Goal: Task Accomplishment & Management: Use online tool/utility

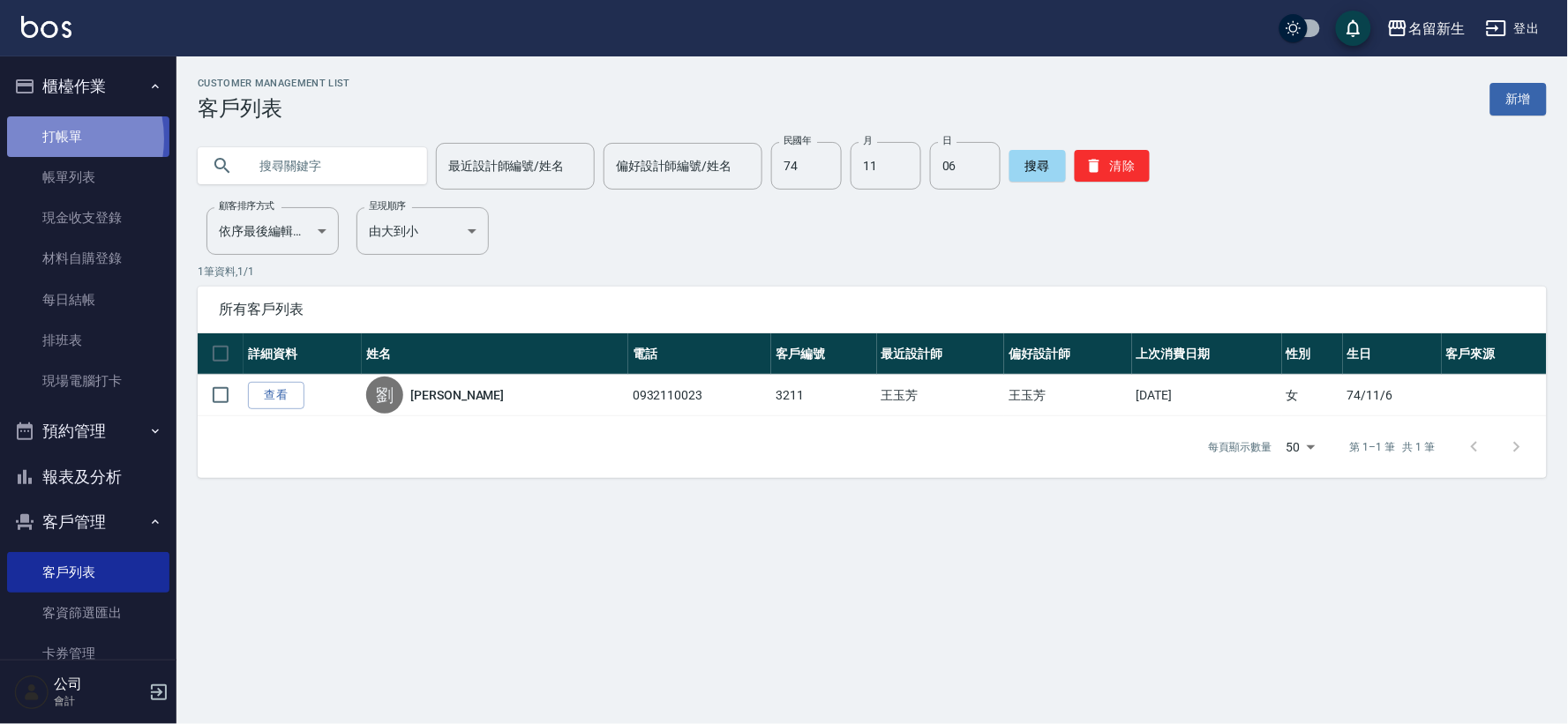
click at [40, 138] on link "打帳單" at bounding box center [88, 137] width 162 height 40
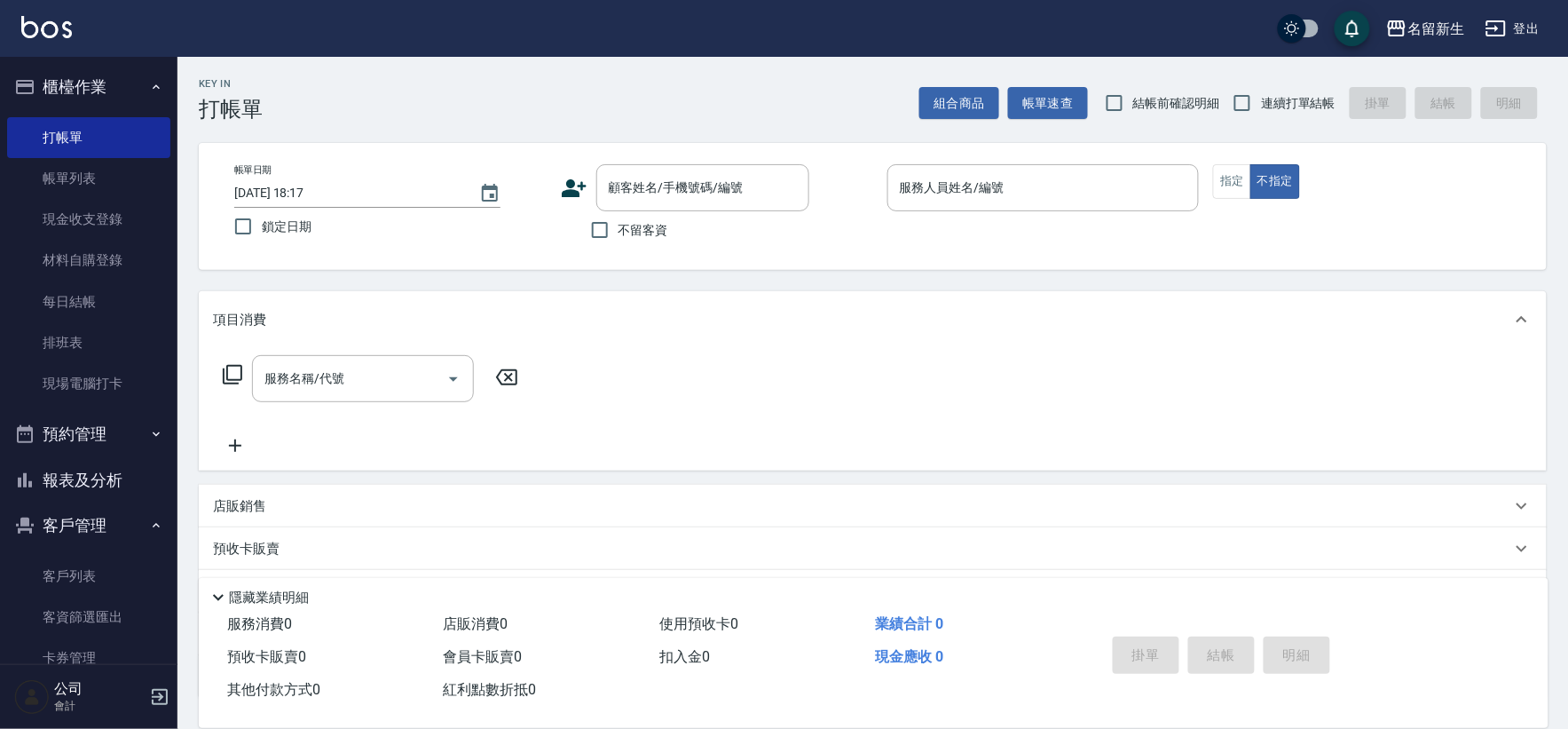
click at [93, 412] on ul "客戶列表 客資篩選匯出 卡券管理" at bounding box center [88, 261] width 163 height 302
click at [1297, 95] on span "連續打單結帳" at bounding box center [1298, 103] width 75 height 19
click at [1261, 95] on input "連續打單結帳" at bounding box center [1242, 102] width 37 height 37
checkbox input "true"
click at [571, 187] on icon at bounding box center [574, 188] width 25 height 18
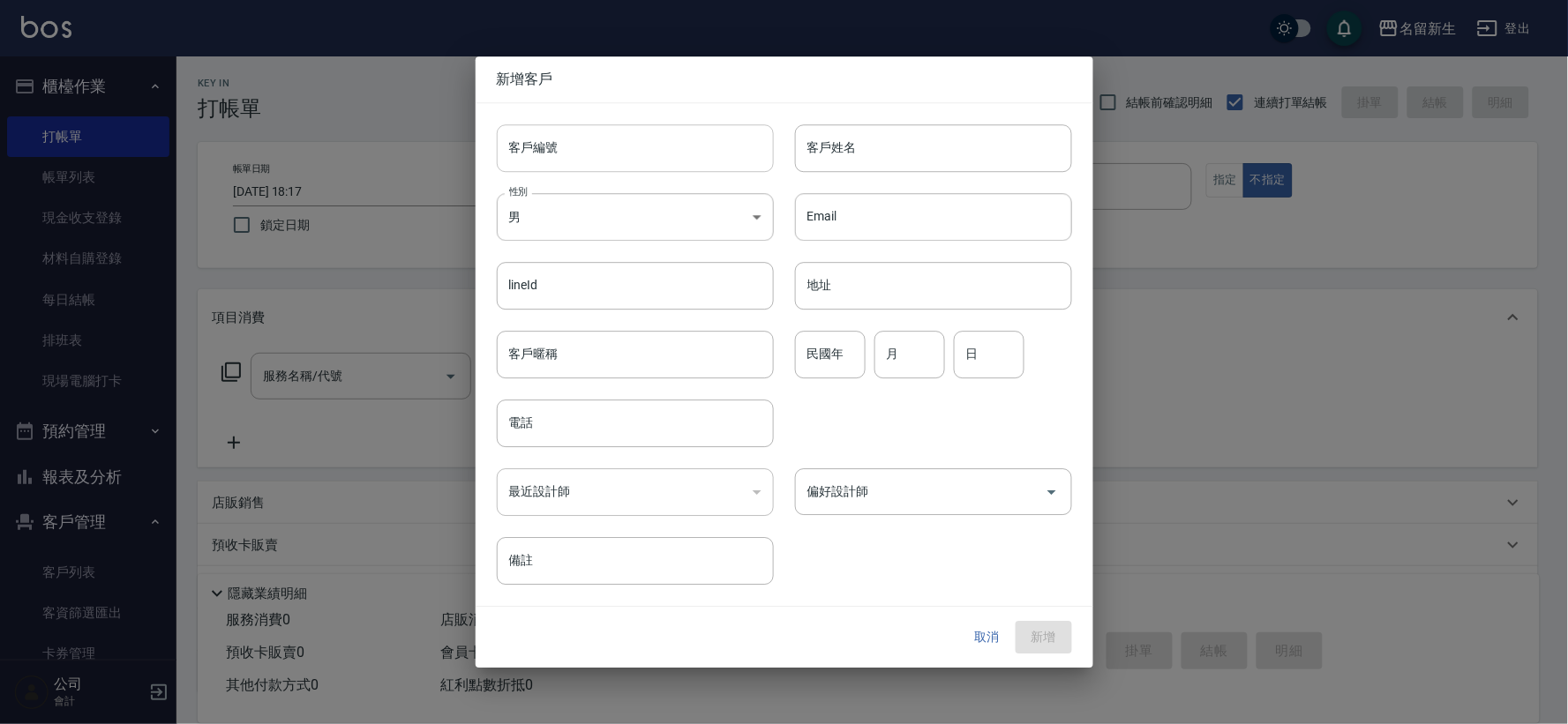
click at [598, 145] on input "客戶編號" at bounding box center [635, 148] width 277 height 48
type input "3053"
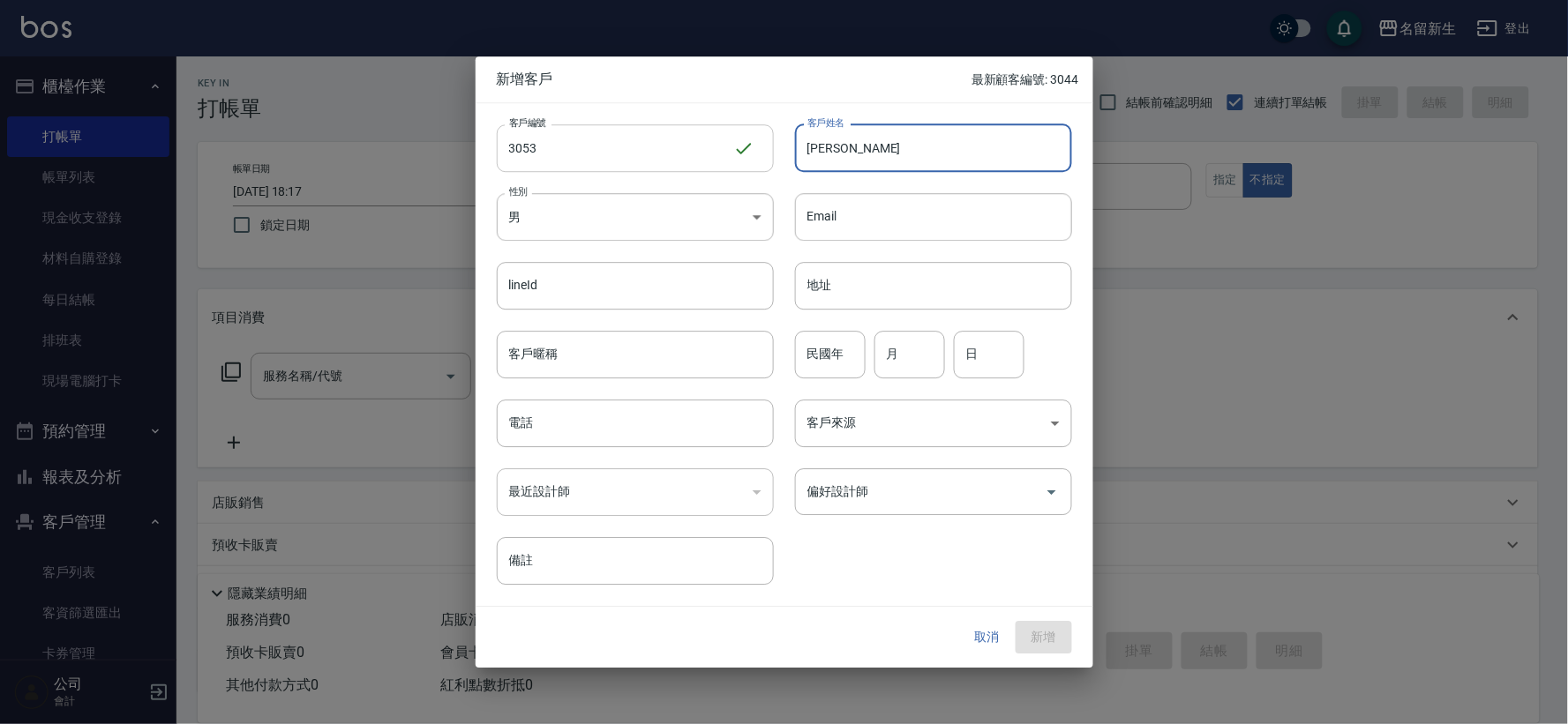
type input "[PERSON_NAME]"
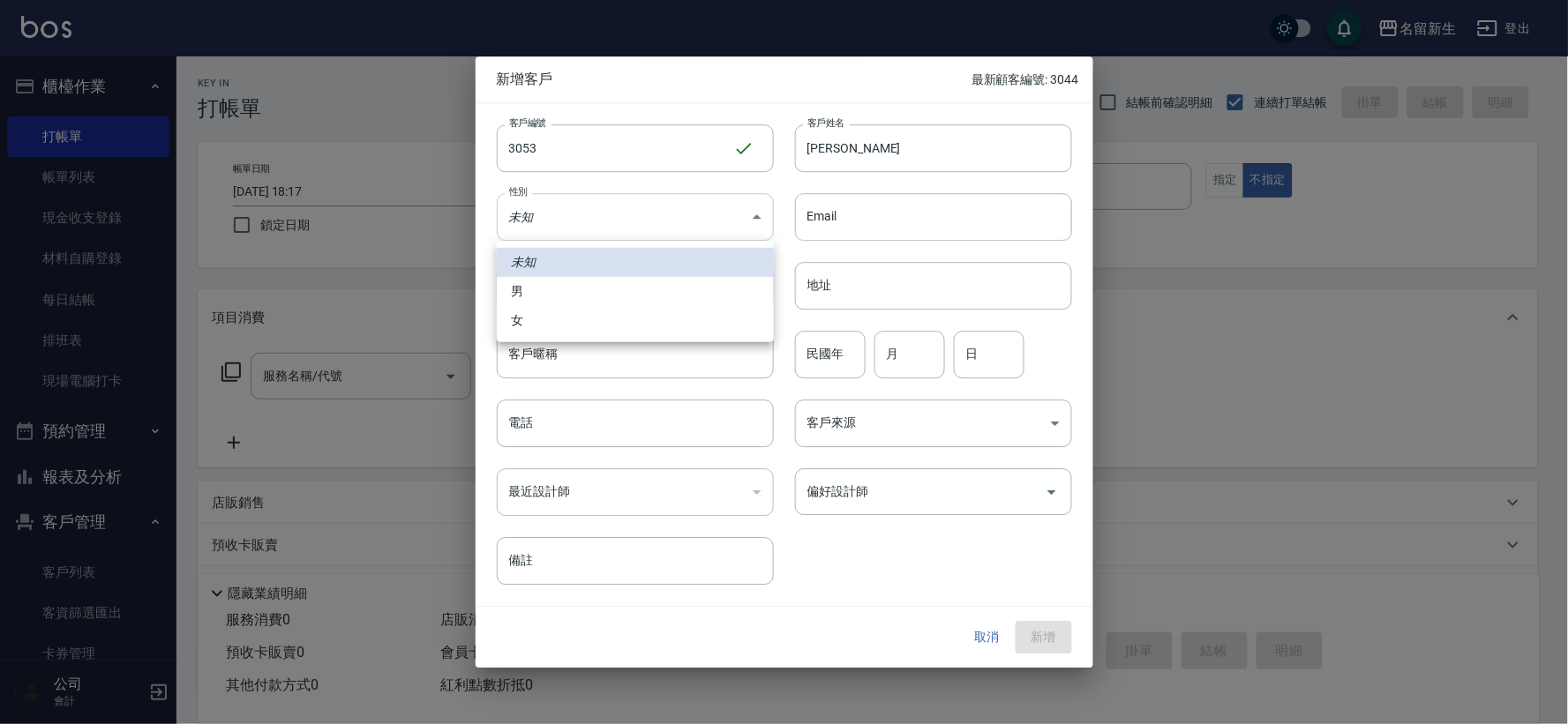
click at [559, 224] on body "名留新生 登出 櫃檯作業 打帳單 帳單列表 現金收支登錄 材料自購登錄 每日結帳 排班表 現場電腦打卡 預約管理 預約管理 單日預約紀錄 單週預約紀錄 報表及…" at bounding box center [784, 430] width 1568 height 861
click at [543, 289] on li "男" at bounding box center [635, 291] width 277 height 29
type input "[DEMOGRAPHIC_DATA]"
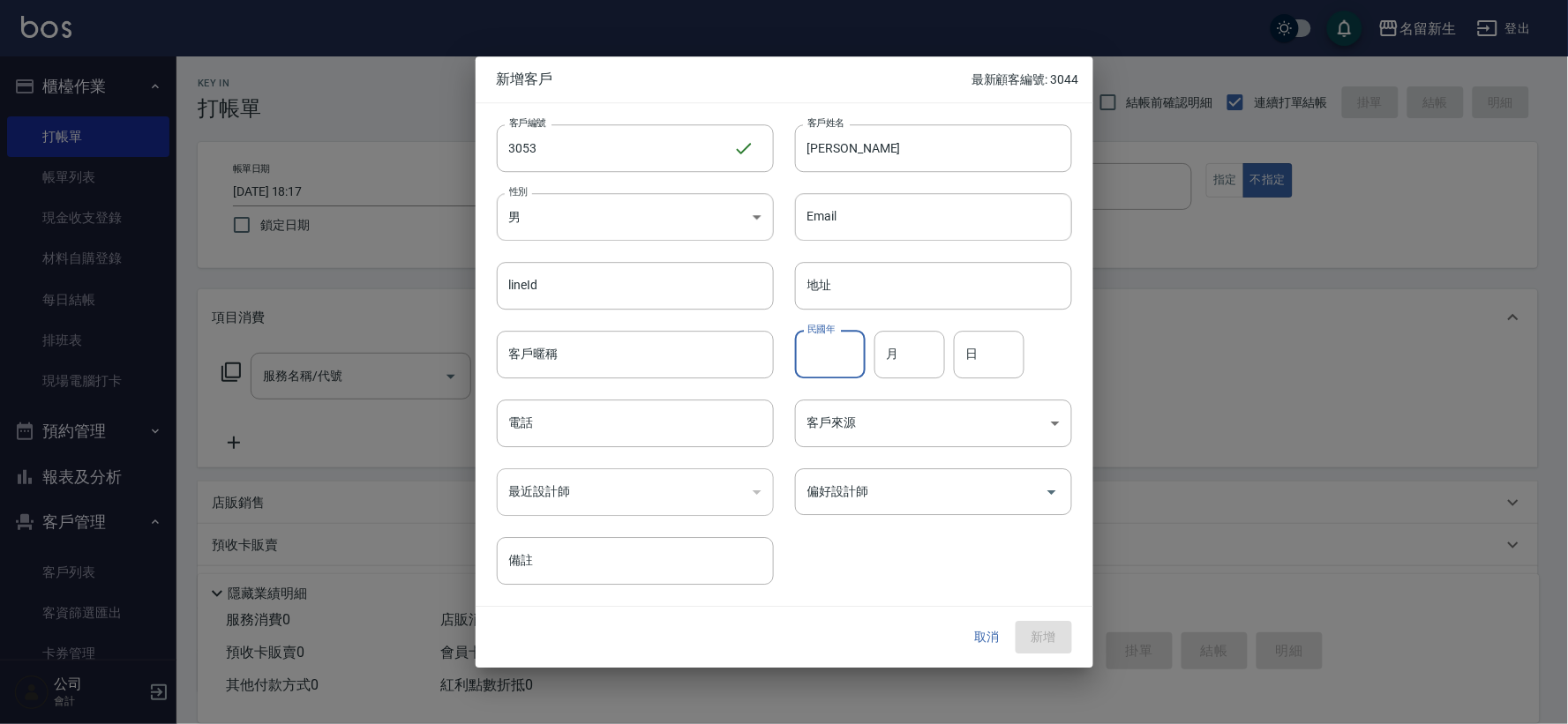
click at [803, 375] on input "民國年" at bounding box center [830, 354] width 71 height 48
type input "92"
type input "11"
type input "03"
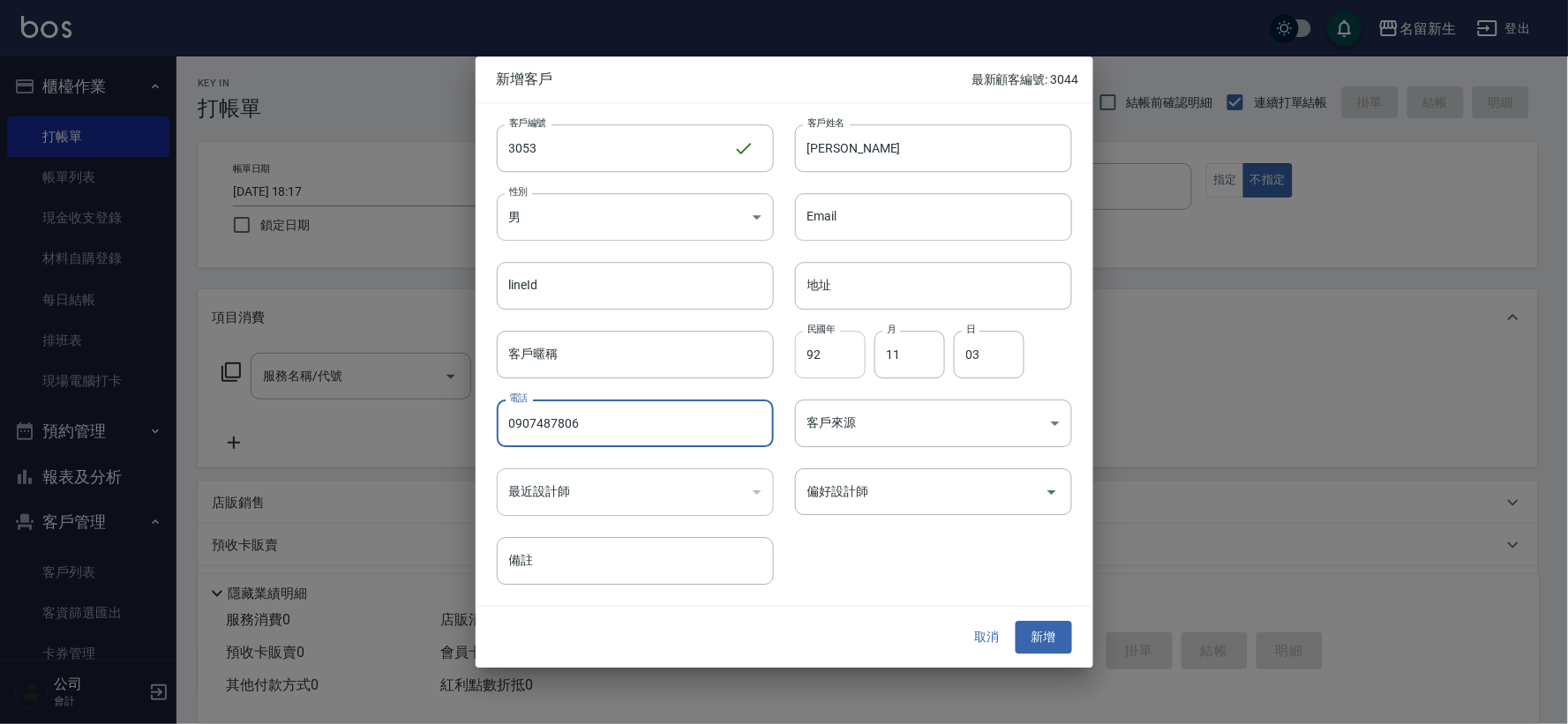
type input "0907487806"
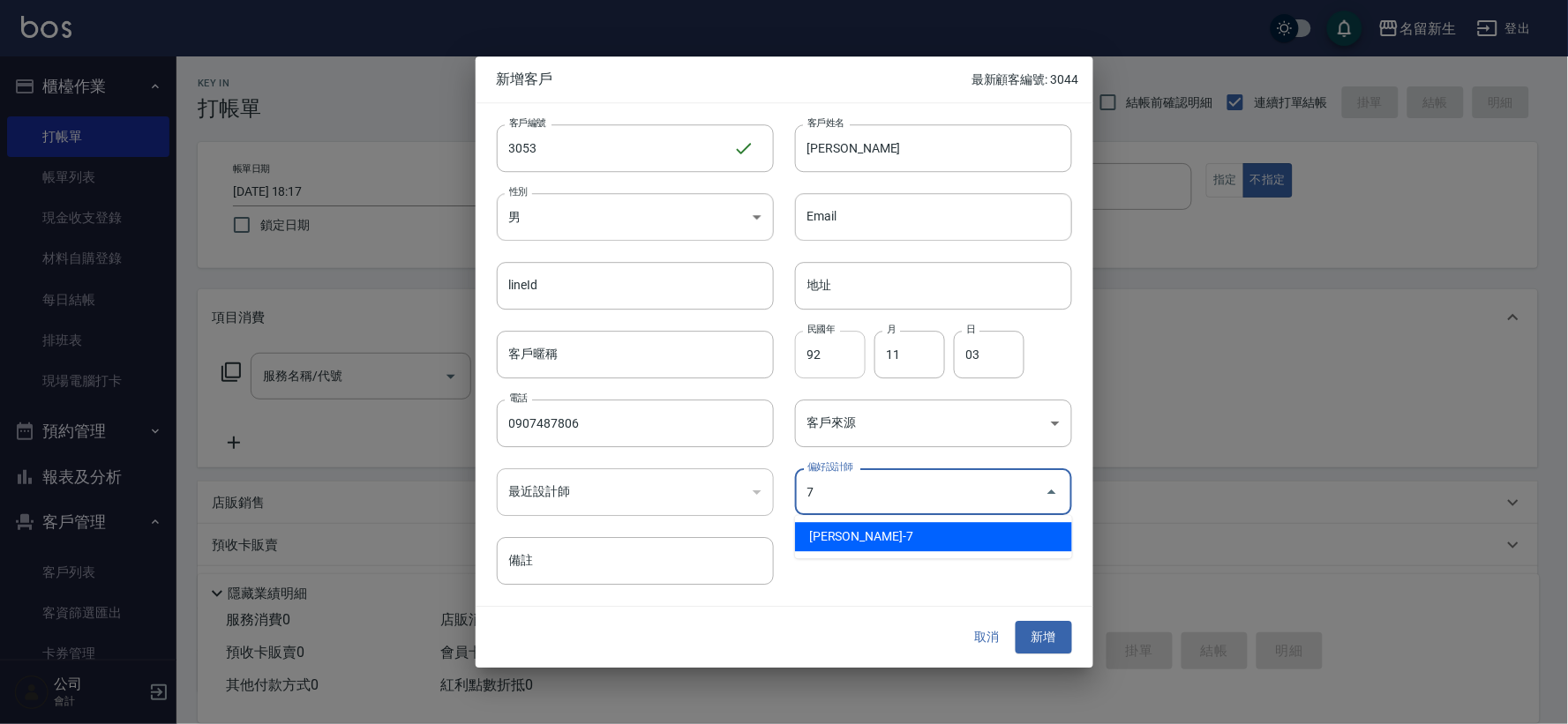
type input "陳晴心"
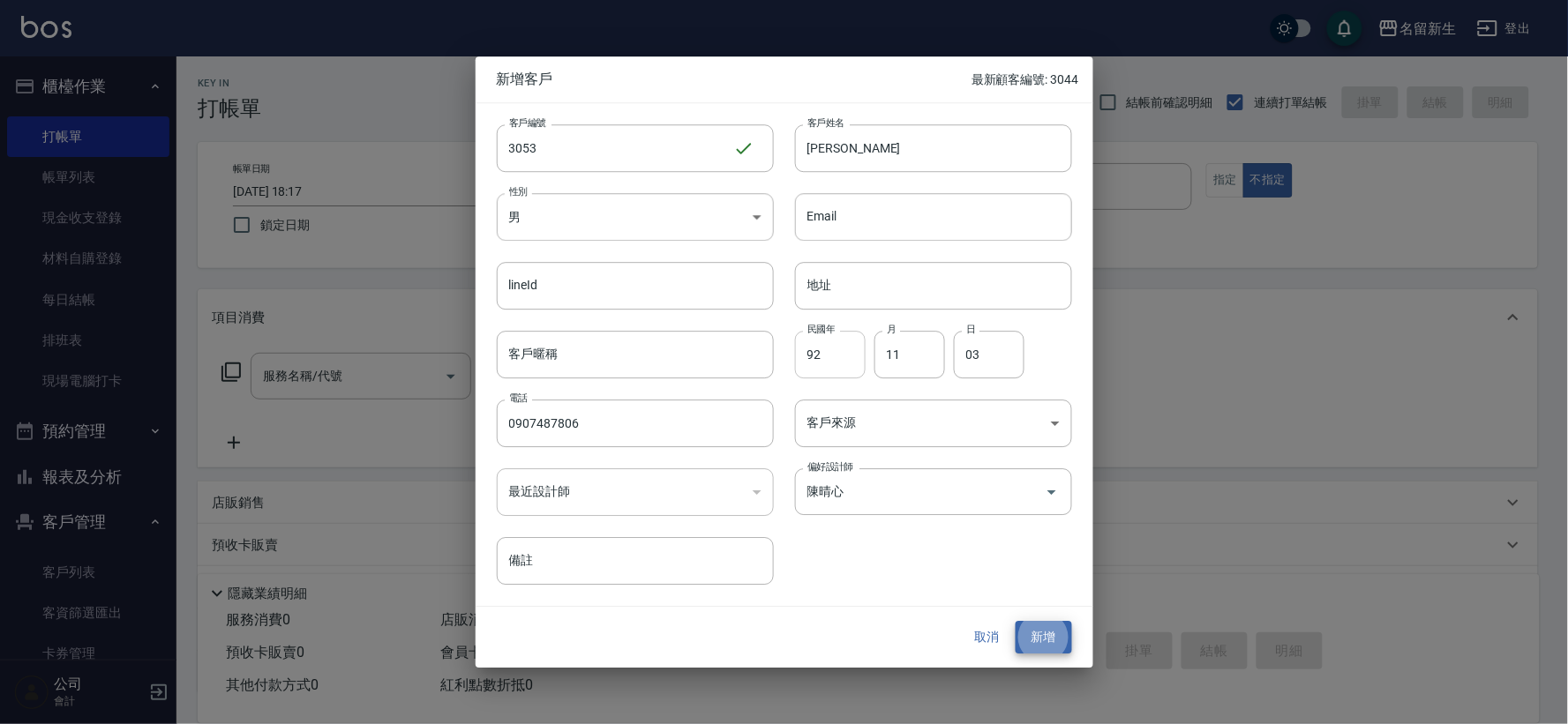
click at [1015, 621] on button "新增" at bounding box center [1043, 637] width 57 height 33
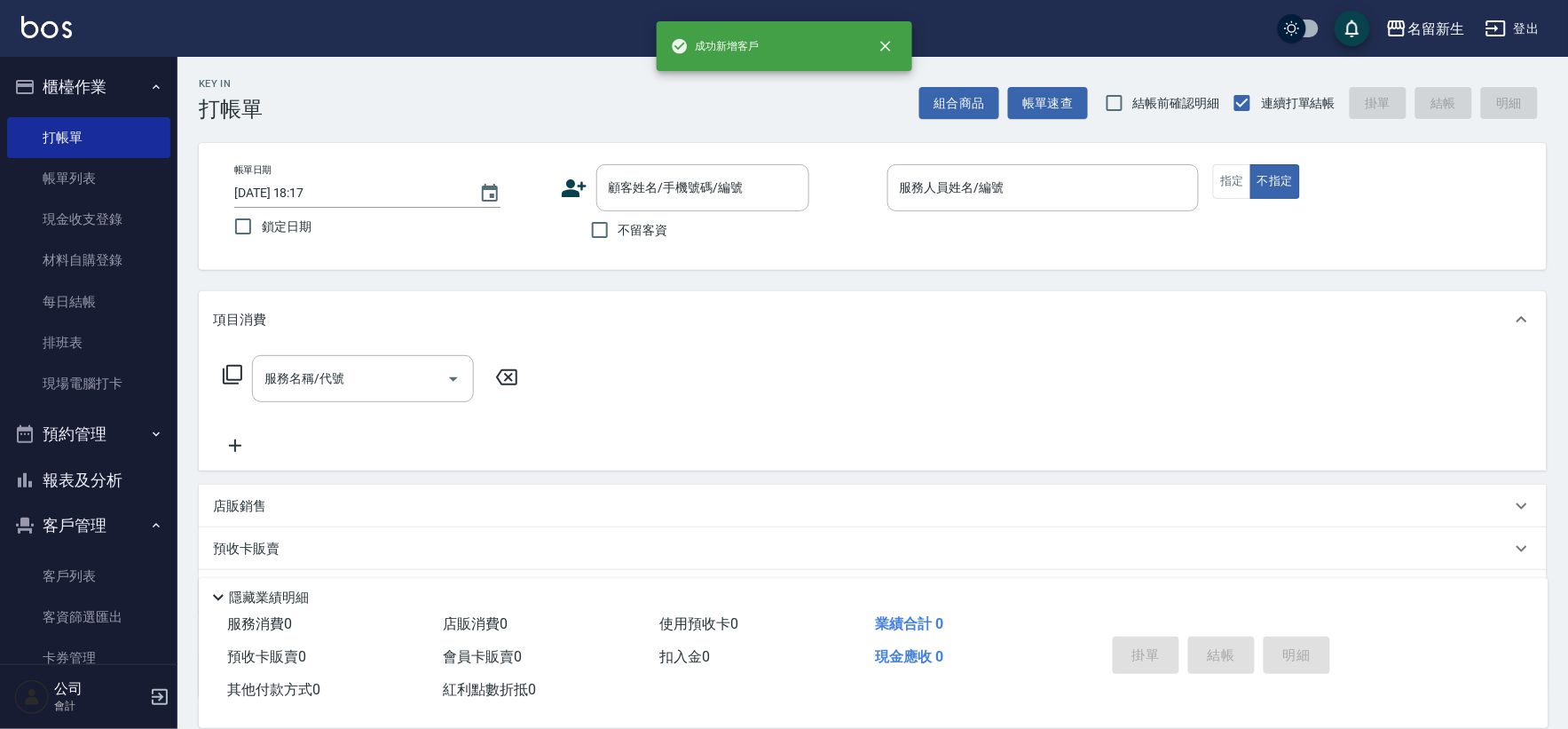
click at [563, 185] on icon at bounding box center [574, 189] width 27 height 27
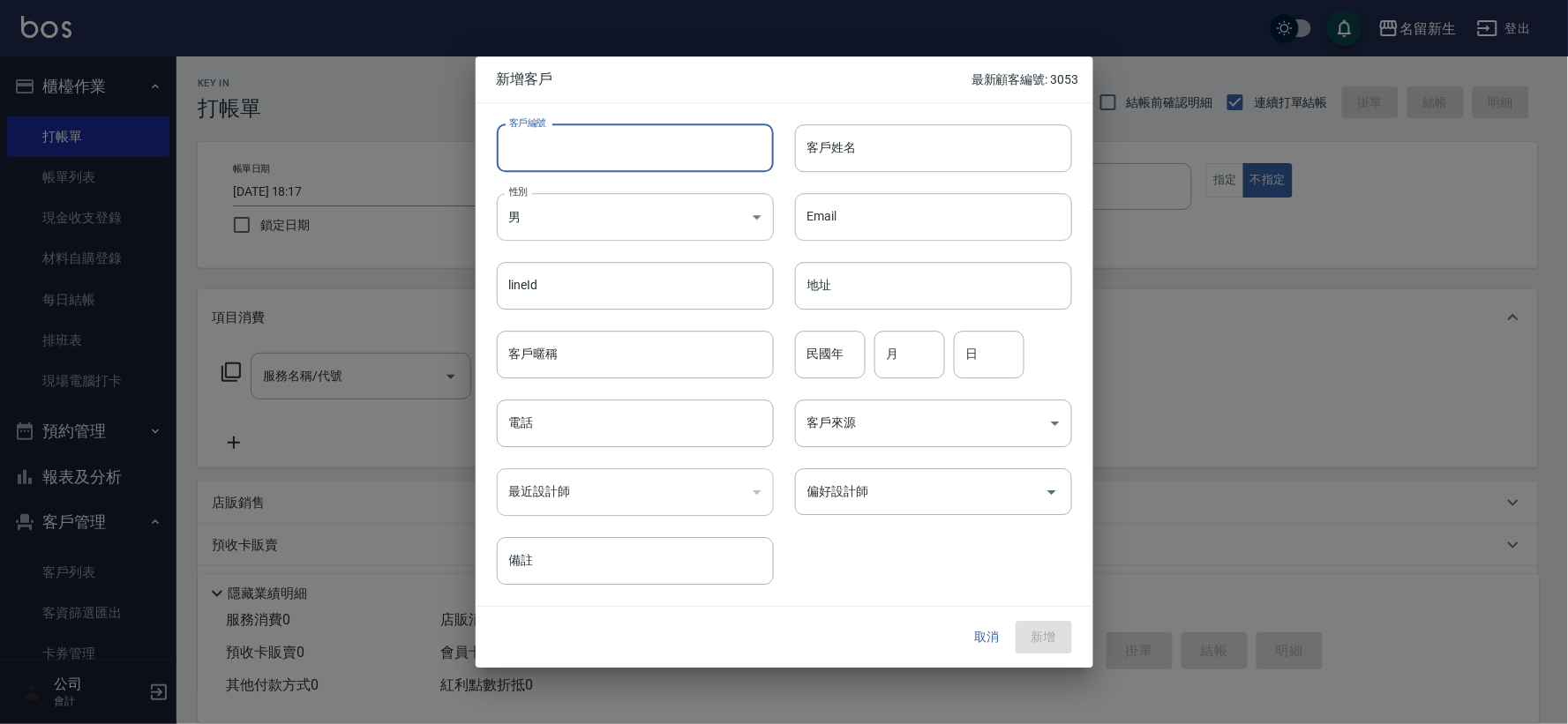
click at [592, 152] on input "客戶編號" at bounding box center [635, 148] width 277 height 48
type input "3052"
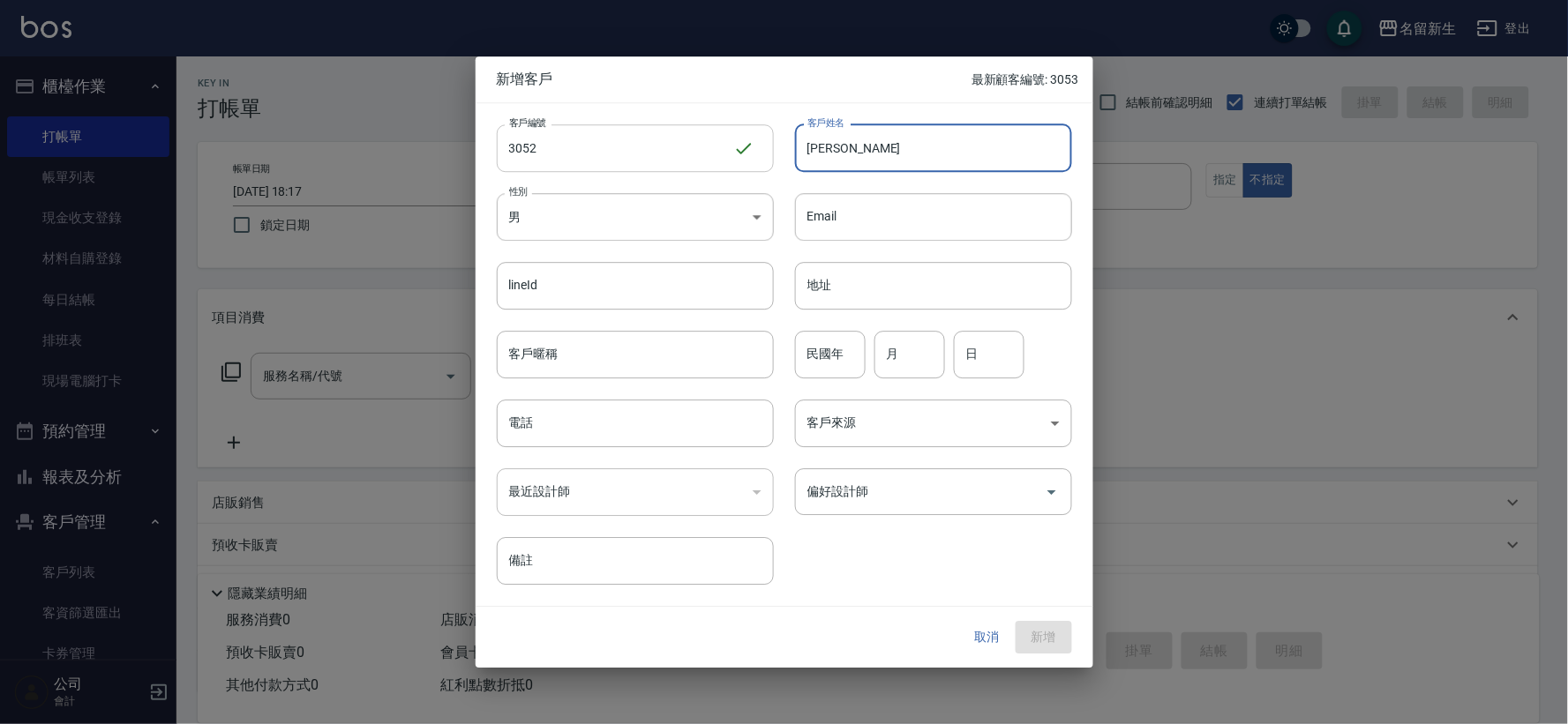
type input "[PERSON_NAME]"
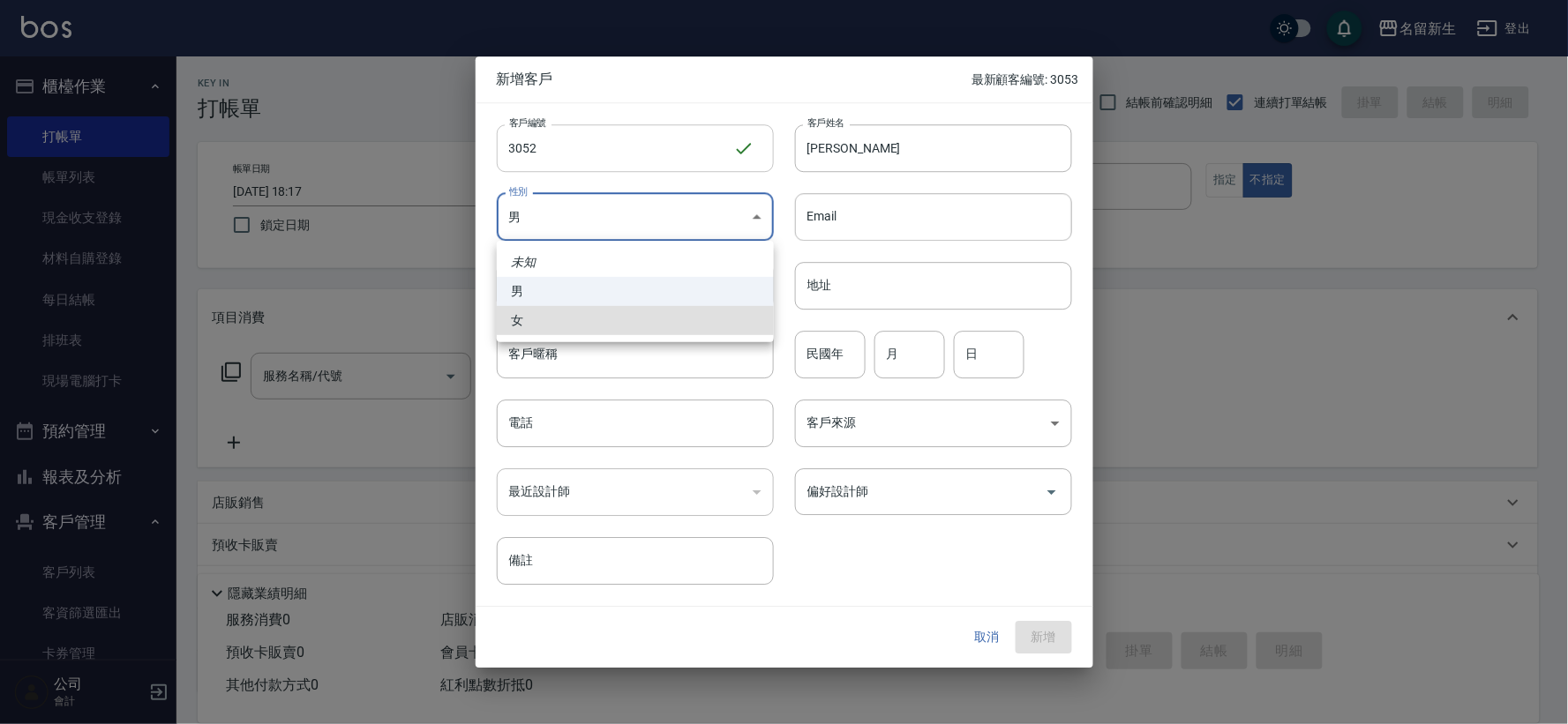
type input "[DEMOGRAPHIC_DATA]"
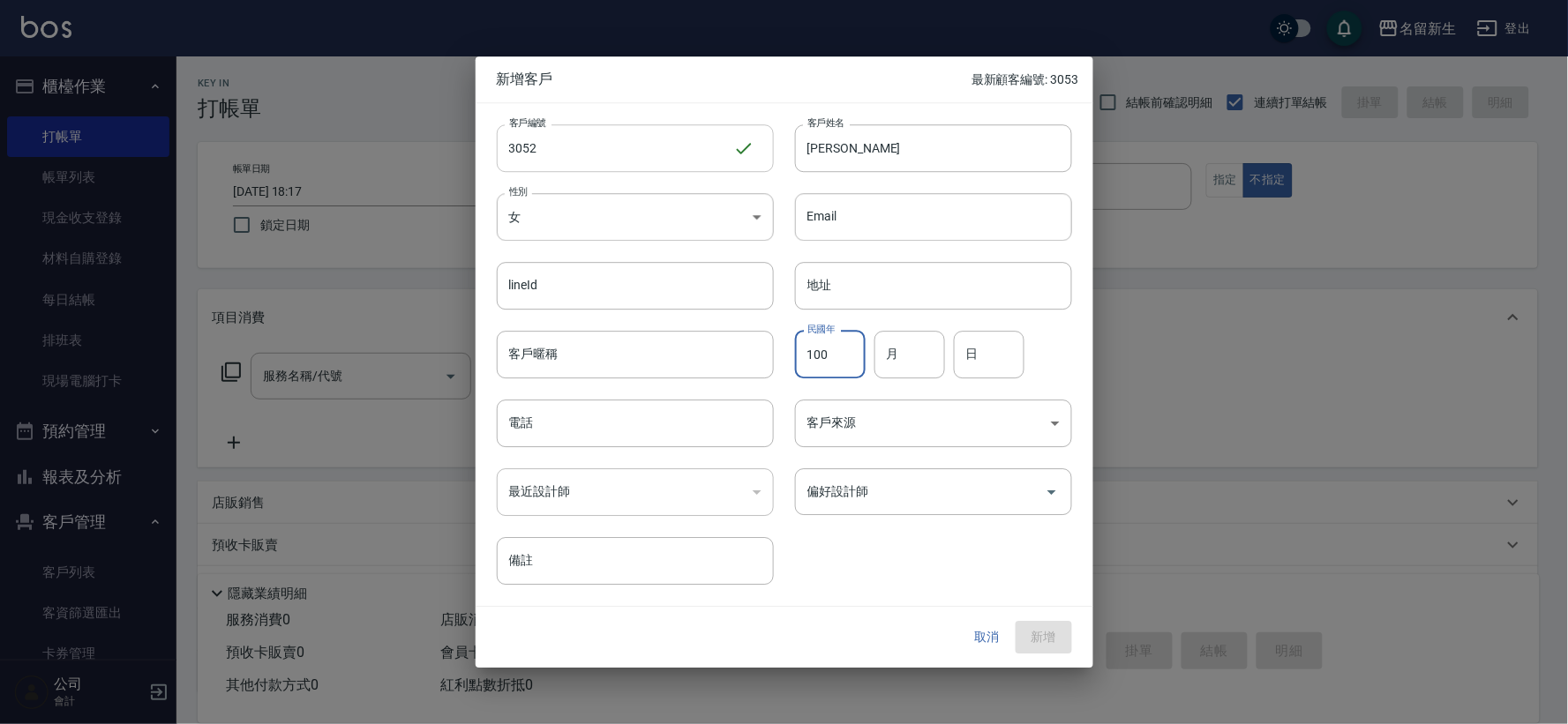
type input "100"
type input "10"
type input "26"
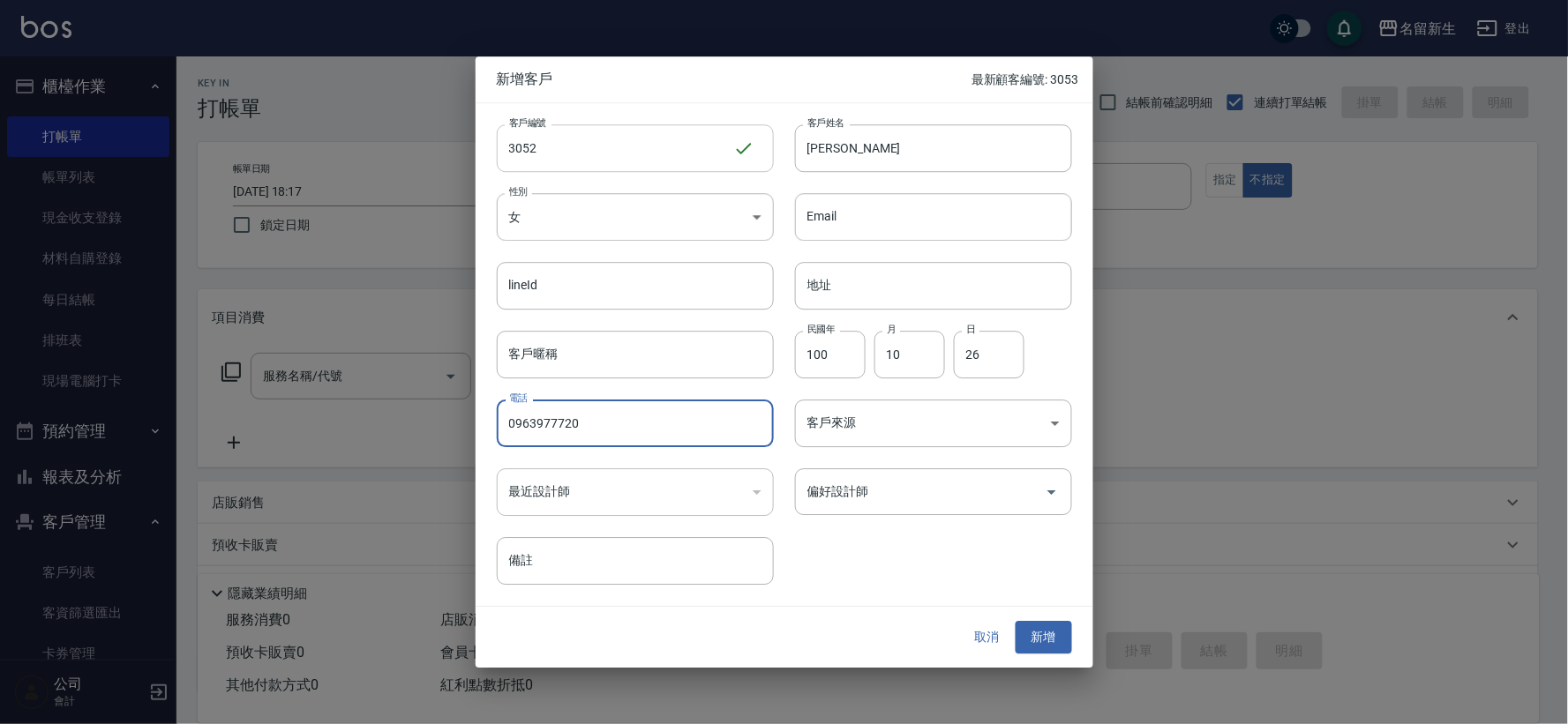
type input "0963977720"
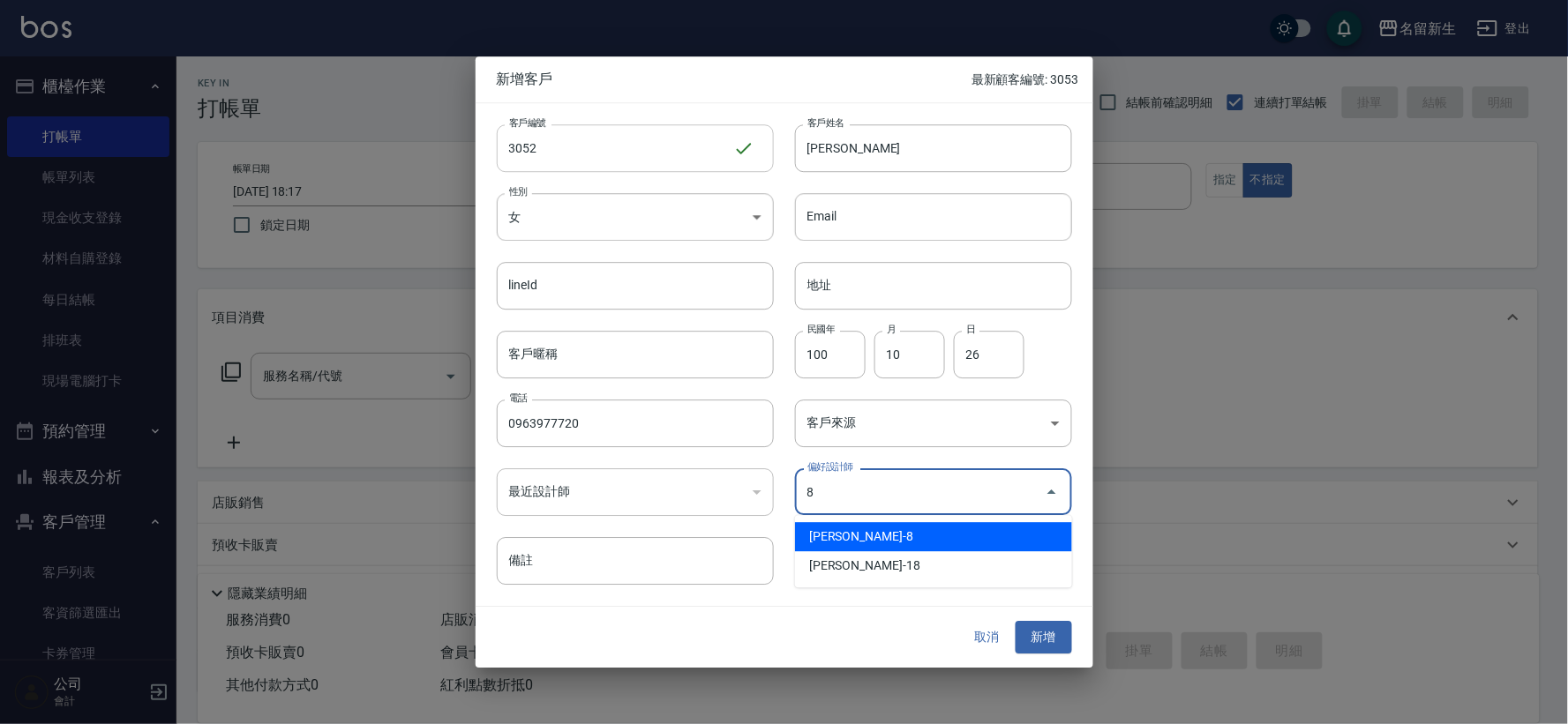
type input "陳欣如"
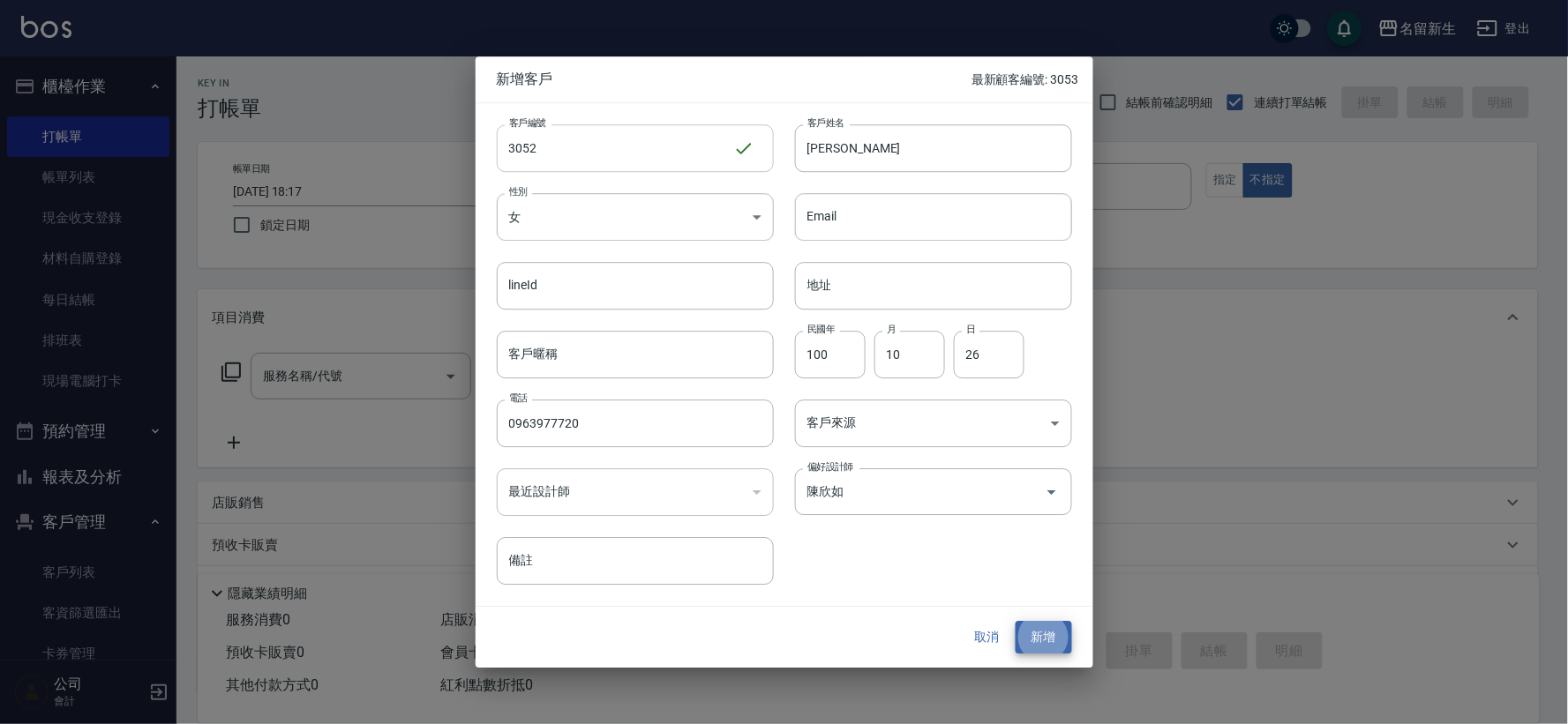
click at [1015, 621] on button "新增" at bounding box center [1043, 637] width 57 height 33
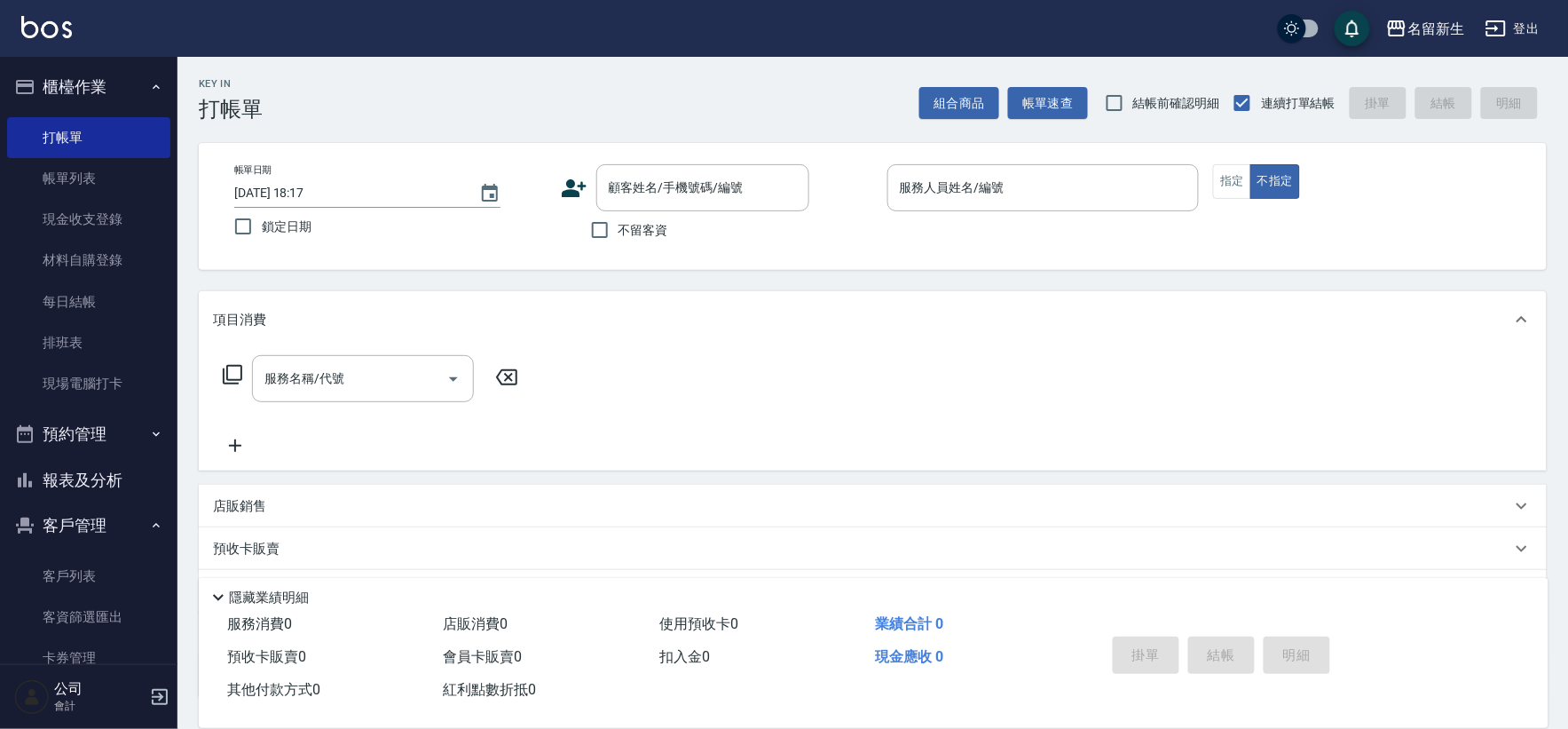
click at [579, 189] on icon at bounding box center [574, 189] width 27 height 27
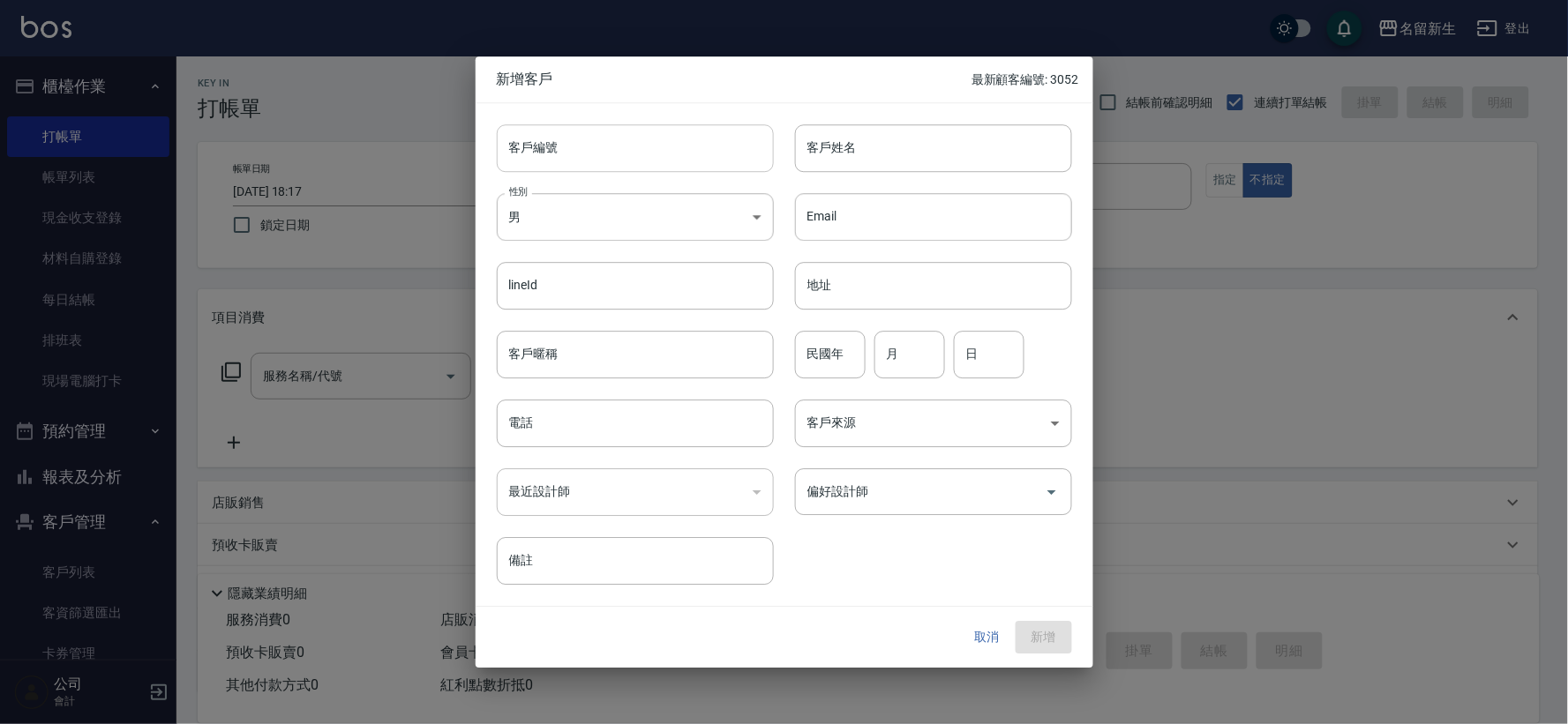
click at [584, 147] on input "客戶編號" at bounding box center [635, 148] width 277 height 48
type input "3050"
type input "[PERSON_NAME]"
type input "90"
type input "01"
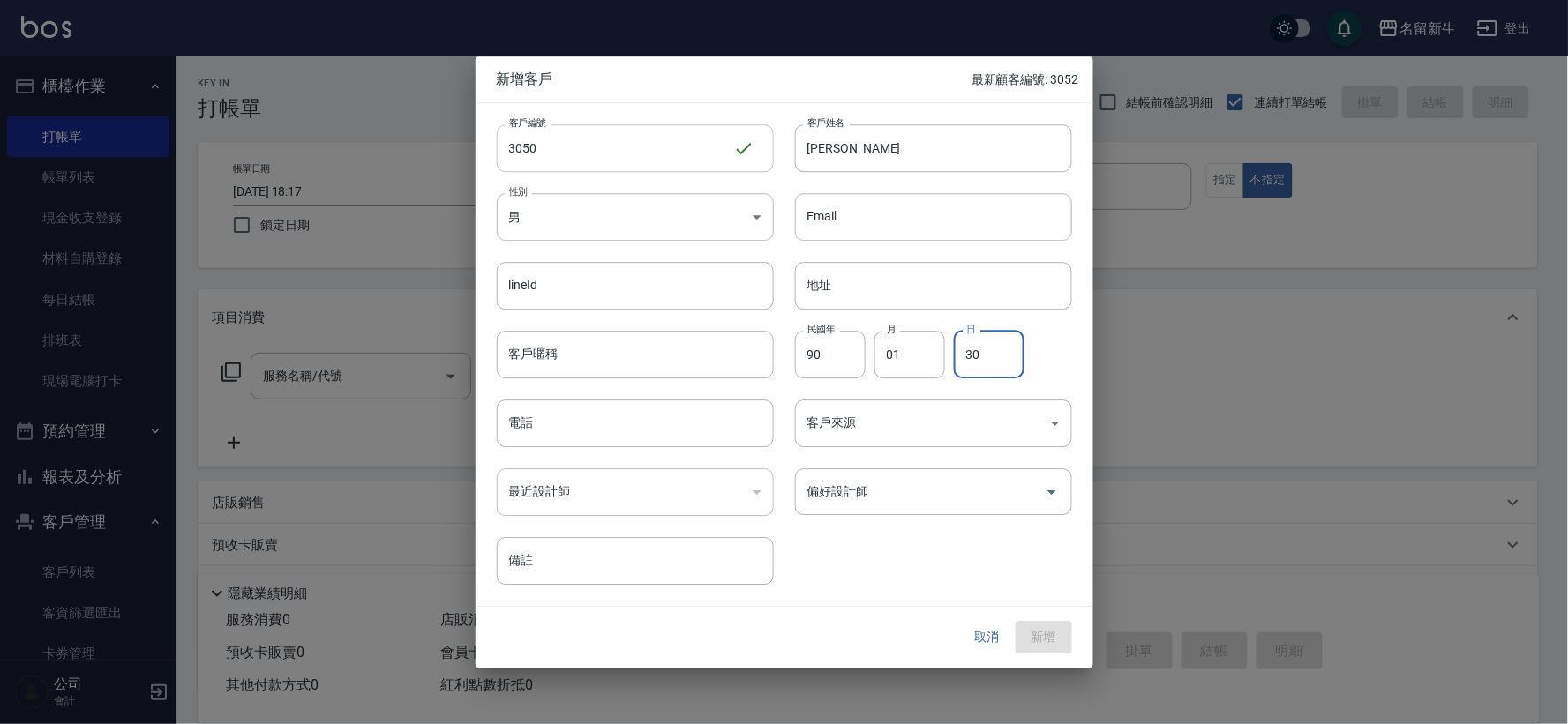
type input "30"
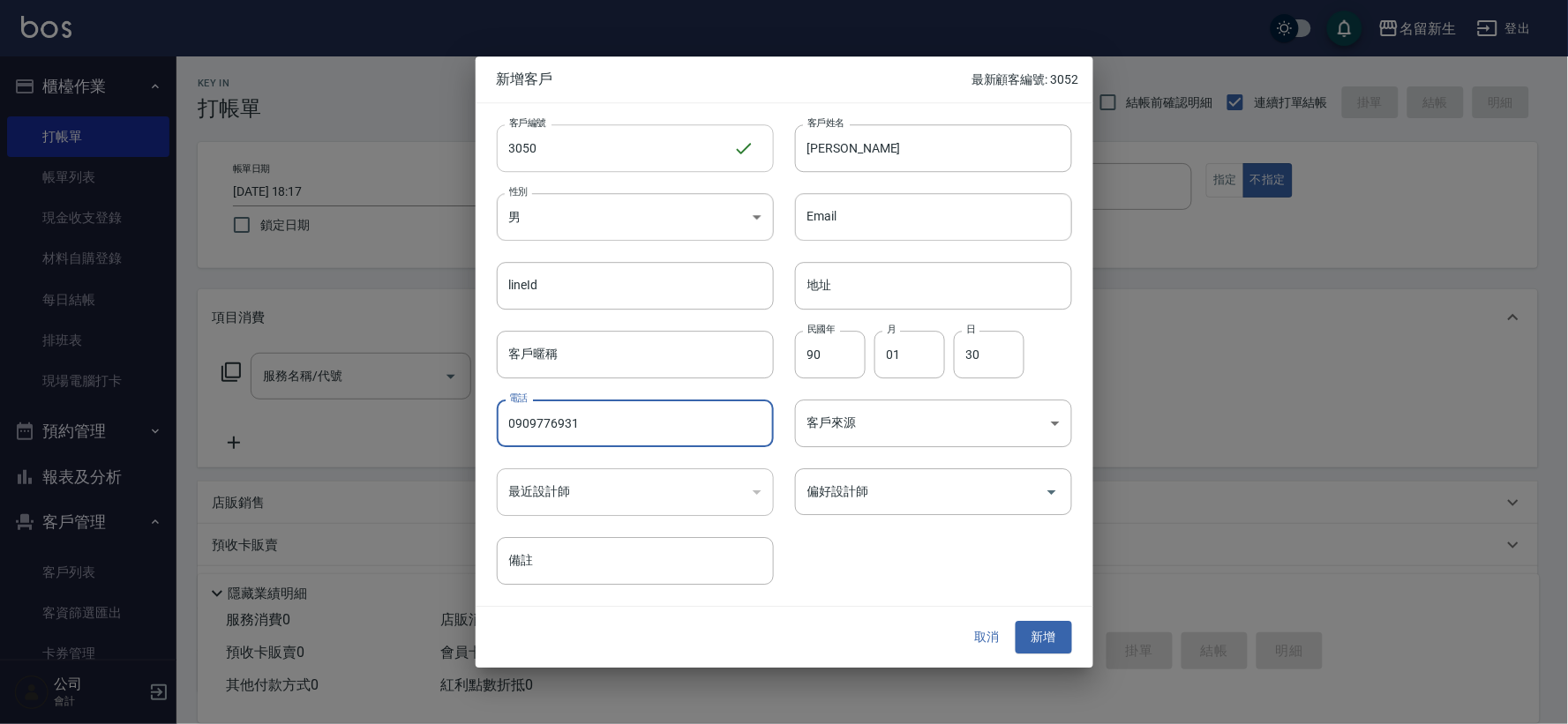
type input "0909776931"
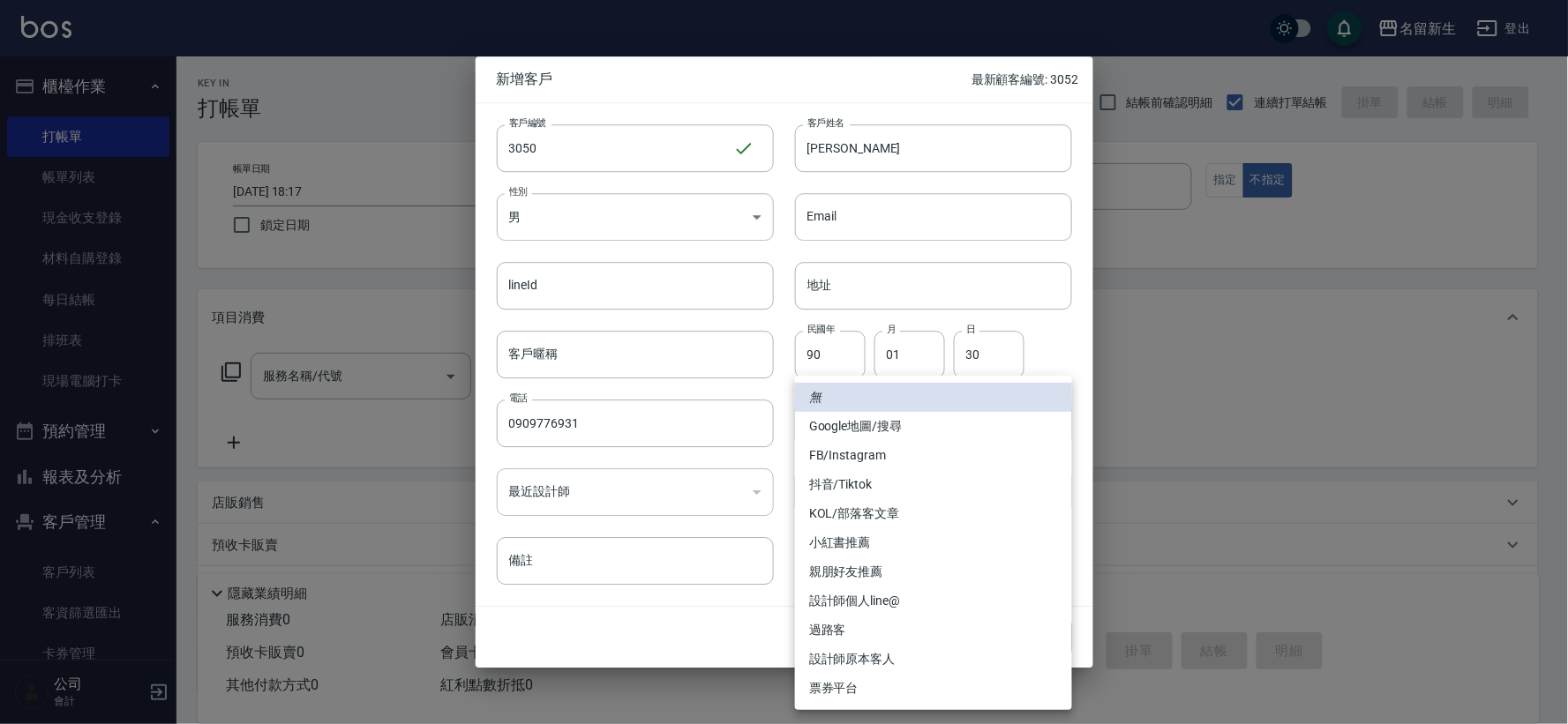
click at [587, 231] on div at bounding box center [784, 362] width 1568 height 724
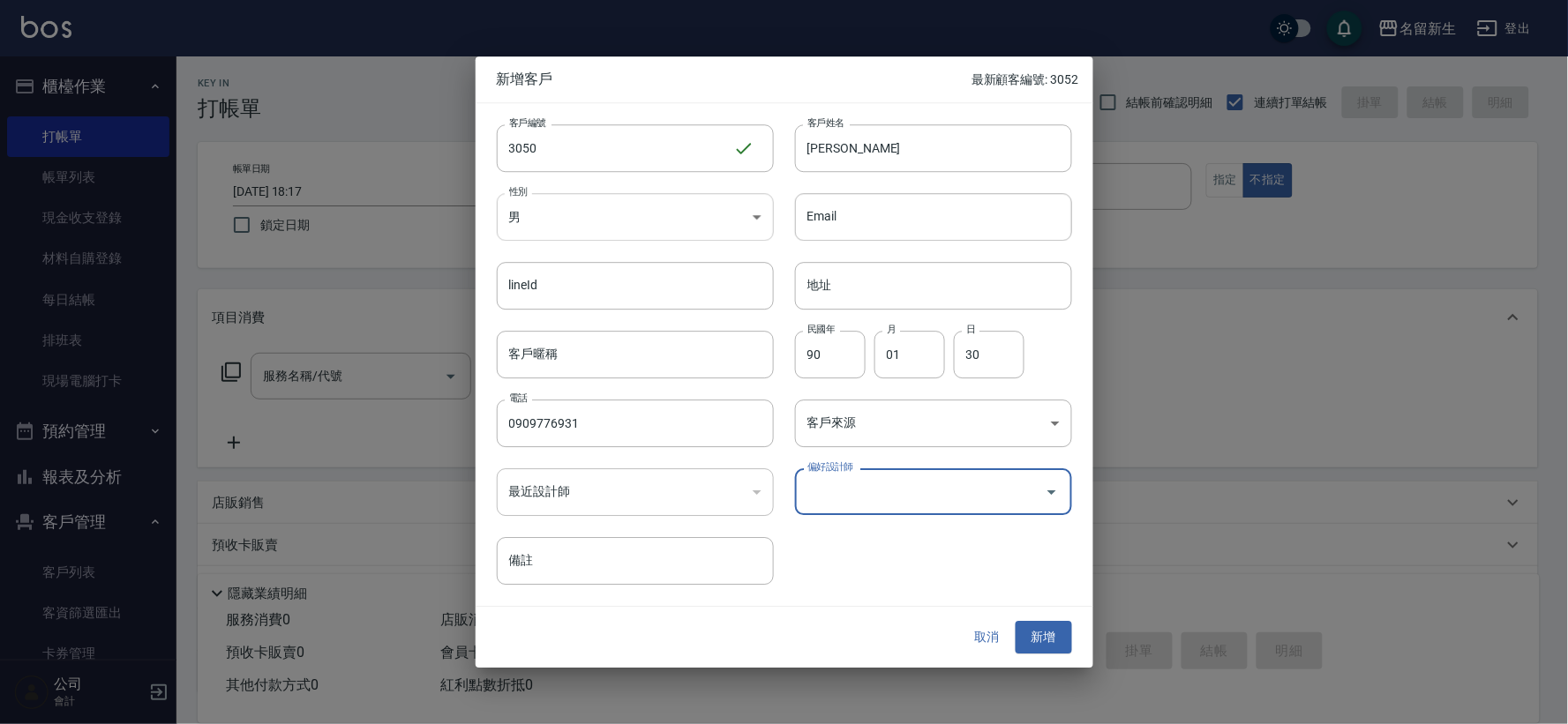
click at [605, 217] on body "名留新生 登出 櫃檯作業 打帳單 帳單列表 現金收支登錄 材料自購登錄 每日結帳 排班表 現場電腦打卡 預約管理 預約管理 單日預約紀錄 單週預約紀錄 報表及…" at bounding box center [784, 430] width 1568 height 861
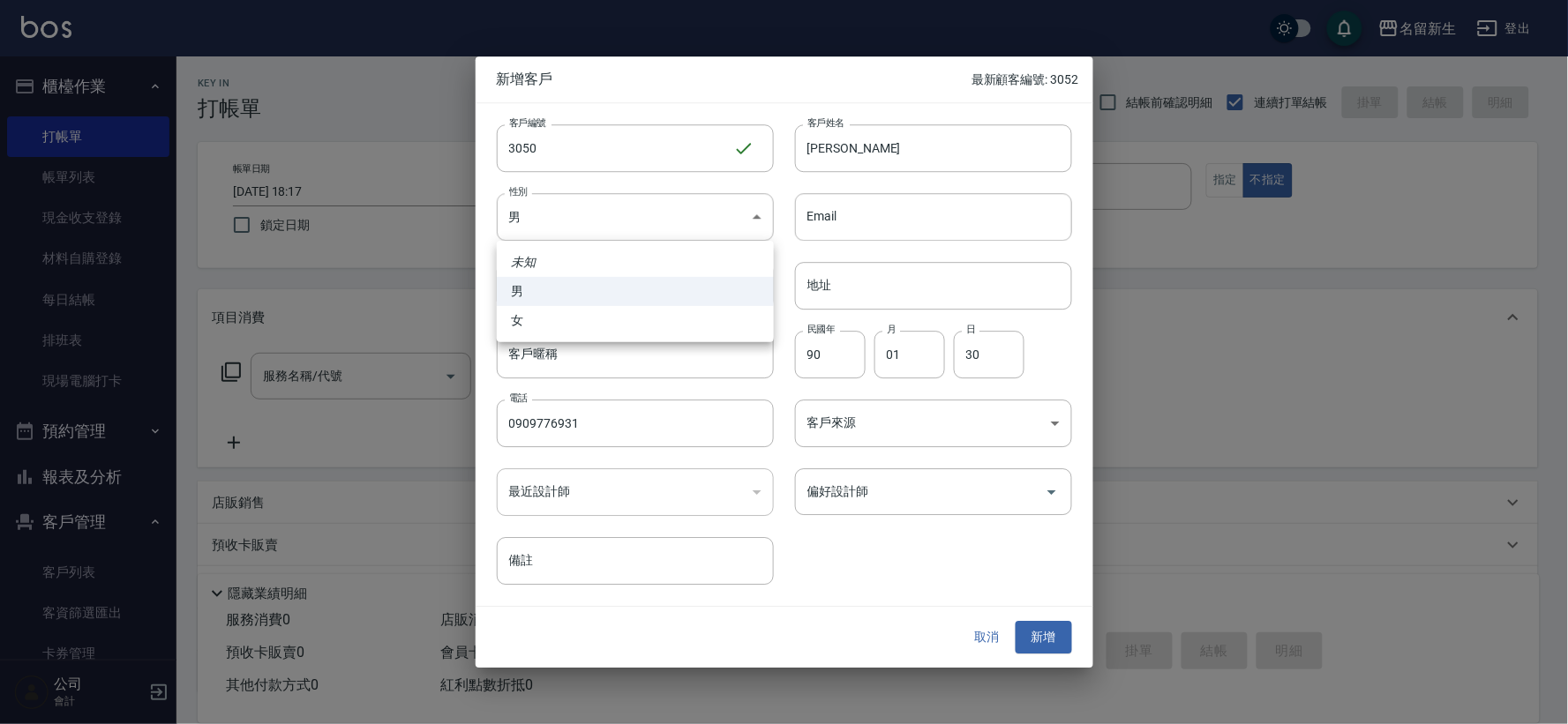
click at [597, 313] on li "女" at bounding box center [635, 320] width 277 height 29
type input "[DEMOGRAPHIC_DATA]"
click at [885, 486] on input "偏好設計師" at bounding box center [920, 491] width 234 height 31
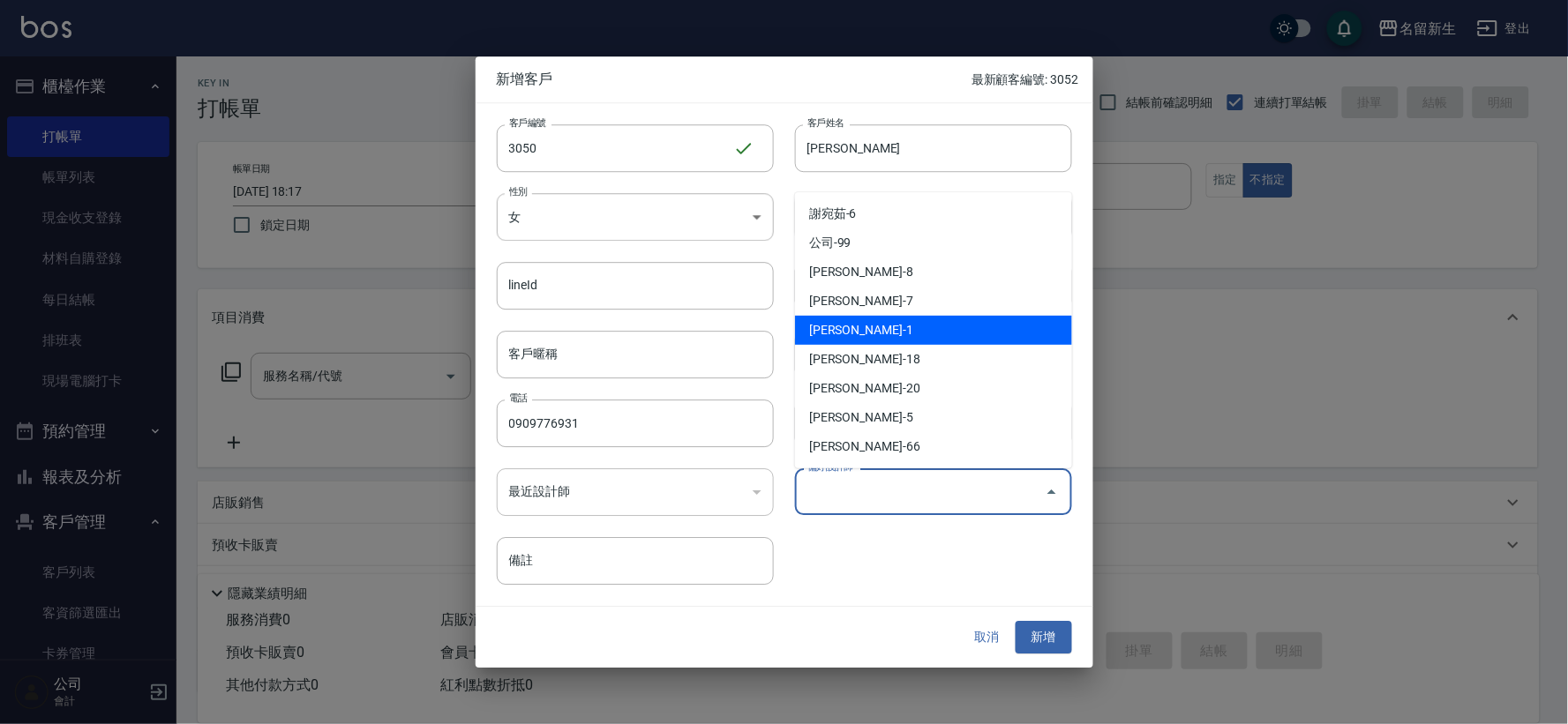
click at [887, 330] on li "[PERSON_NAME]-1" at bounding box center [933, 330] width 277 height 29
type input "王玉芳"
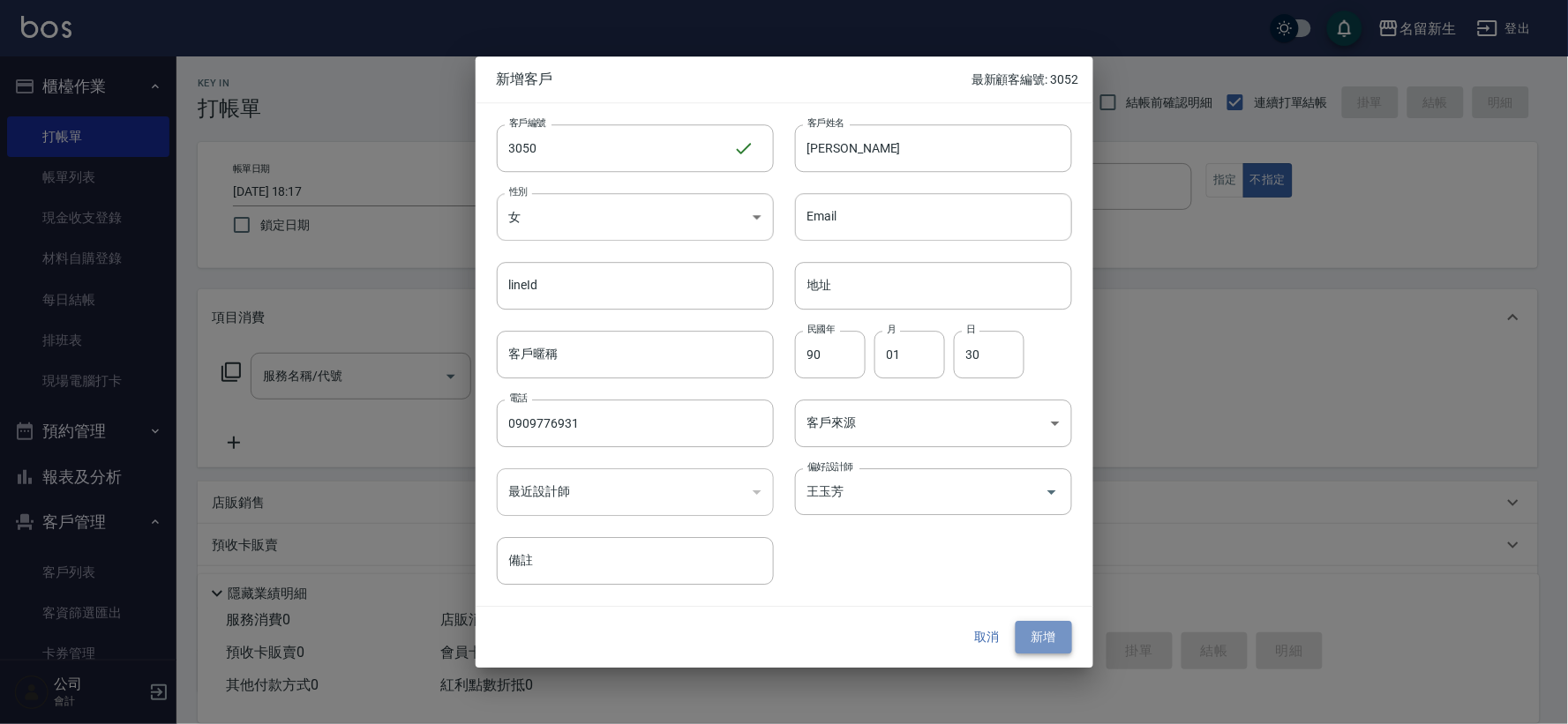
click at [1030, 624] on button "新增" at bounding box center [1043, 637] width 57 height 33
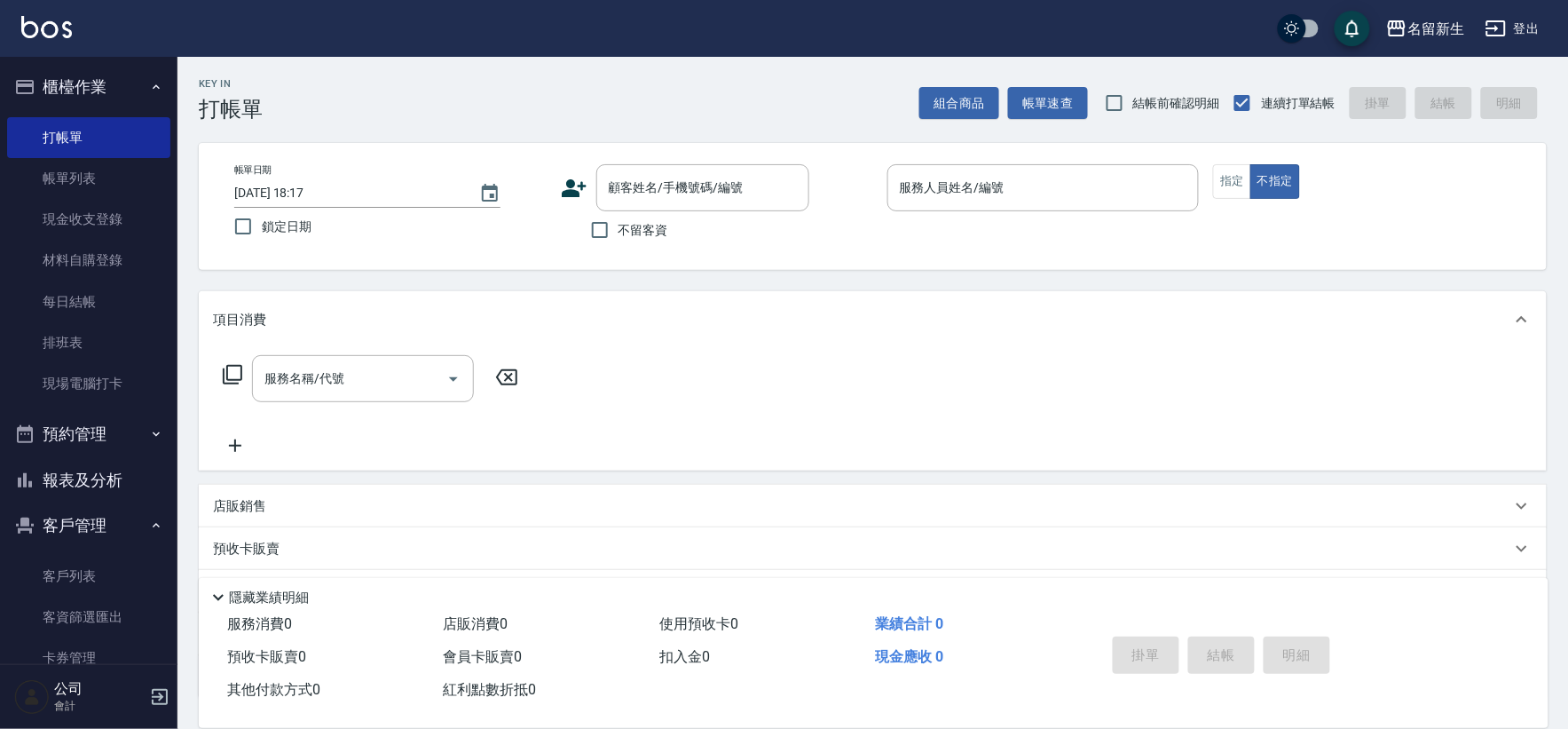
click at [577, 180] on icon at bounding box center [574, 189] width 27 height 27
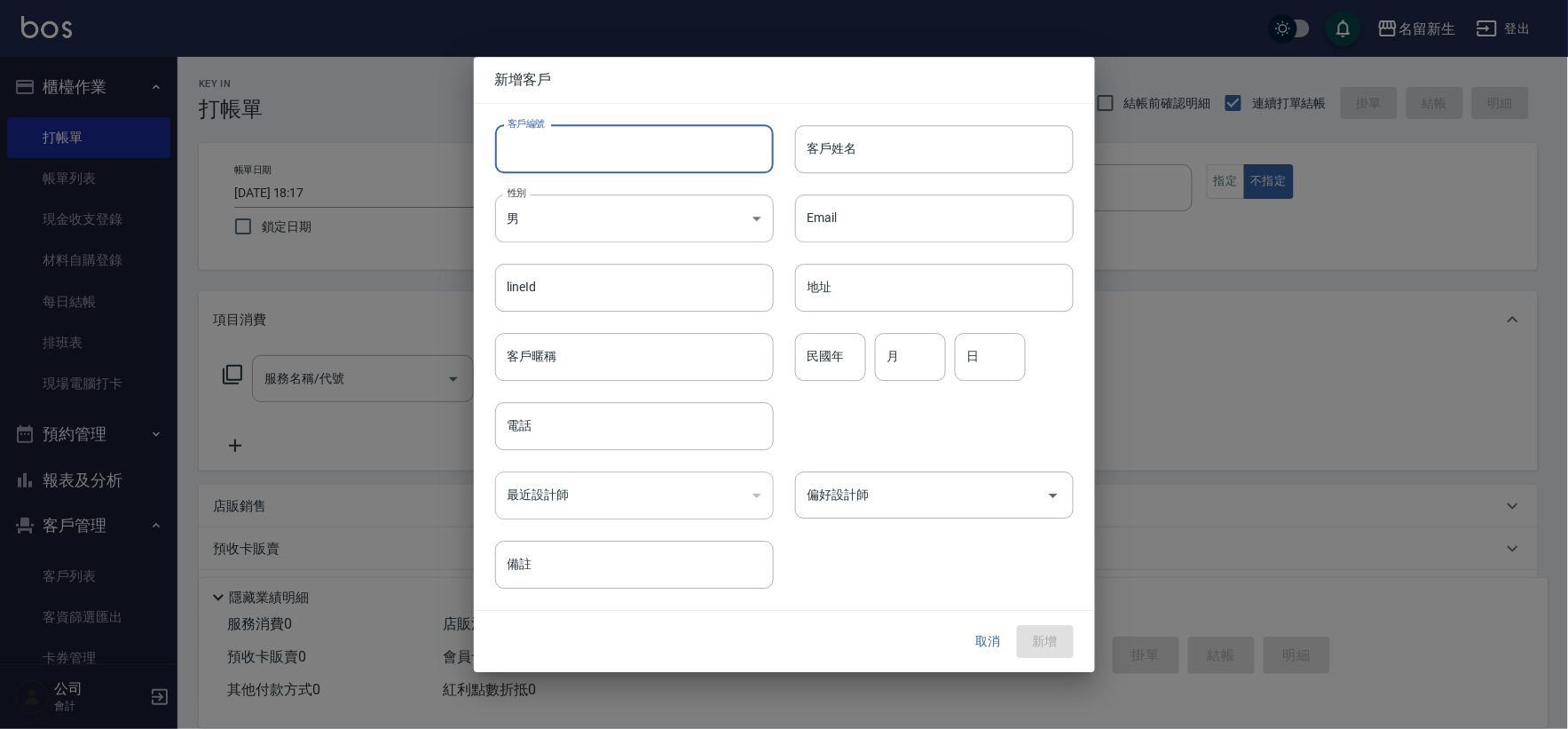
click at [584, 145] on input "客戶編號" at bounding box center [635, 149] width 279 height 48
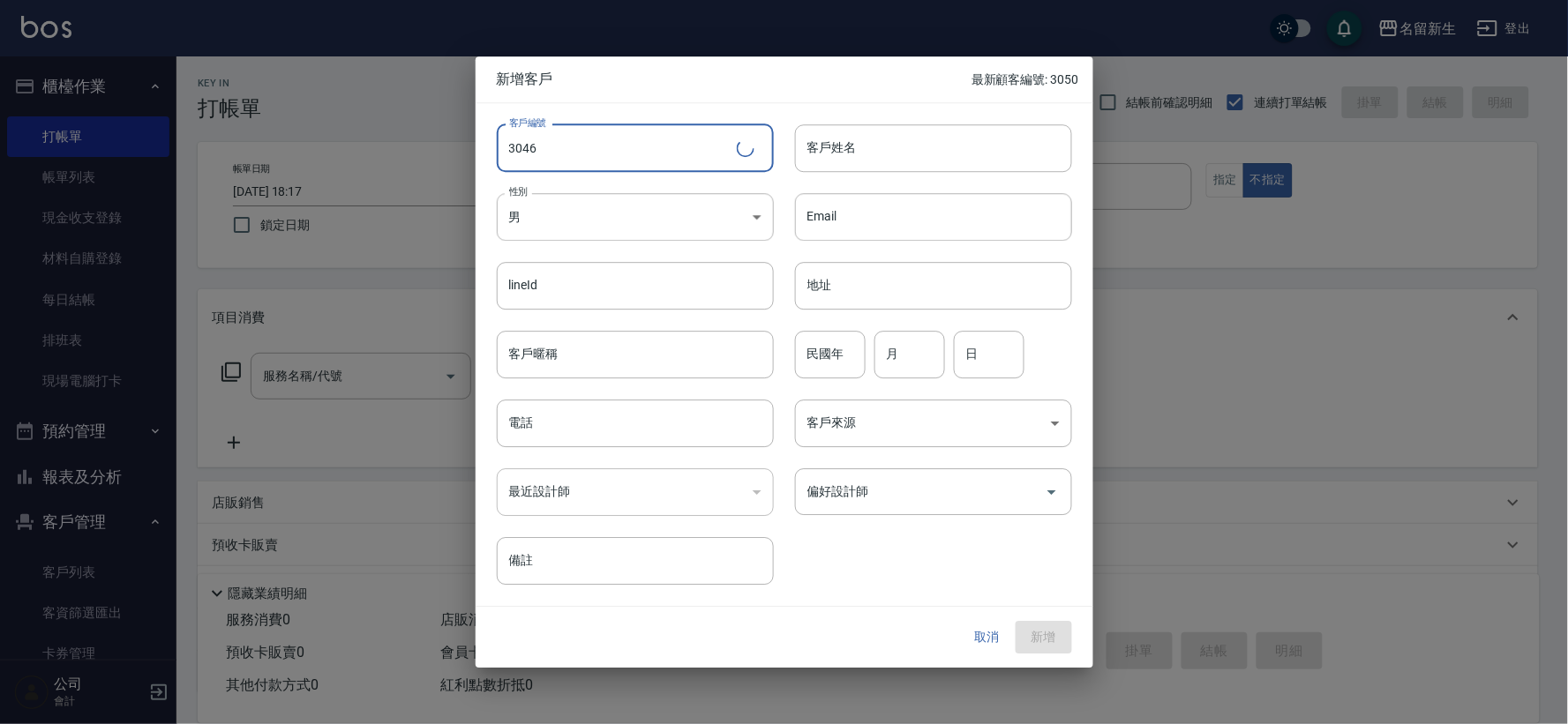
type input "3046"
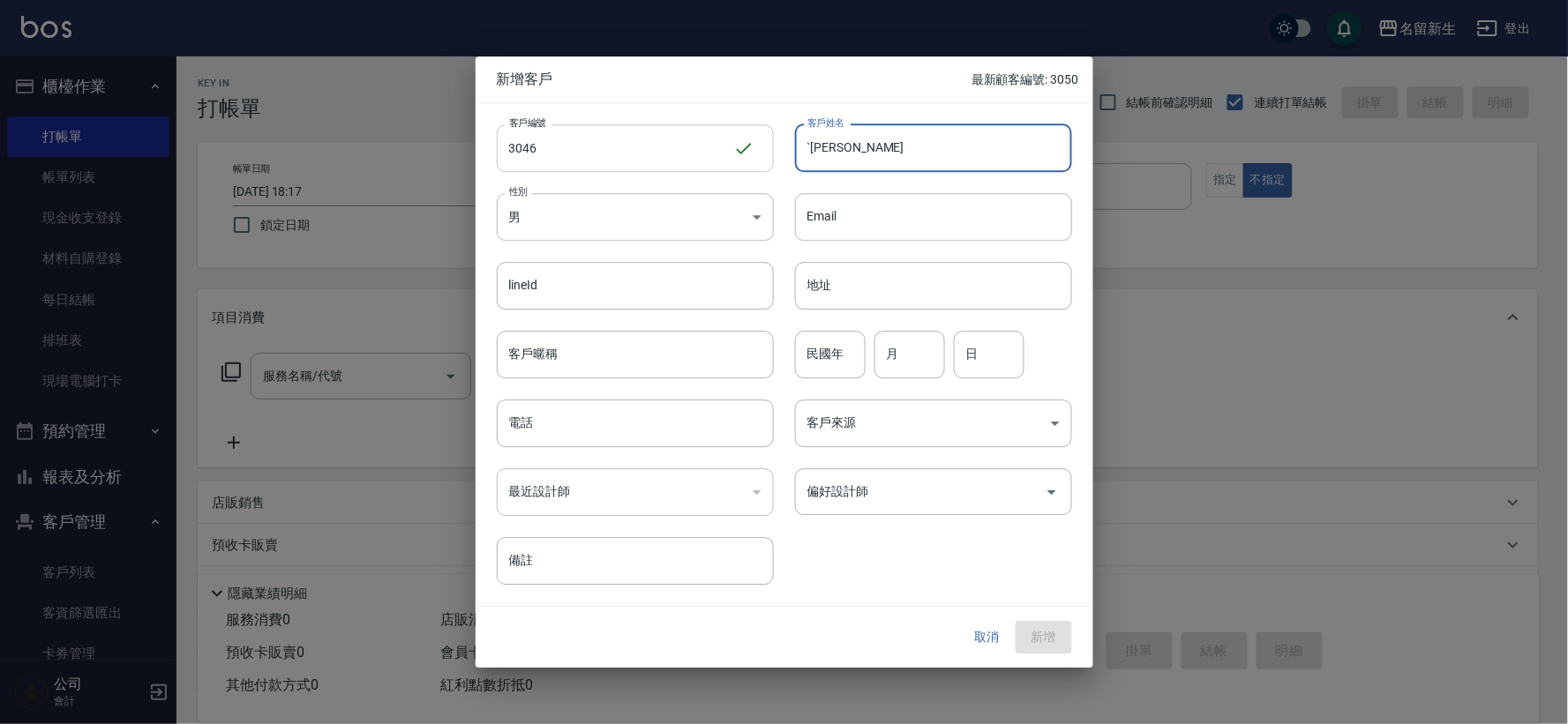
type input "ˋ"
type input "[PERSON_NAME]"
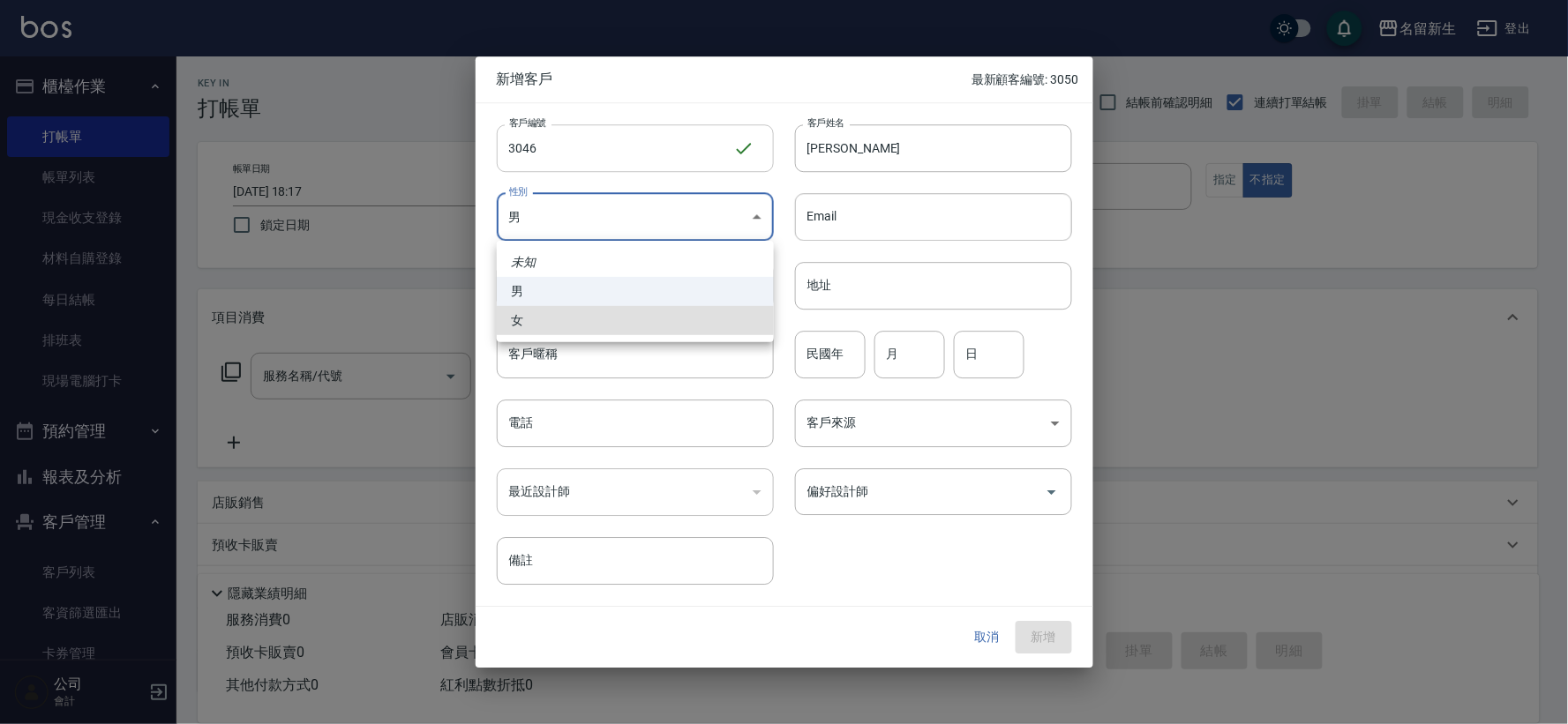
type input "[DEMOGRAPHIC_DATA]"
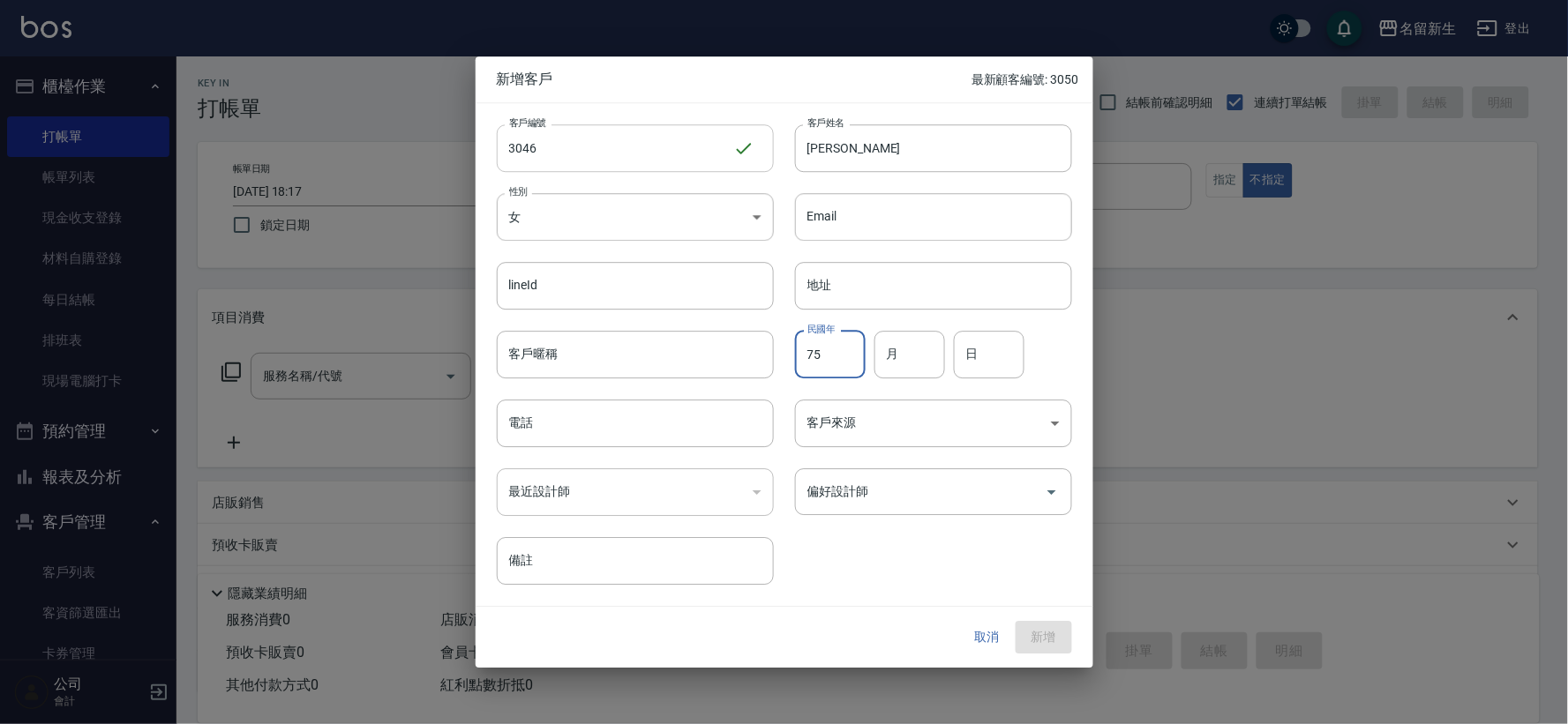
type input "75"
type input "03"
type input "13"
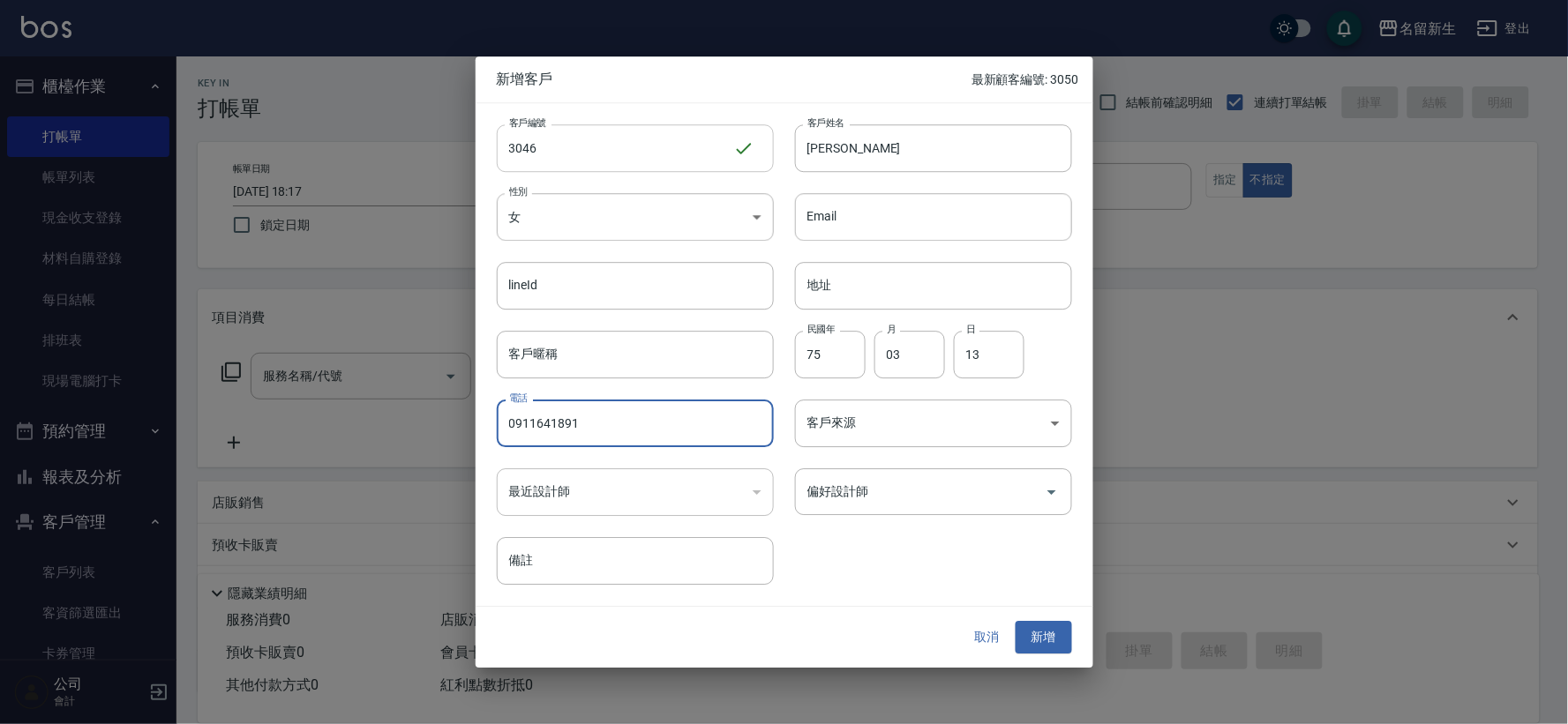
type input "0911641891"
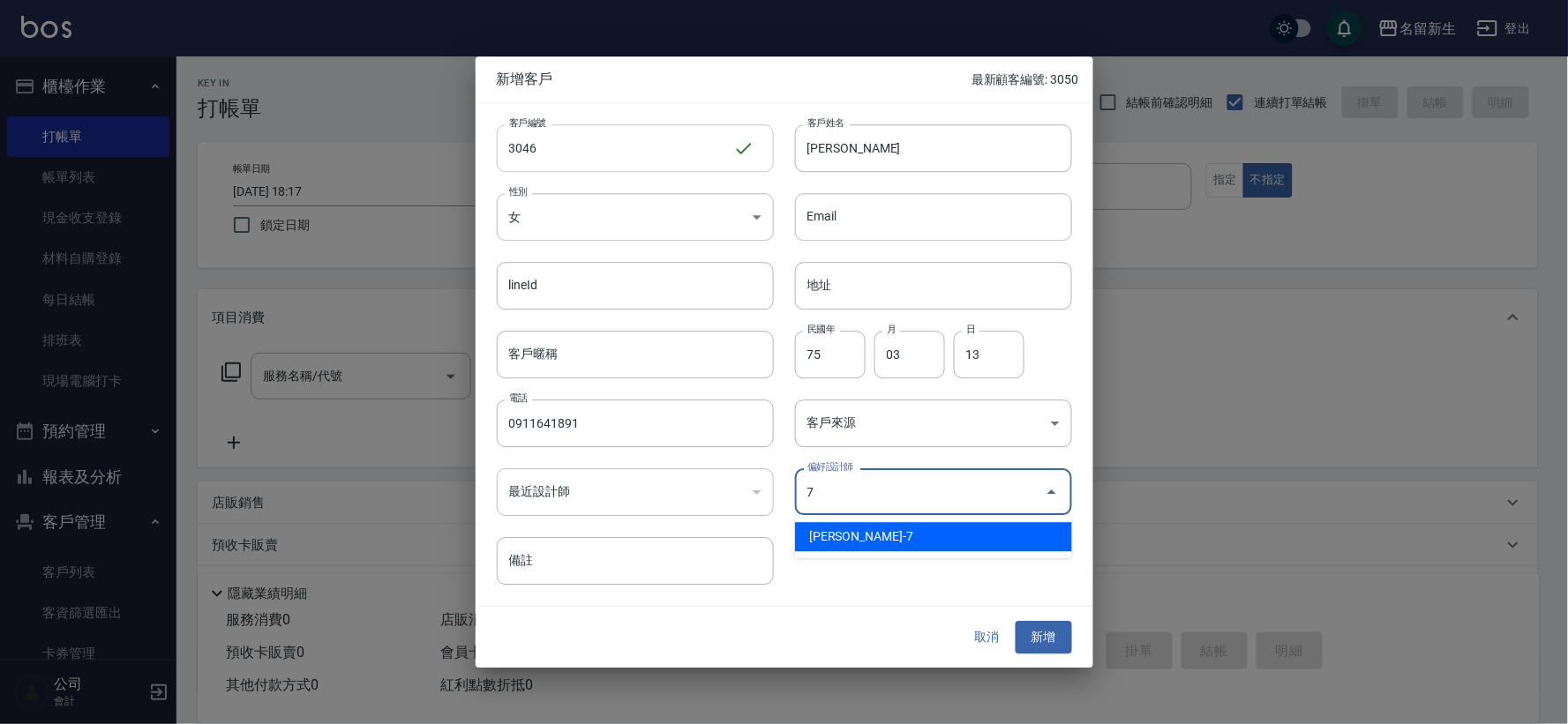
type input "陳晴心"
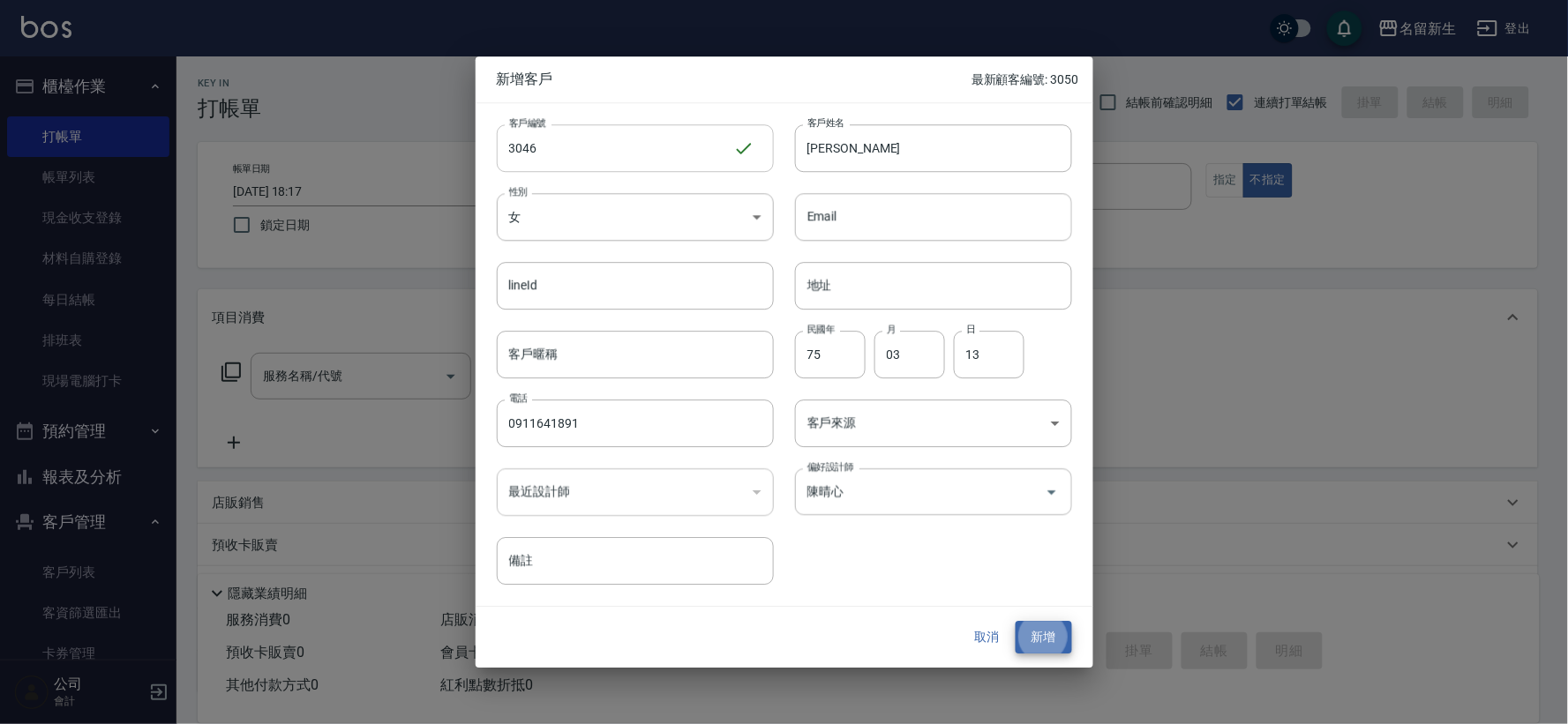
click at [1015, 621] on button "新增" at bounding box center [1043, 637] width 57 height 33
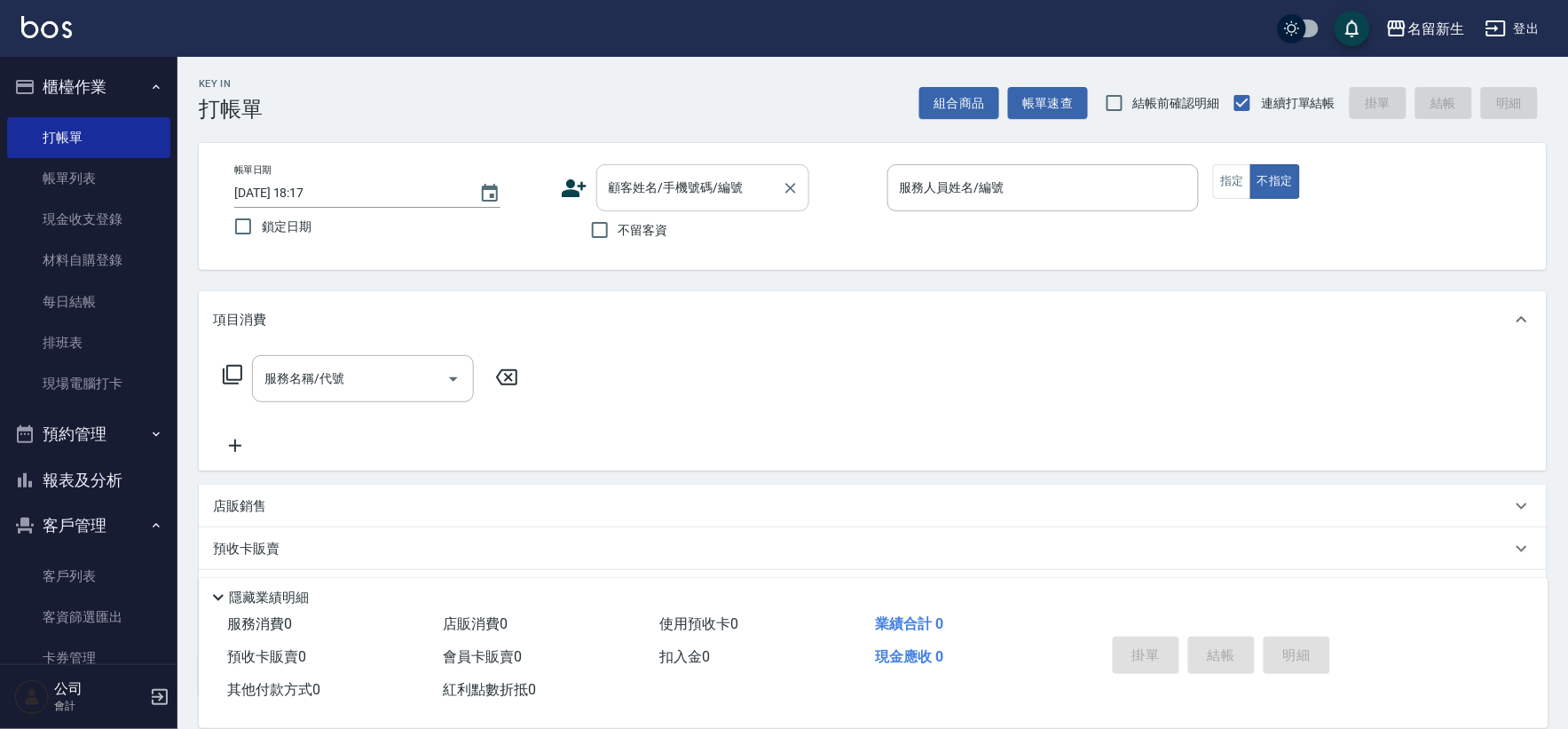
click at [632, 193] on div "顧客姓名/手機號碼/編號 顧客姓名/手機號碼/編號" at bounding box center [703, 188] width 213 height 47
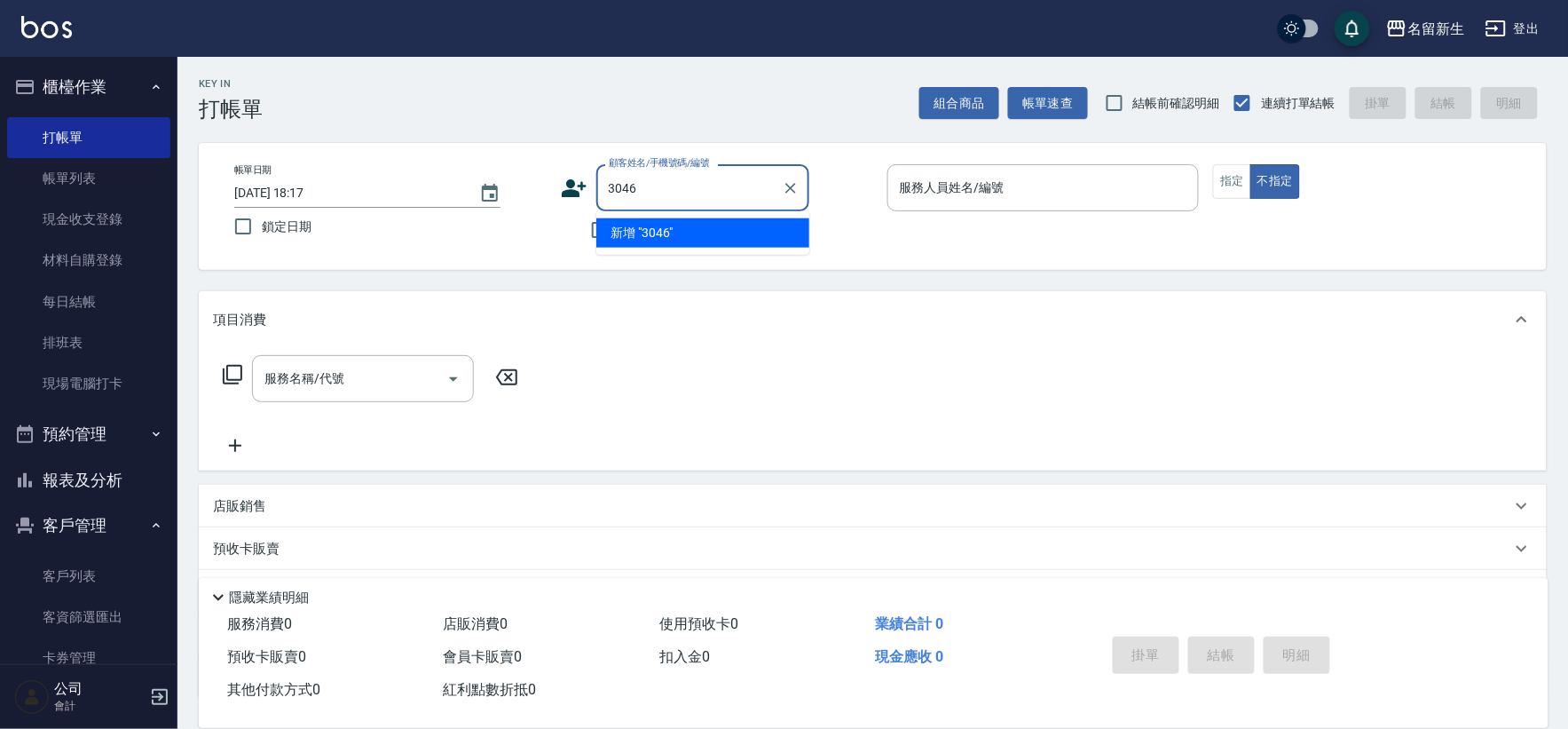
type input "3046"
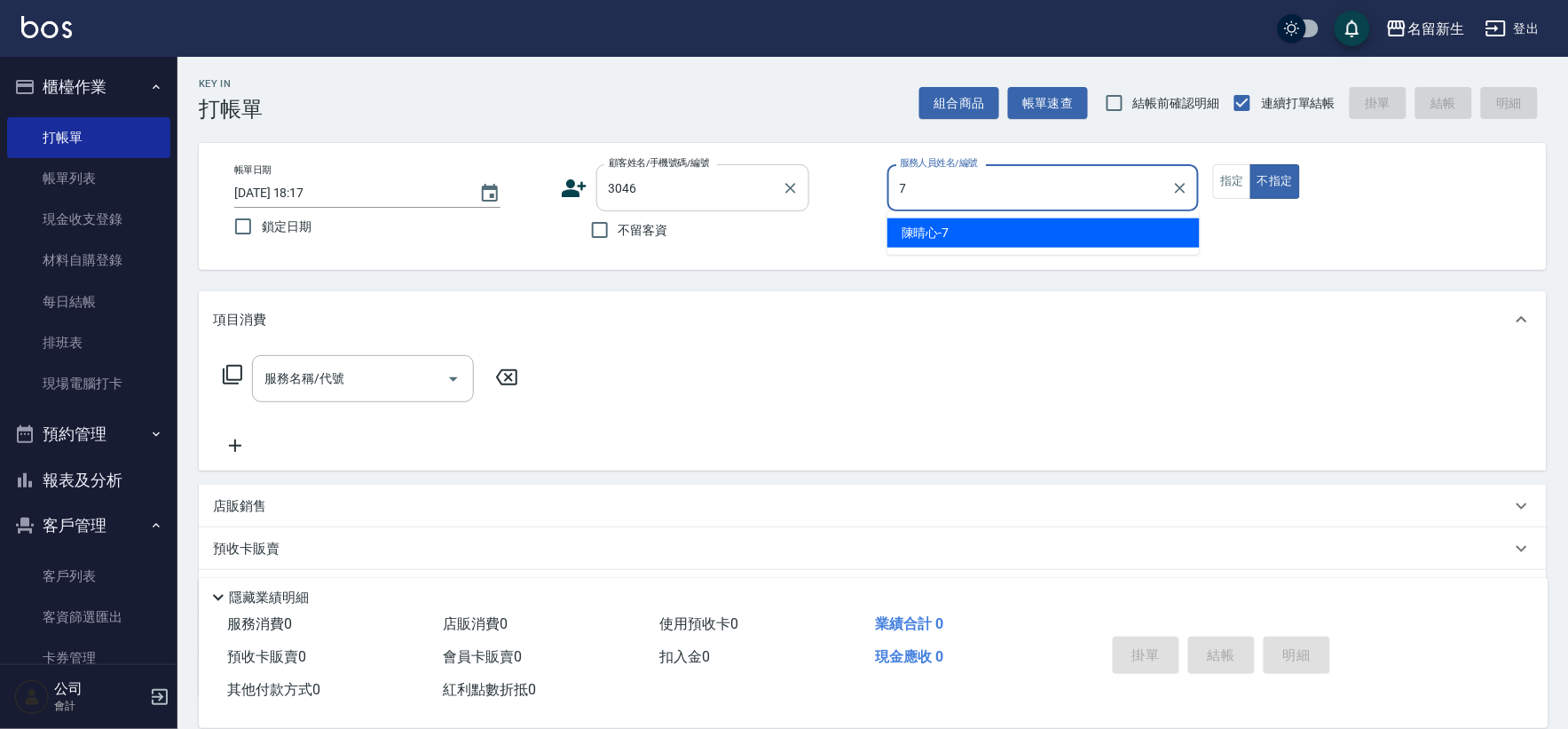
type input "[PERSON_NAME]-7"
type button "false"
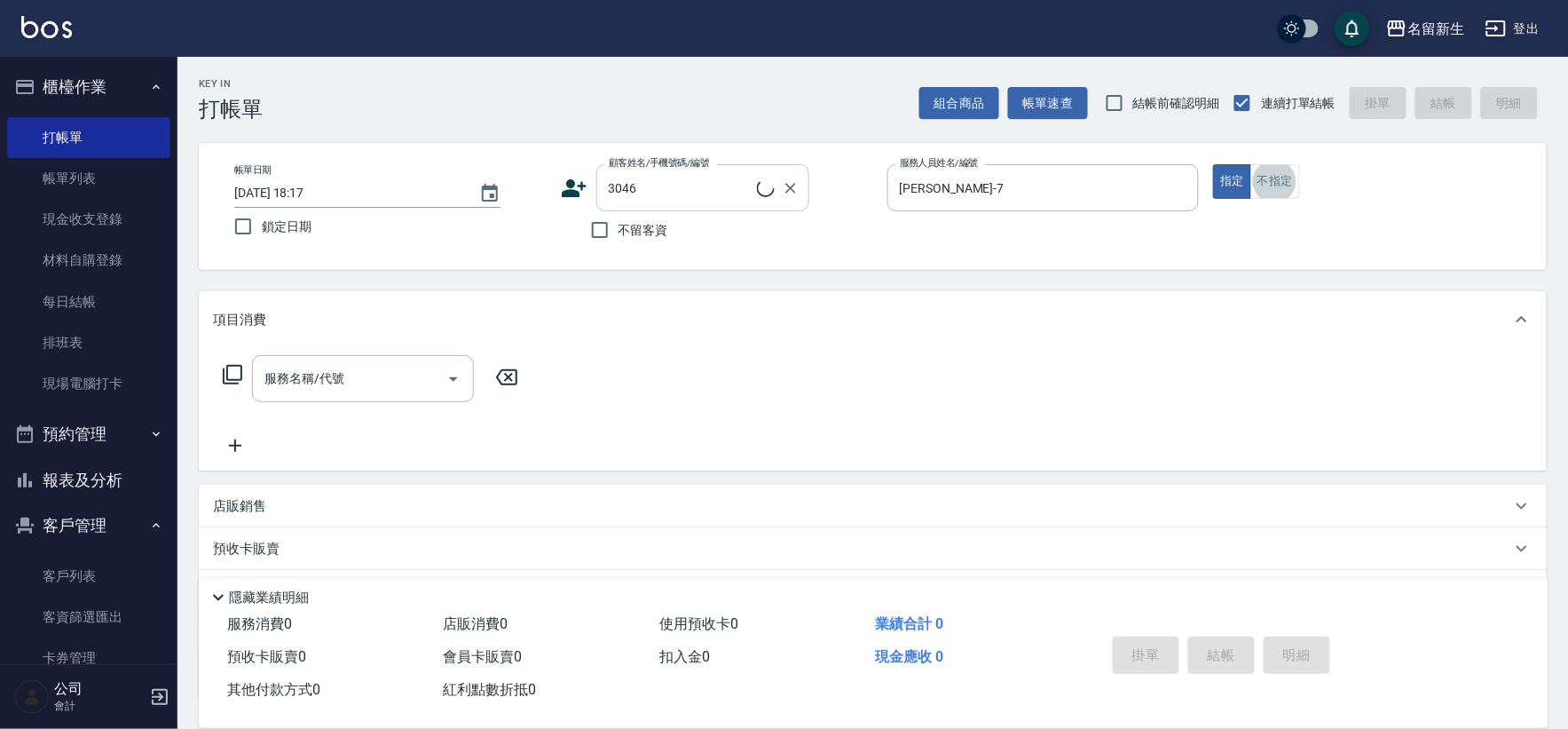
type input "[PERSON_NAME]/0911641891/3046"
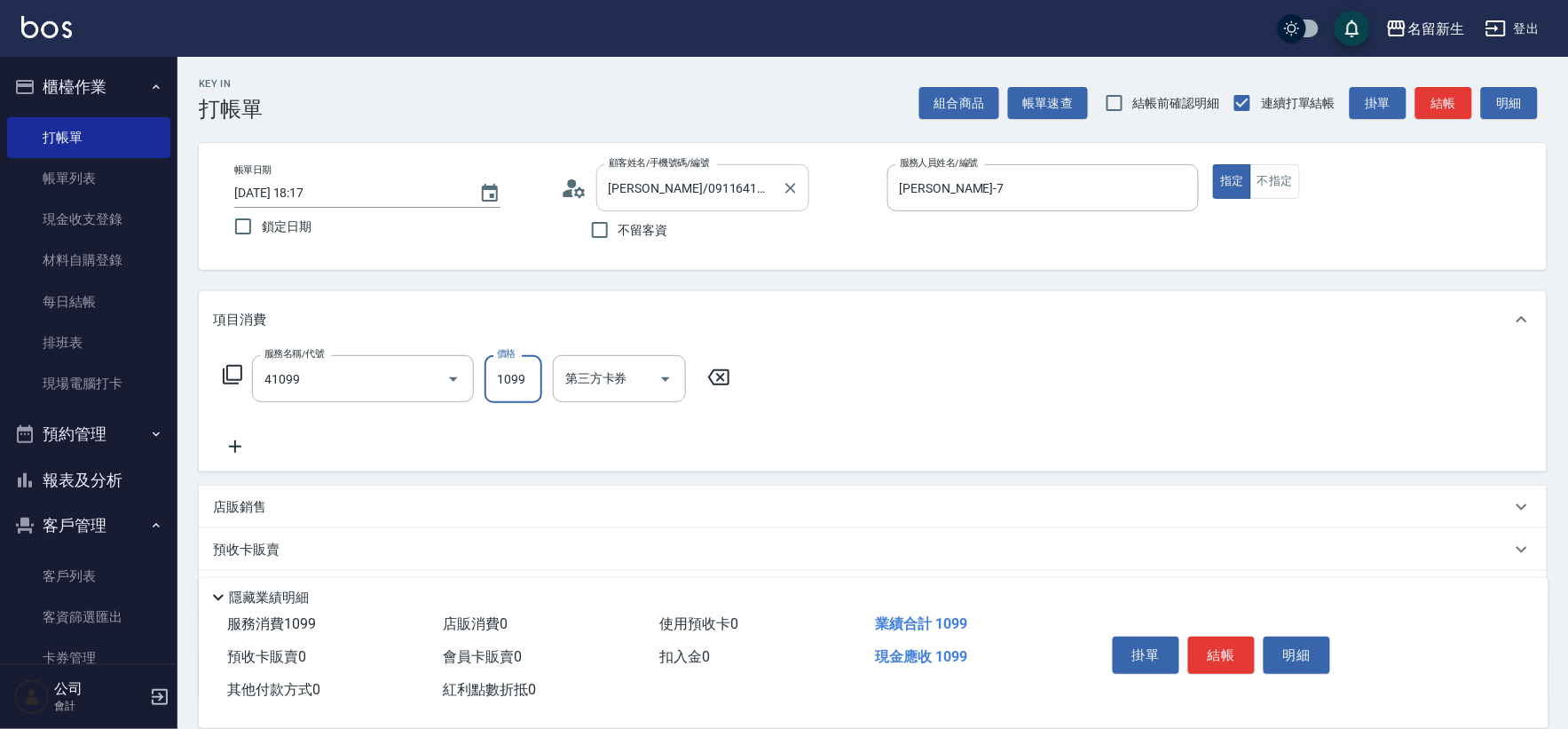
type input "公司活動/早鳥(41099)"
type input "899"
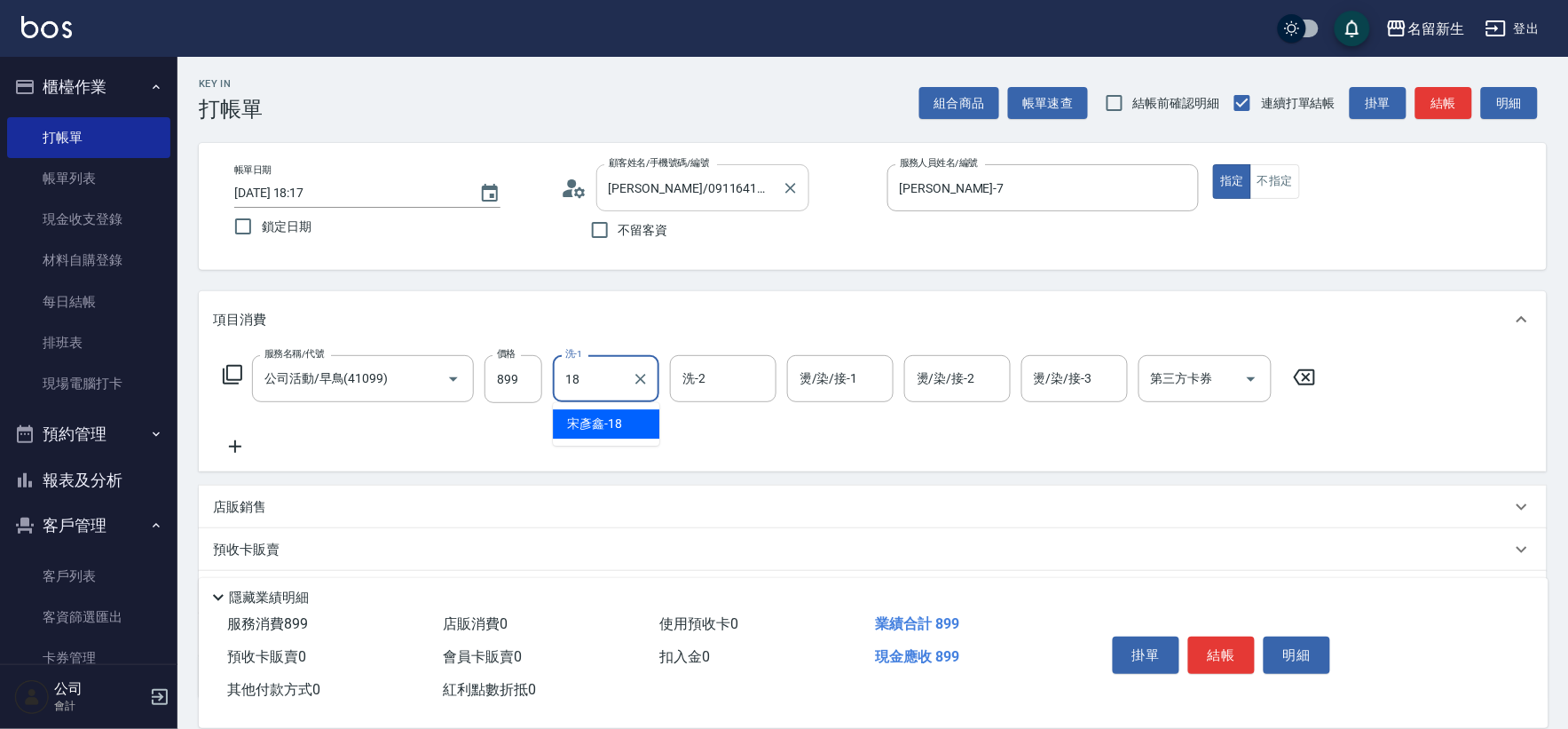
type input "[PERSON_NAME]-18"
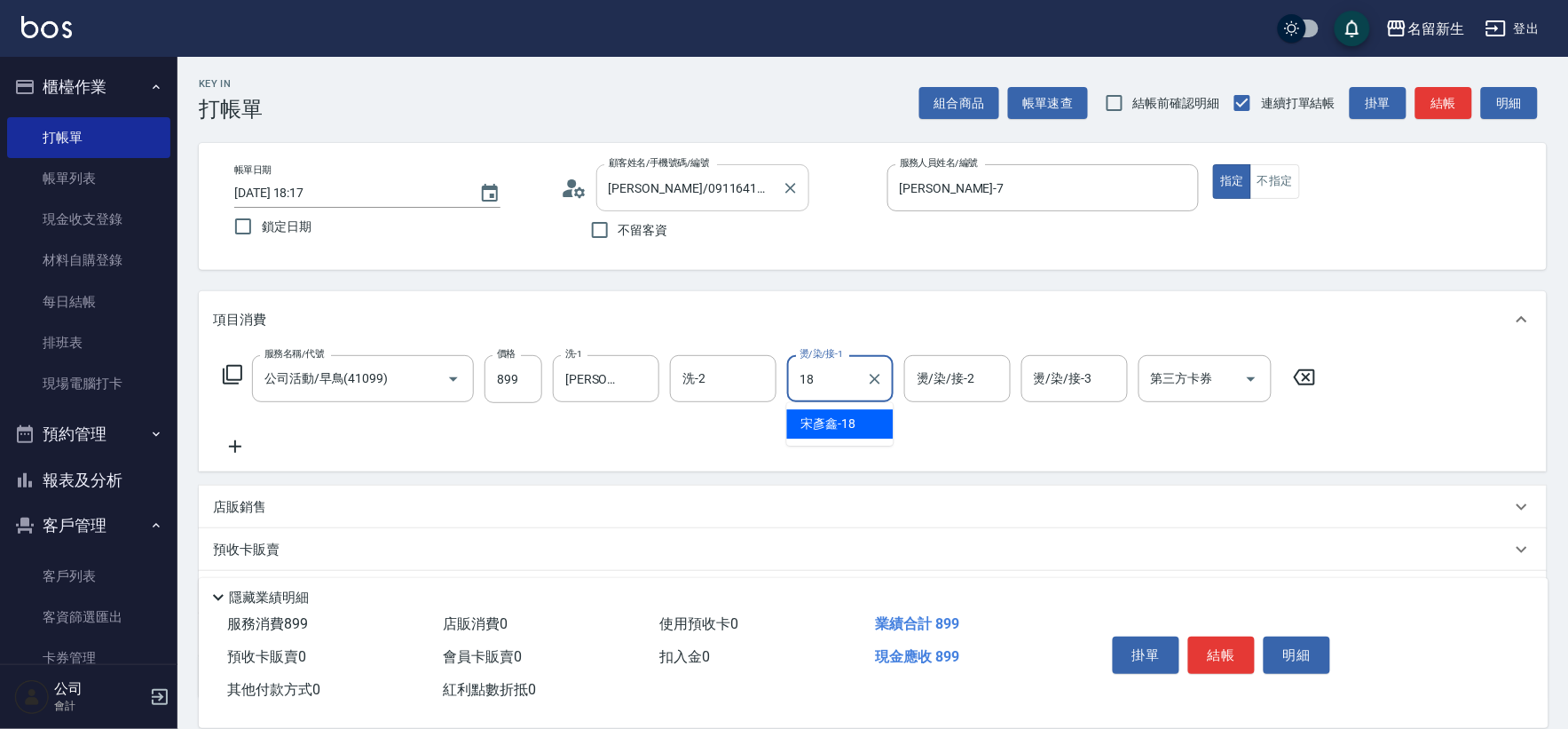
type input "[PERSON_NAME]-18"
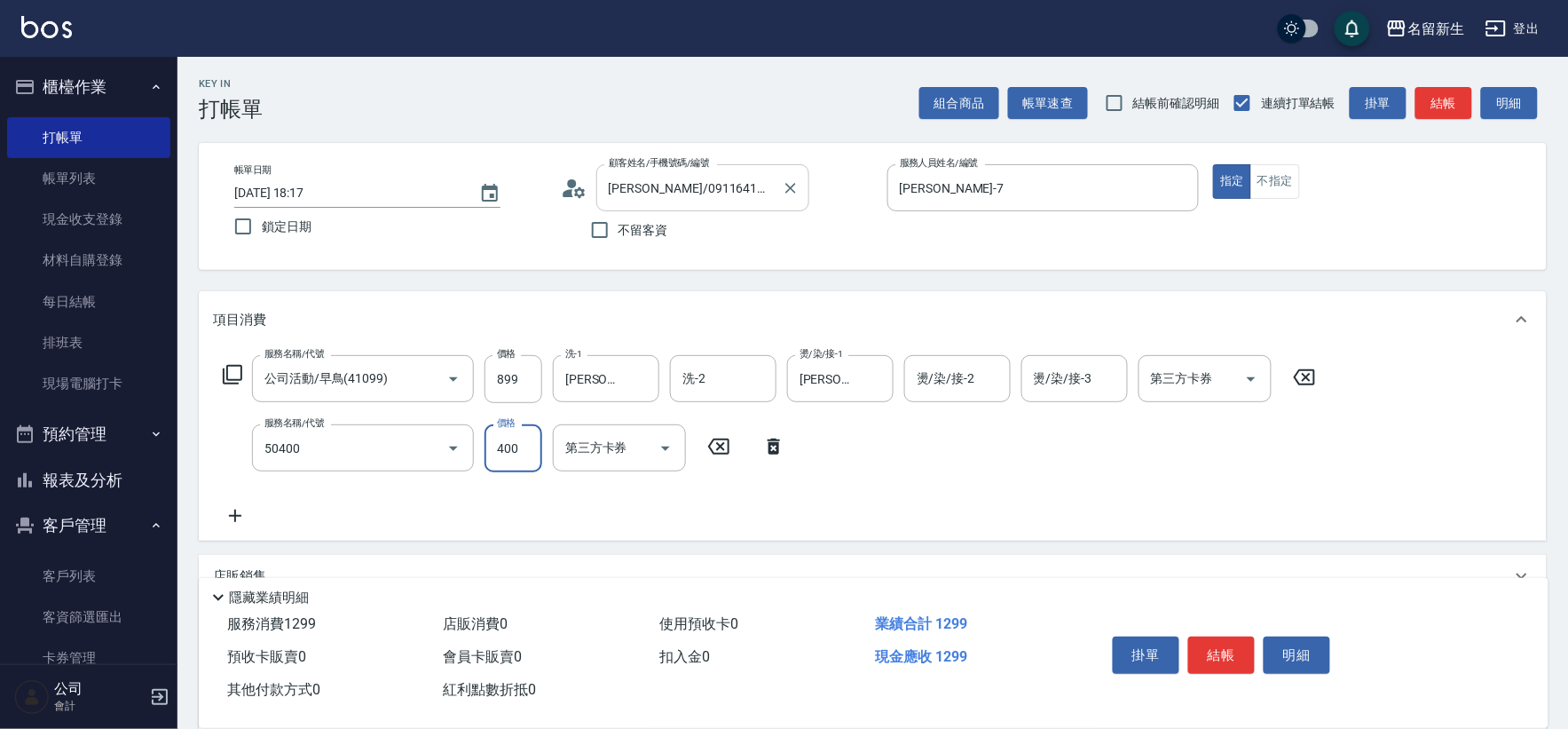
type input "原價1~400護髮(50400)"
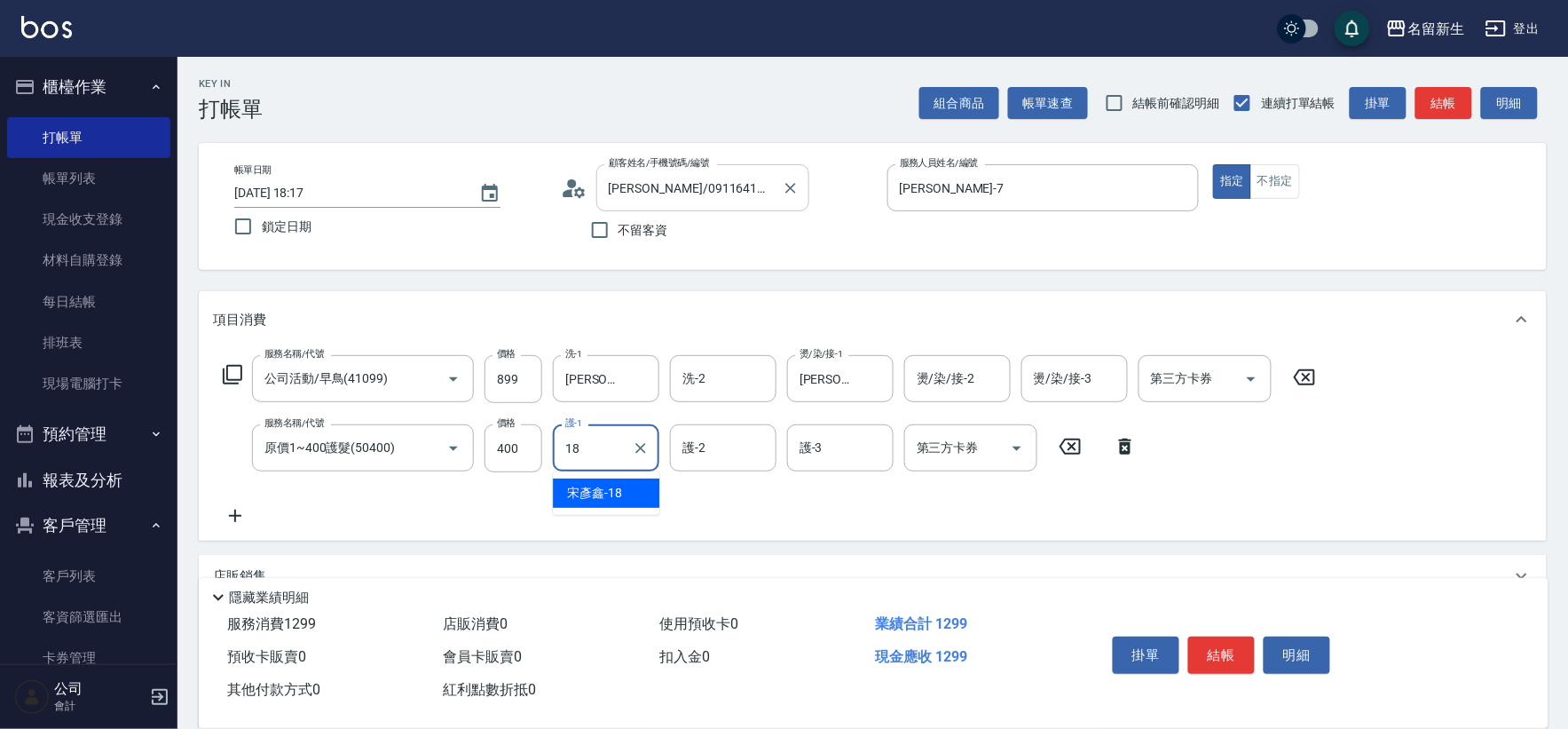
type input "[PERSON_NAME]-18"
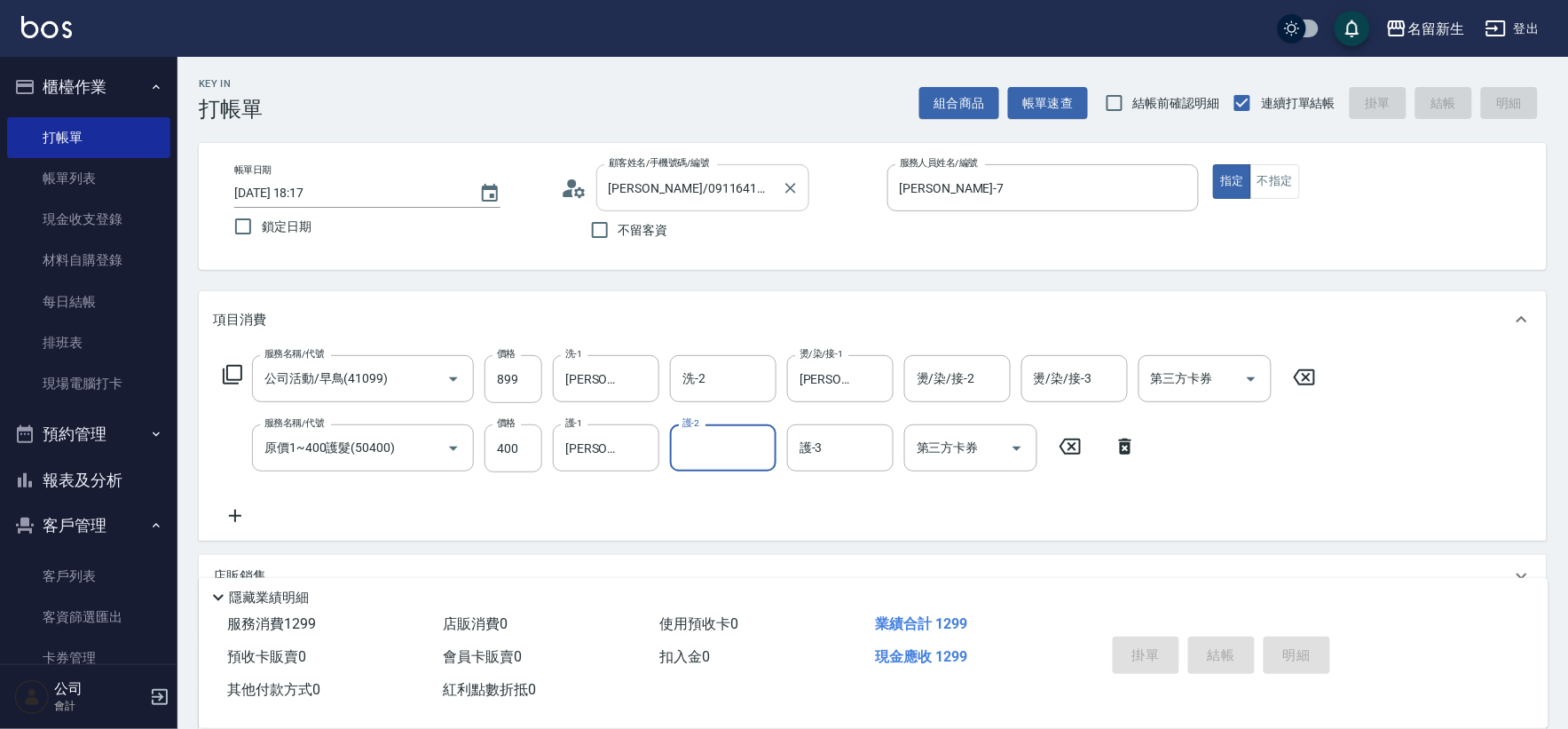
type input "[DATE] 18:20"
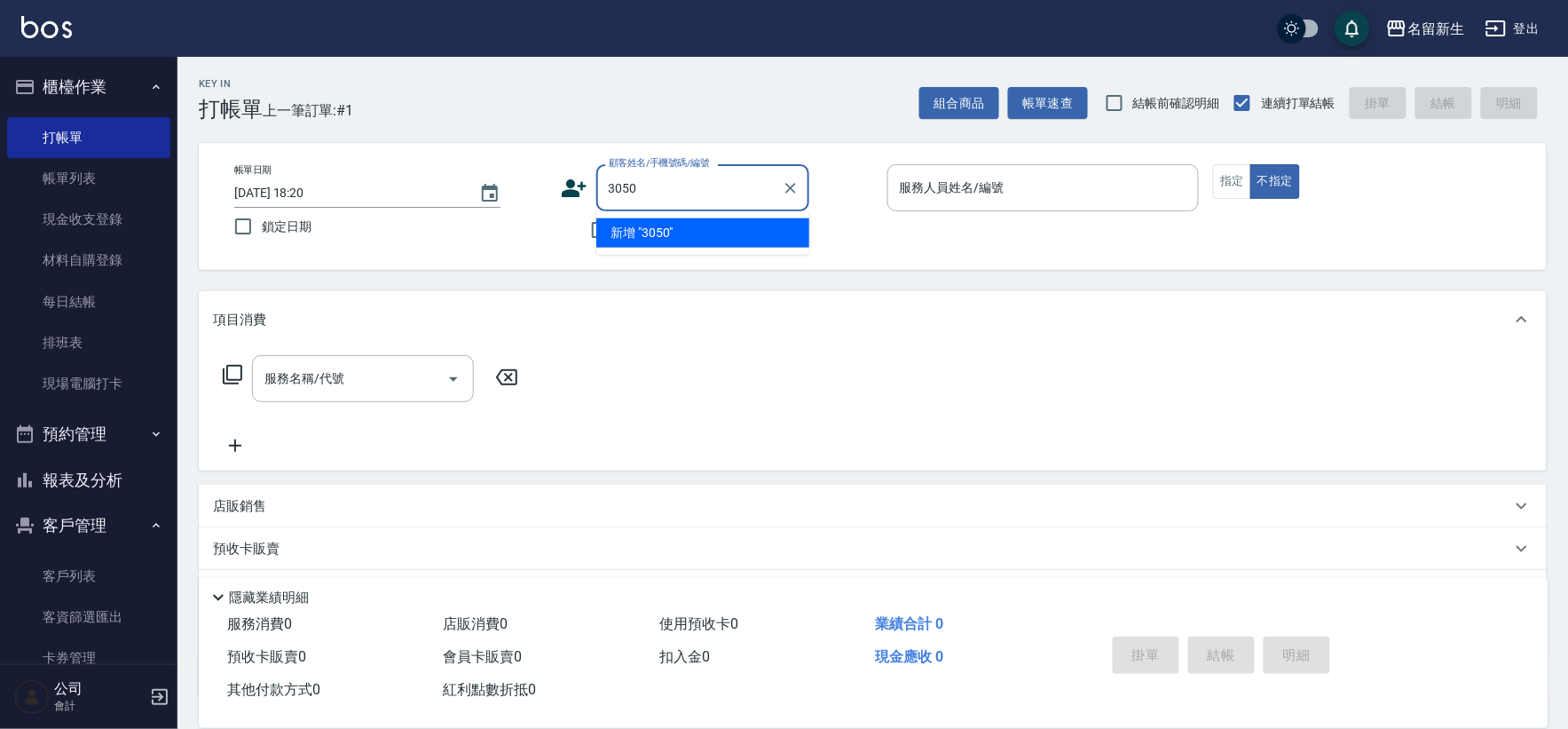
type input "3050"
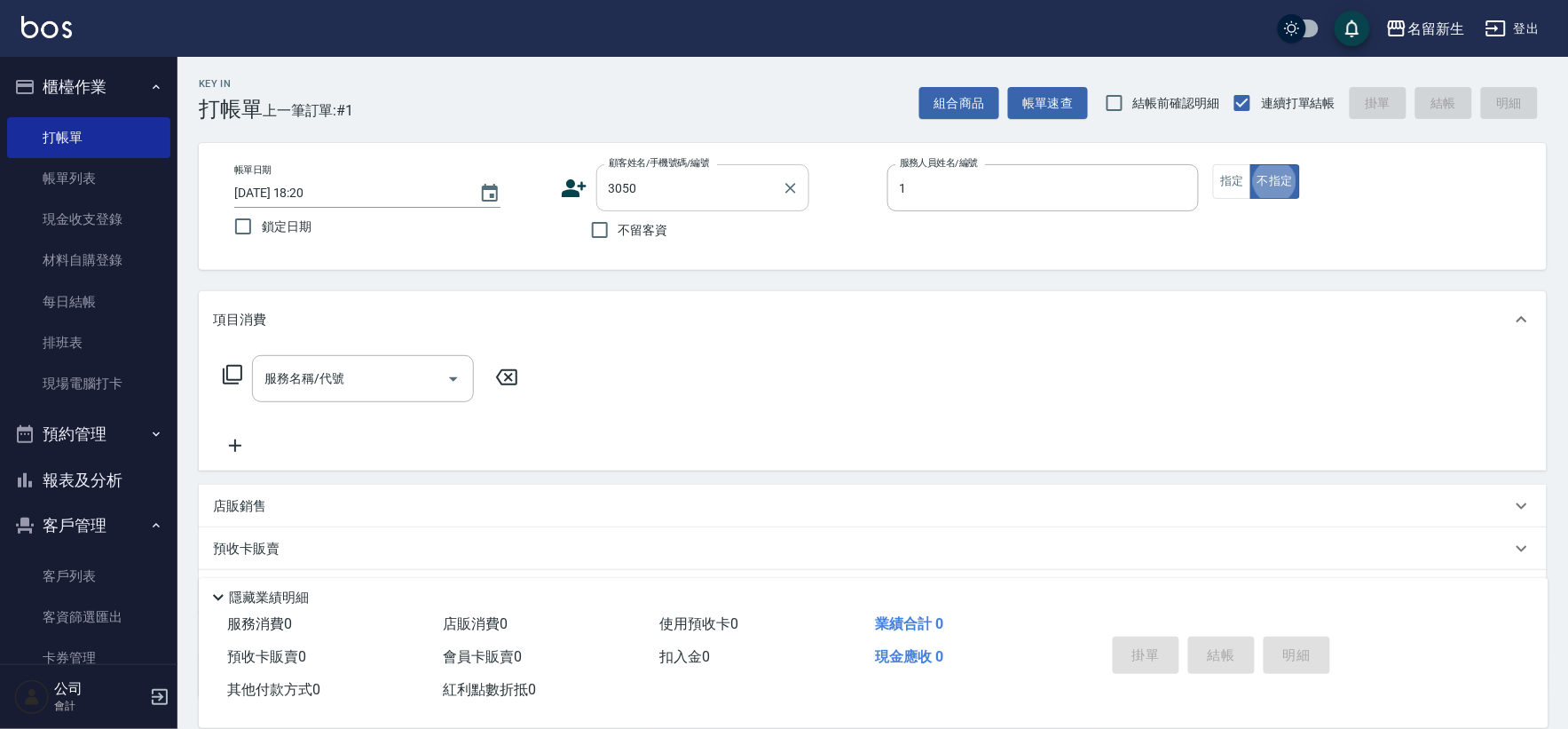
type input "[PERSON_NAME]-1"
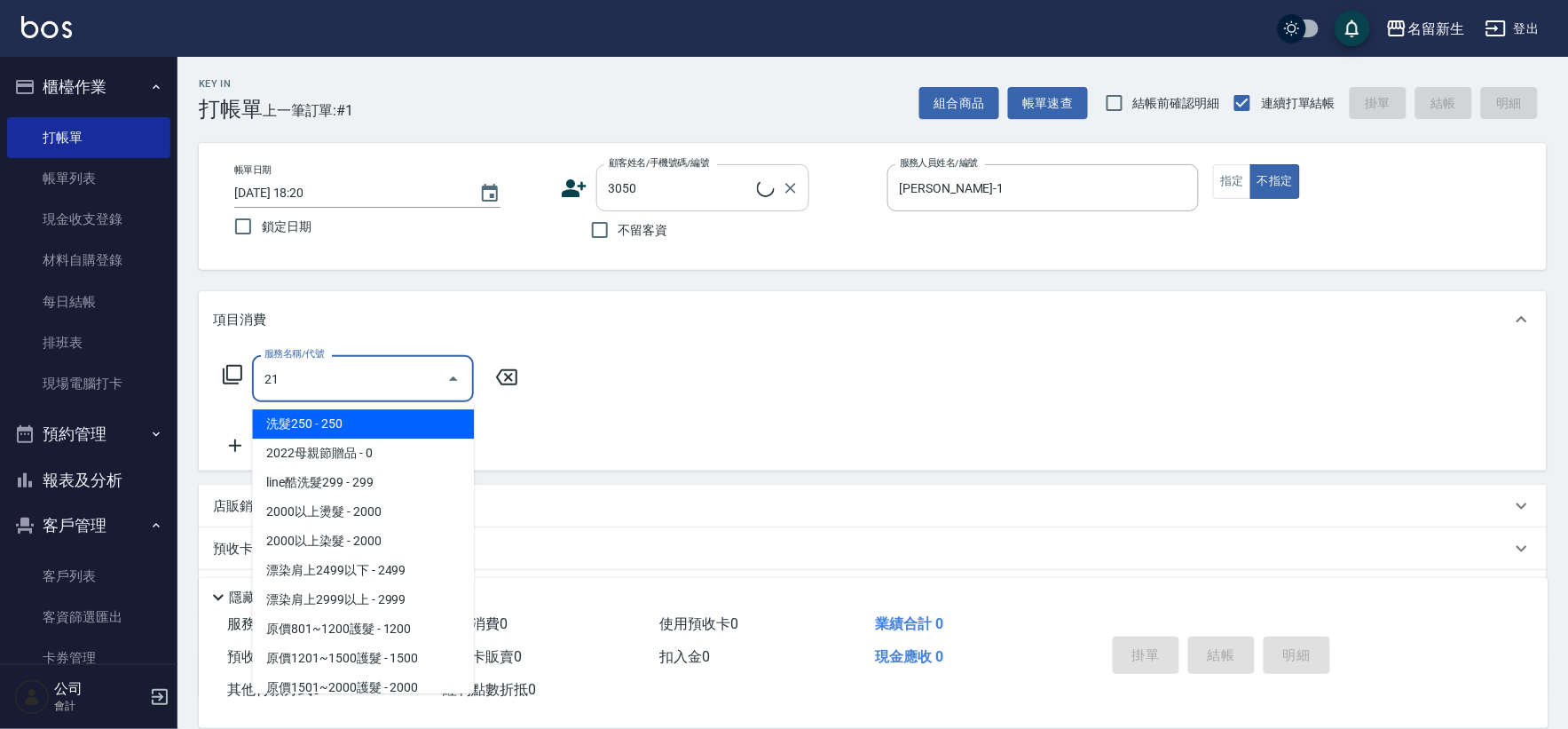
type input "219"
type input "[PERSON_NAME]/0909776931/3050"
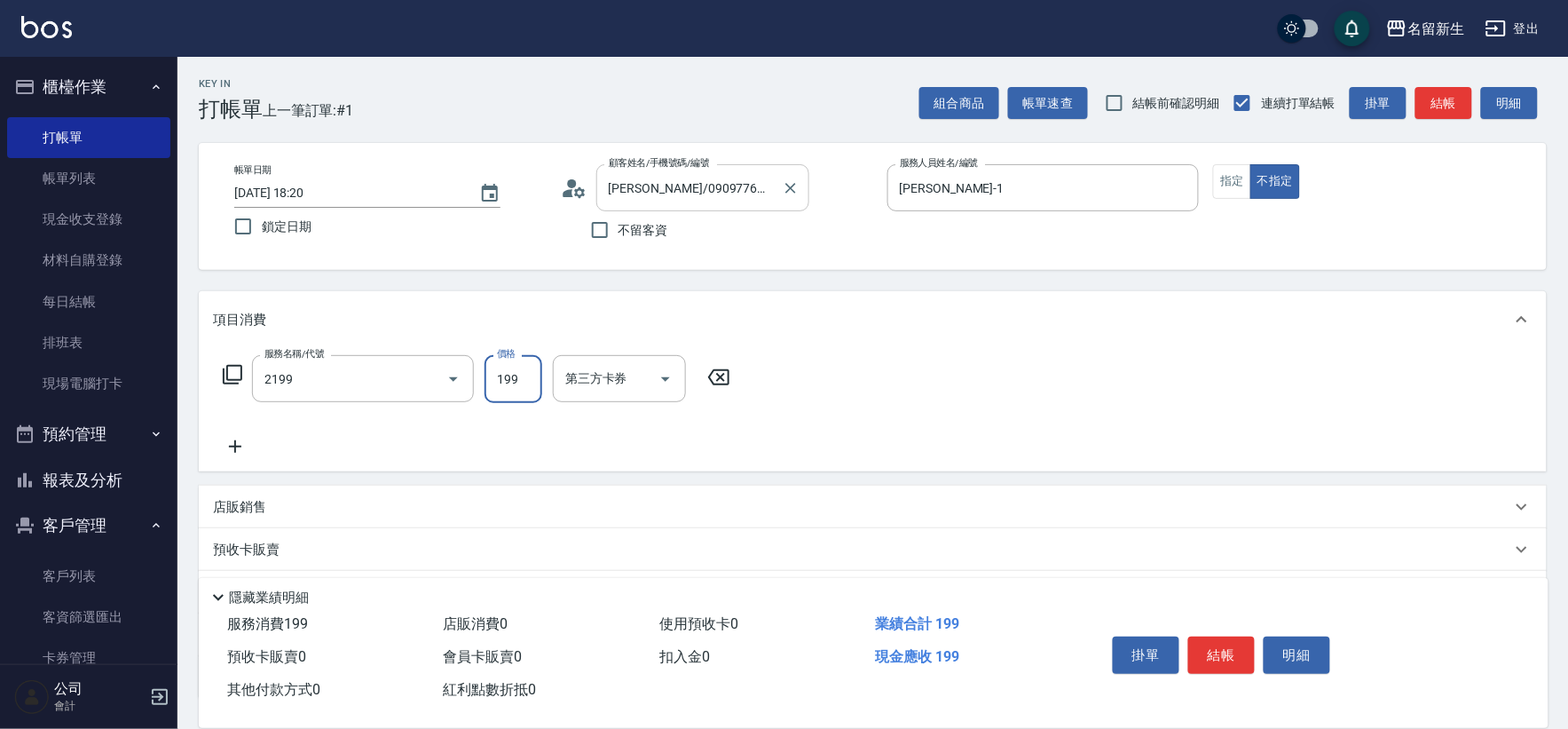
type input "不指定剪髮活動(2199)"
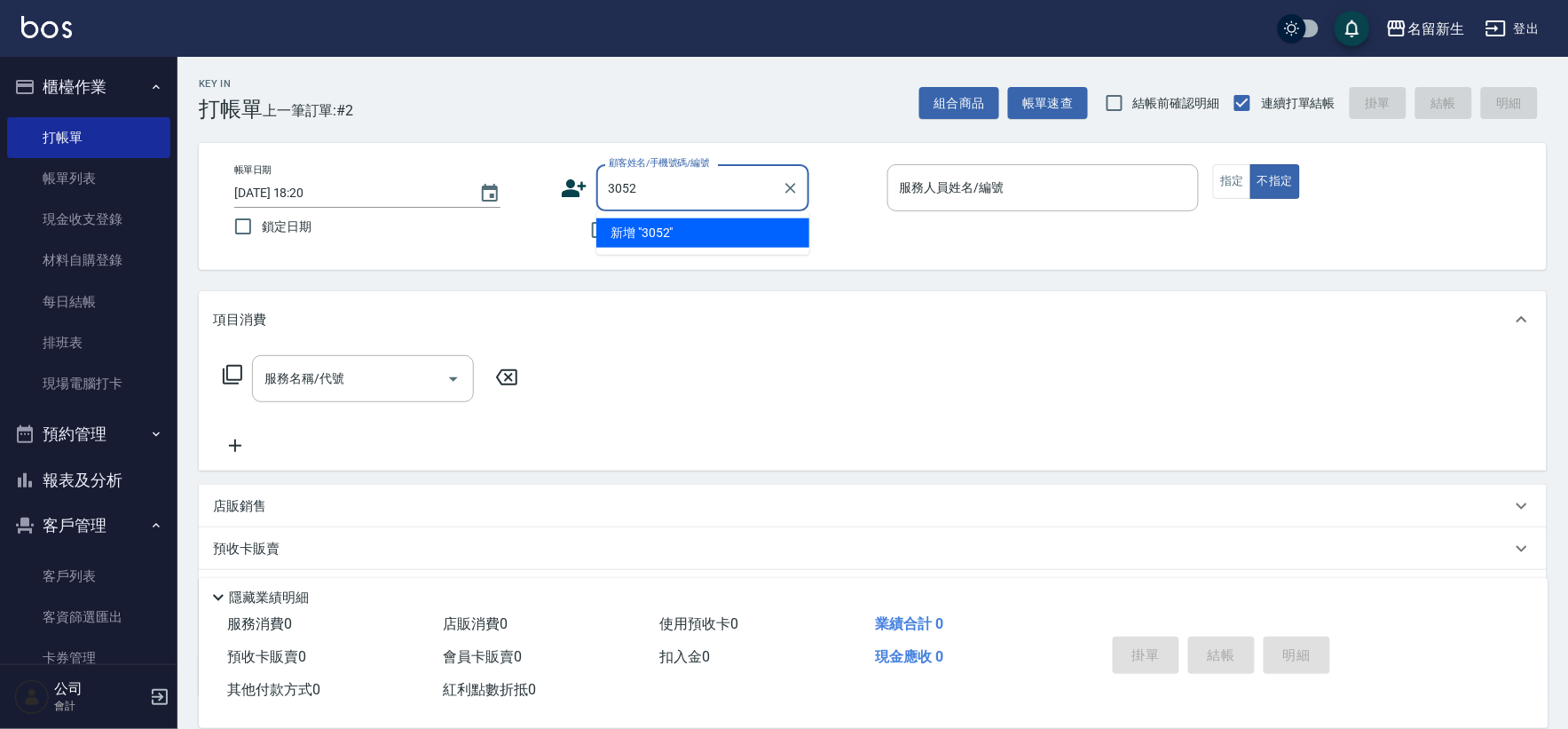
type input "3052"
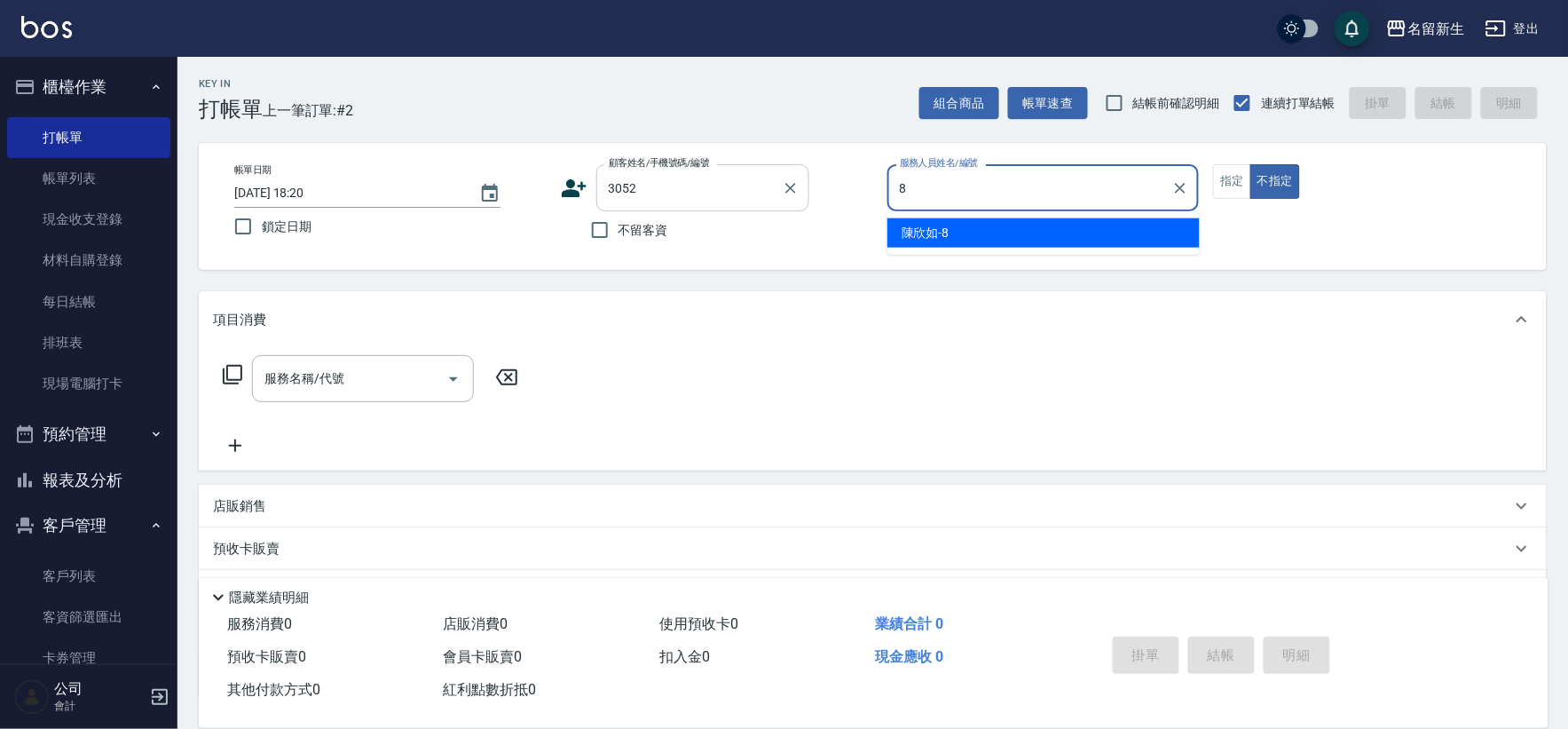
type input "[PERSON_NAME]-8"
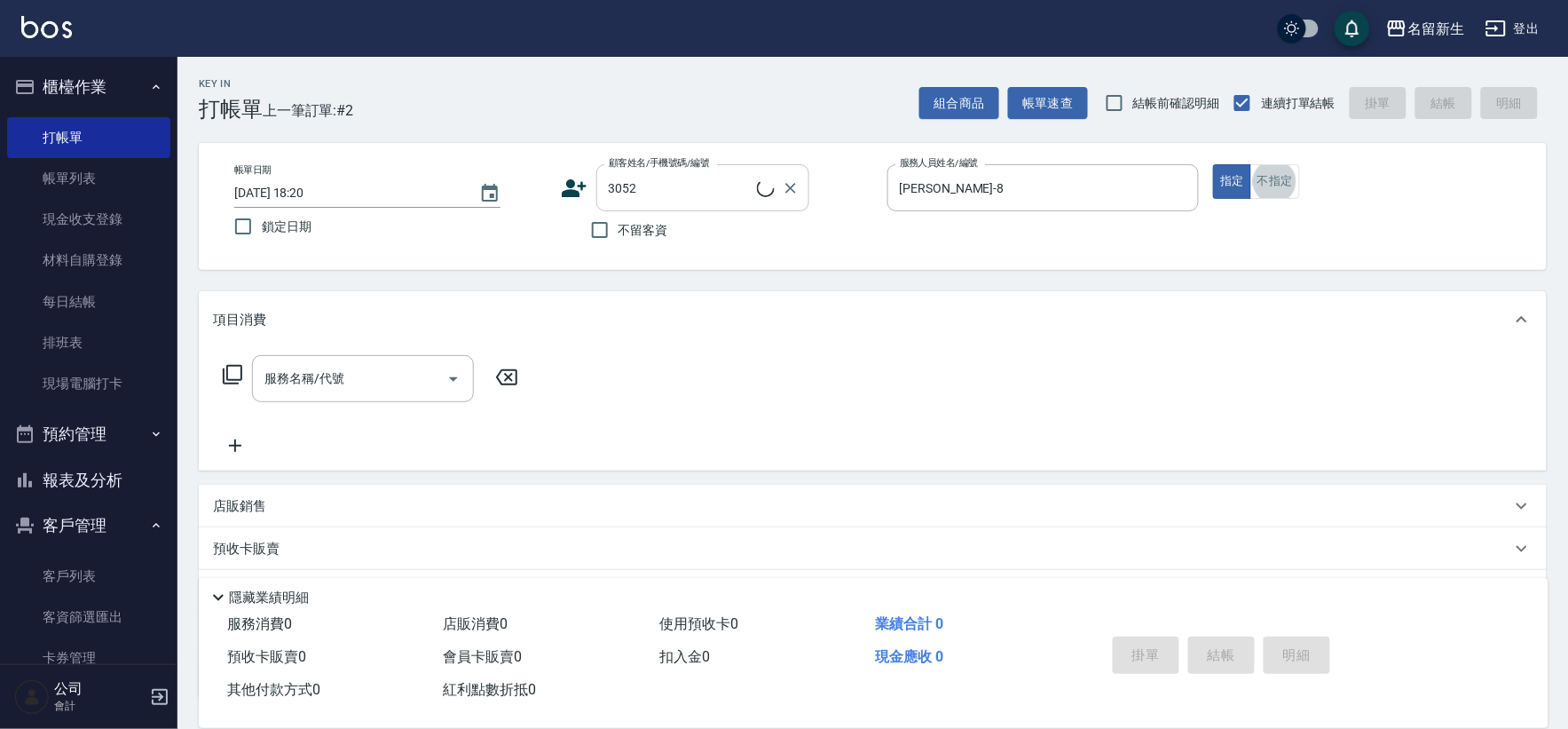
type input "[PERSON_NAME]/0963977720/3052"
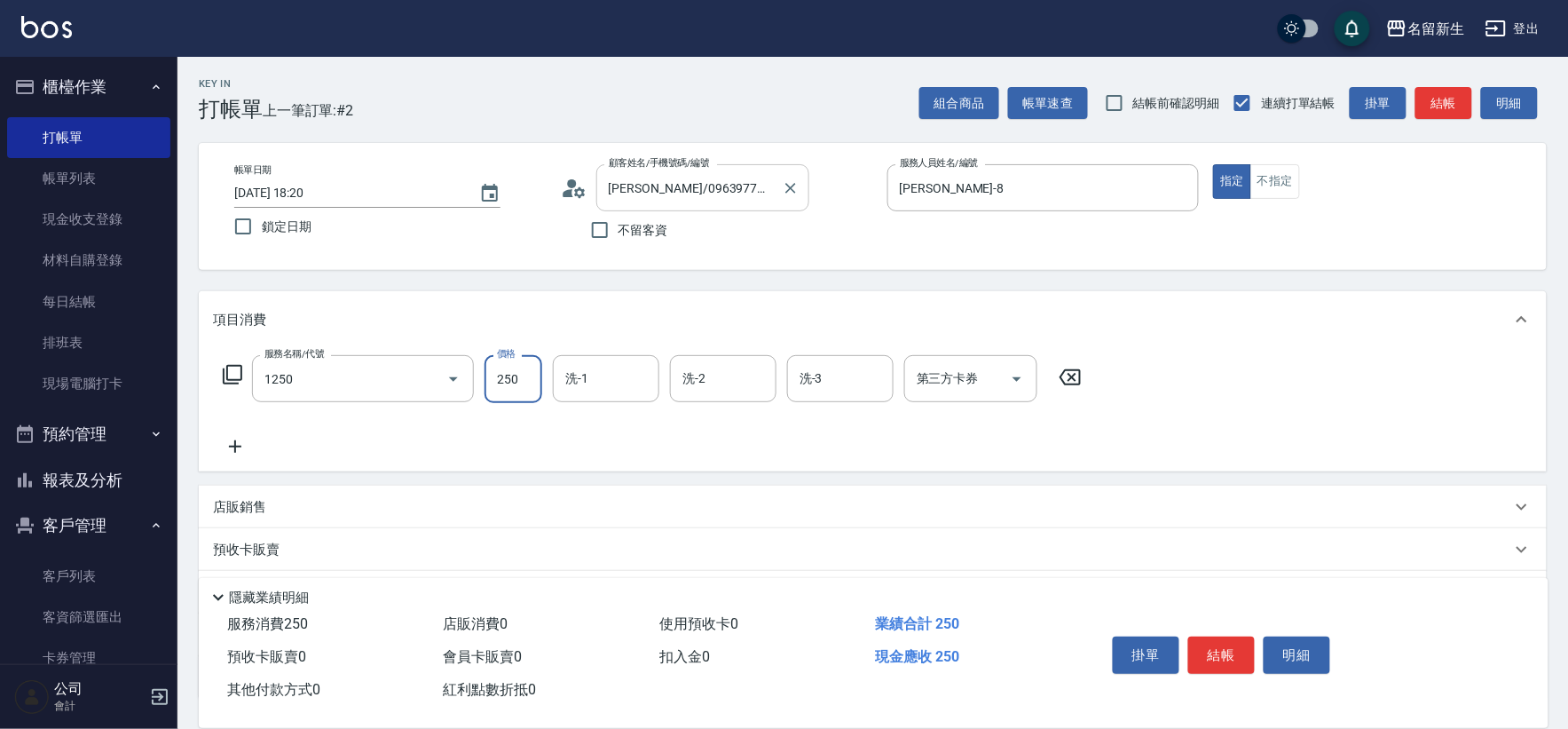
type input "洗髮250(1250)"
type input "[PERSON_NAME]-8"
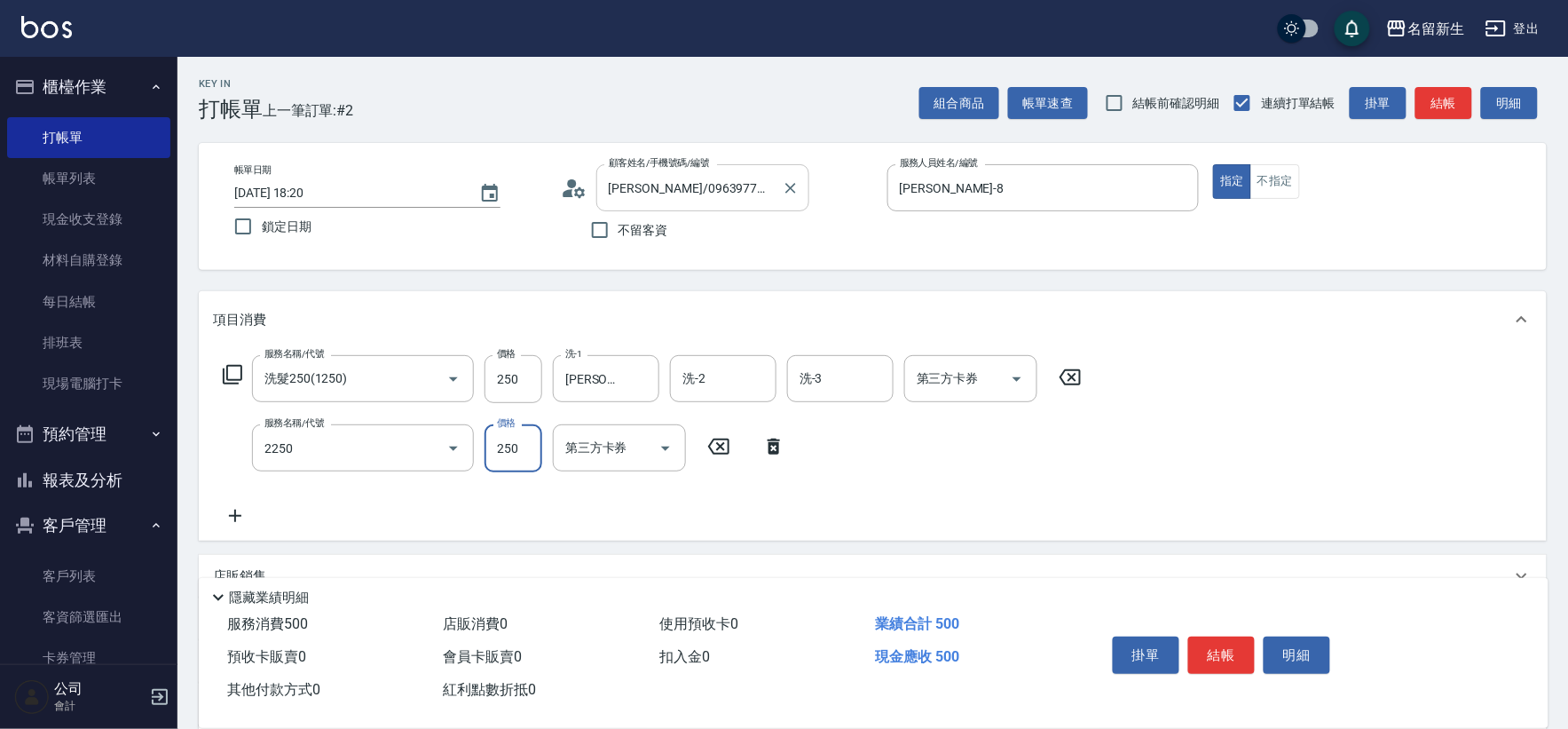
type input "剪髮(2250)"
type input "200"
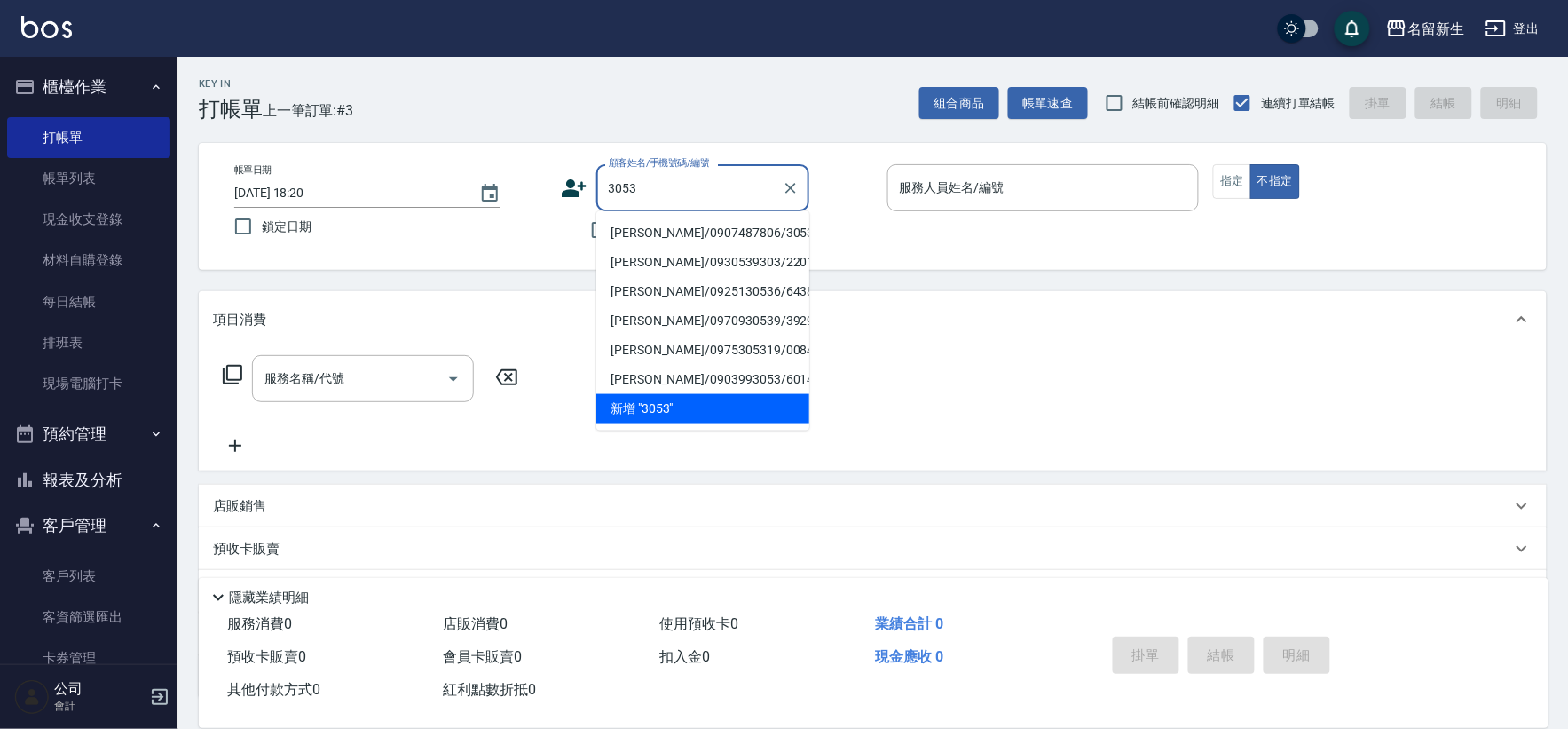
type input "[PERSON_NAME]/0907487806/3053"
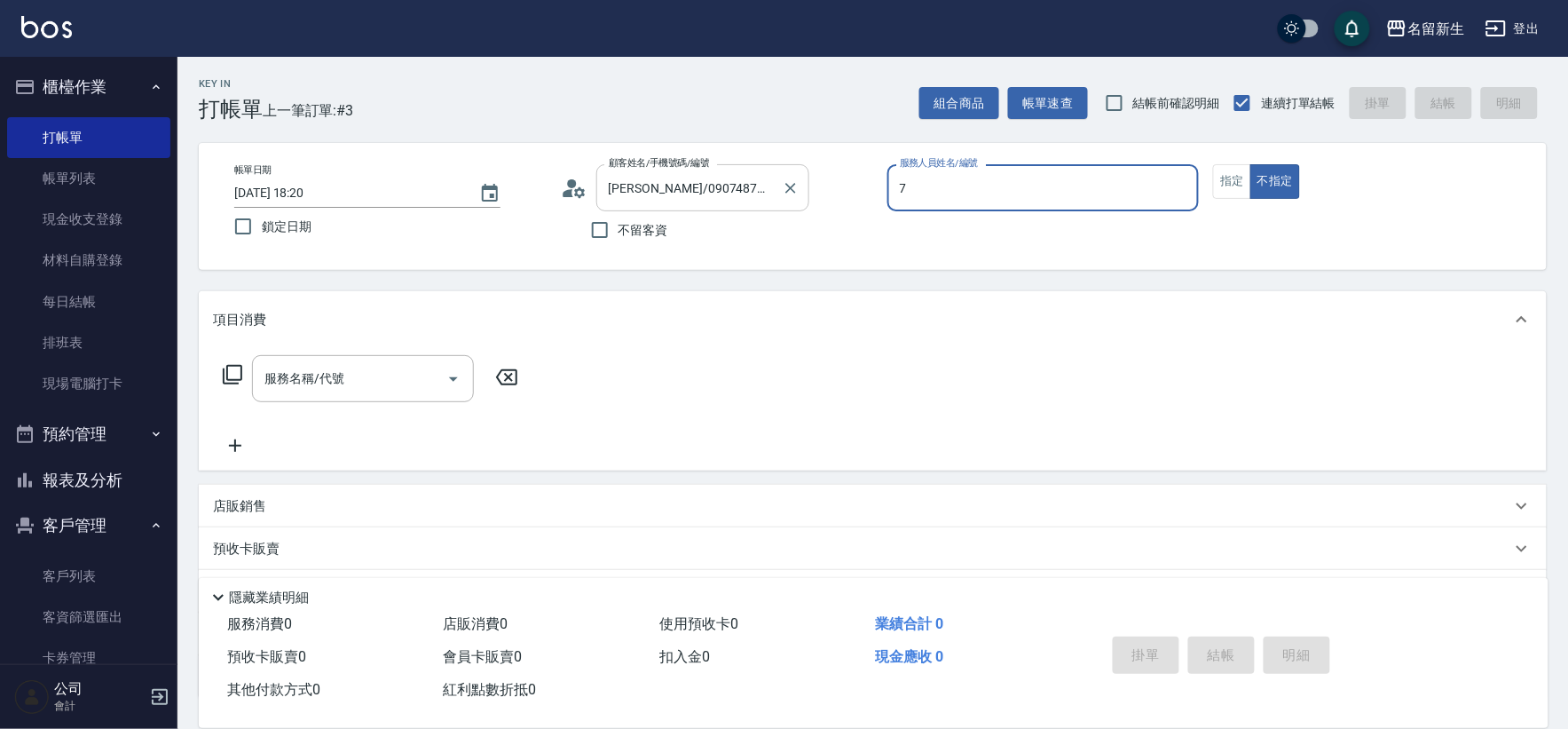
type input "[PERSON_NAME]-7"
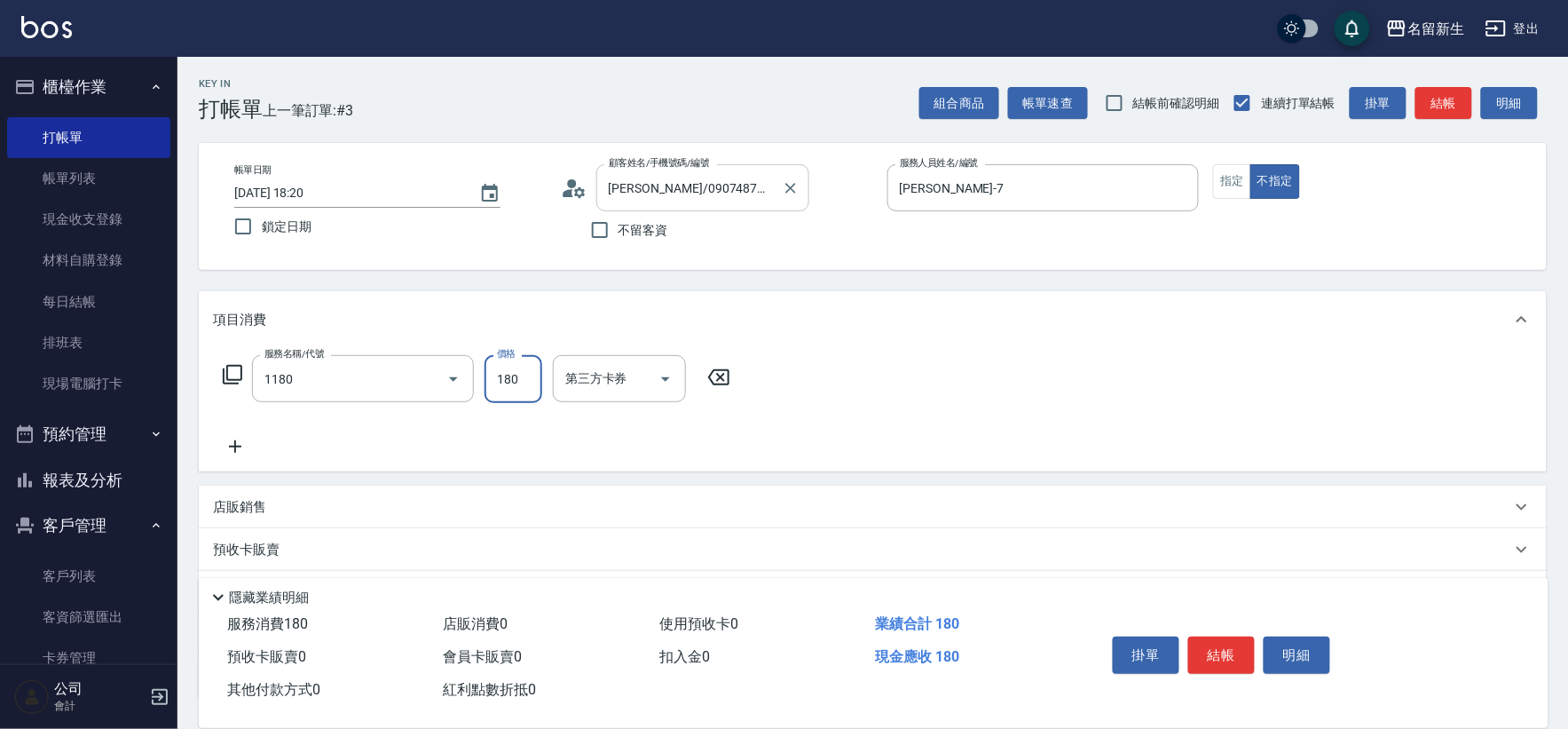
type input "洗髮(不指定活動)(1180)"
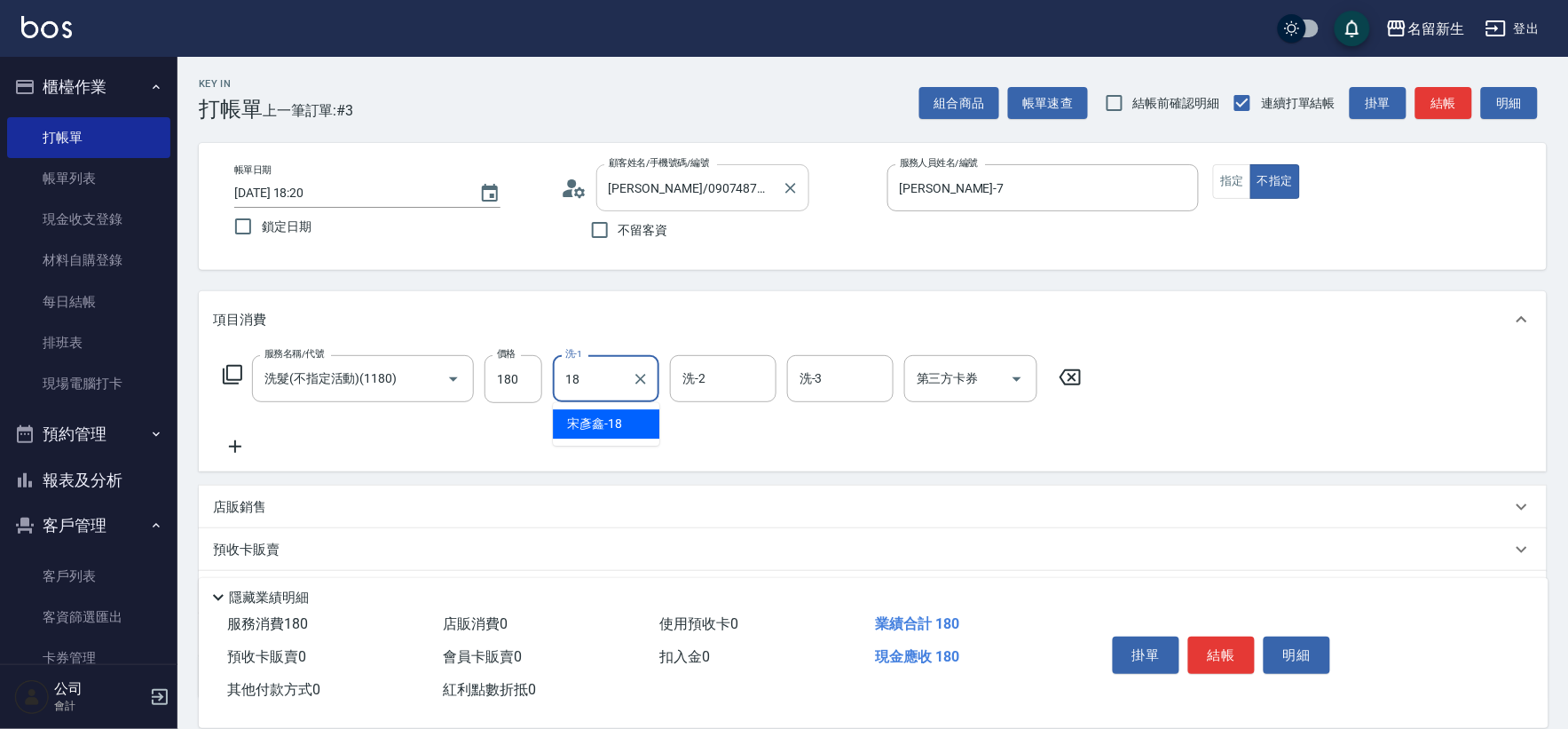
type input "[PERSON_NAME]-18"
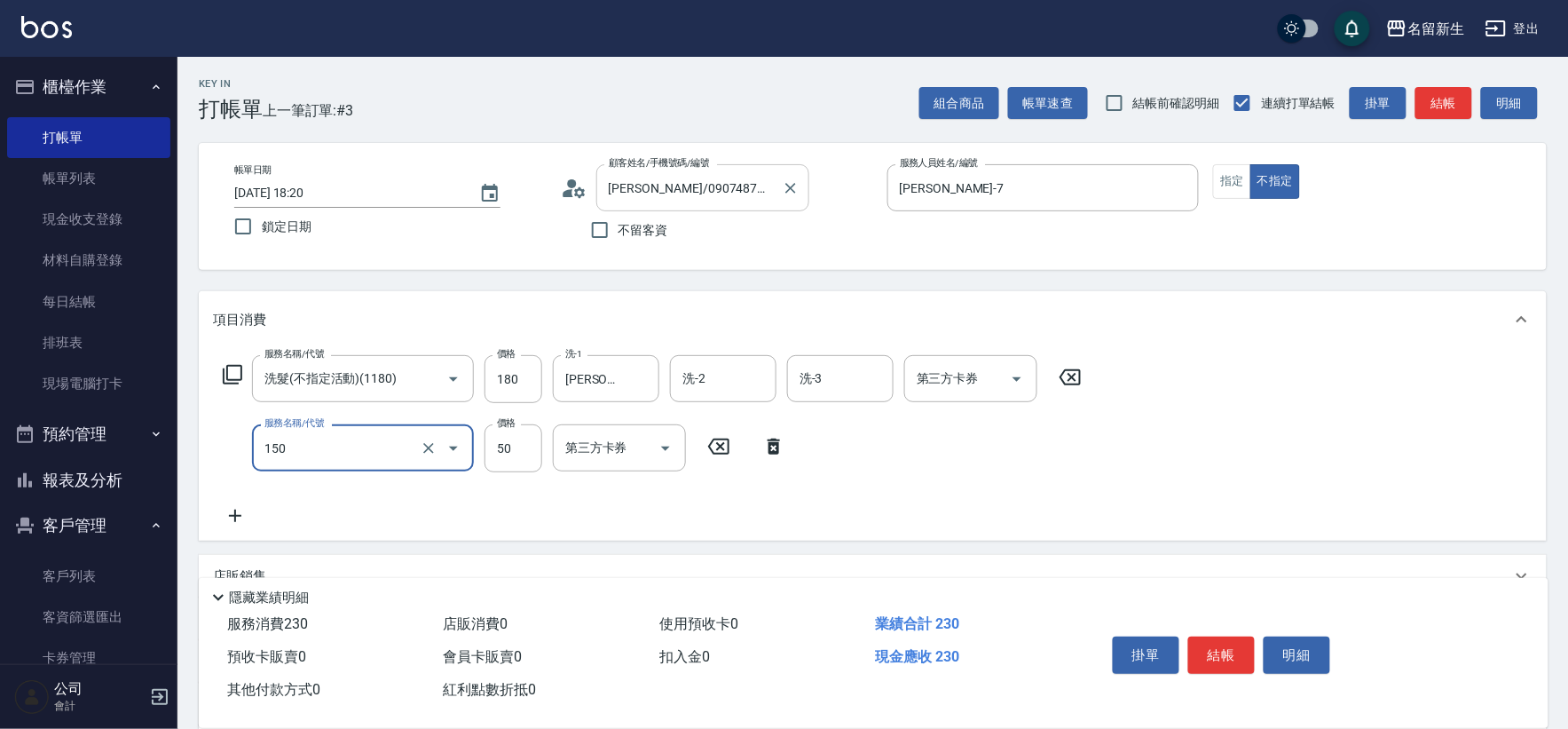
type input "精油(150)"
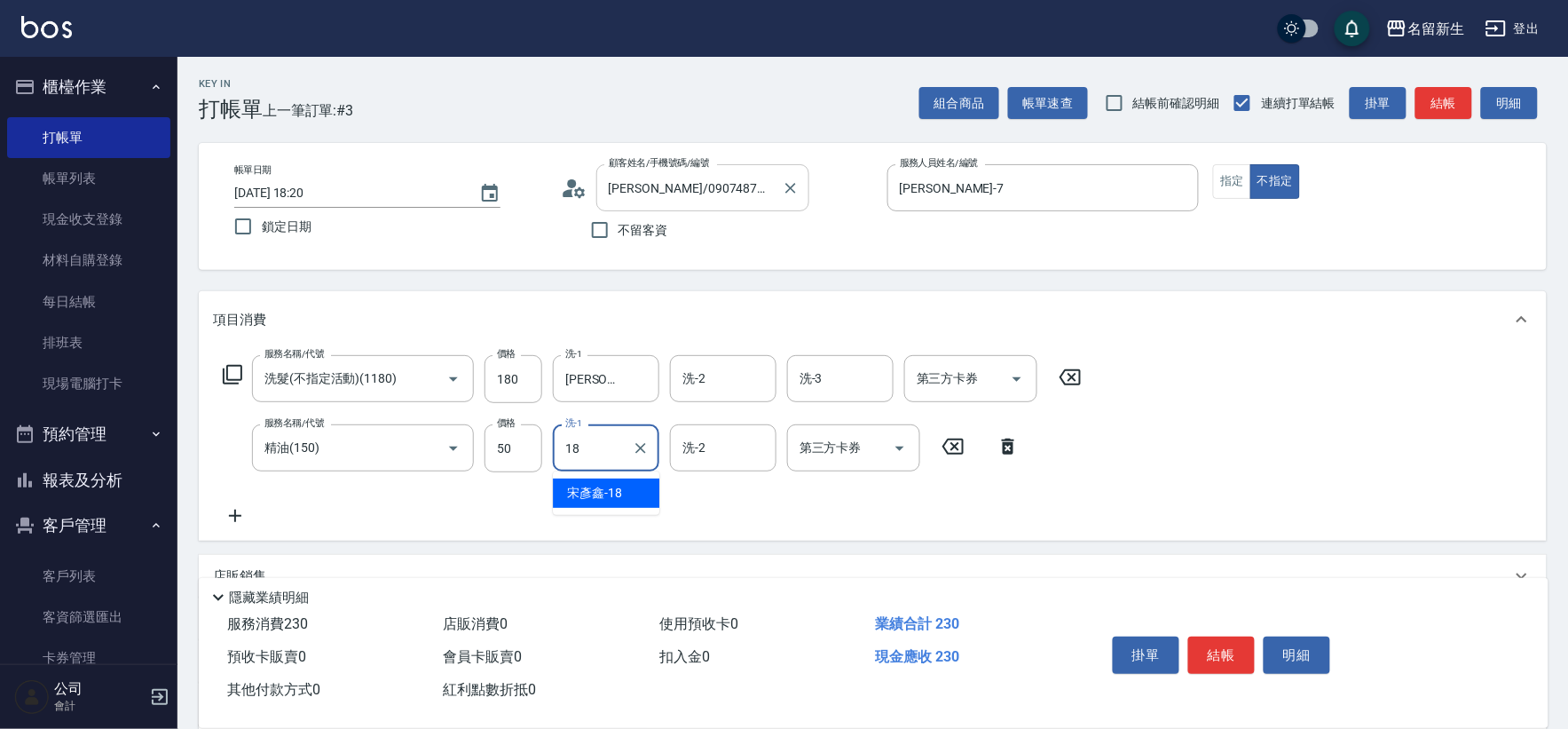
type input "[PERSON_NAME]-18"
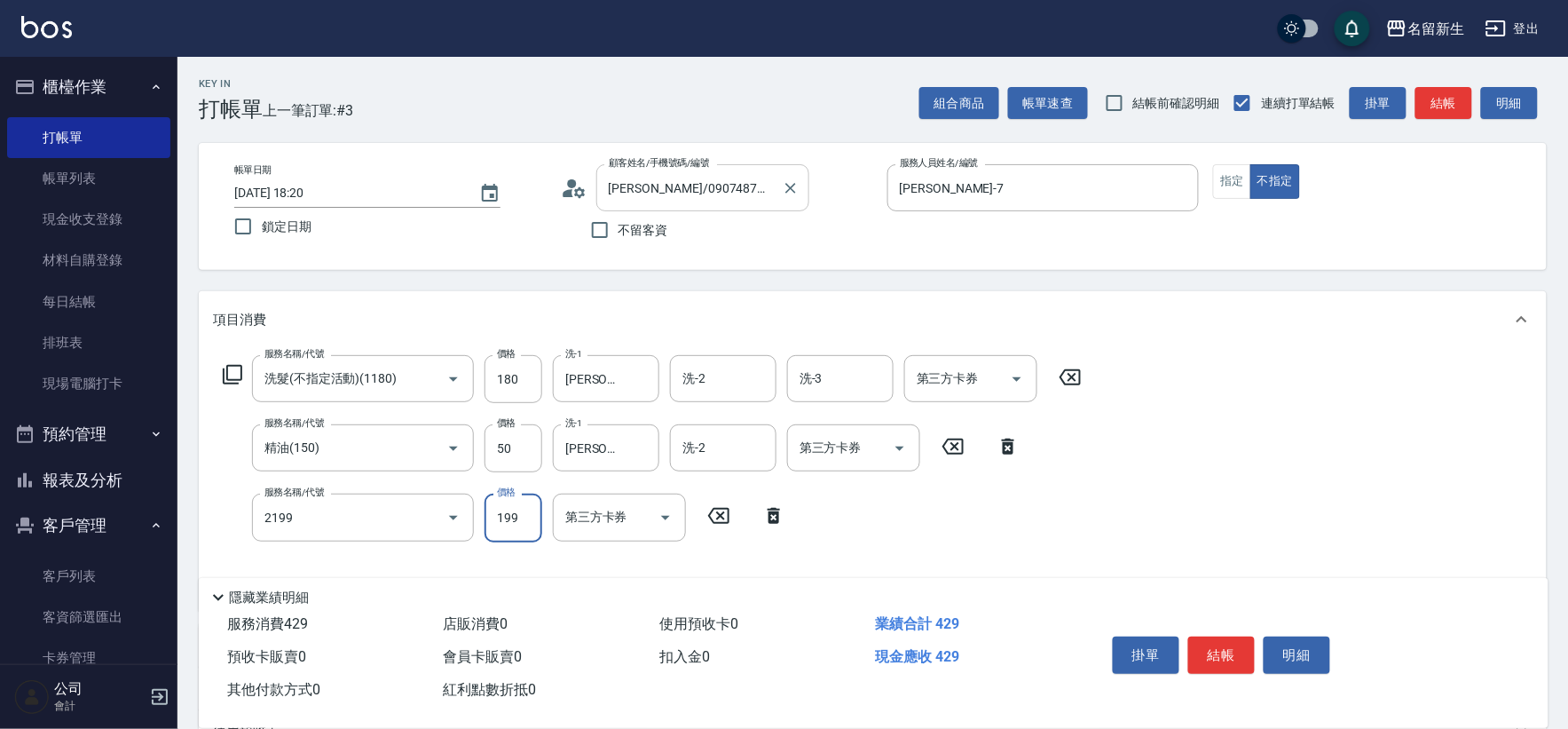
type input "不指定剪髮活動(2199)"
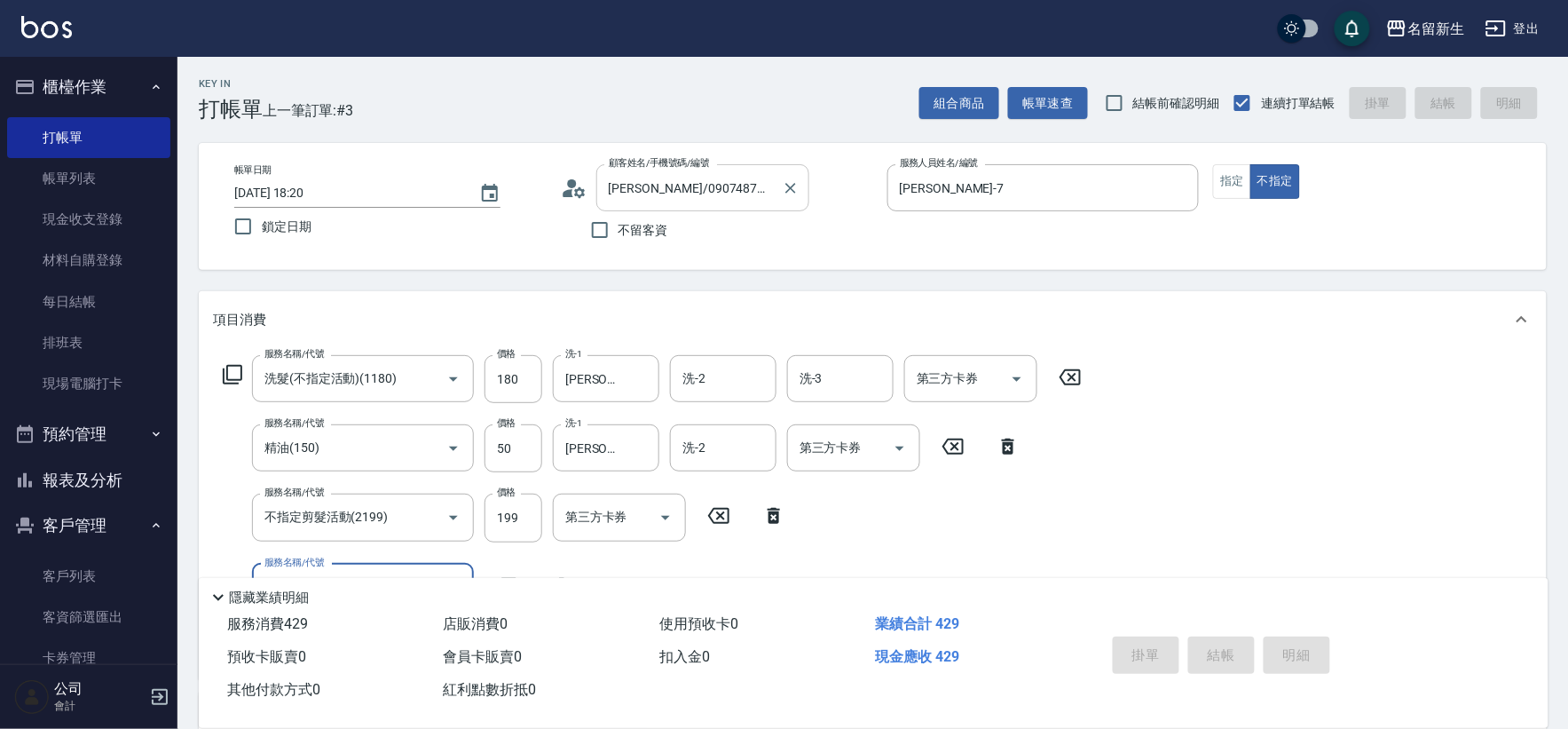
type input "[DATE] 18:21"
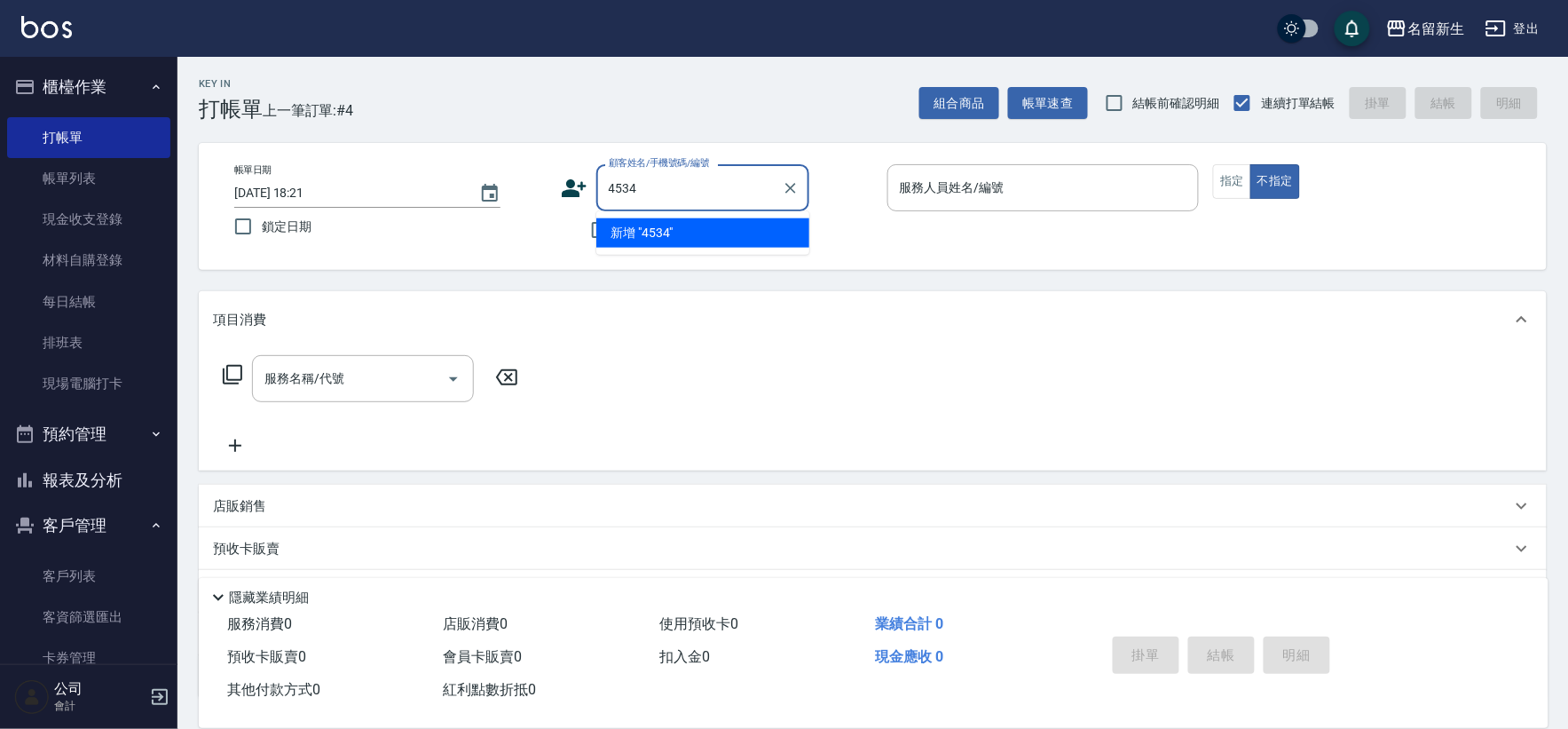
type input "4534"
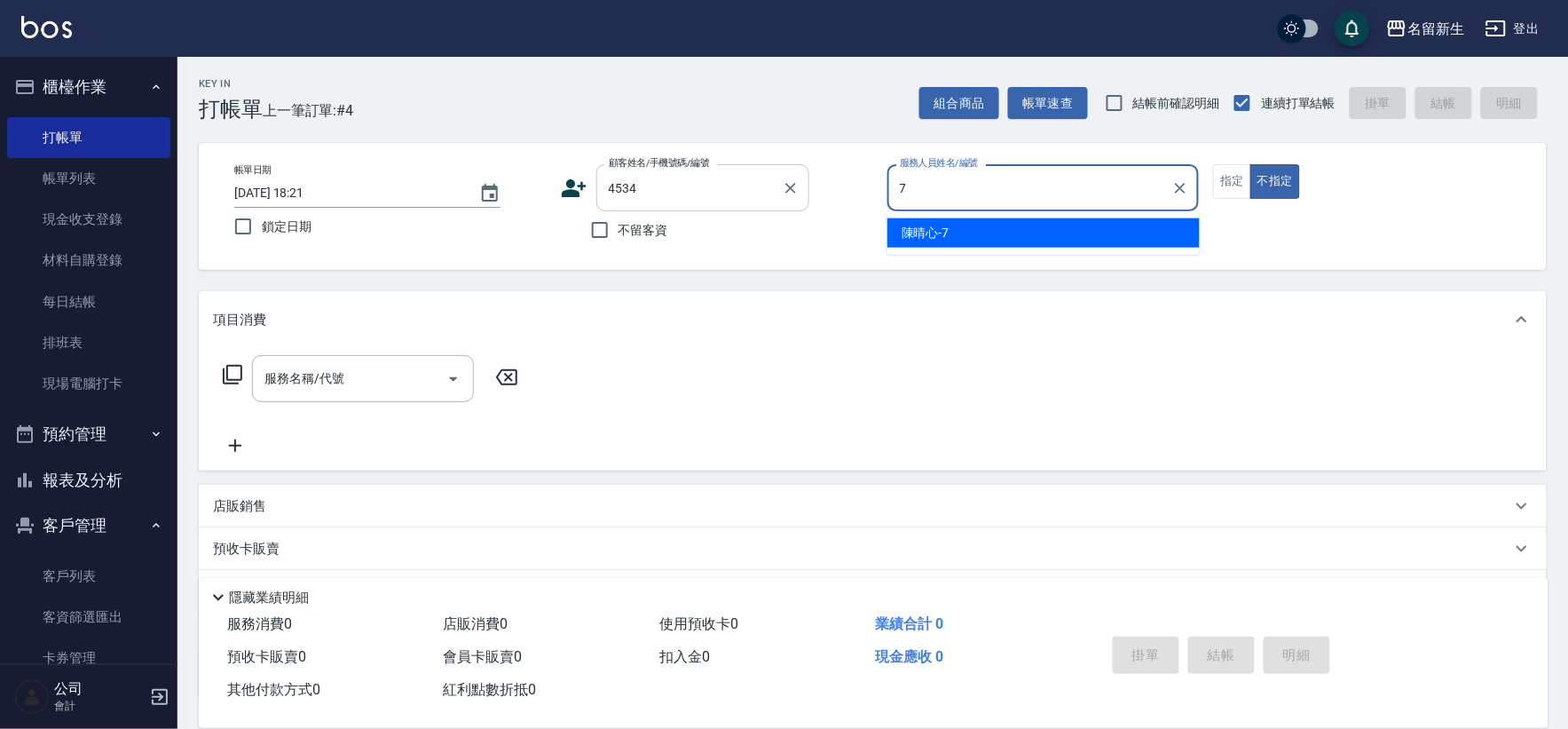
type input "[PERSON_NAME]-7"
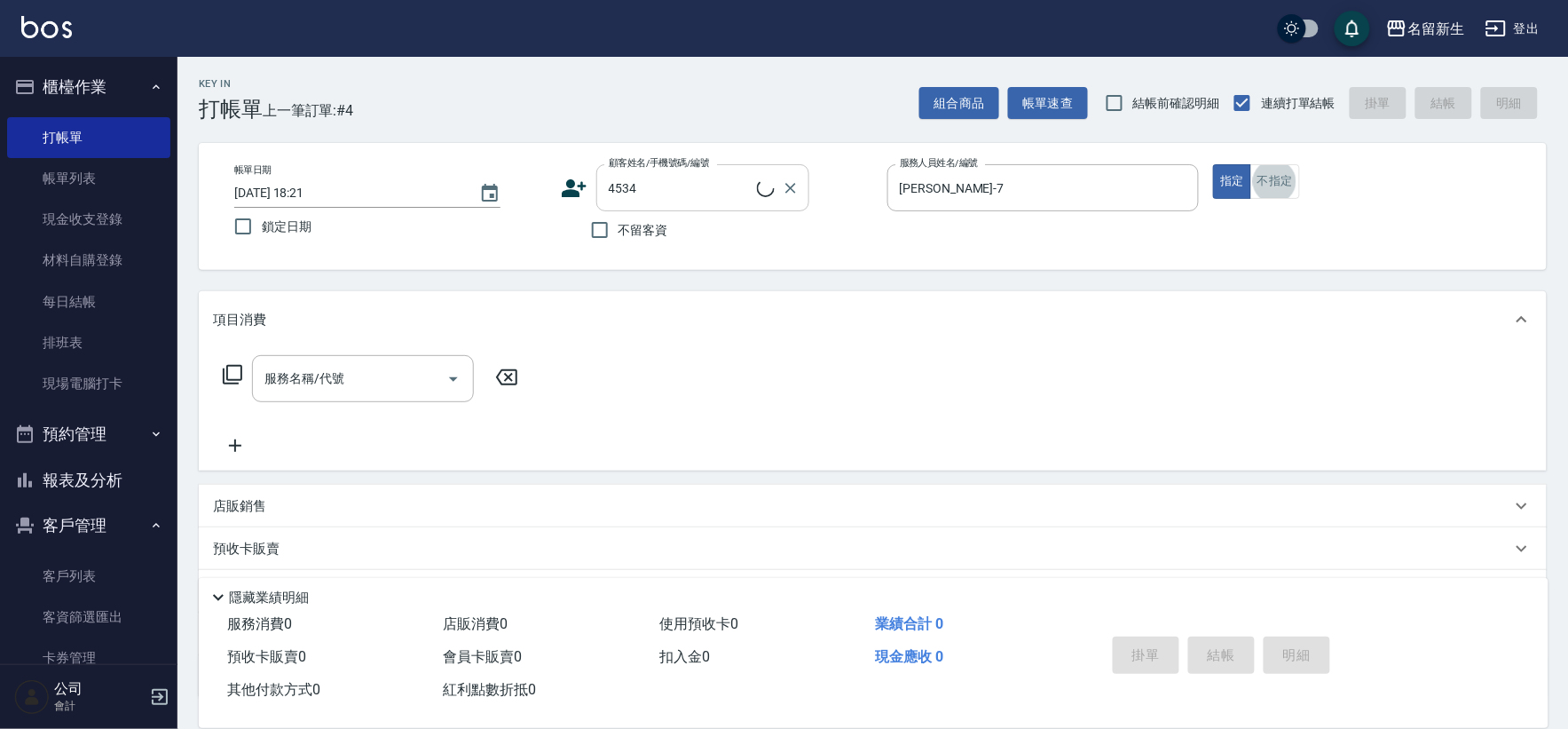
type input "[PERSON_NAME]/0970084656/4534"
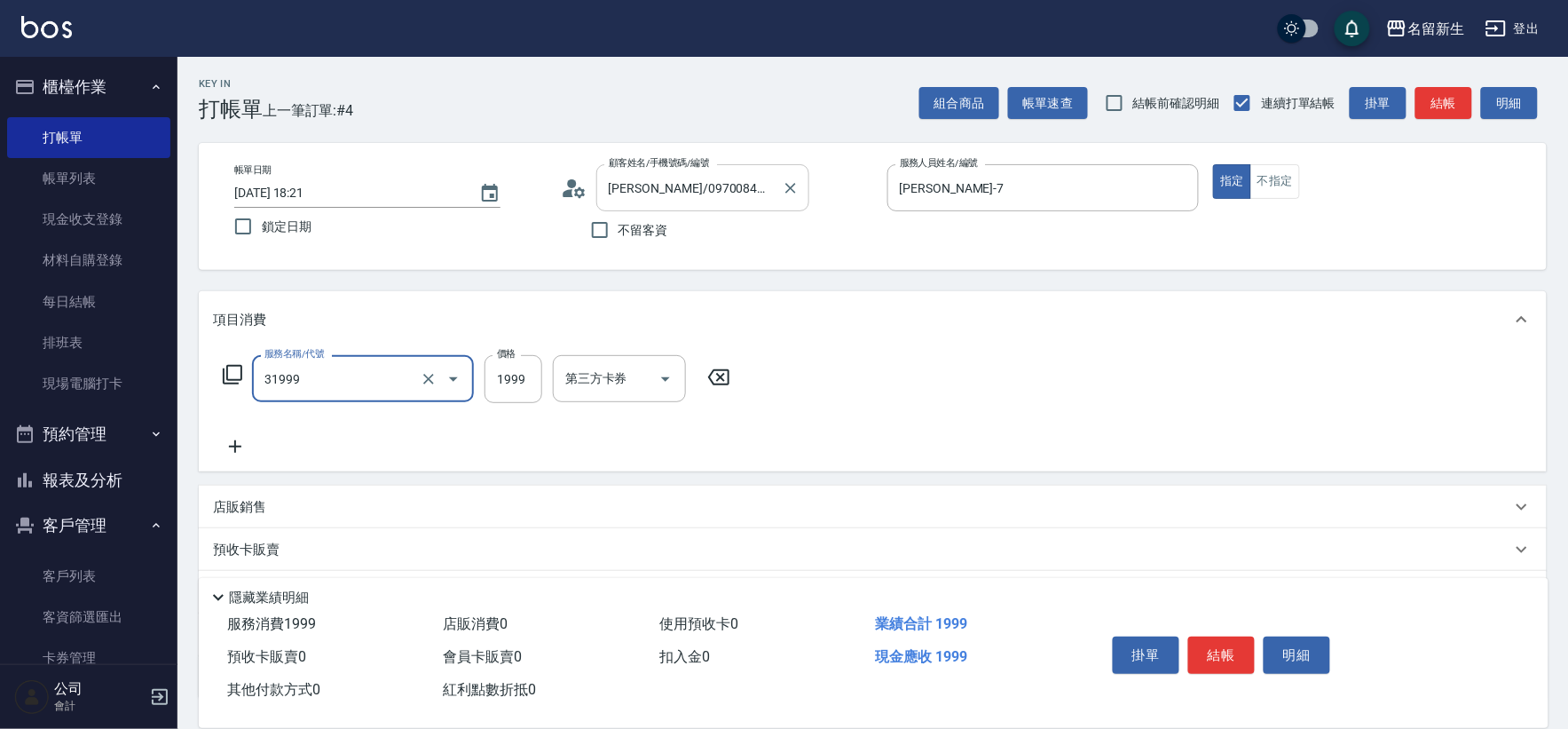
type input "1999以下燙髮(31999)"
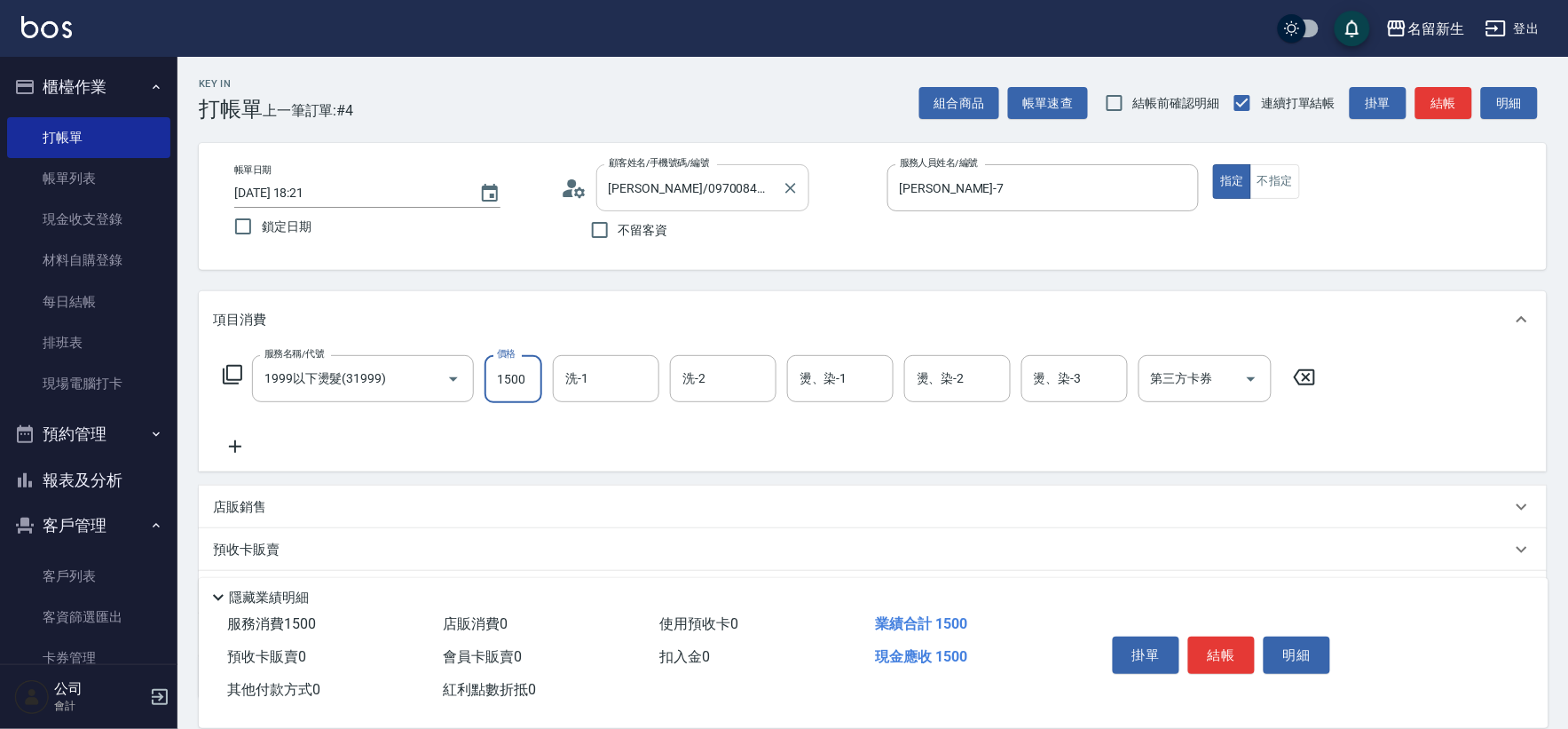
type input "1500"
type input "[PERSON_NAME]-18"
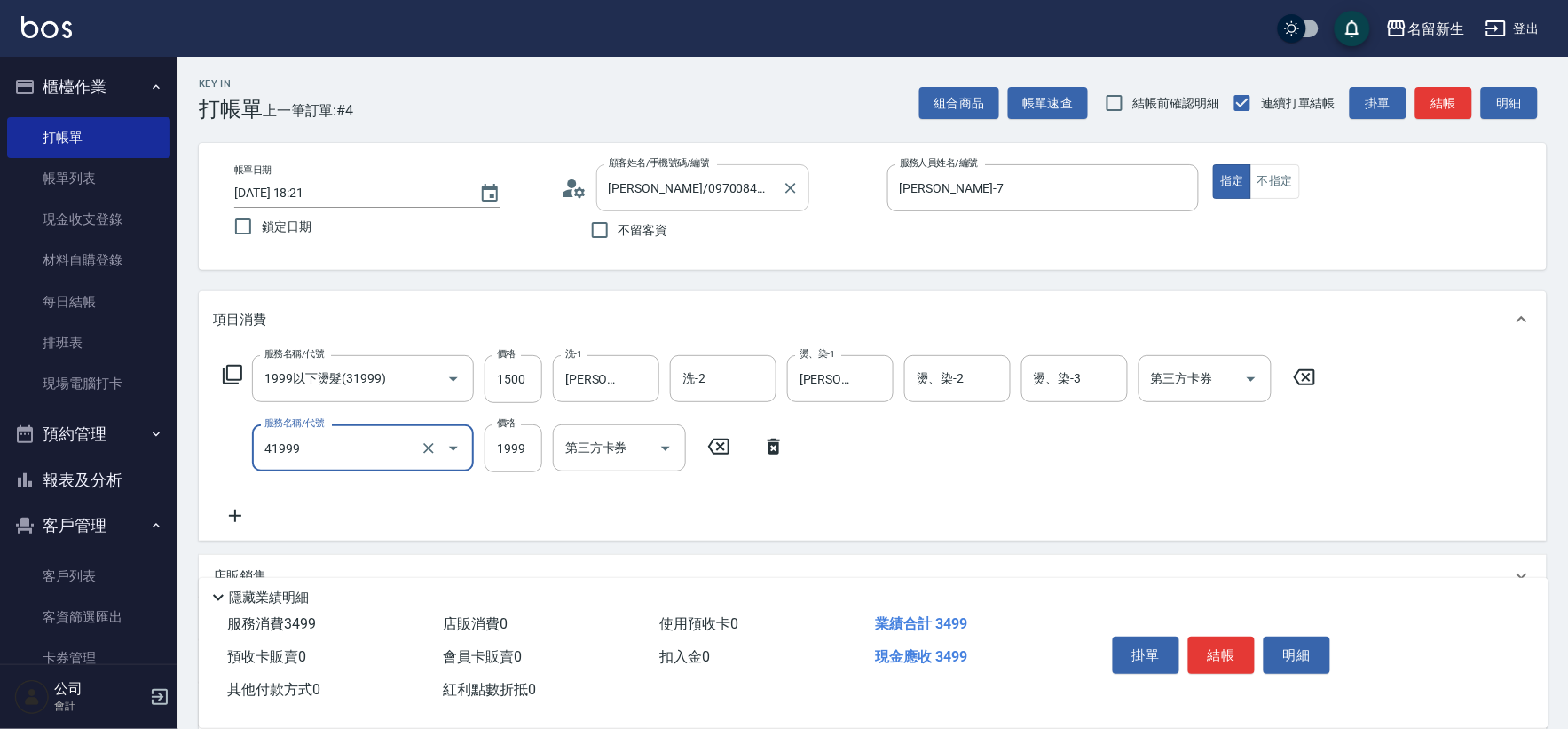
type input "1999以下染髮(41999)"
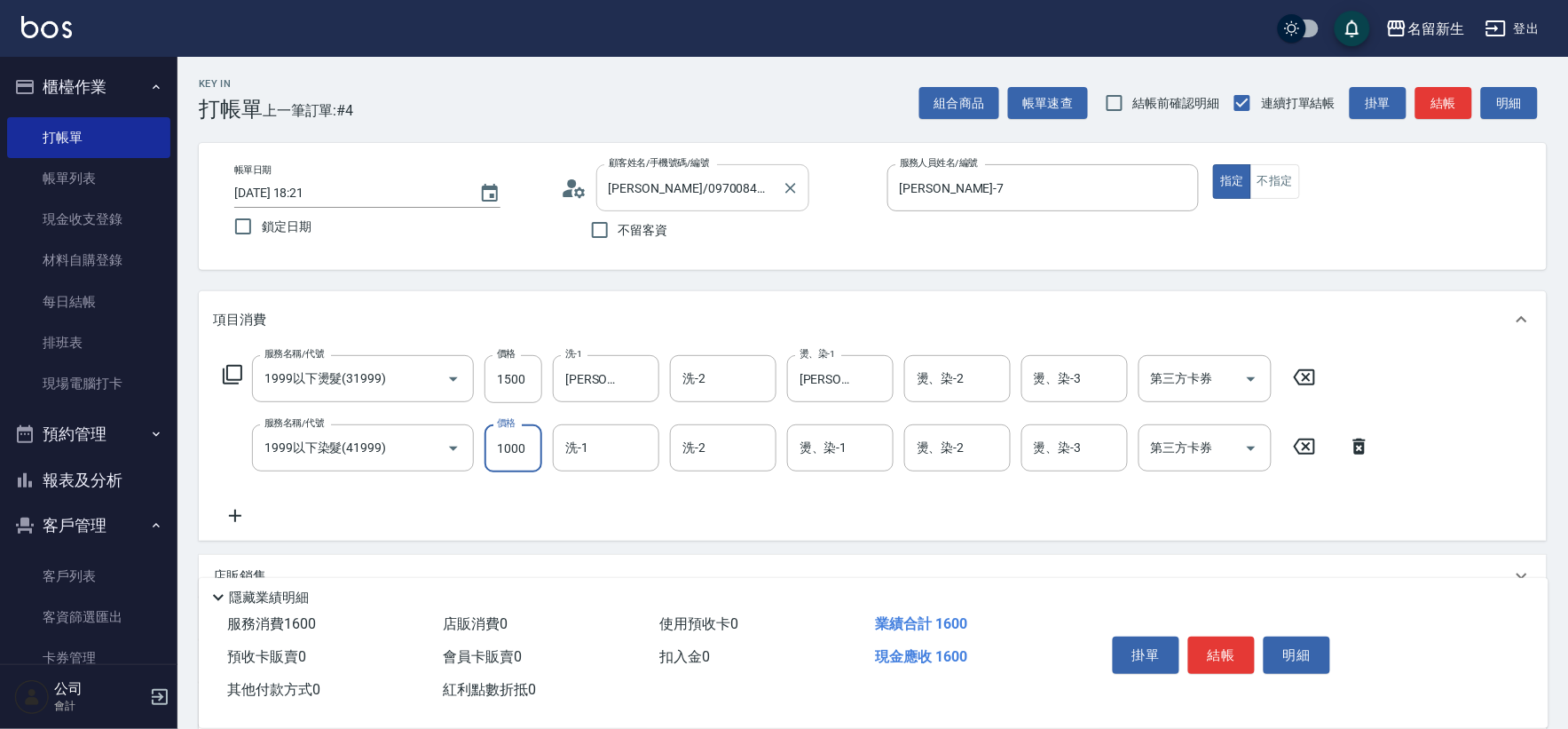
type input "1000"
type input "[PERSON_NAME]-18"
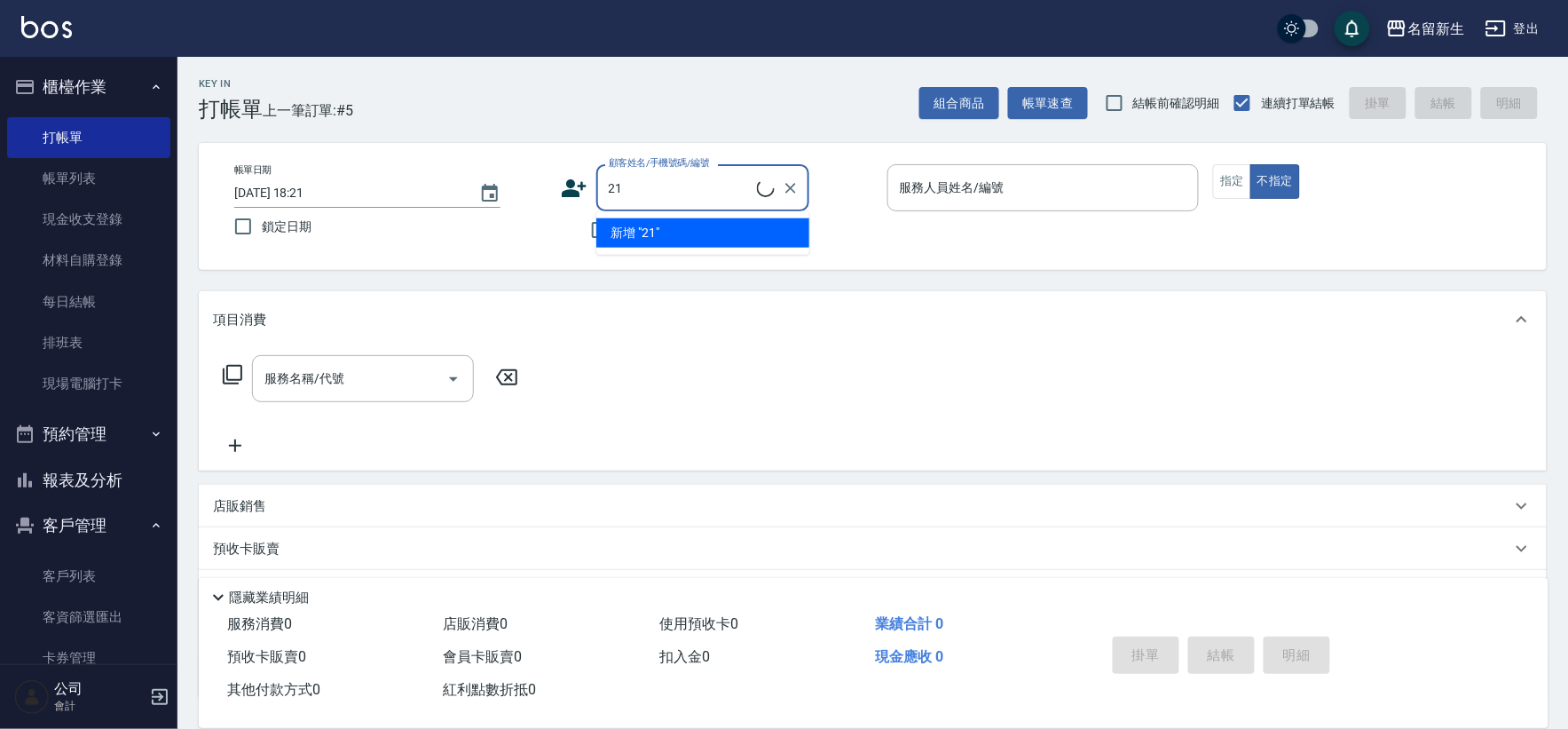
type input "2"
type input "2416"
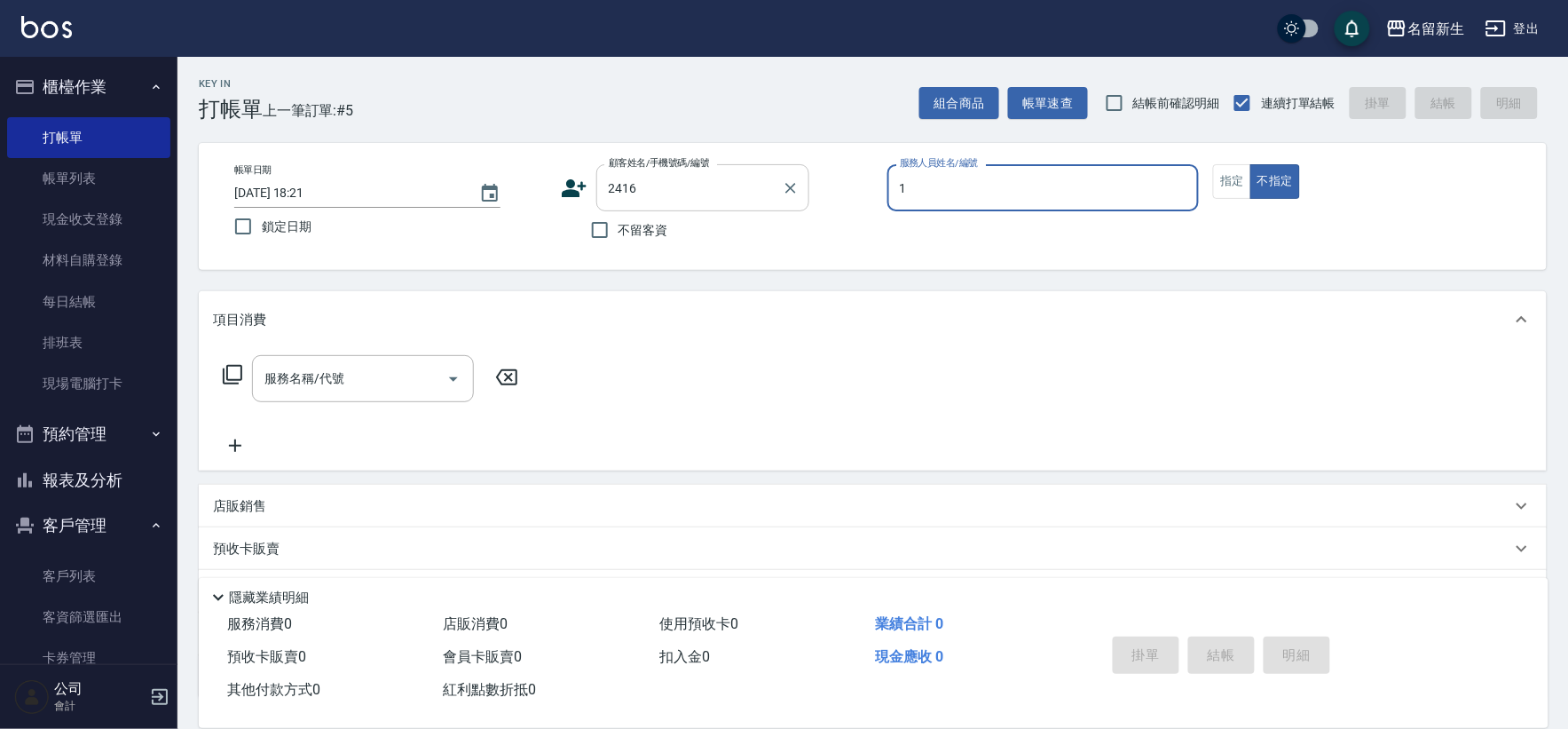
type input "[PERSON_NAME]-1"
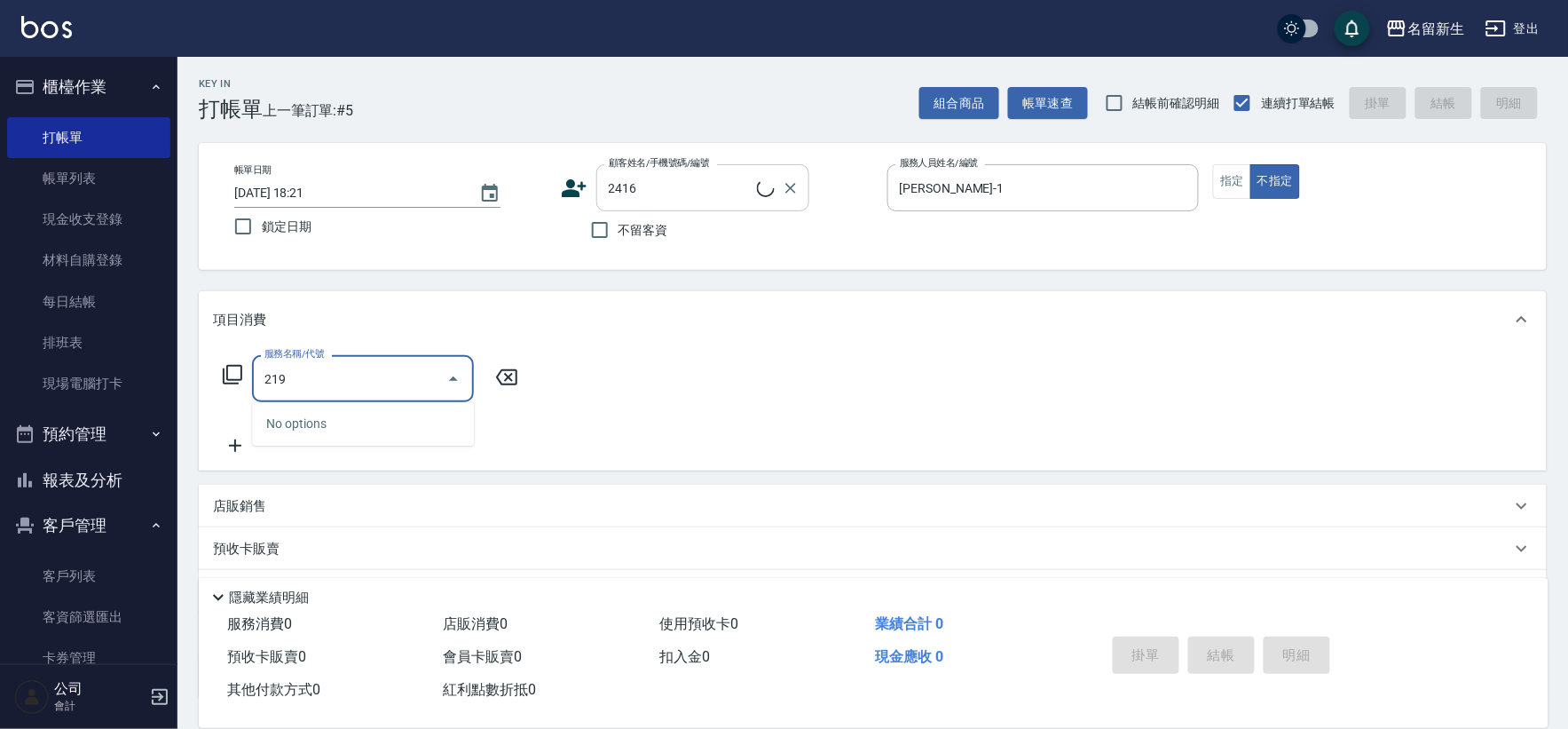
type input "2199"
type input "[PERSON_NAME]/0972615402/2416"
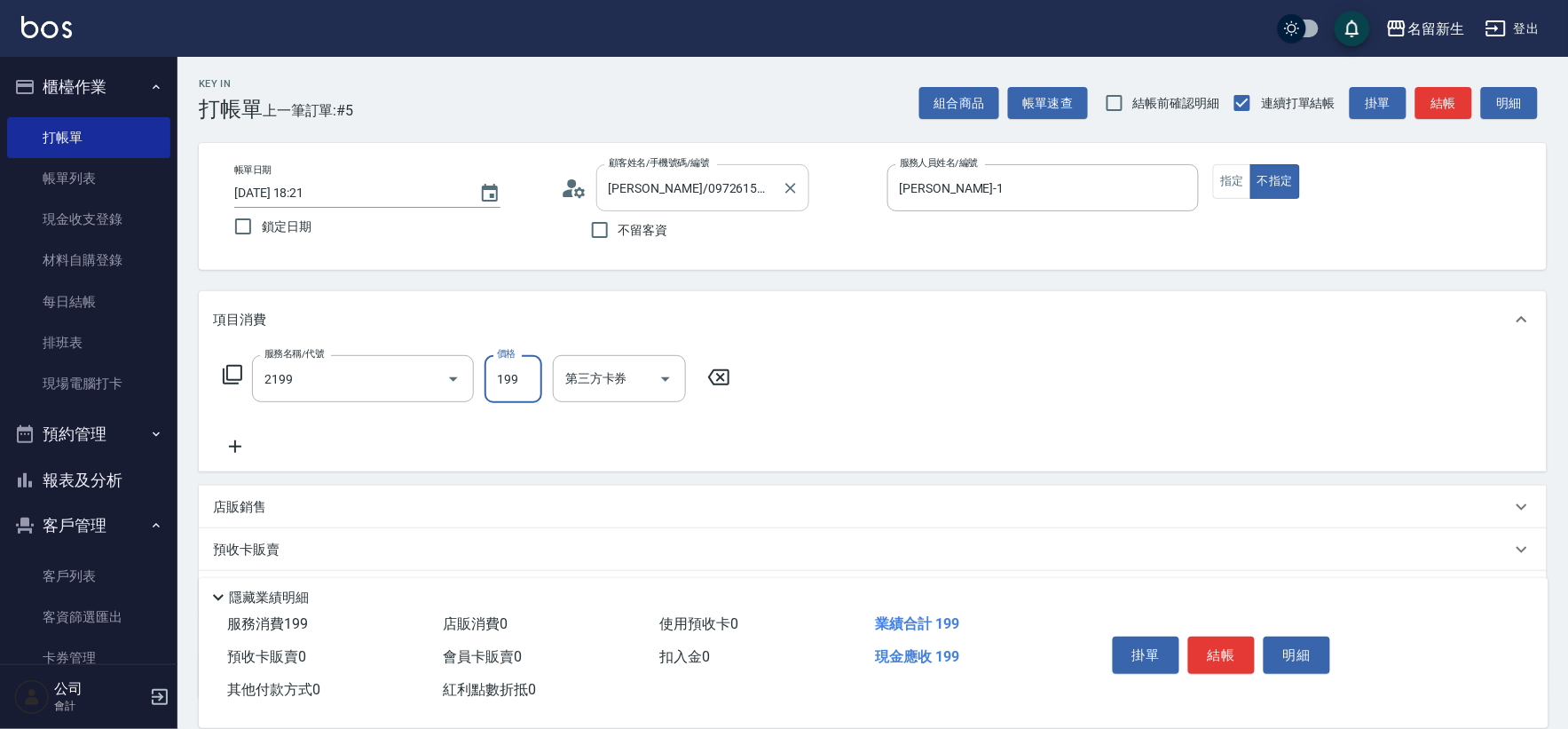
type input "不指定剪髮活動(2199)"
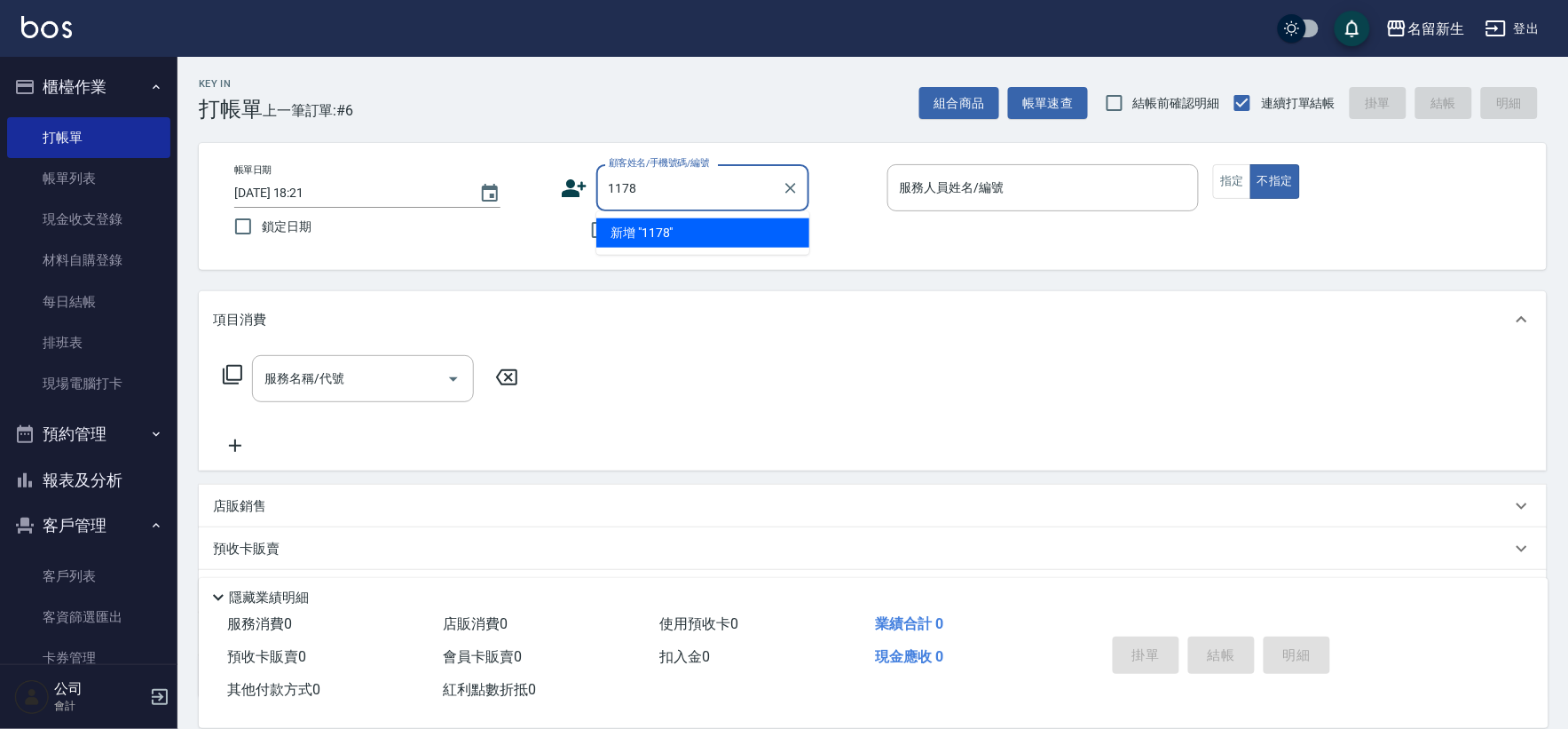
type input "1178"
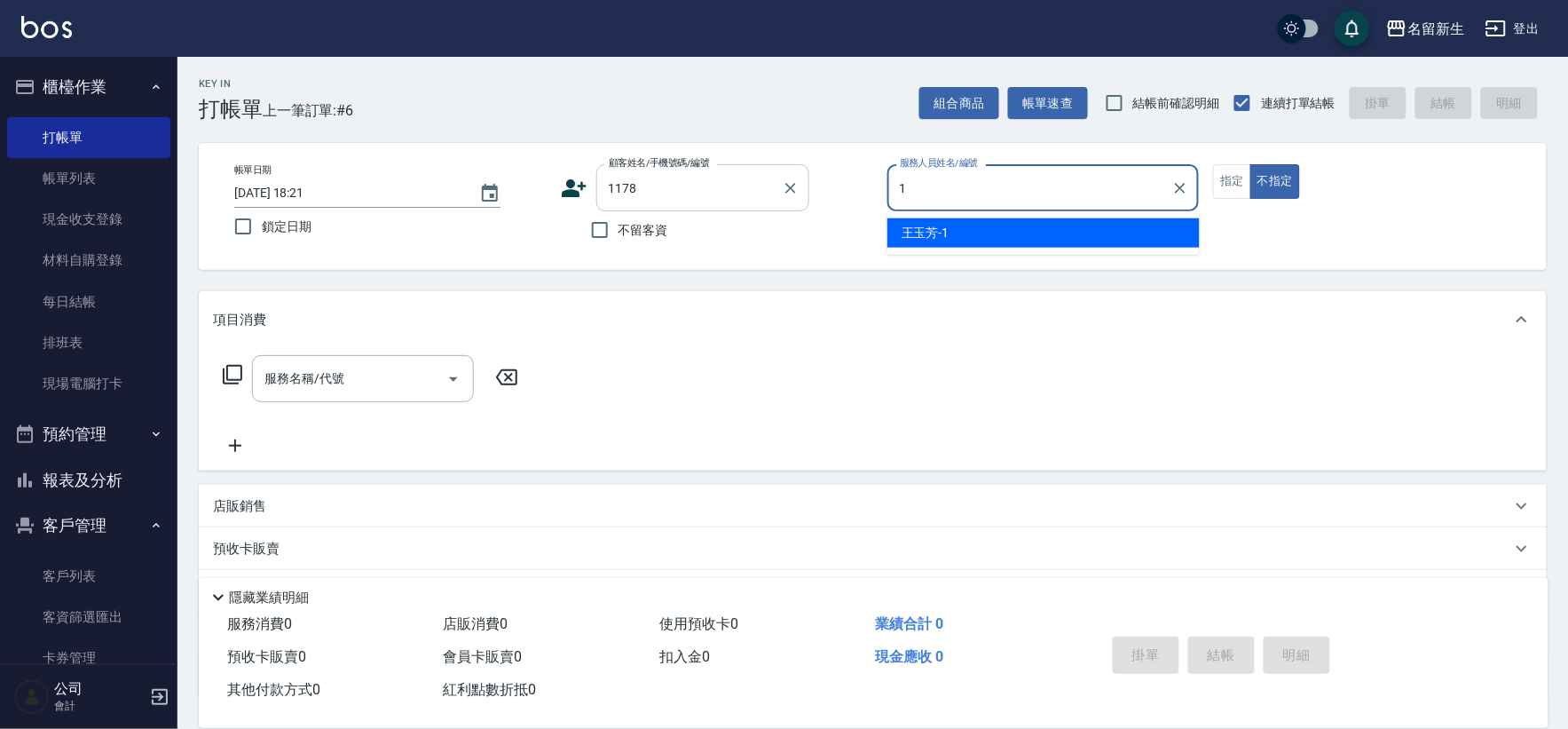
type input "[PERSON_NAME]-1"
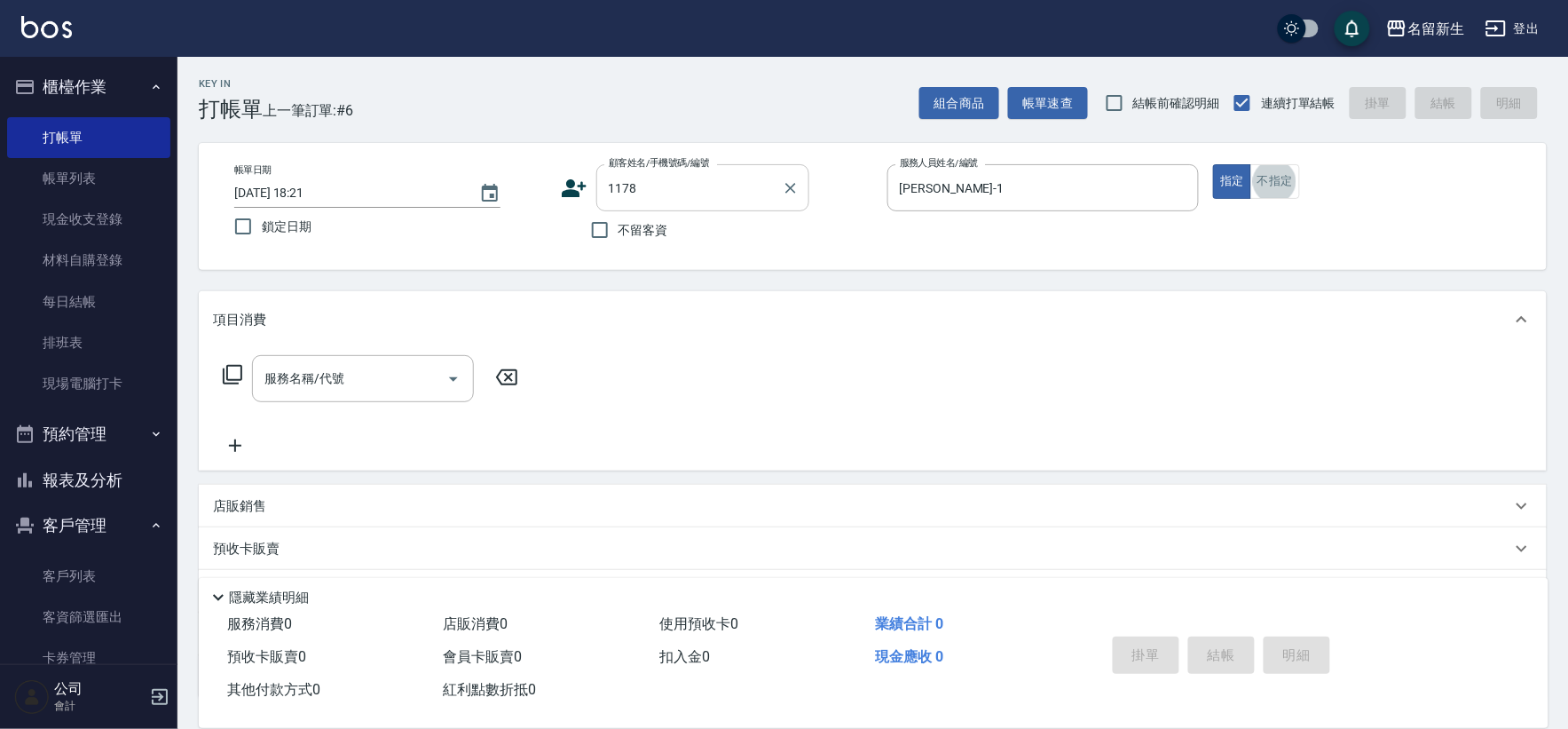
type input "[PERSON_NAME]/0939846680/1178"
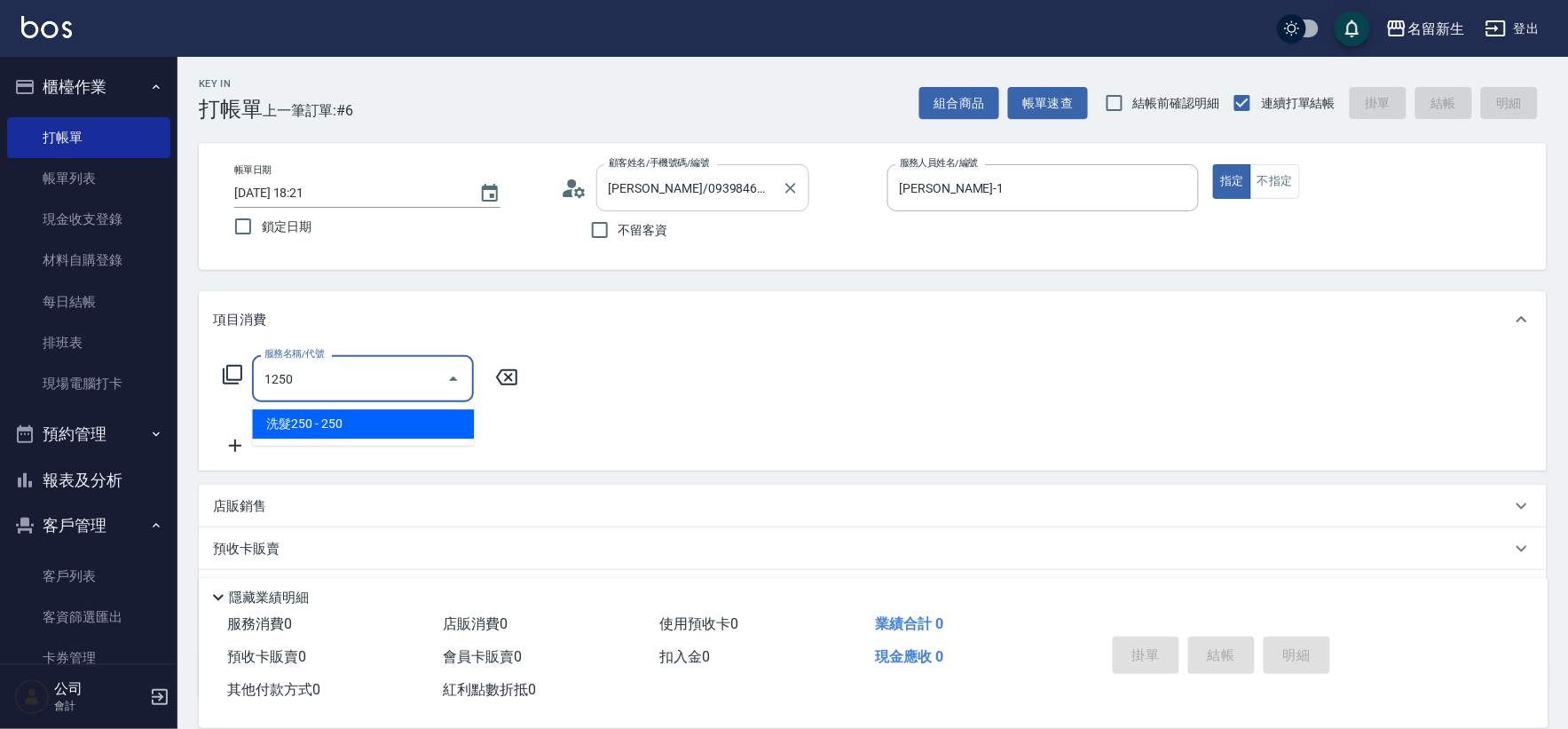
type input "洗髮250(1250)"
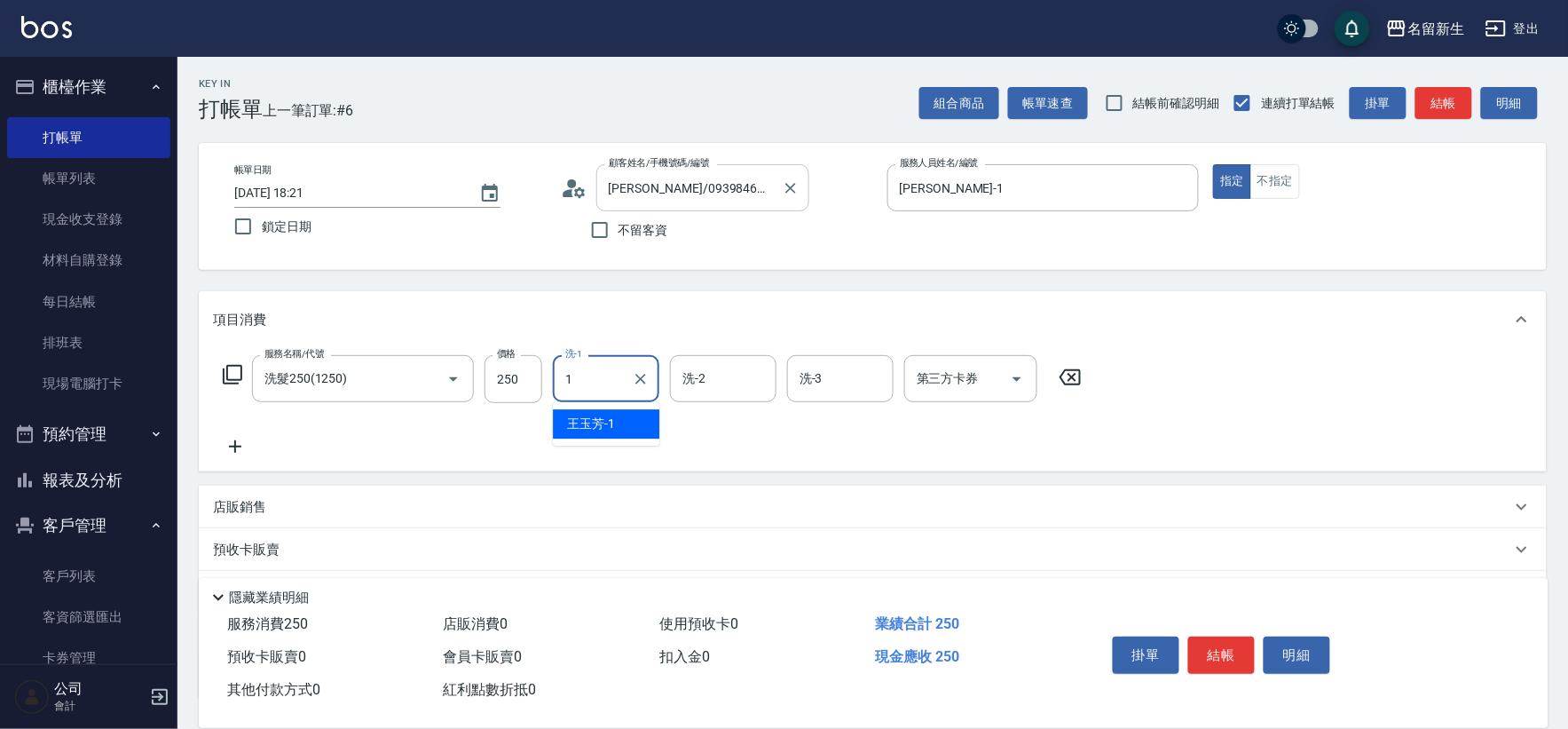
type input "[PERSON_NAME]-1"
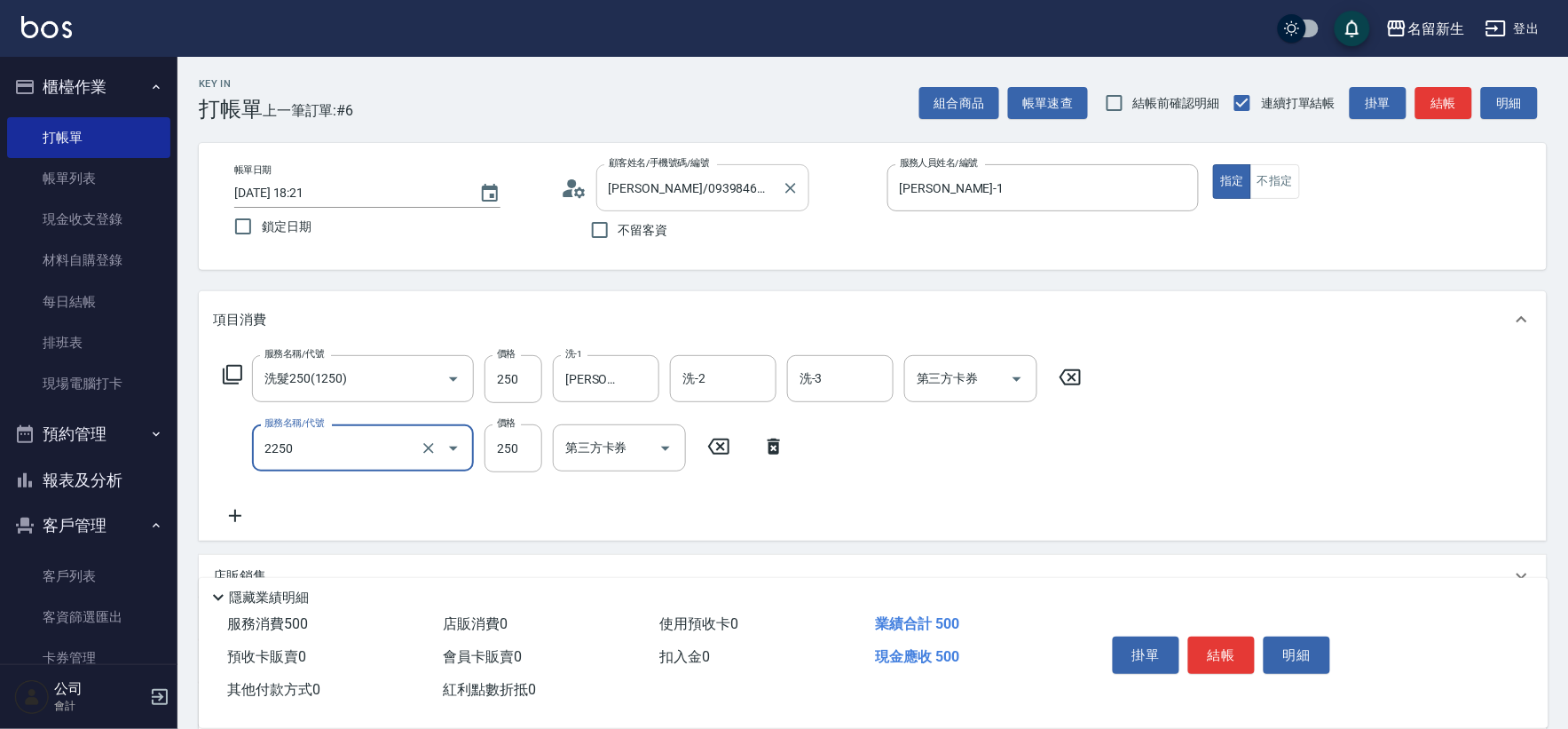
type input "剪髮(2250)"
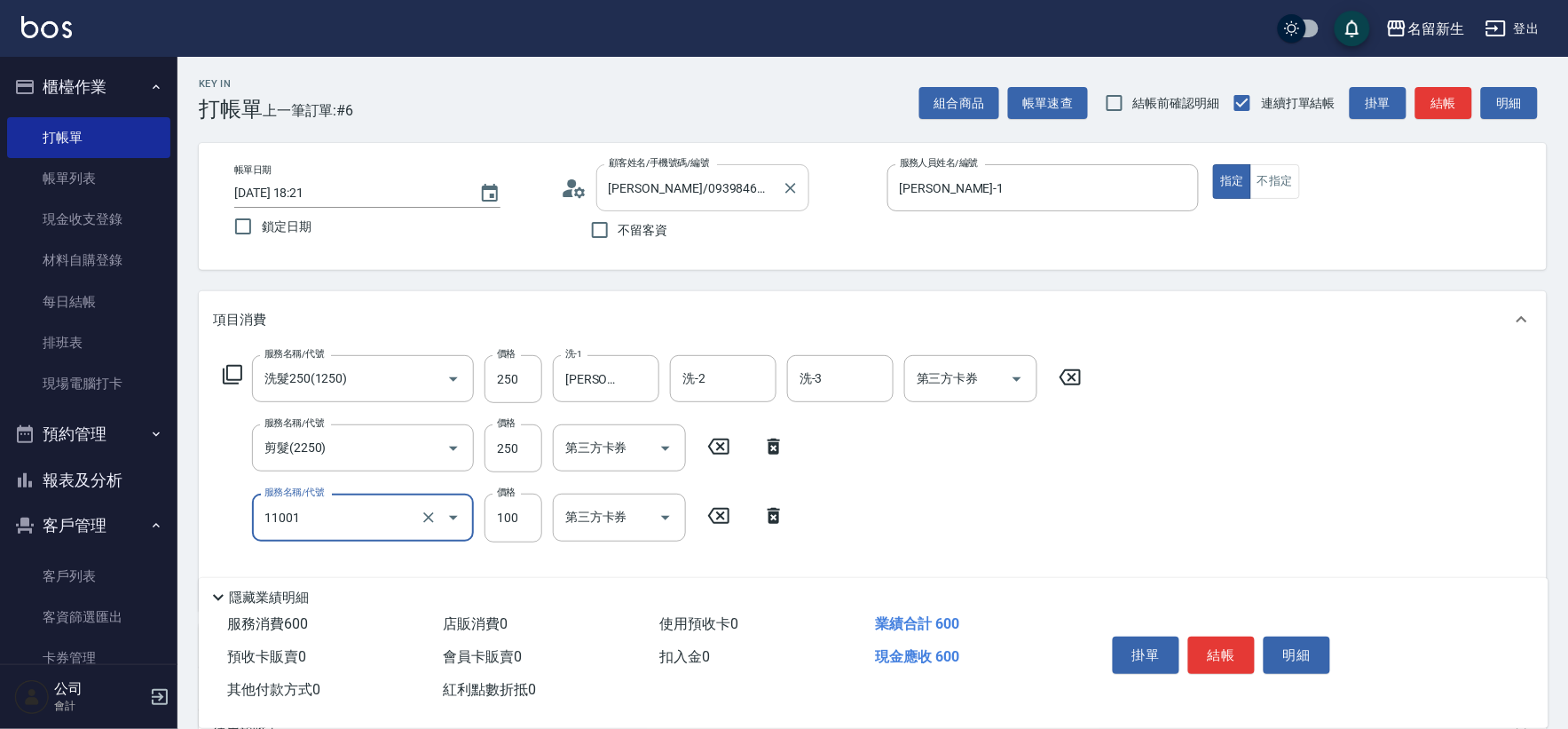
type input "瞬護(11001)"
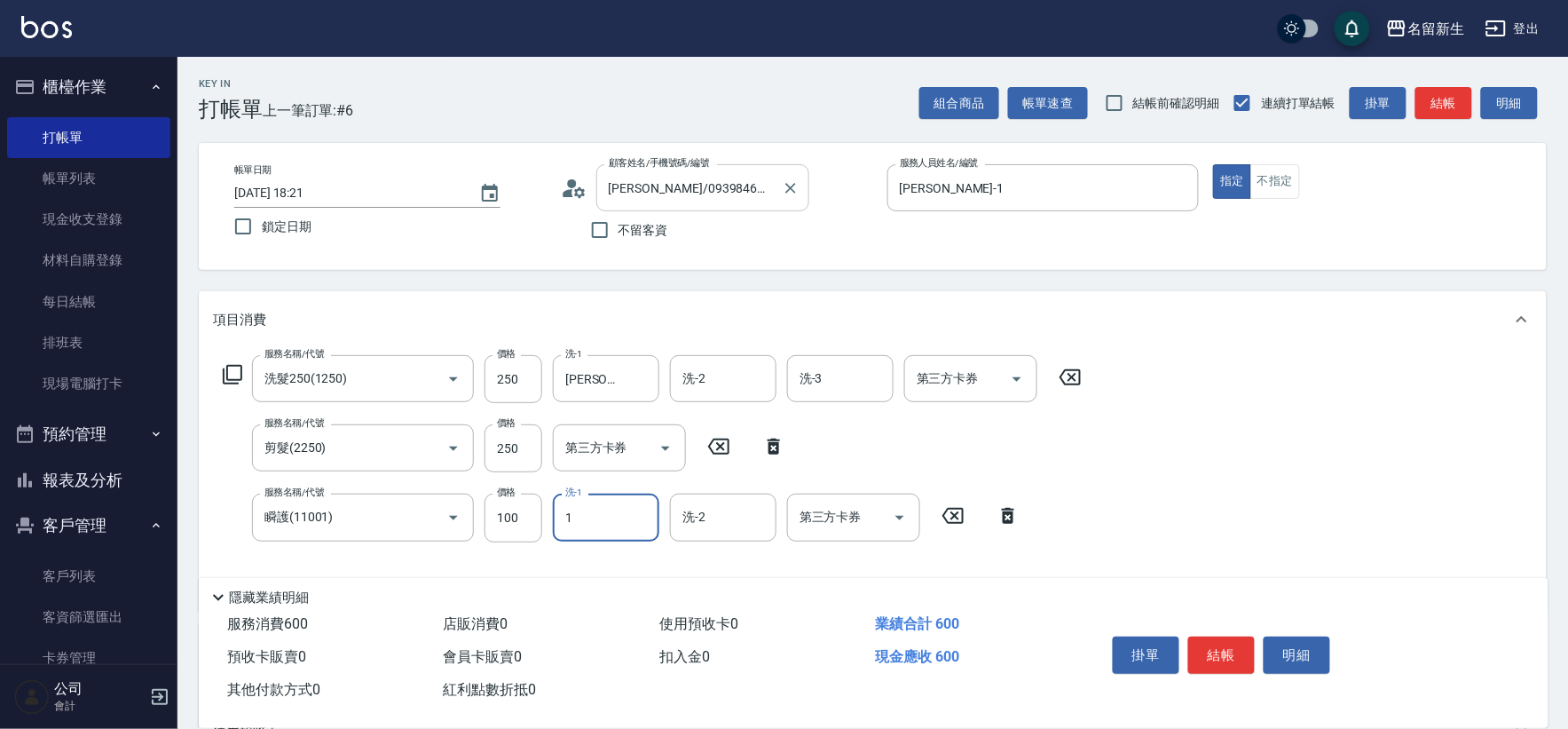
type input "[PERSON_NAME]-1"
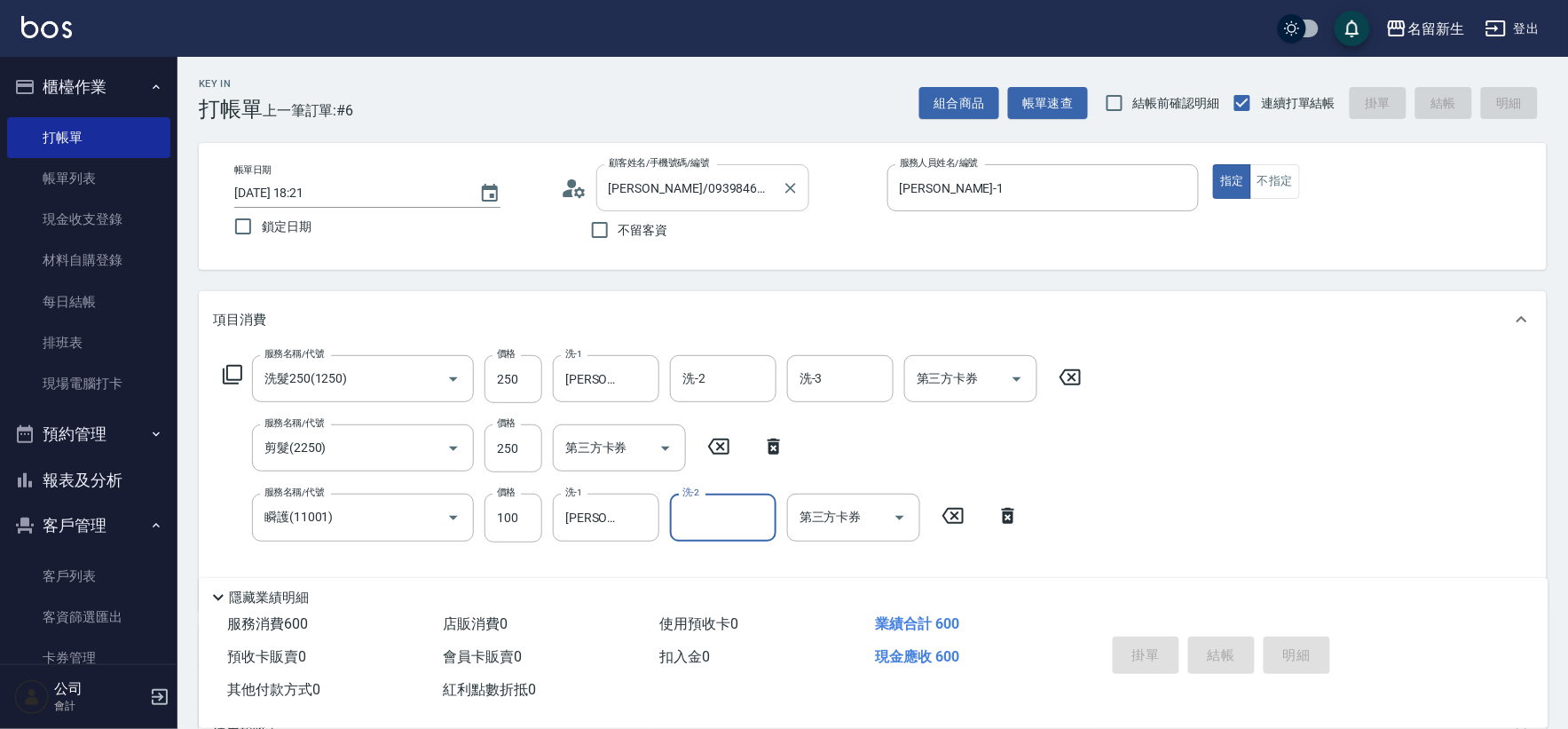
type input "[DATE] 18:22"
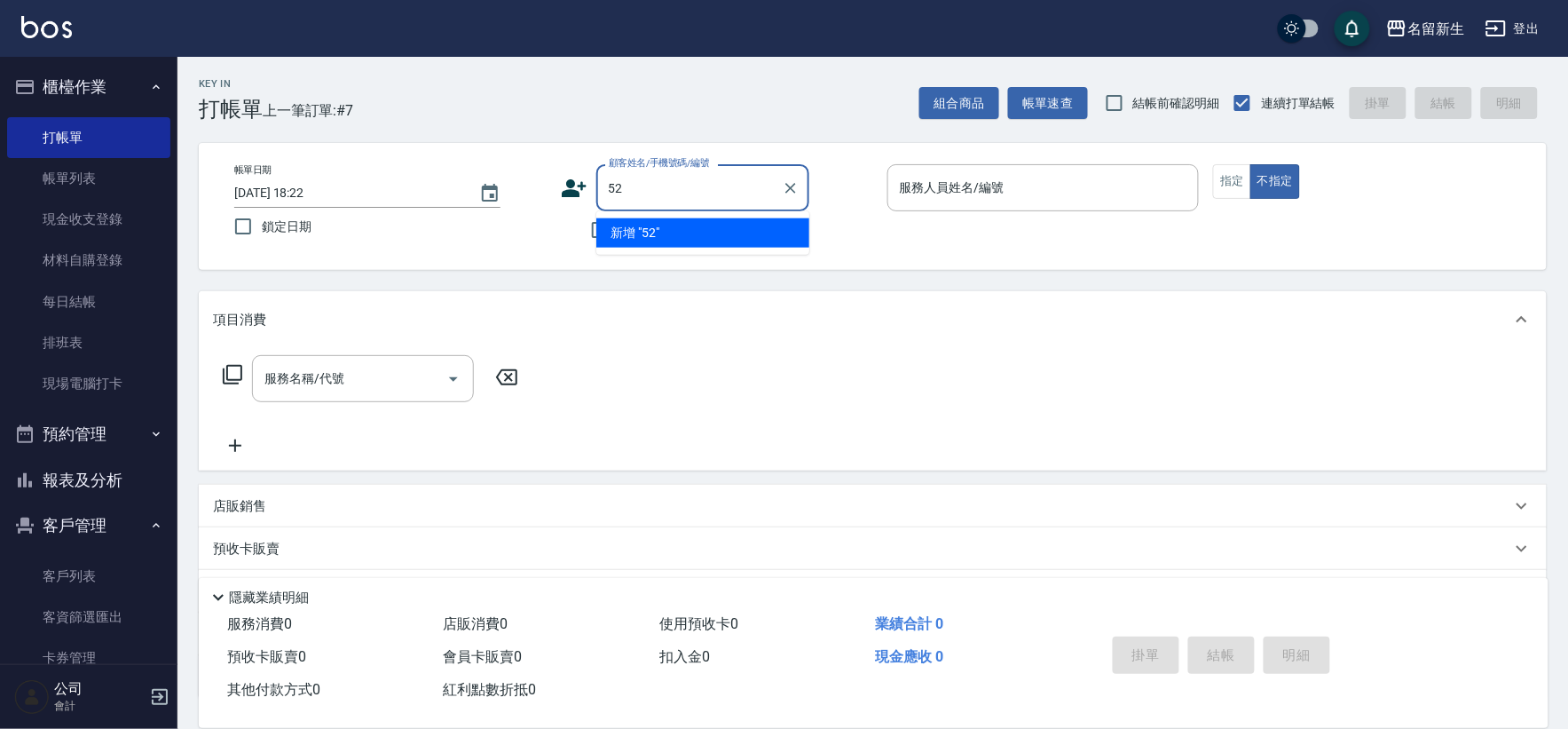
type input "5"
type input "5812"
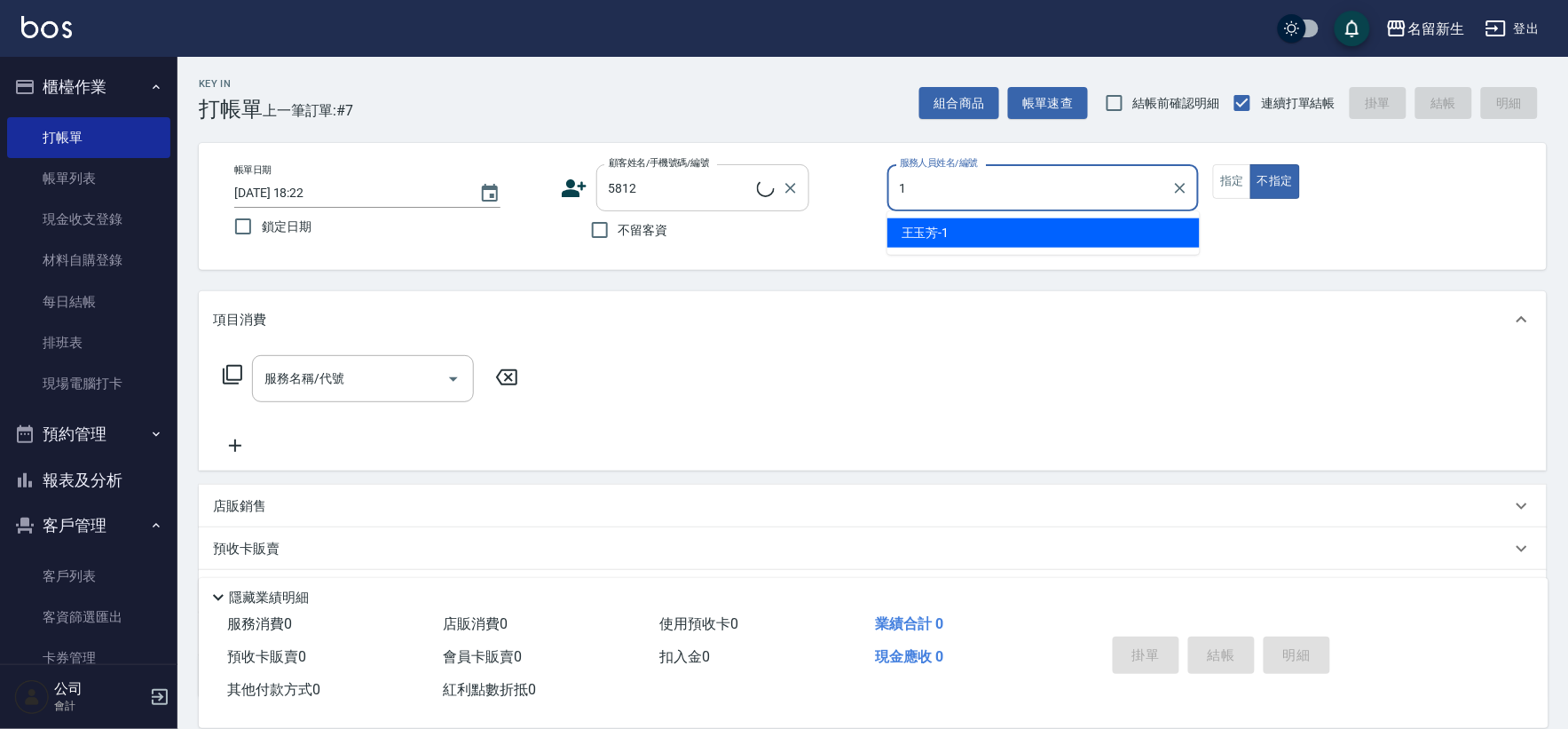
type input "[PERSON_NAME]-1"
type input "[PERSON_NAME]/0919223524/5812"
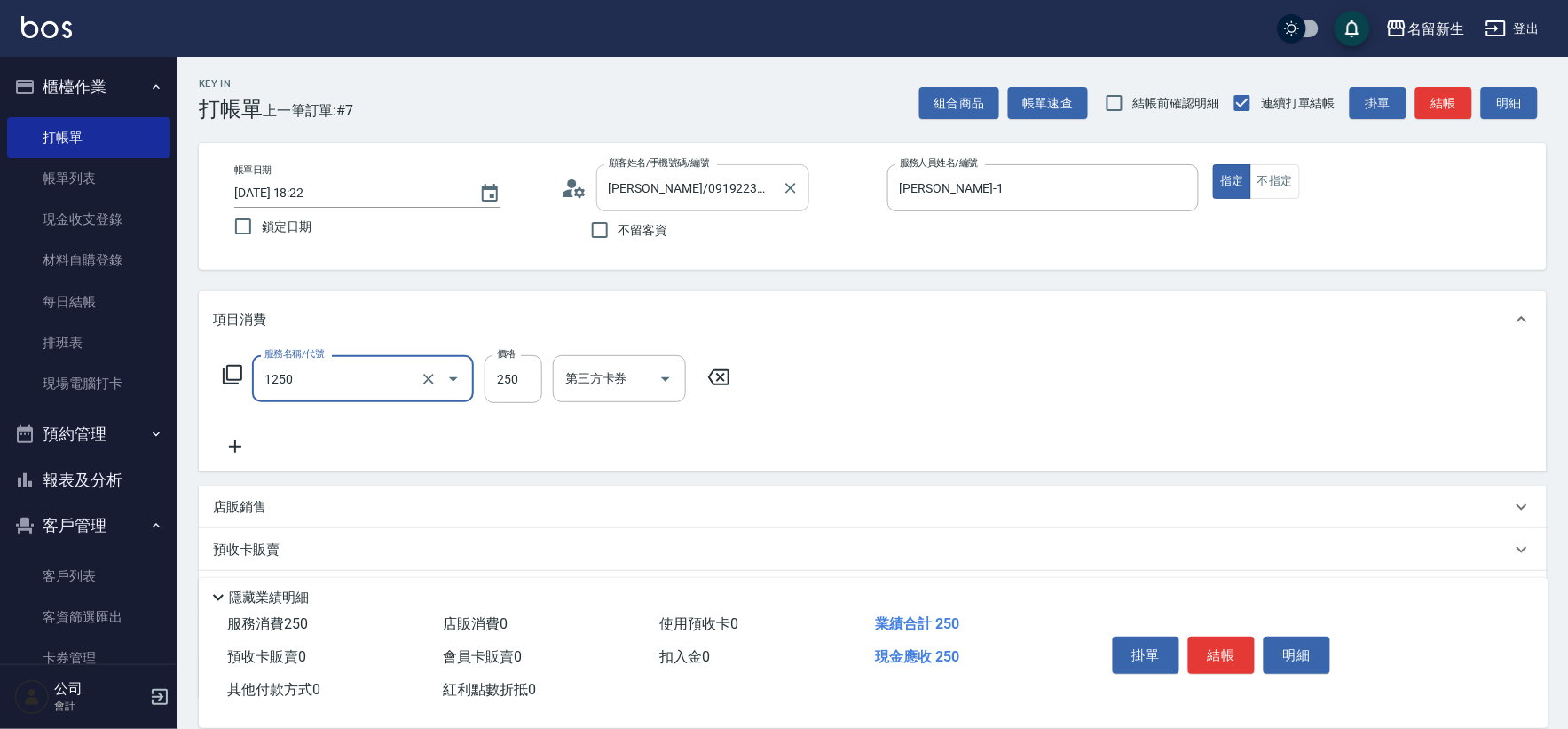
type input "洗髮250(1250)"
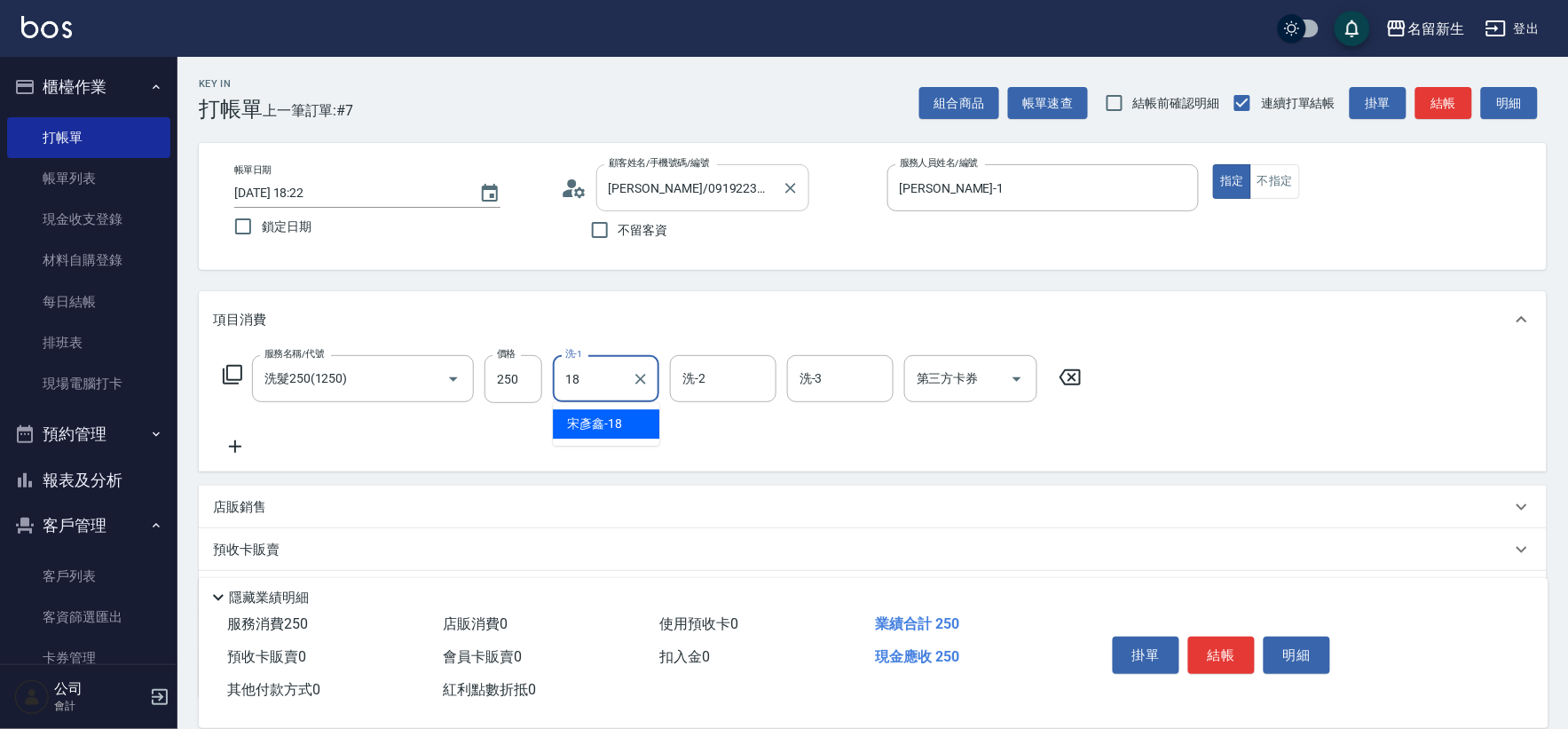
type input "[PERSON_NAME]-18"
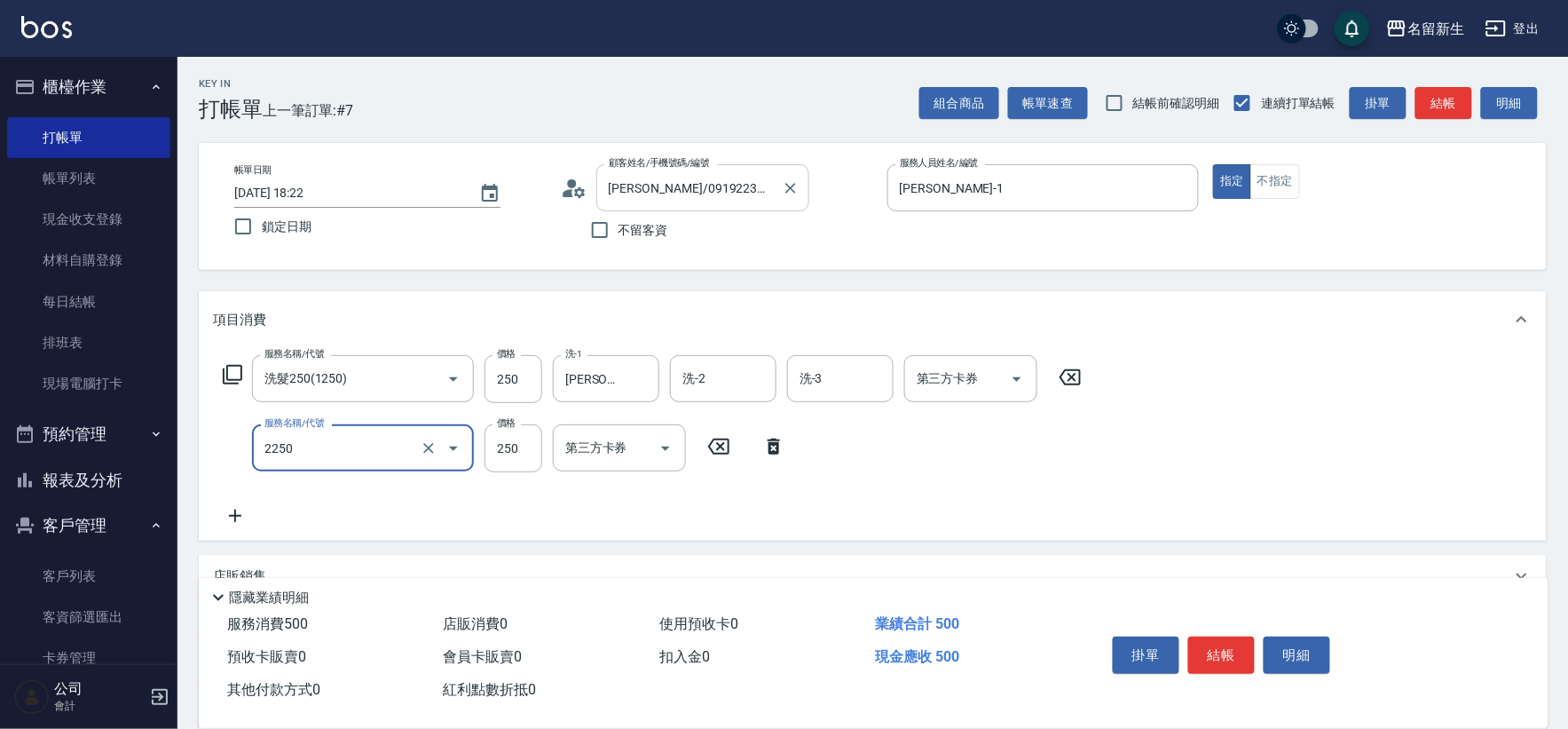
type input "剪髮(2250)"
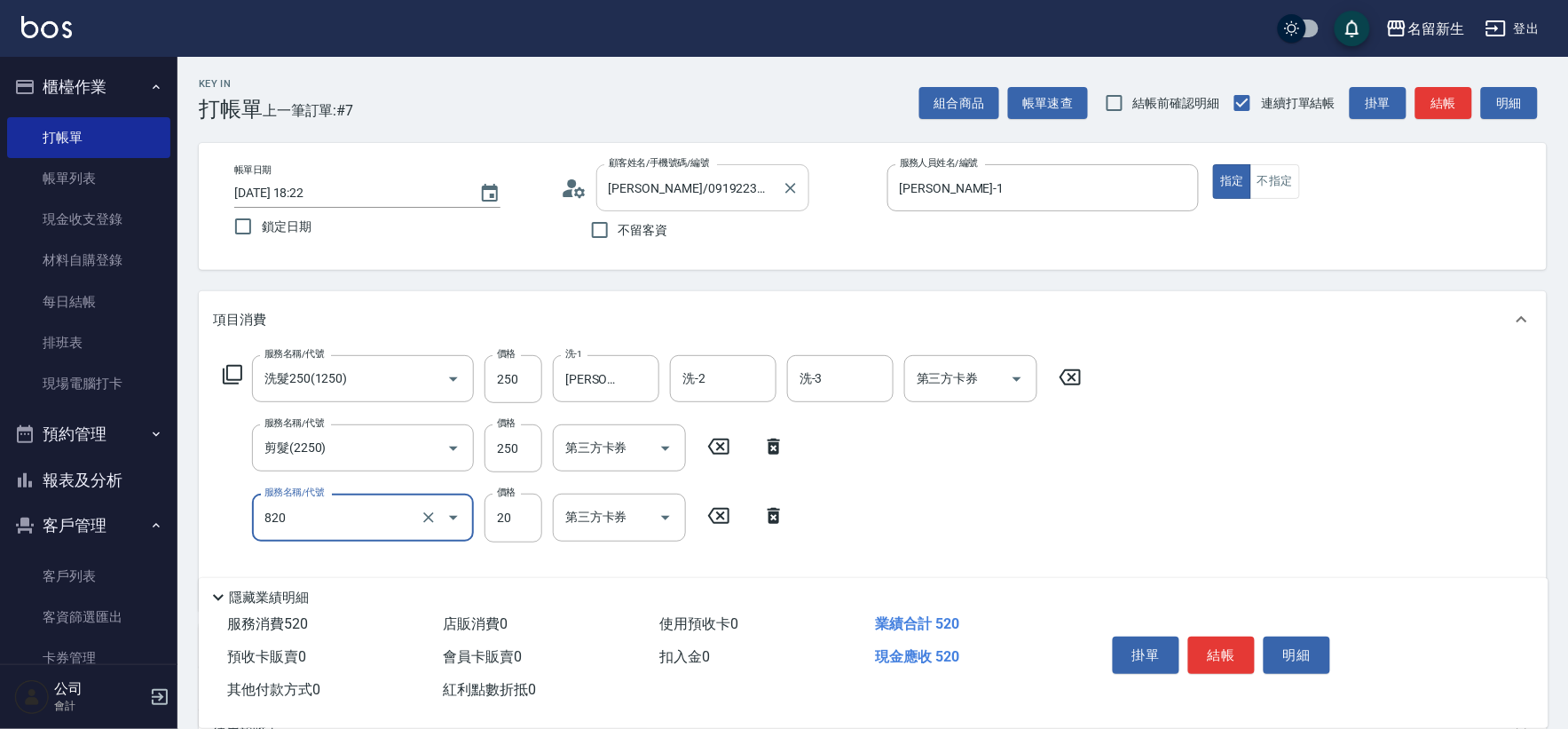
type input "潤絲(820)"
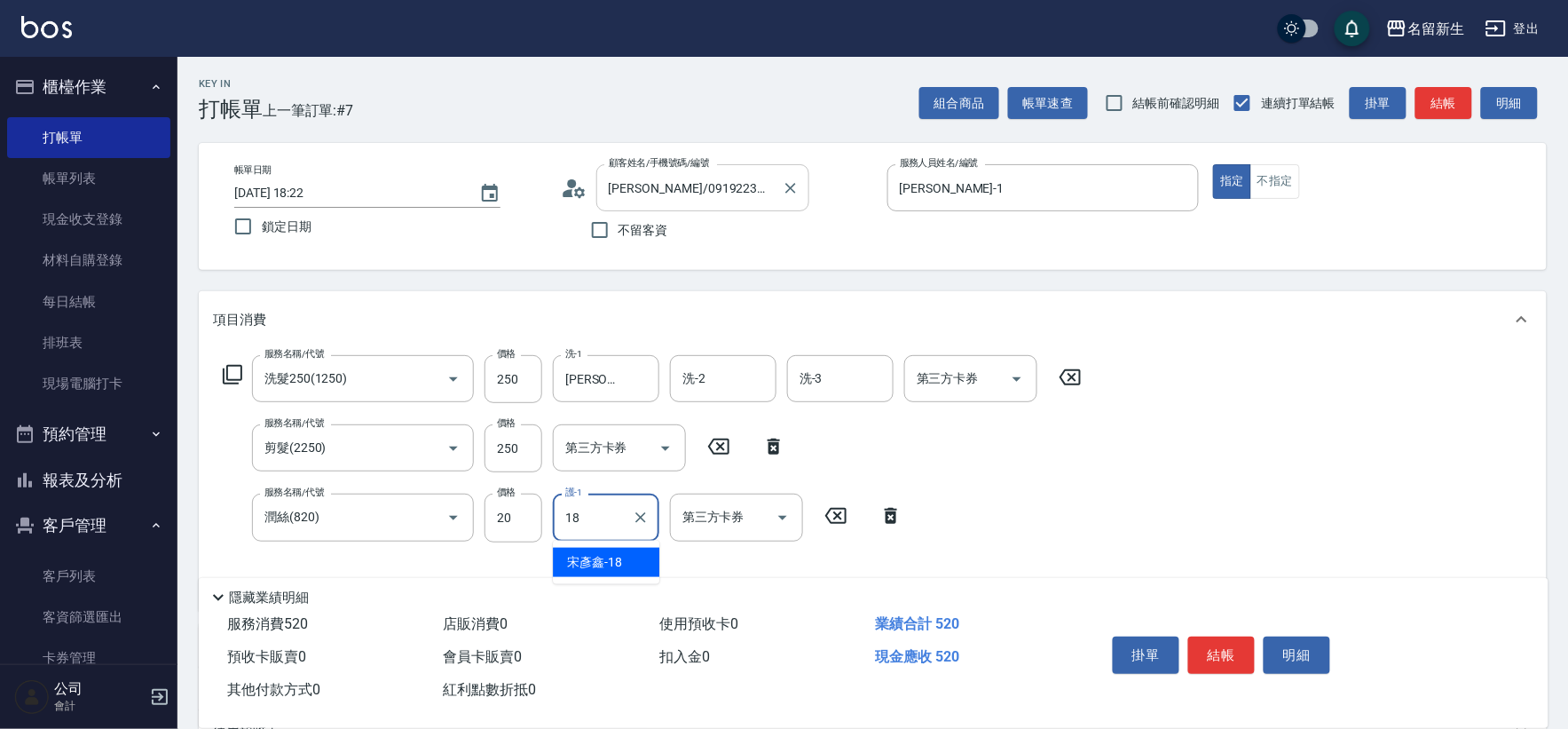
type input "[PERSON_NAME]-18"
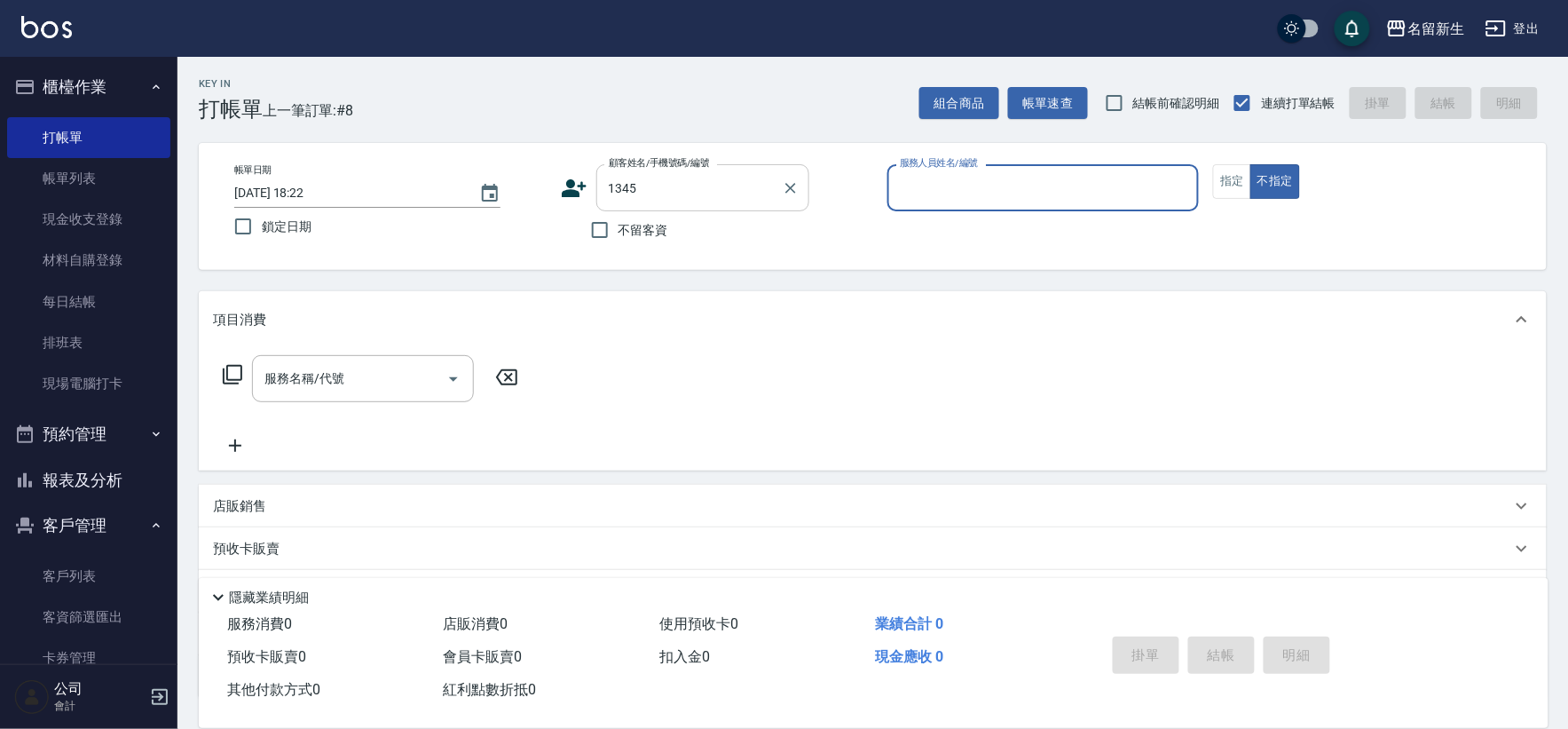
click at [1251, 164] on button "不指定" at bounding box center [1275, 181] width 49 height 35
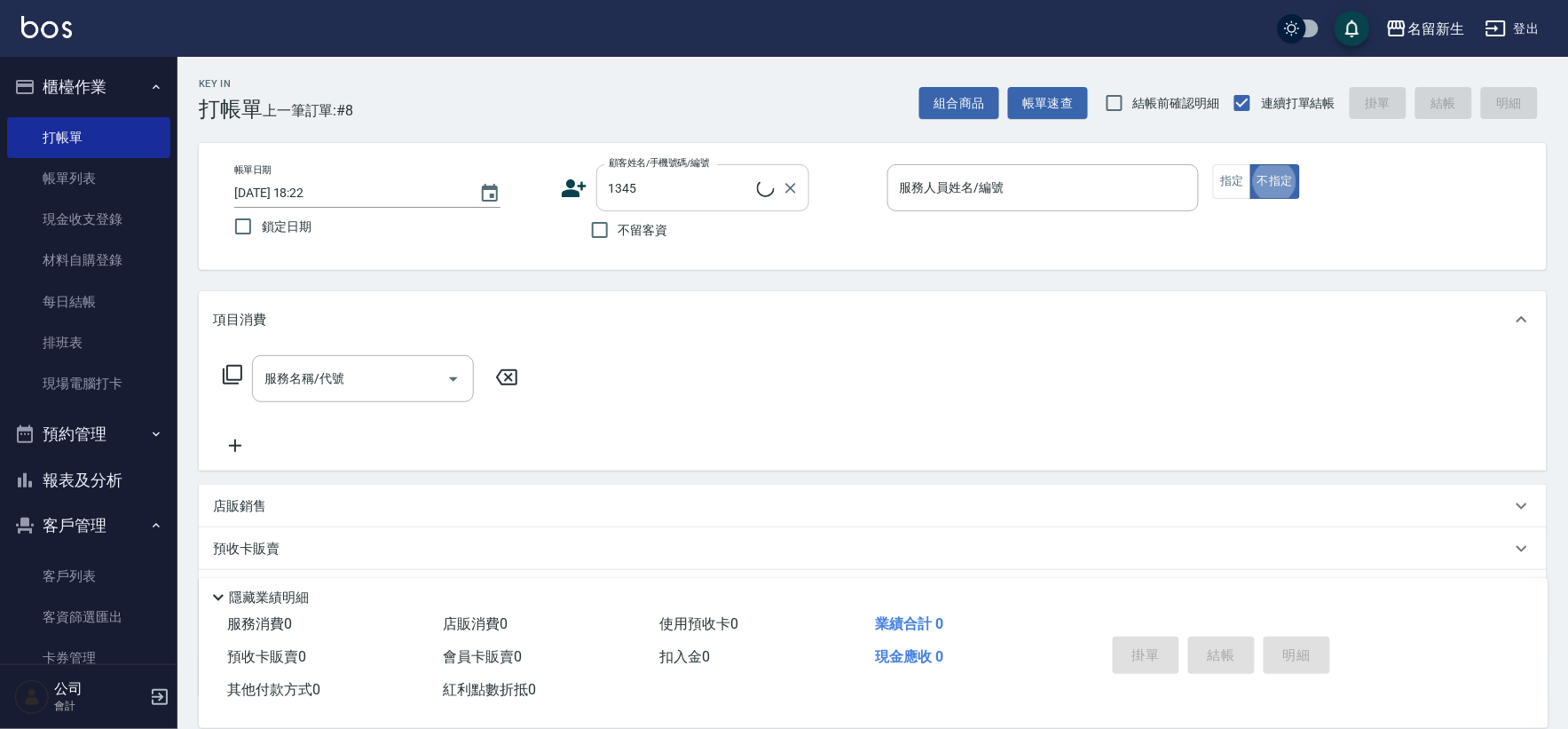
type input "[PERSON_NAME]/0920705522/1345"
click at [952, 178] on div "服務人員姓名/編號 服務人員姓名/編號" at bounding box center [1044, 188] width 313 height 47
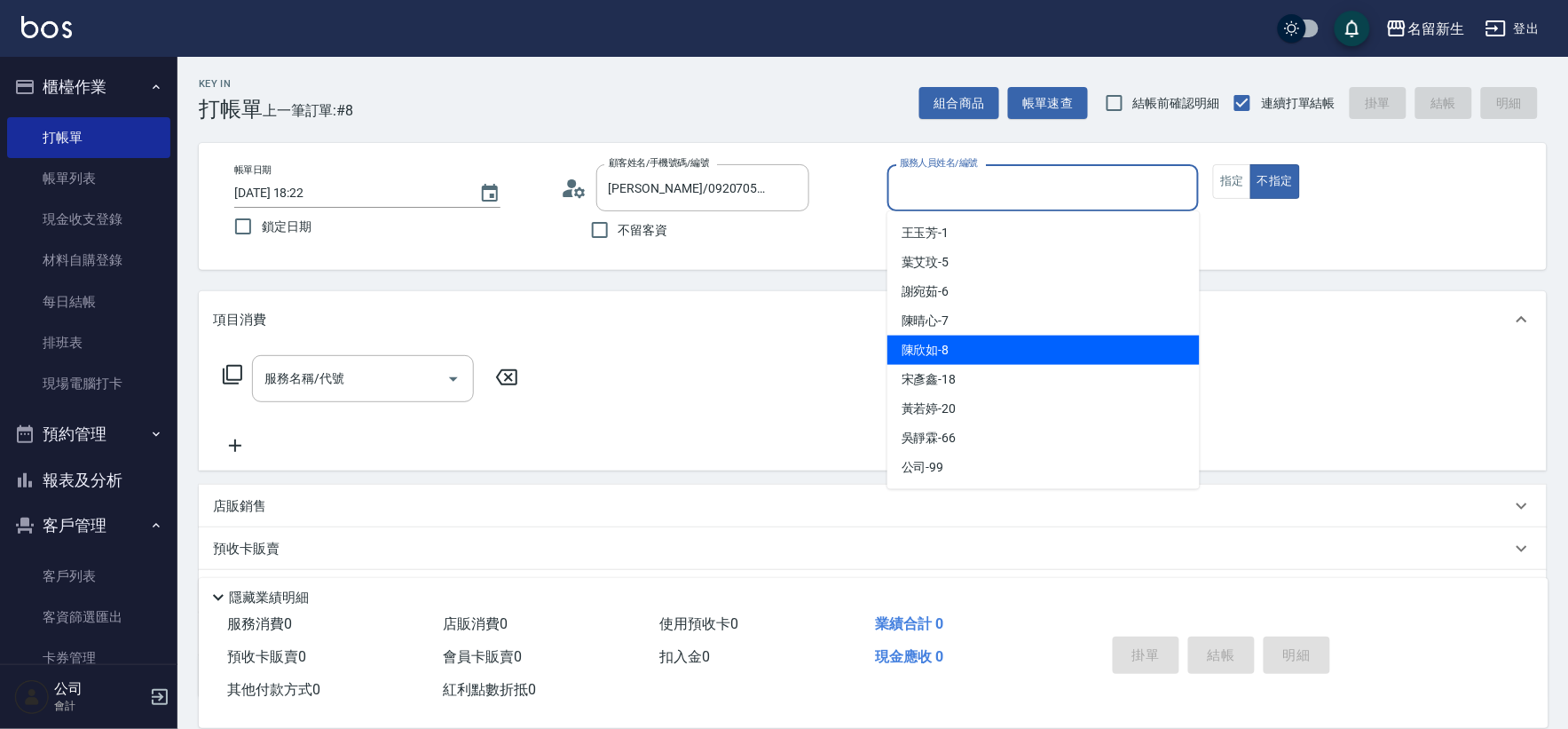
drag, startPoint x: 975, startPoint y: 356, endPoint x: 1197, endPoint y: 191, distance: 276.6
click at [975, 357] on div "[PERSON_NAME]-8" at bounding box center [1044, 350] width 313 height 29
type input "[PERSON_NAME]-8"
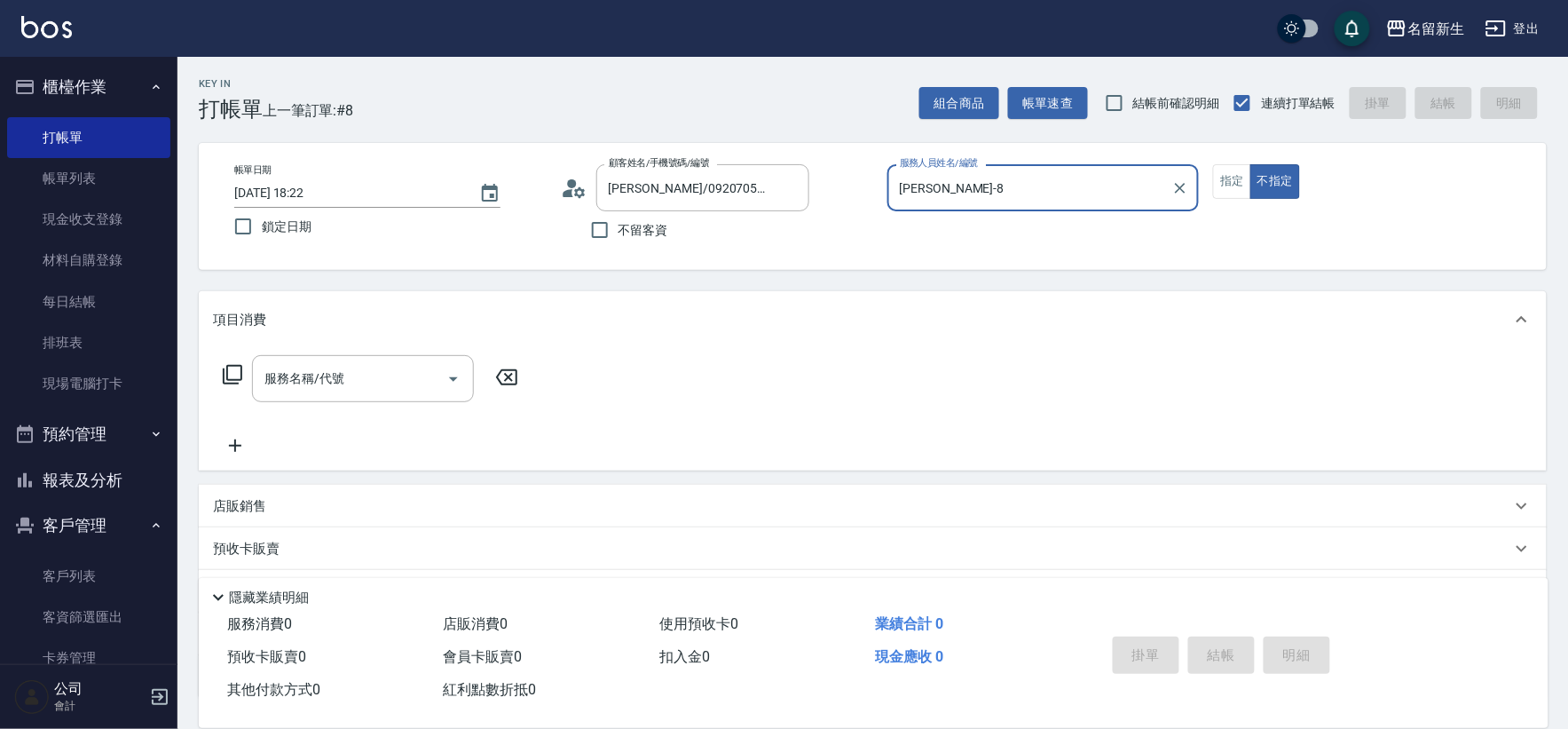
drag, startPoint x: 1228, startPoint y: 180, endPoint x: 1039, endPoint y: 254, distance: 203.0
click at [1229, 180] on button "指定" at bounding box center [1233, 181] width 38 height 35
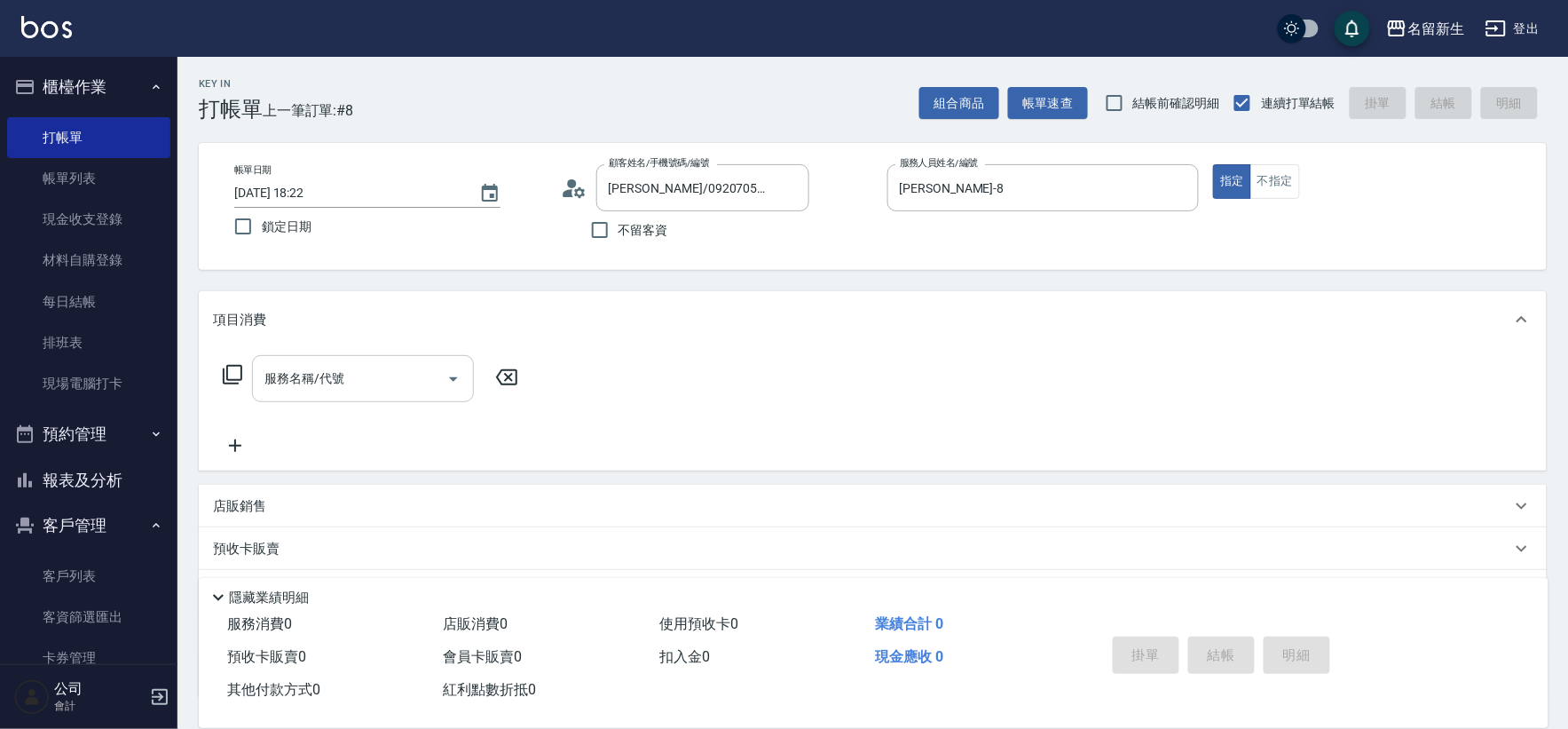
click at [339, 366] on input "服務名稱/代號" at bounding box center [350, 378] width 179 height 31
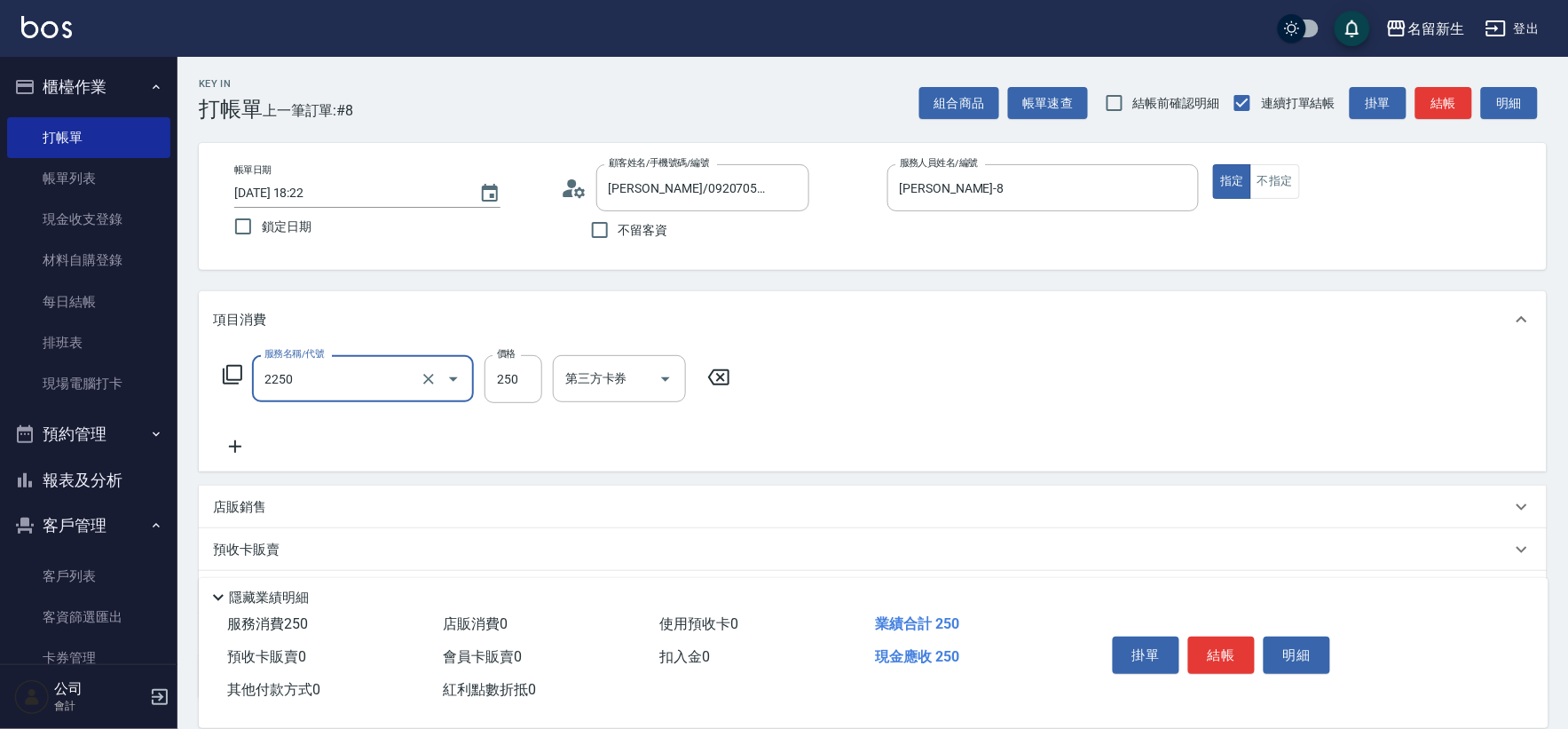
type input "剪髮(2250)"
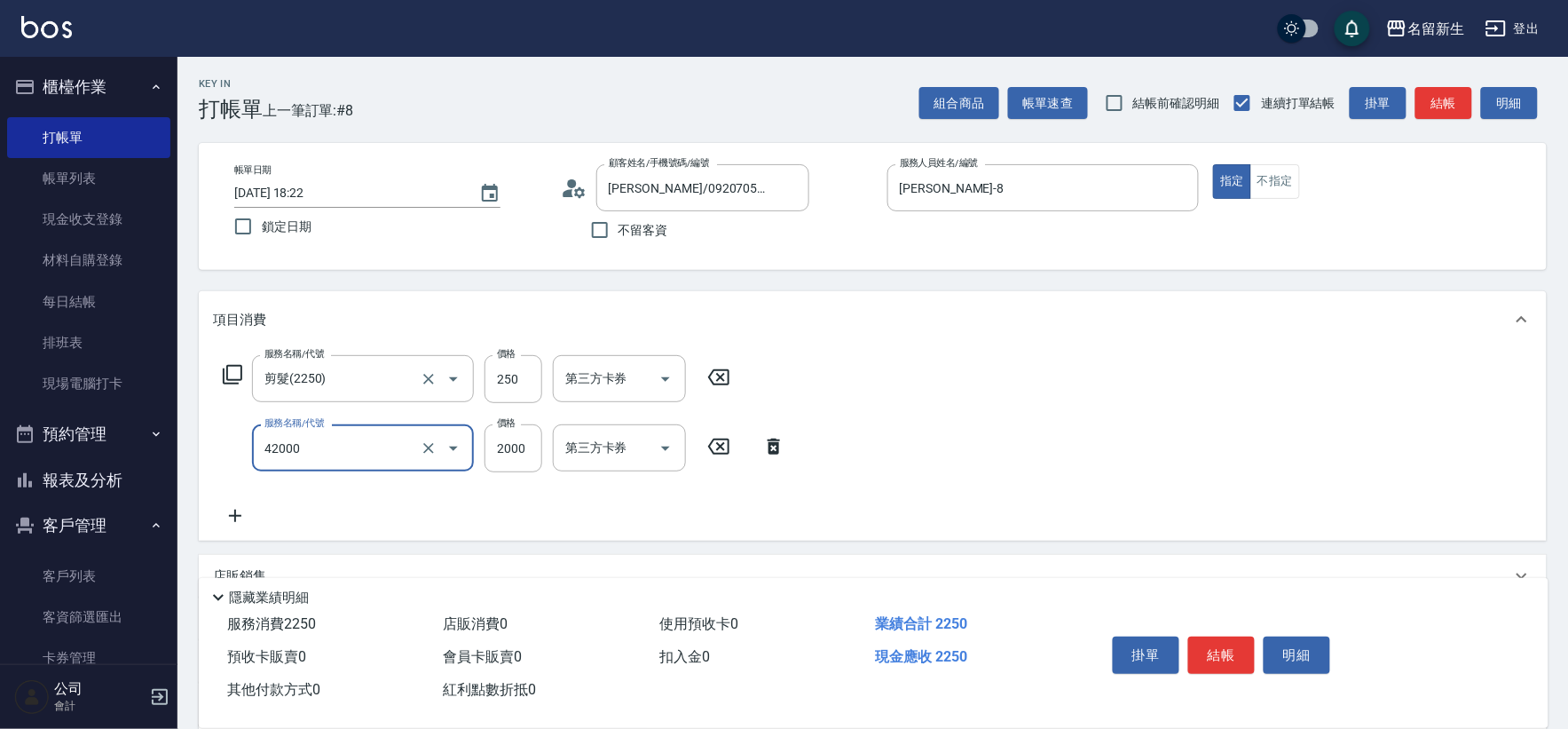
type input "2000以上染髮(42000)"
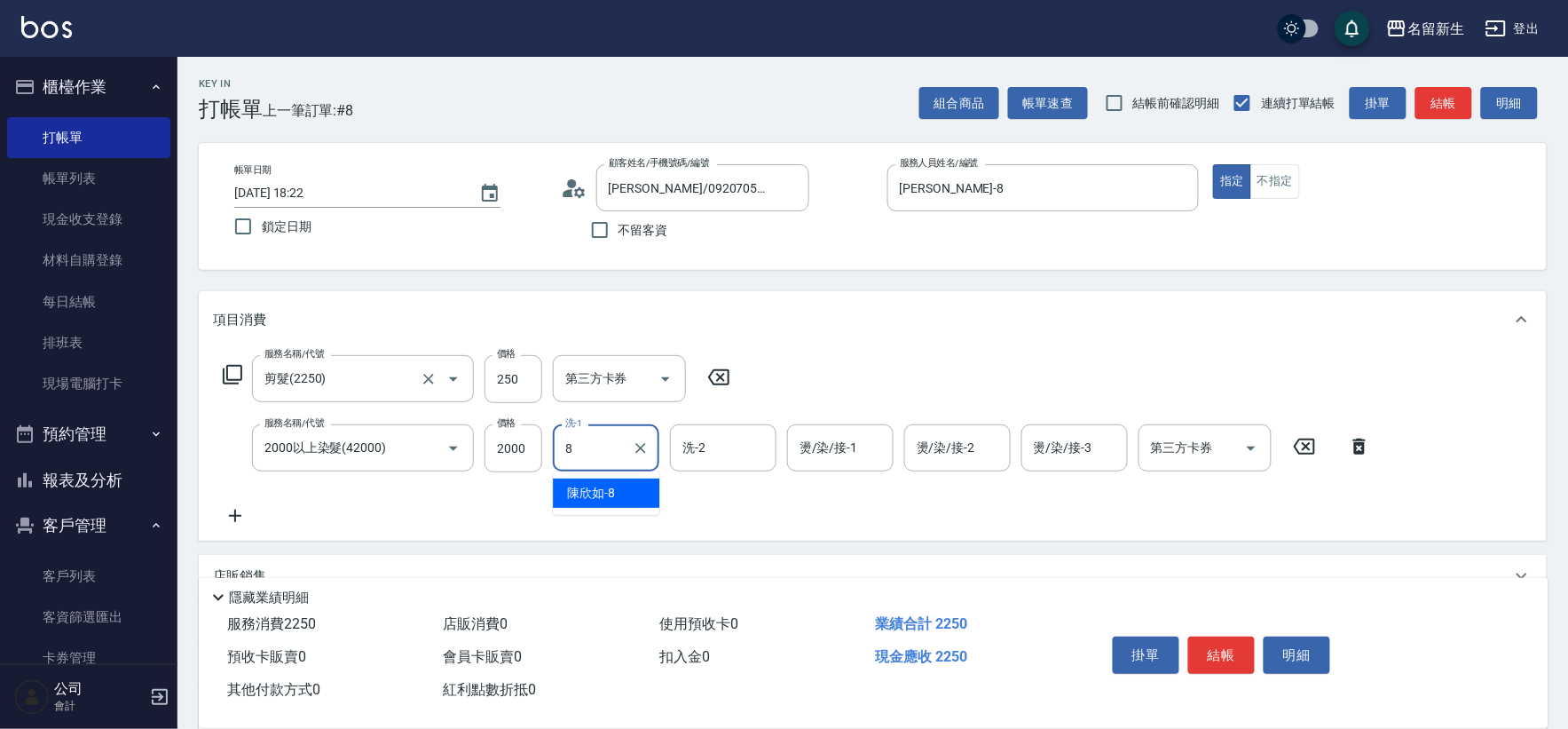
type input "[PERSON_NAME]-8"
click at [856, 478] on div "服務名稱/代號 剪髮(2250) 服務名稱/代號 價格 250 價格 第三方卡券 第三方卡券 服務名稱/代號 2000以上染髮(42000) 服務名稱/代號 …" at bounding box center [798, 441] width 1169 height 172
click at [877, 442] on input "燙/染/接-1" at bounding box center [840, 447] width 91 height 31
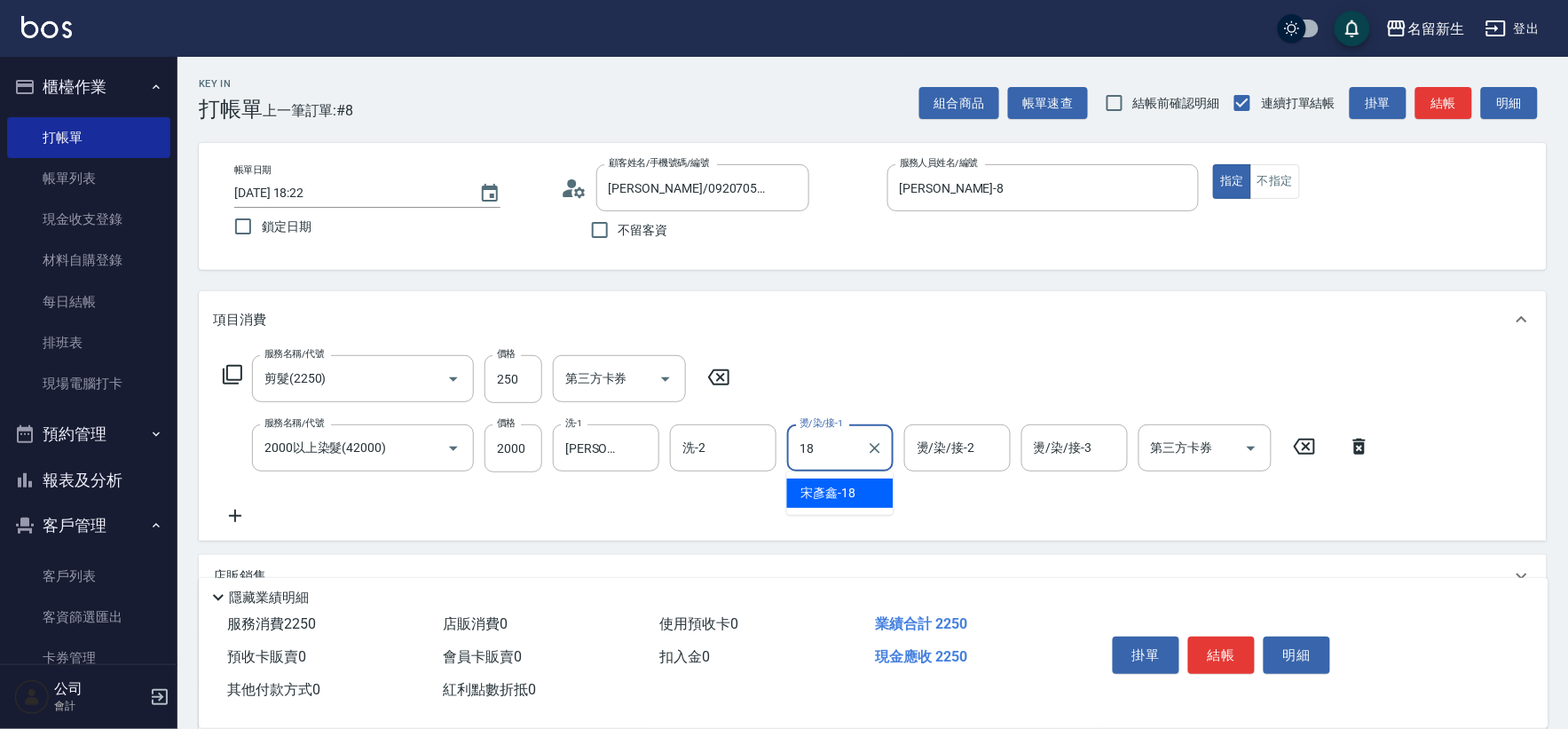
type input "[PERSON_NAME]-18"
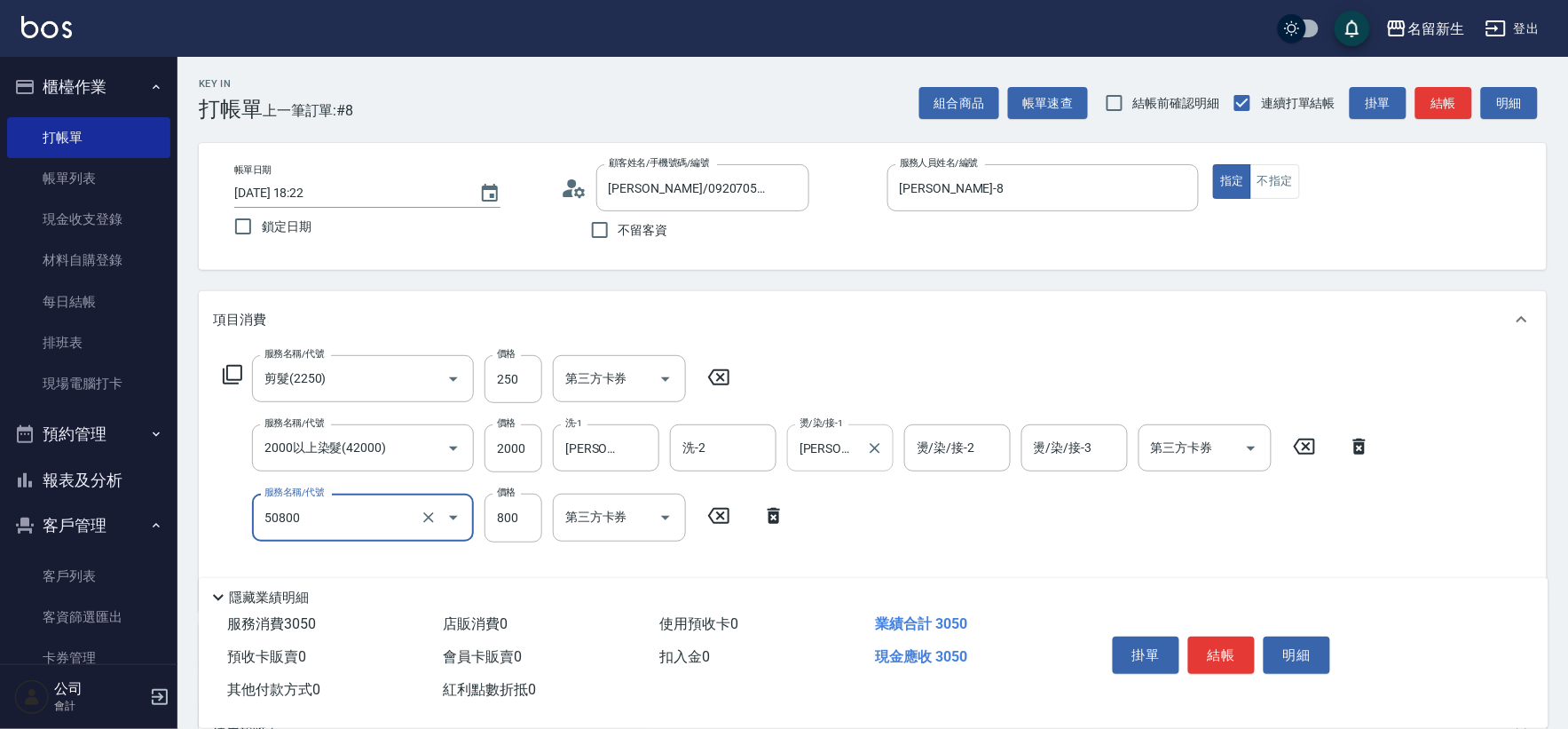
type input "原價401~800護髮(50800)"
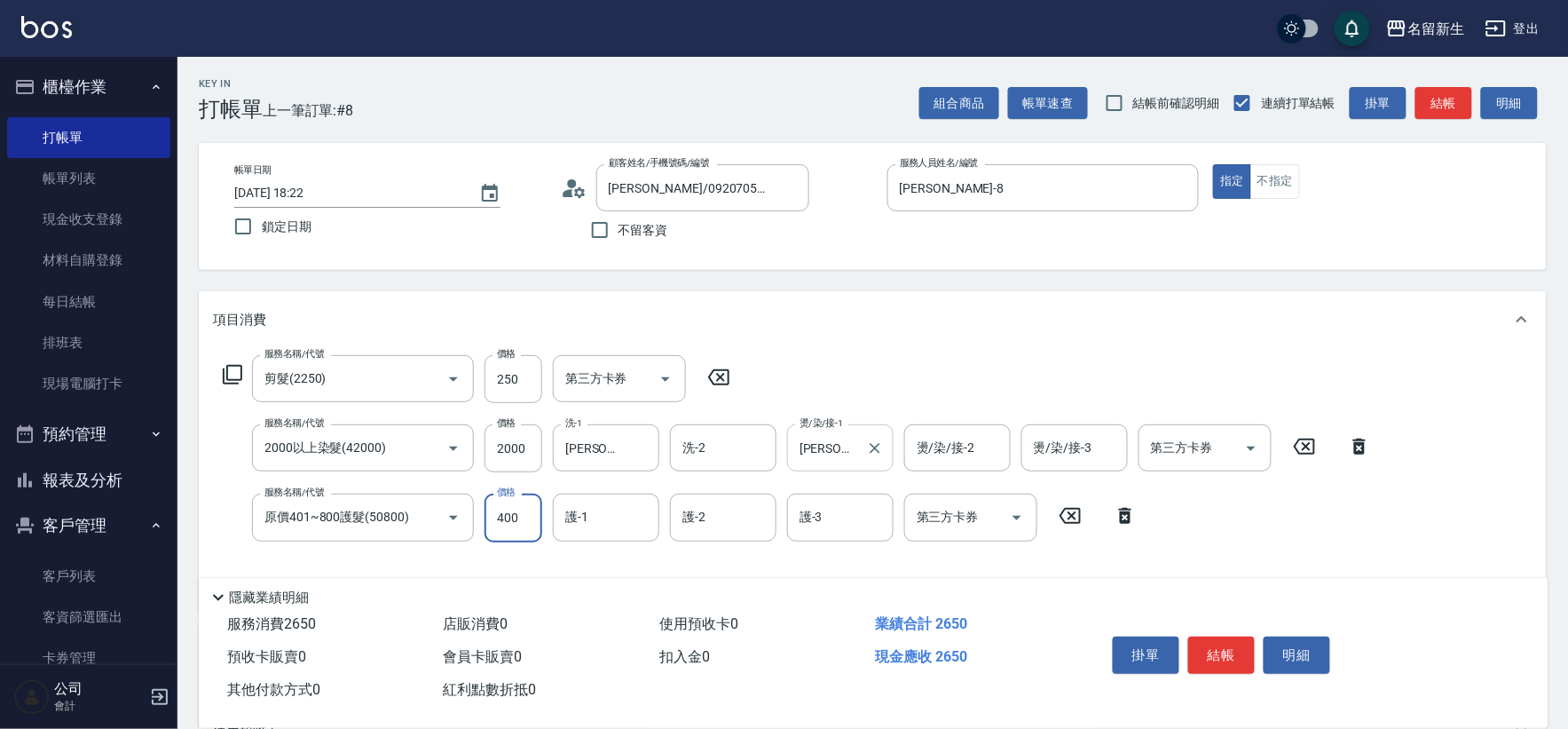
type input "400"
type input "[PERSON_NAME]-18"
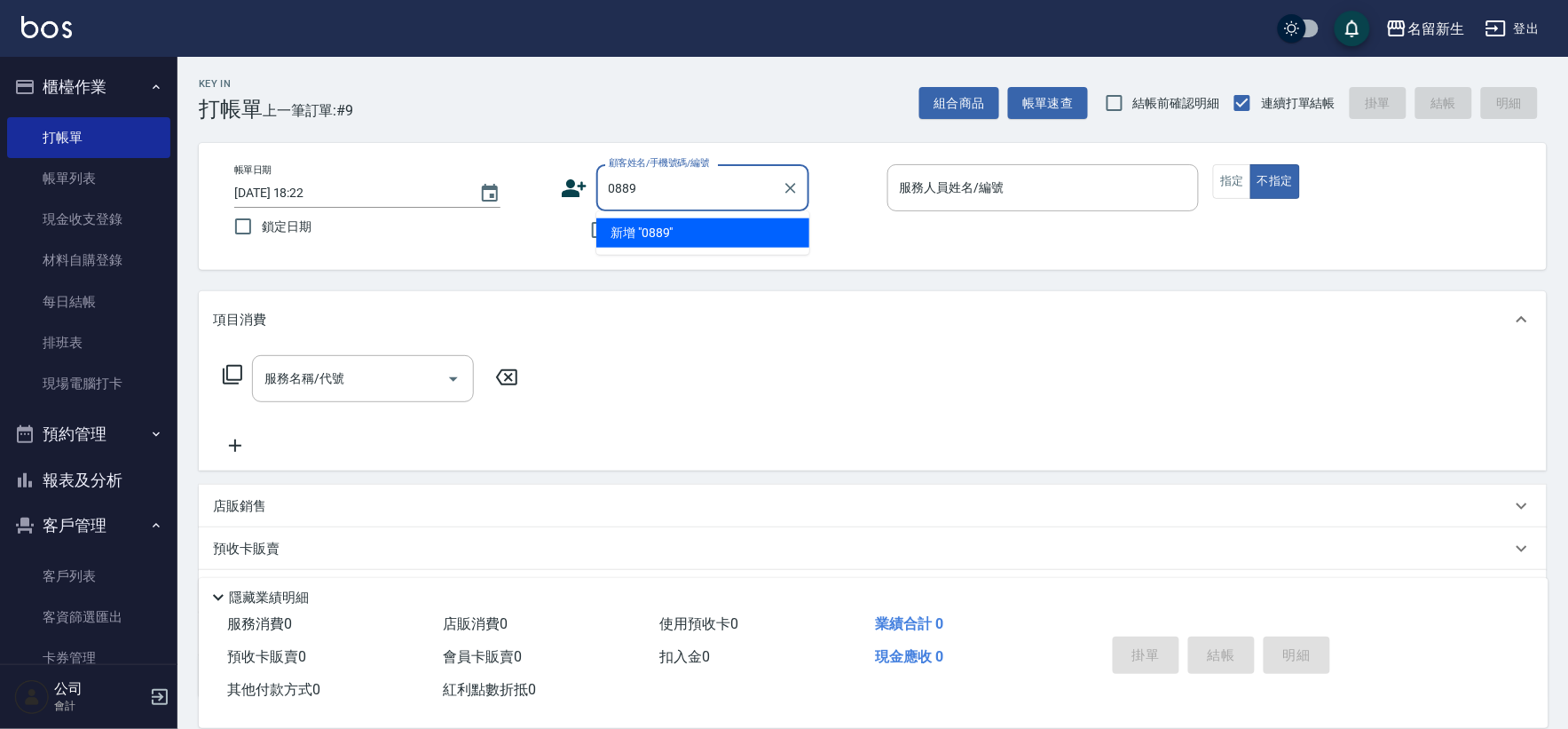
type input "0889"
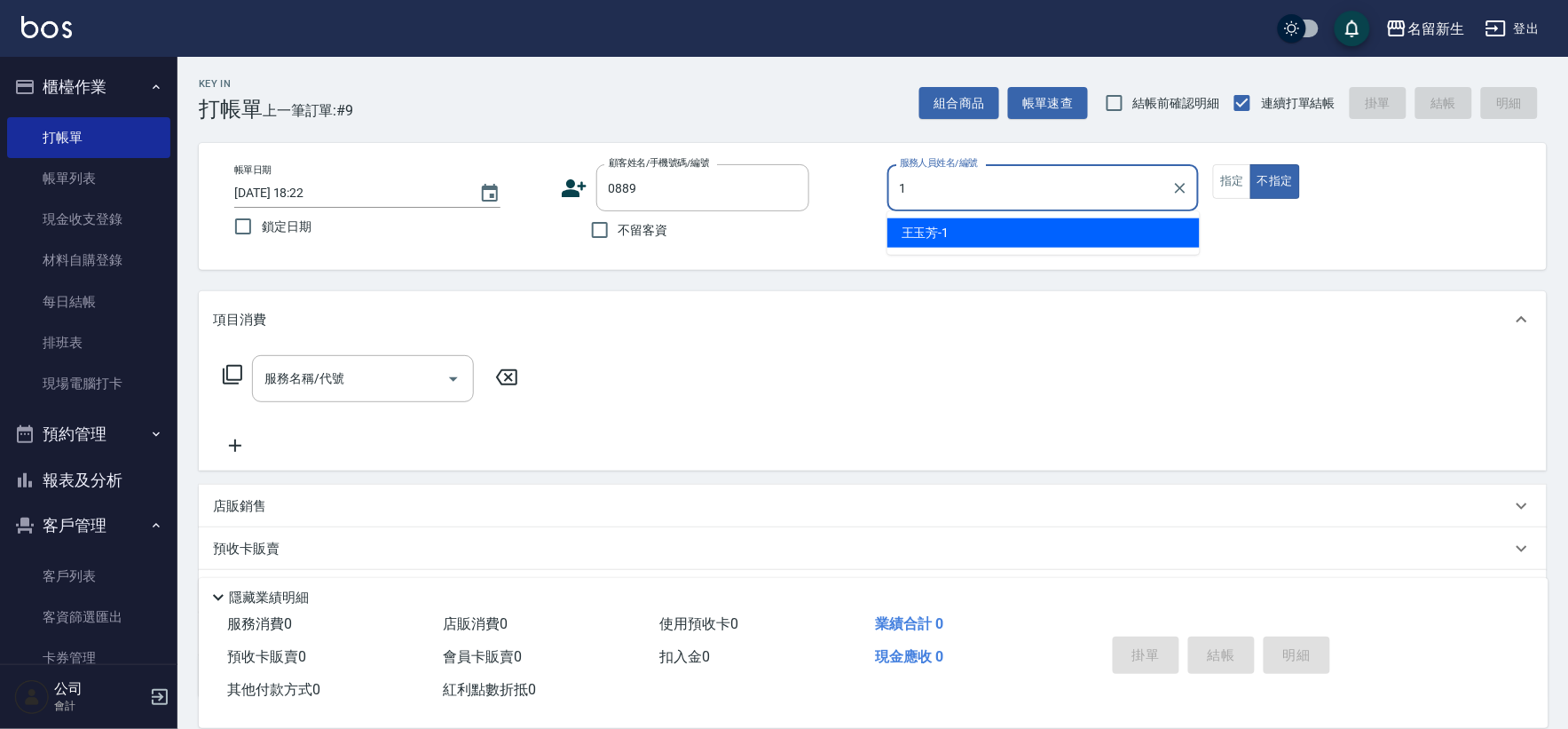
type input "[PERSON_NAME]-1"
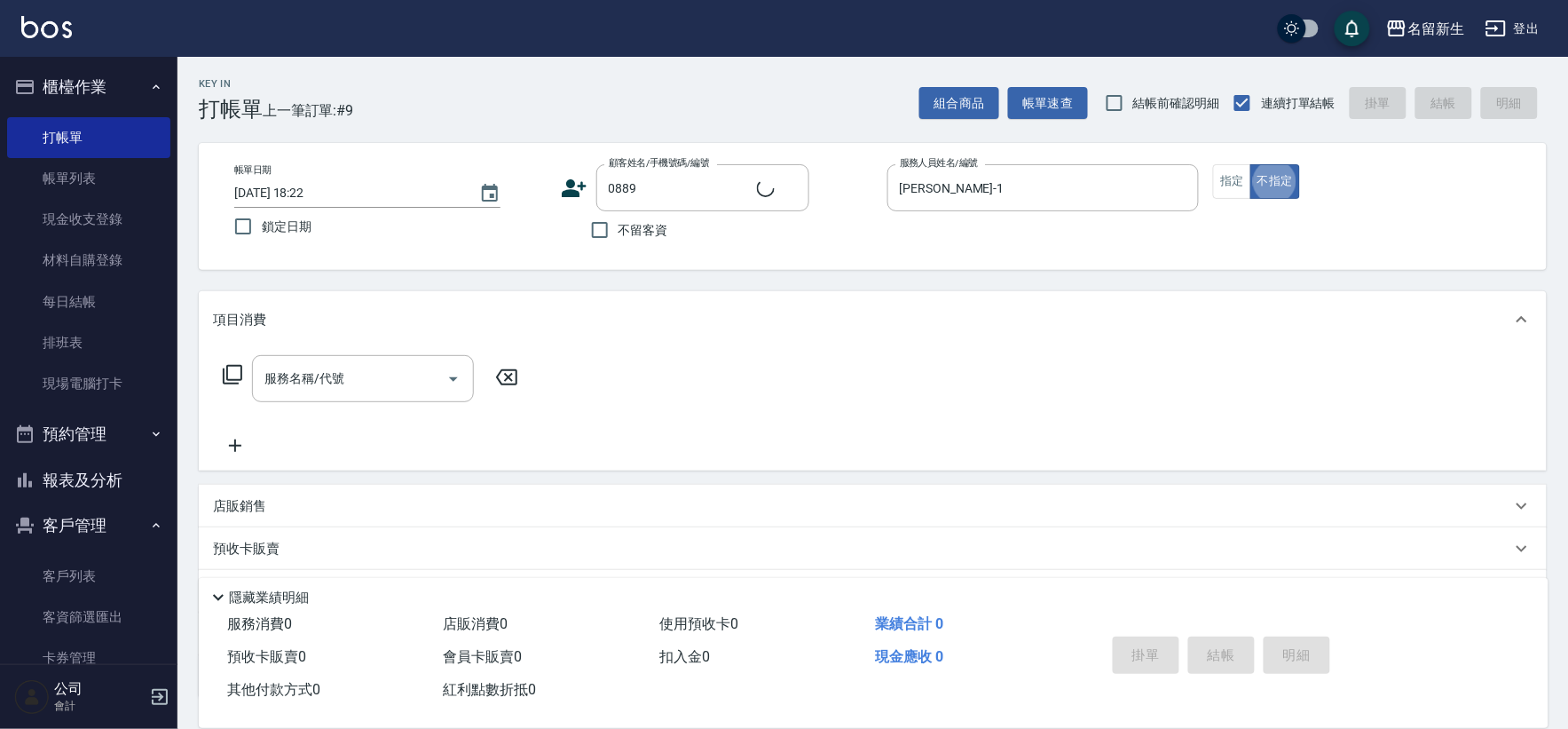
type input "[PERSON_NAME]/0903167813/0889"
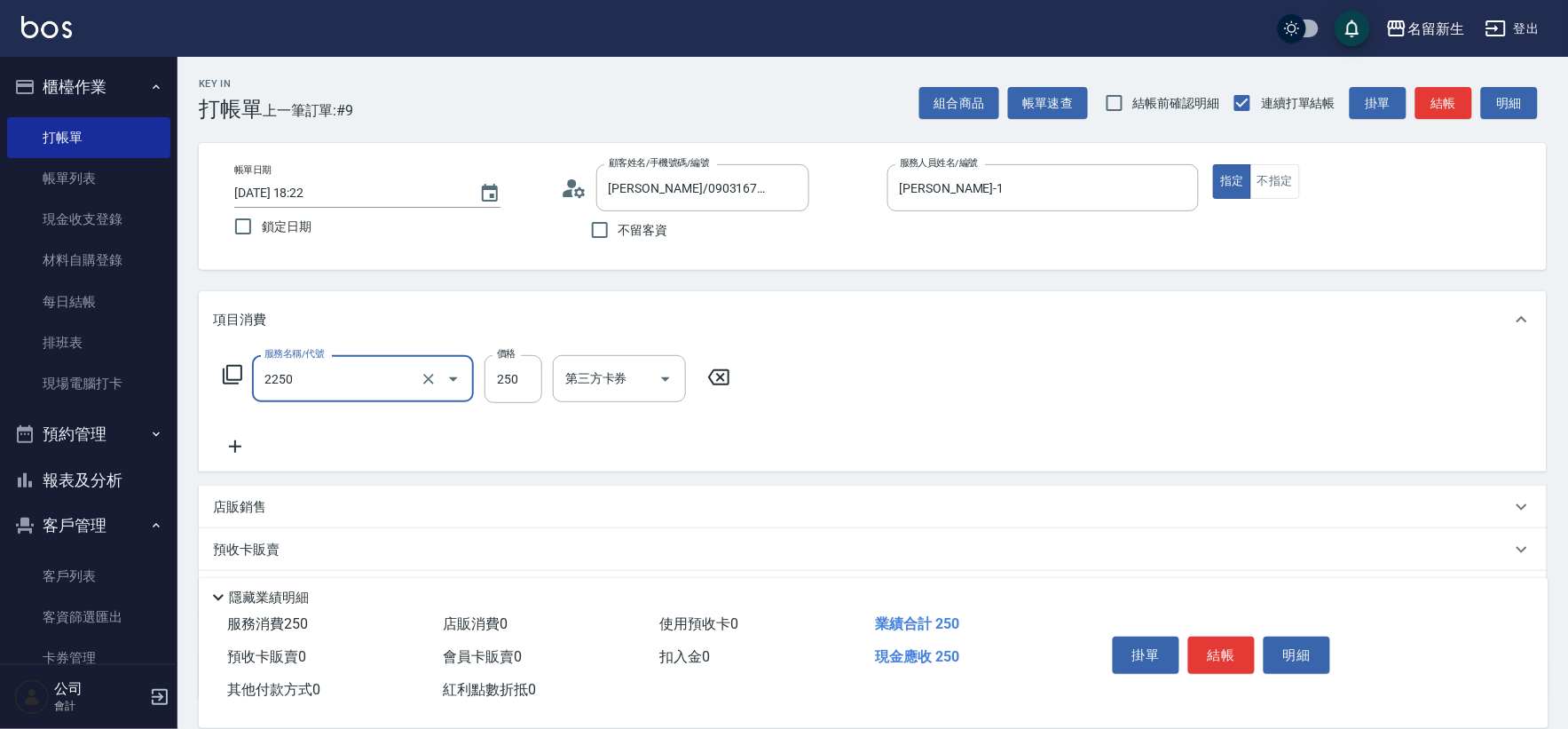
type input "剪髮(2250)"
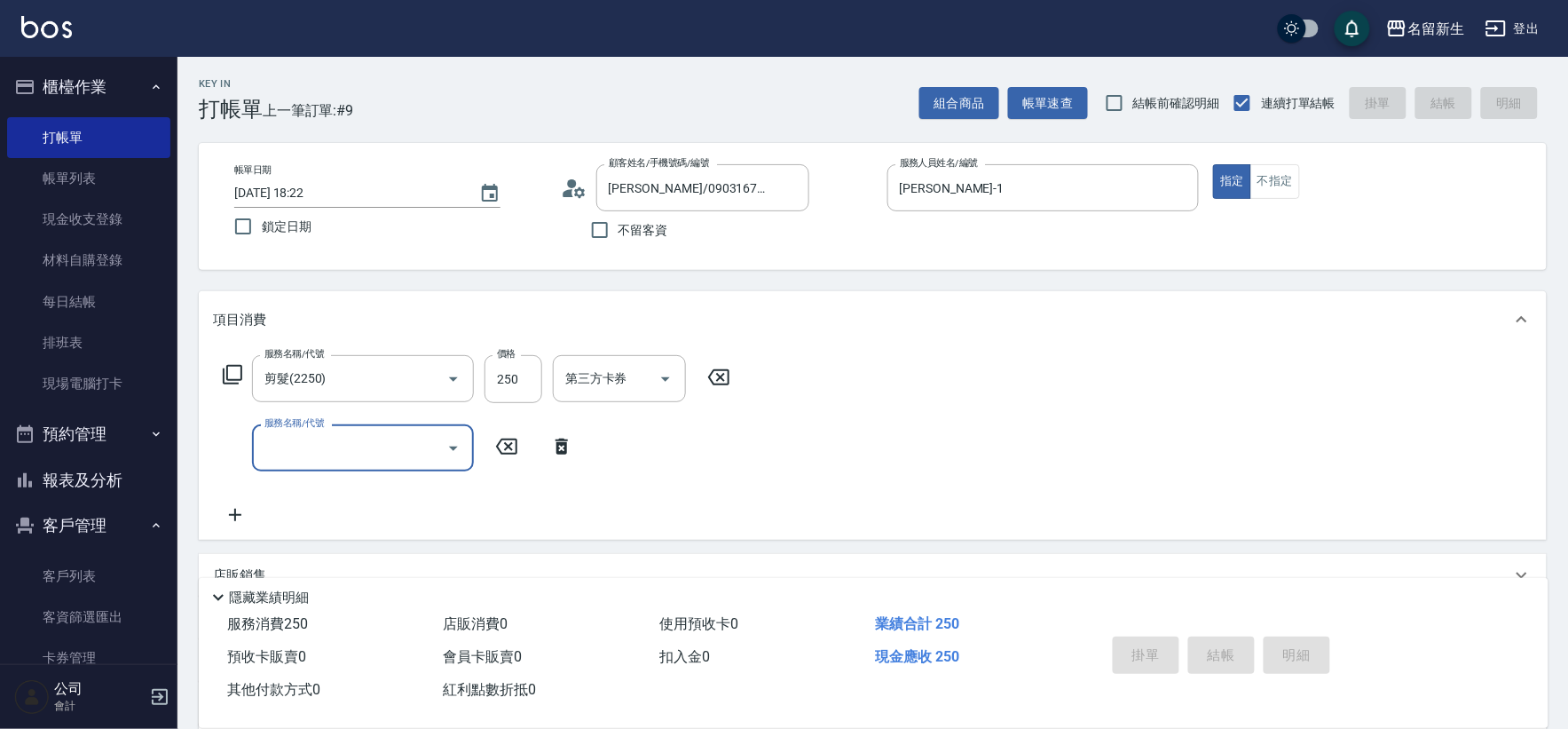
type input "[DATE] 18:23"
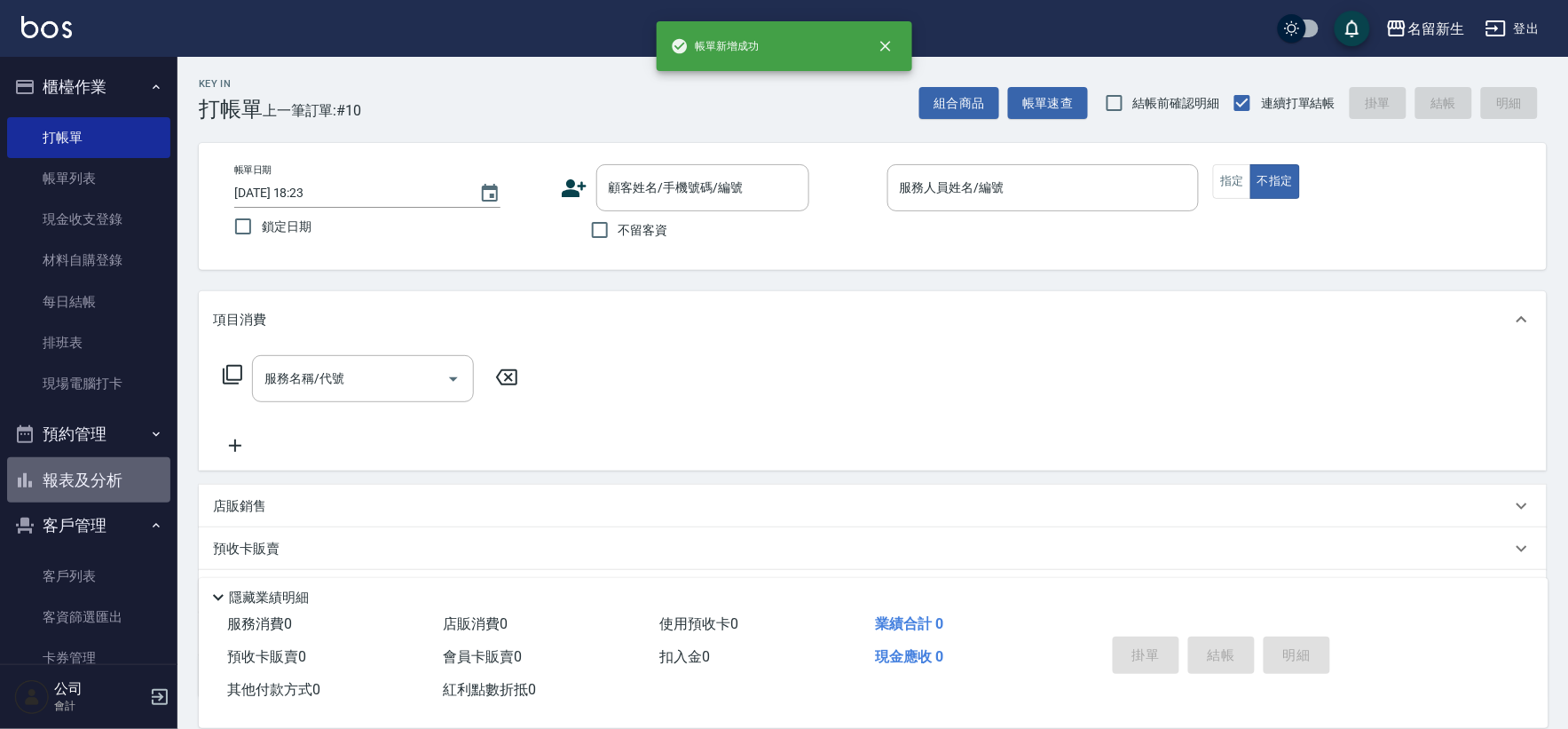
click at [98, 494] on button "報表及分析" at bounding box center [88, 480] width 163 height 46
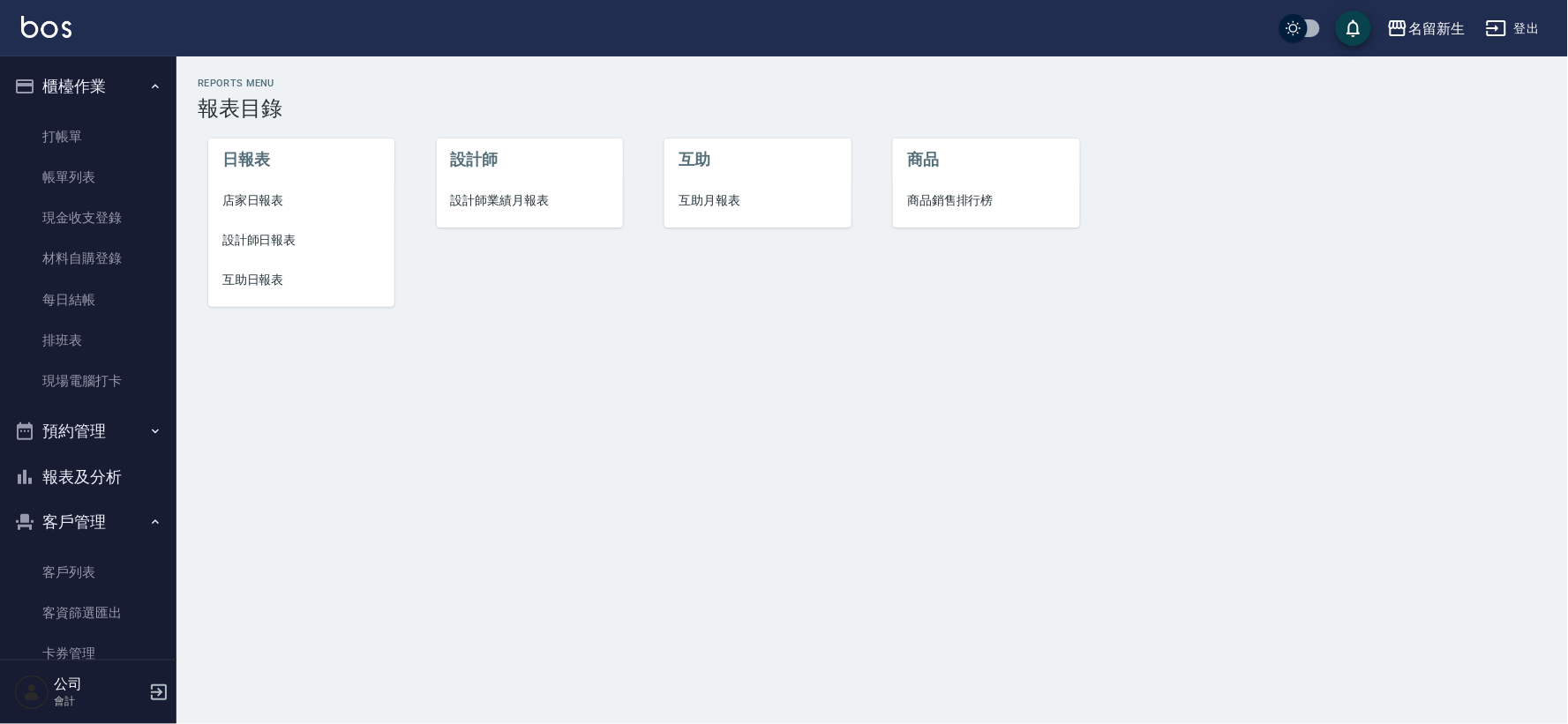
click at [509, 208] on span "設計師業績月報表" at bounding box center [530, 201] width 158 height 19
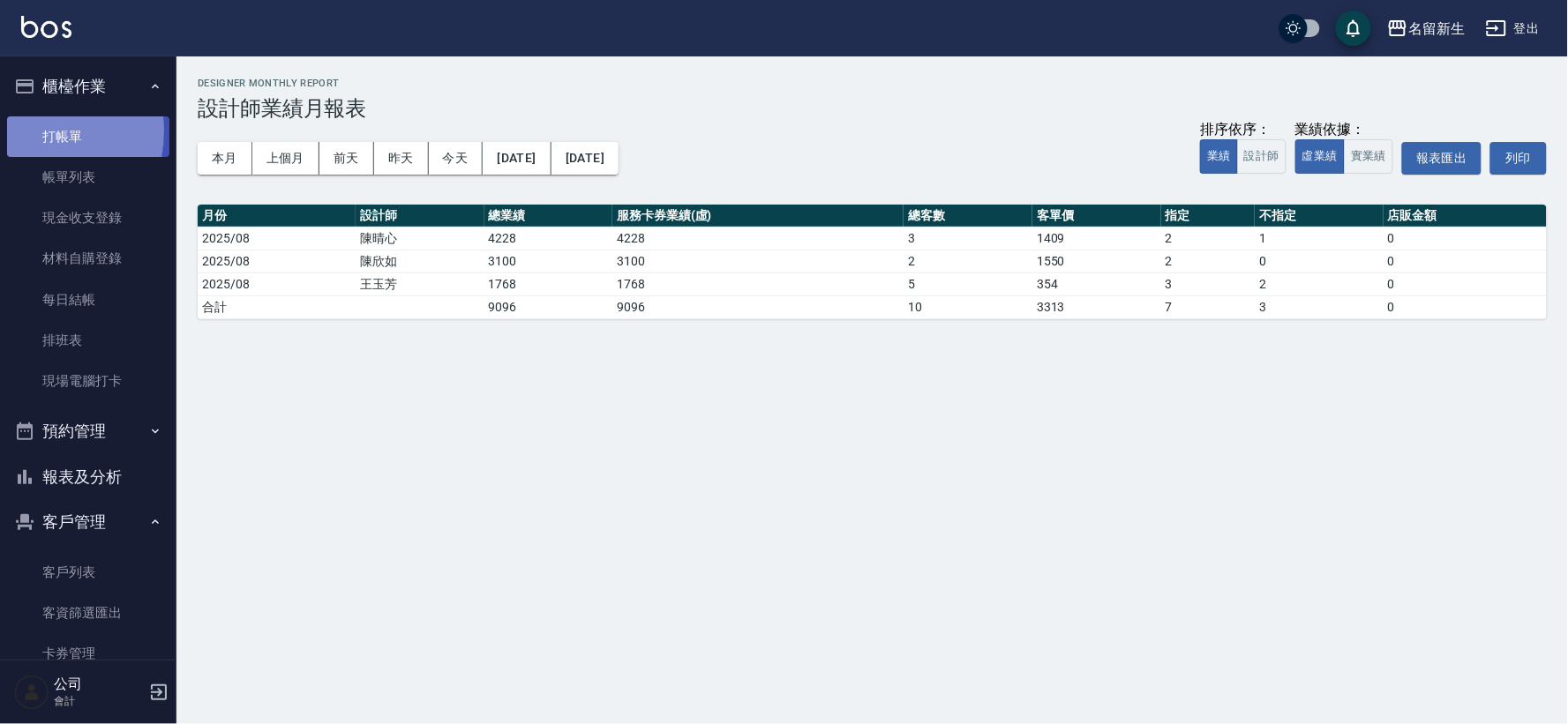
click at [20, 131] on link "打帳單" at bounding box center [88, 137] width 162 height 40
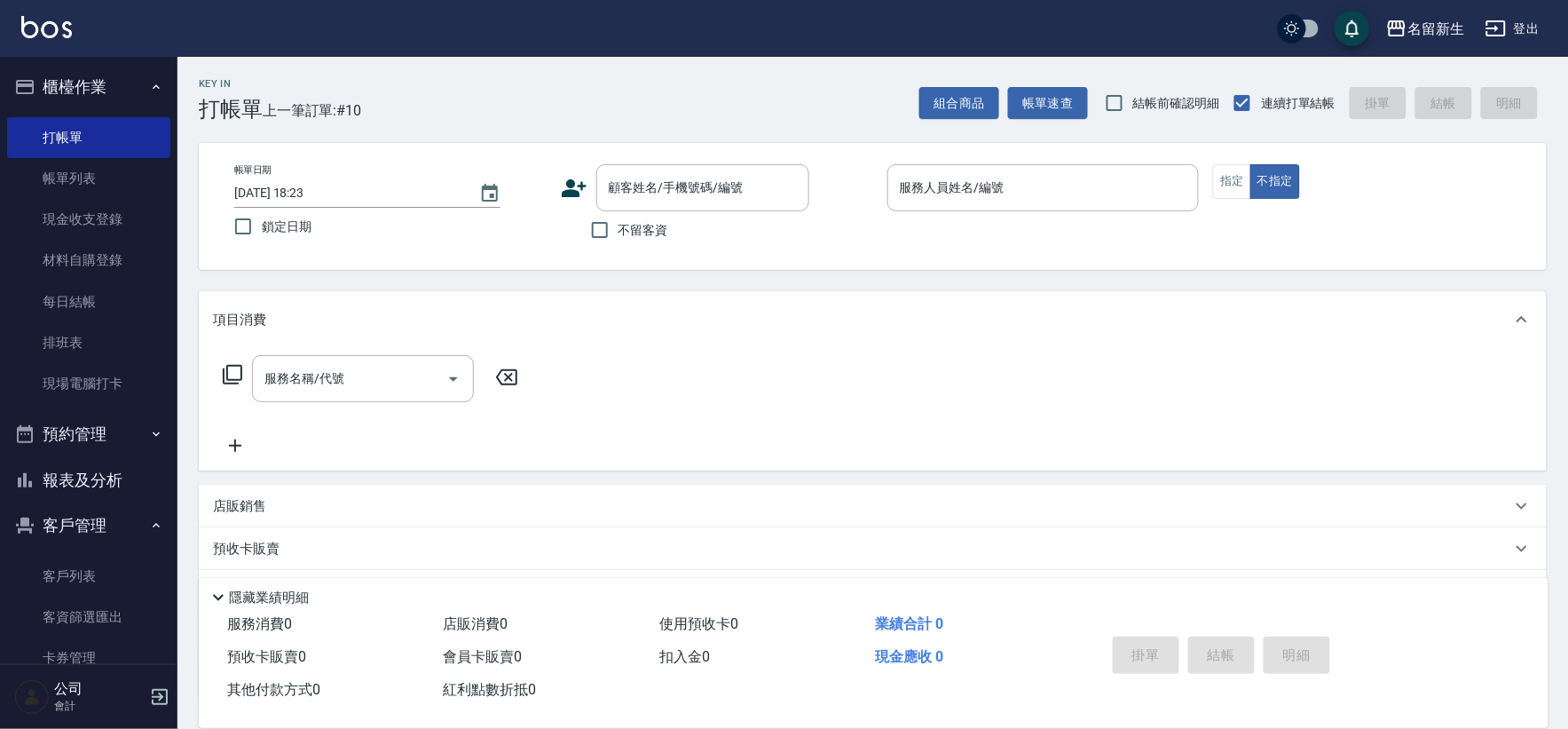
click at [619, 237] on span "不留客資" at bounding box center [643, 230] width 49 height 19
click at [619, 237] on input "不留客資" at bounding box center [600, 229] width 37 height 37
checkbox input "true"
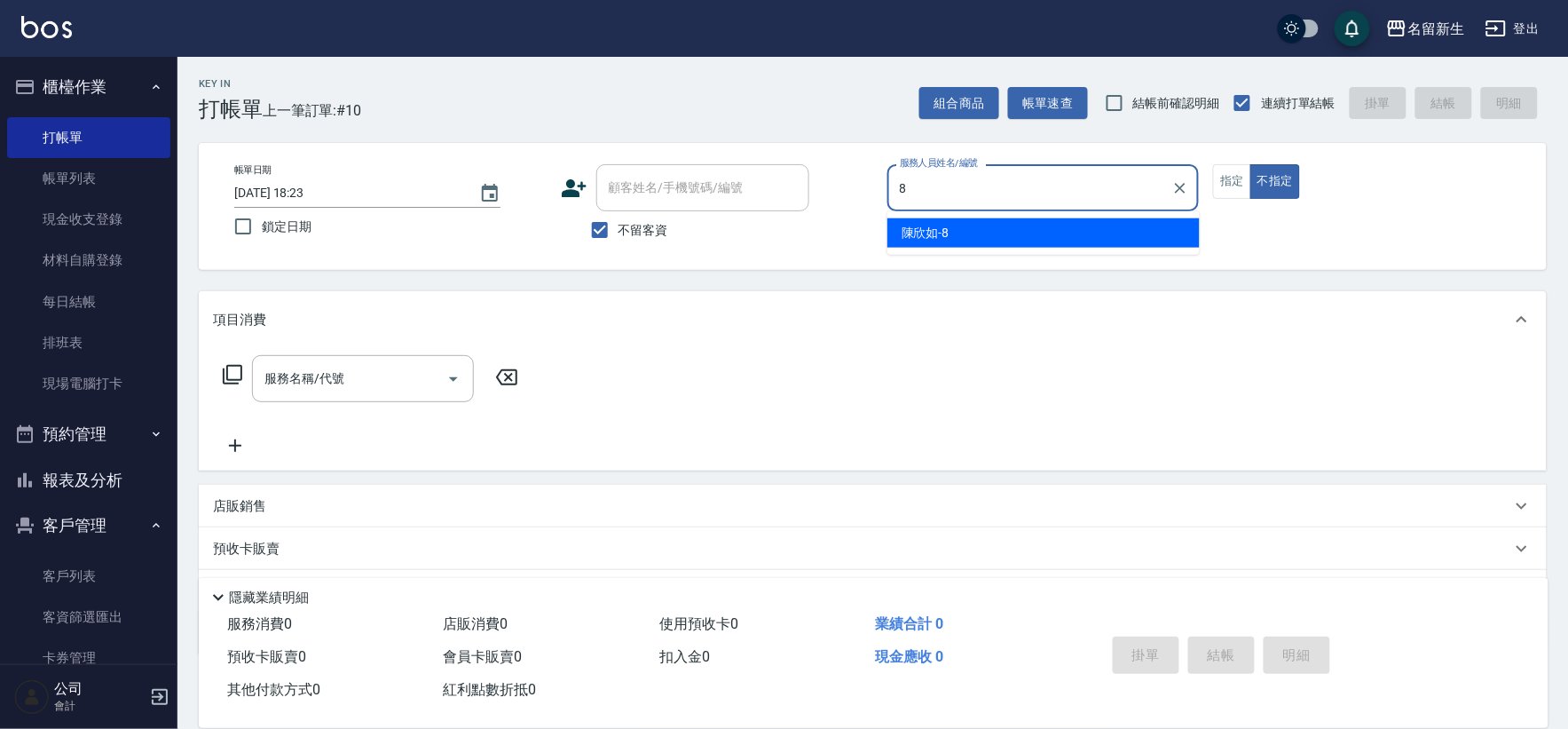
type input "[PERSON_NAME]-8"
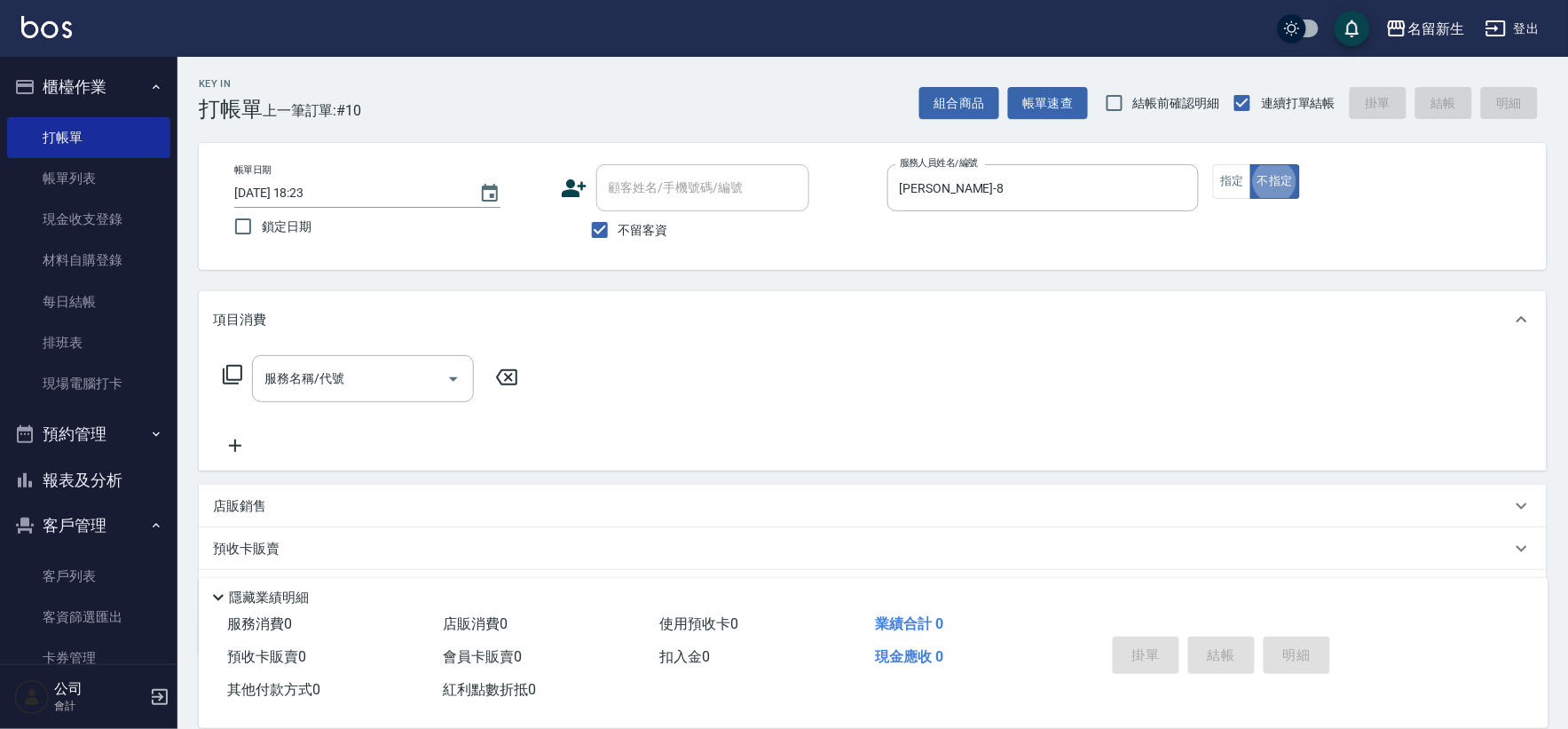
type button "false"
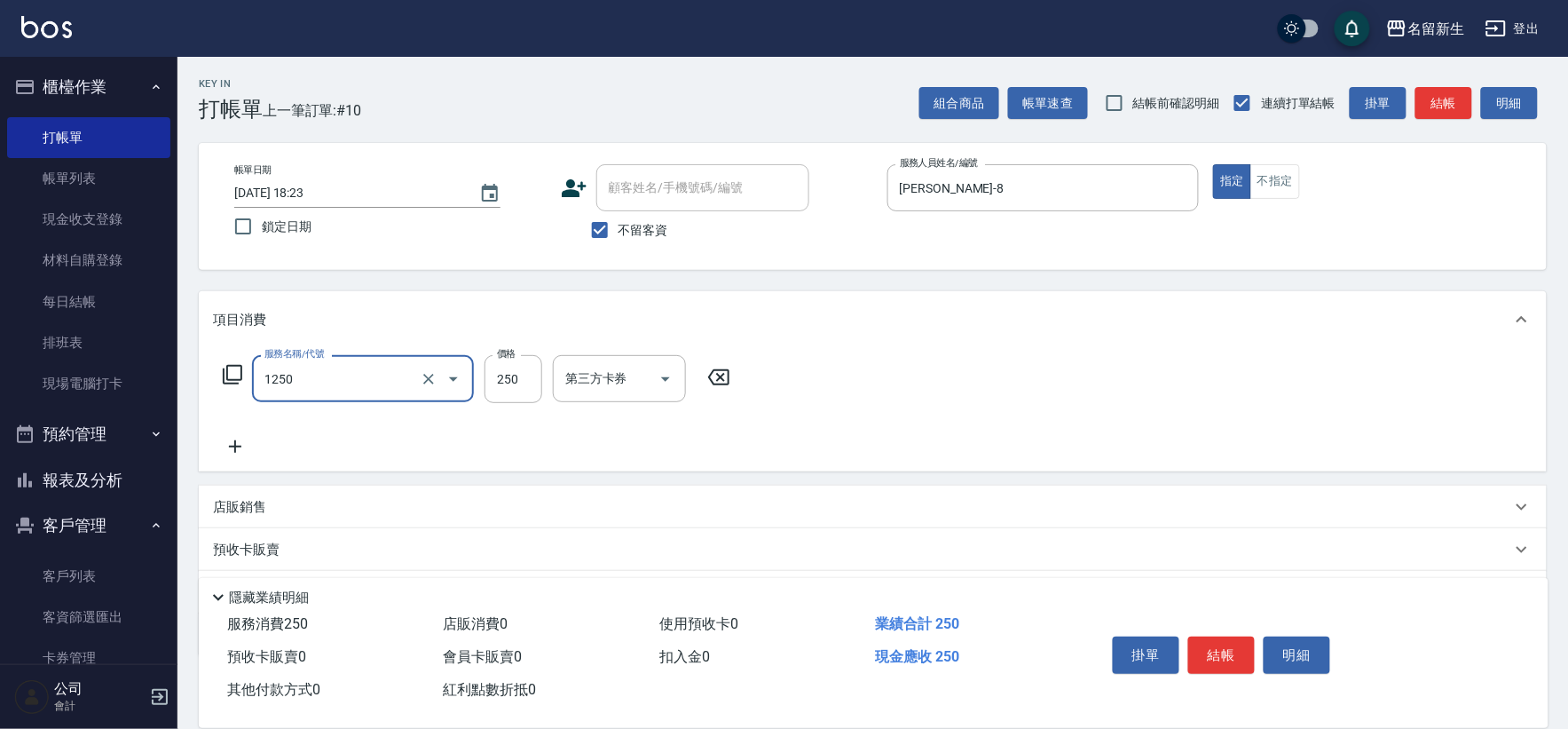
type input "洗髮250(1250)"
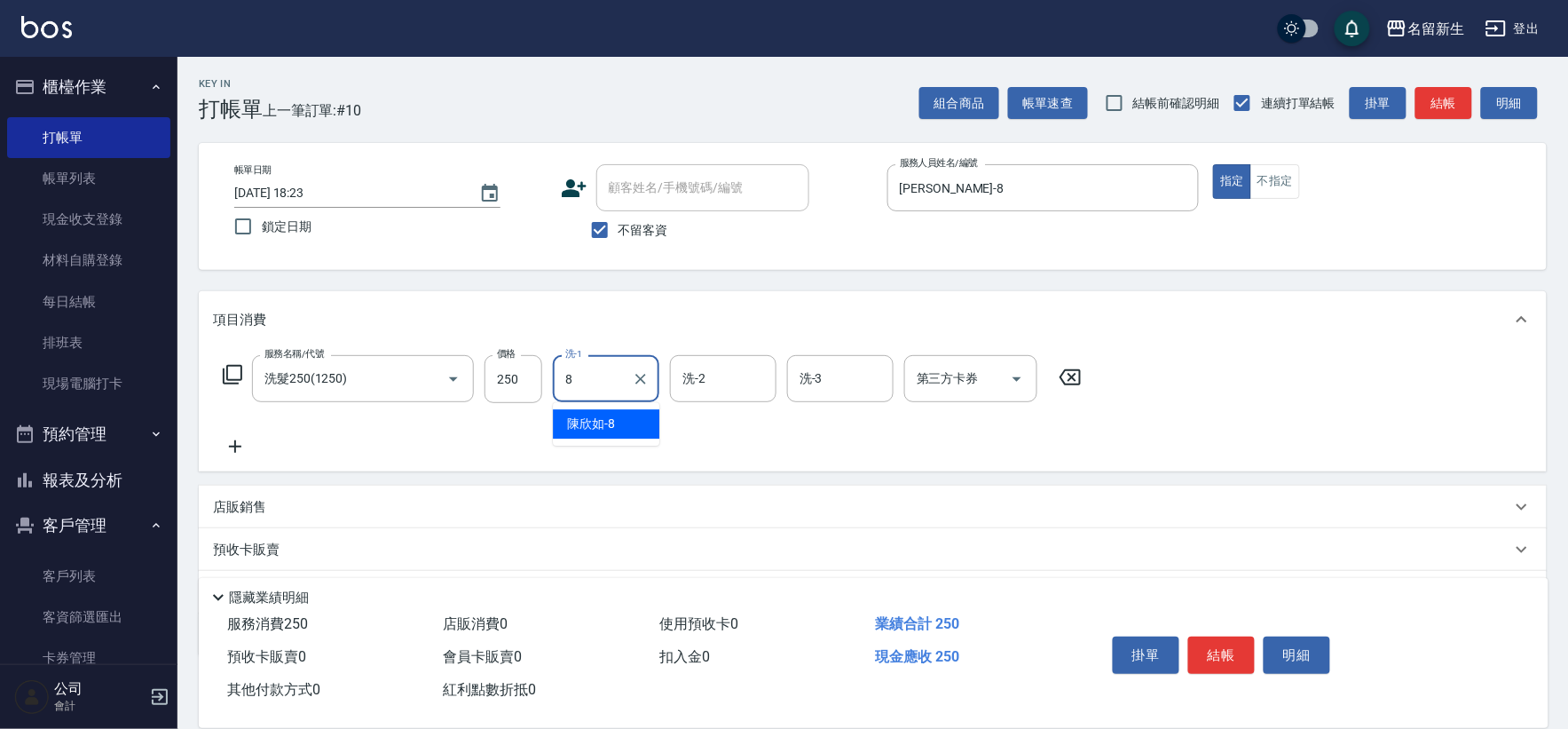
type input "[PERSON_NAME]-8"
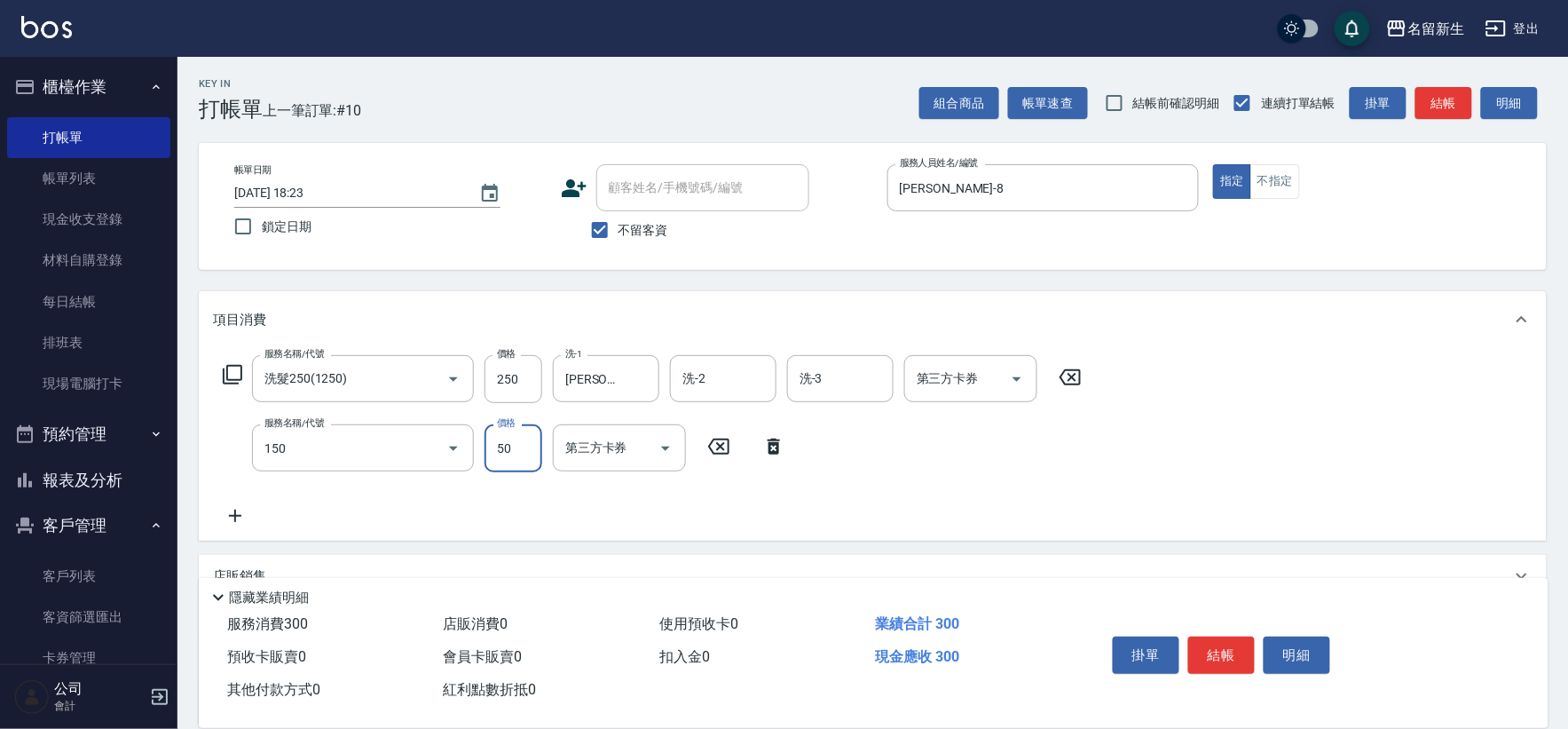
type input "精油(150)"
type input "50"
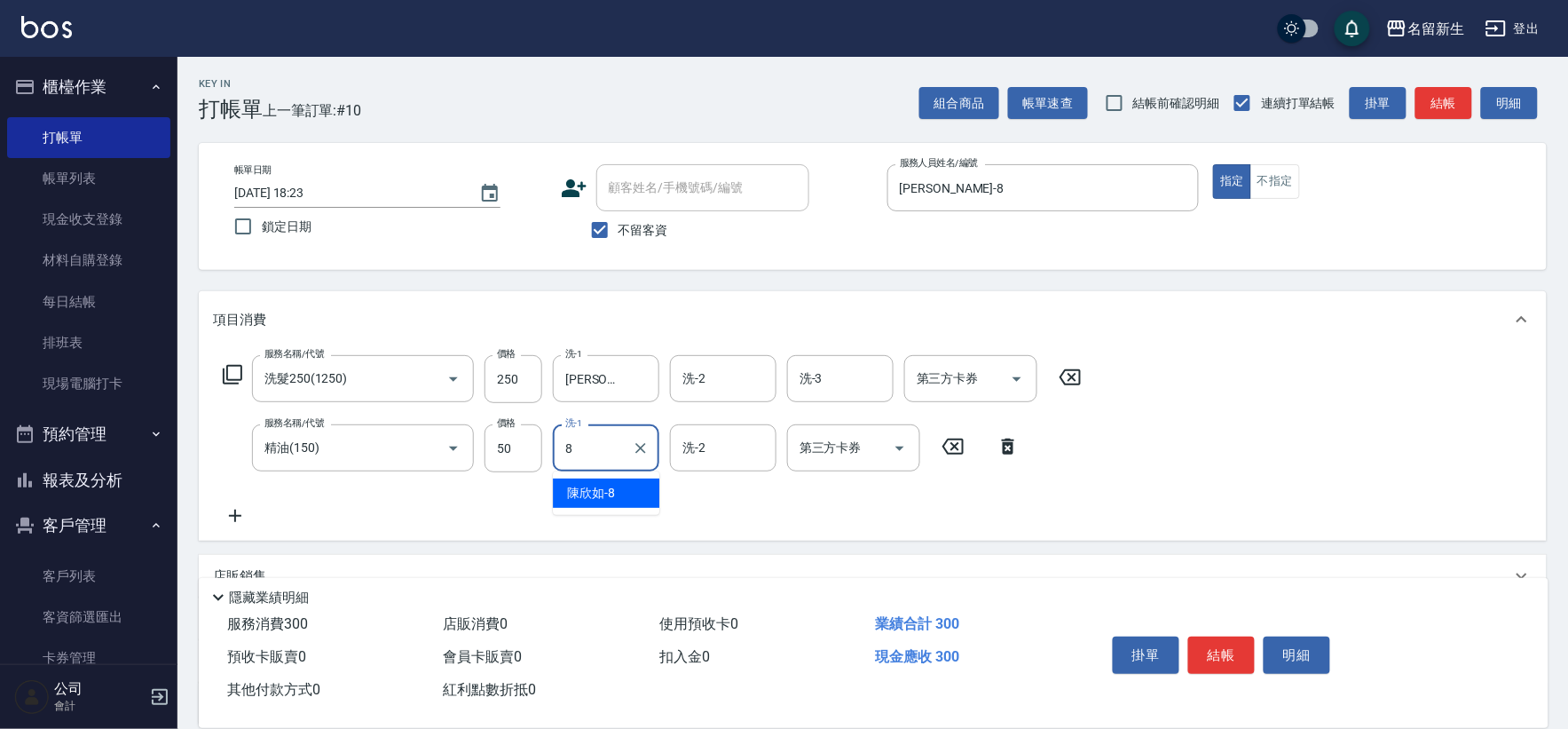
type input "[PERSON_NAME]-8"
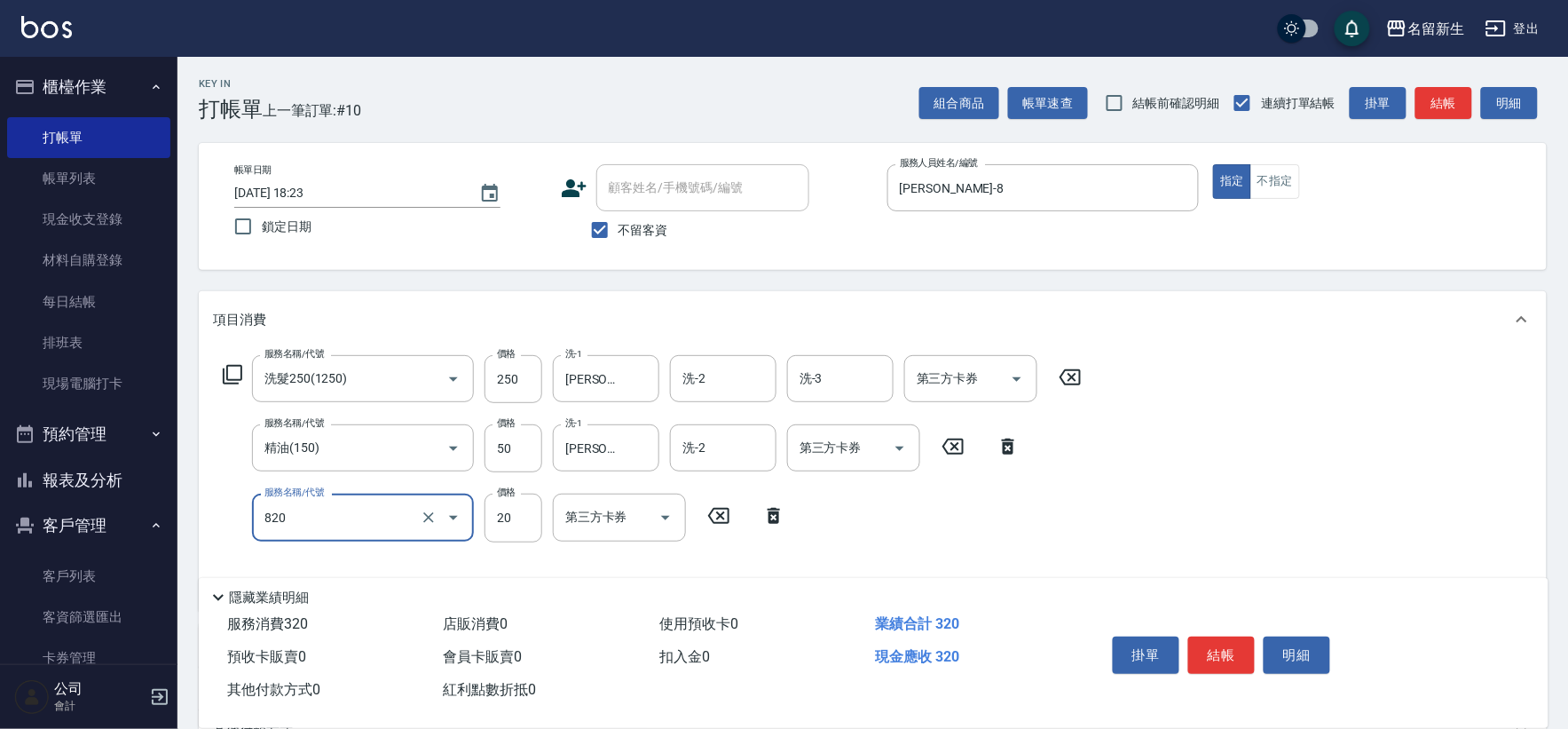
type input "潤絲(820)"
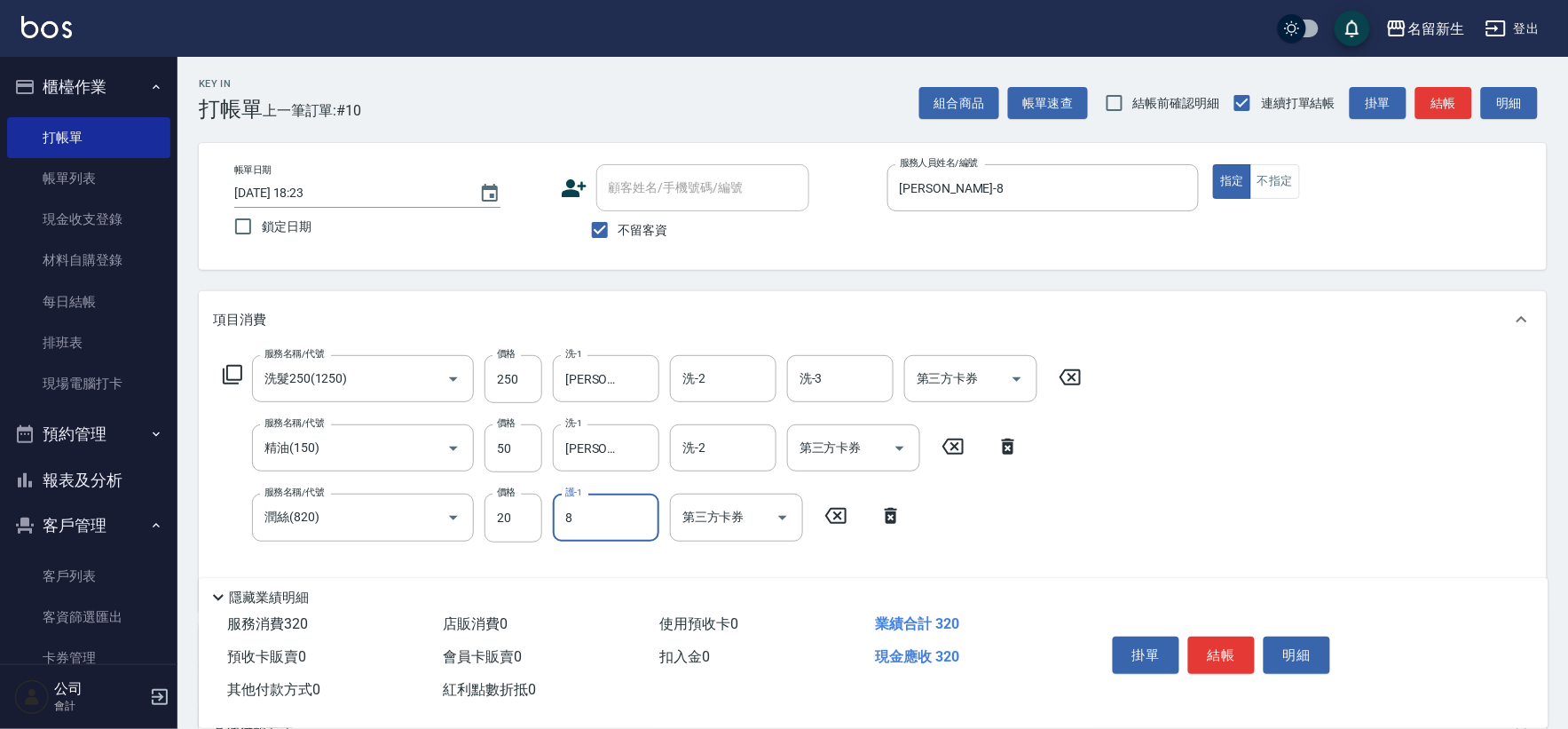
type input "[PERSON_NAME]-8"
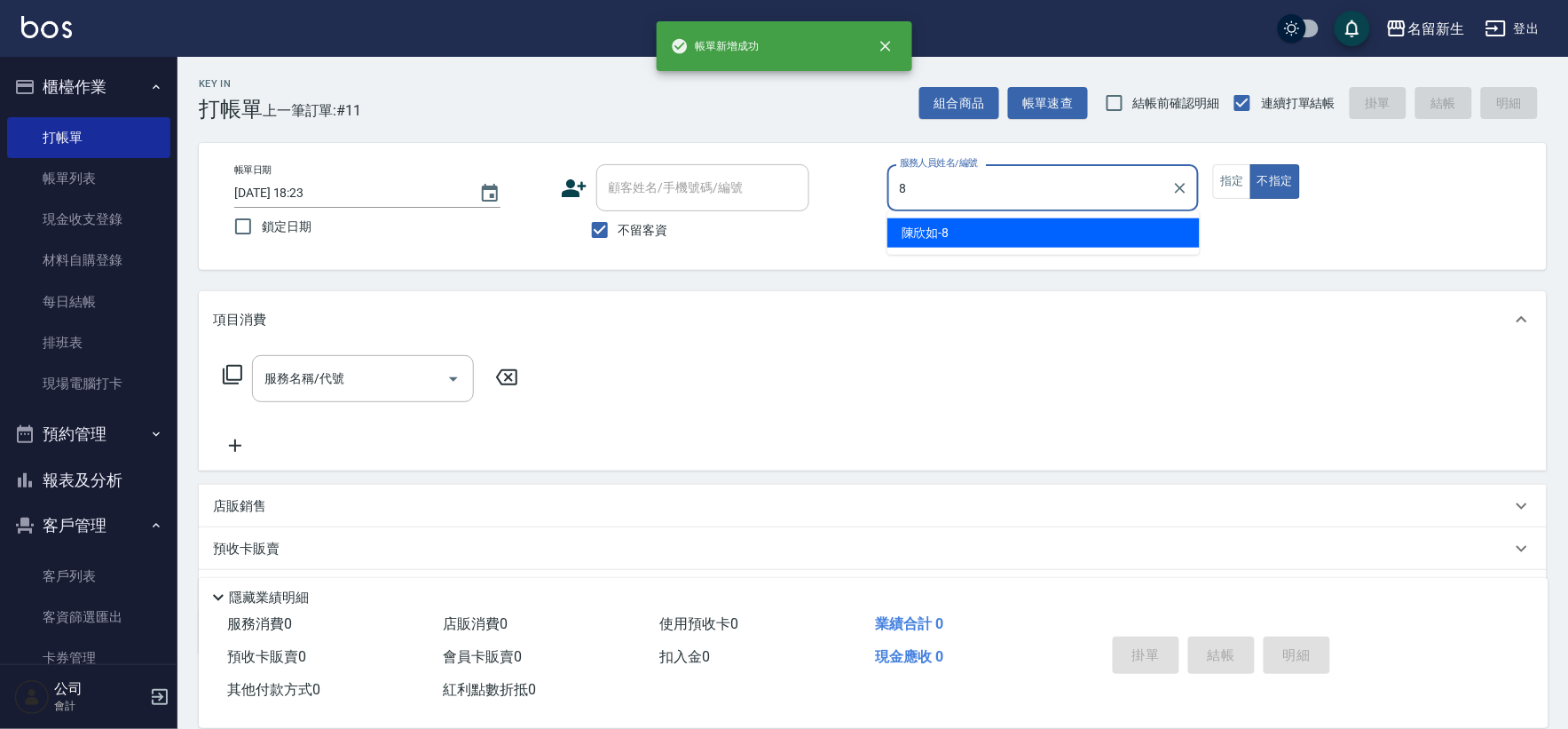
type input "[PERSON_NAME]-8"
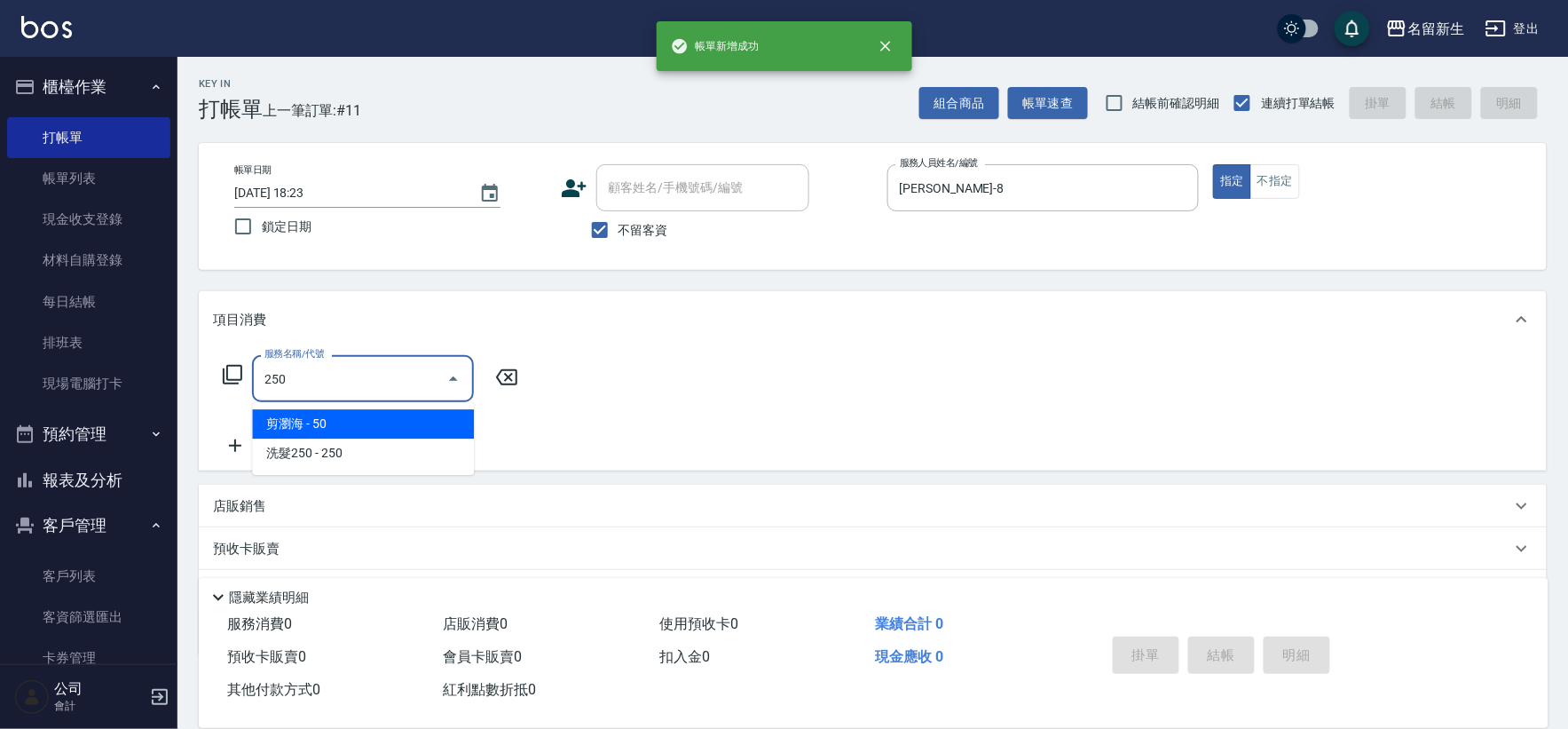
type input "剪瀏海(250)"
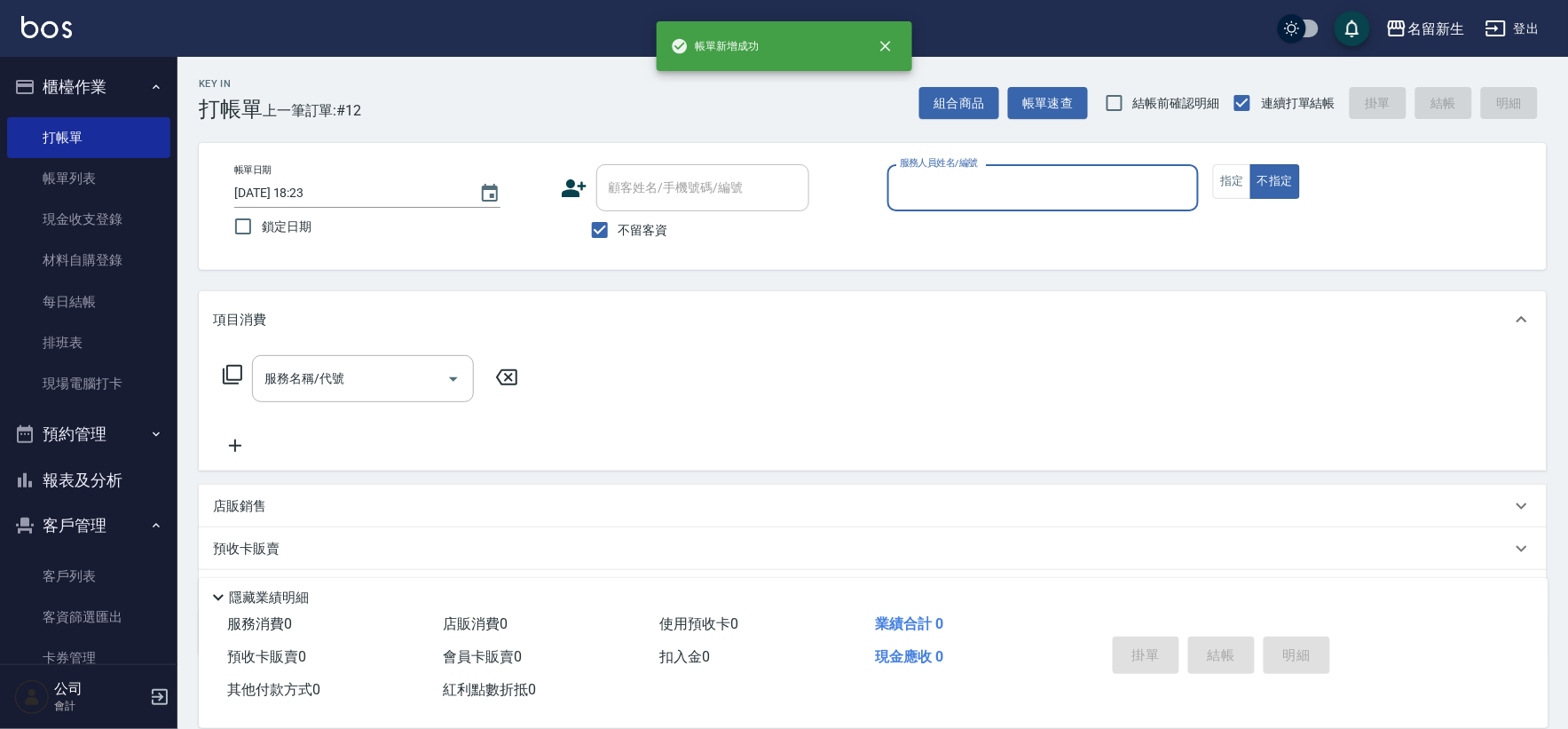
click at [132, 485] on button "報表及分析" at bounding box center [88, 480] width 163 height 46
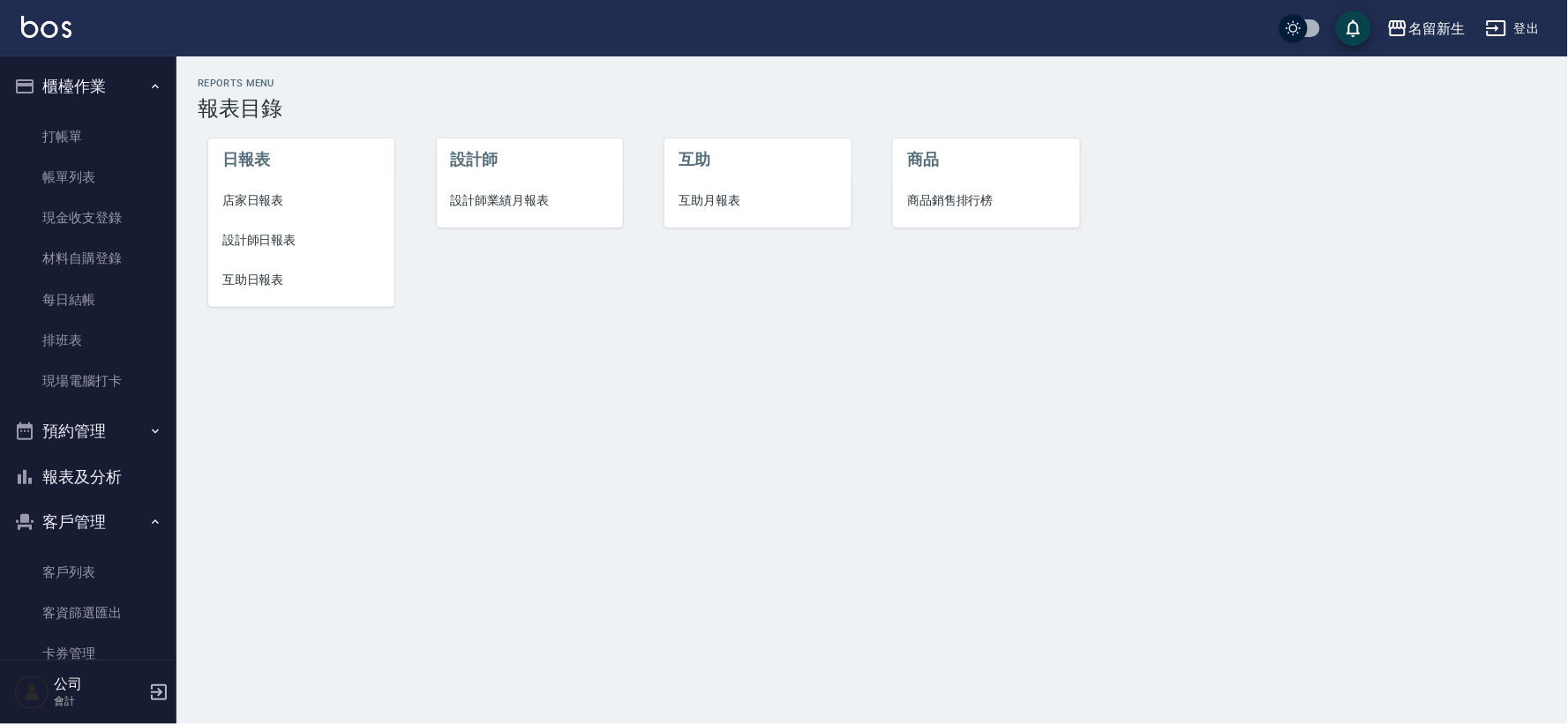
click at [524, 188] on li "設計師業績月報表" at bounding box center [530, 201] width 186 height 40
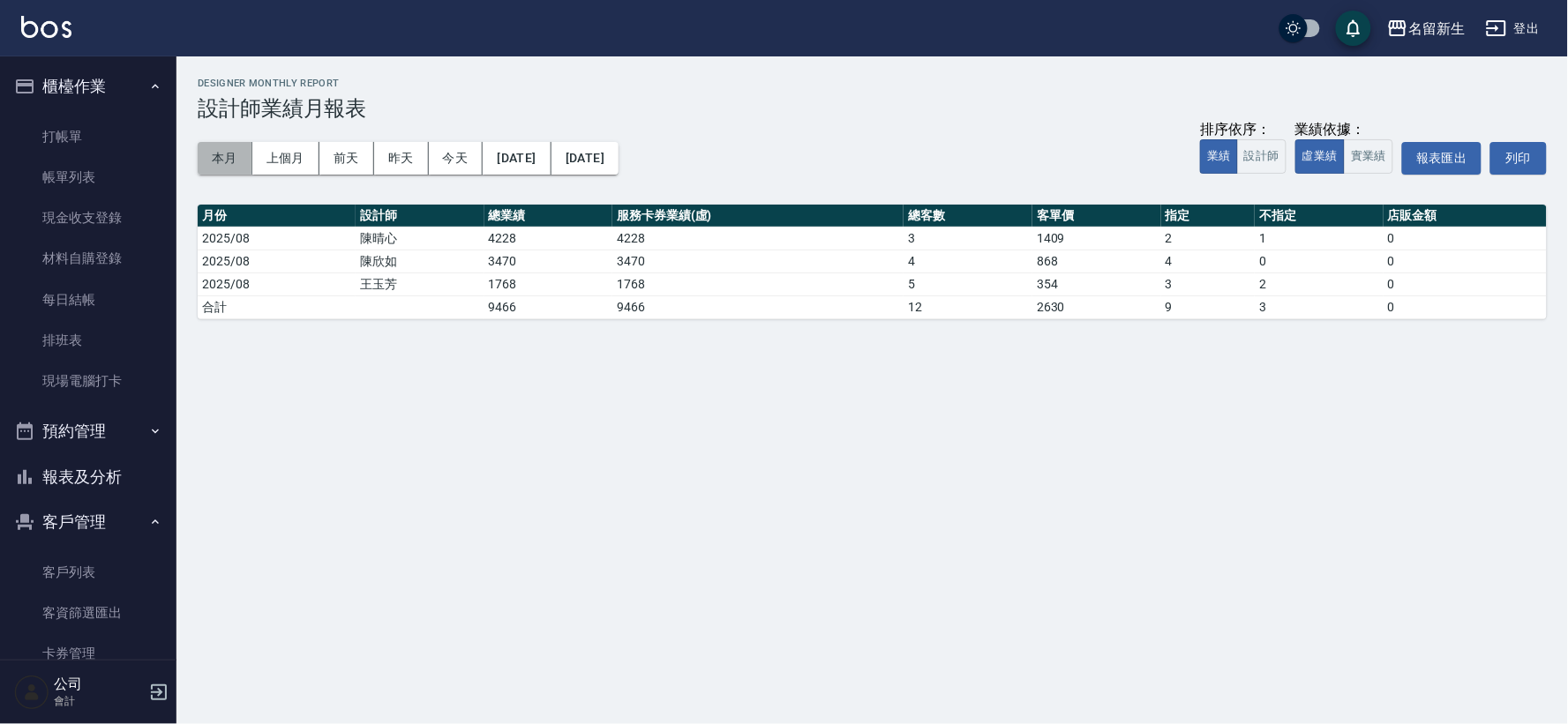
click at [232, 159] on button "本月" at bounding box center [225, 158] width 55 height 33
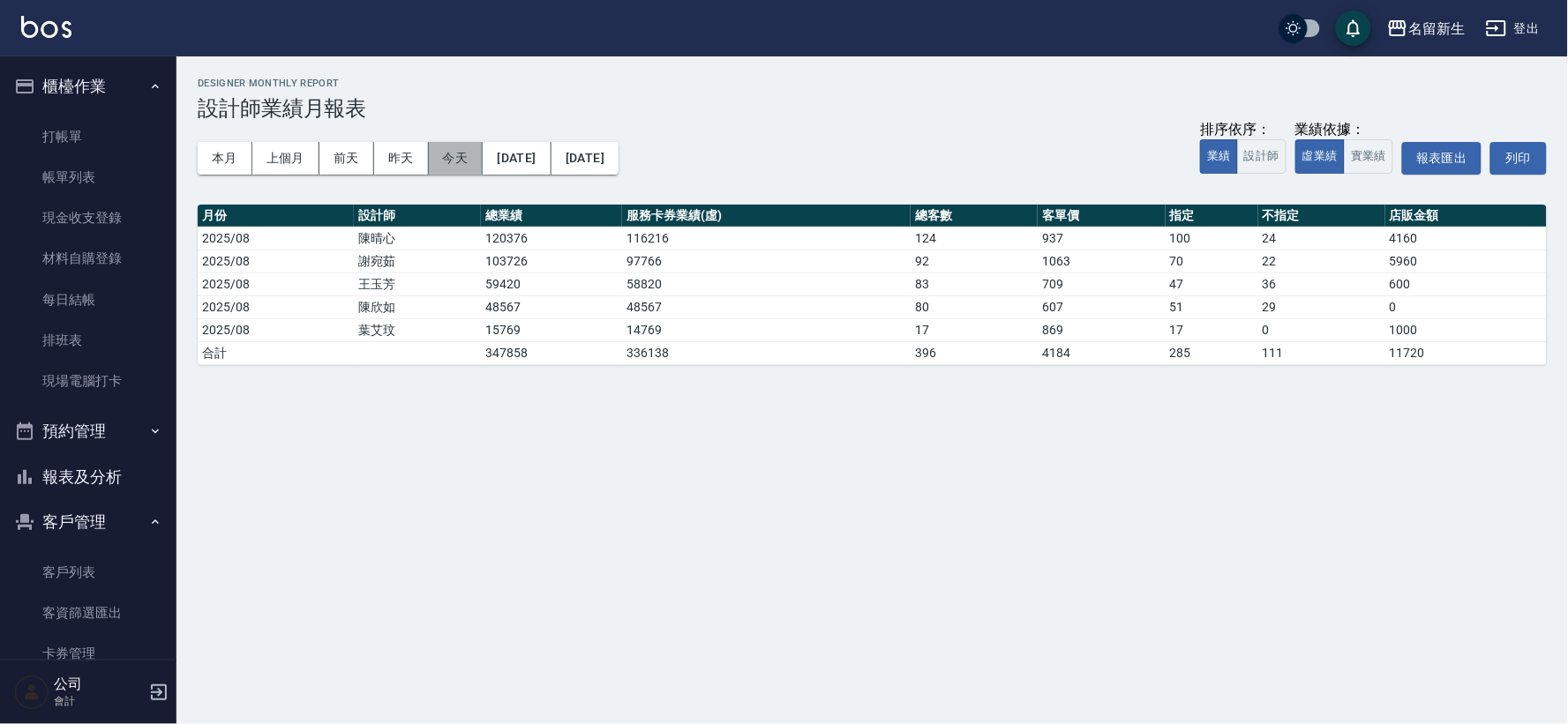
click at [437, 160] on button "今天" at bounding box center [456, 158] width 55 height 33
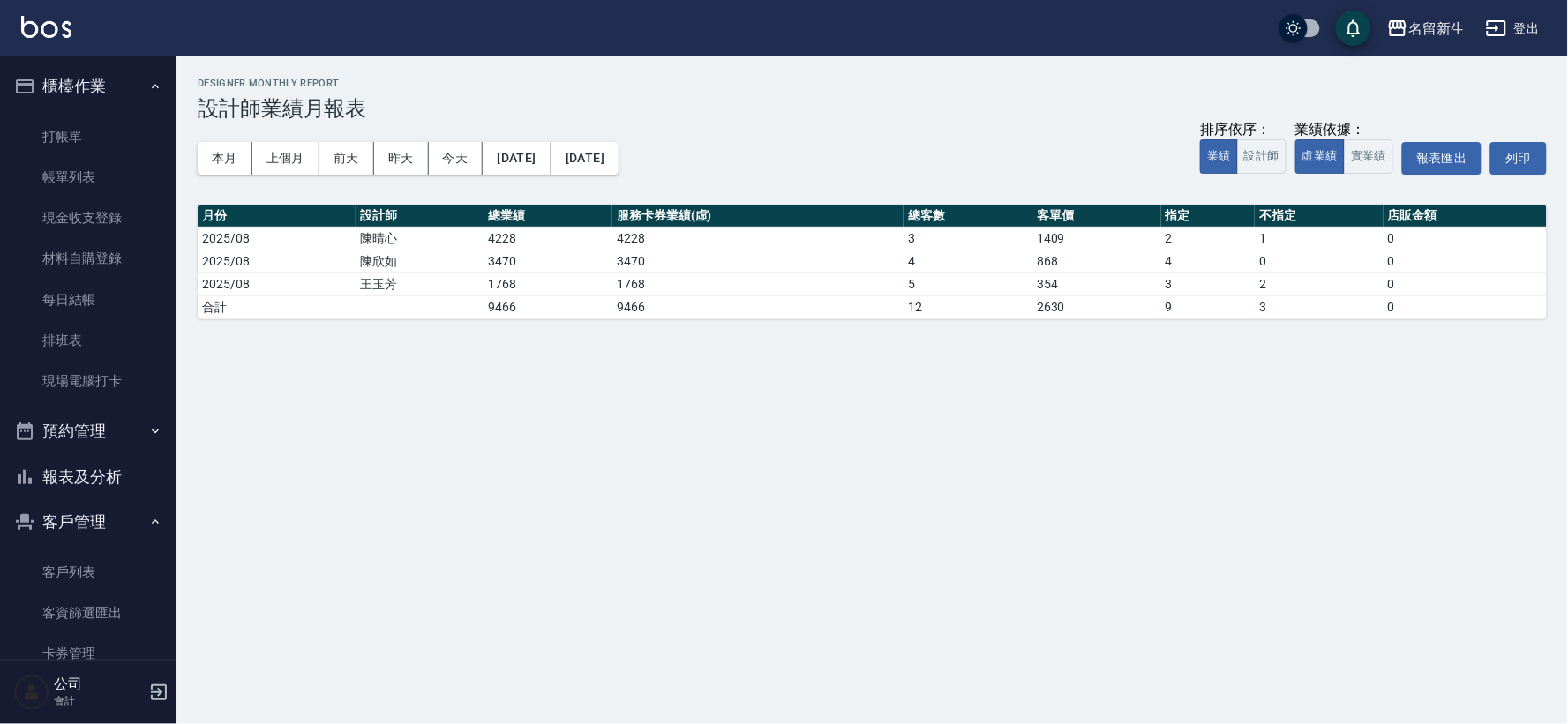
drag, startPoint x: 27, startPoint y: 475, endPoint x: 134, endPoint y: 422, distance: 119.4
click at [28, 475] on icon "button" at bounding box center [24, 477] width 21 height 21
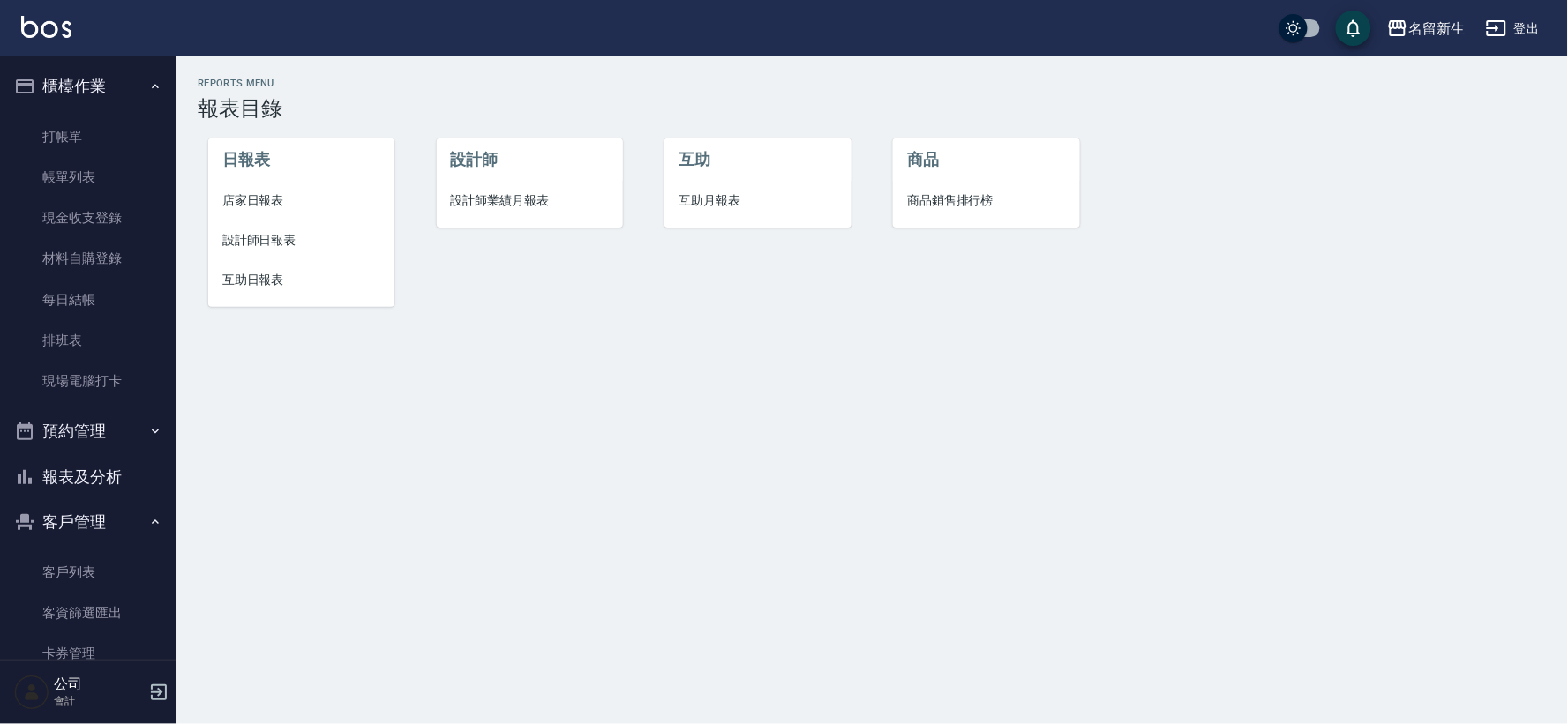
click at [239, 204] on span "店家日報表" at bounding box center [301, 201] width 158 height 19
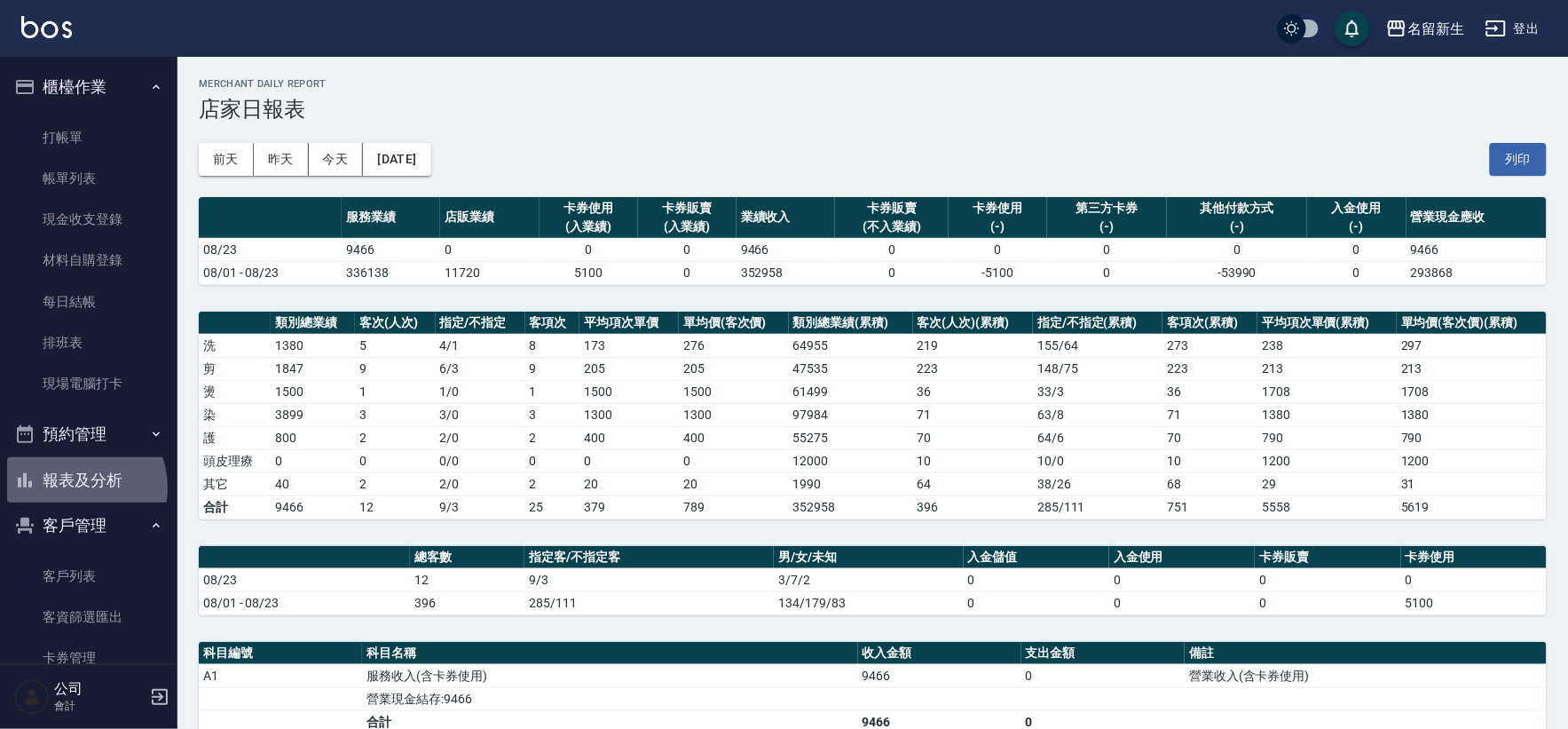
click at [68, 488] on button "報表及分析" at bounding box center [88, 480] width 163 height 46
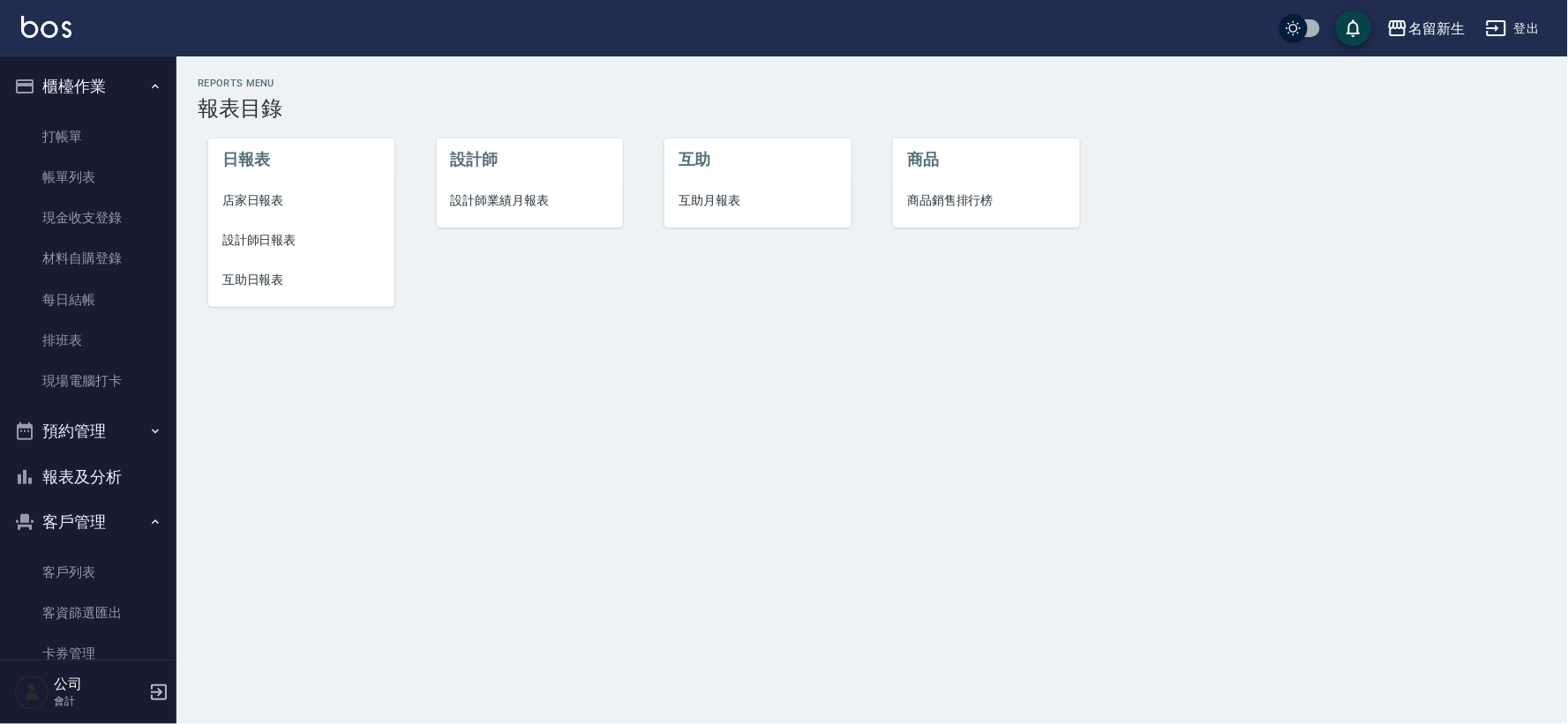
click at [254, 239] on span "設計師日報表" at bounding box center [301, 240] width 158 height 19
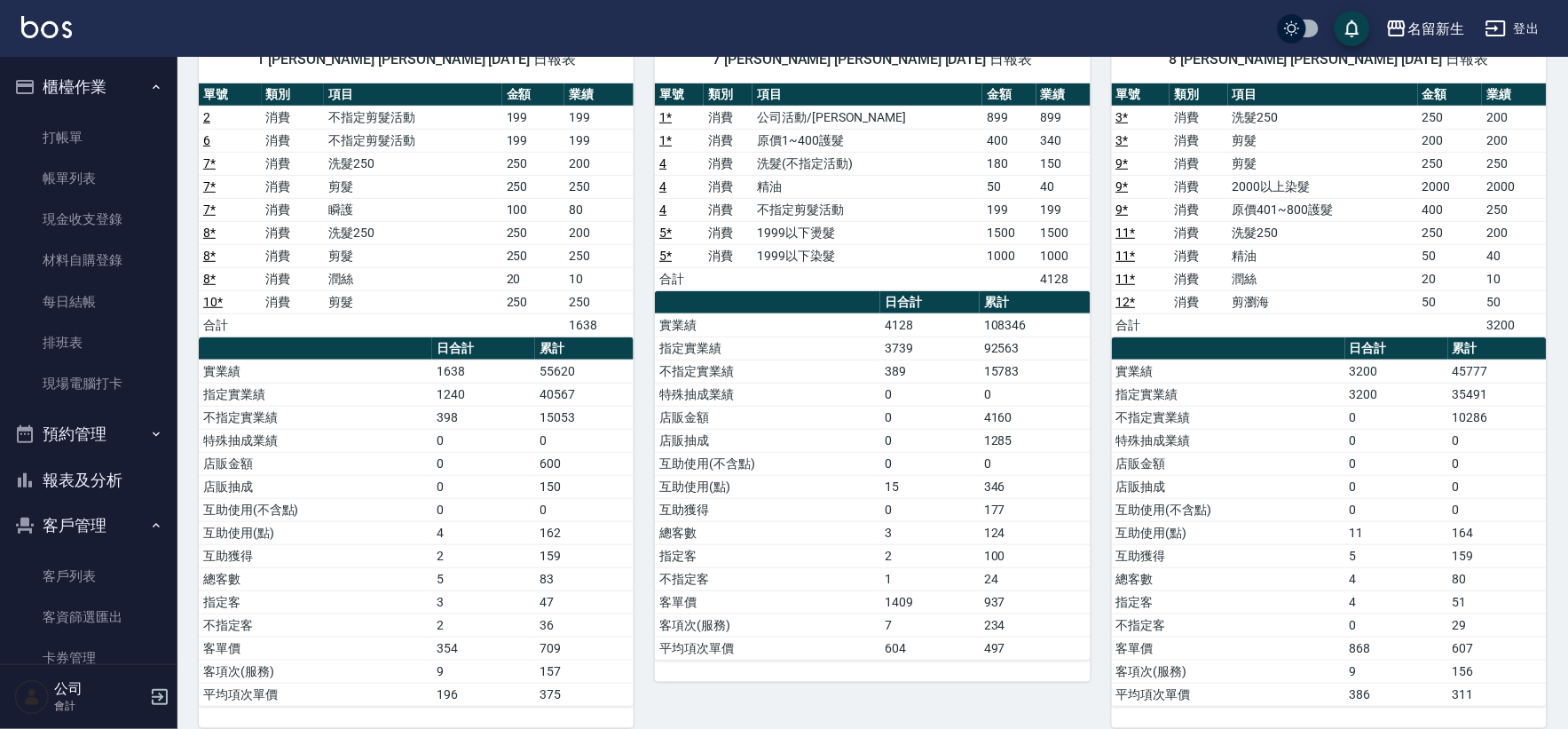
scroll to position [183, 0]
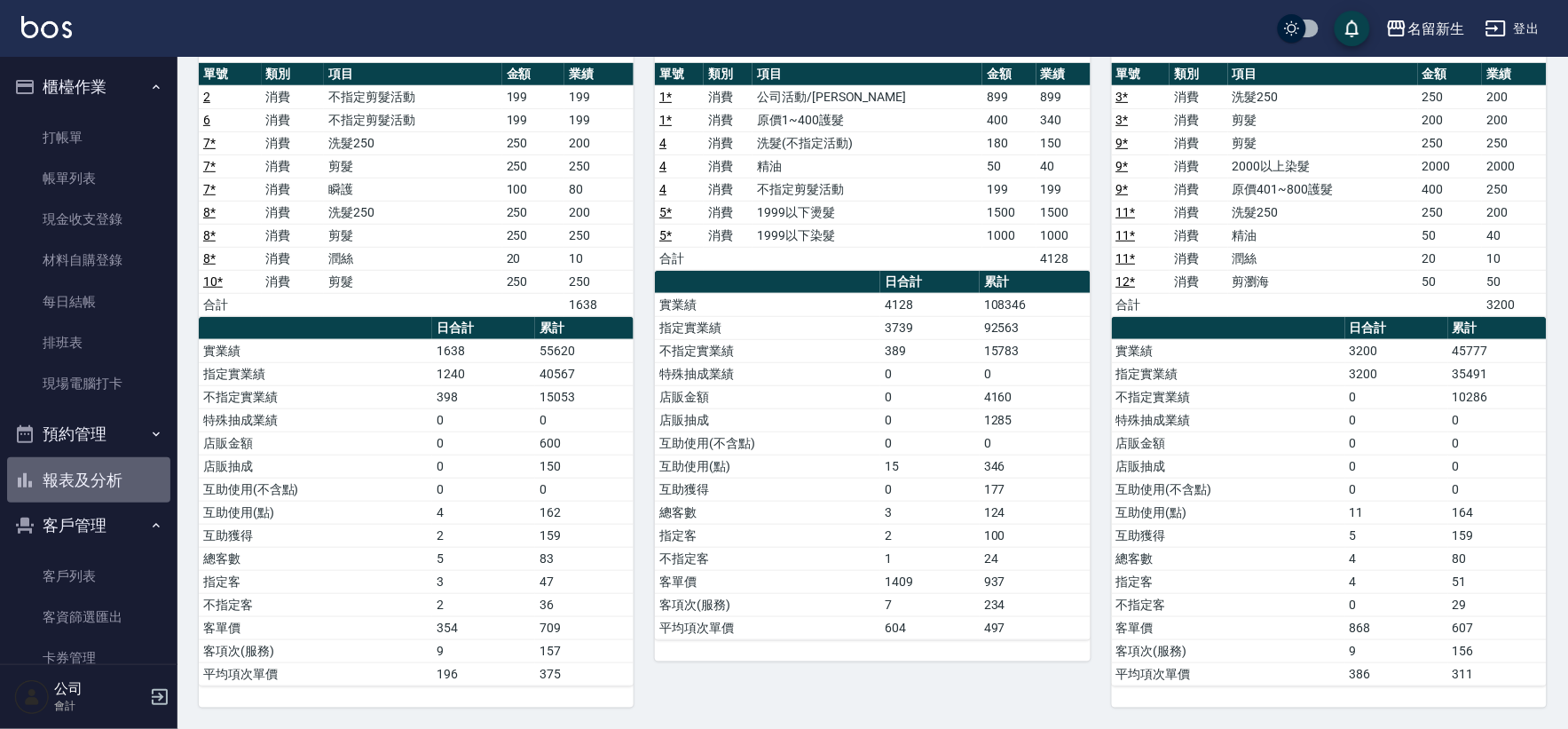
click at [144, 477] on button "報表及分析" at bounding box center [88, 480] width 163 height 46
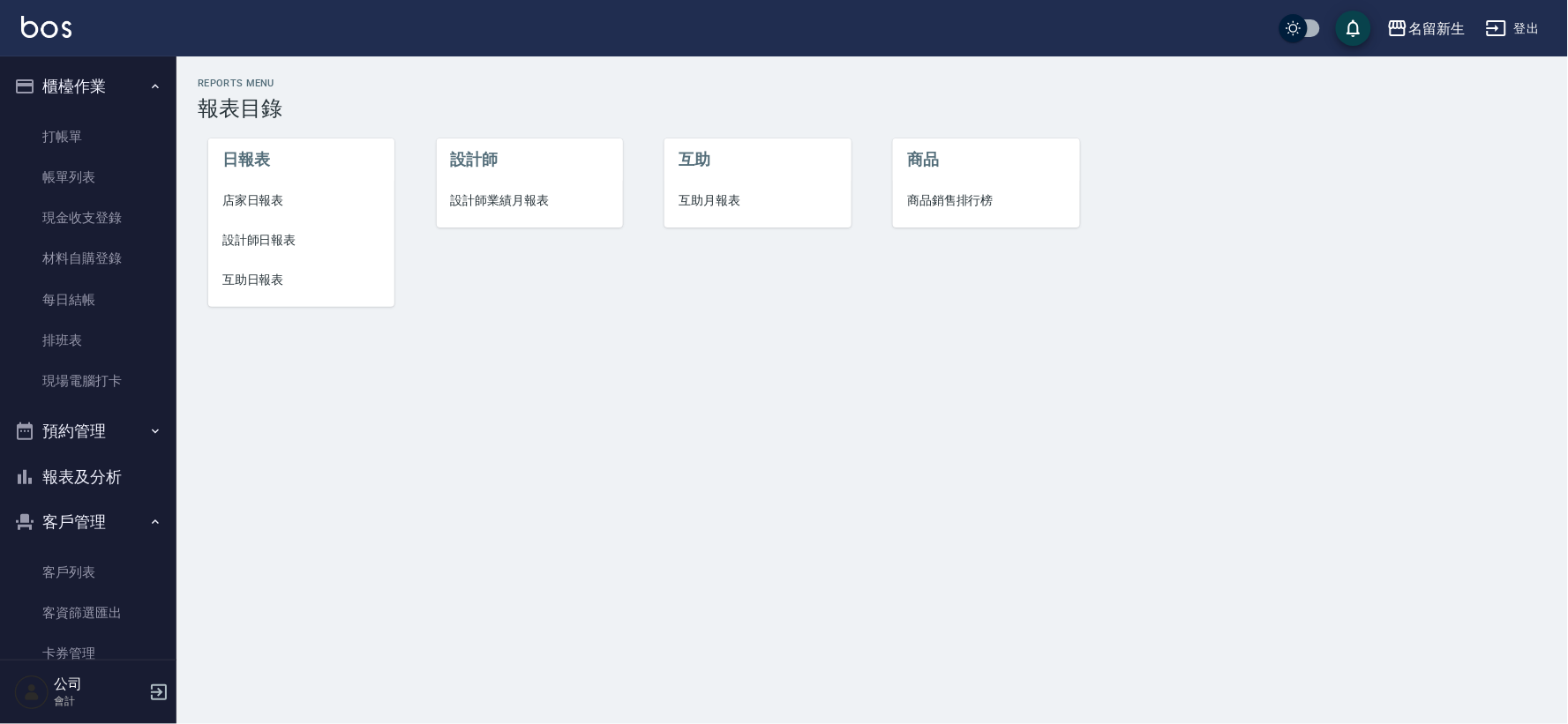
click at [742, 191] on span "互助月報表" at bounding box center [757, 201] width 158 height 19
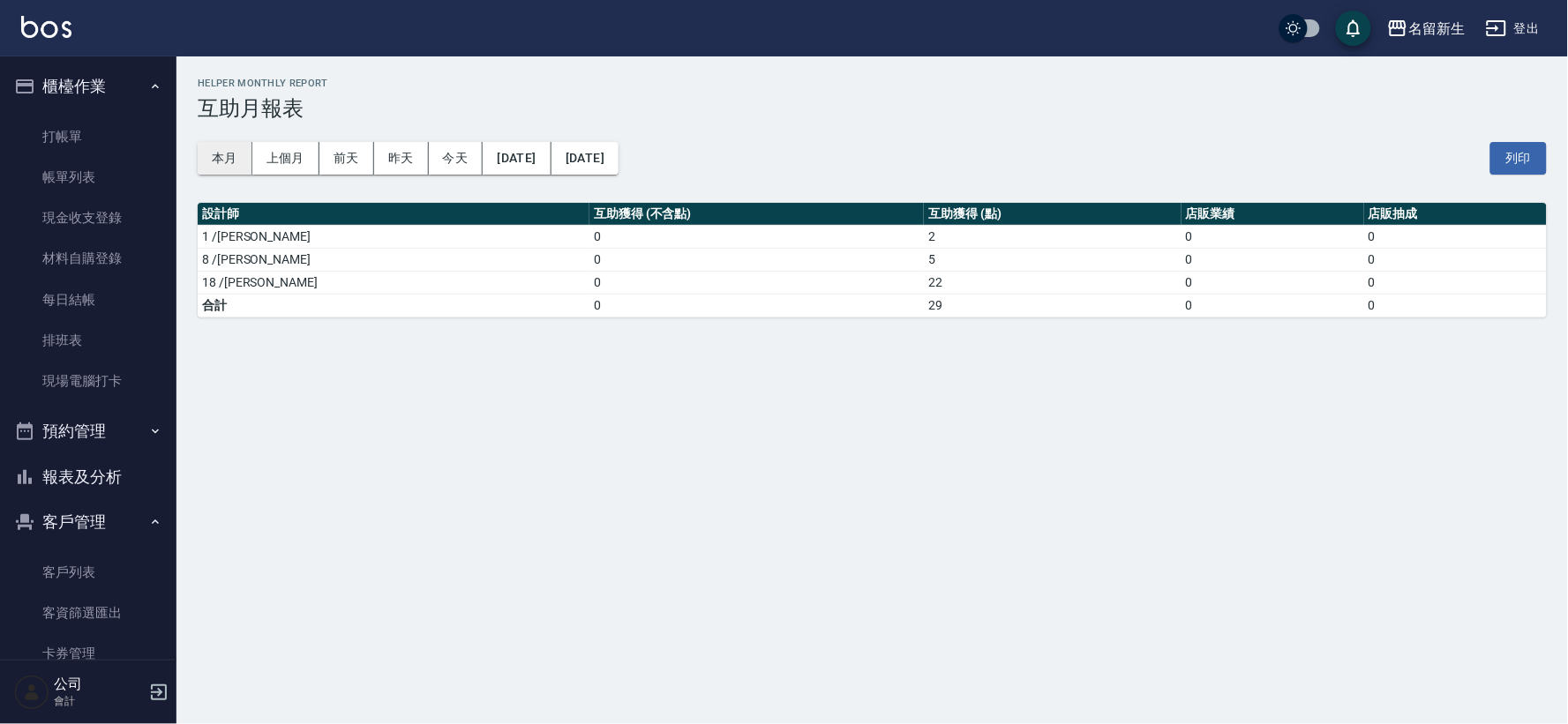
click at [233, 161] on button "本月" at bounding box center [225, 158] width 55 height 33
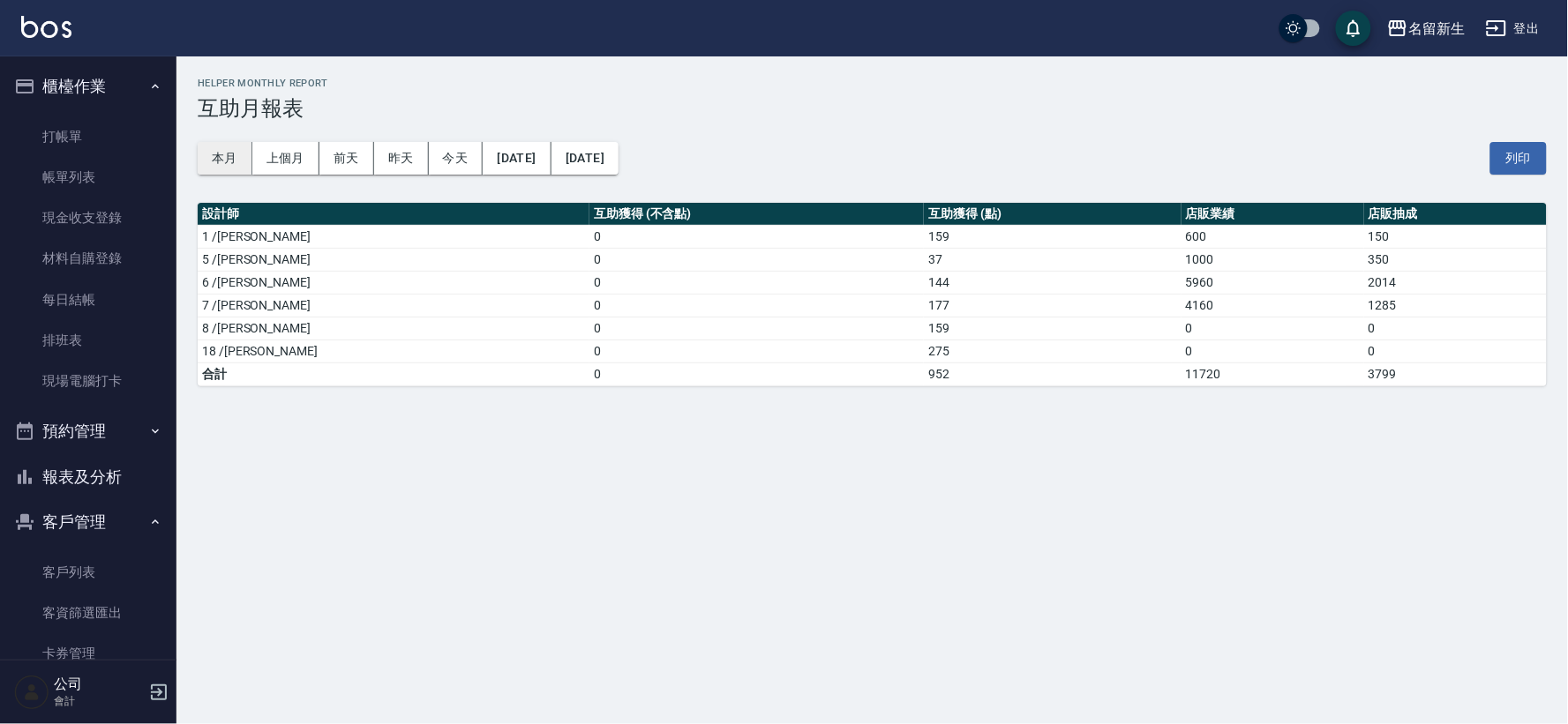
click at [231, 161] on button "本月" at bounding box center [225, 158] width 55 height 33
click at [226, 165] on button "本月" at bounding box center [225, 158] width 55 height 33
click at [455, 162] on button "今天" at bounding box center [456, 158] width 55 height 33
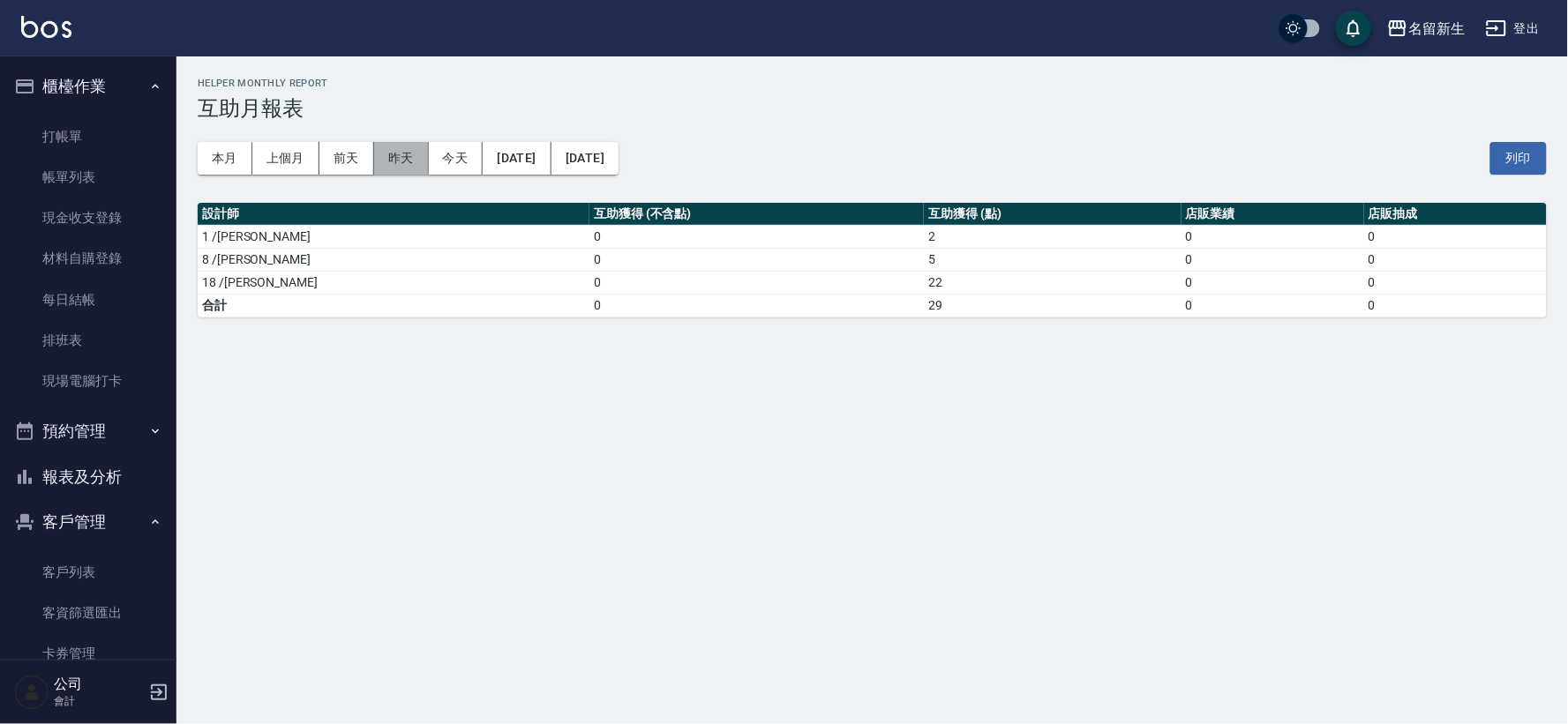
click at [382, 154] on button "昨天" at bounding box center [401, 158] width 55 height 33
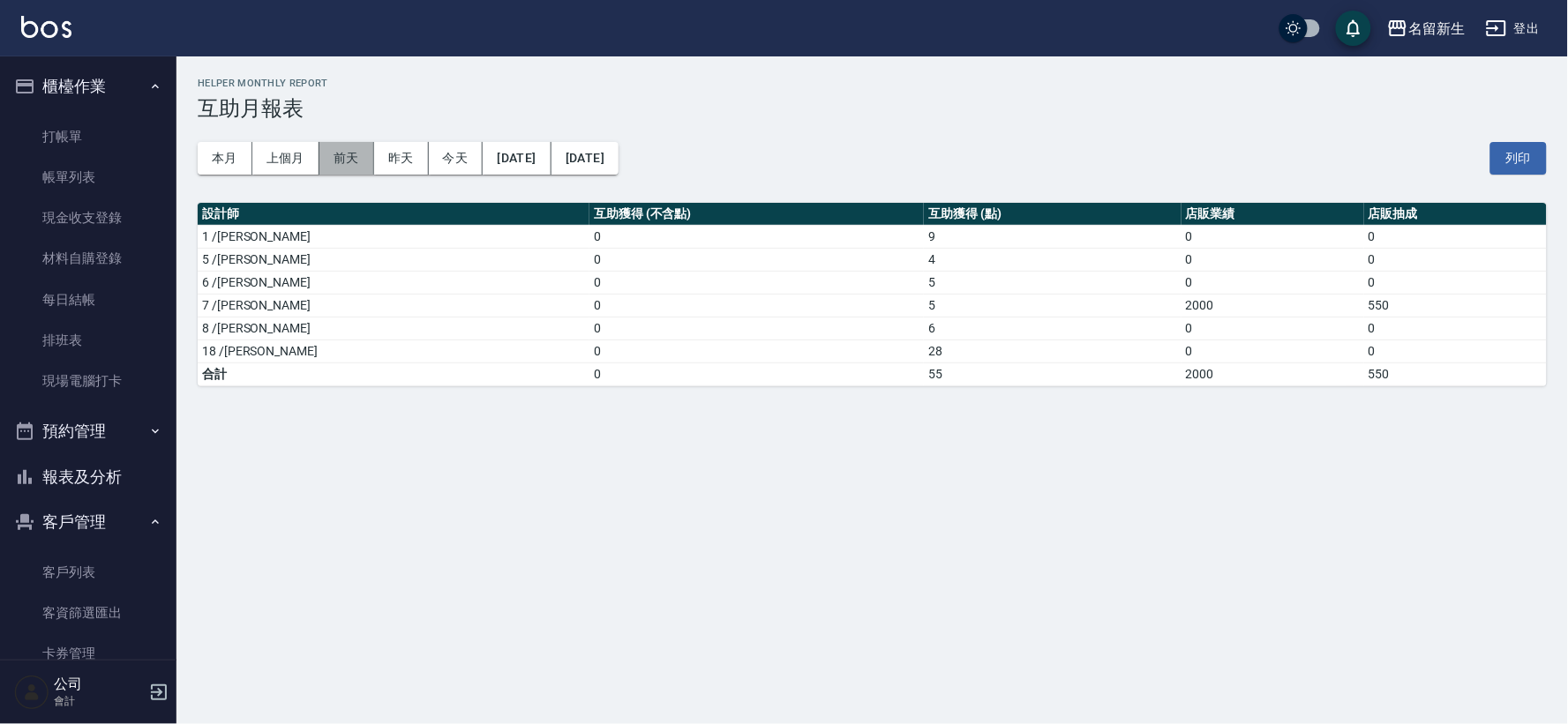
click at [348, 165] on button "前天" at bounding box center [347, 158] width 55 height 33
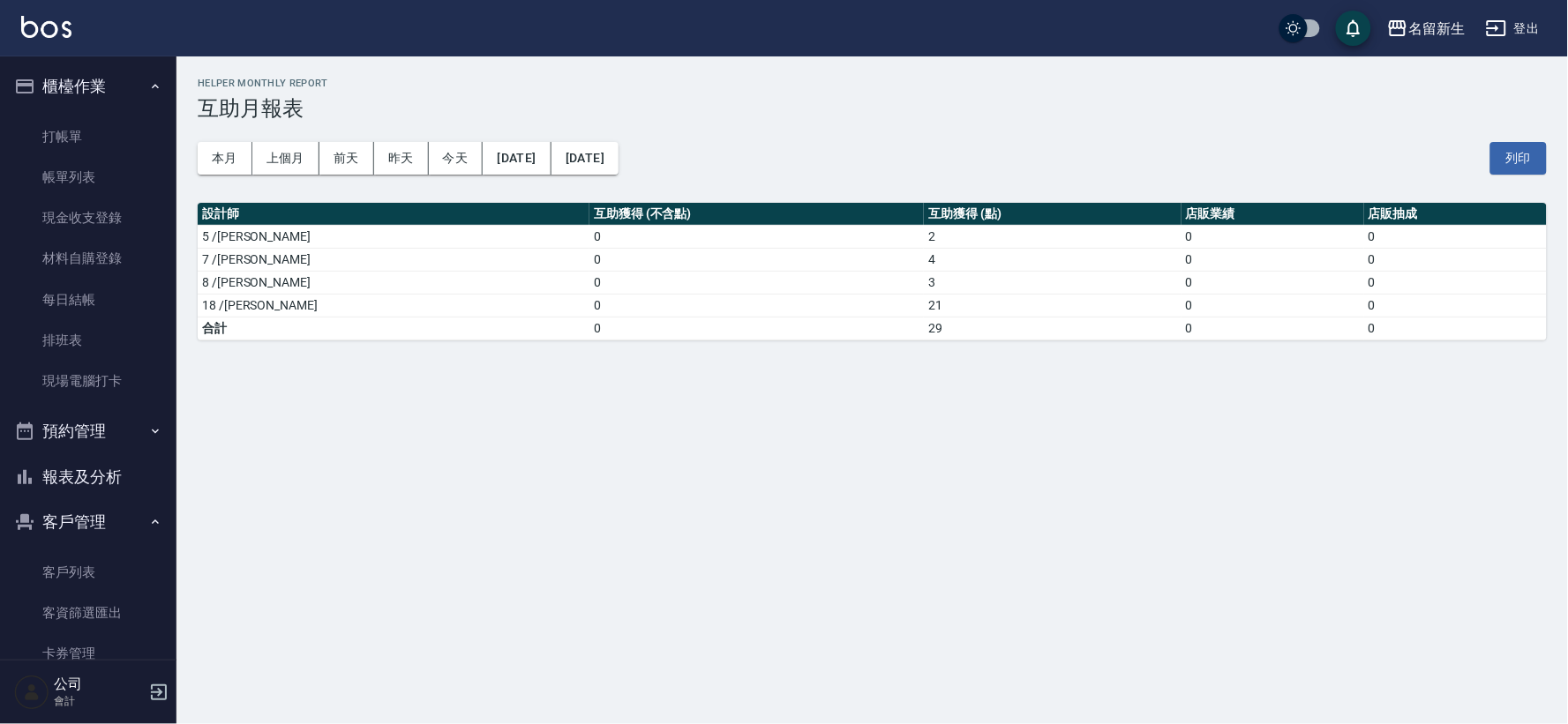
click at [110, 475] on button "報表及分析" at bounding box center [88, 476] width 162 height 46
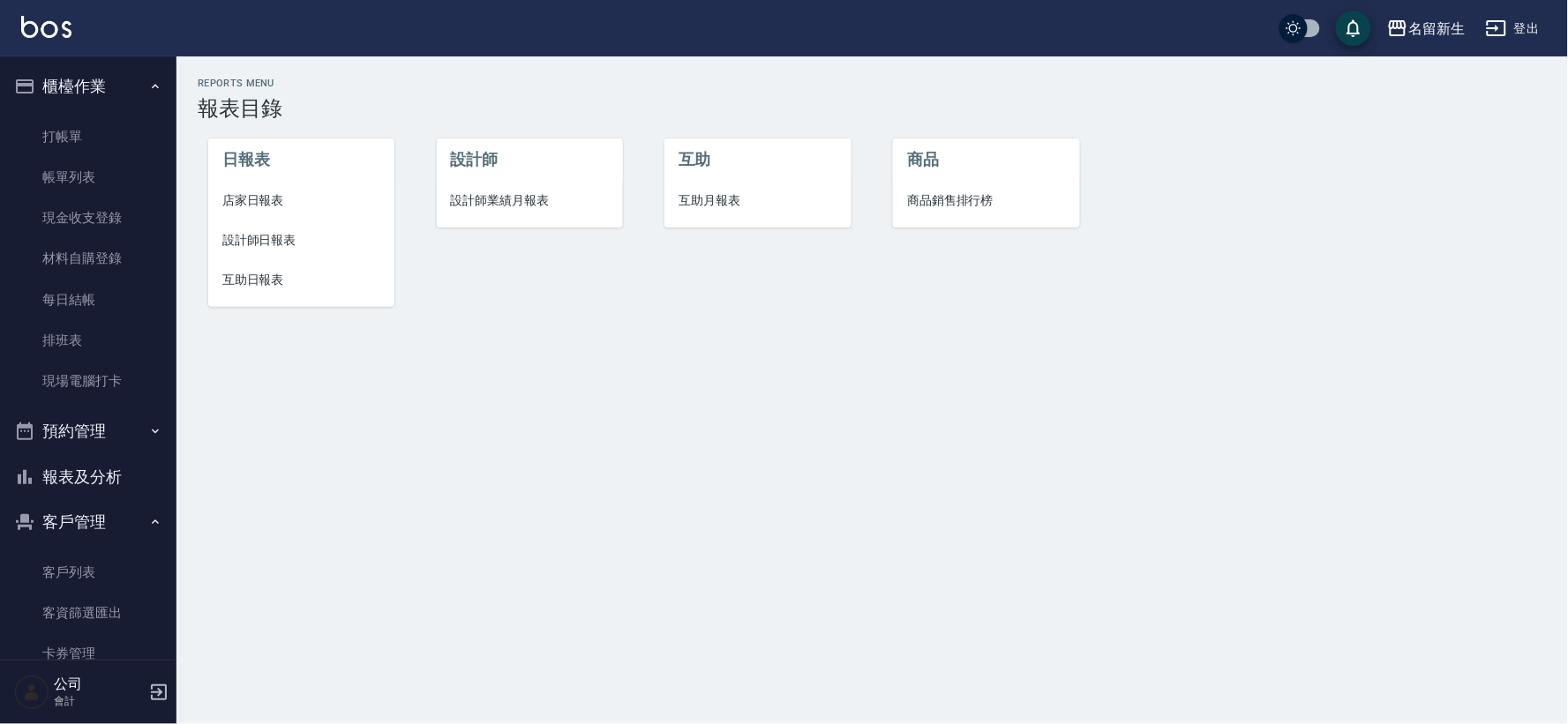
click at [231, 291] on li "互助日報表" at bounding box center [301, 280] width 186 height 40
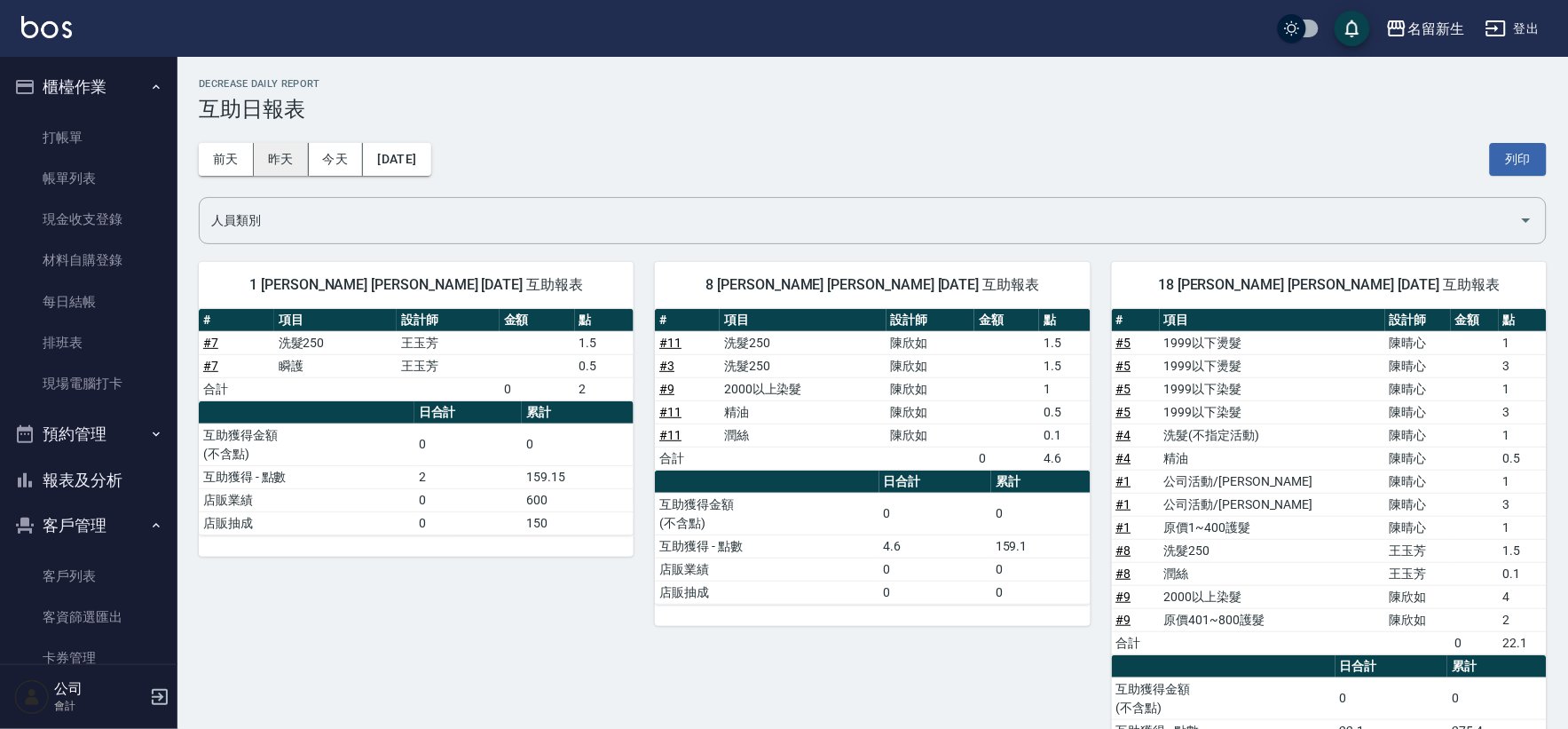
click at [288, 165] on button "昨天" at bounding box center [281, 159] width 55 height 33
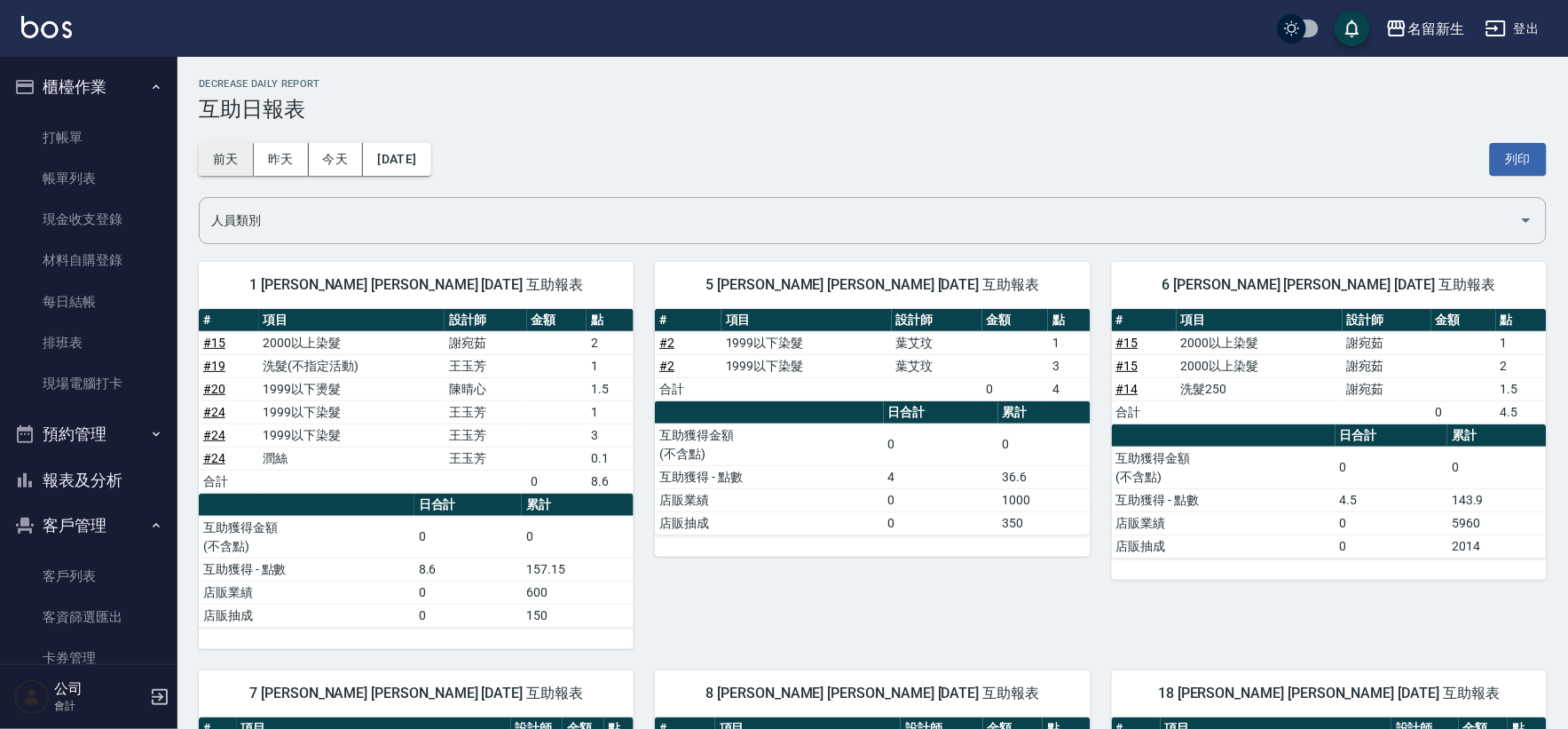
click at [229, 170] on button "前天" at bounding box center [226, 159] width 55 height 33
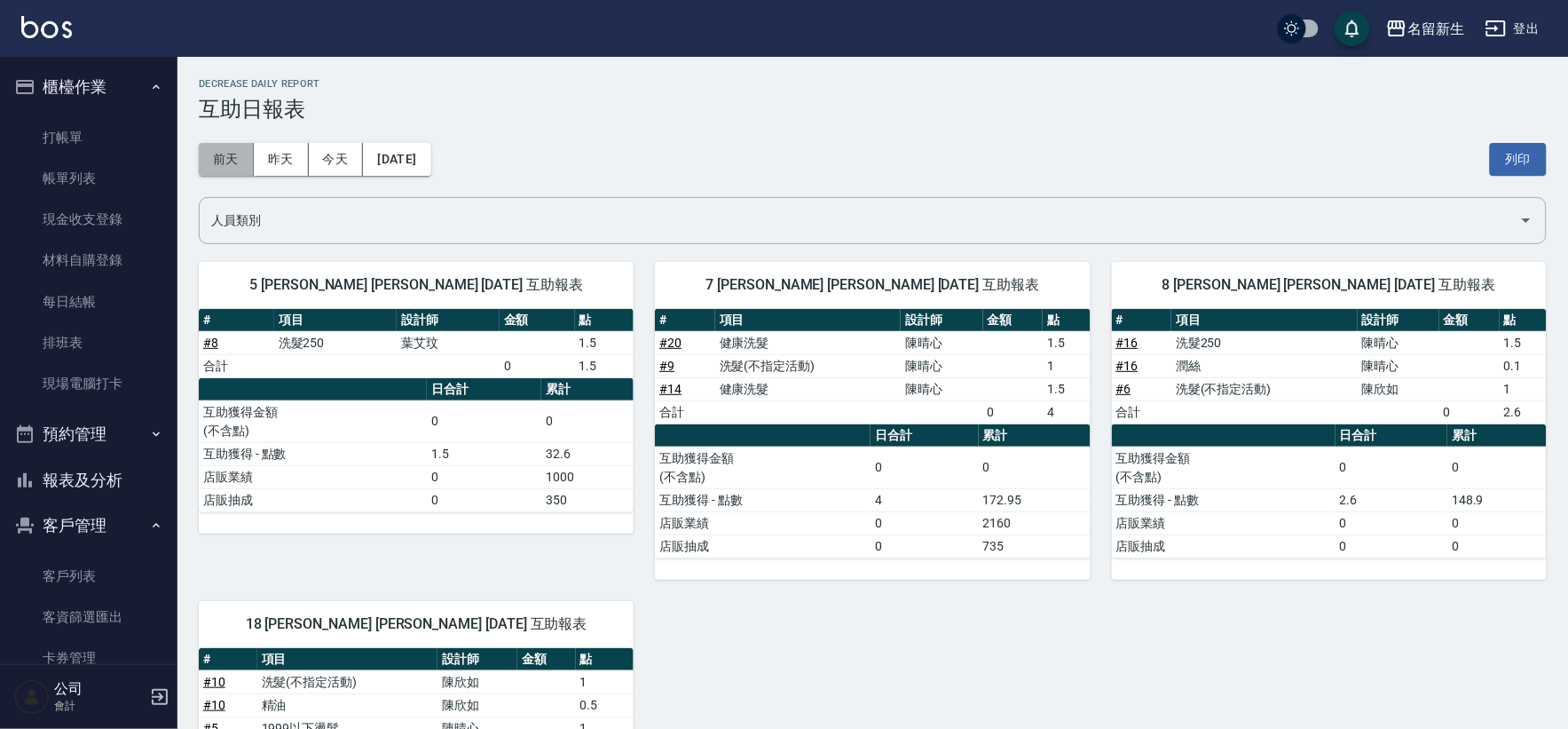
click at [236, 162] on button "前天" at bounding box center [226, 159] width 55 height 33
click at [51, 140] on link "打帳單" at bounding box center [88, 137] width 163 height 41
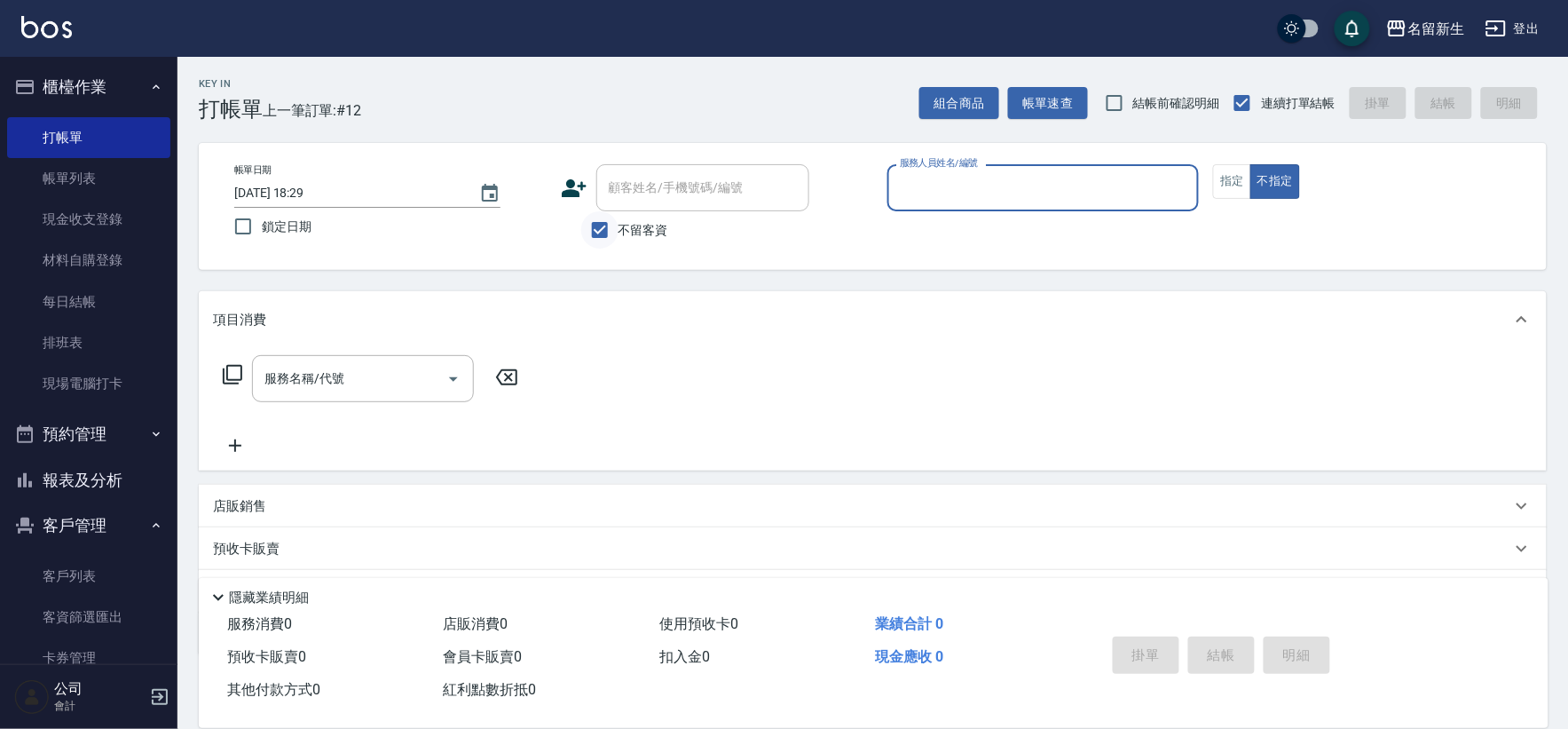
click at [588, 216] on input "不留客資" at bounding box center [600, 229] width 37 height 37
checkbox input "false"
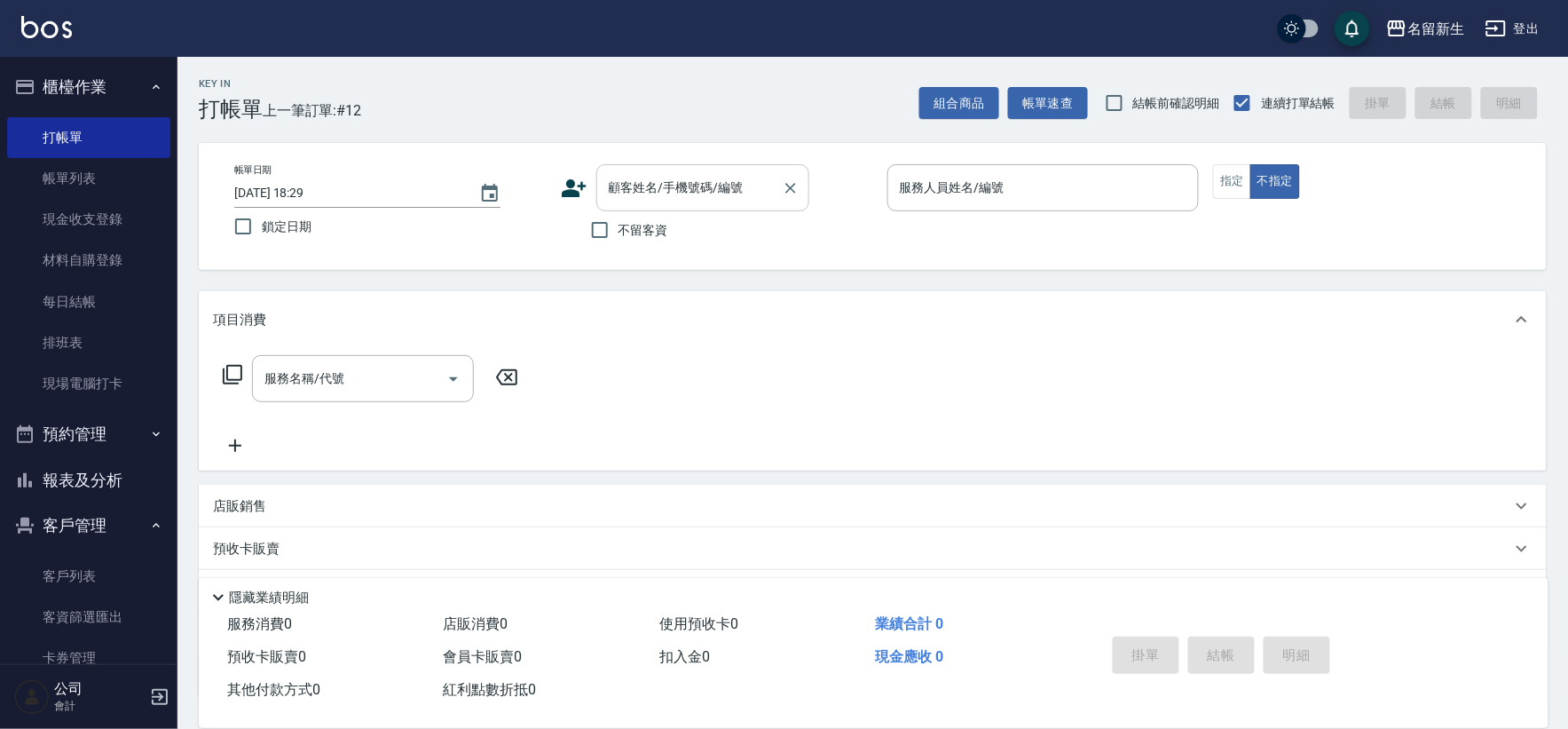
click at [601, 181] on div "顧客姓名/手機號碼/編號" at bounding box center [703, 188] width 213 height 47
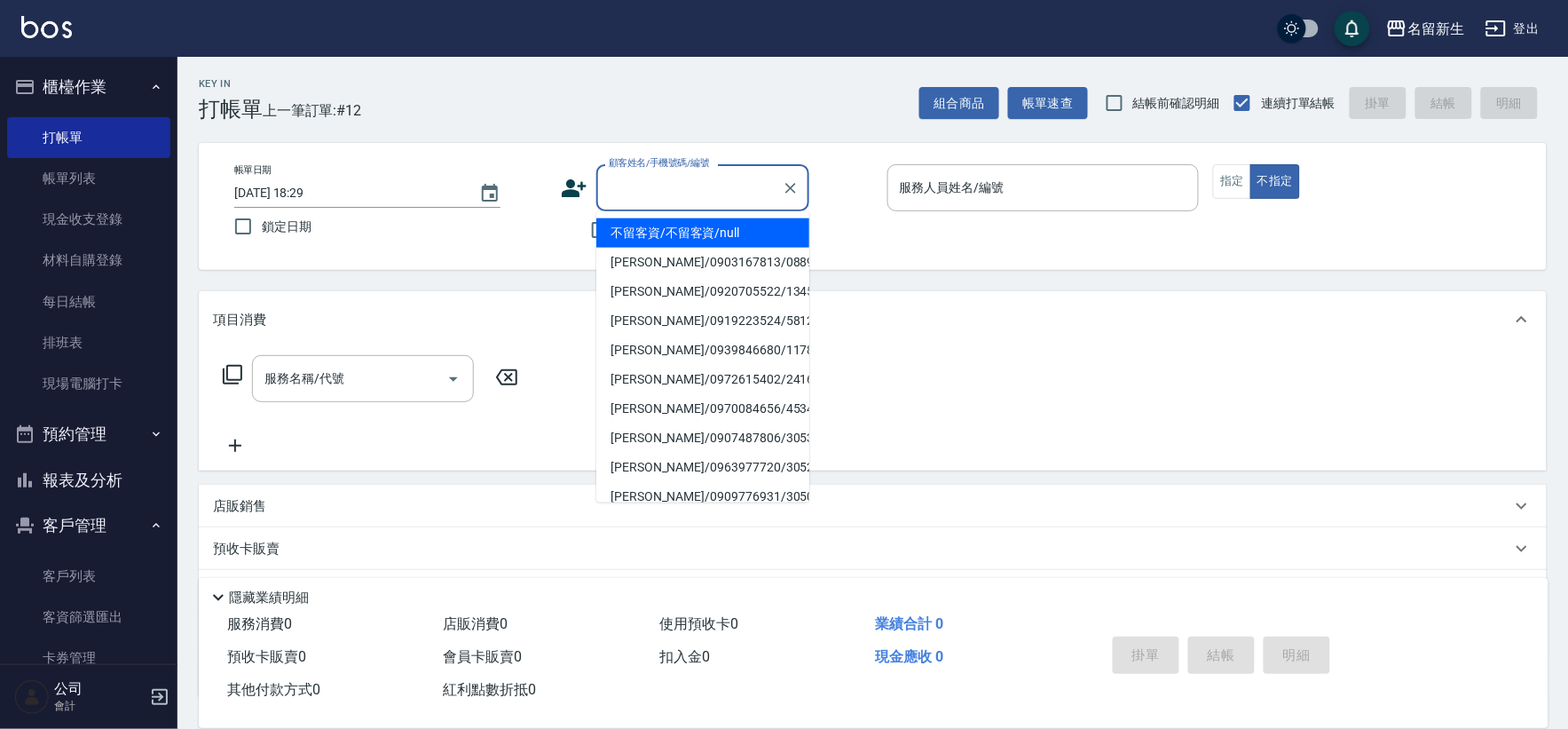
click at [569, 190] on icon at bounding box center [574, 188] width 25 height 18
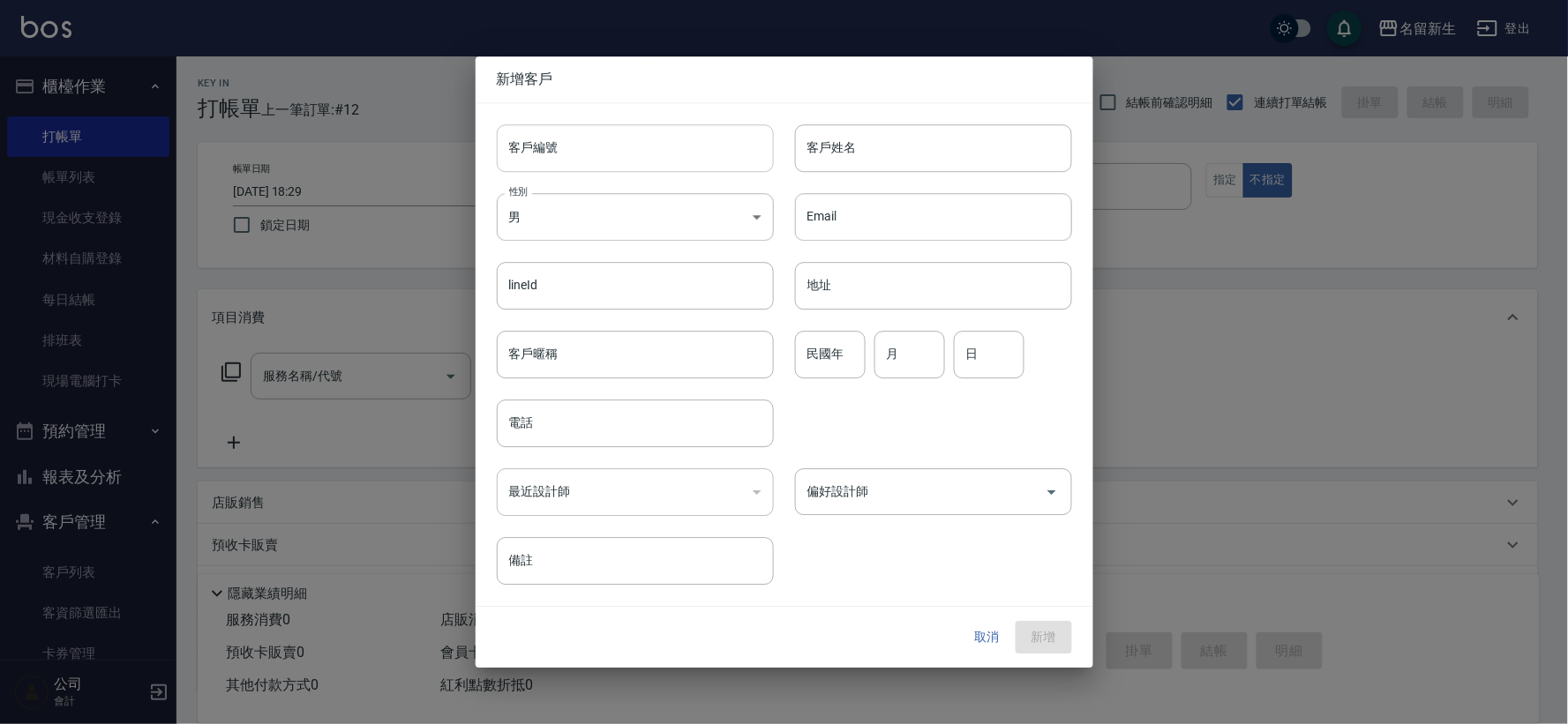
click at [588, 153] on input "客戶編號" at bounding box center [635, 148] width 277 height 48
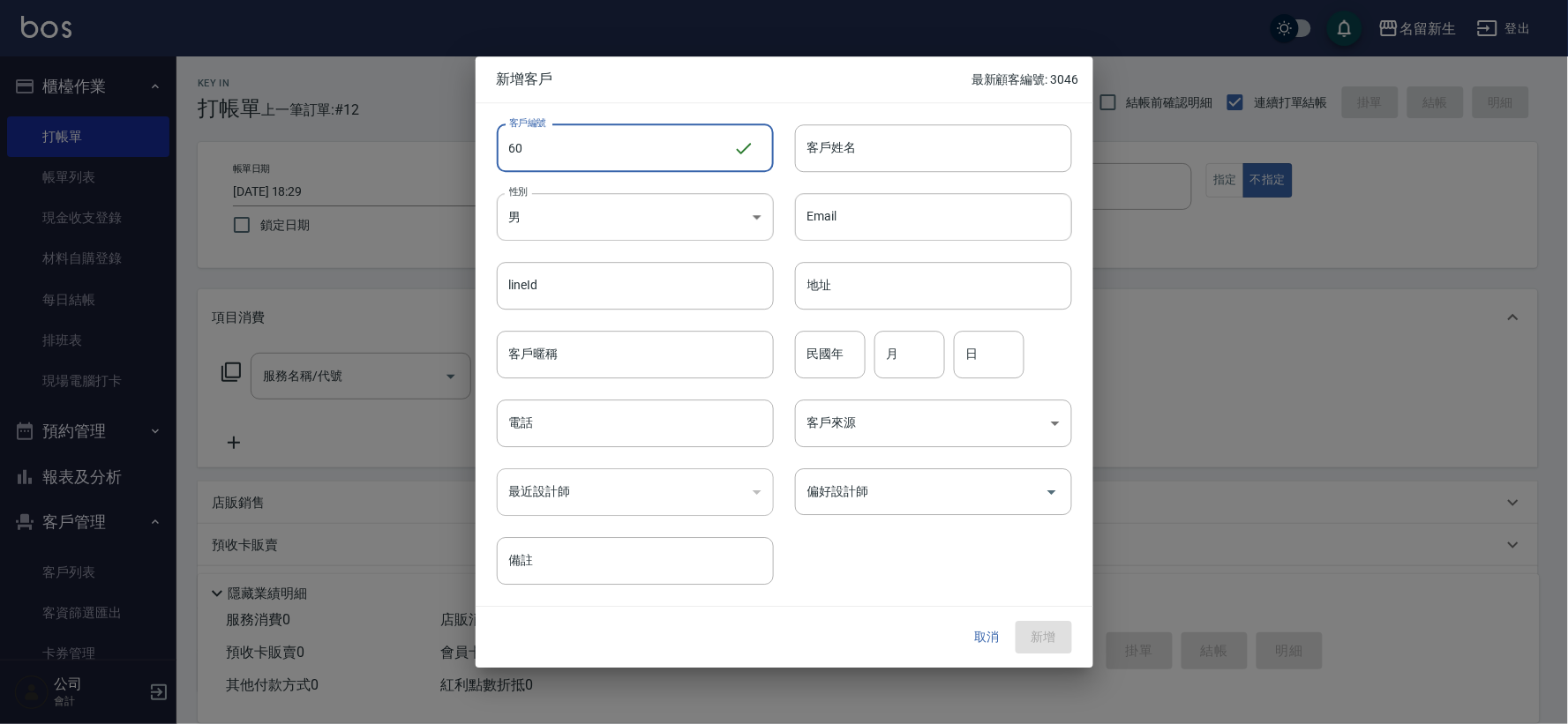
type input "6"
type input "3048"
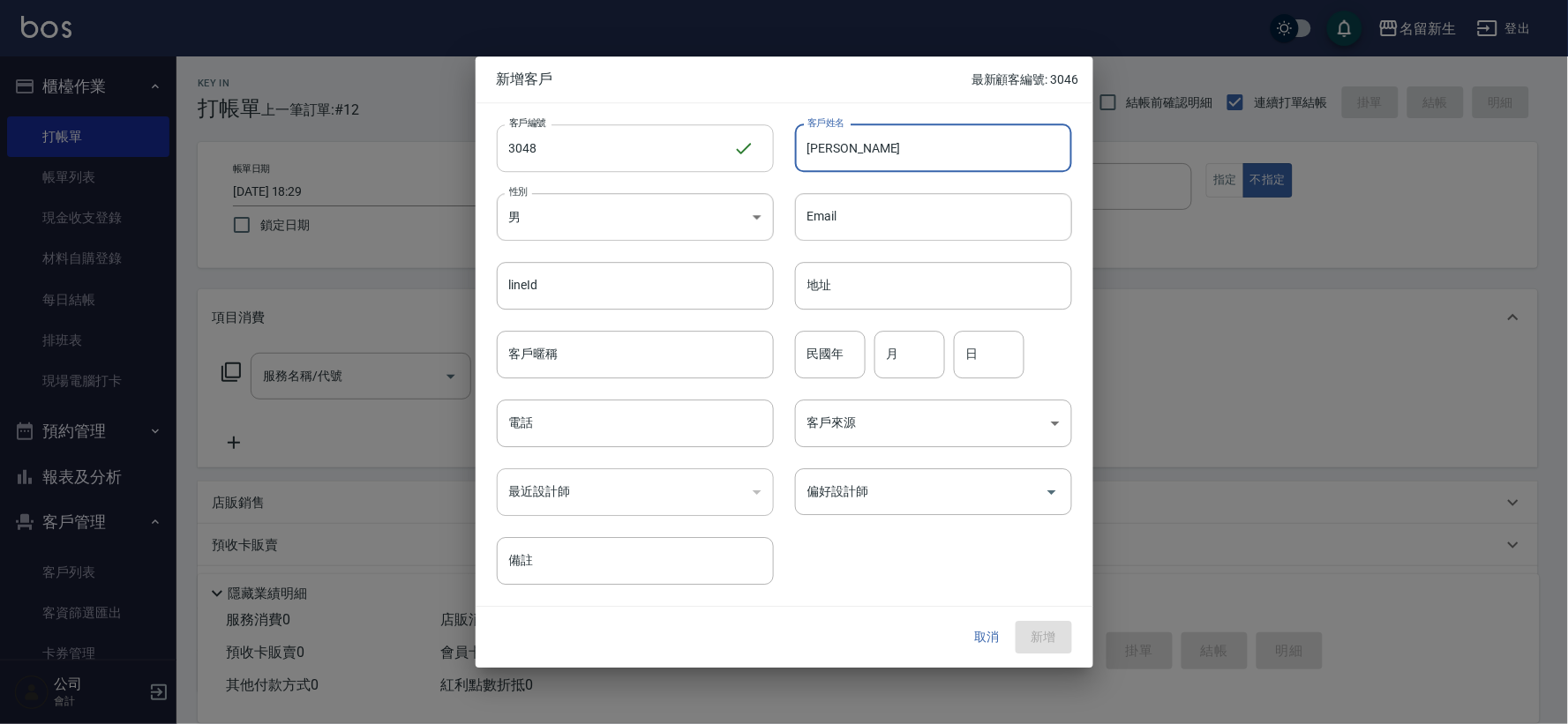
type input "[PERSON_NAME]"
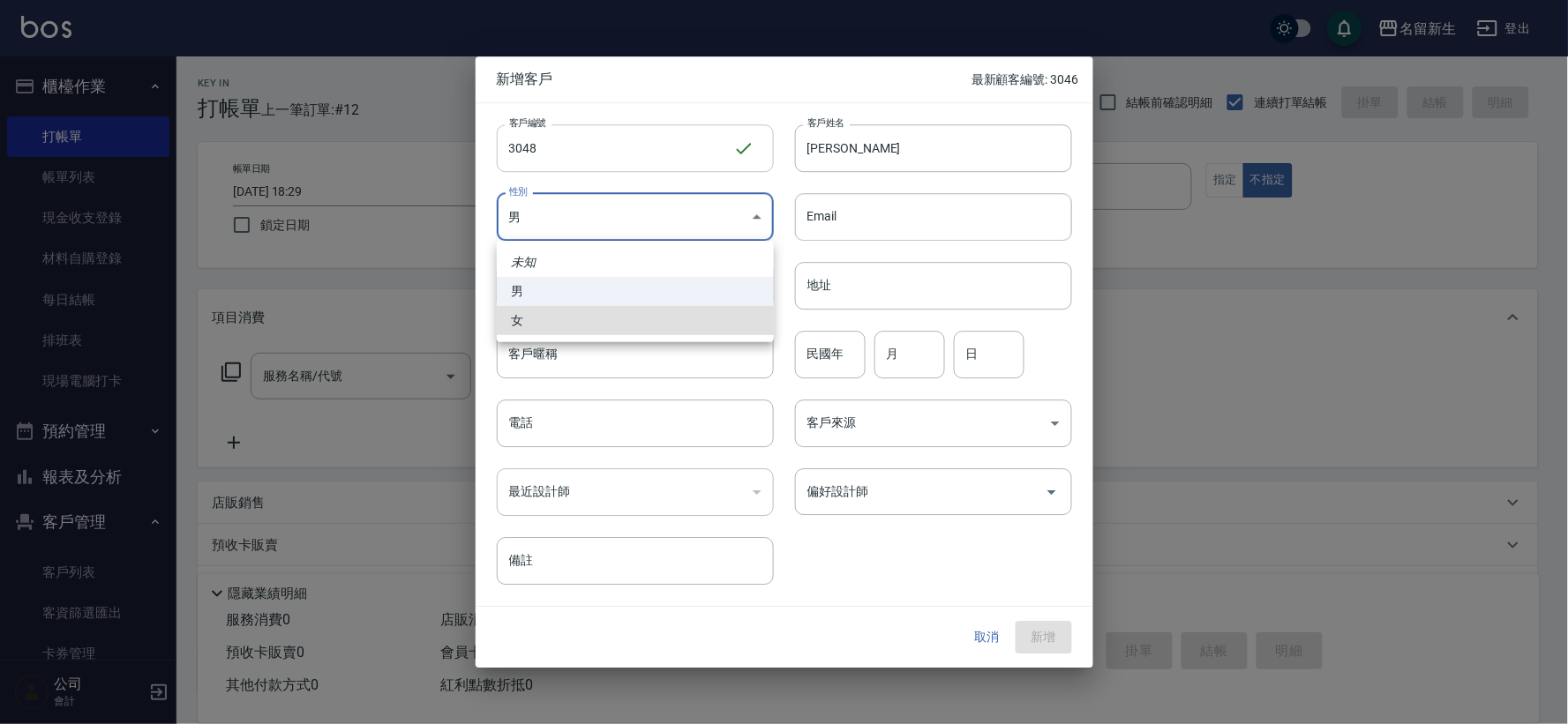
type input "[DEMOGRAPHIC_DATA]"
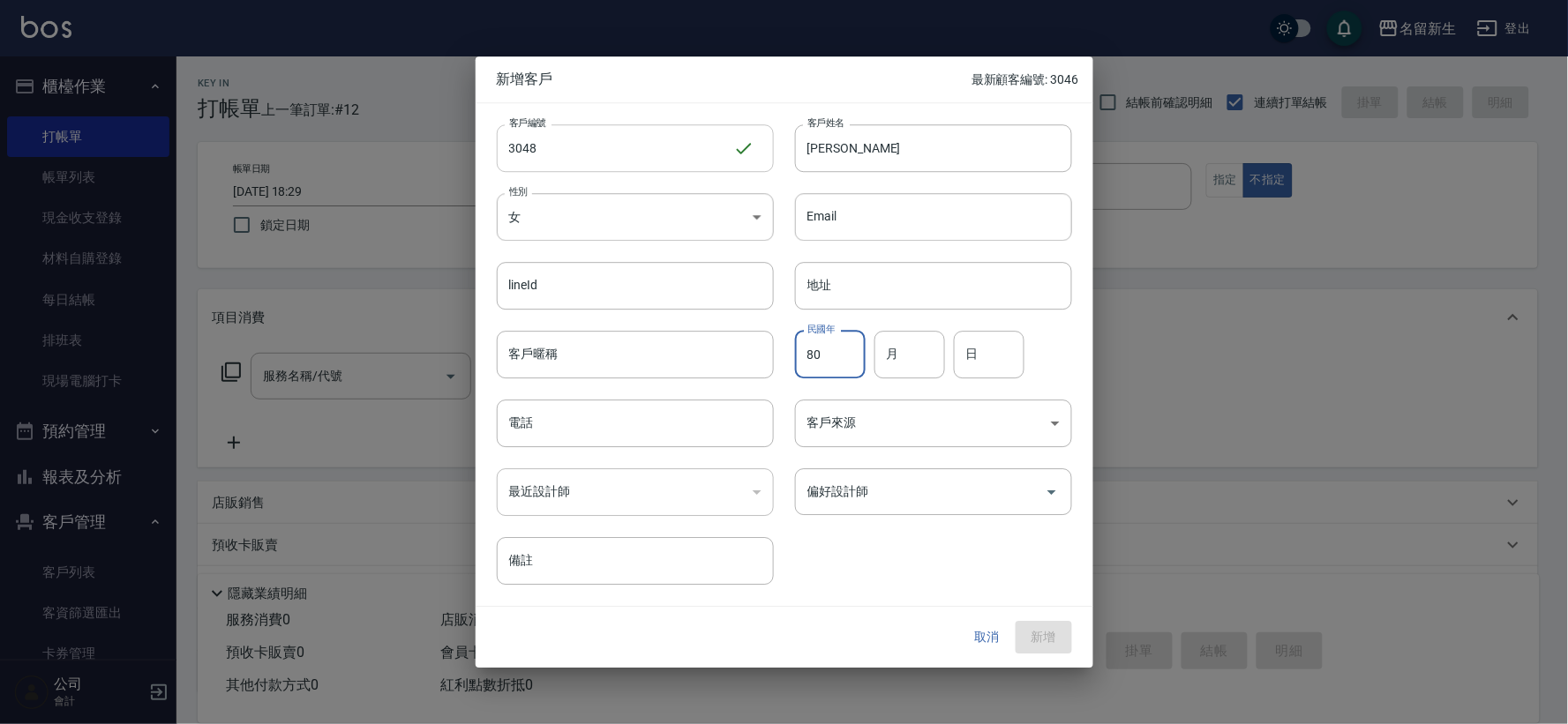
type input "80"
type input "02"
type input "24"
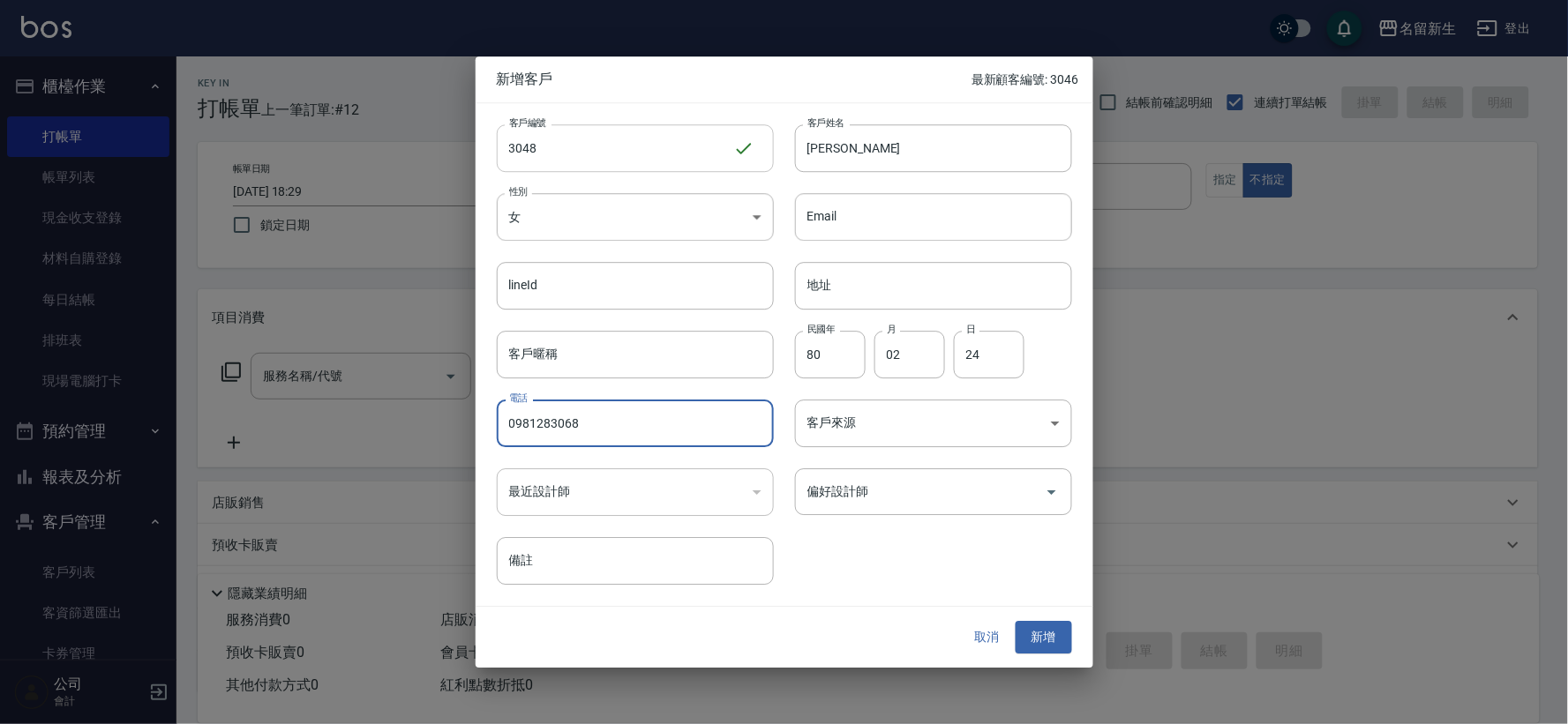
type input "0981283068"
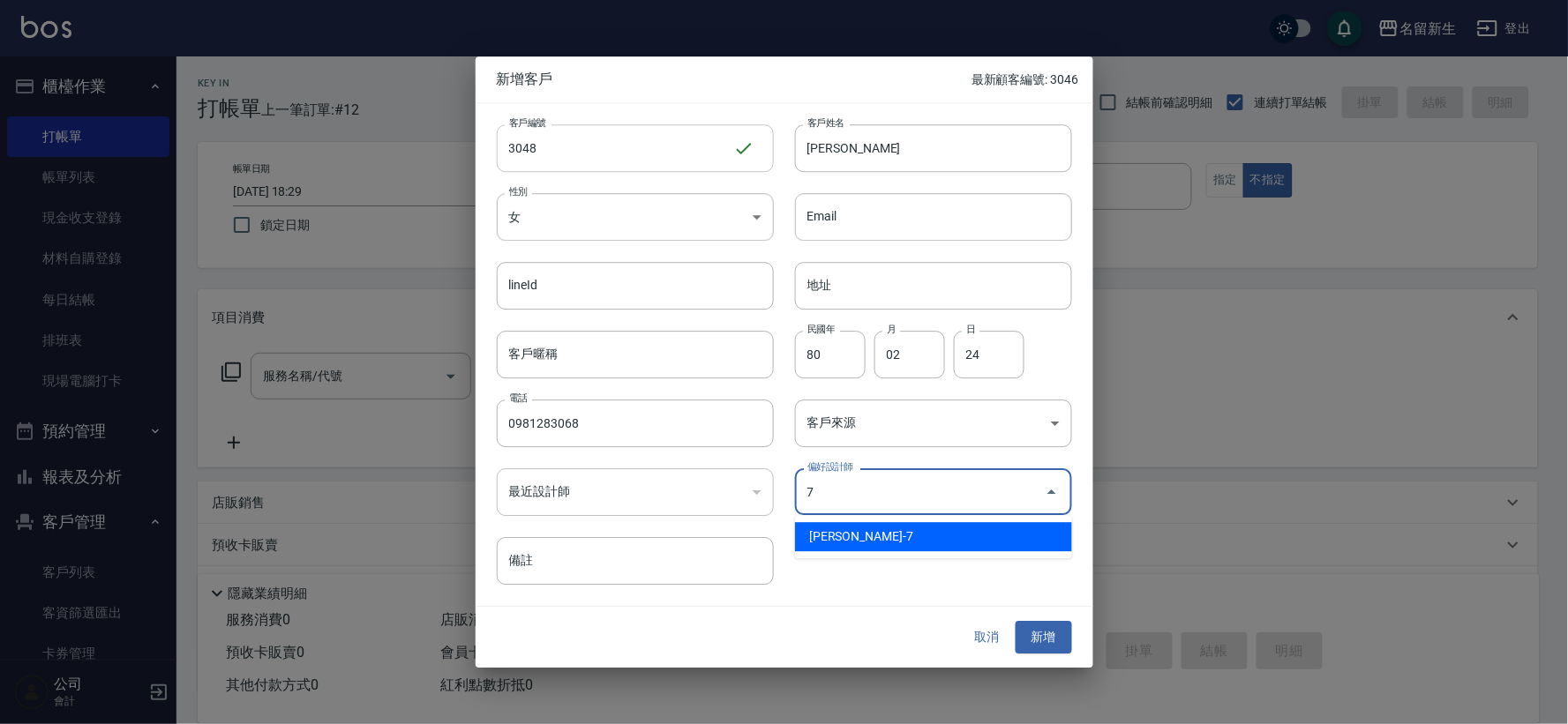
type input "陳晴心"
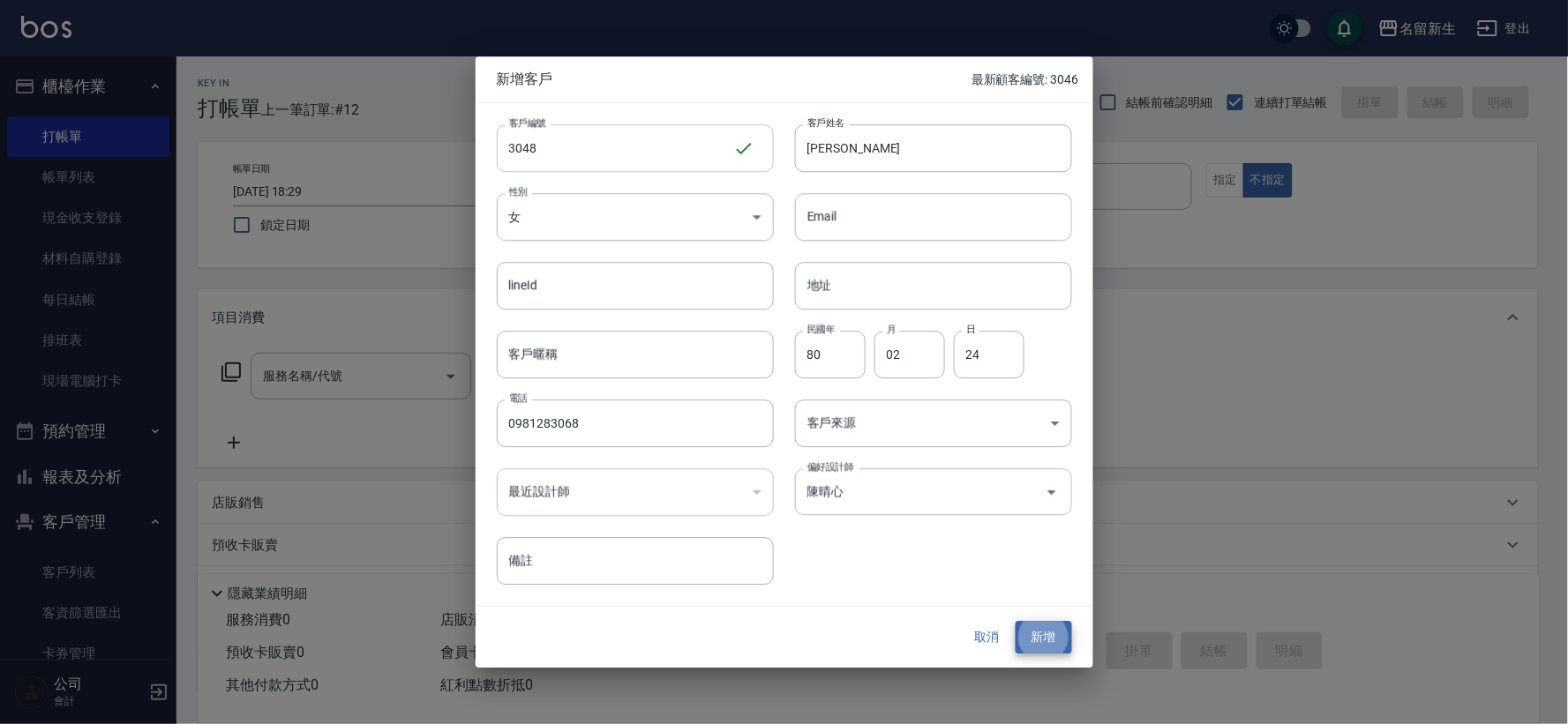
click at [1015, 621] on button "新增" at bounding box center [1043, 637] width 57 height 33
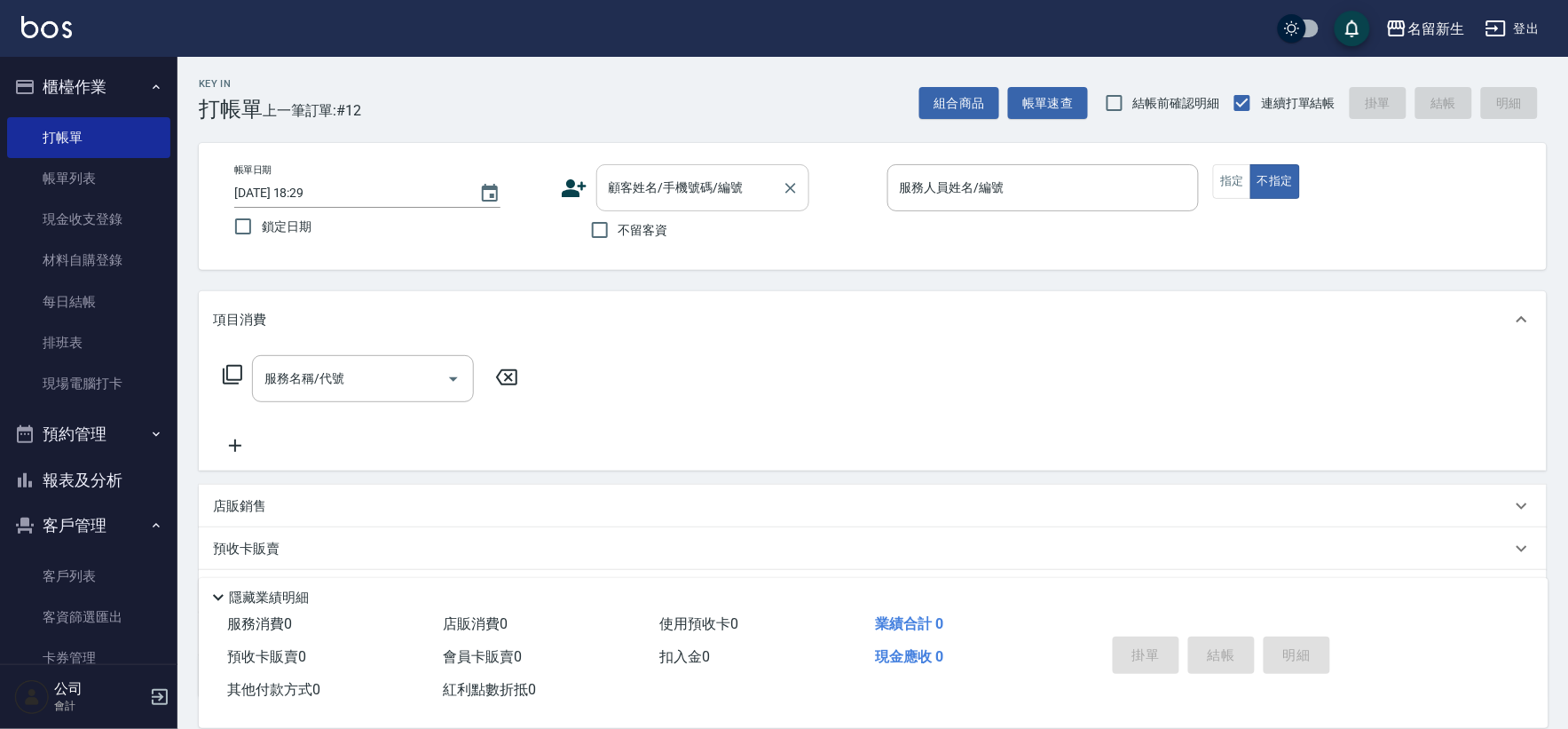
click at [661, 191] on input "顧客姓名/手機號碼/編號" at bounding box center [690, 188] width 171 height 31
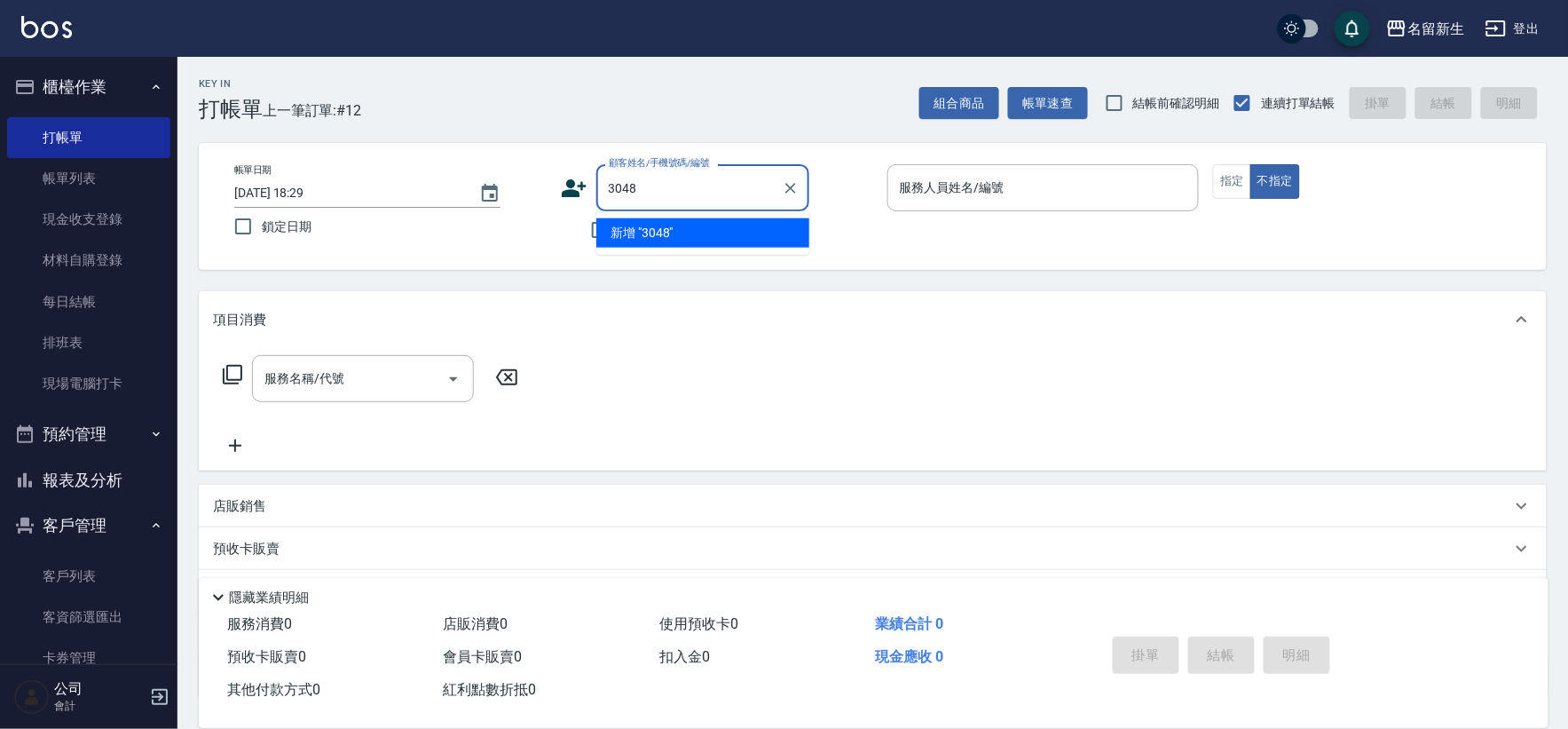
type input "3048"
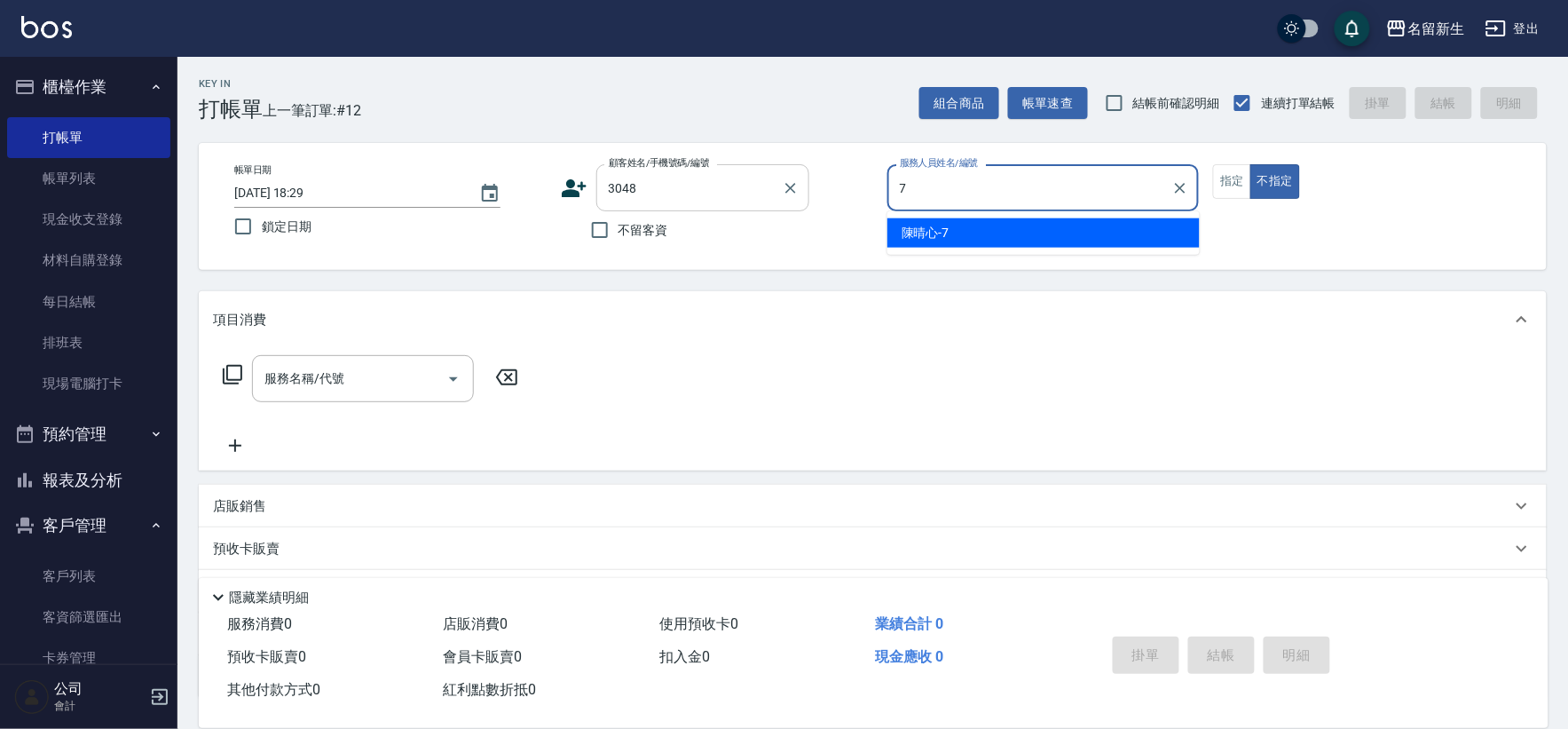
type input "[PERSON_NAME]-7"
type button "false"
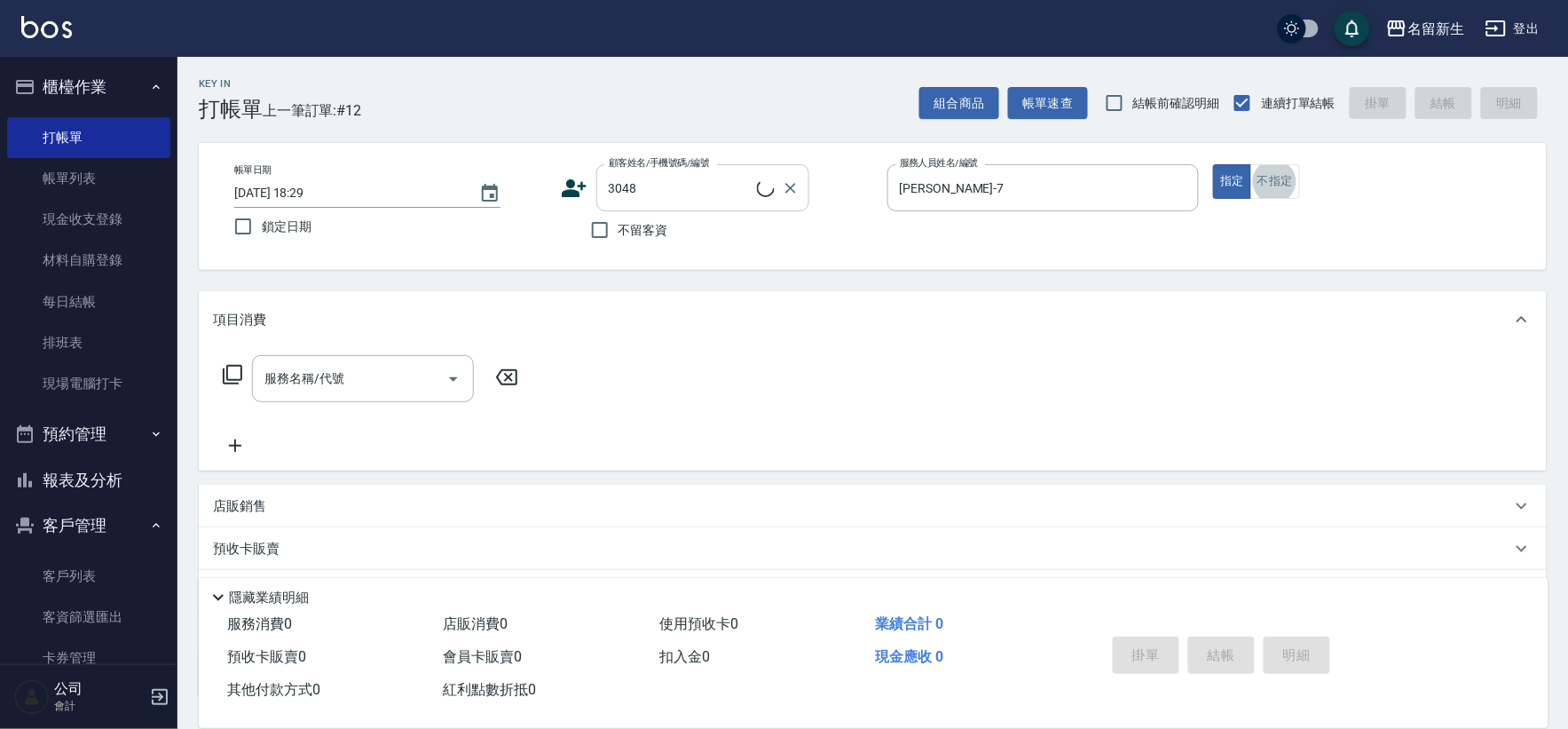
type input "[PERSON_NAME]/0981283068/3048"
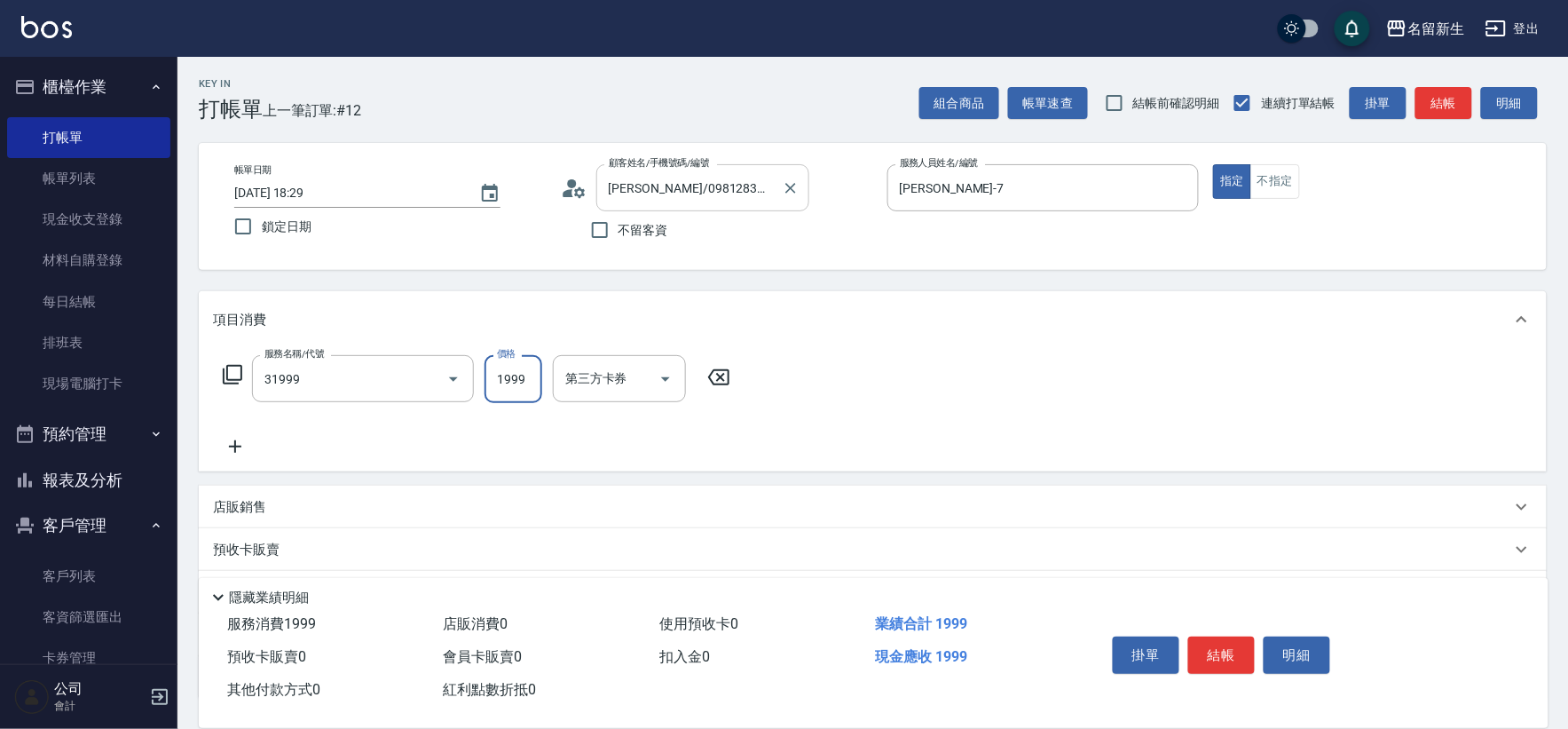
type input "1999以下燙髮(31999)"
type input "1500"
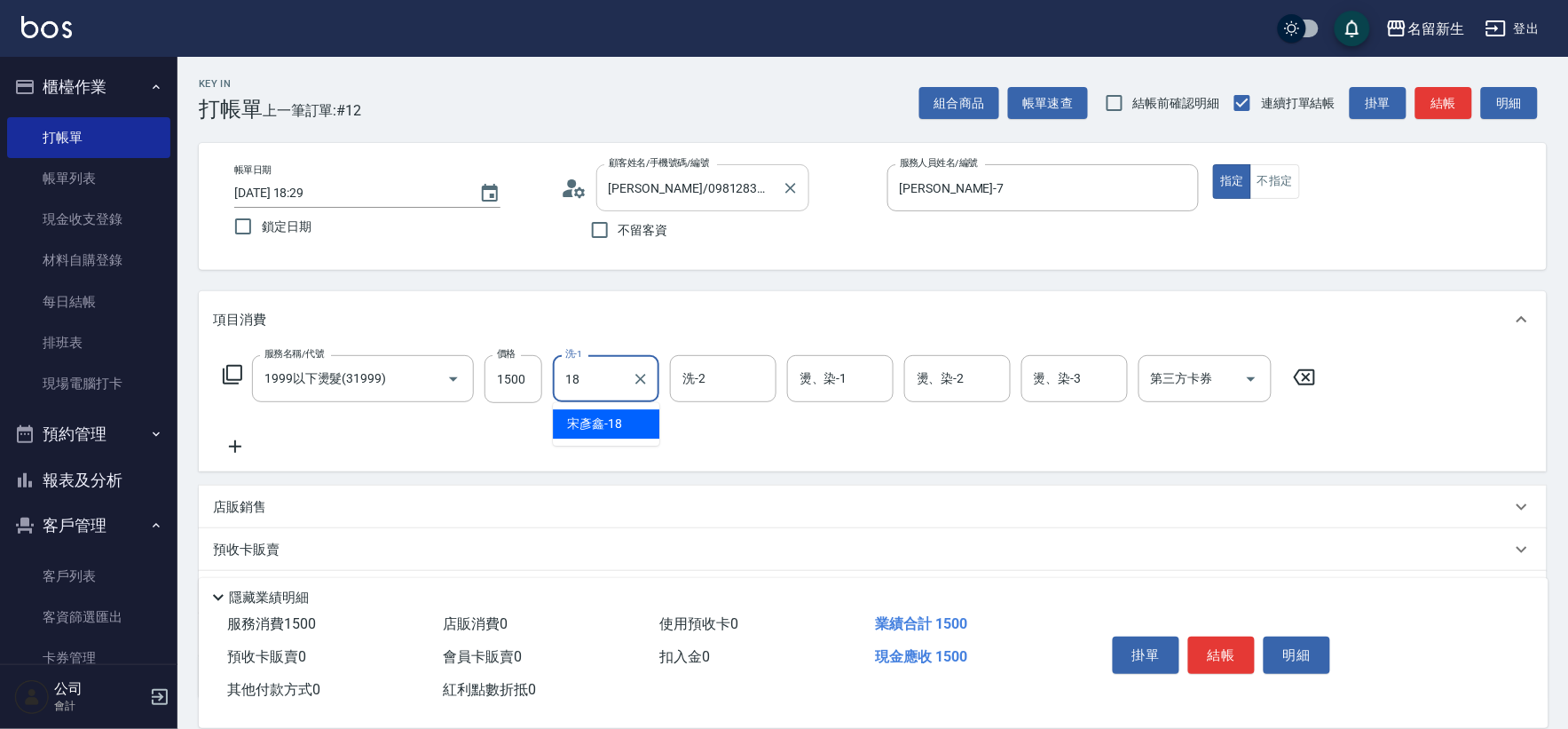
type input "[PERSON_NAME]-18"
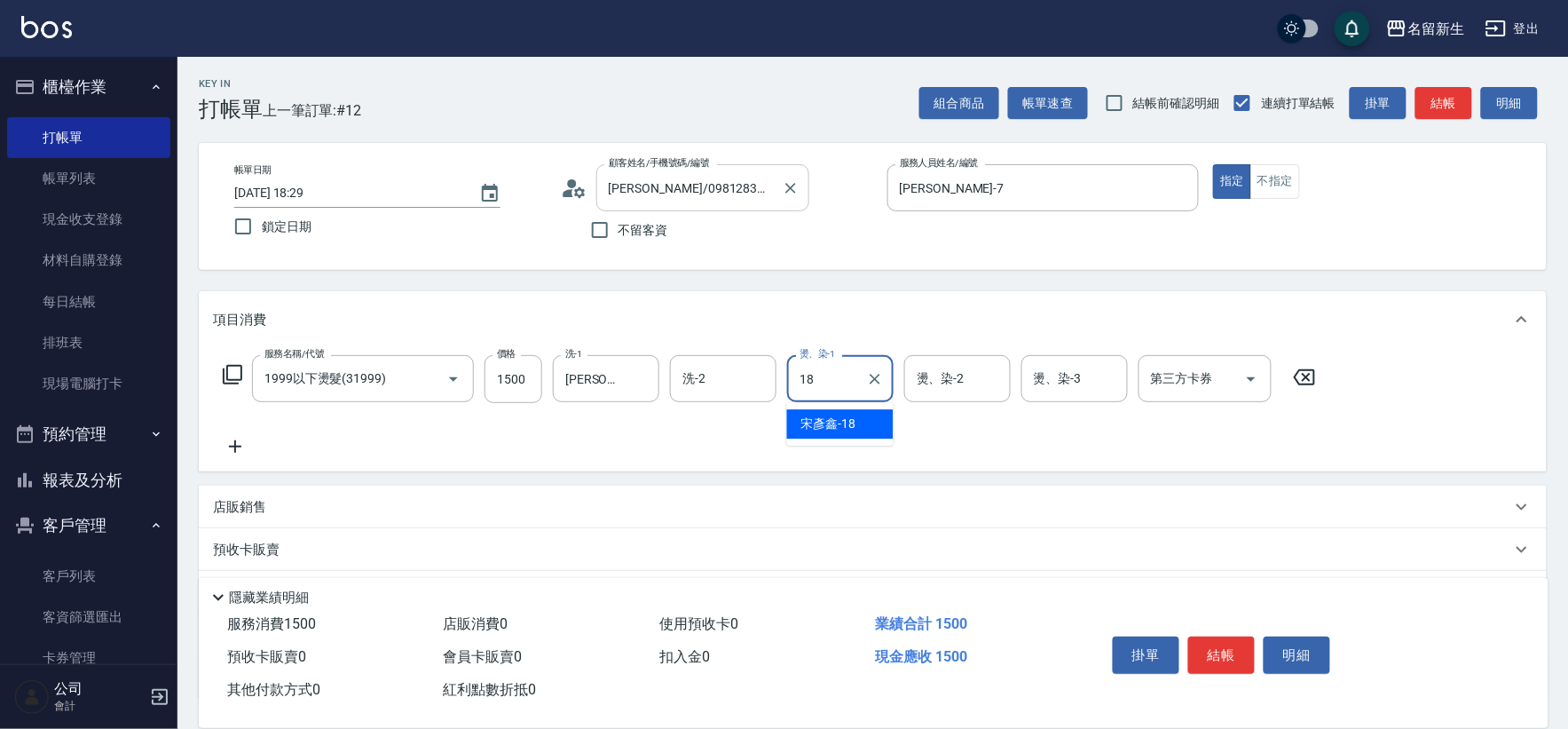
type input "[PERSON_NAME]-18"
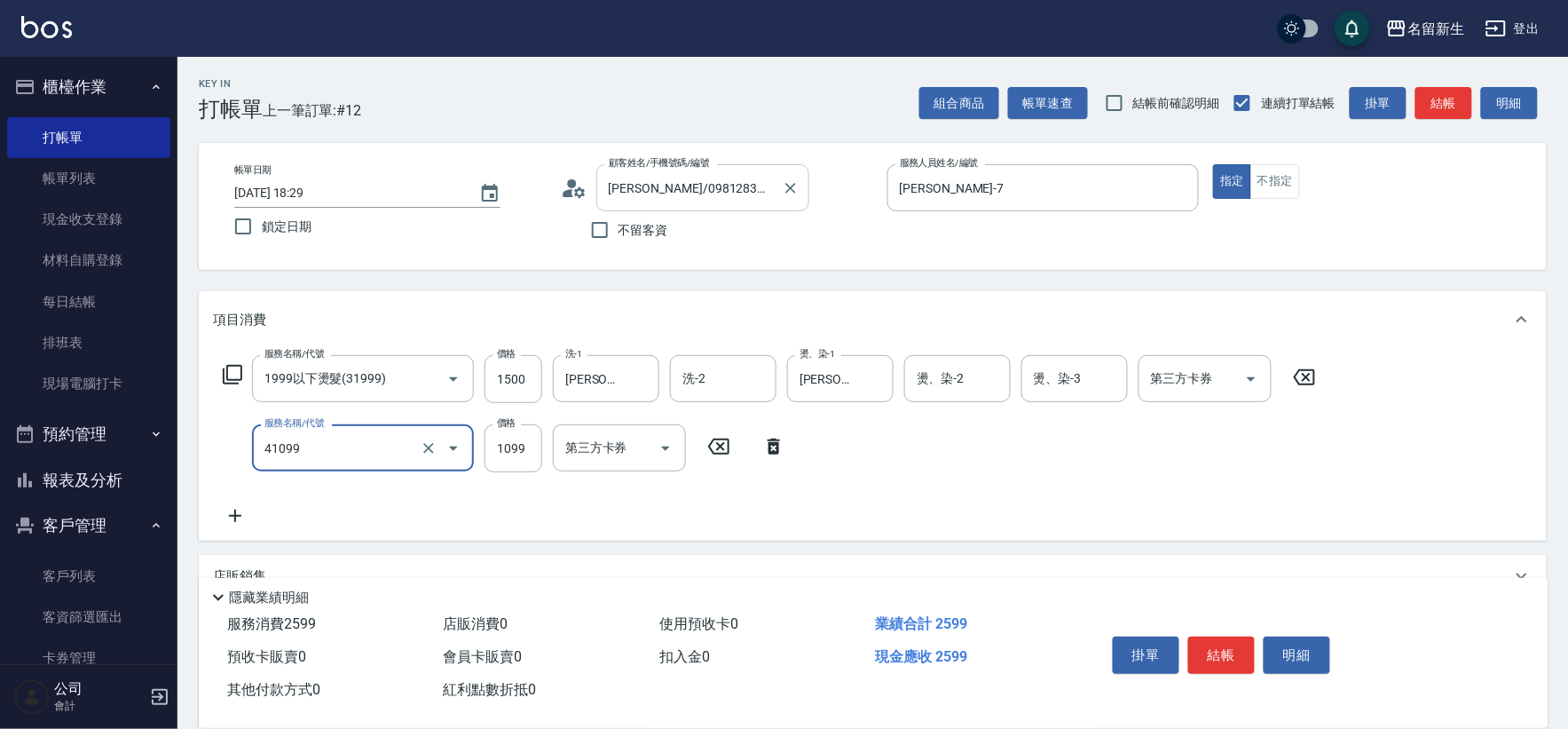
type input "公司活動/早鳥(41099)"
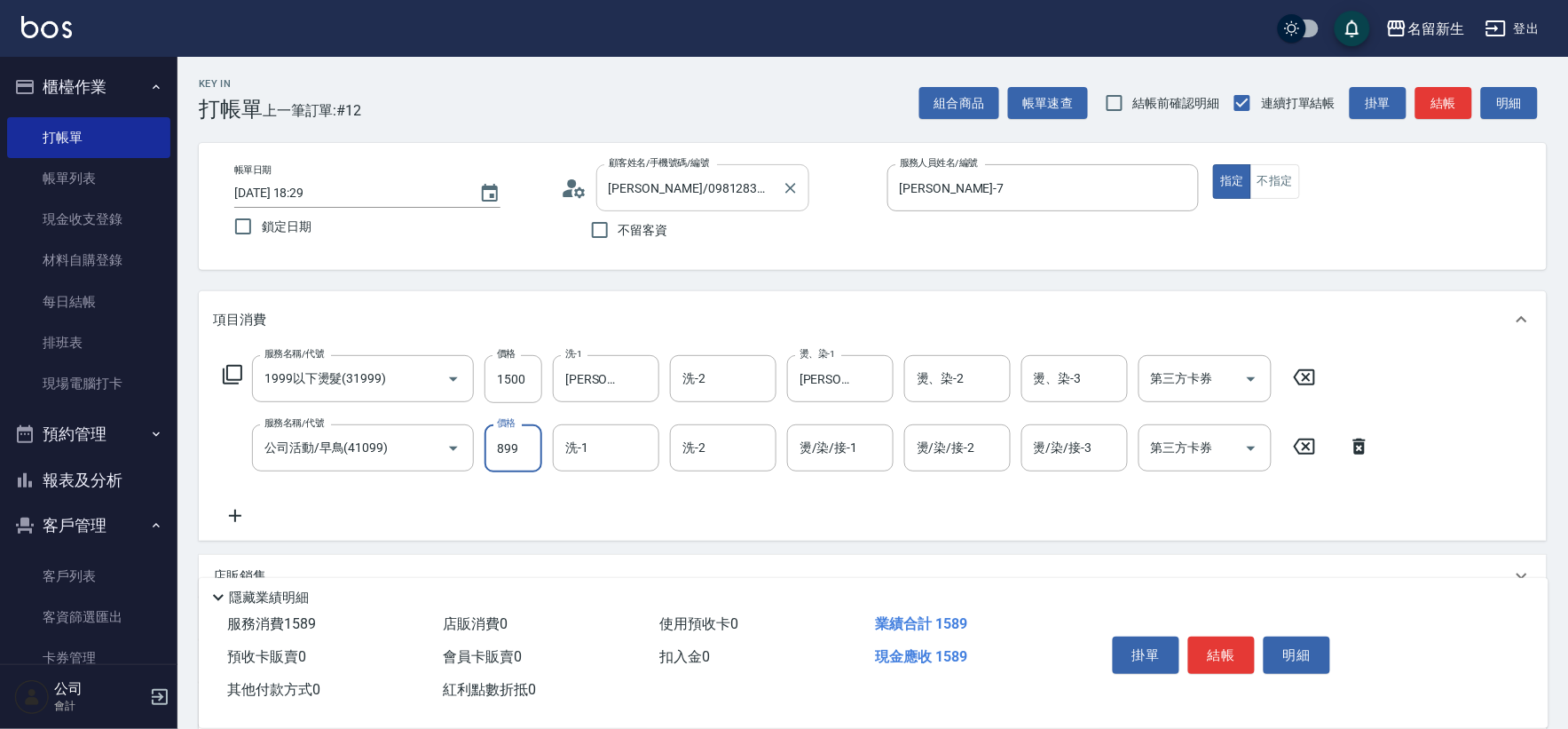
type input "899"
type input "[PERSON_NAME]-18"
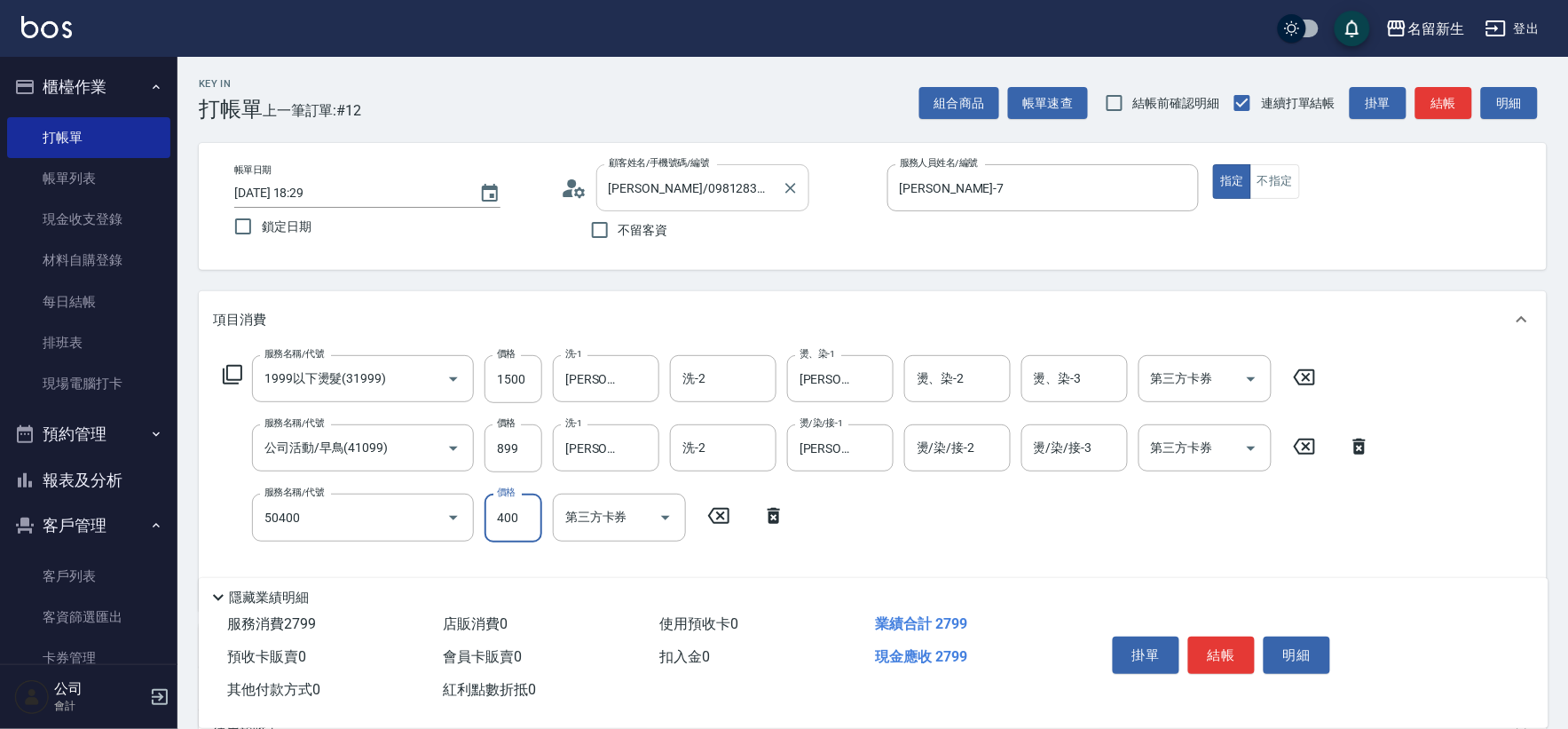
type input "原價1~400護髮(50400)"
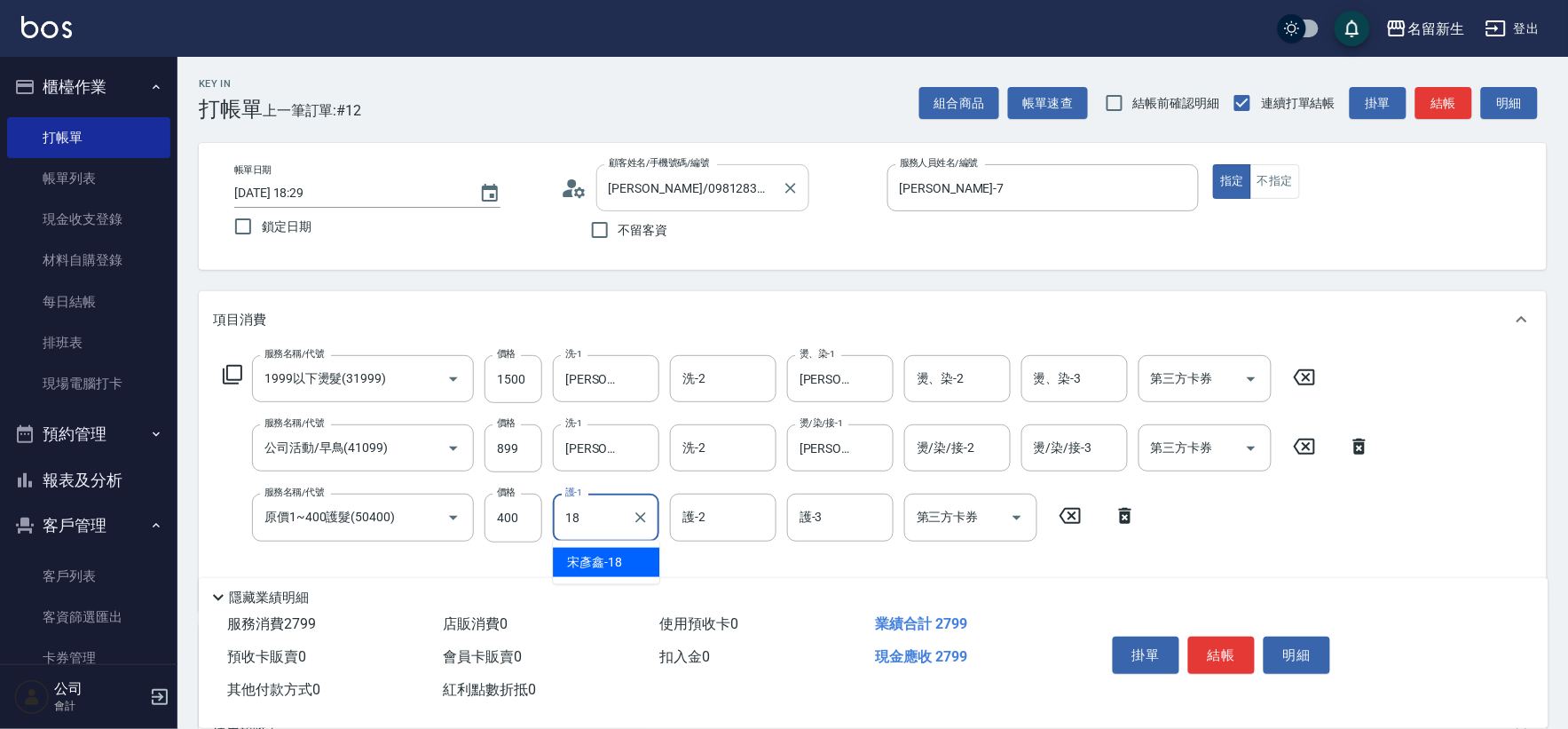
type input "[PERSON_NAME]-18"
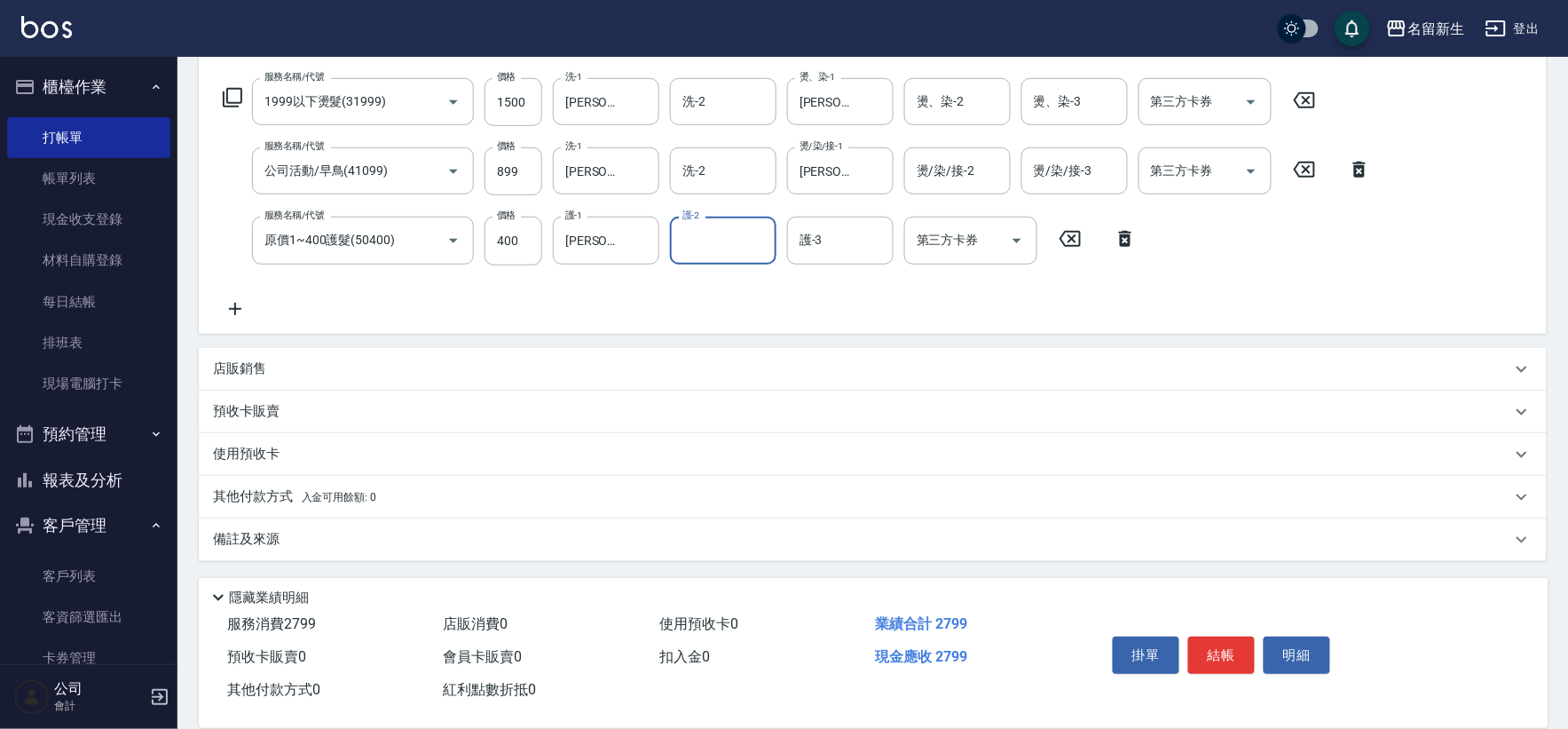
click at [390, 496] on div "其他付款方式 入金可用餘額: 0" at bounding box center [862, 497] width 1299 height 20
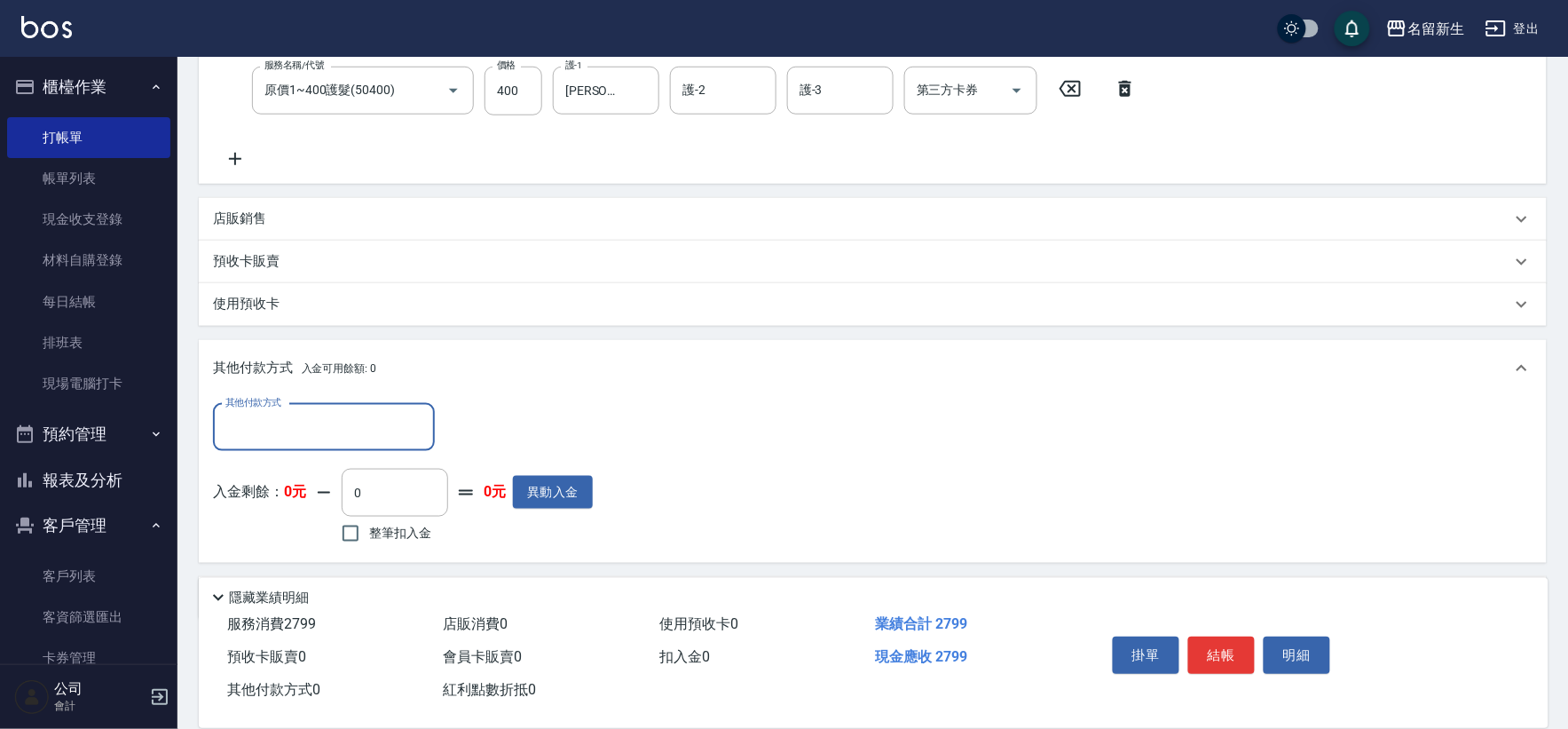
click at [278, 428] on input "其他付款方式" at bounding box center [323, 428] width 206 height 31
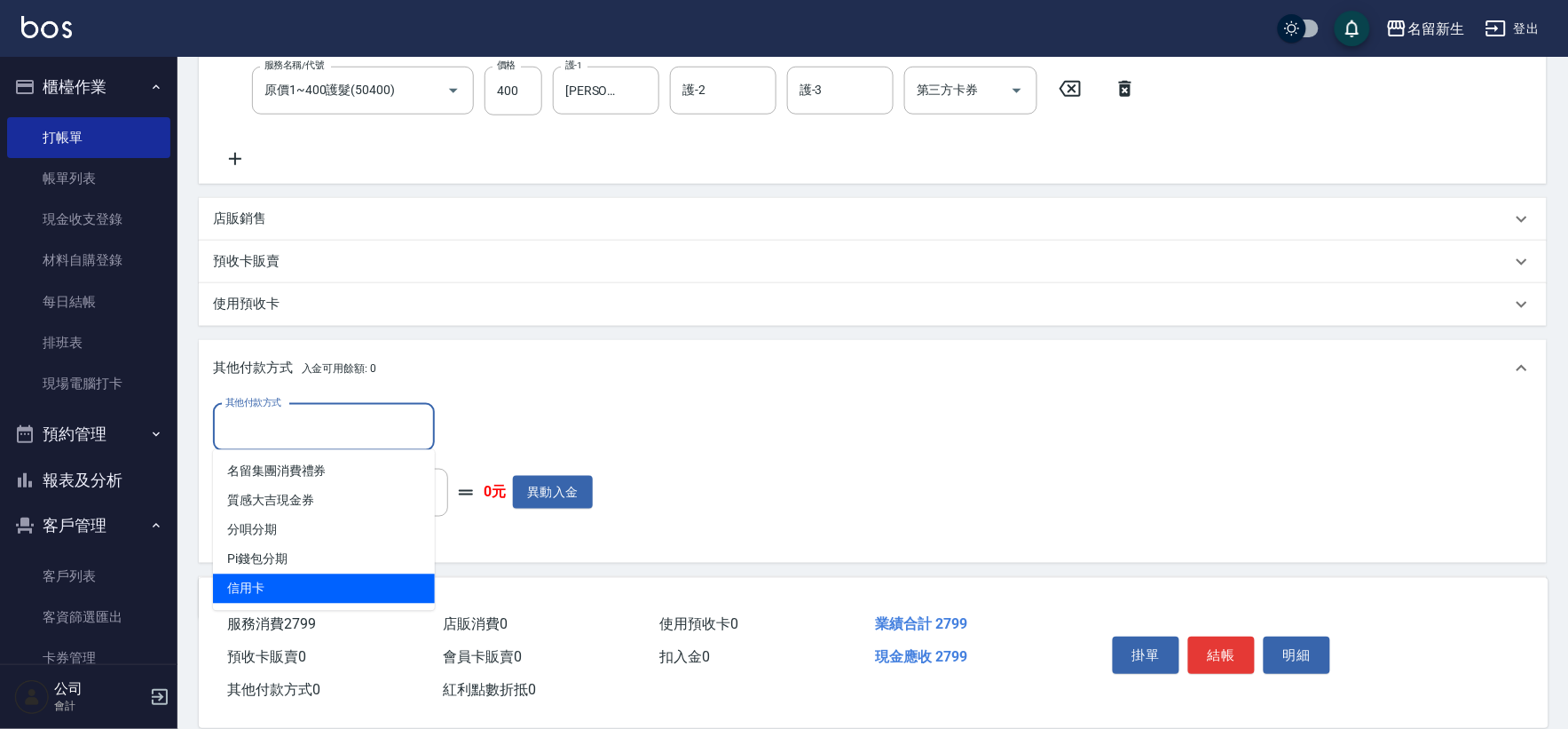
click at [254, 598] on span "信用卡" at bounding box center [324, 589] width 222 height 29
type input "信用卡"
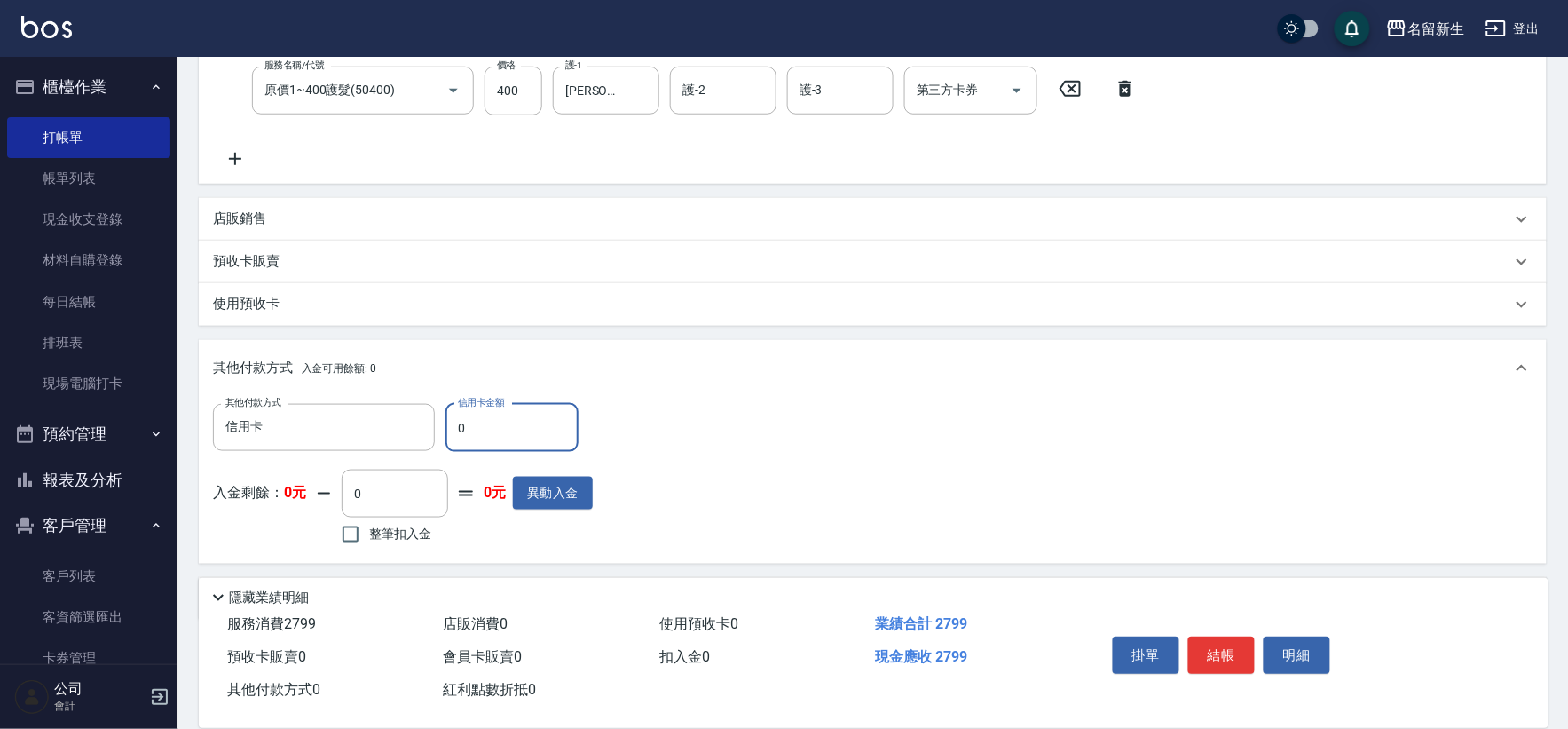
drag, startPoint x: 494, startPoint y: 432, endPoint x: 0, endPoint y: 531, distance: 503.8
click at [34, 473] on div "名留新生 登出 櫃檯作業 打帳單 帳單列表 現金收支登錄 材料自購登錄 每日結帳 排班表 現場電腦打卡 預約管理 預約管理 單日預約紀錄 單週預約紀錄 報表及…" at bounding box center [784, 181] width 1568 height 1217
type input "2799"
type input "[DATE] 18:30"
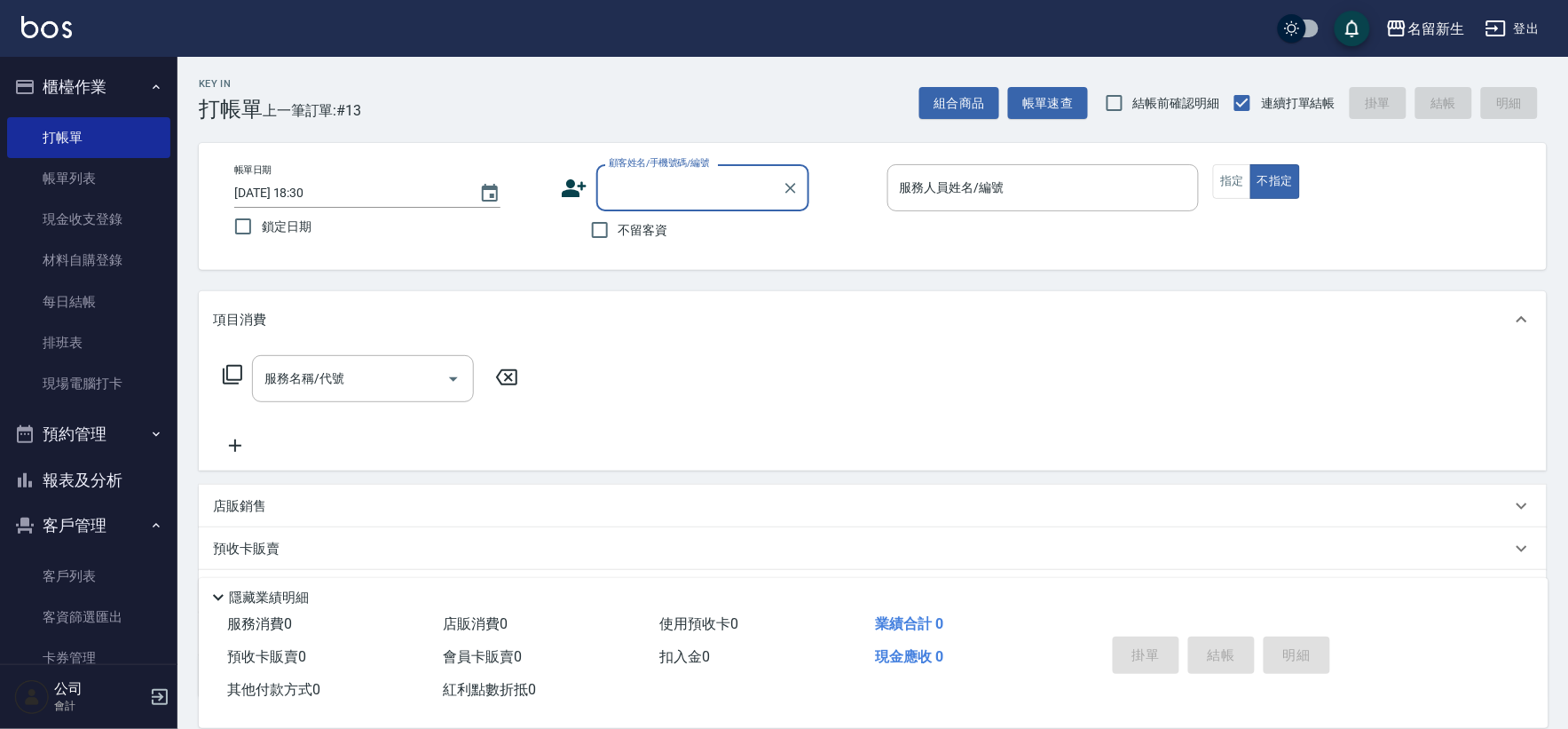
click at [71, 473] on button "報表及分析" at bounding box center [88, 480] width 163 height 46
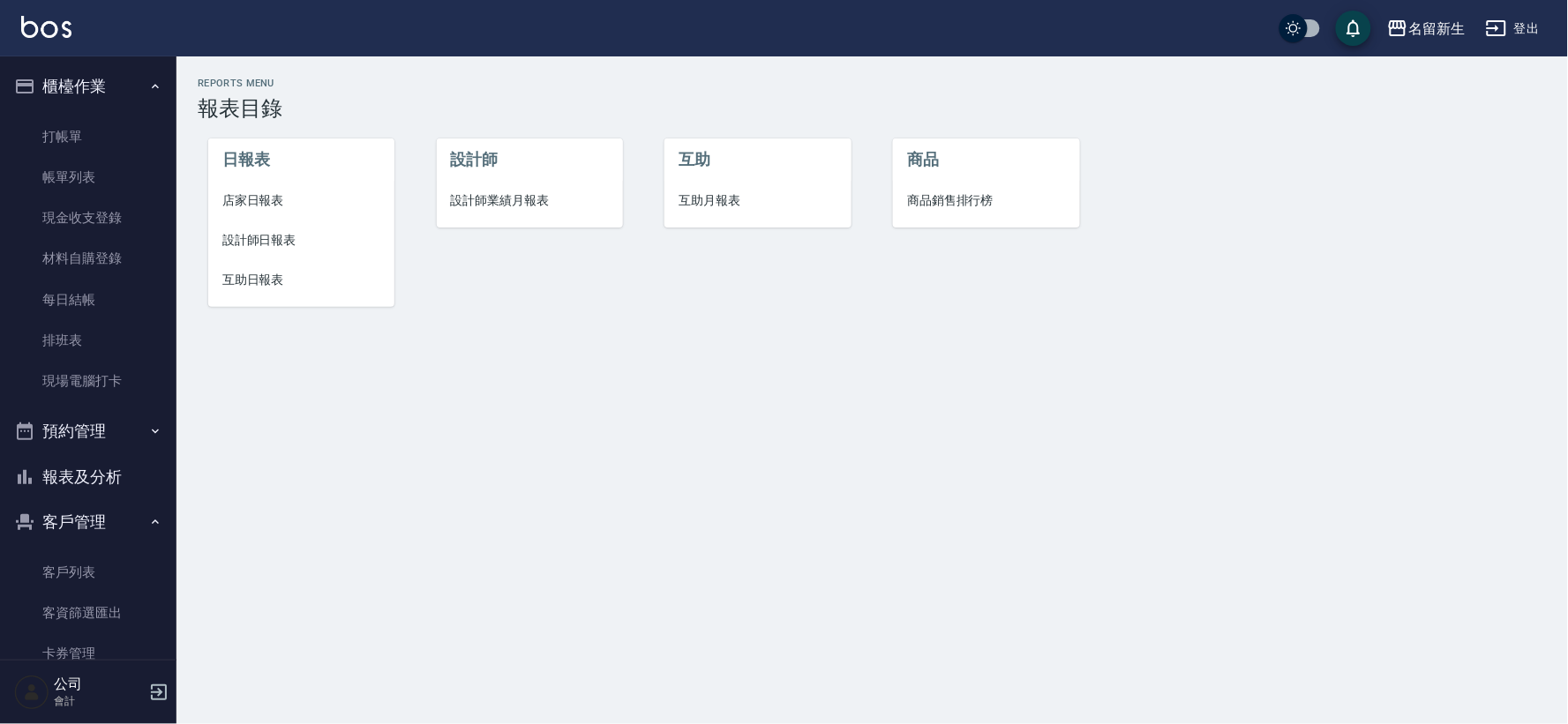
click at [464, 200] on span "設計師業績月報表" at bounding box center [530, 201] width 158 height 19
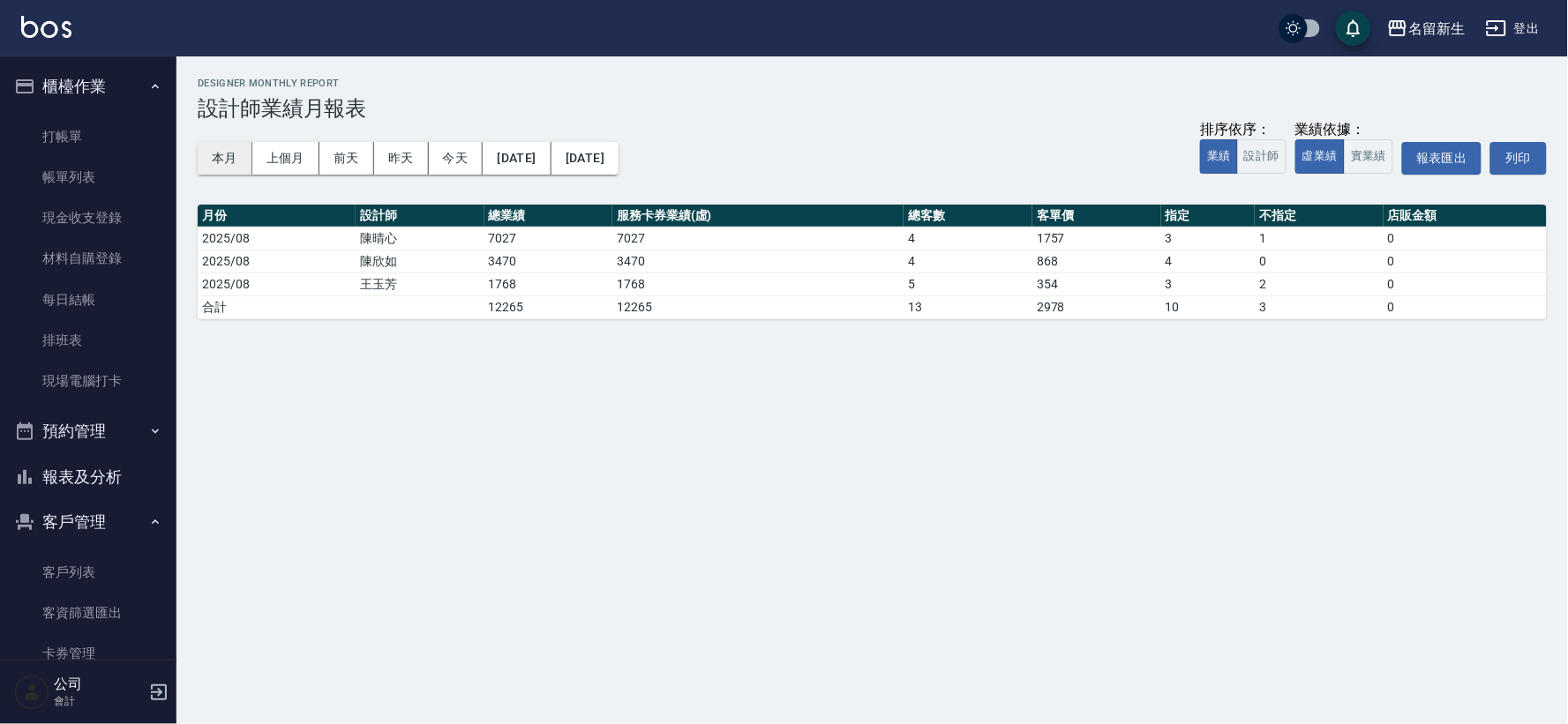
click at [232, 153] on button "本月" at bounding box center [225, 158] width 55 height 33
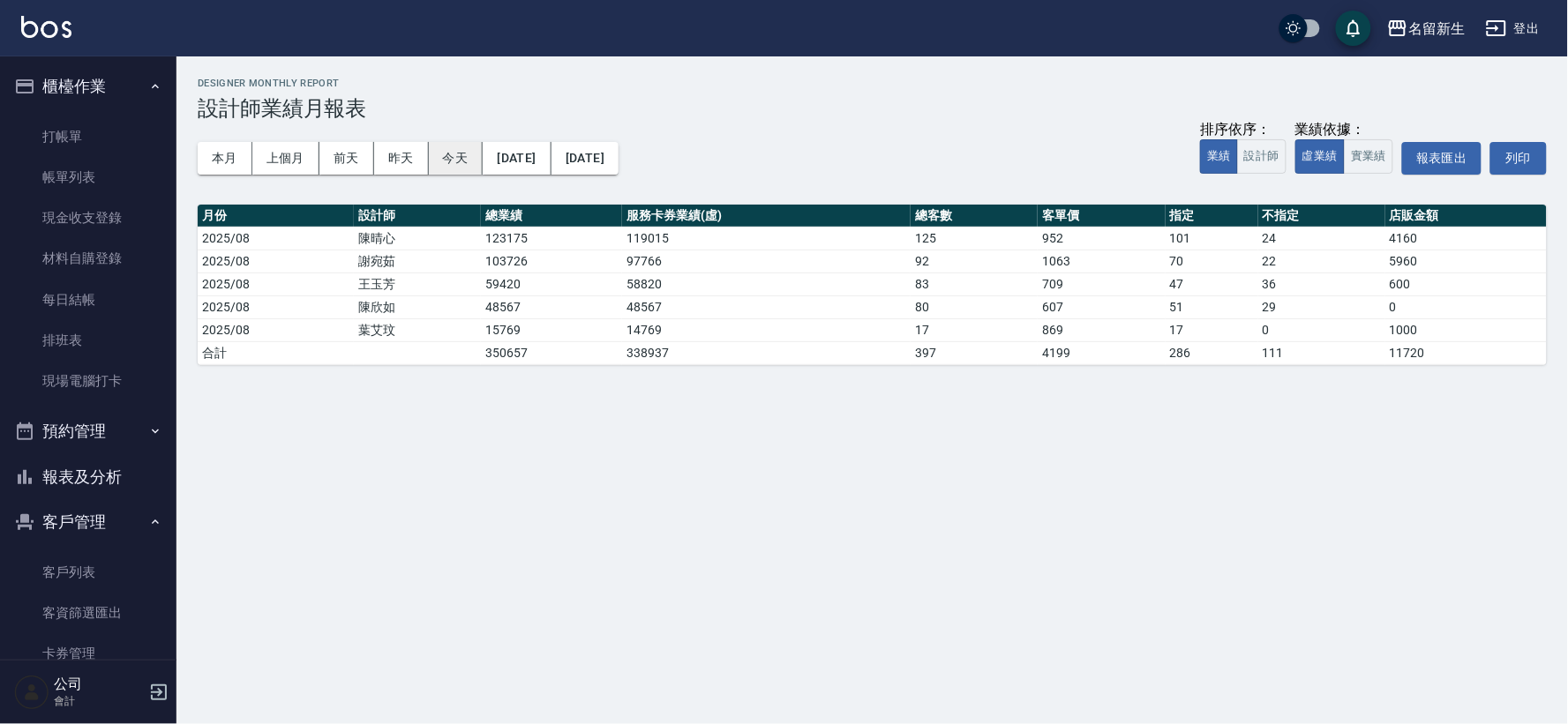
click at [464, 157] on button "今天" at bounding box center [456, 158] width 55 height 33
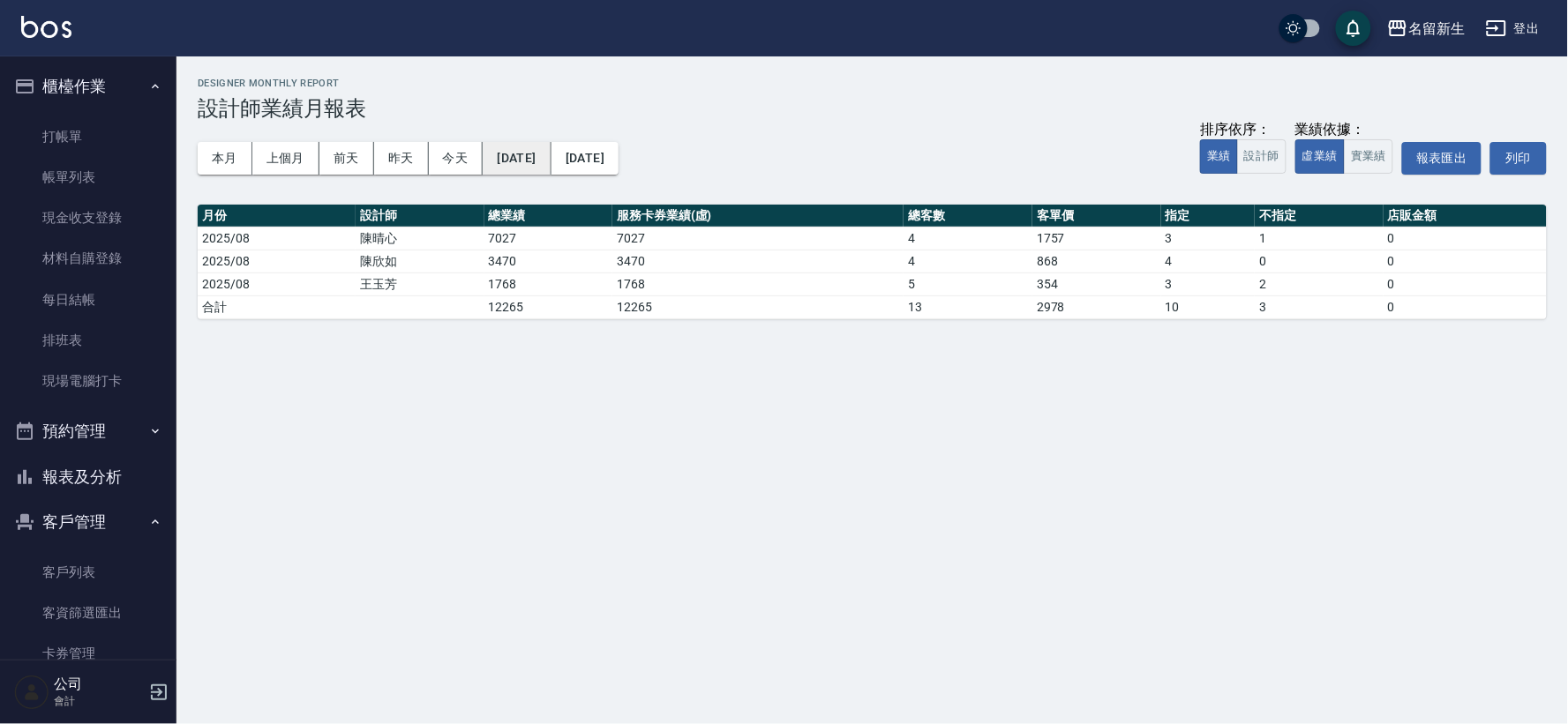
click at [551, 160] on button "[DATE]" at bounding box center [516, 158] width 68 height 33
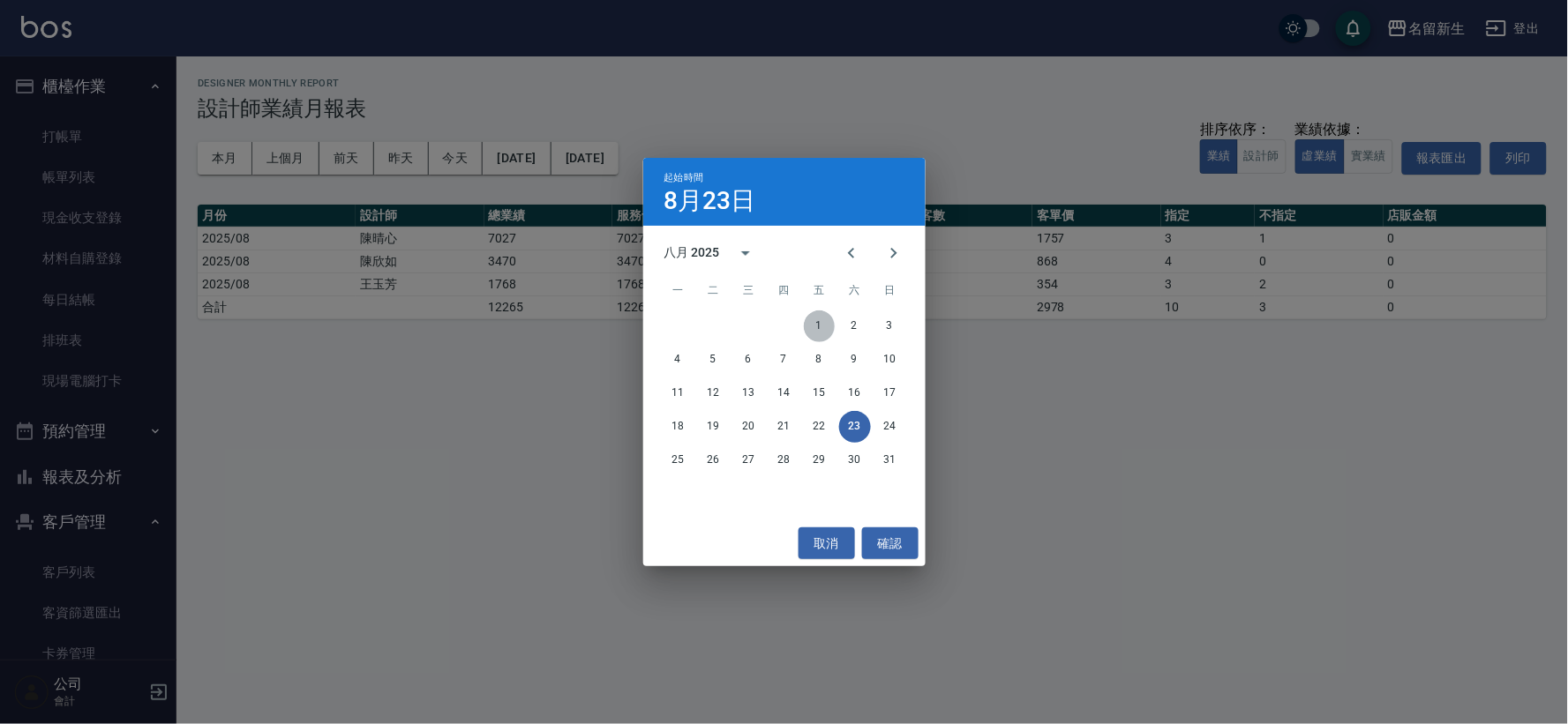
click at [820, 314] on button "1" at bounding box center [819, 327] width 32 height 32
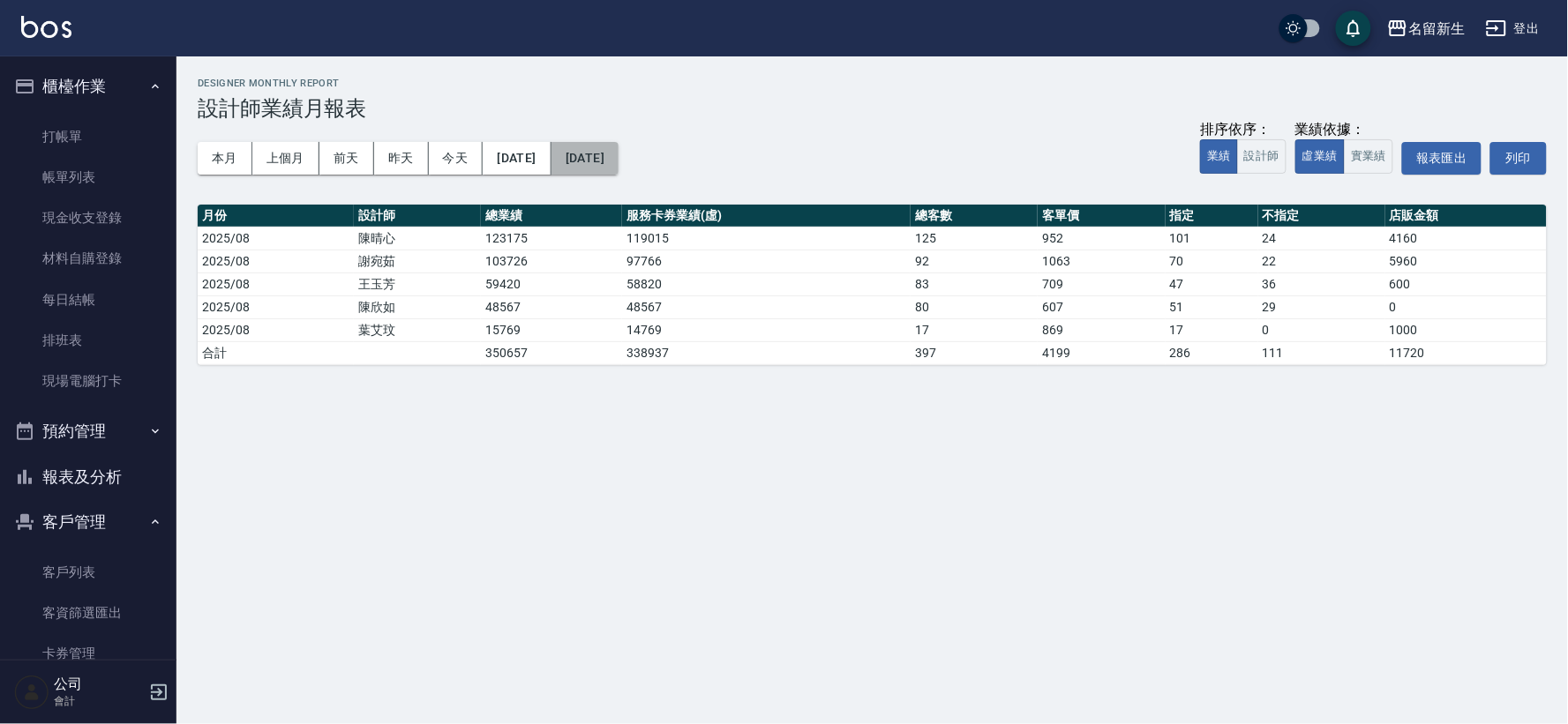
click at [619, 161] on button "[DATE]" at bounding box center [585, 158] width 67 height 33
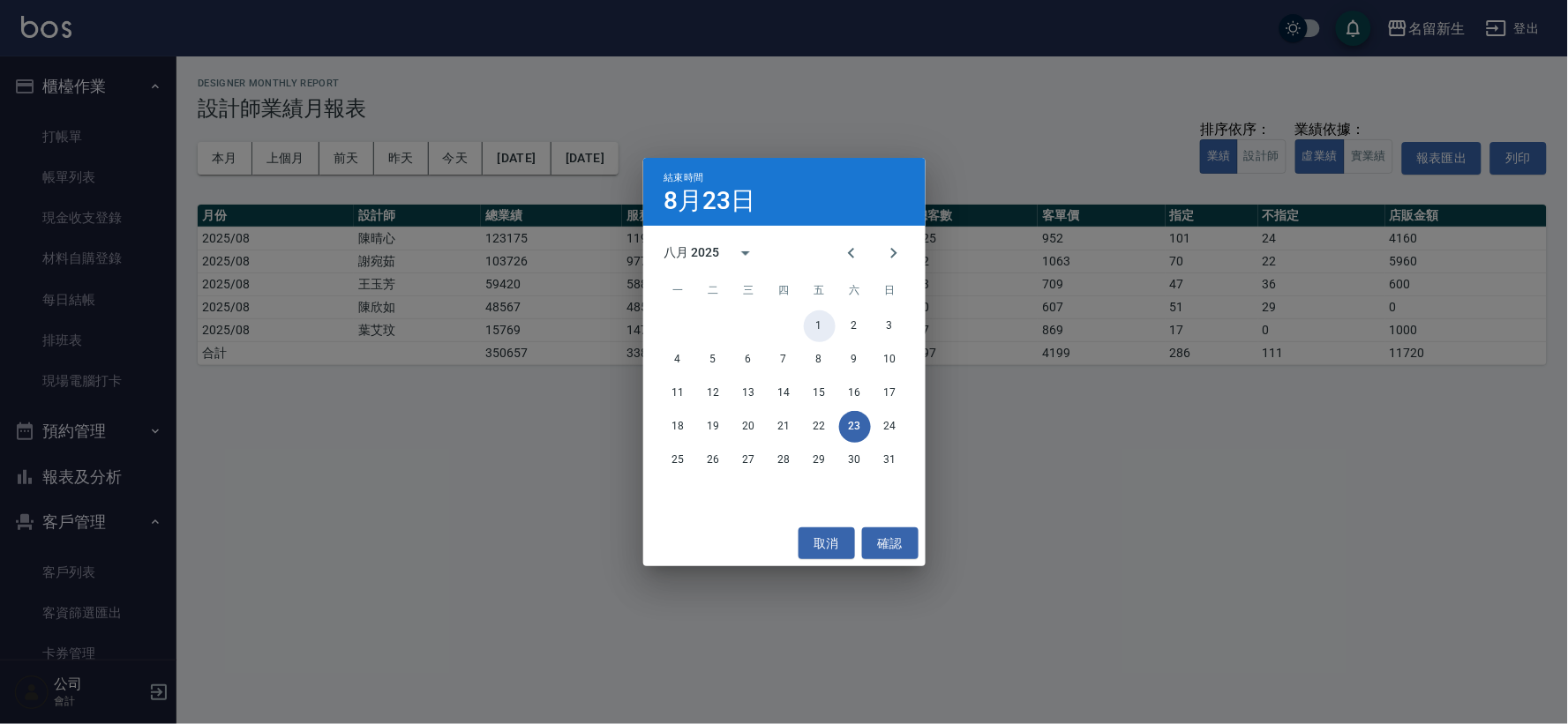
click at [824, 314] on button "1" at bounding box center [819, 327] width 32 height 32
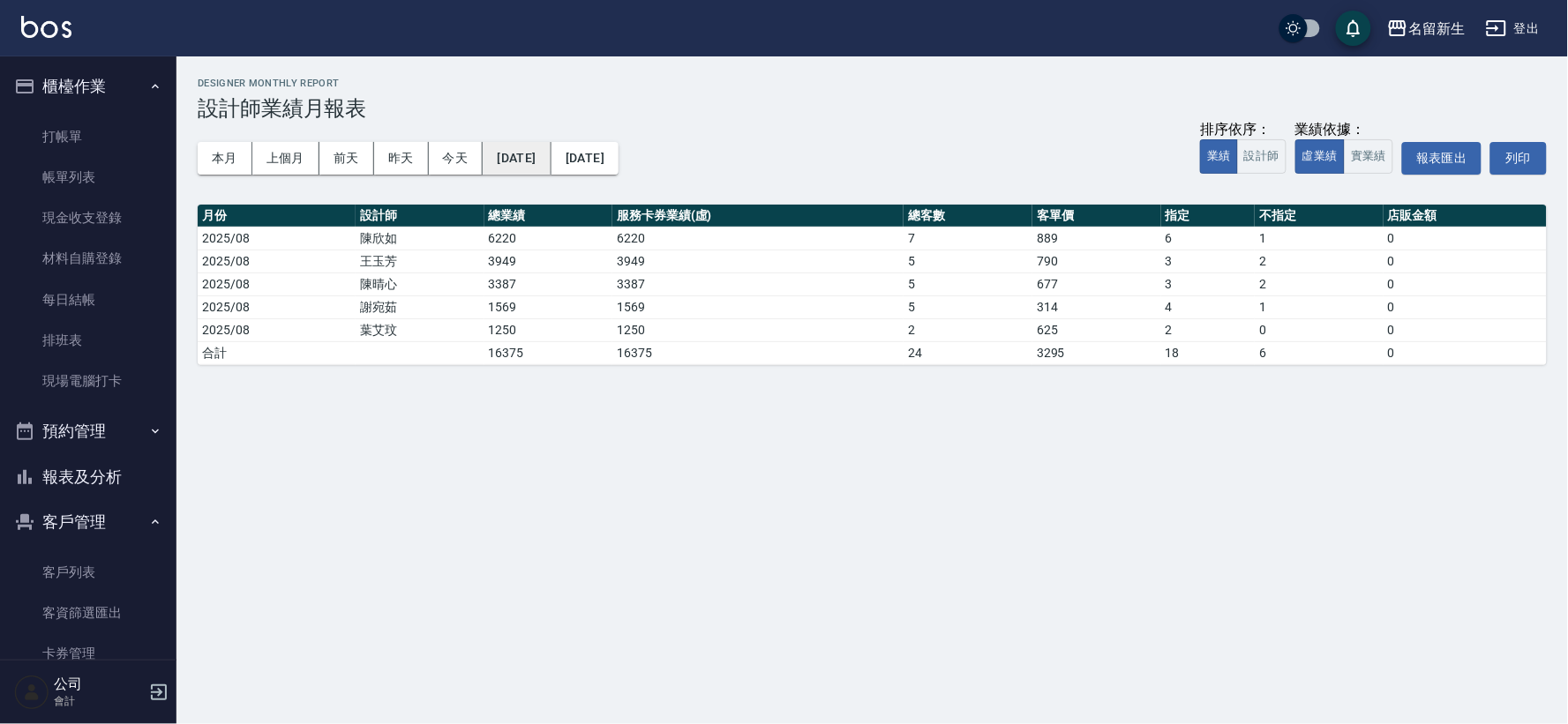
click at [538, 166] on button "[DATE]" at bounding box center [516, 158] width 68 height 33
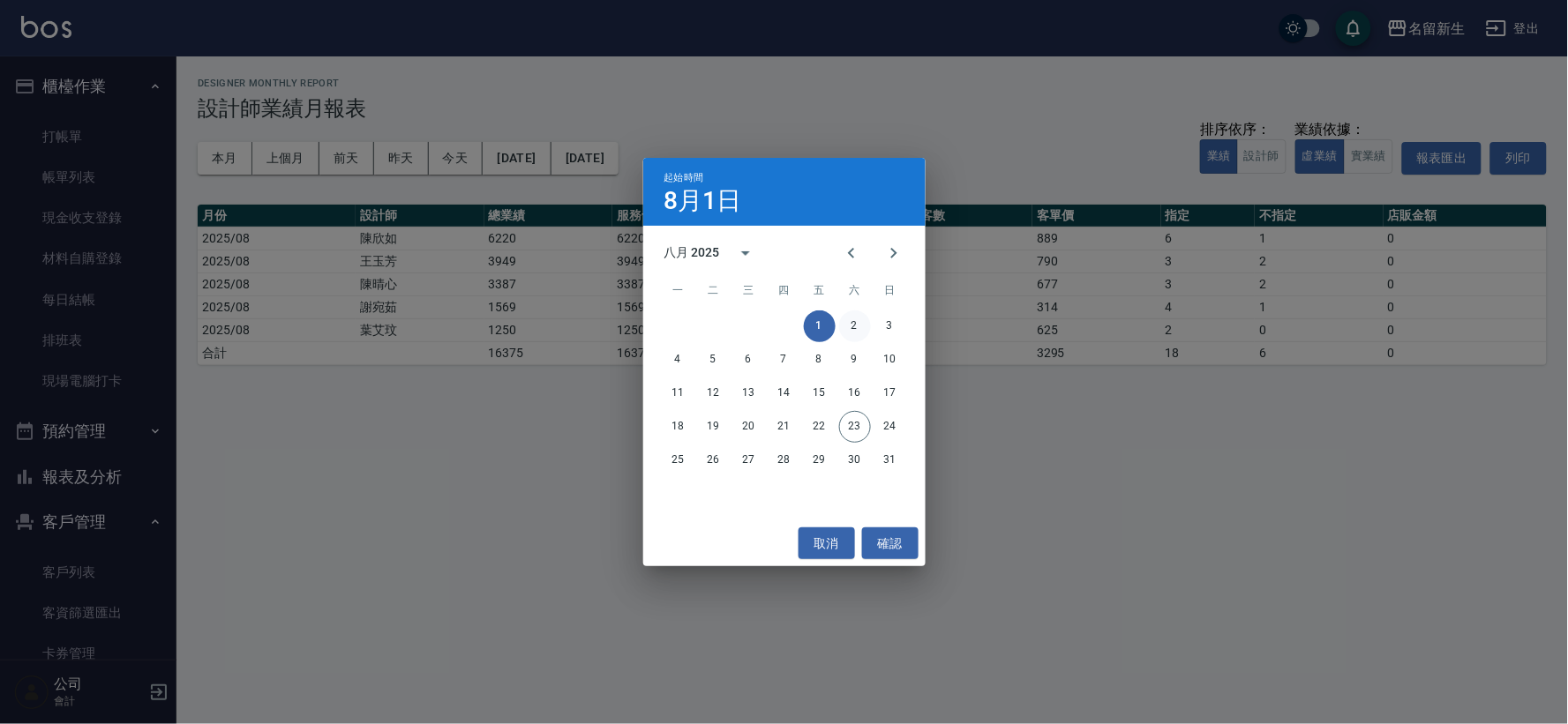
click at [862, 323] on button "2" at bounding box center [855, 327] width 32 height 32
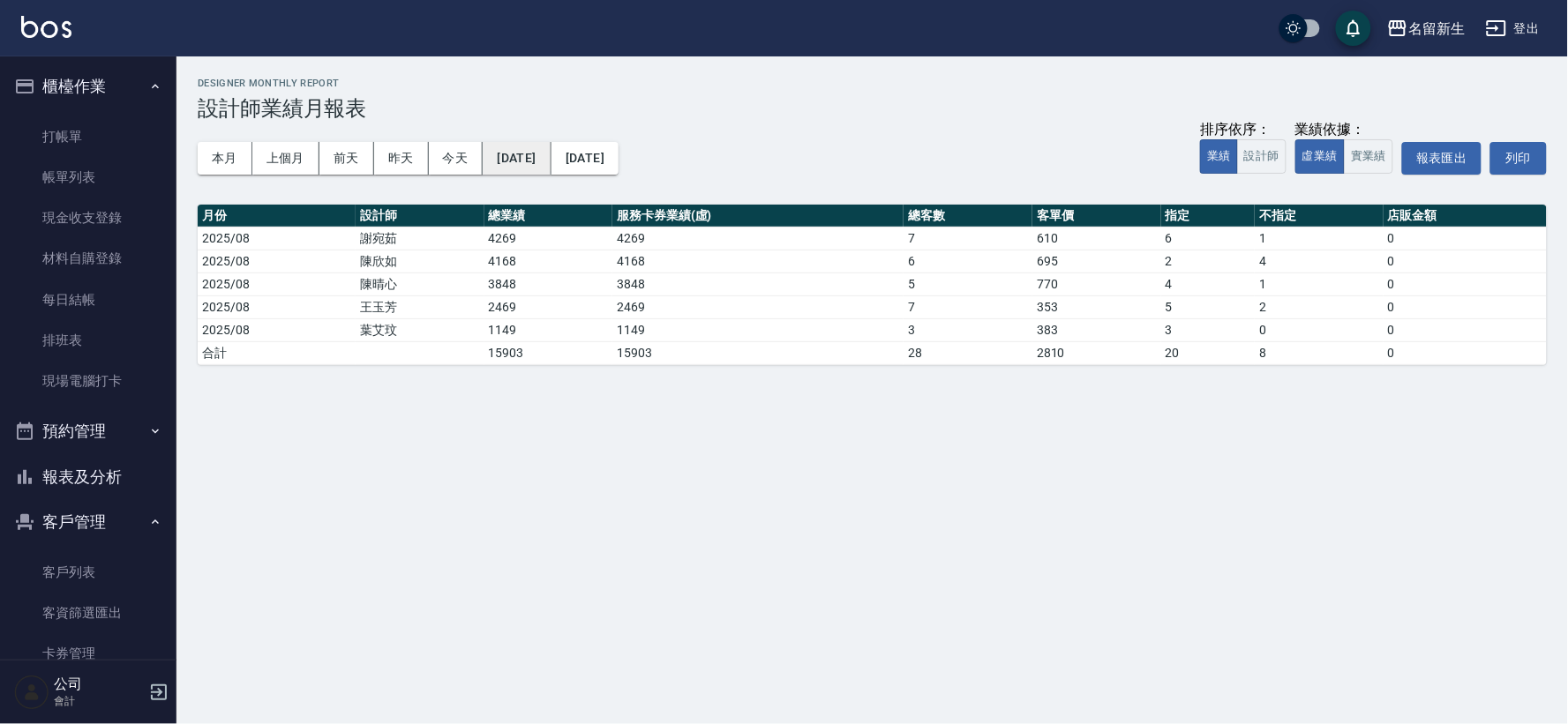
click at [538, 159] on button "[DATE]" at bounding box center [516, 158] width 68 height 33
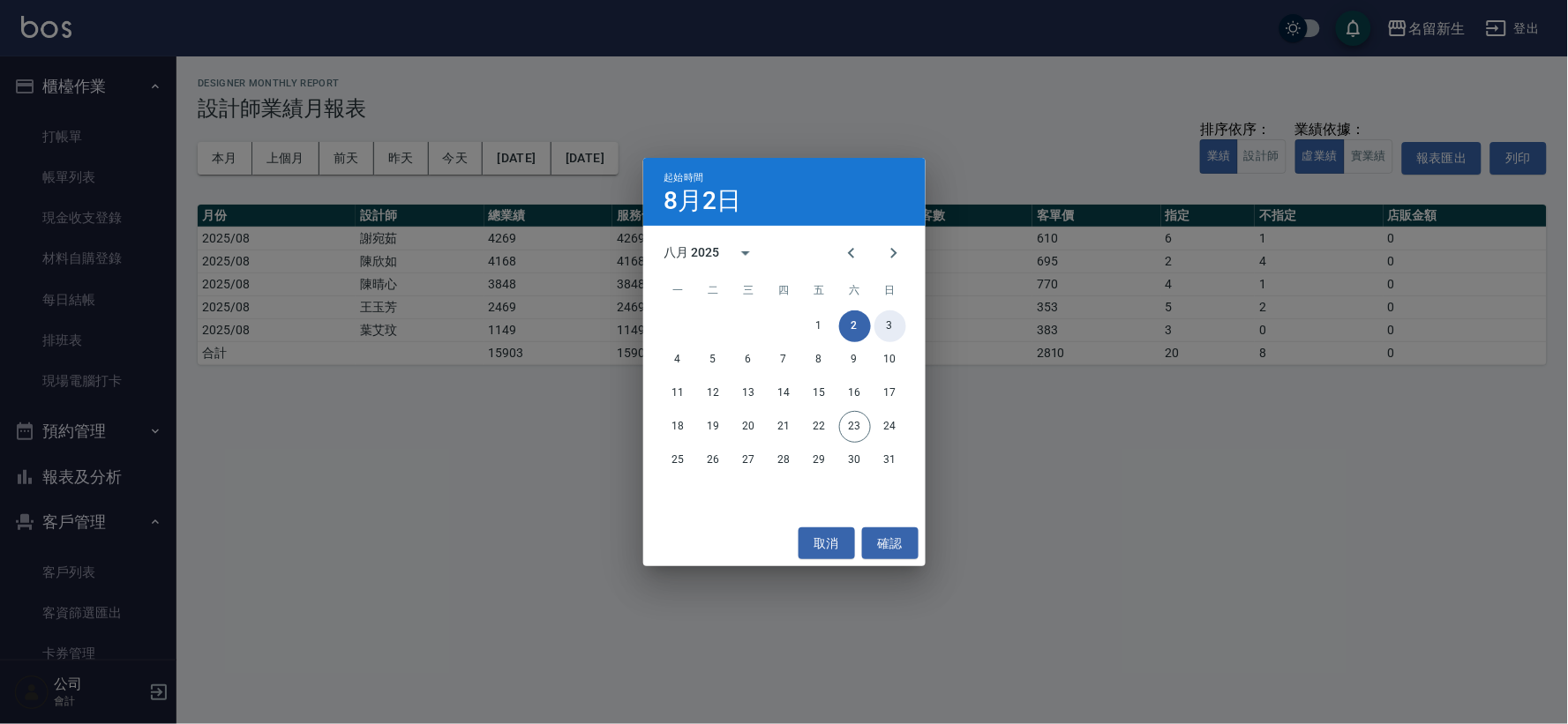
click at [900, 331] on button "3" at bounding box center [890, 327] width 32 height 32
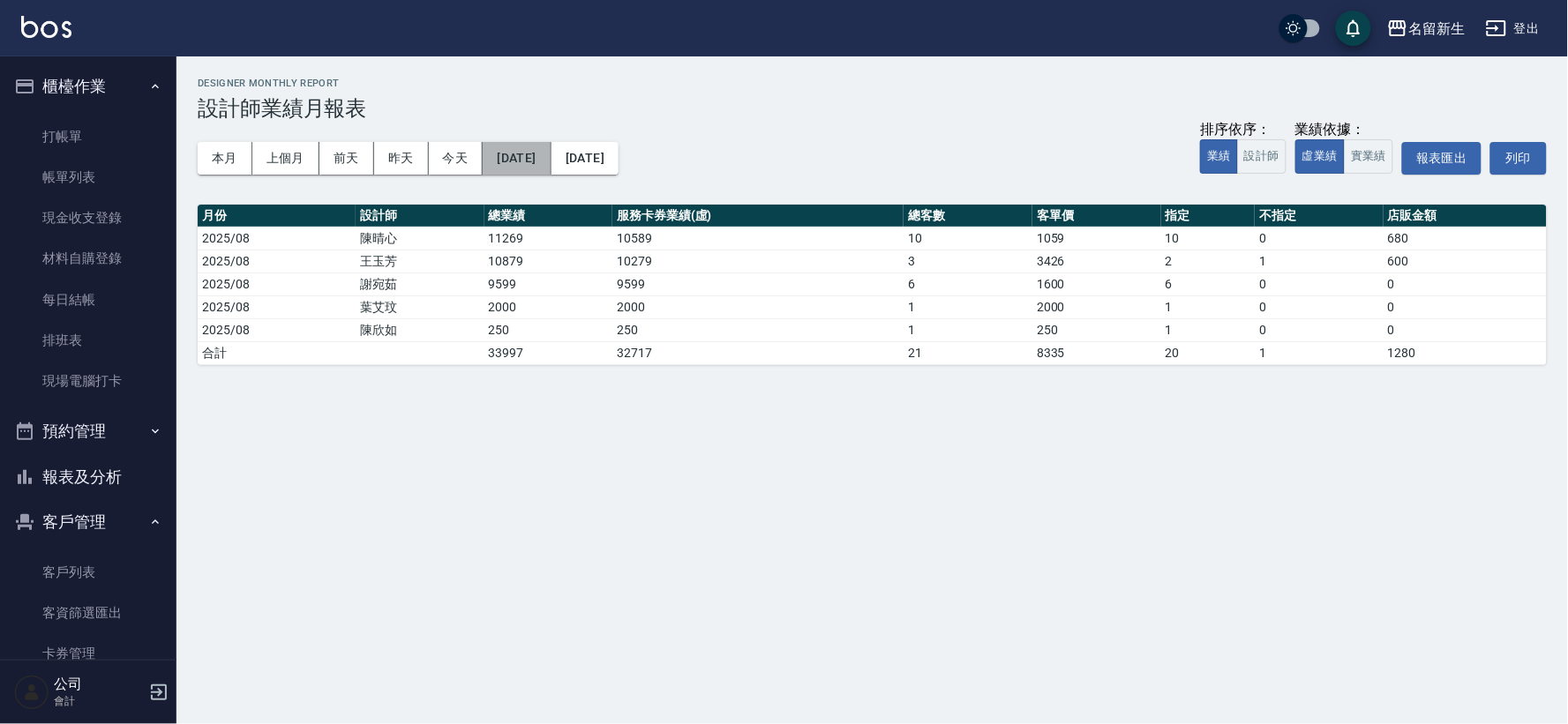
click at [540, 170] on button "[DATE]" at bounding box center [516, 158] width 68 height 33
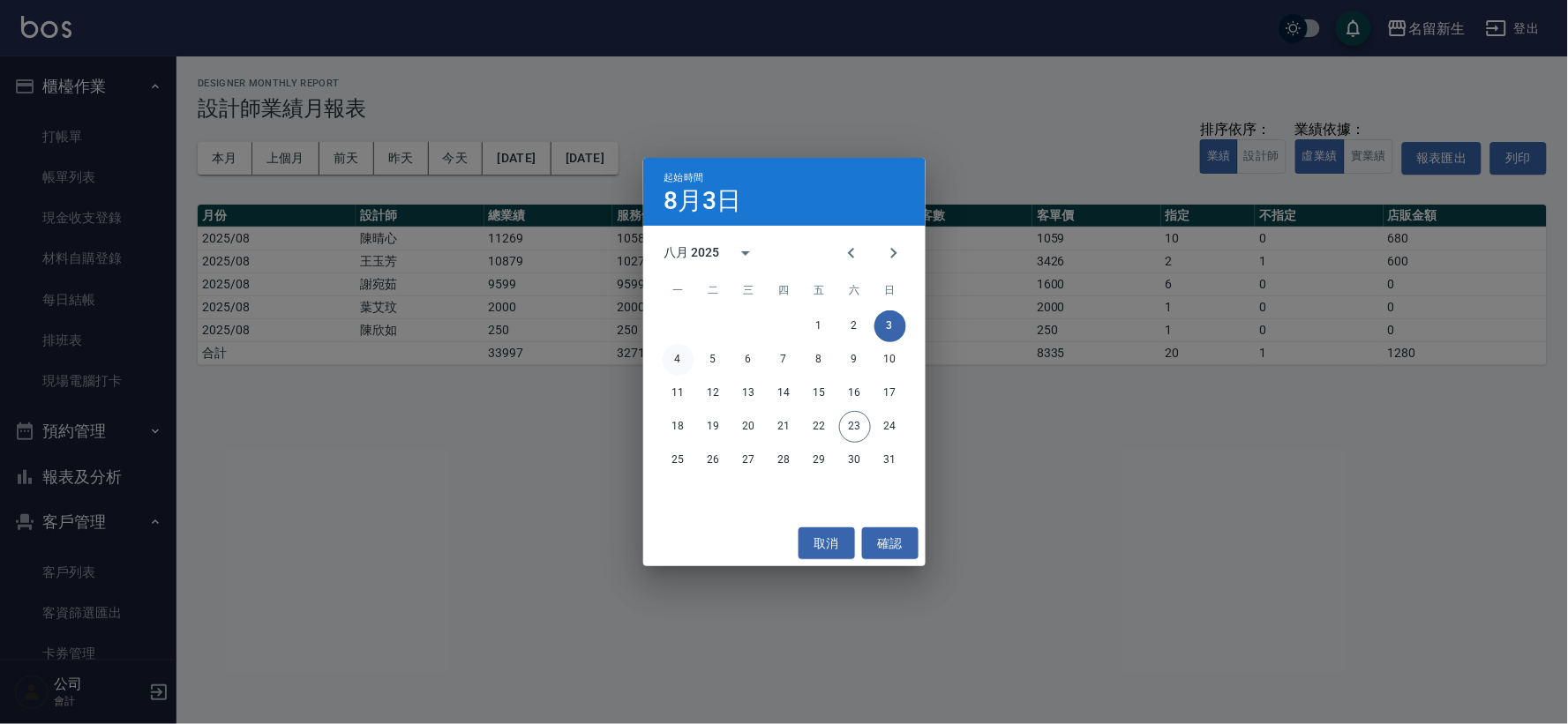
click at [680, 360] on button "4" at bounding box center [679, 360] width 32 height 32
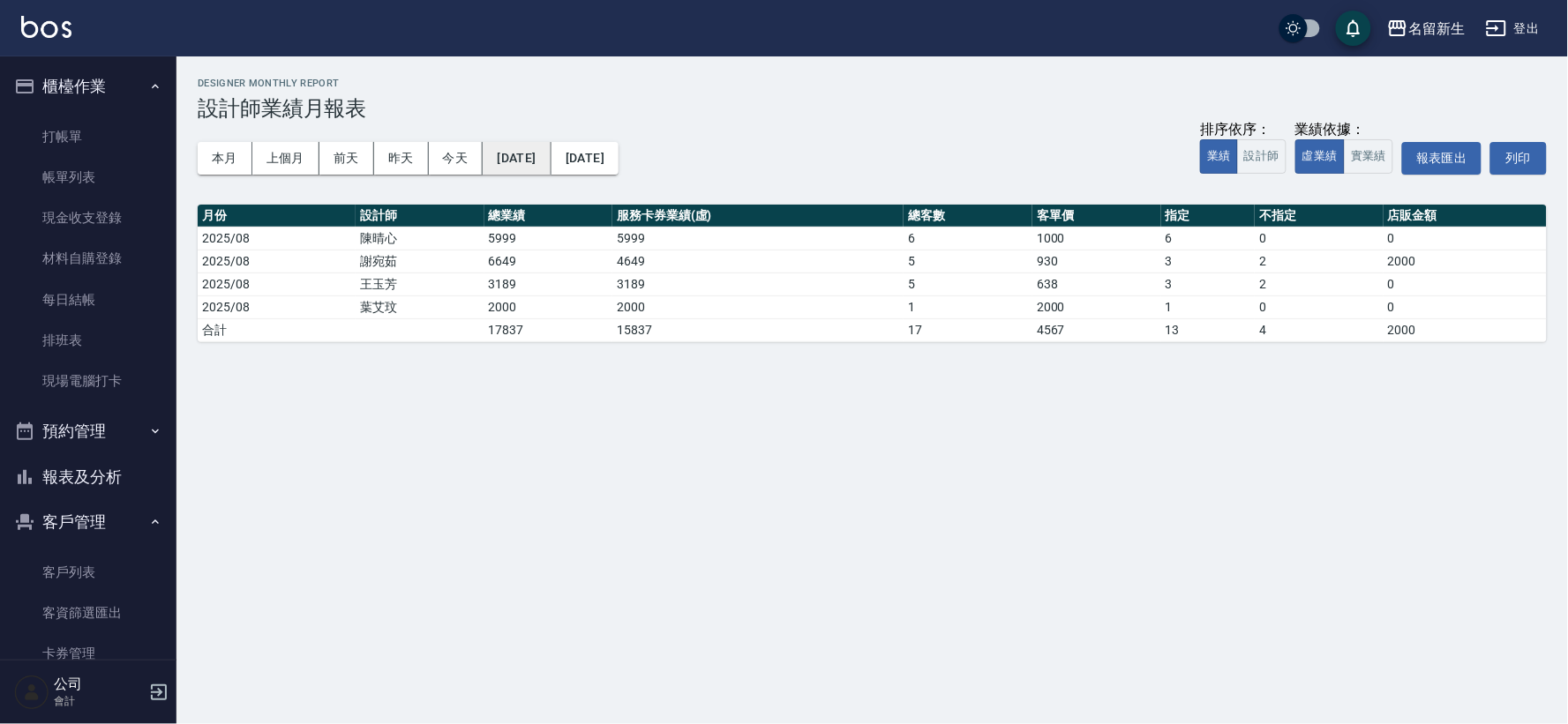
click at [514, 154] on button "[DATE]" at bounding box center [516, 158] width 68 height 33
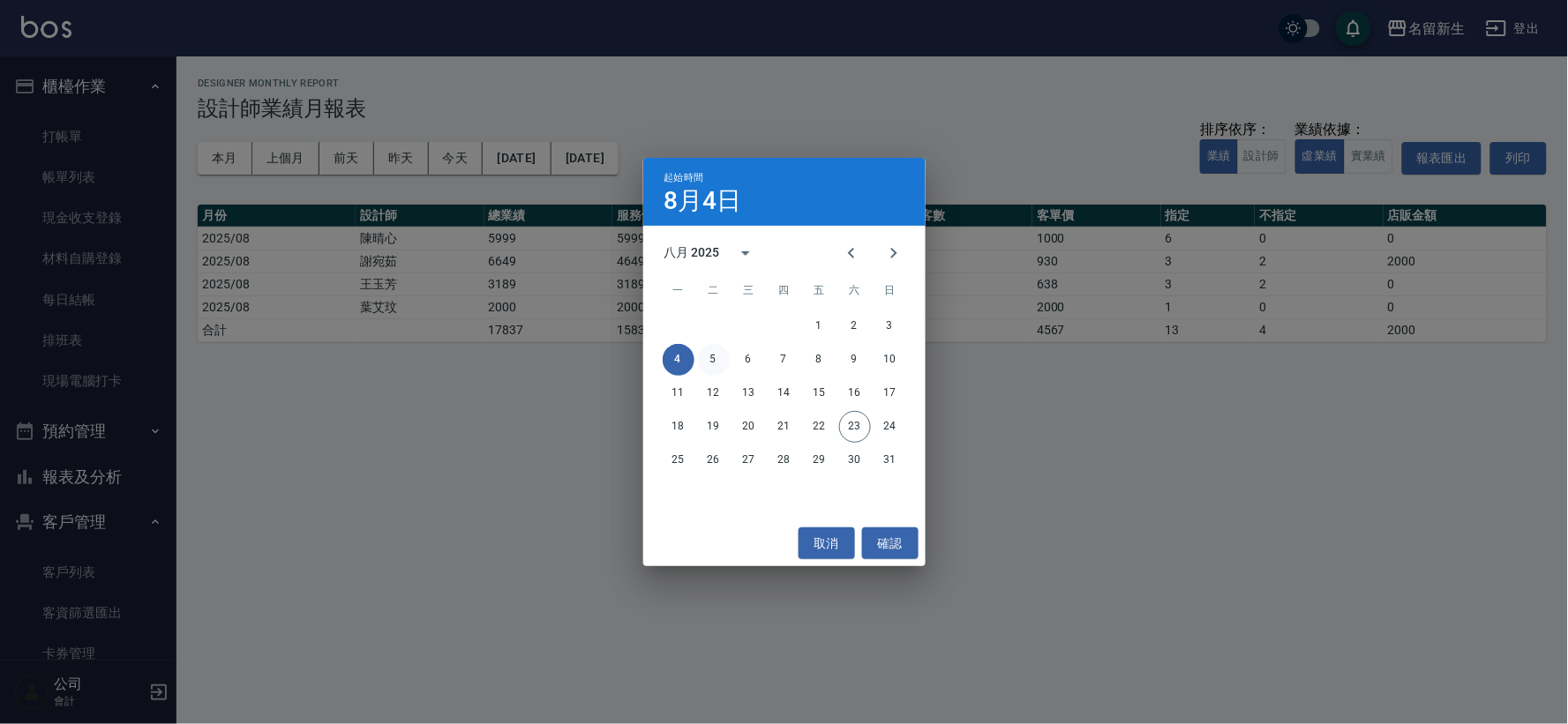
click at [719, 356] on button "5" at bounding box center [714, 360] width 32 height 32
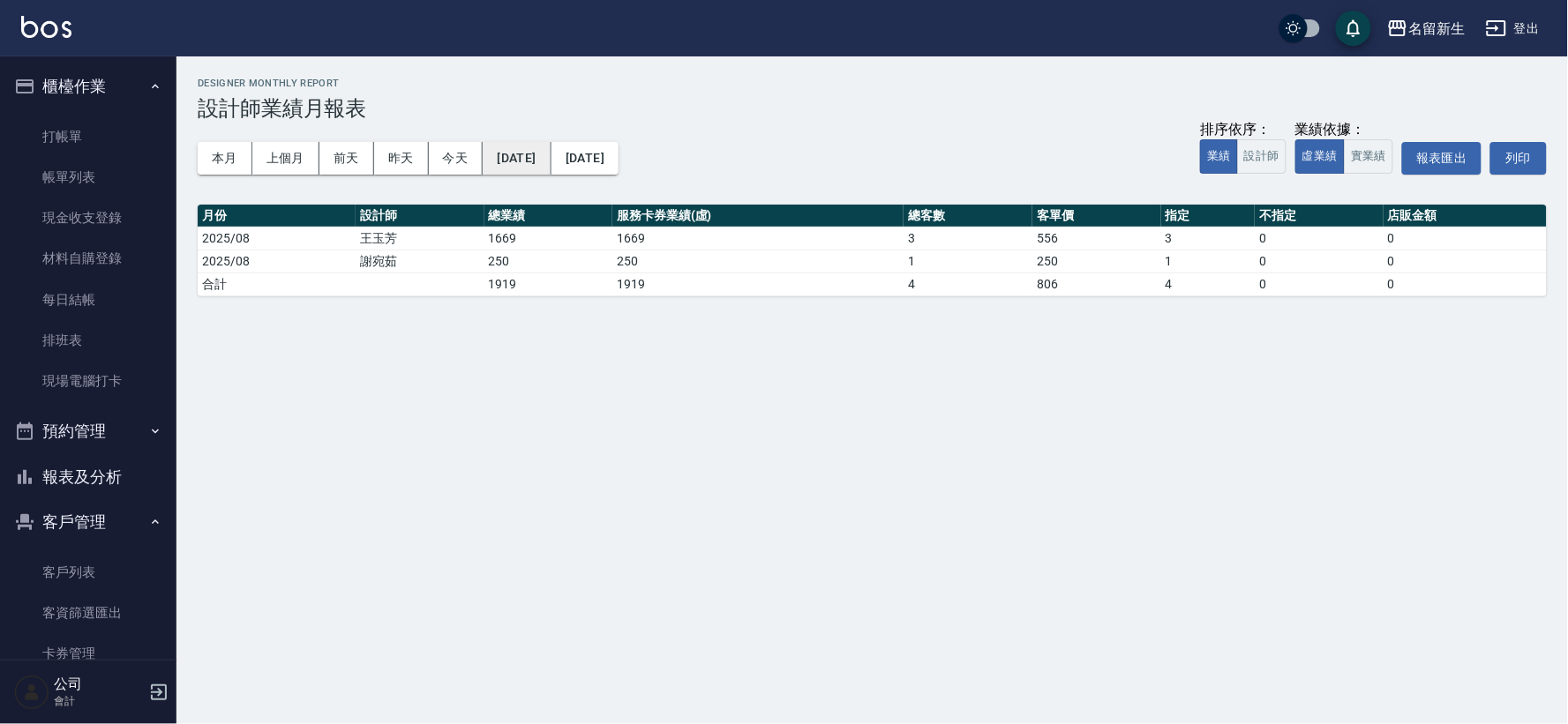
click at [542, 154] on button "[DATE]" at bounding box center [516, 158] width 68 height 33
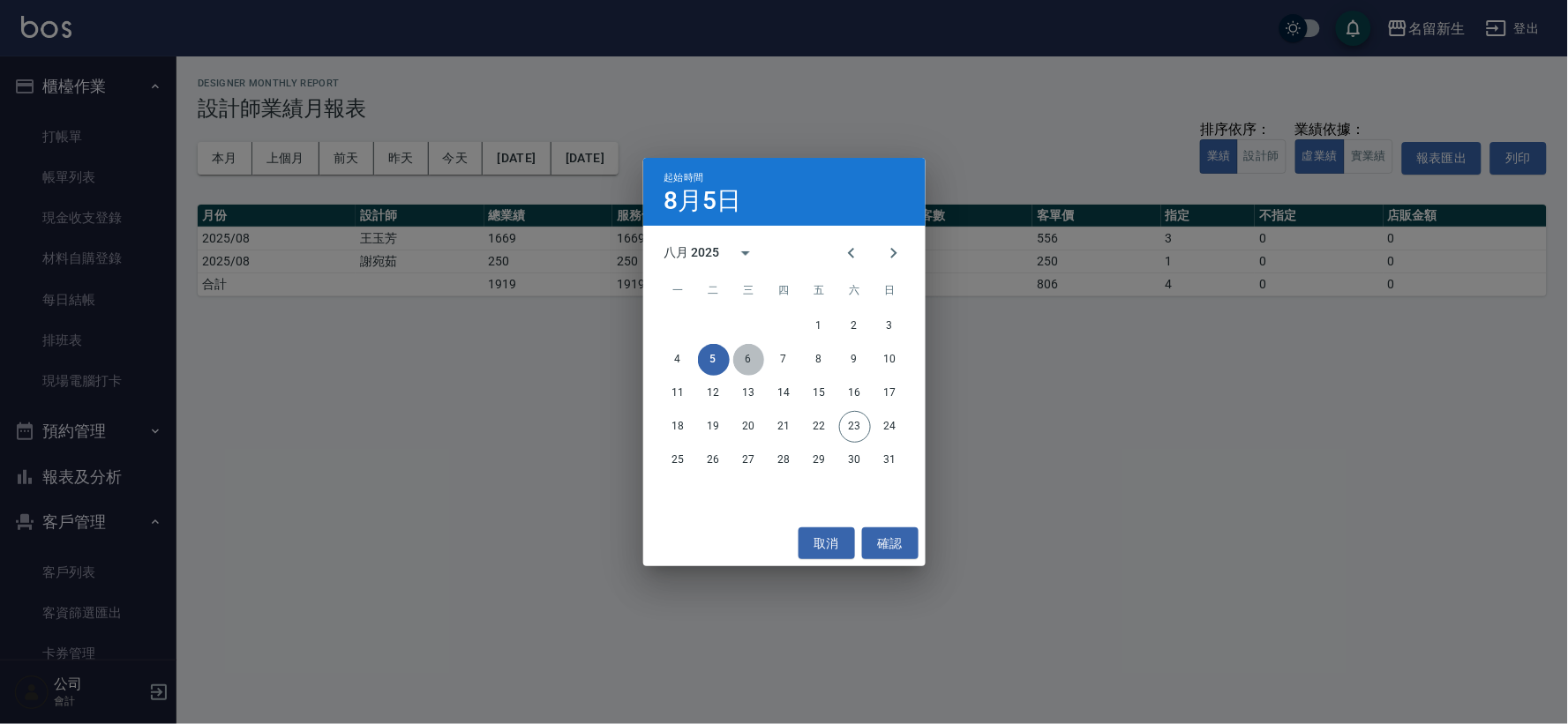
click at [735, 350] on button "6" at bounding box center [750, 360] width 32 height 32
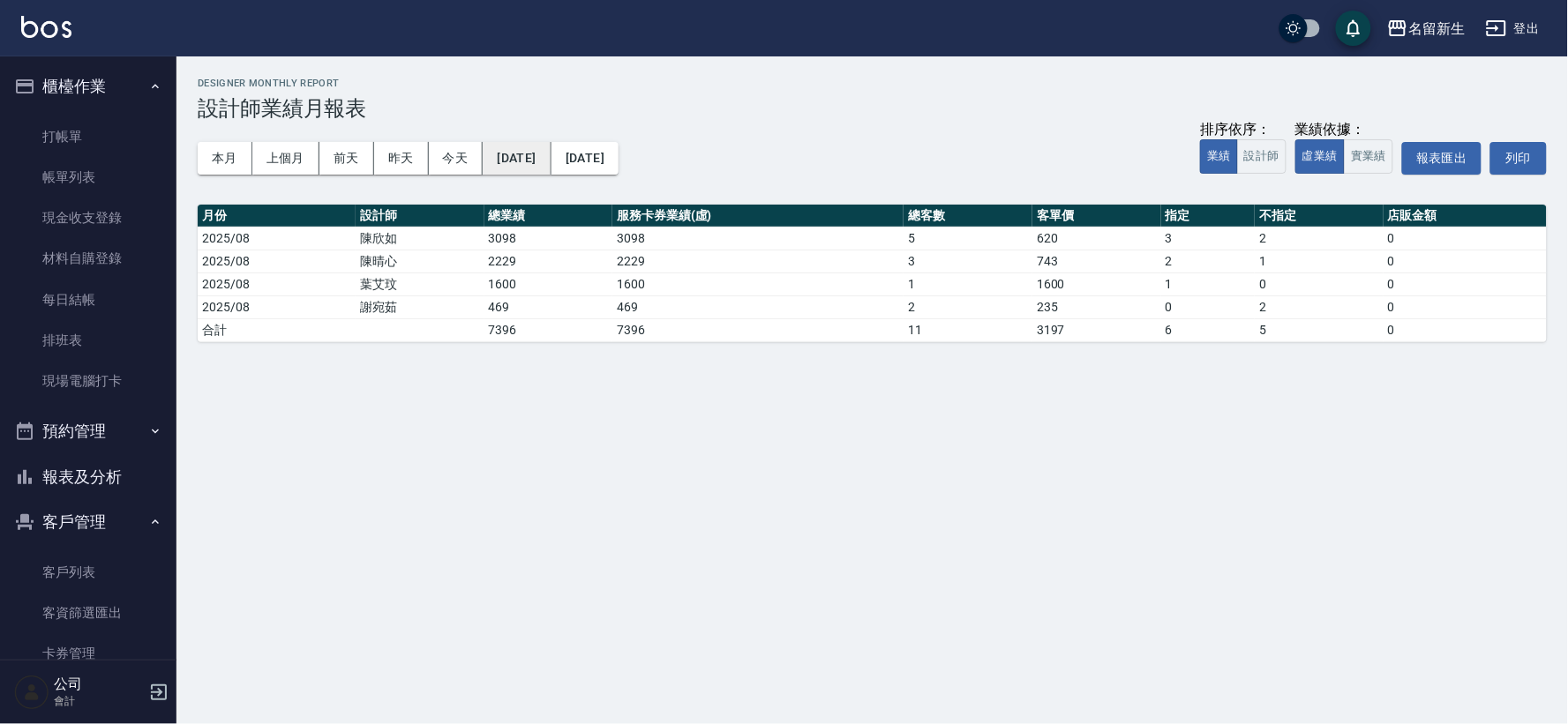
click at [517, 165] on button "[DATE]" at bounding box center [516, 158] width 68 height 33
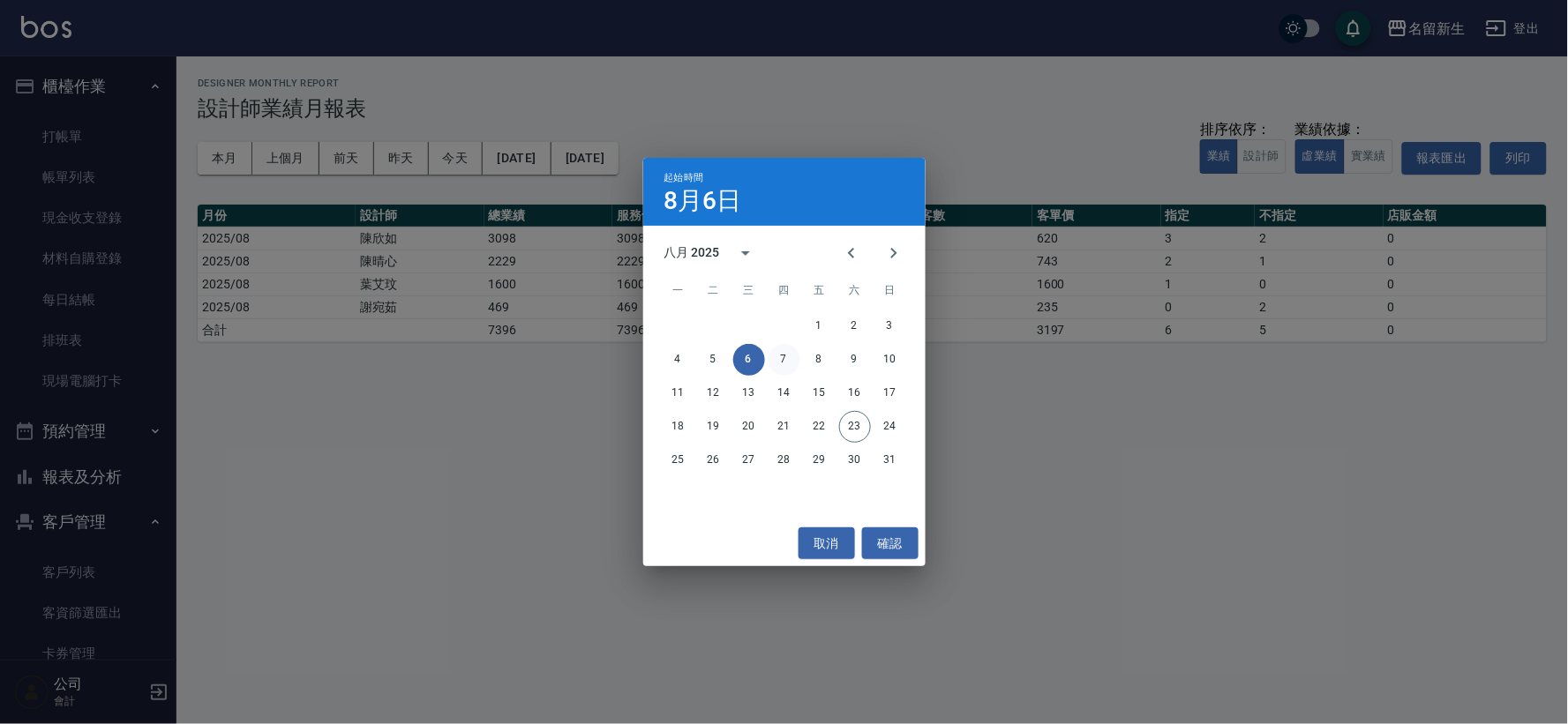
click at [783, 362] on button "7" at bounding box center [784, 360] width 32 height 32
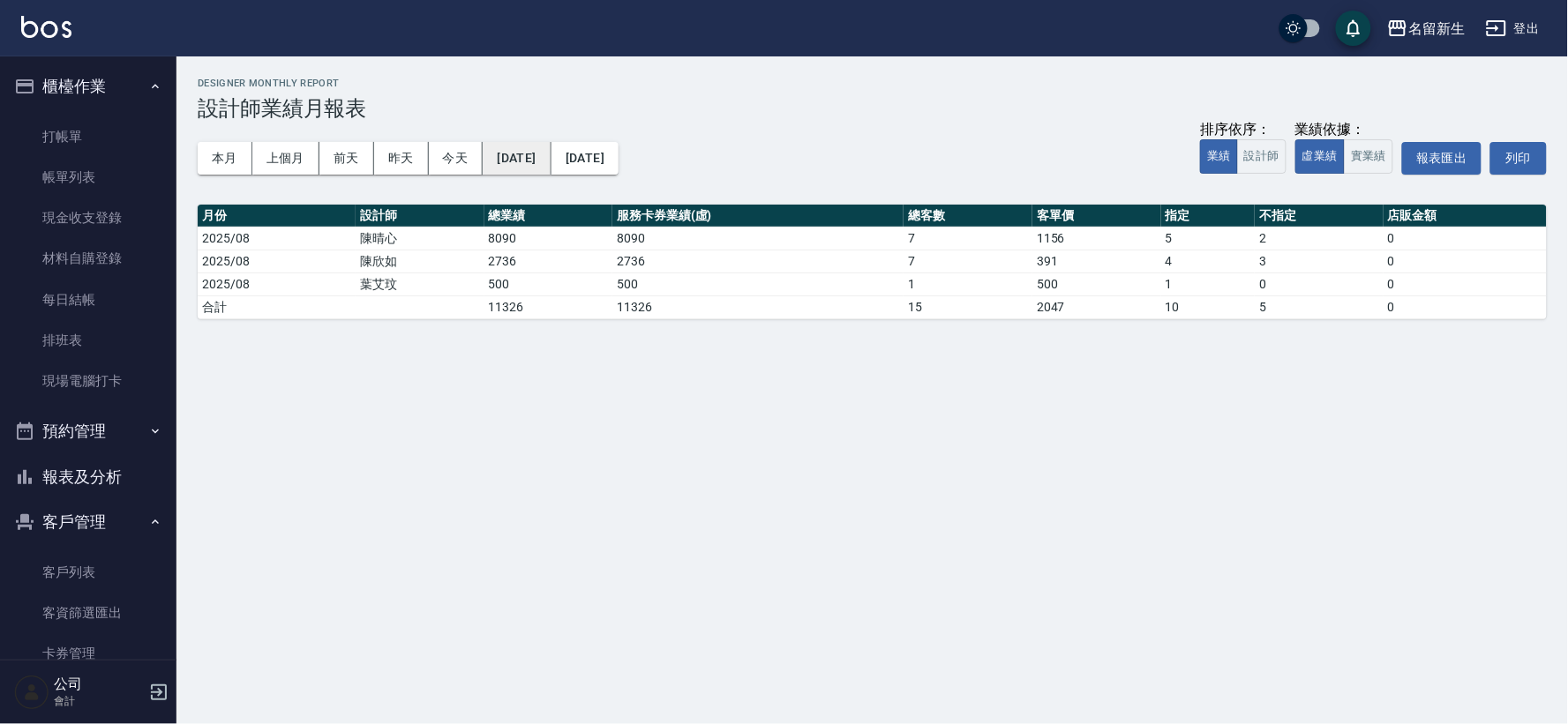
click at [551, 161] on button "[DATE]" at bounding box center [516, 158] width 68 height 33
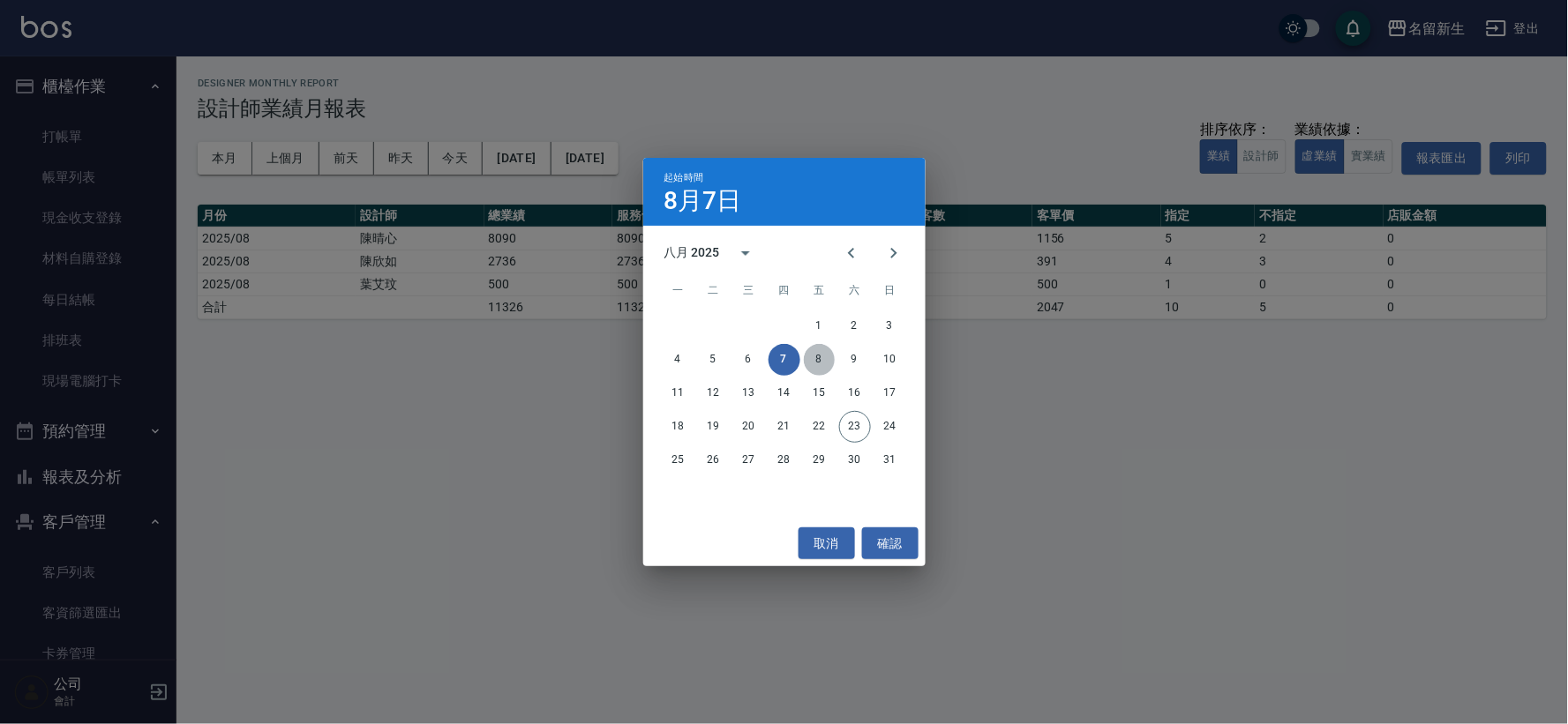
click at [815, 353] on button "8" at bounding box center [819, 360] width 32 height 32
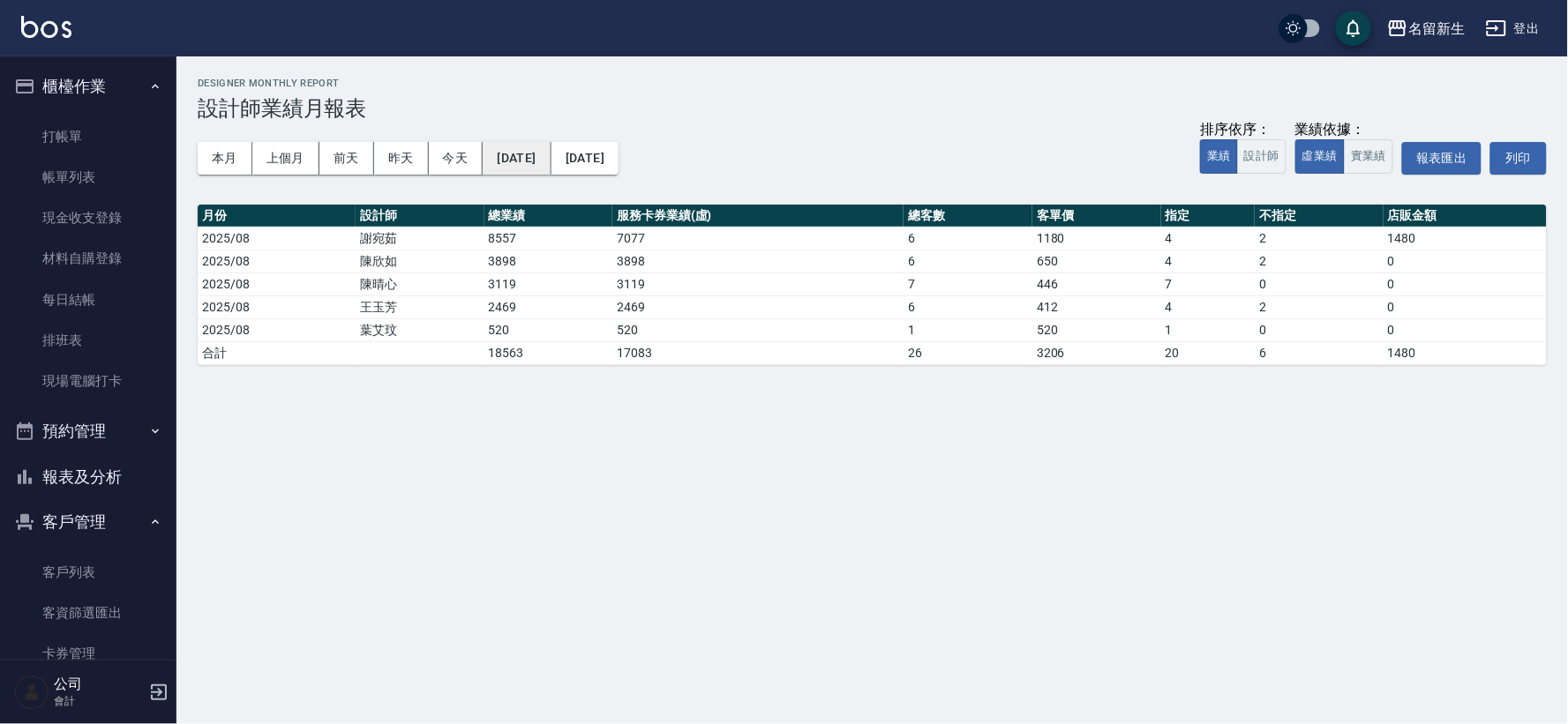
click at [536, 166] on button "[DATE]" at bounding box center [516, 158] width 68 height 33
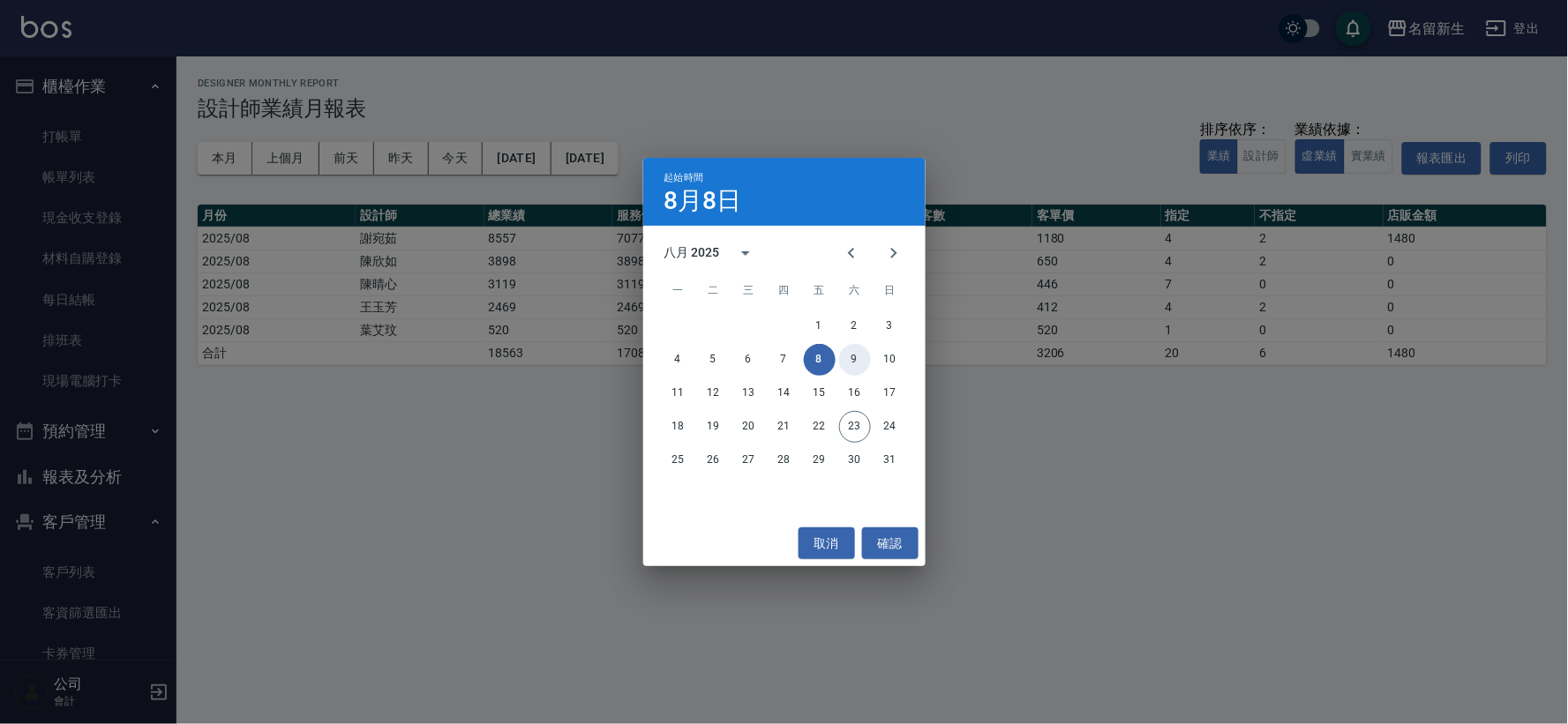
click at [858, 357] on button "9" at bounding box center [855, 360] width 32 height 32
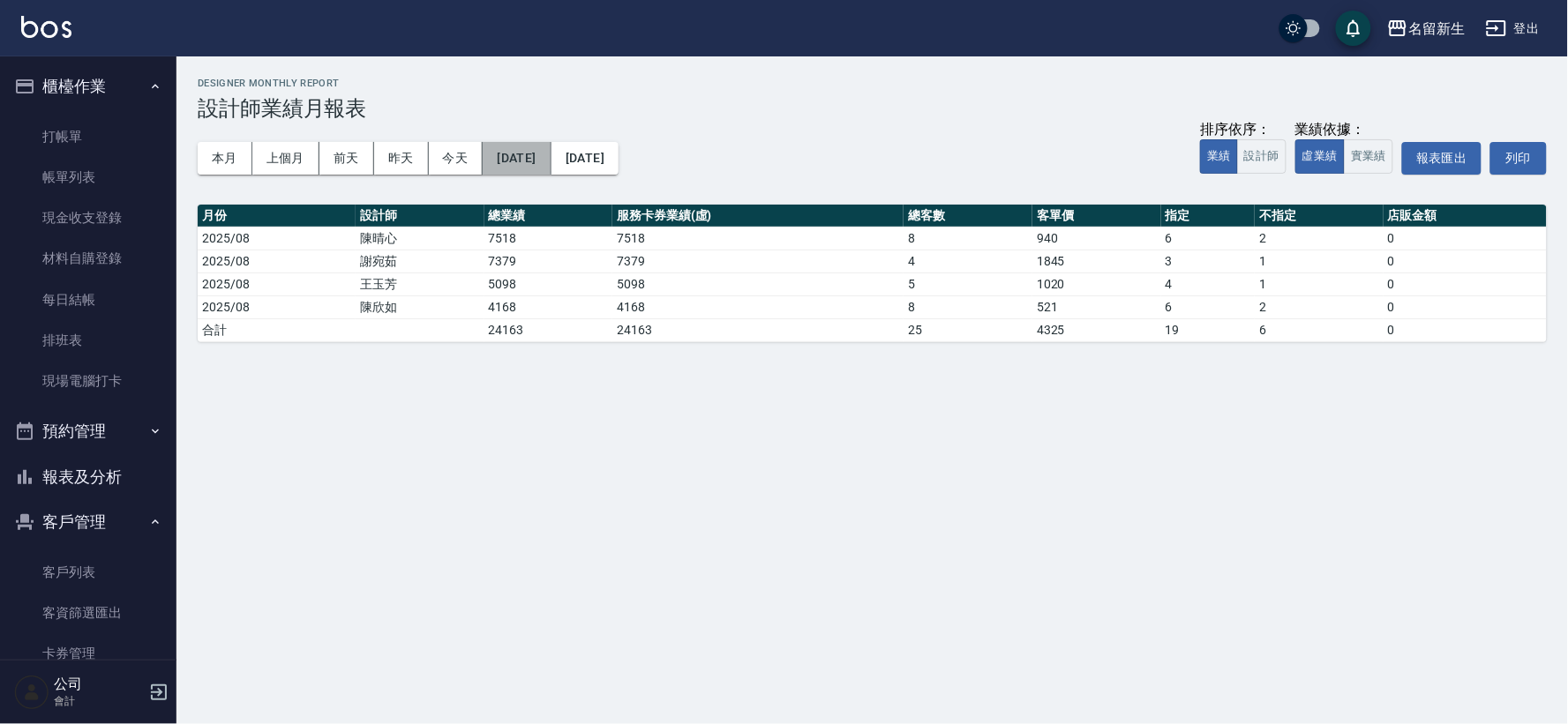
click at [534, 144] on button "[DATE]" at bounding box center [516, 158] width 68 height 33
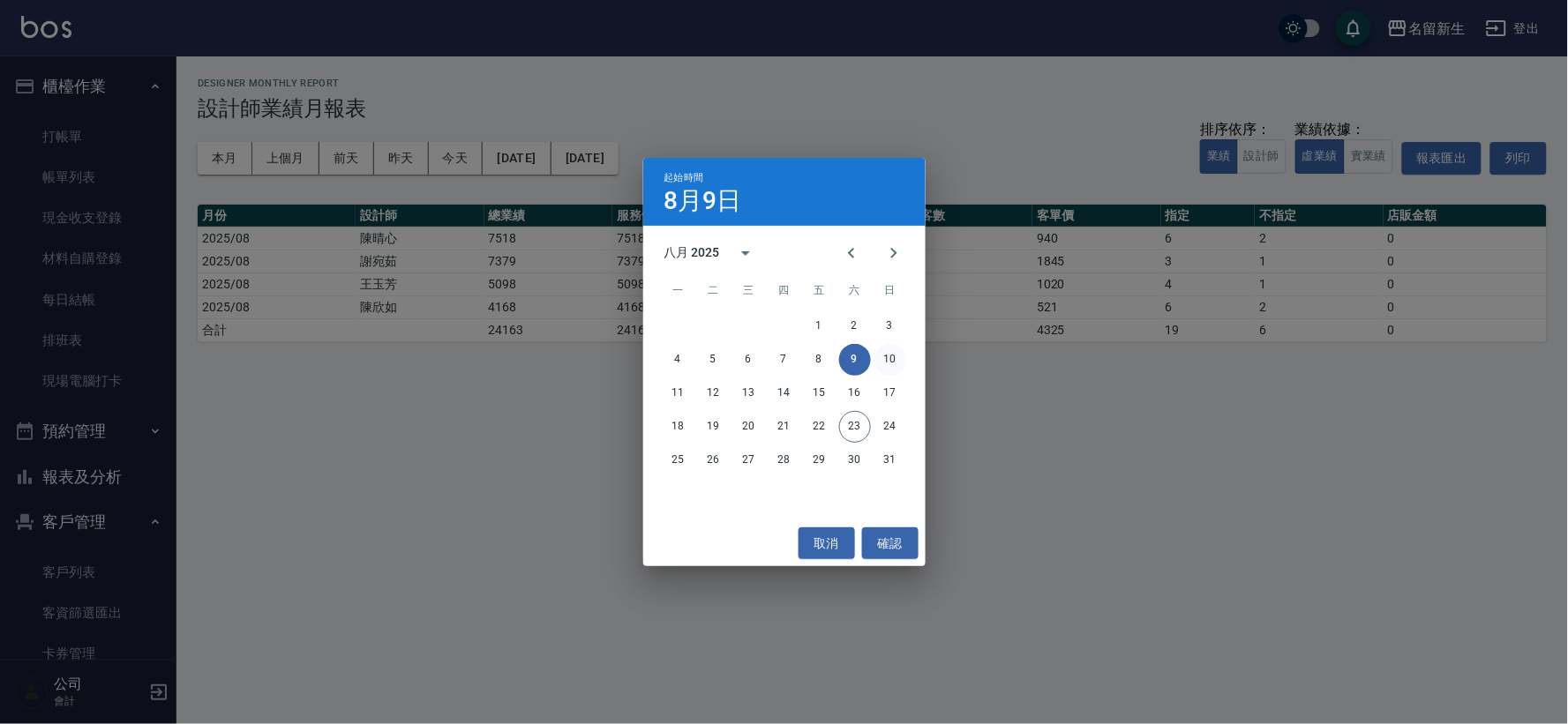
click at [887, 358] on button "10" at bounding box center [890, 360] width 32 height 32
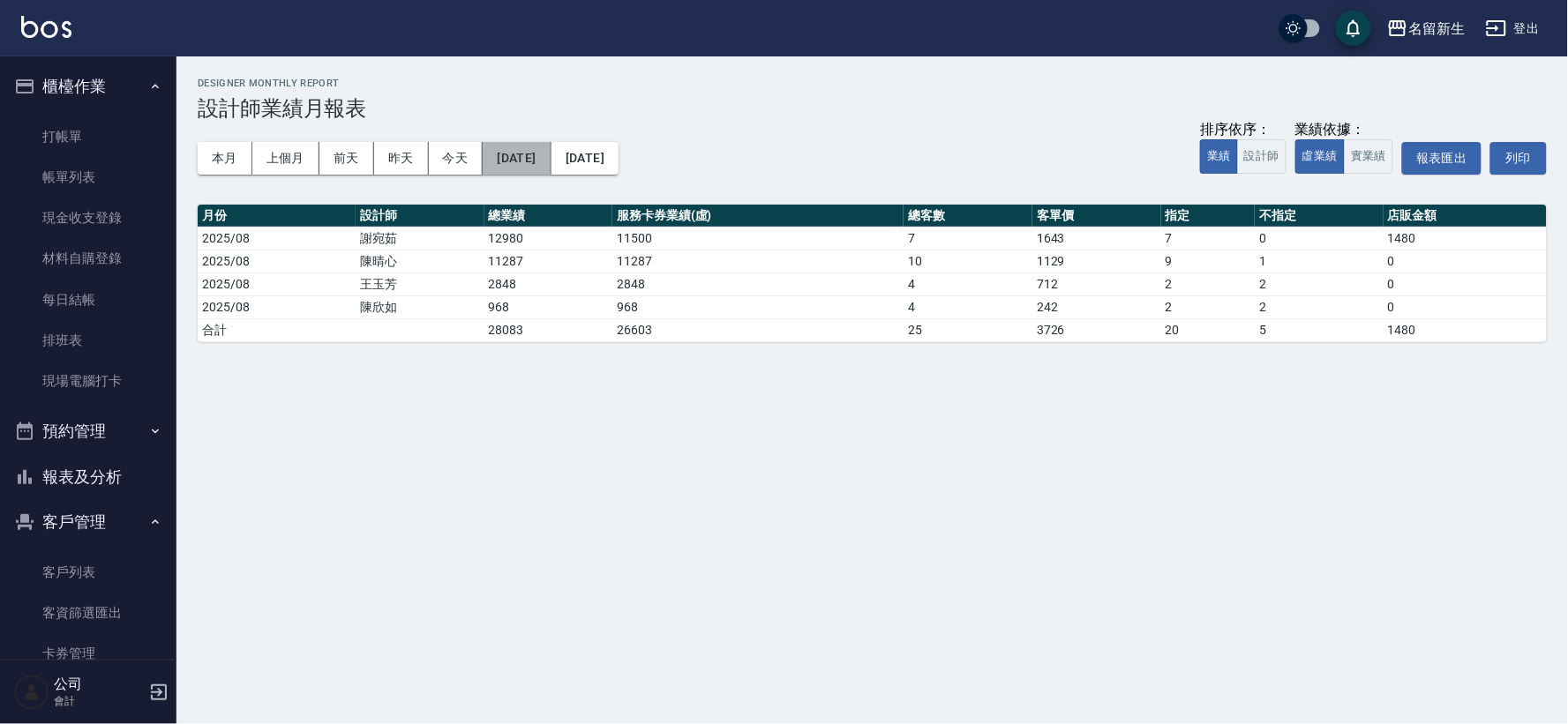
click at [530, 157] on button "[DATE]" at bounding box center [516, 158] width 68 height 33
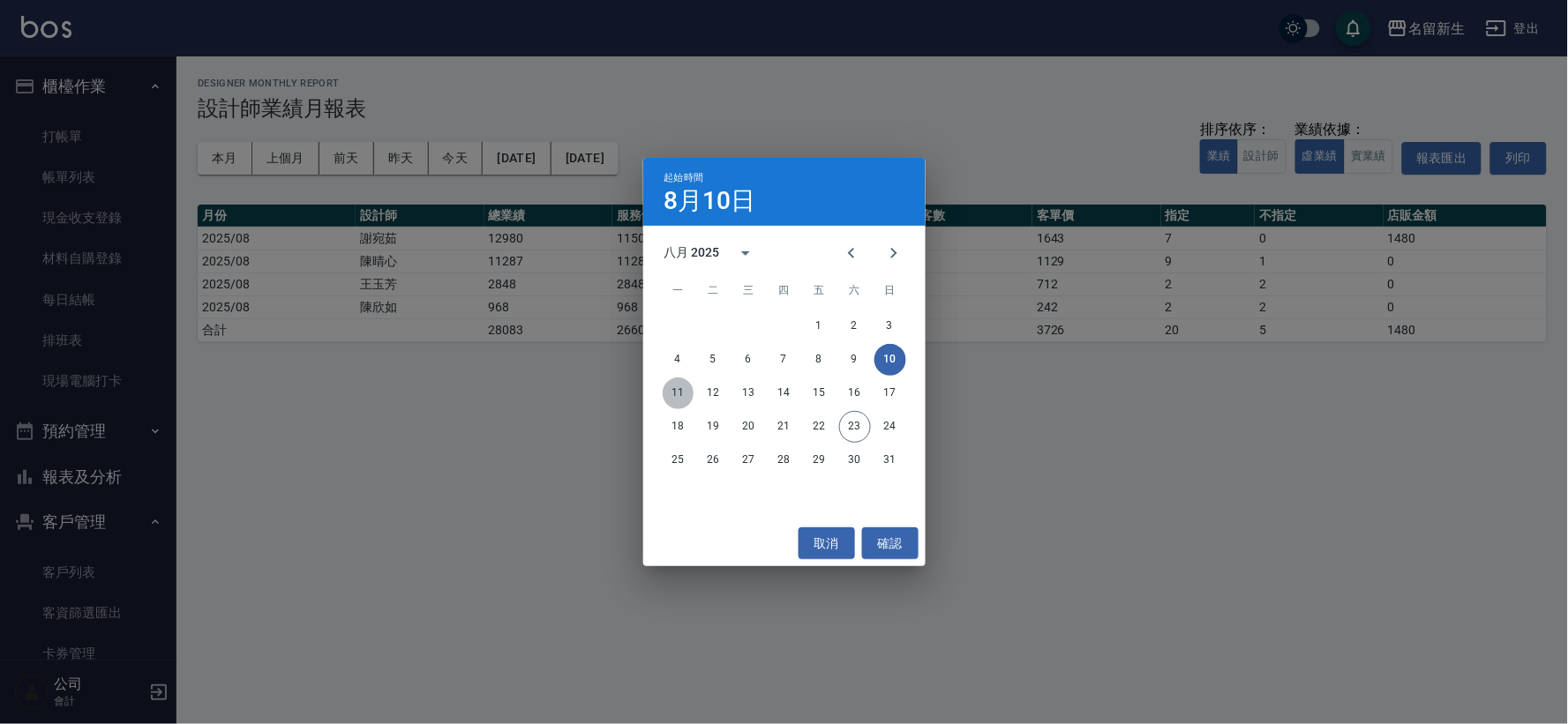
click at [674, 393] on button "11" at bounding box center [679, 394] width 32 height 32
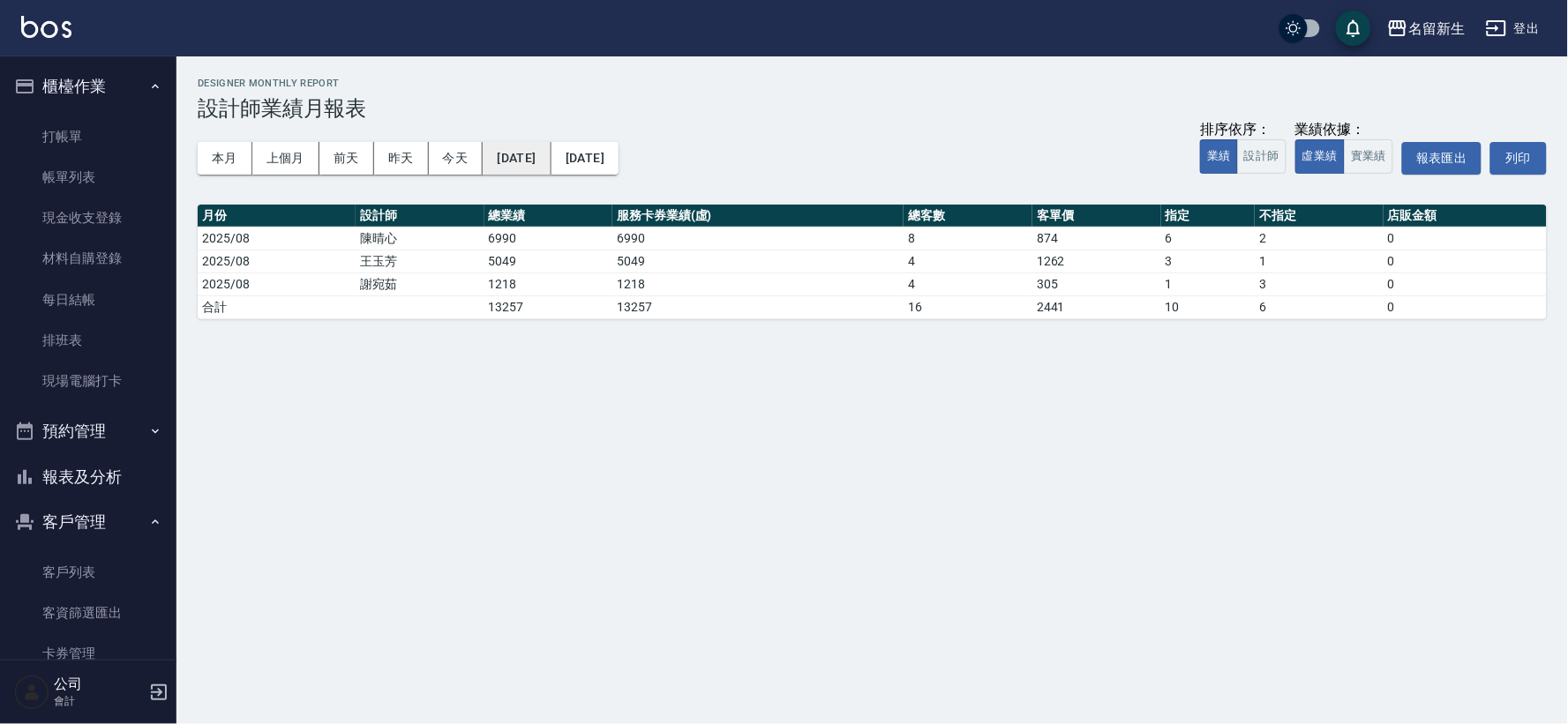
click at [545, 164] on button "[DATE]" at bounding box center [516, 158] width 68 height 33
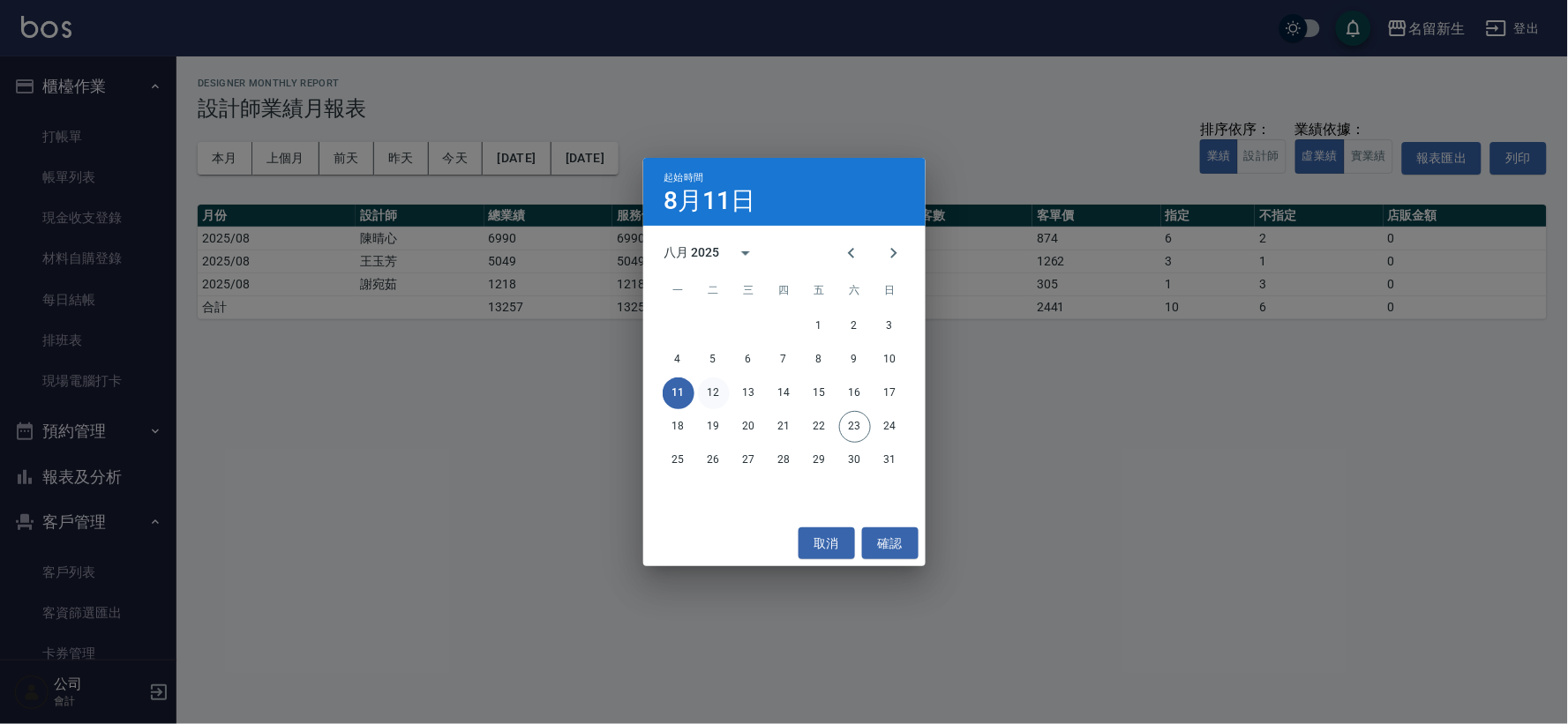
click at [705, 401] on button "12" at bounding box center [714, 394] width 32 height 32
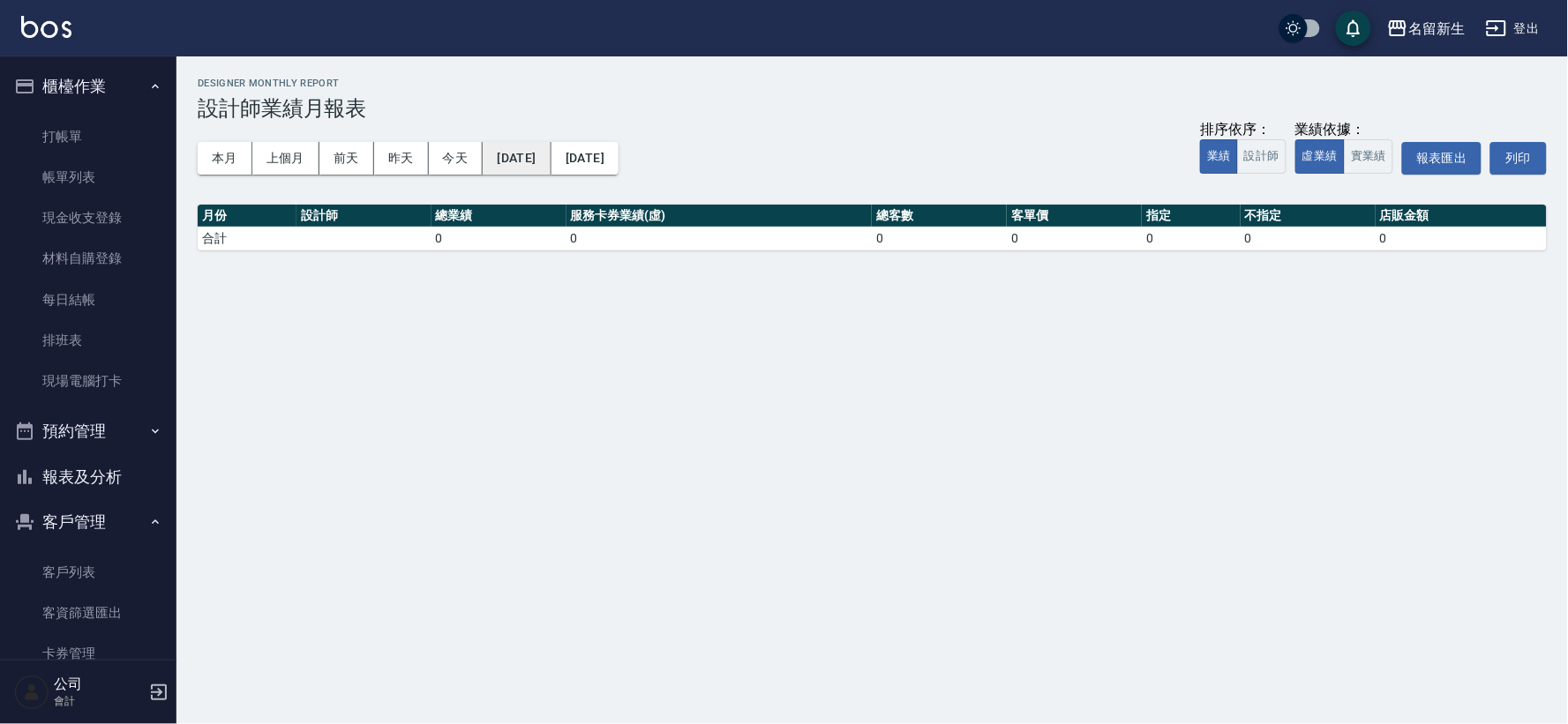
click at [494, 152] on button "[DATE]" at bounding box center [516, 158] width 68 height 33
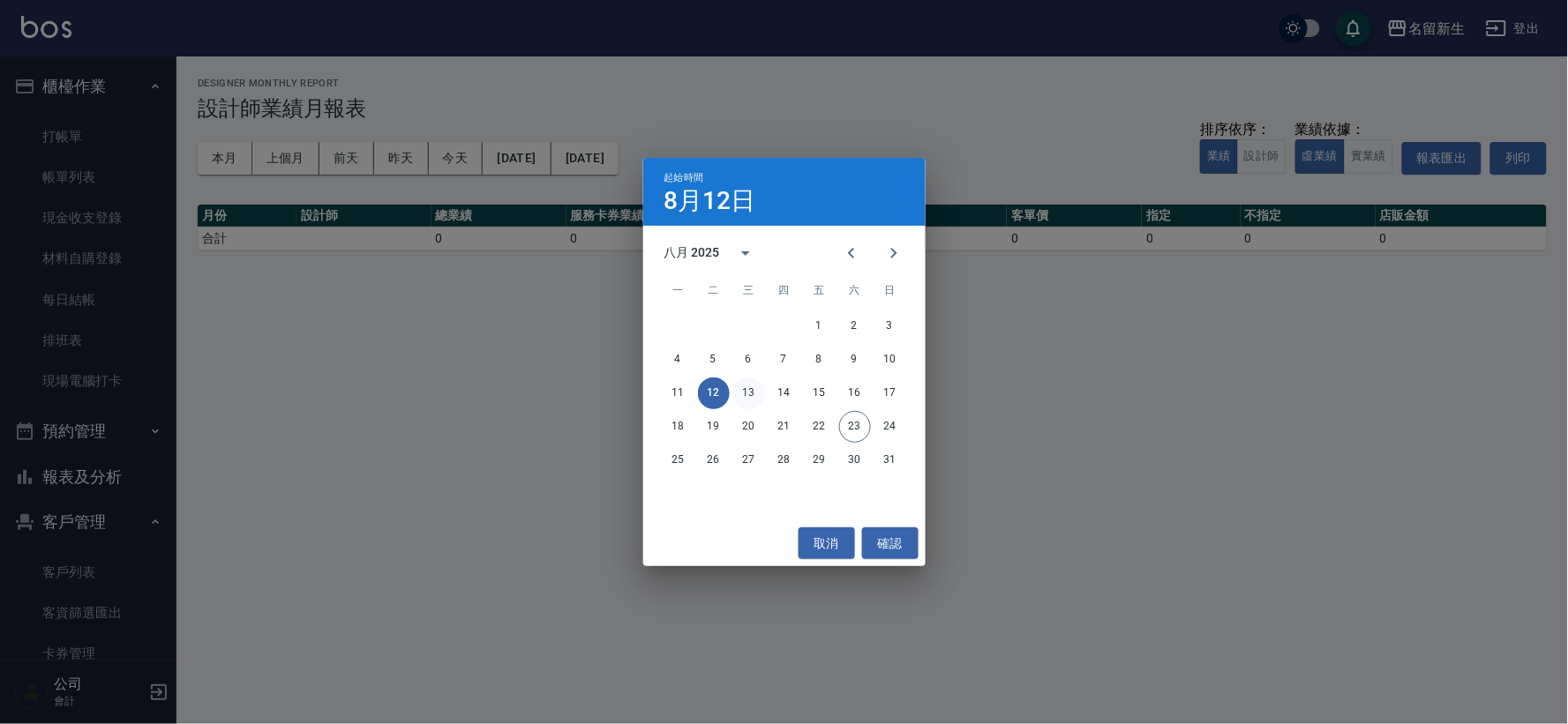
click at [744, 378] on button "13" at bounding box center [750, 394] width 32 height 32
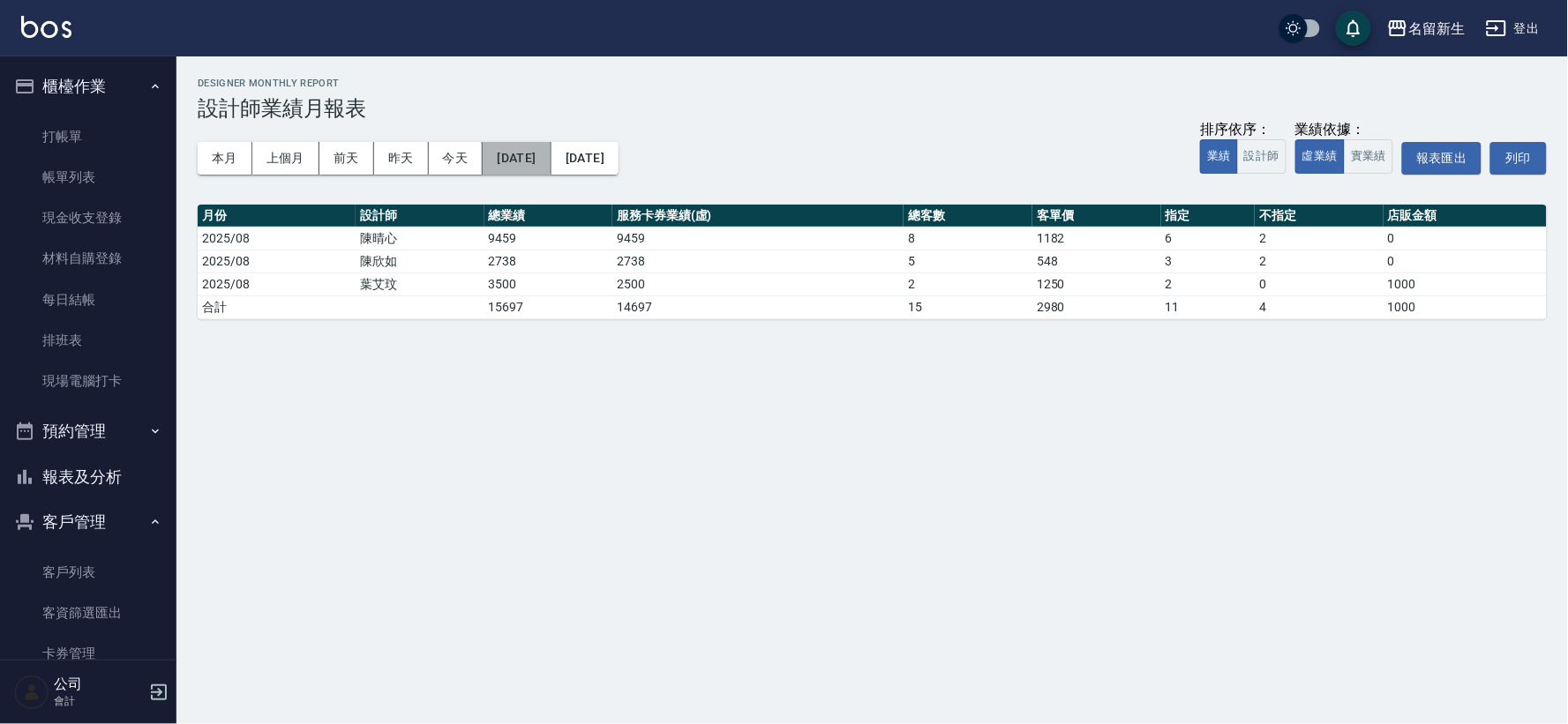
click at [529, 159] on button "[DATE]" at bounding box center [516, 158] width 68 height 33
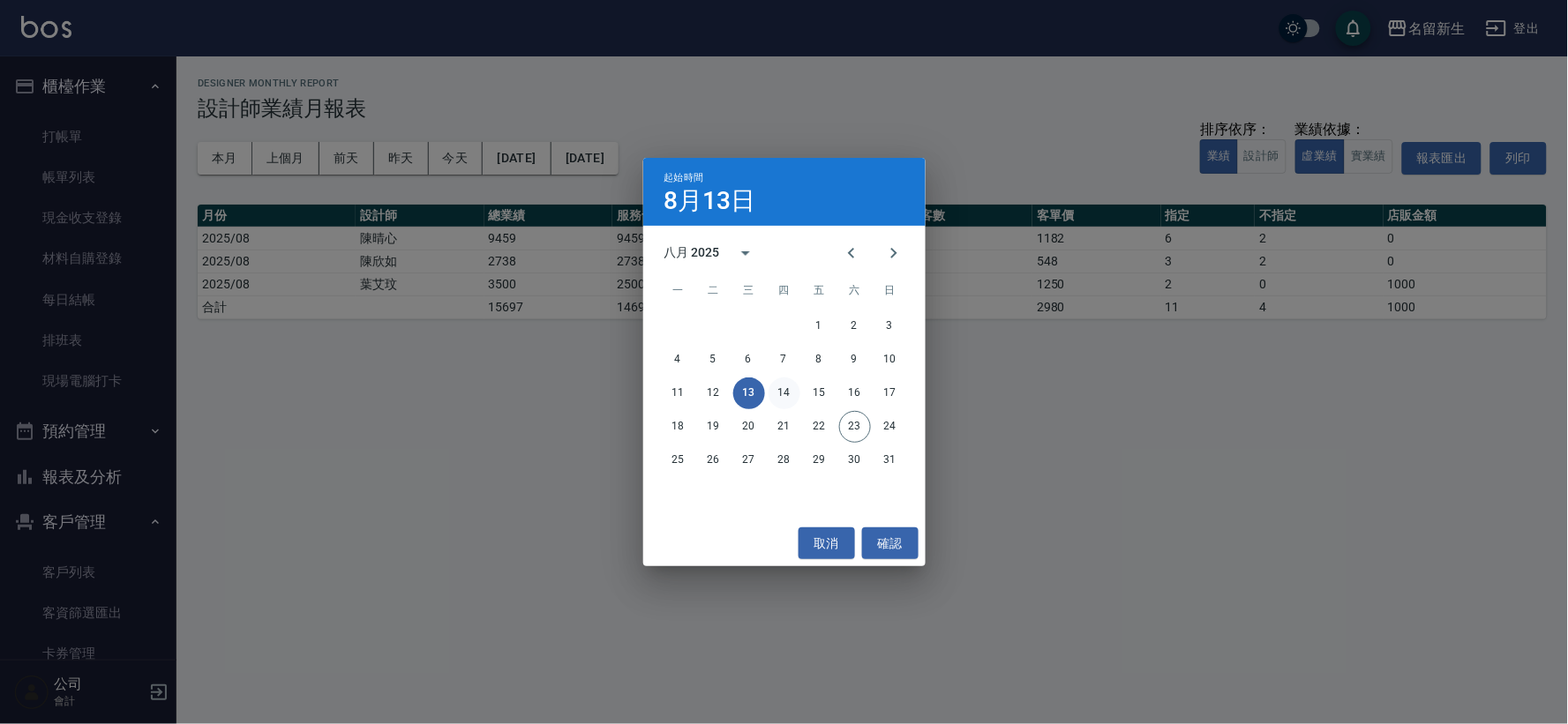
click at [778, 388] on button "14" at bounding box center [784, 394] width 32 height 32
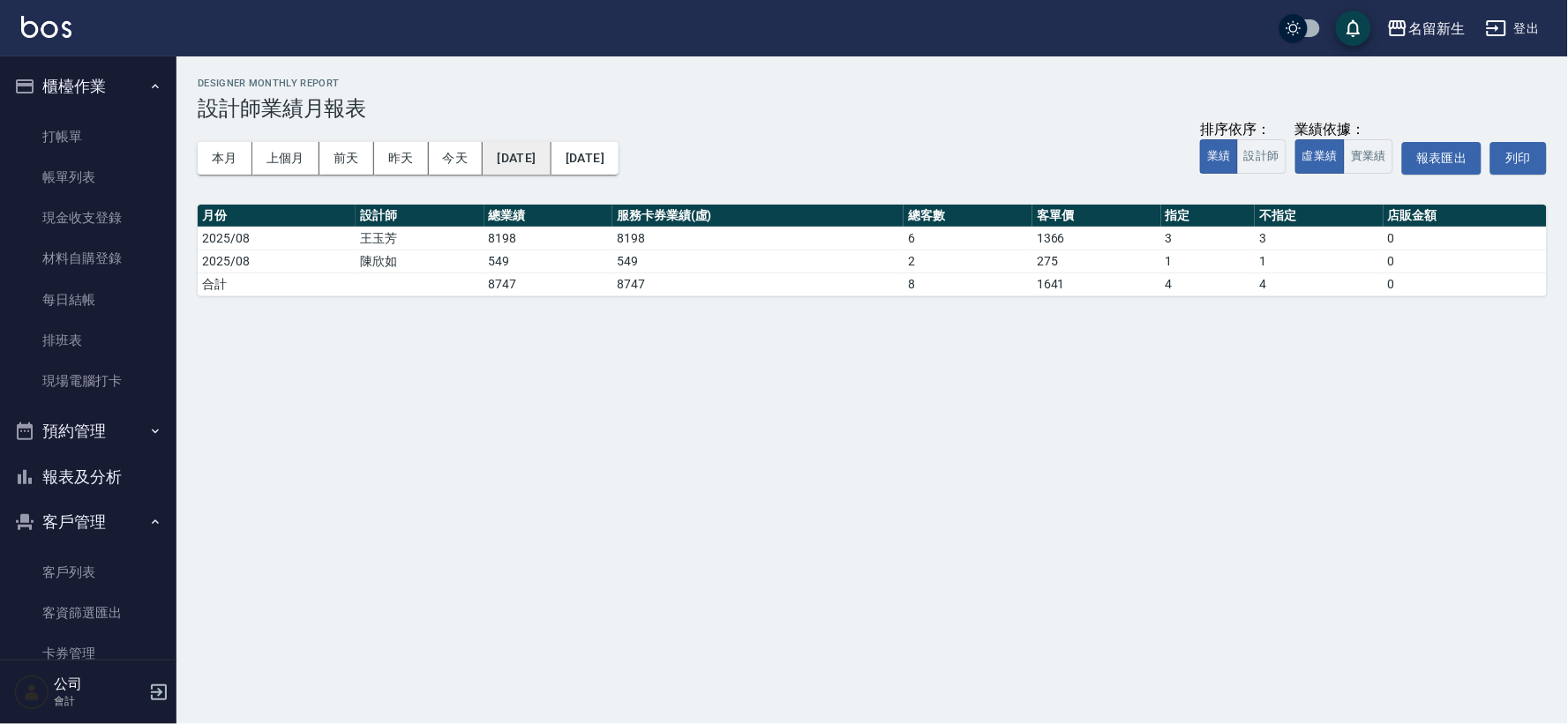
click at [511, 146] on button "[DATE]" at bounding box center [516, 158] width 68 height 33
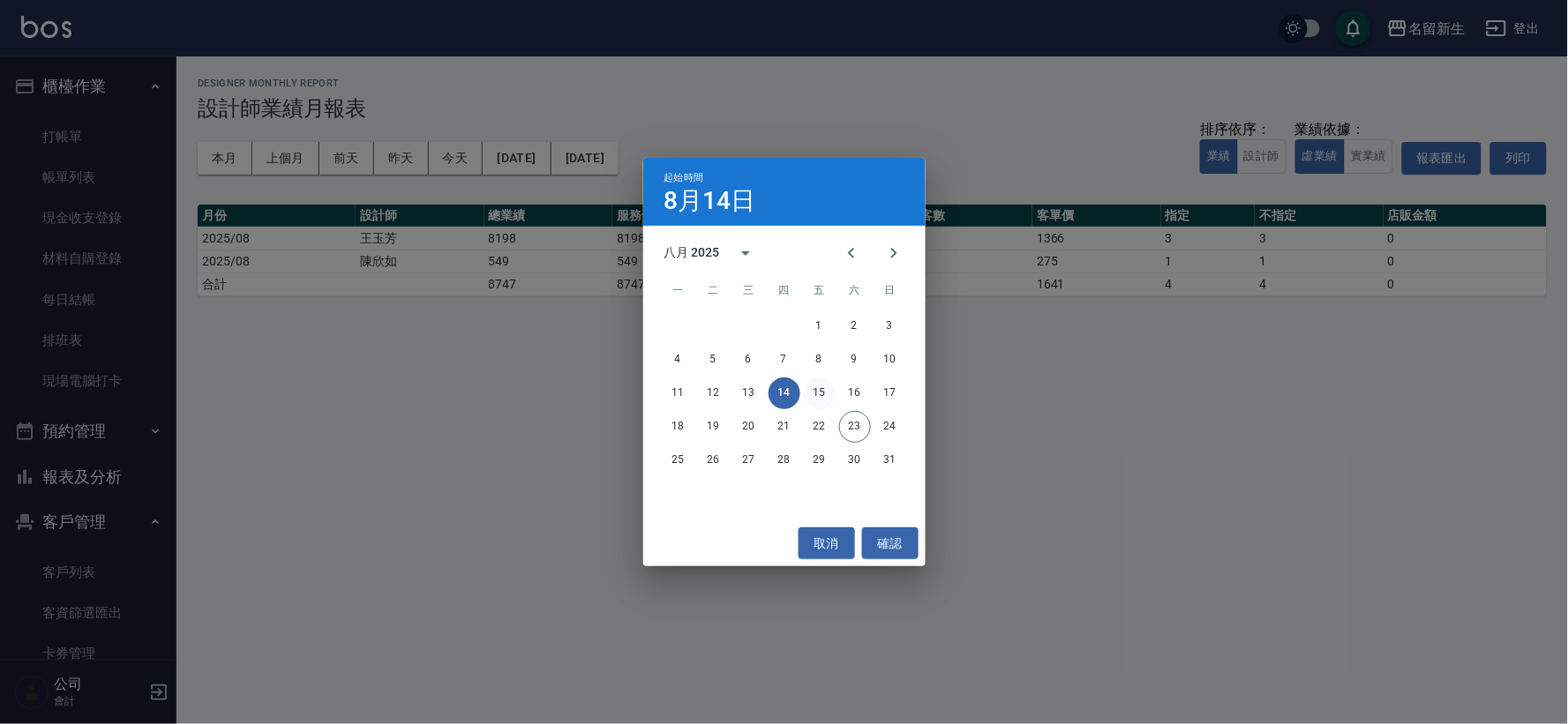
click at [821, 390] on button "15" at bounding box center [819, 394] width 32 height 32
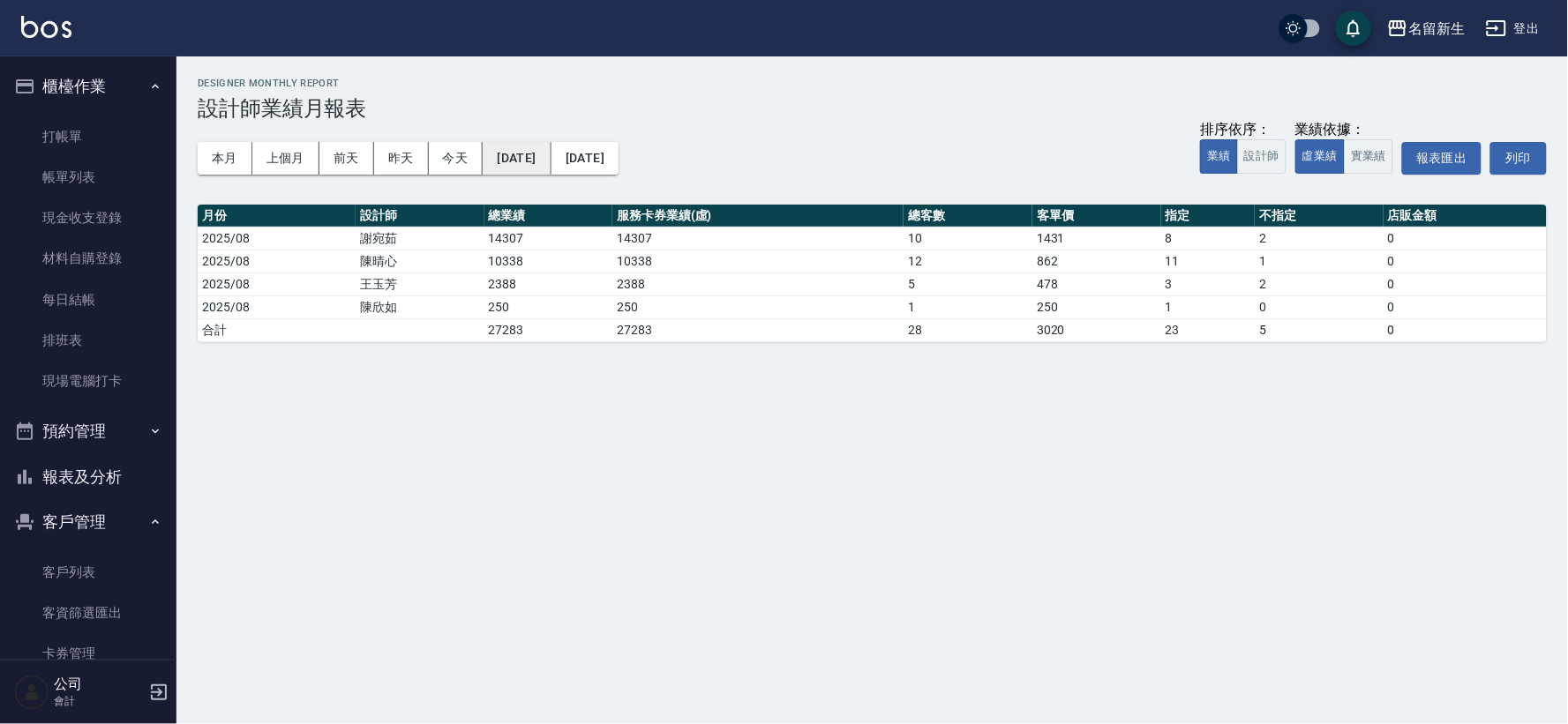
click at [513, 156] on button "[DATE]" at bounding box center [516, 158] width 68 height 33
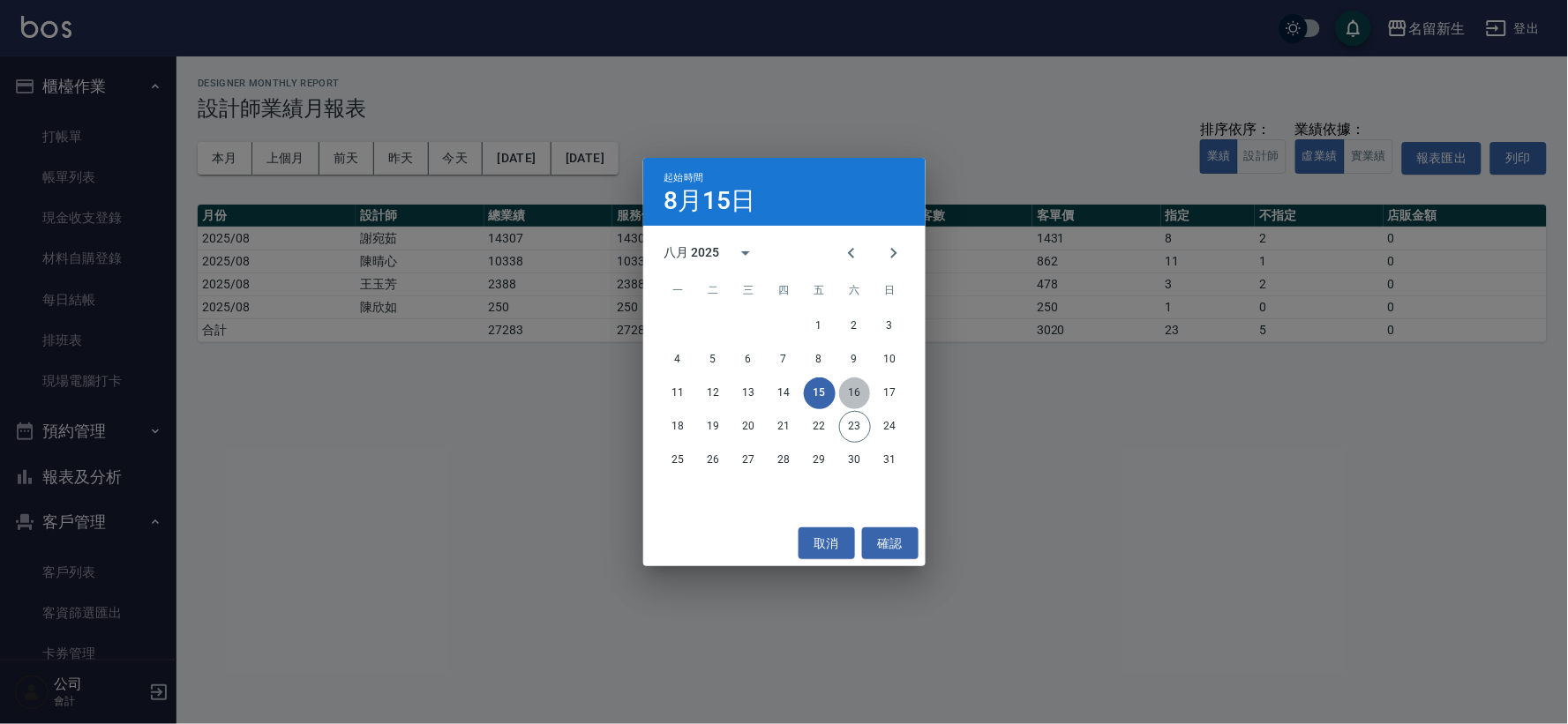
click at [854, 392] on button "16" at bounding box center [855, 394] width 32 height 32
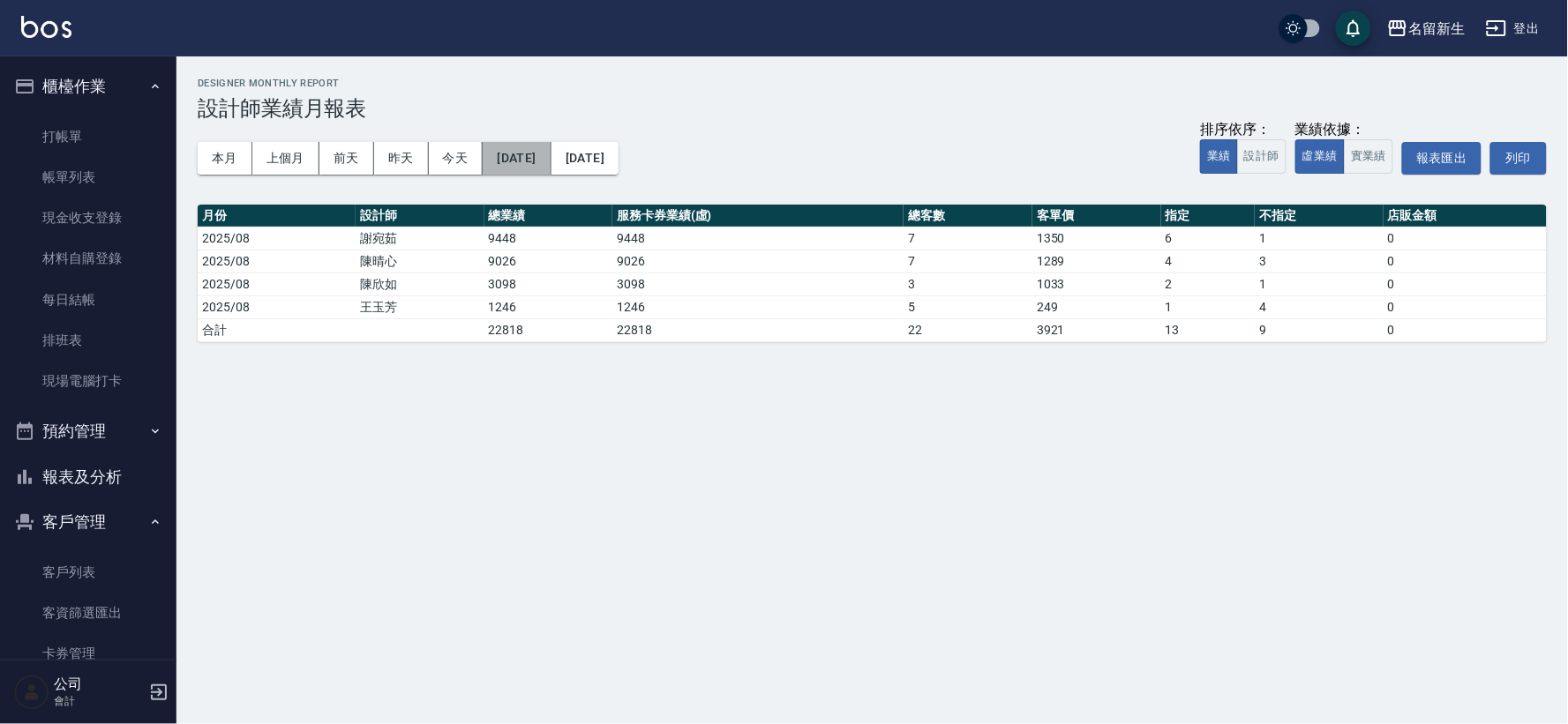
click at [551, 159] on button "[DATE]" at bounding box center [516, 158] width 68 height 33
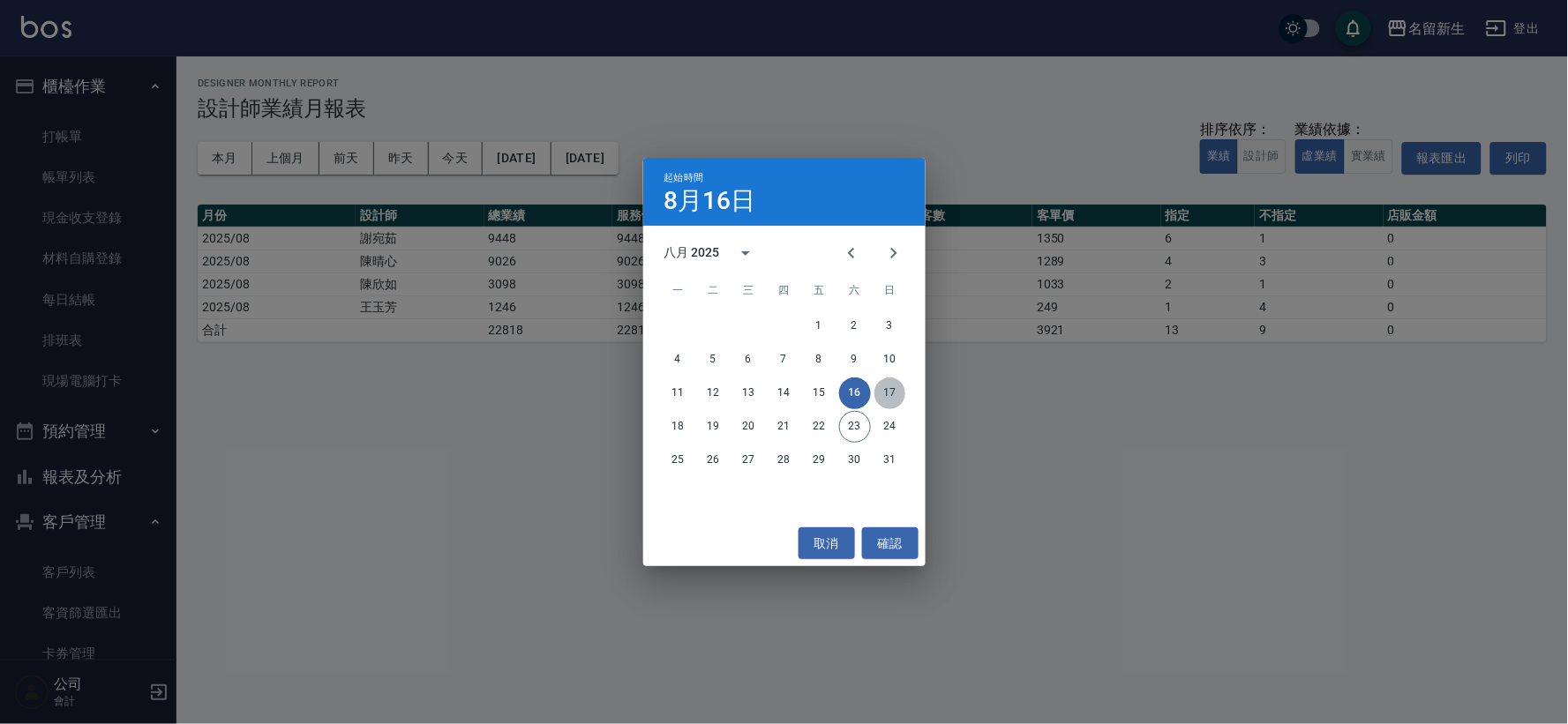
click at [887, 394] on button "17" at bounding box center [890, 394] width 32 height 32
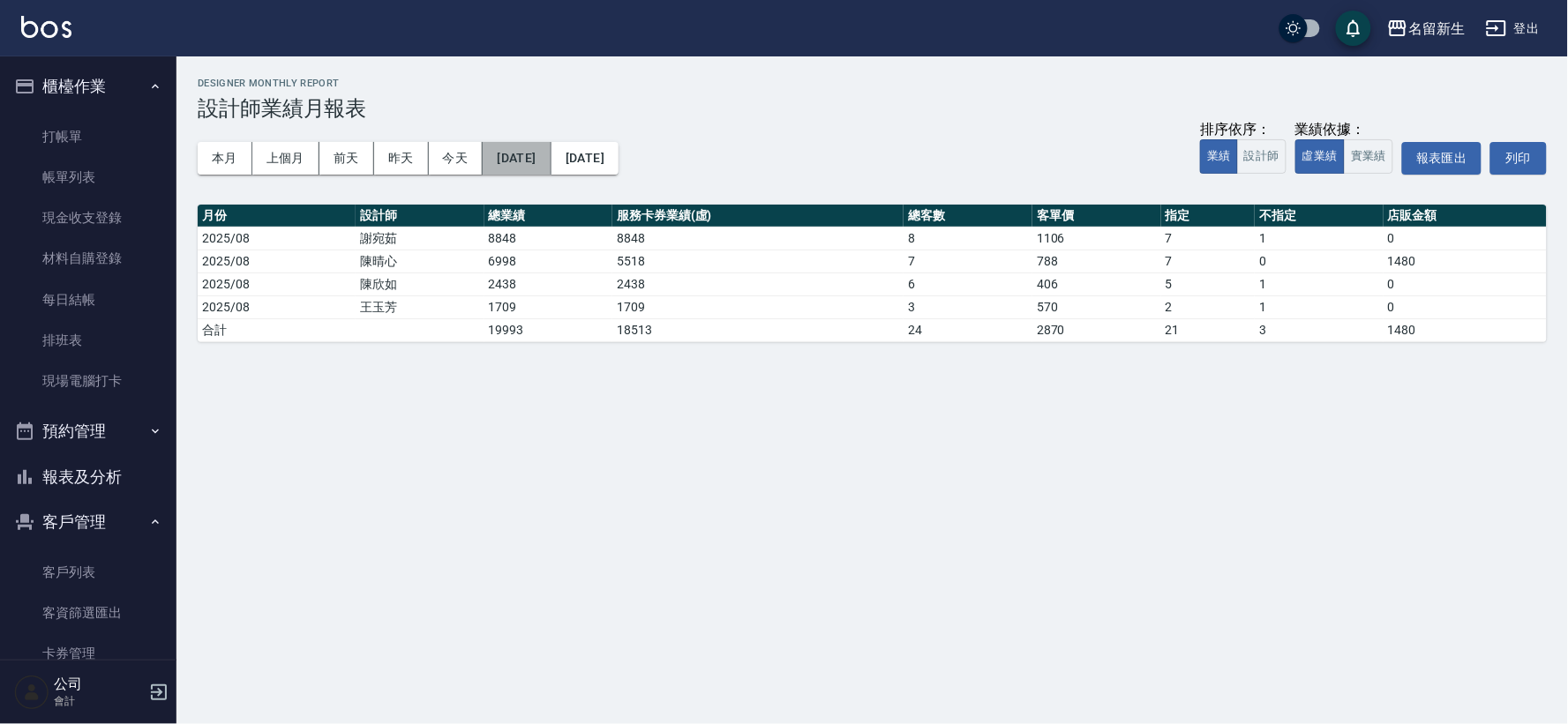
click at [551, 156] on button "[DATE]" at bounding box center [516, 158] width 68 height 33
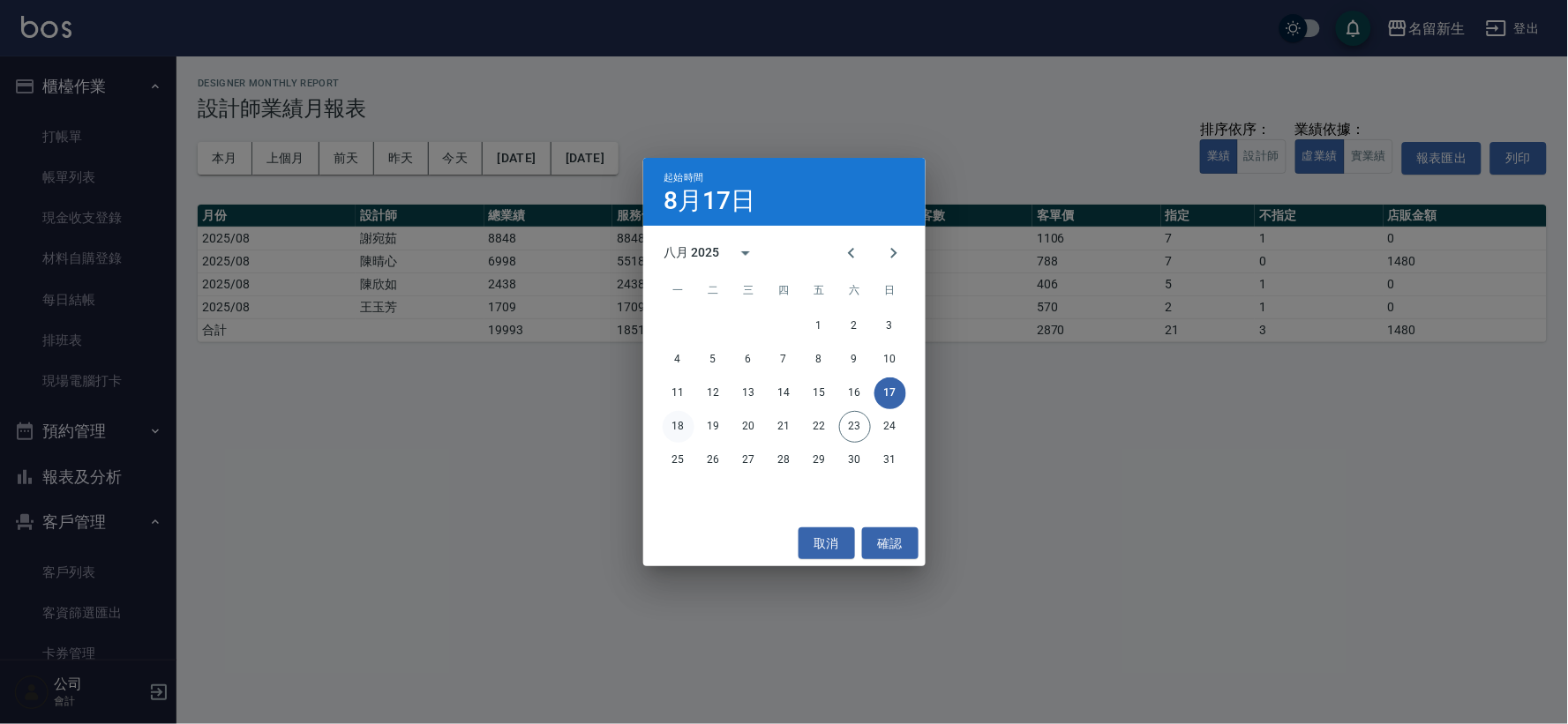
click at [671, 426] on button "18" at bounding box center [679, 427] width 32 height 32
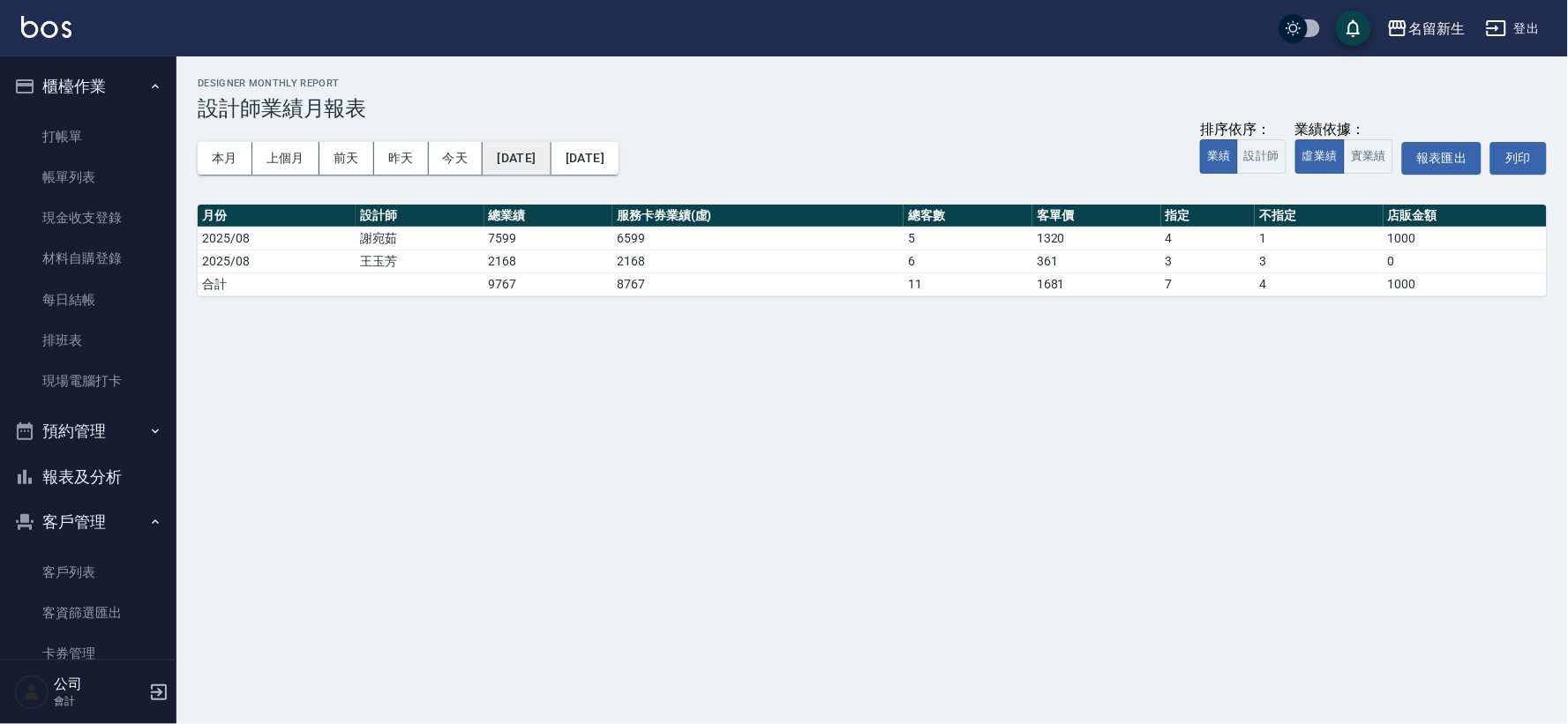
click at [501, 150] on button "[DATE]" at bounding box center [516, 158] width 68 height 33
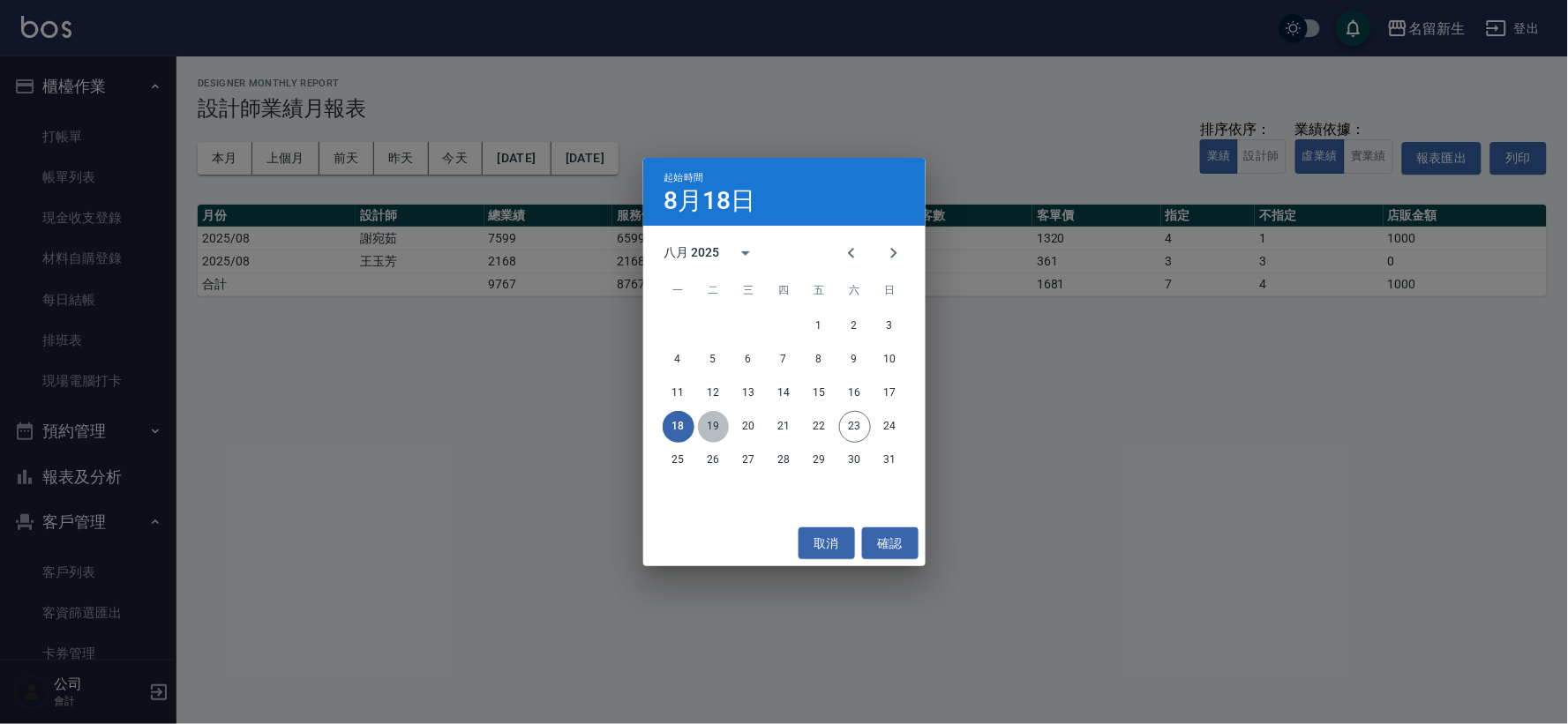
click at [706, 438] on button "19" at bounding box center [714, 427] width 32 height 32
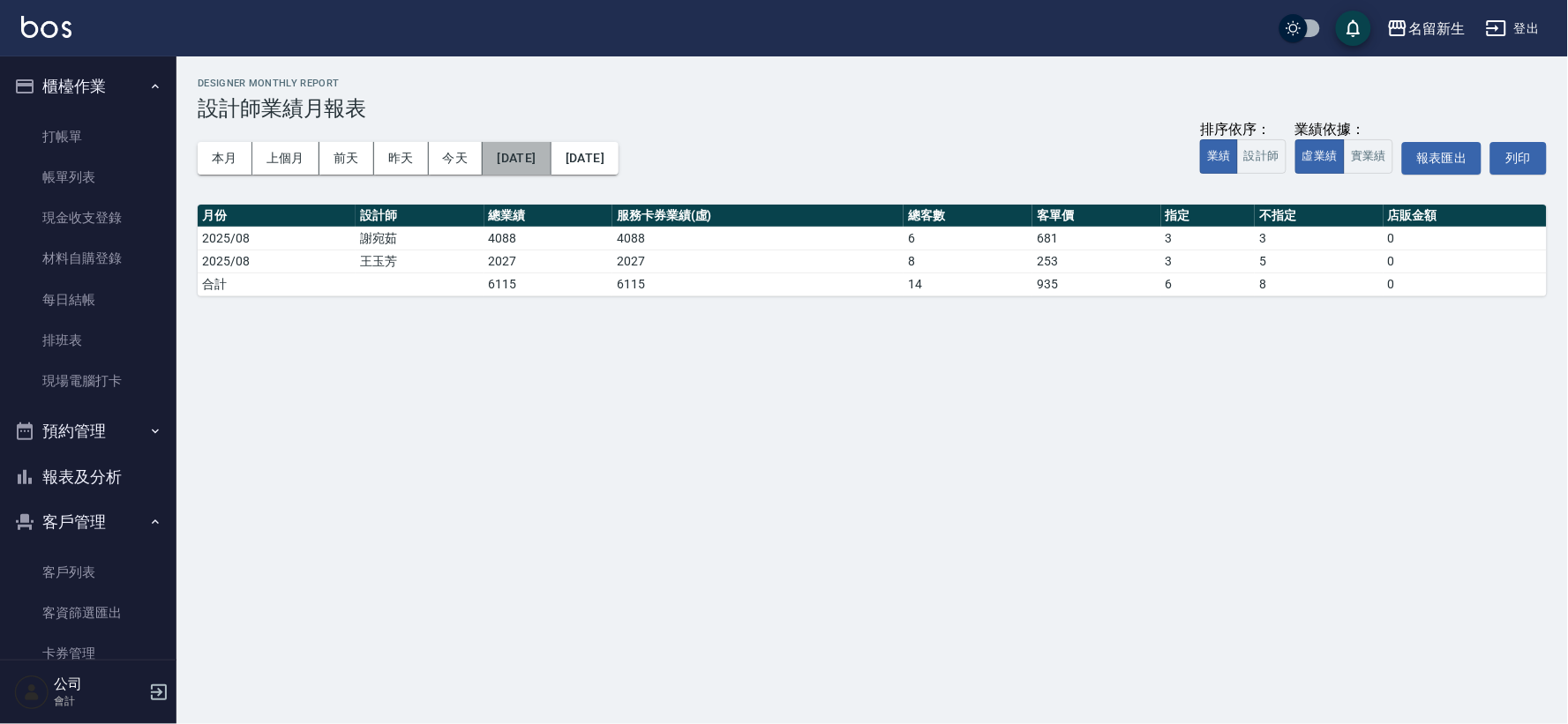
click at [538, 152] on button "[DATE]" at bounding box center [516, 158] width 68 height 33
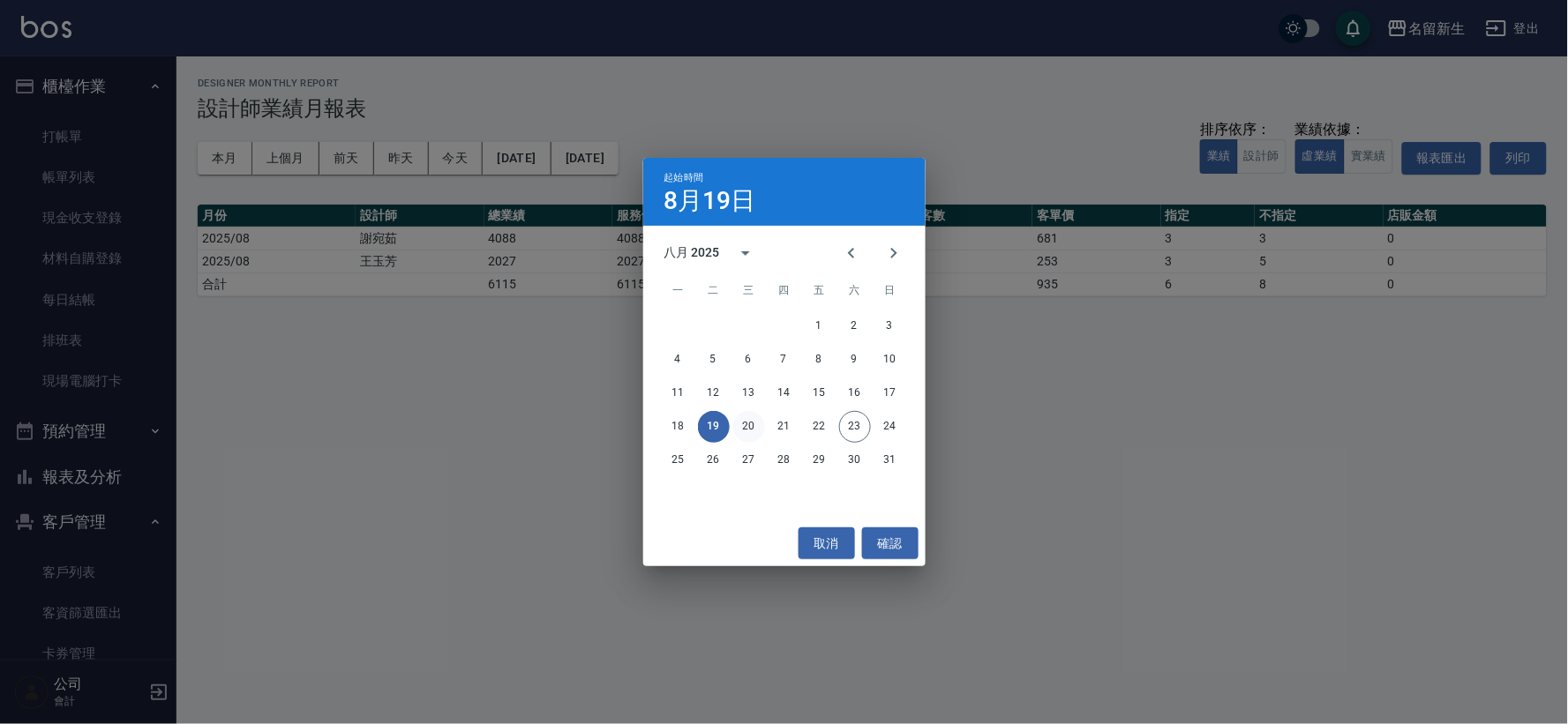
click at [752, 426] on button "20" at bounding box center [750, 427] width 32 height 32
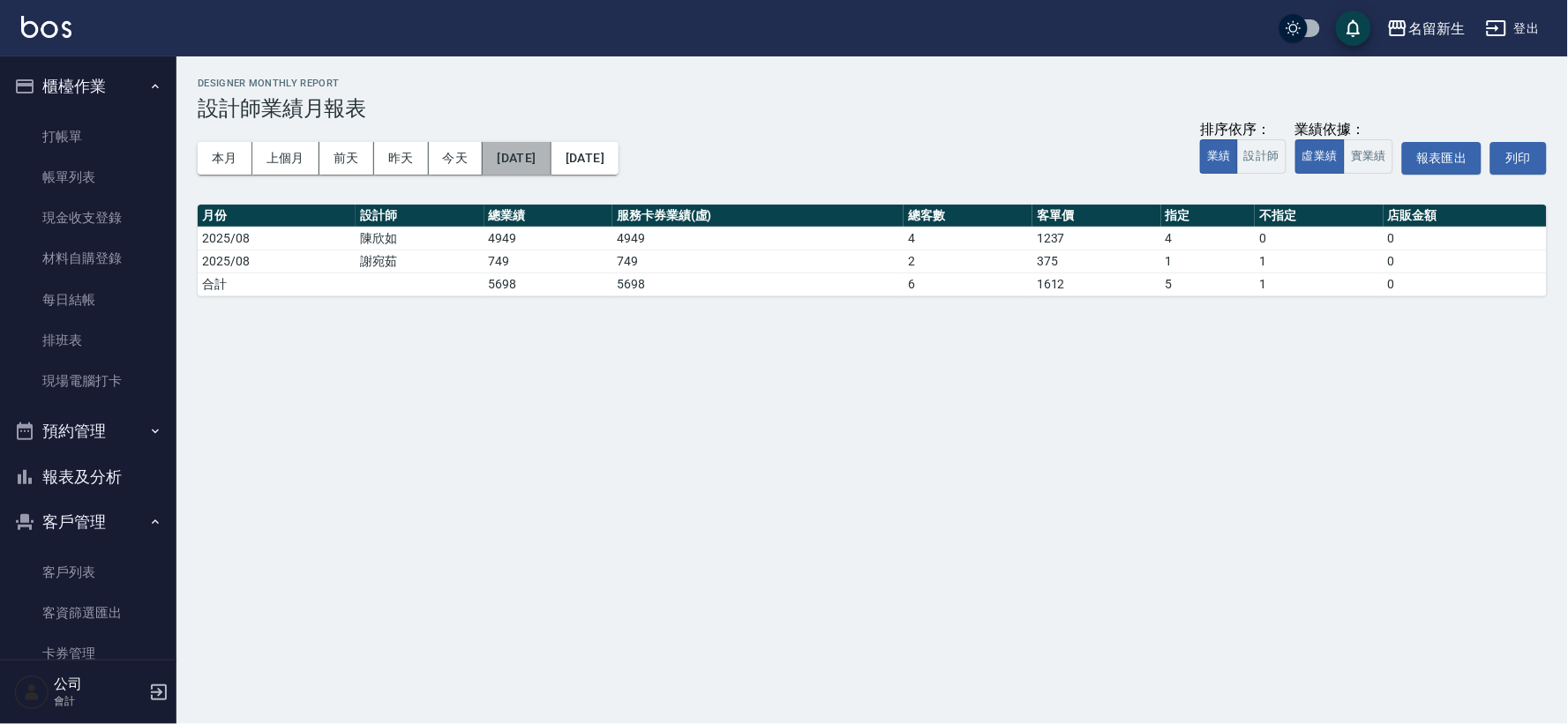
click at [537, 153] on button "[DATE]" at bounding box center [516, 158] width 68 height 33
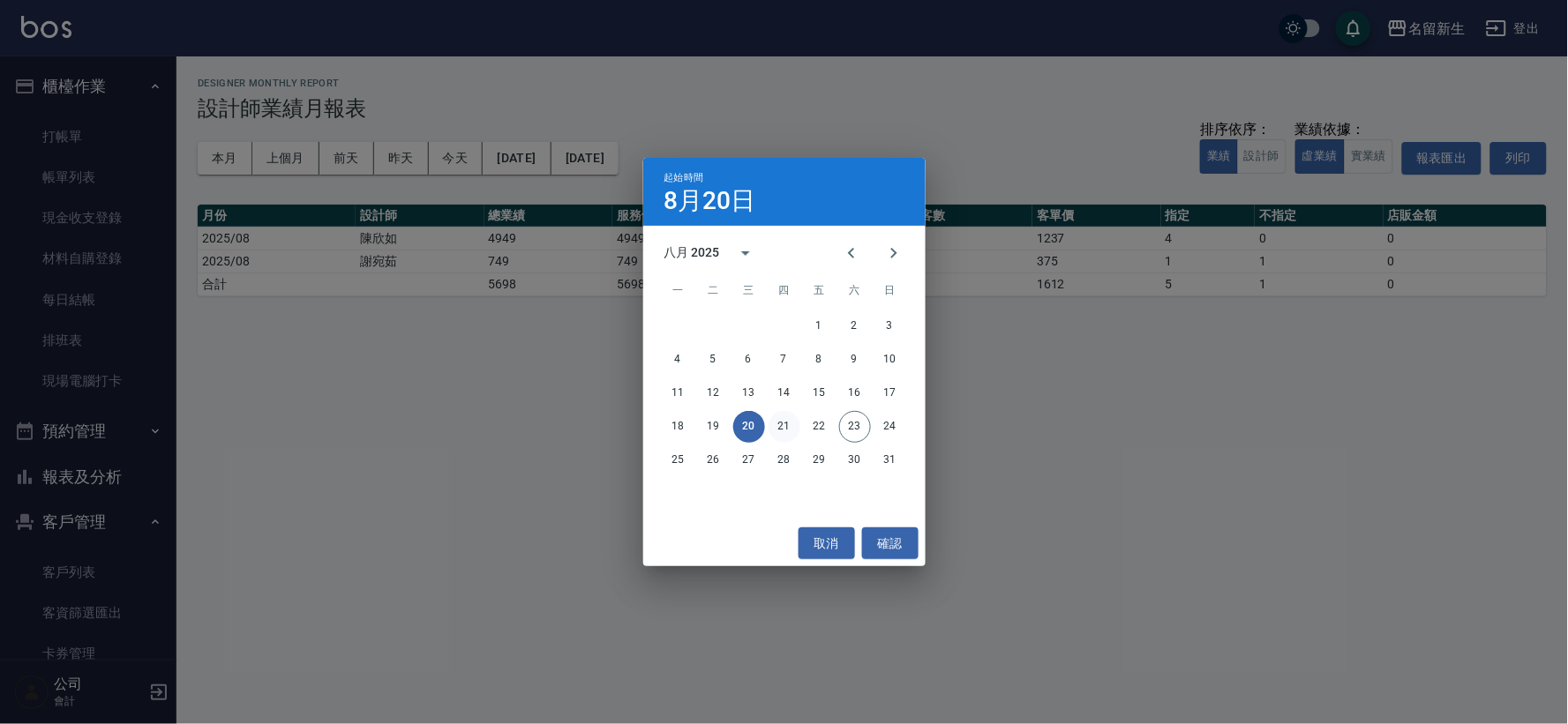
click at [785, 430] on button "21" at bounding box center [784, 427] width 32 height 32
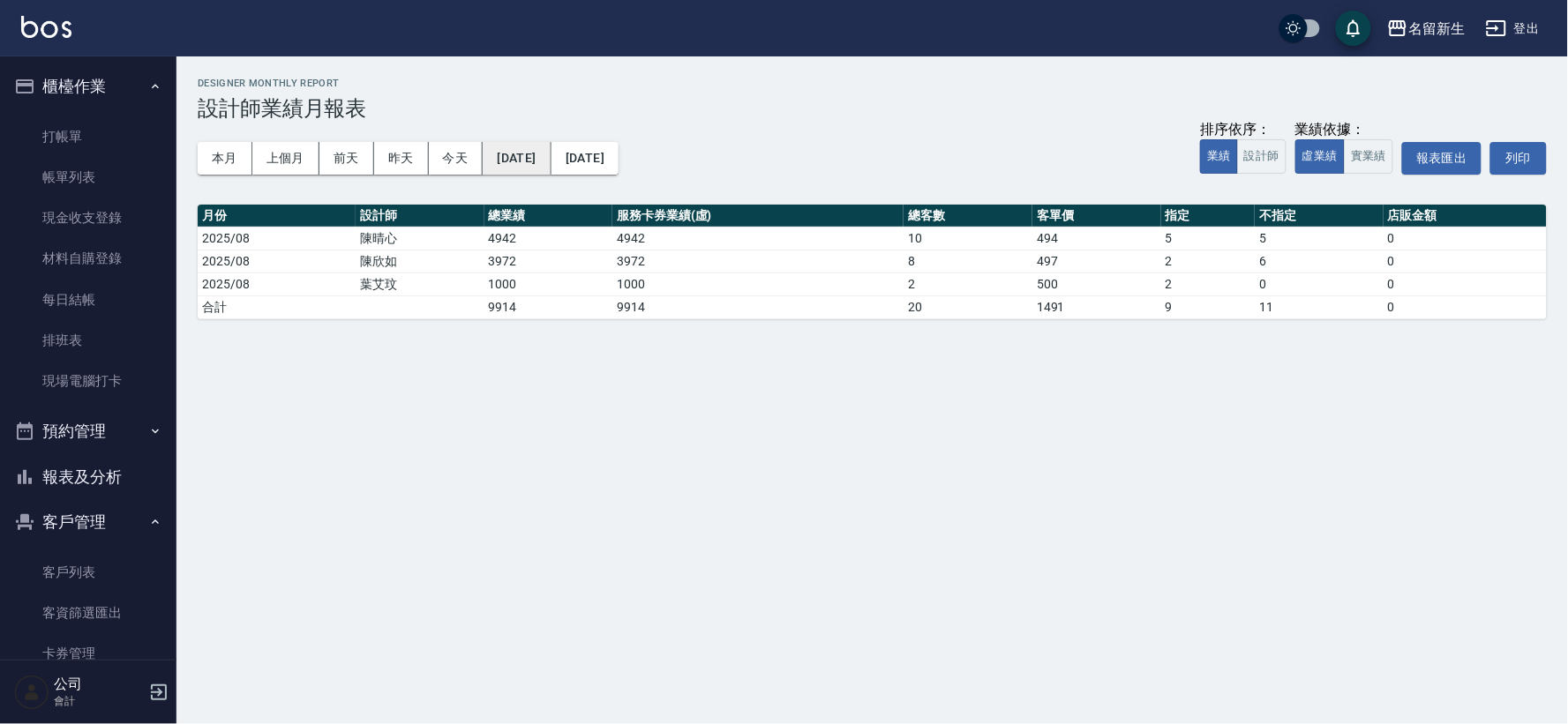
click at [537, 155] on button "[DATE]" at bounding box center [516, 158] width 68 height 33
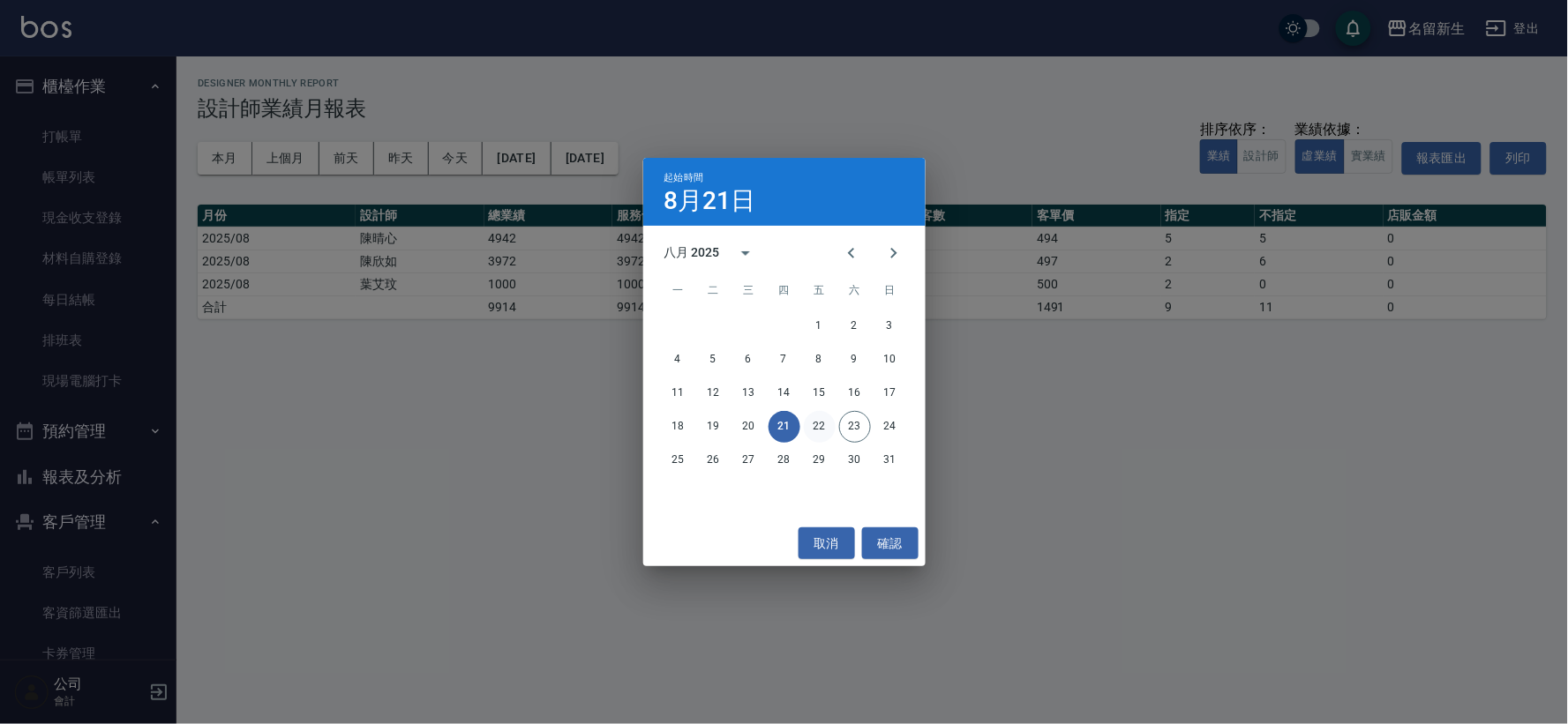
click at [817, 430] on button "22" at bounding box center [819, 427] width 32 height 32
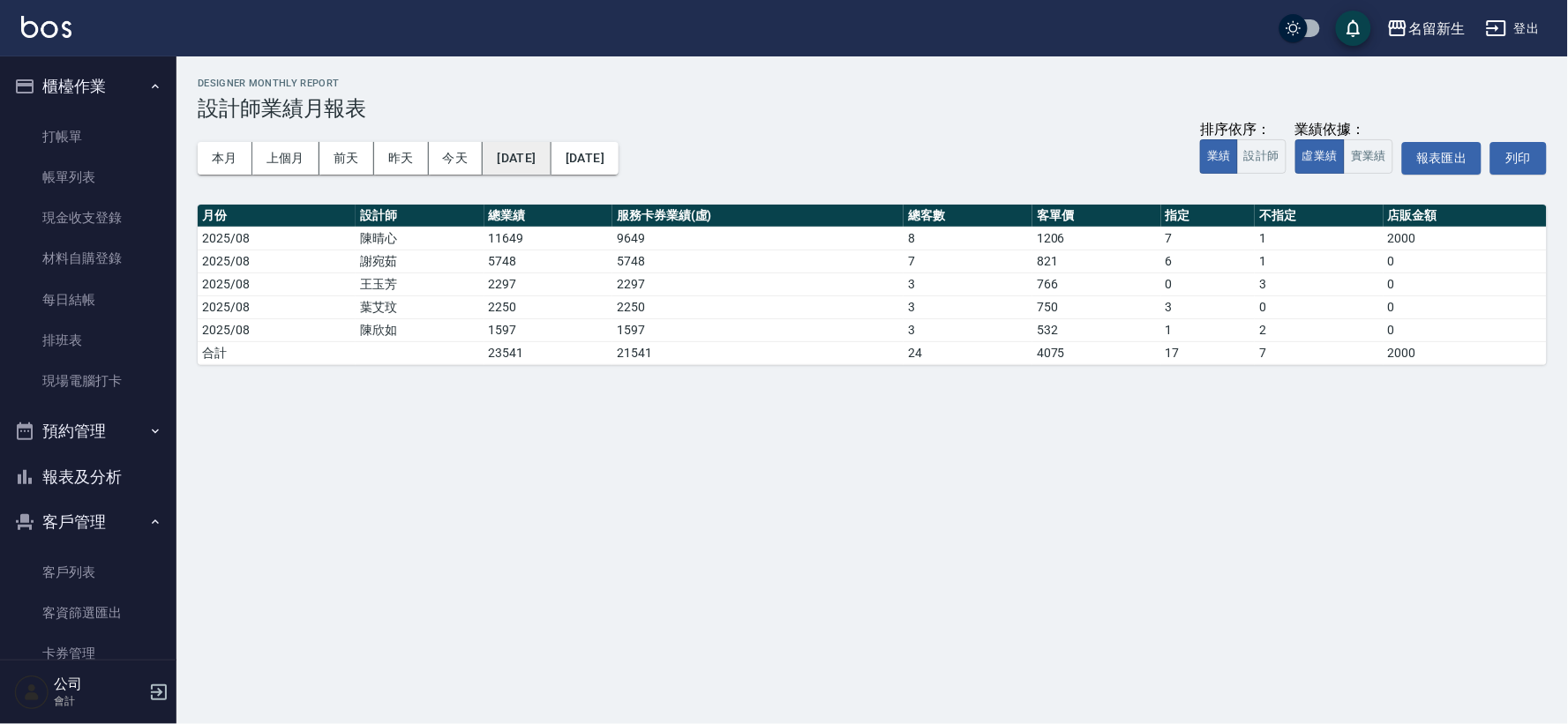
click at [529, 161] on button "[DATE]" at bounding box center [516, 158] width 68 height 33
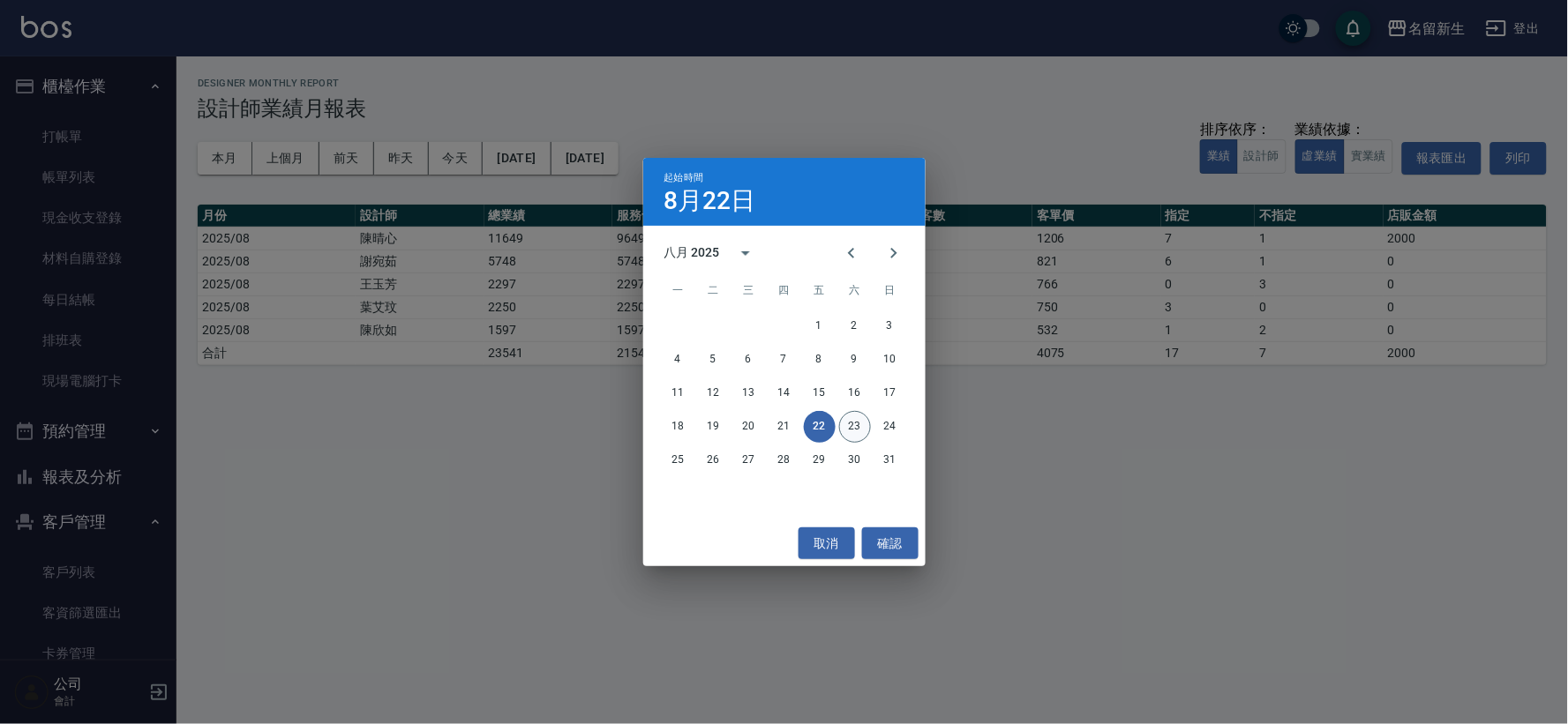
click at [849, 425] on button "23" at bounding box center [855, 427] width 32 height 32
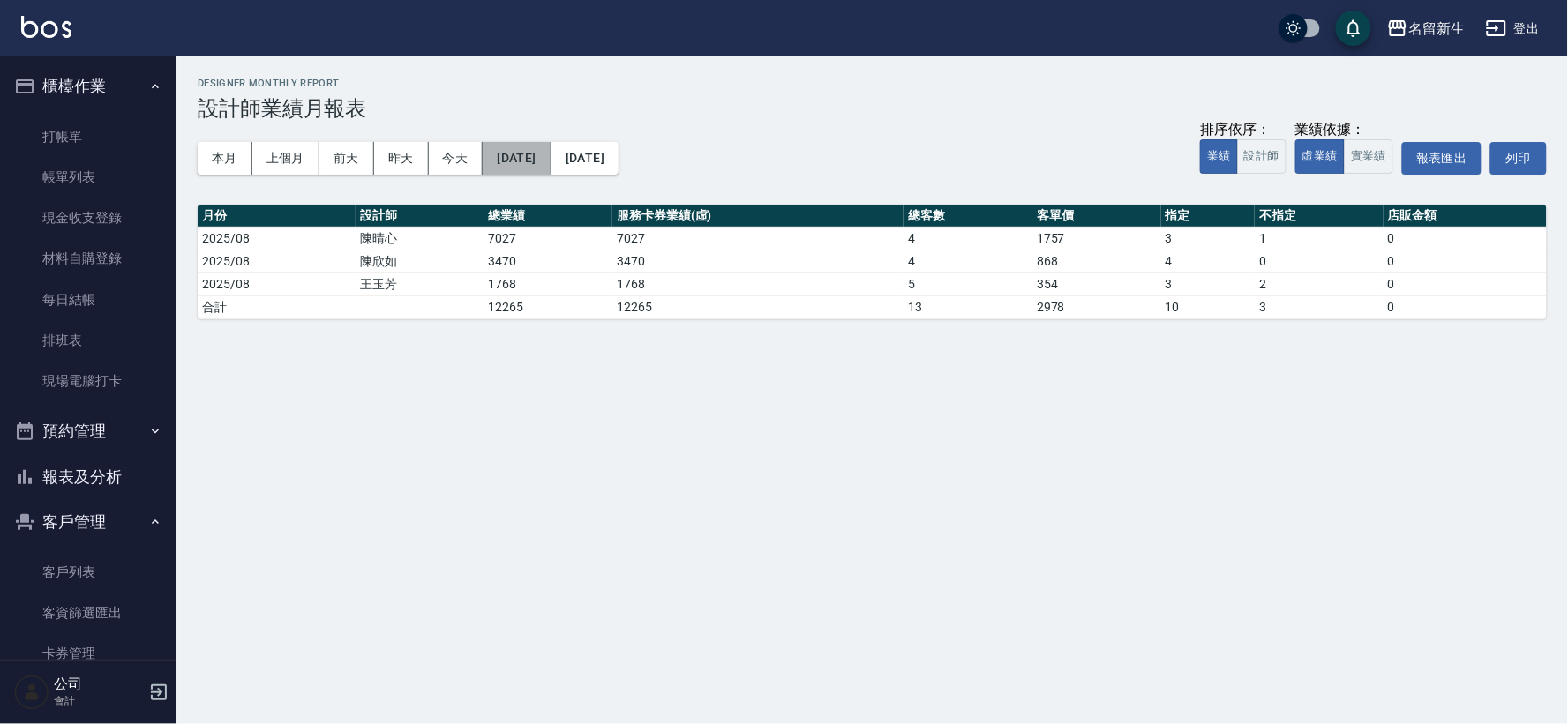
click at [542, 150] on button "[DATE]" at bounding box center [516, 158] width 68 height 33
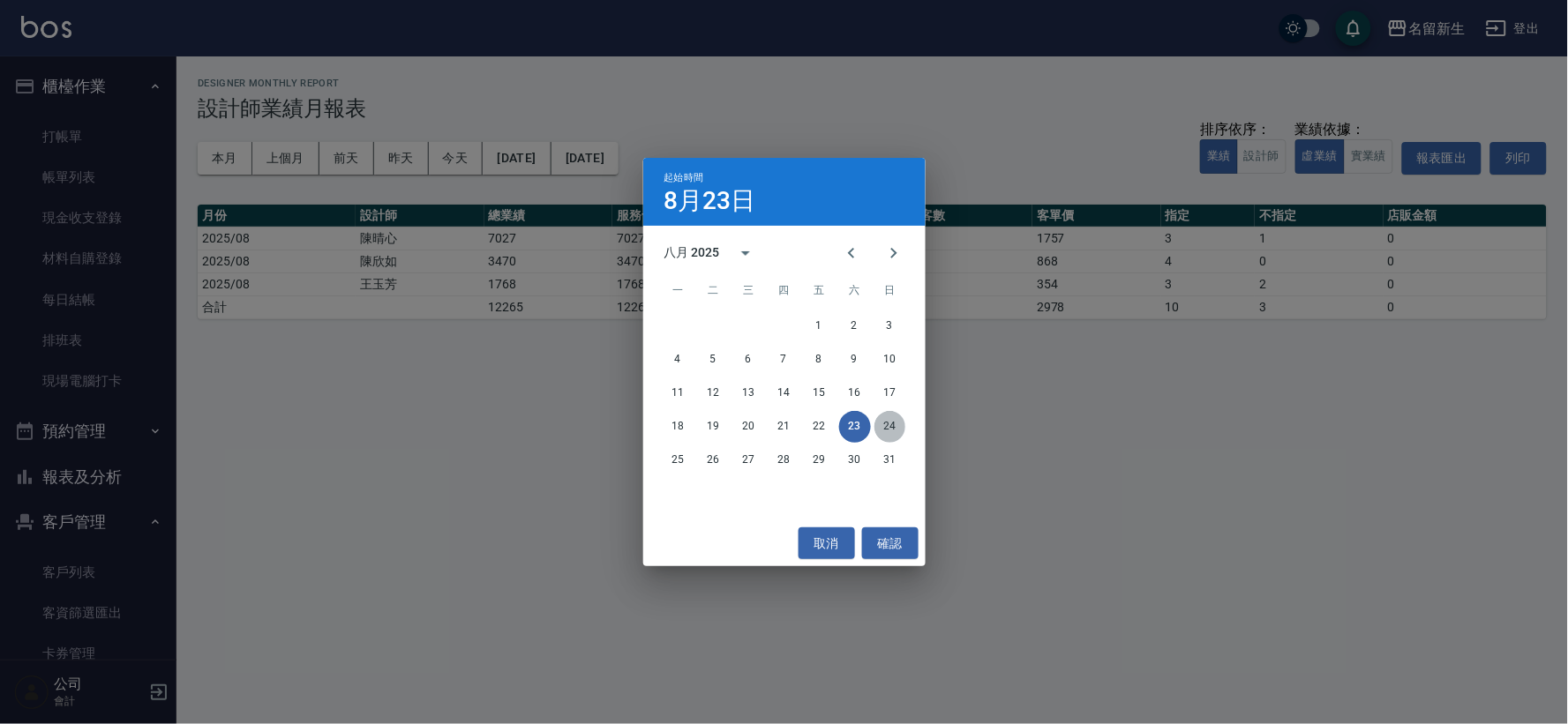
click at [897, 426] on button "24" at bounding box center [890, 427] width 32 height 32
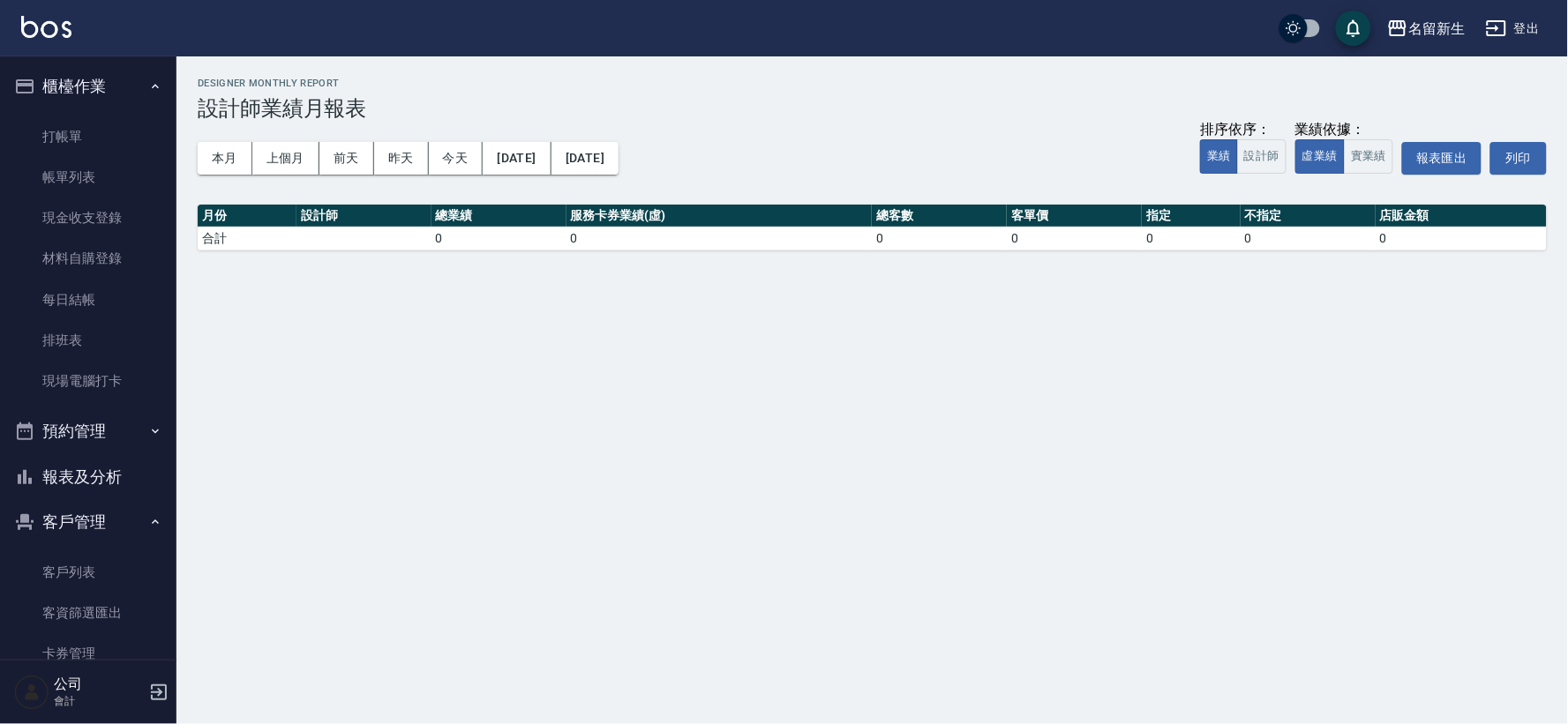
click at [518, 135] on div "本月 上個月 [DATE] [DATE] [DATE] [DATE] [DATE] 排序依序： 業績 設計師 業績依據： 虛業績 實業績 報表匯出 列印" at bounding box center [872, 158] width 1349 height 75
click at [212, 157] on button "本月" at bounding box center [225, 158] width 55 height 33
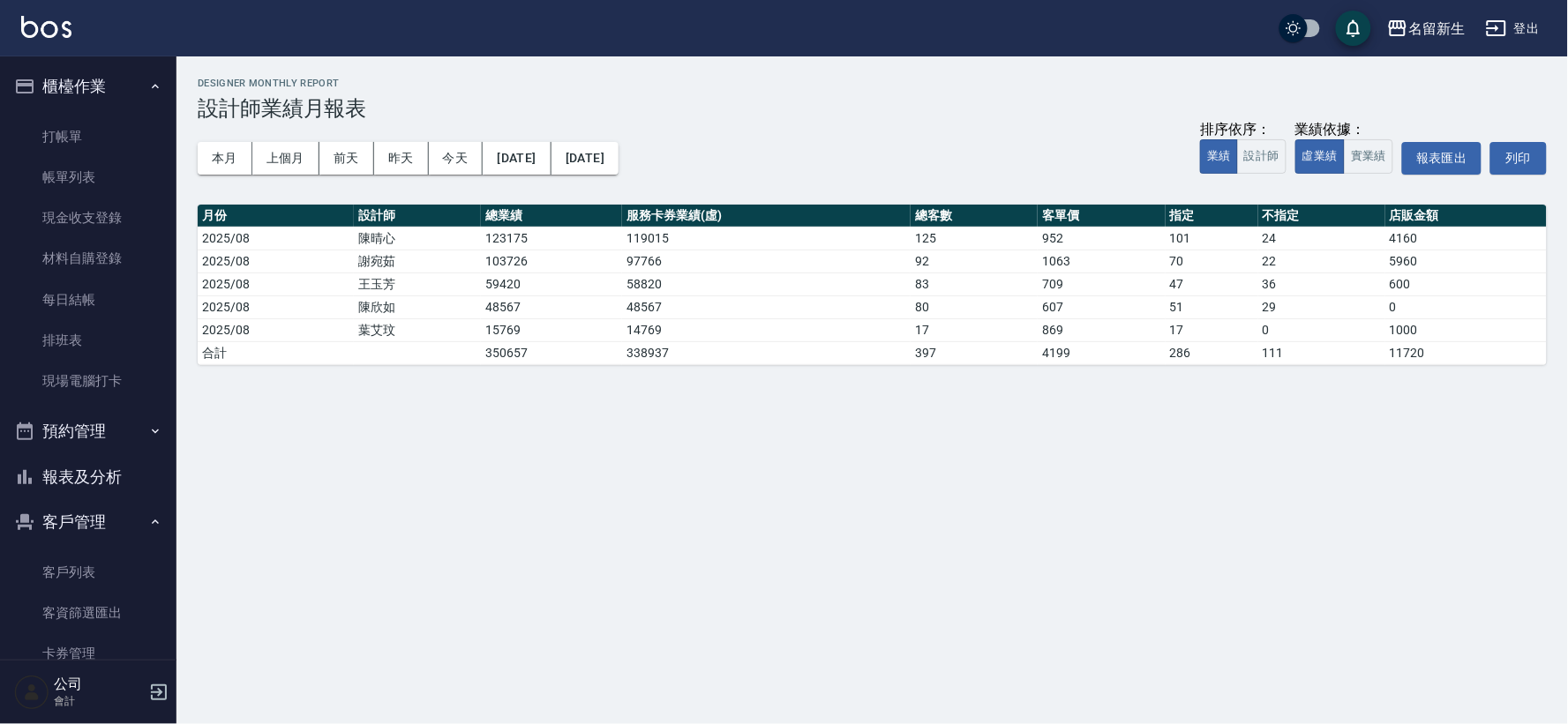
click at [137, 482] on button "報表及分析" at bounding box center [88, 476] width 162 height 46
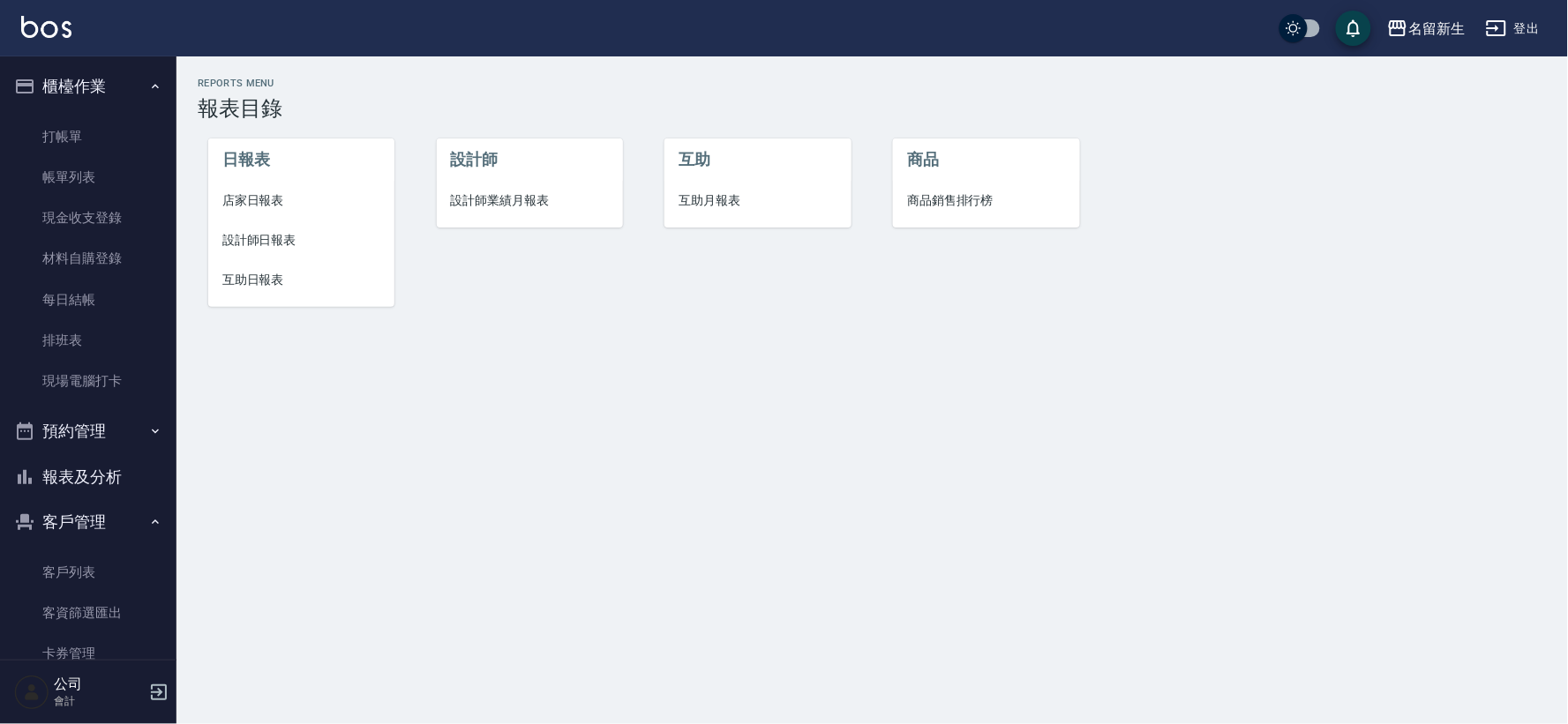
click at [267, 224] on li "設計師日報表" at bounding box center [301, 240] width 186 height 40
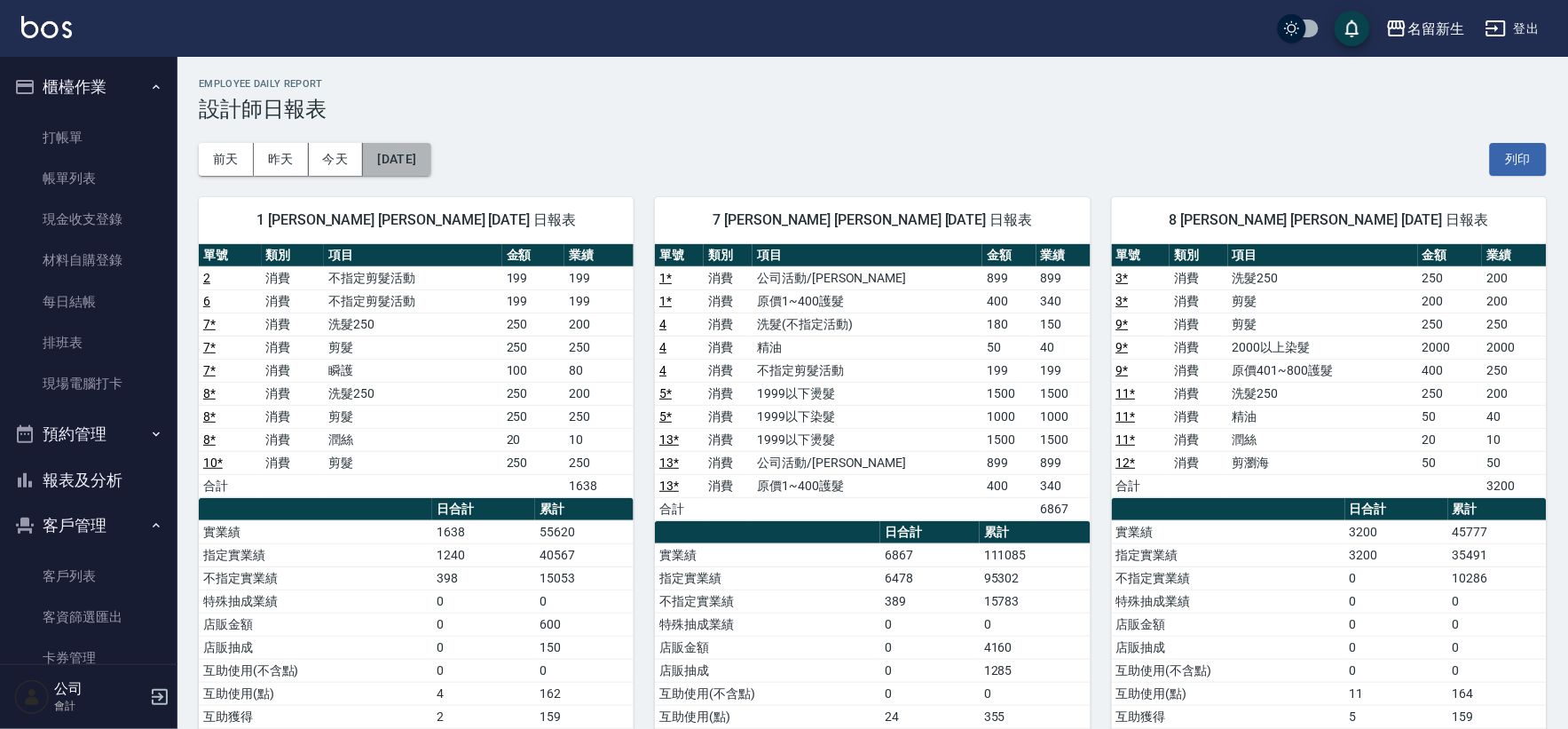
click at [430, 149] on button "[DATE]" at bounding box center [396, 159] width 67 height 33
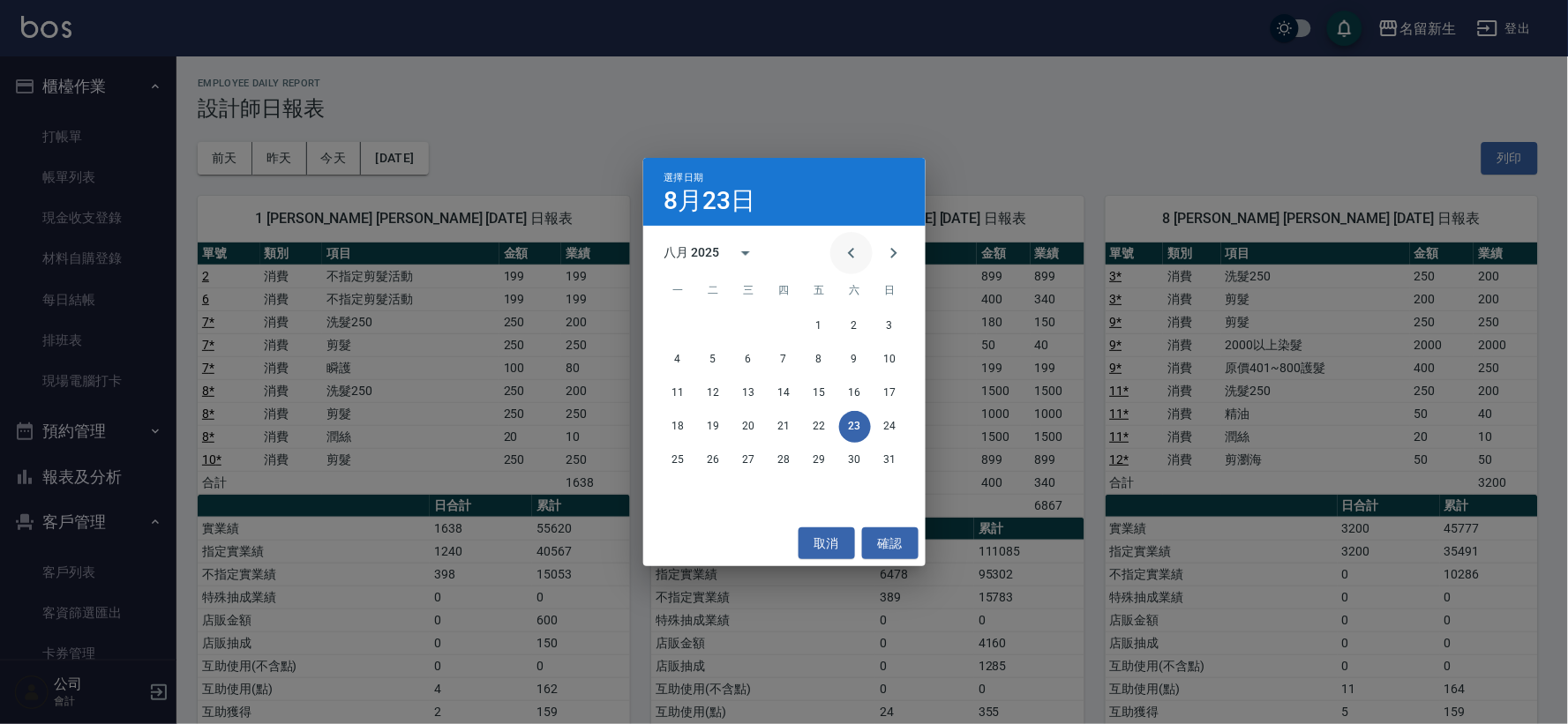
click at [857, 243] on icon "Previous month" at bounding box center [851, 253] width 21 height 21
click at [776, 455] on button "31" at bounding box center [784, 460] width 32 height 32
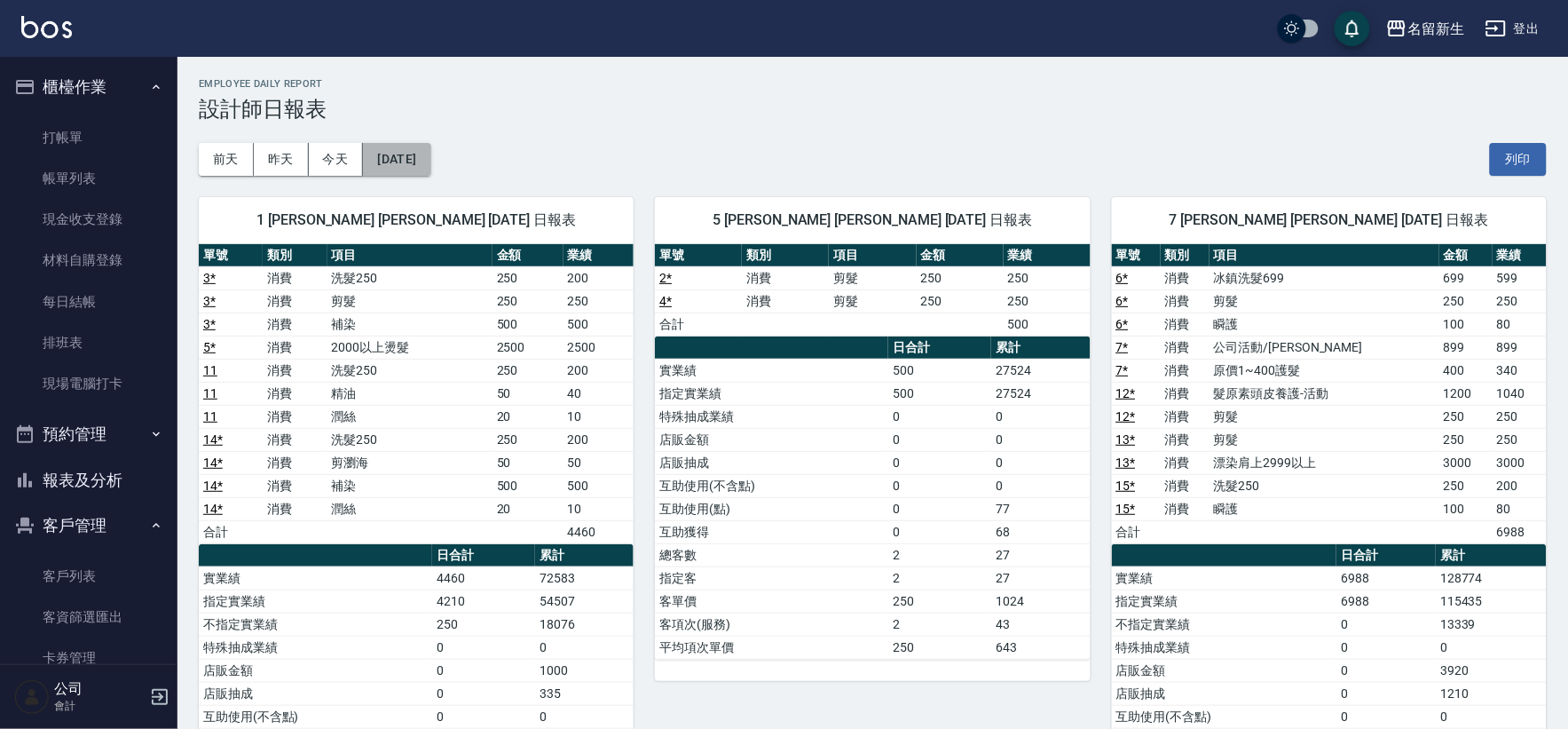
click at [430, 165] on button "[DATE]" at bounding box center [396, 159] width 67 height 33
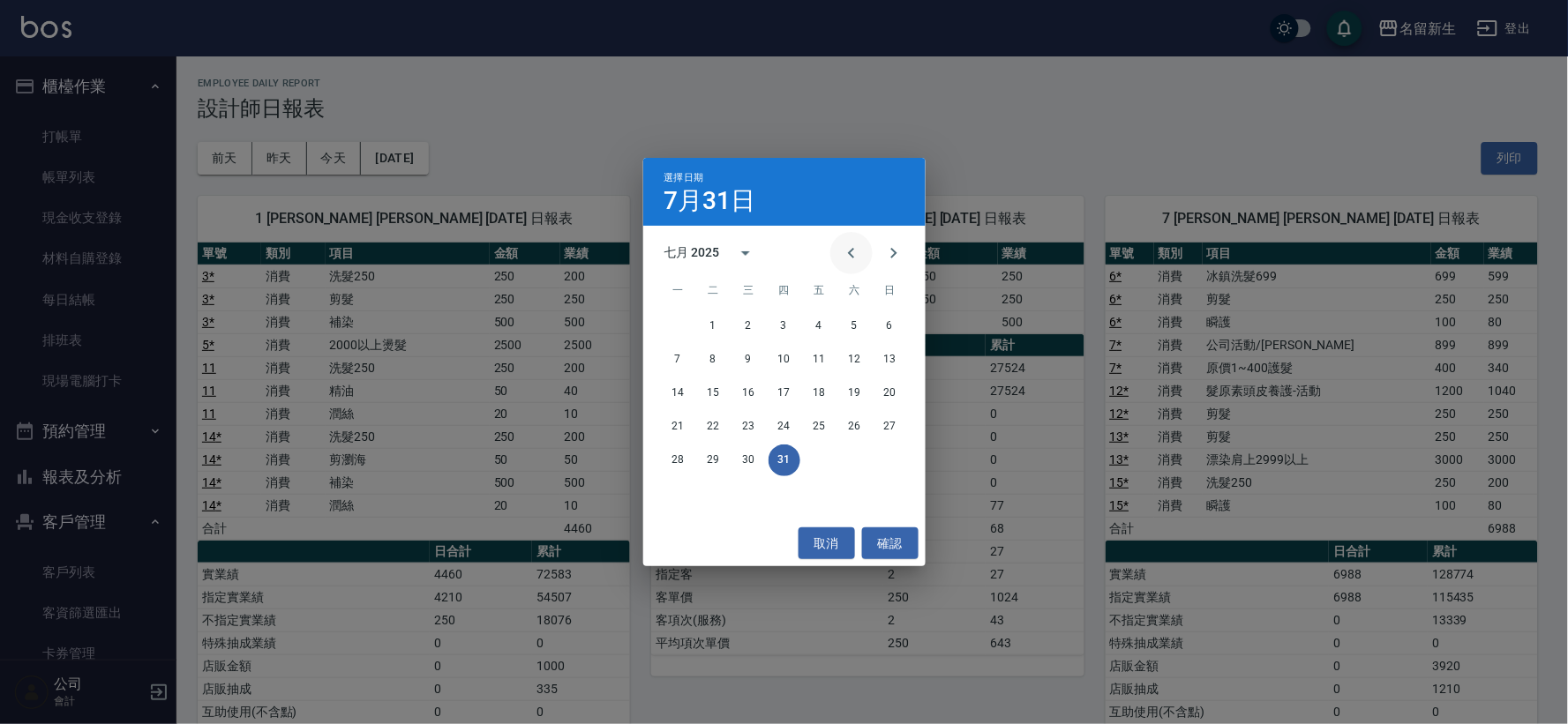
click at [848, 250] on icon "Previous month" at bounding box center [851, 253] width 21 height 21
click at [688, 489] on button "30" at bounding box center [679, 494] width 32 height 32
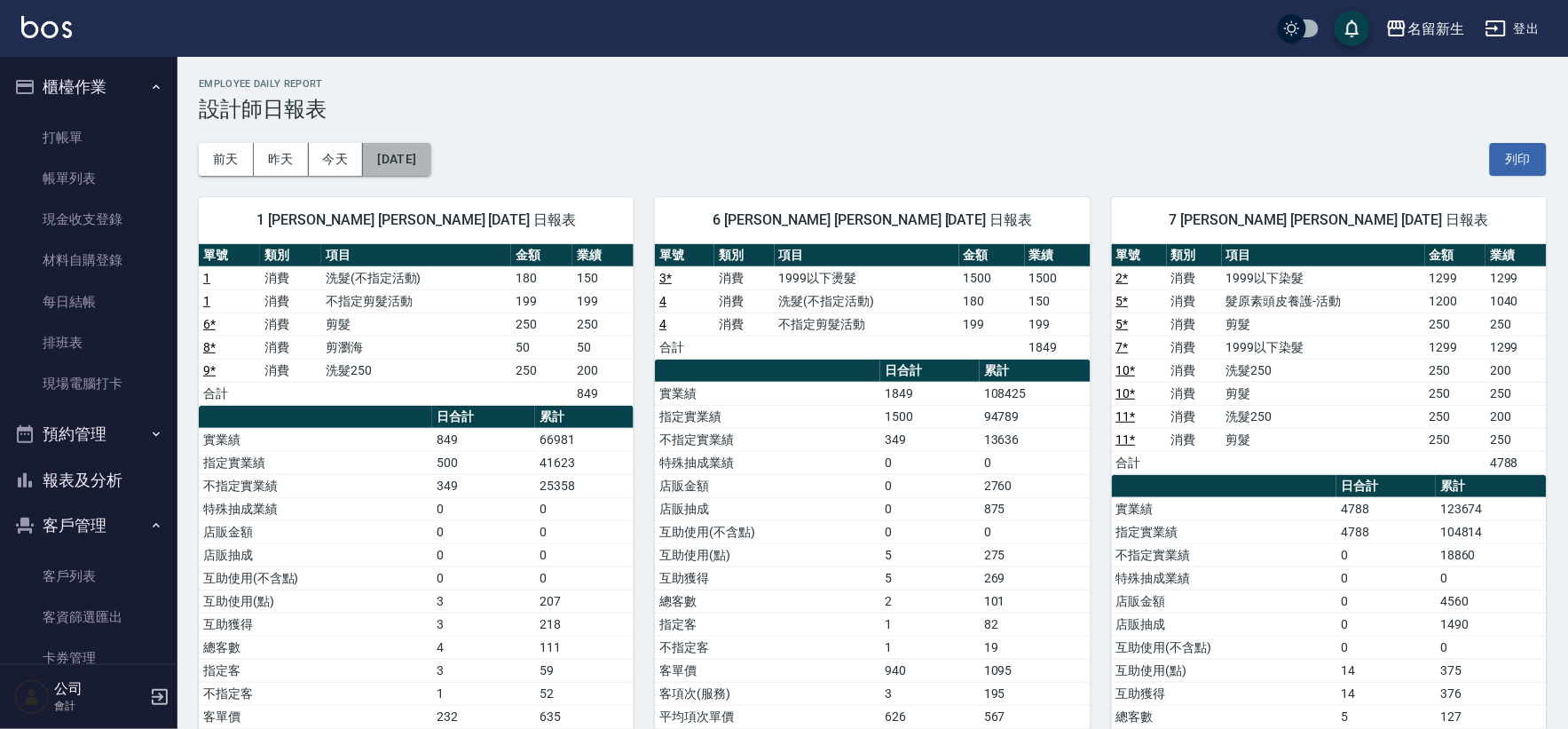
click at [430, 166] on button "[DATE]" at bounding box center [396, 159] width 67 height 33
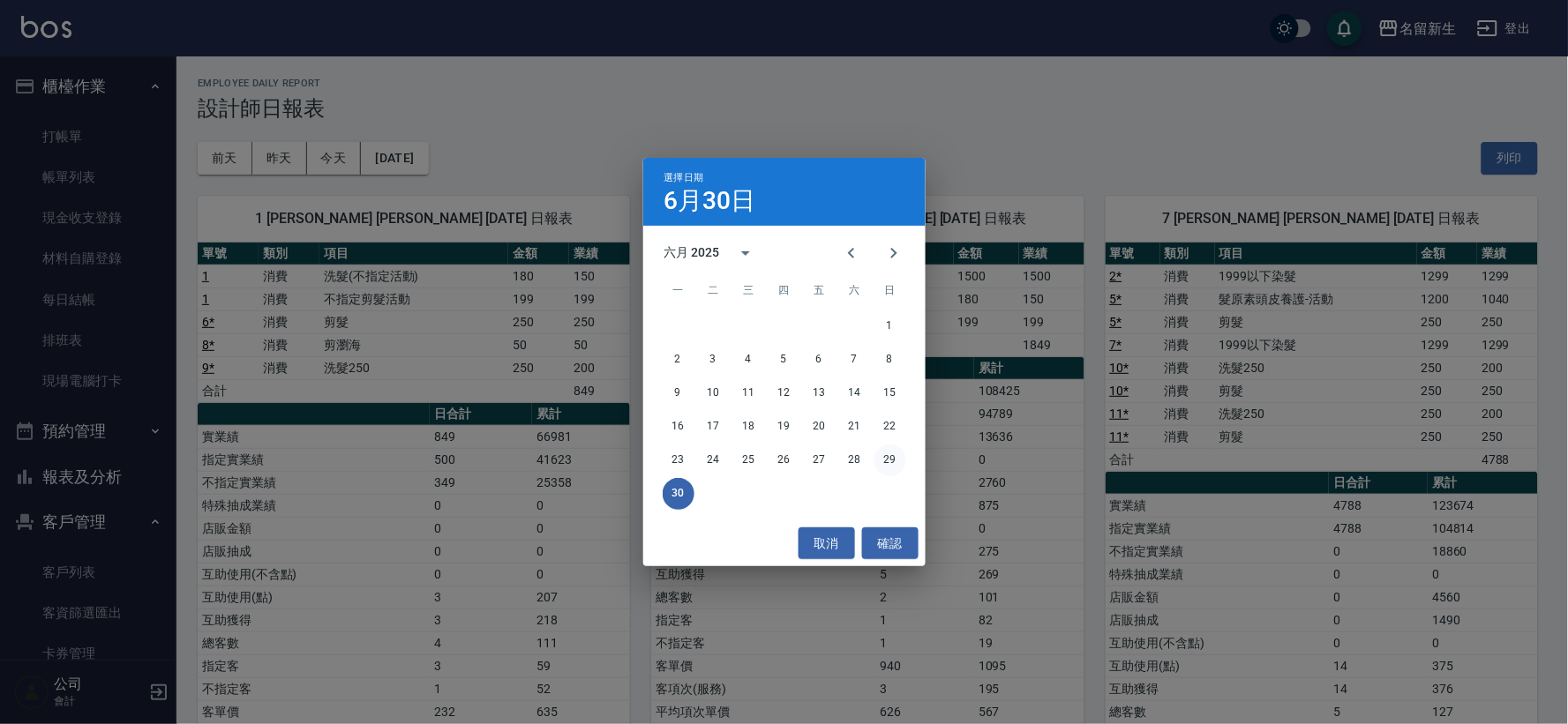
click at [882, 454] on button "29" at bounding box center [890, 460] width 32 height 32
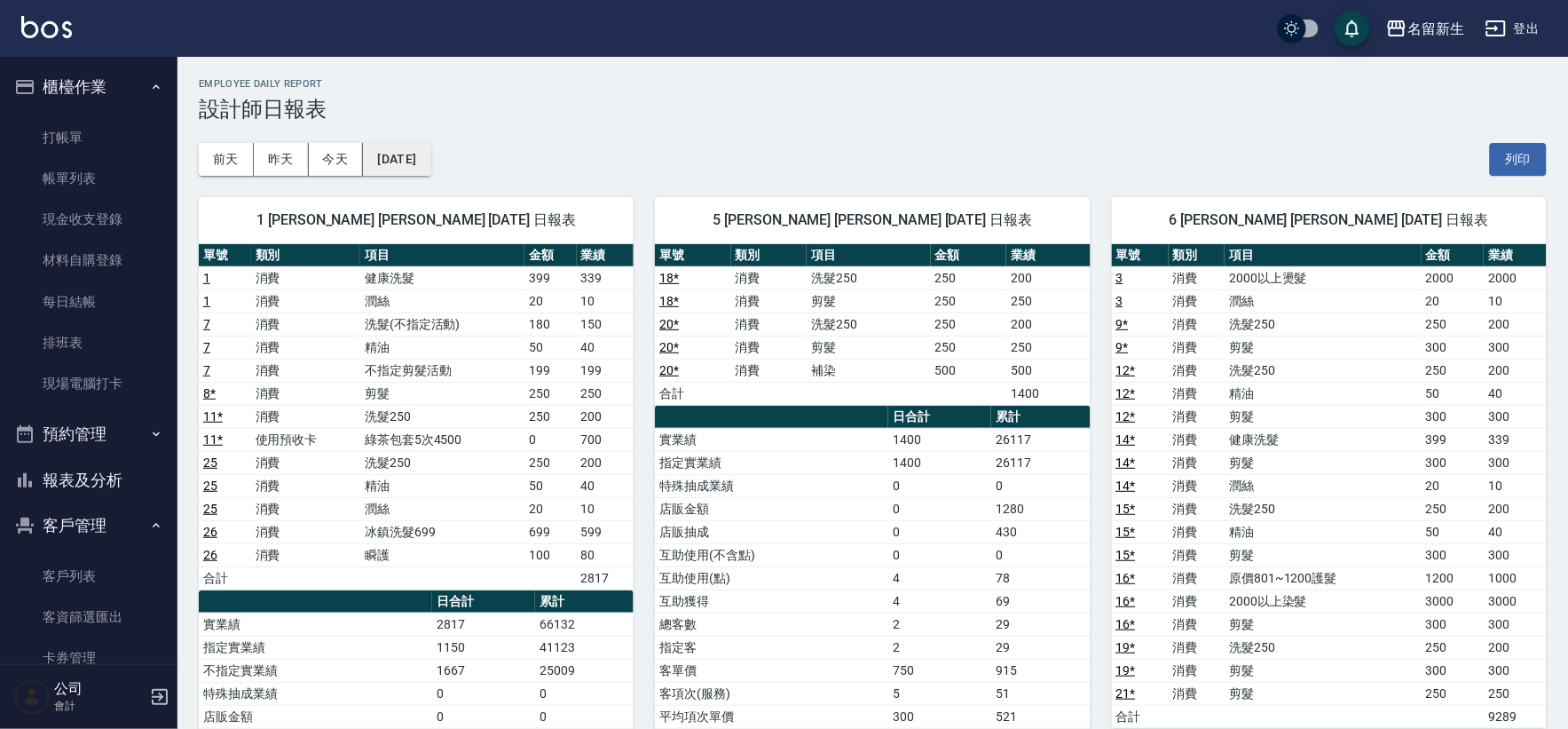
click at [401, 151] on button "[DATE]" at bounding box center [396, 159] width 67 height 33
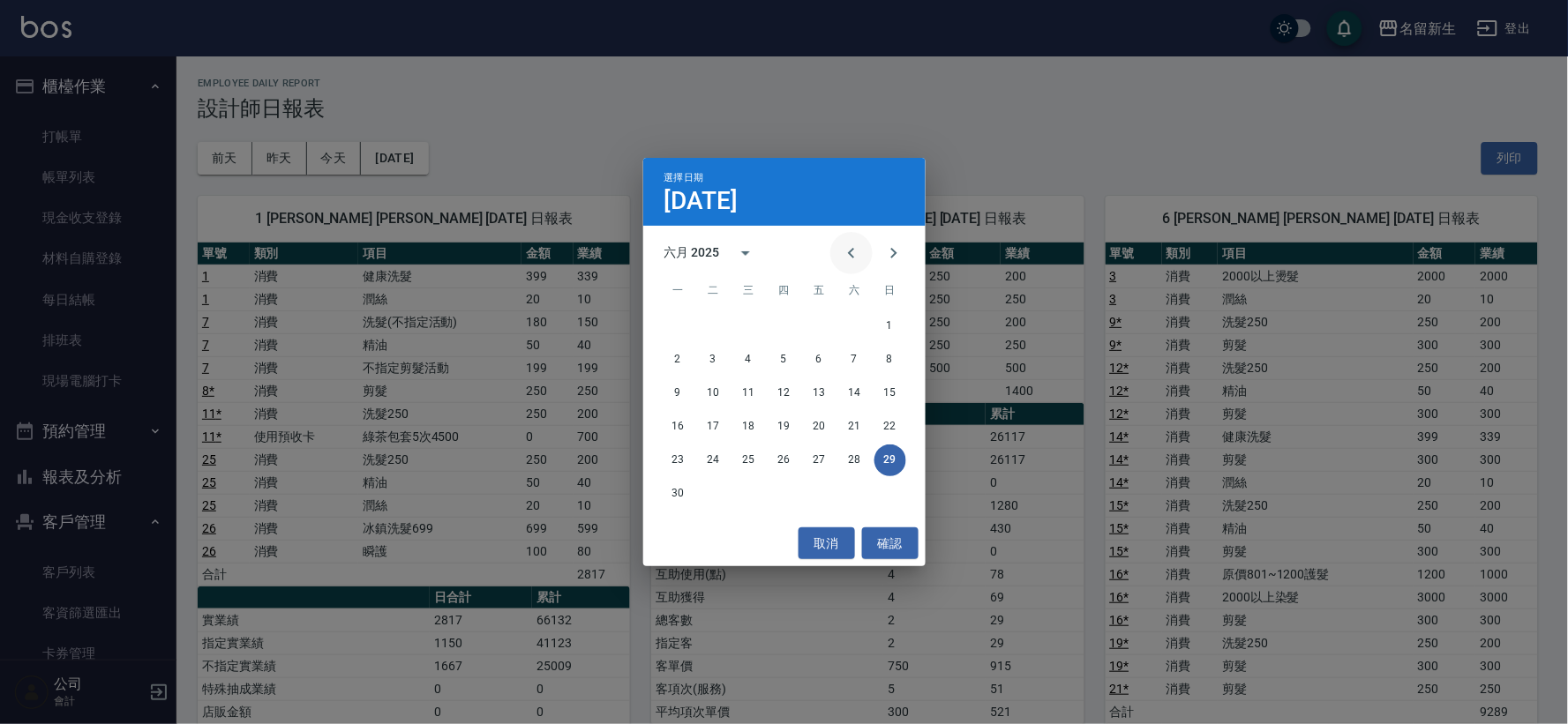
click at [862, 247] on button "Previous month" at bounding box center [851, 252] width 42 height 42
click at [850, 457] on button "31" at bounding box center [855, 460] width 32 height 32
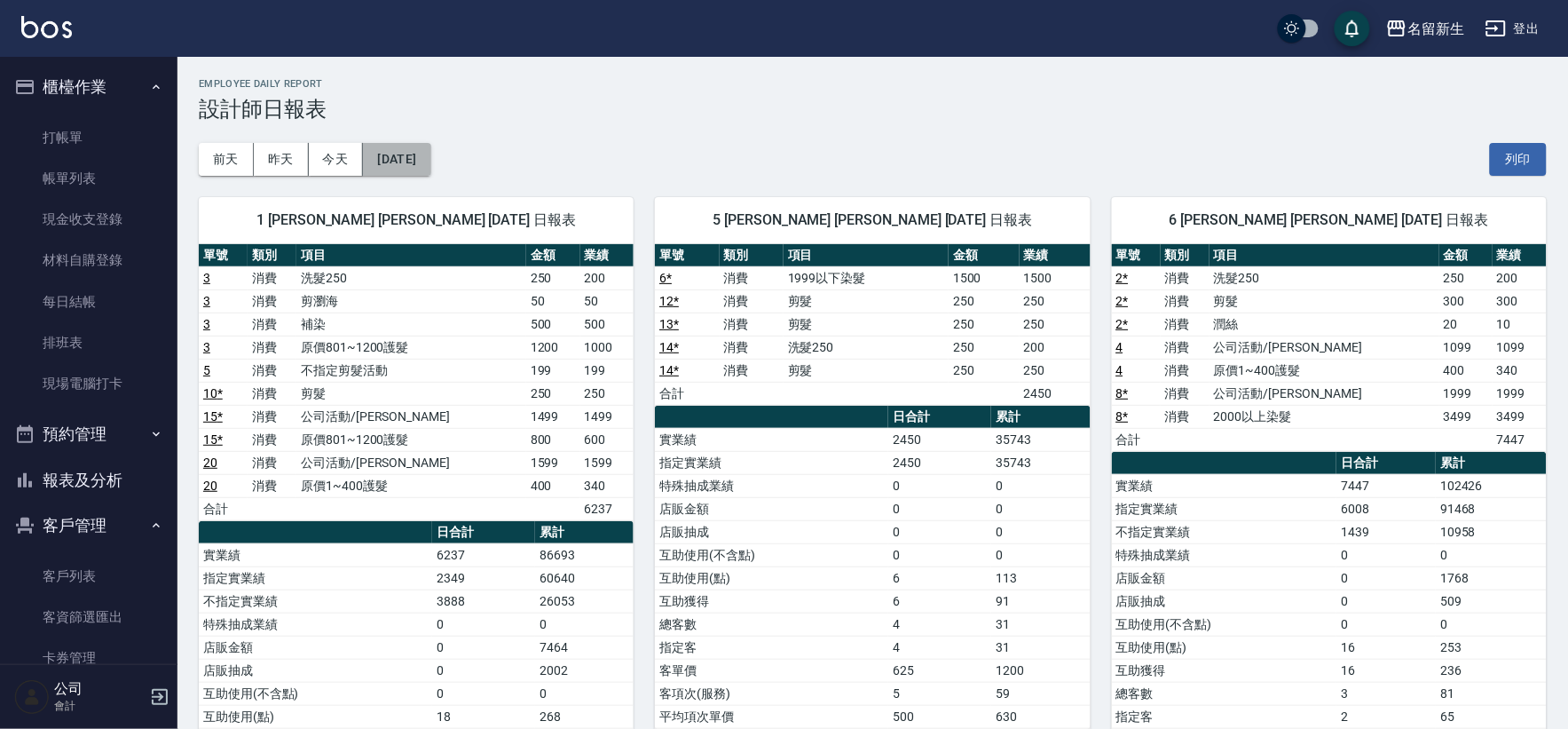
click at [421, 173] on button "[DATE]" at bounding box center [396, 159] width 67 height 33
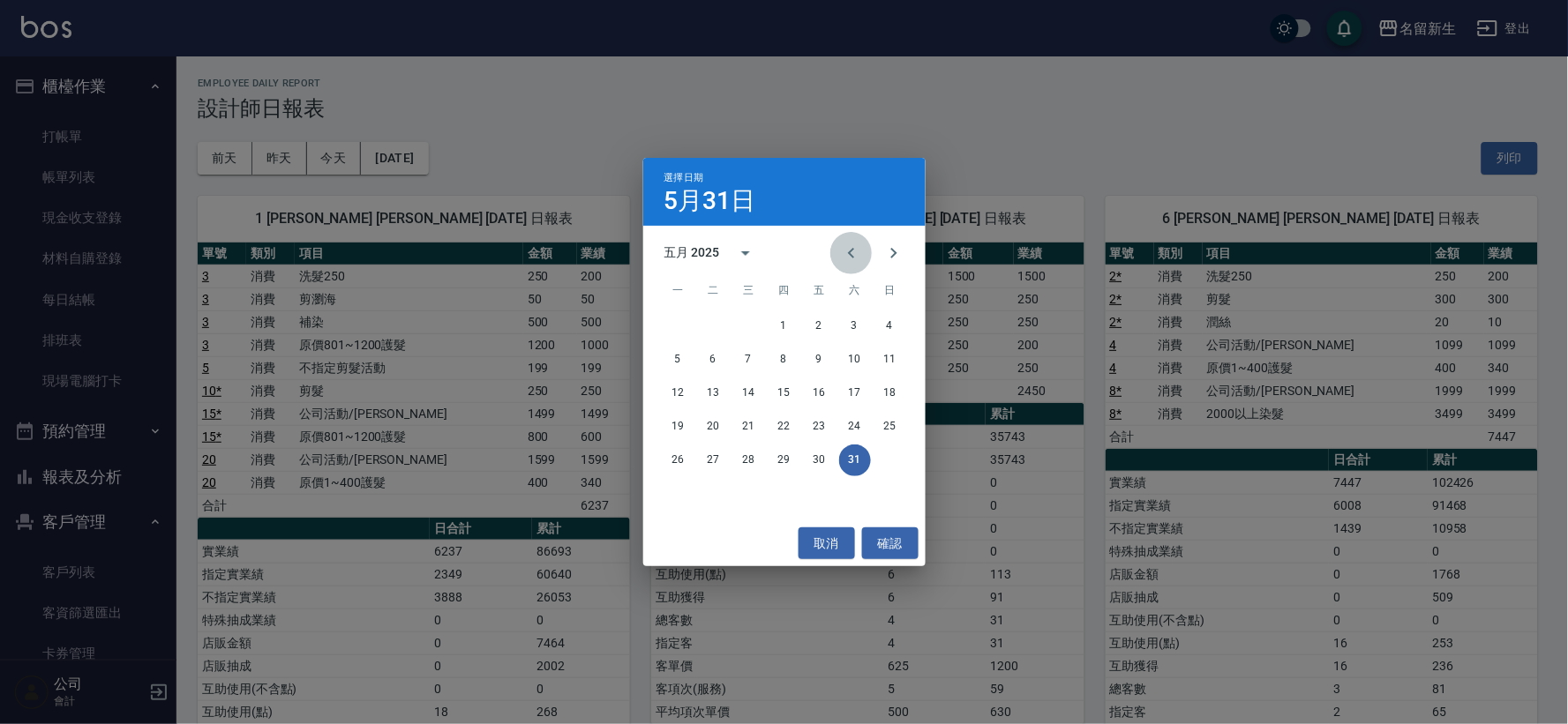
click at [854, 259] on icon "Previous month" at bounding box center [851, 253] width 21 height 21
click at [762, 452] on button "30" at bounding box center [750, 460] width 32 height 32
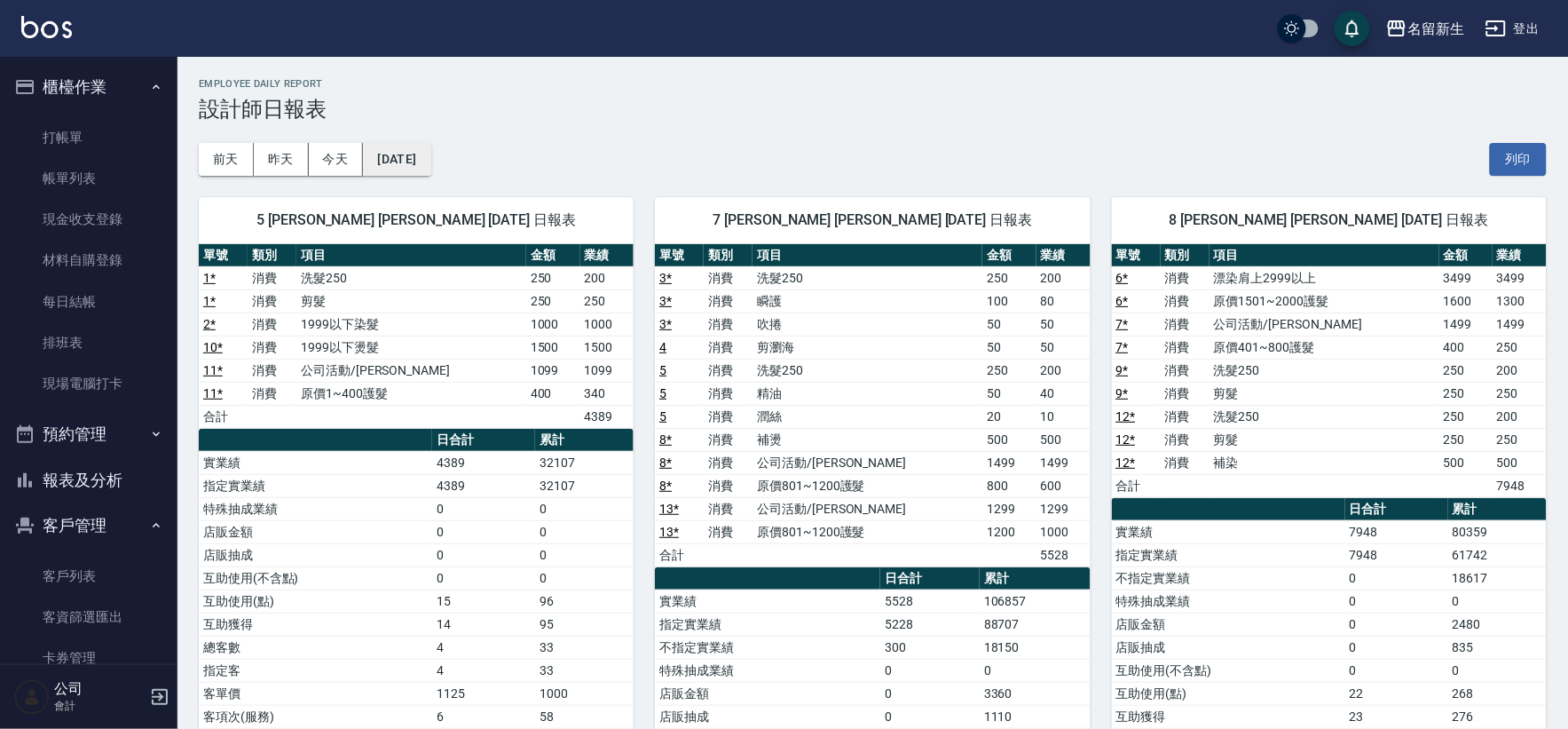
click at [406, 158] on button "[DATE]" at bounding box center [396, 159] width 67 height 33
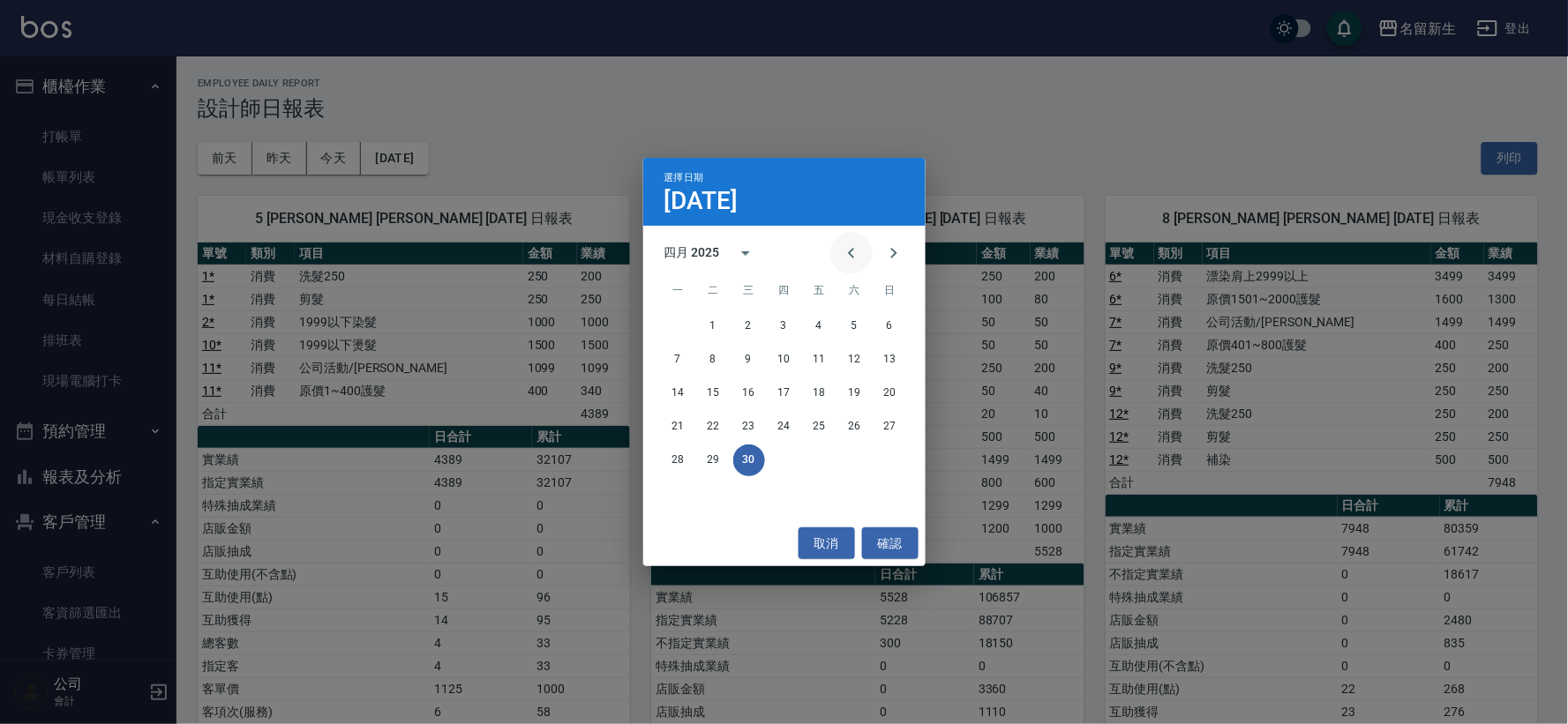
click at [843, 251] on icon "Previous month" at bounding box center [851, 253] width 21 height 21
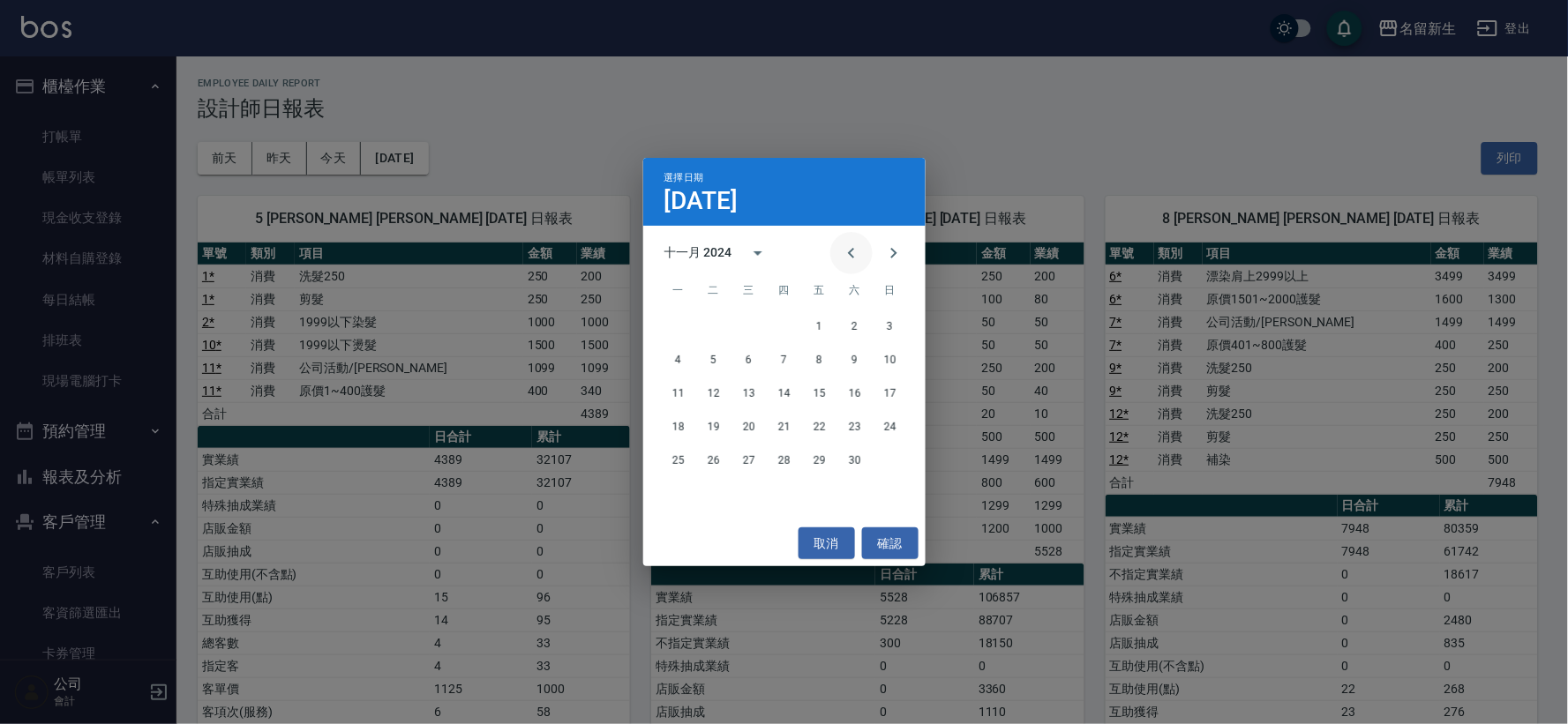
click at [843, 251] on icon "Previous month" at bounding box center [851, 253] width 21 height 21
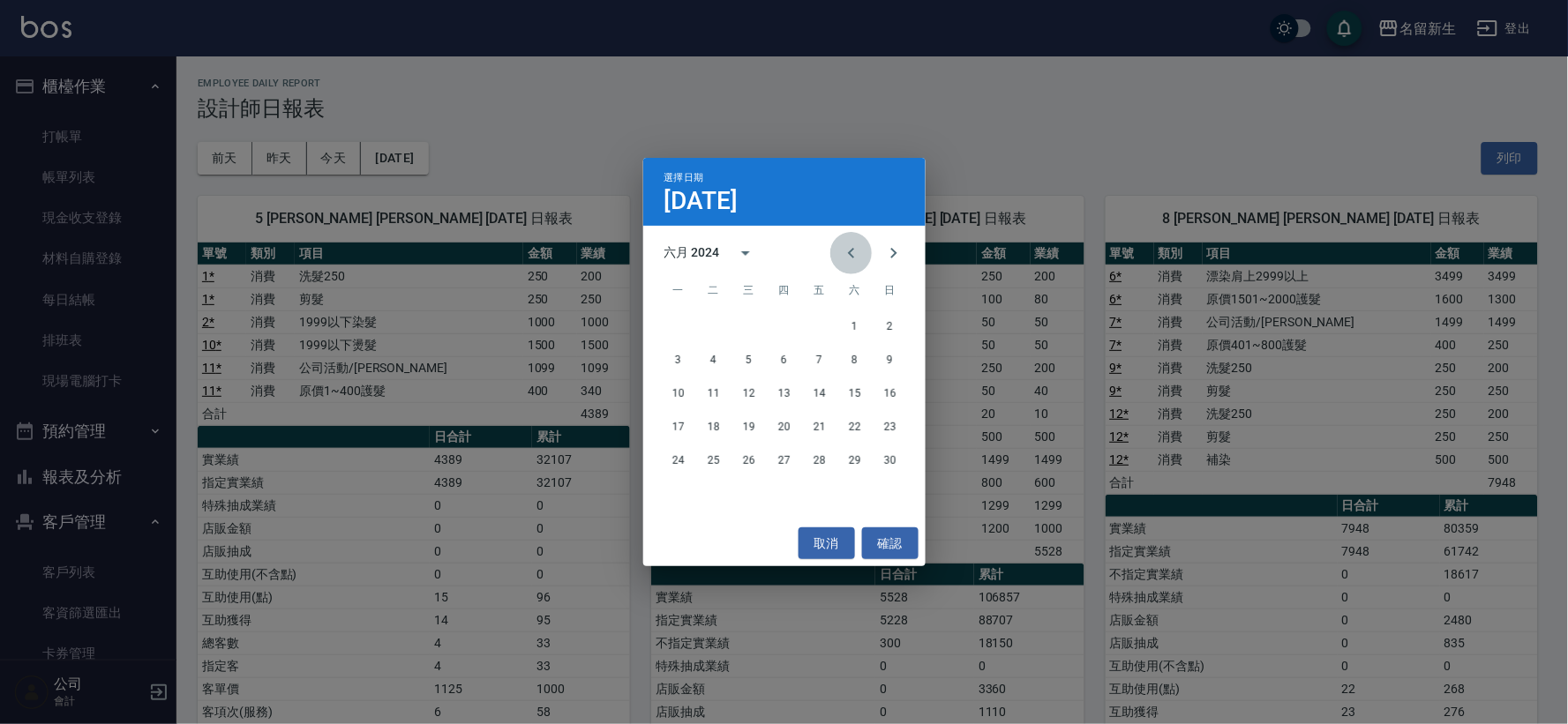
click at [843, 251] on icon "Previous month" at bounding box center [851, 253] width 21 height 21
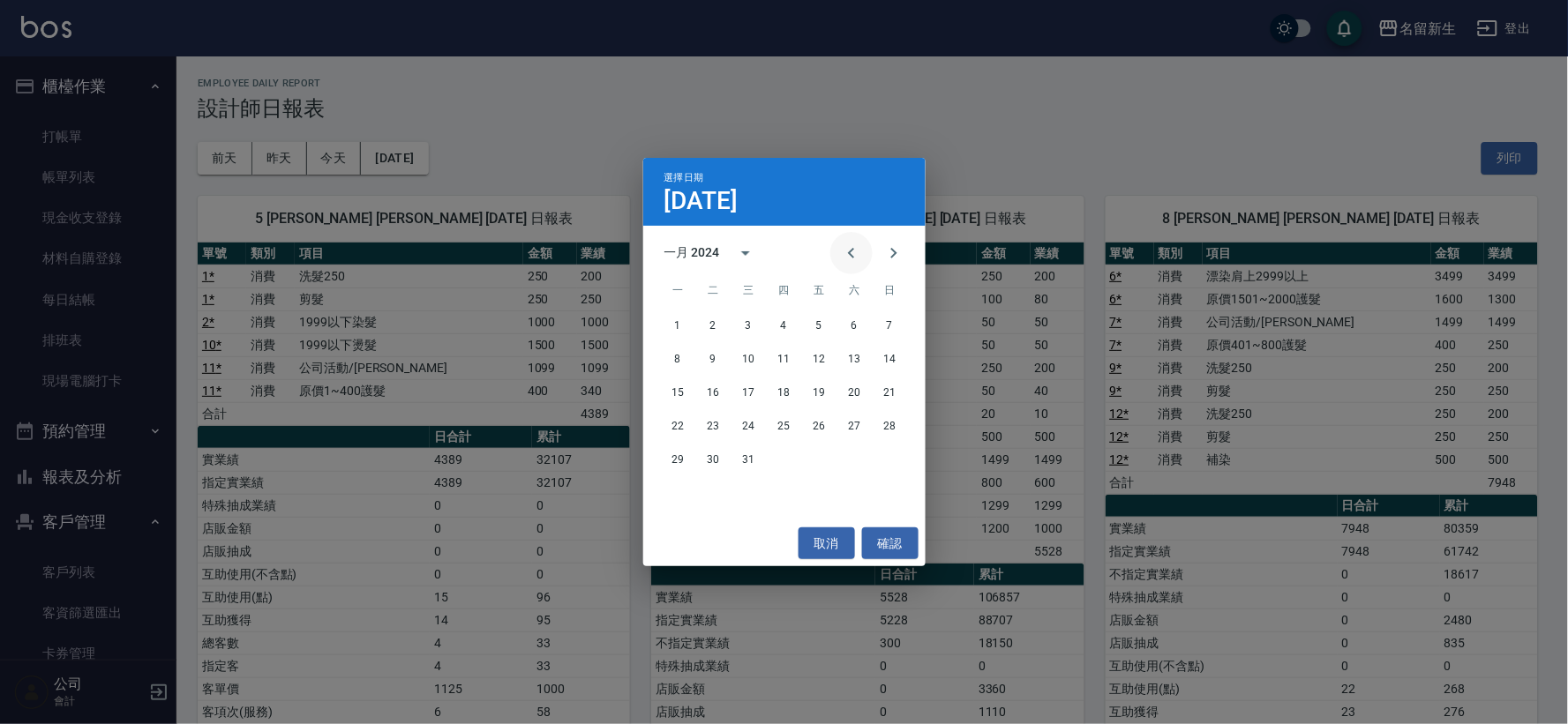
click at [843, 251] on icon "Previous month" at bounding box center [851, 253] width 21 height 21
click at [903, 446] on div "25 26 27 28 29 30 31" at bounding box center [784, 460] width 283 height 32
click at [897, 455] on button "31" at bounding box center [890, 460] width 32 height 32
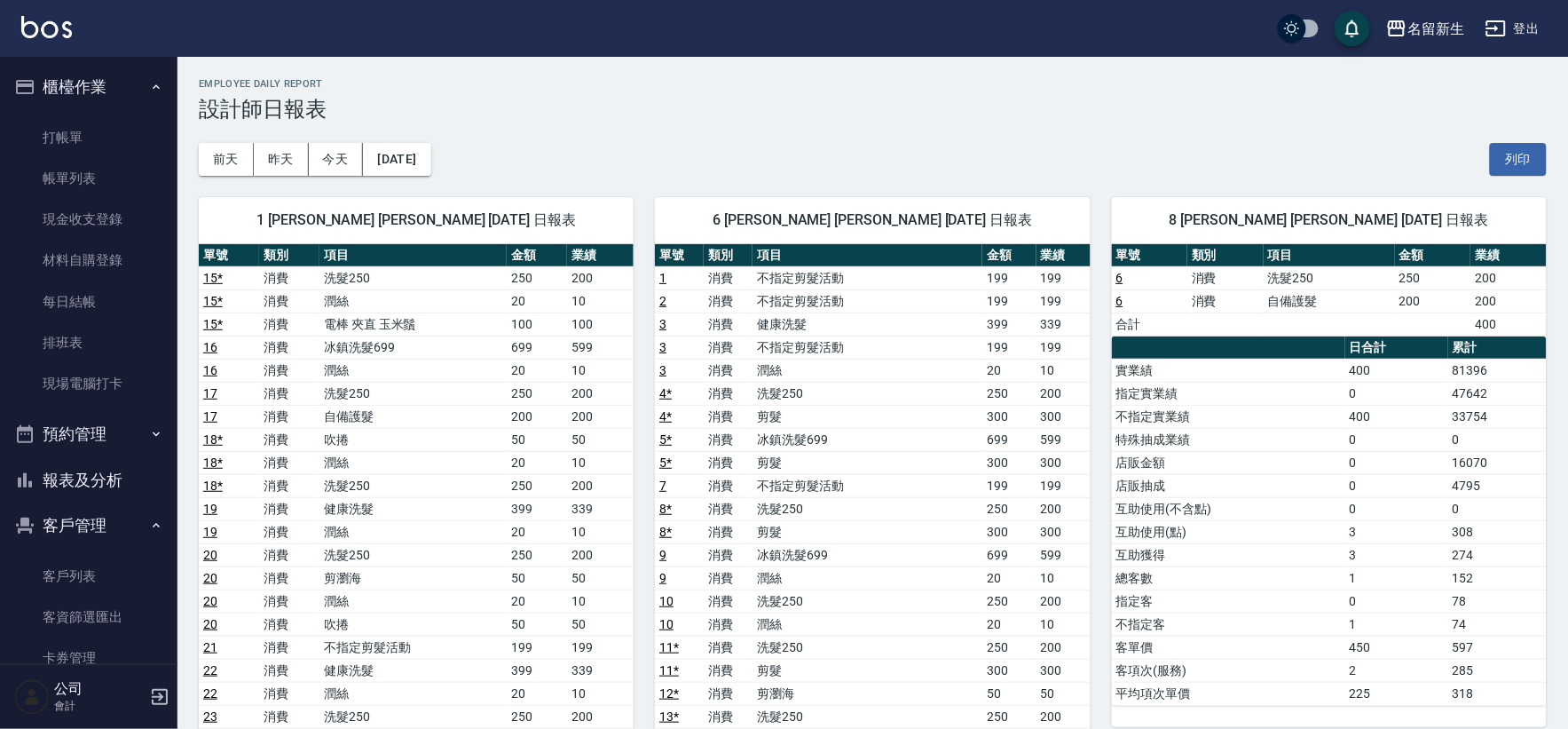
click at [135, 471] on button "報表及分析" at bounding box center [88, 480] width 163 height 46
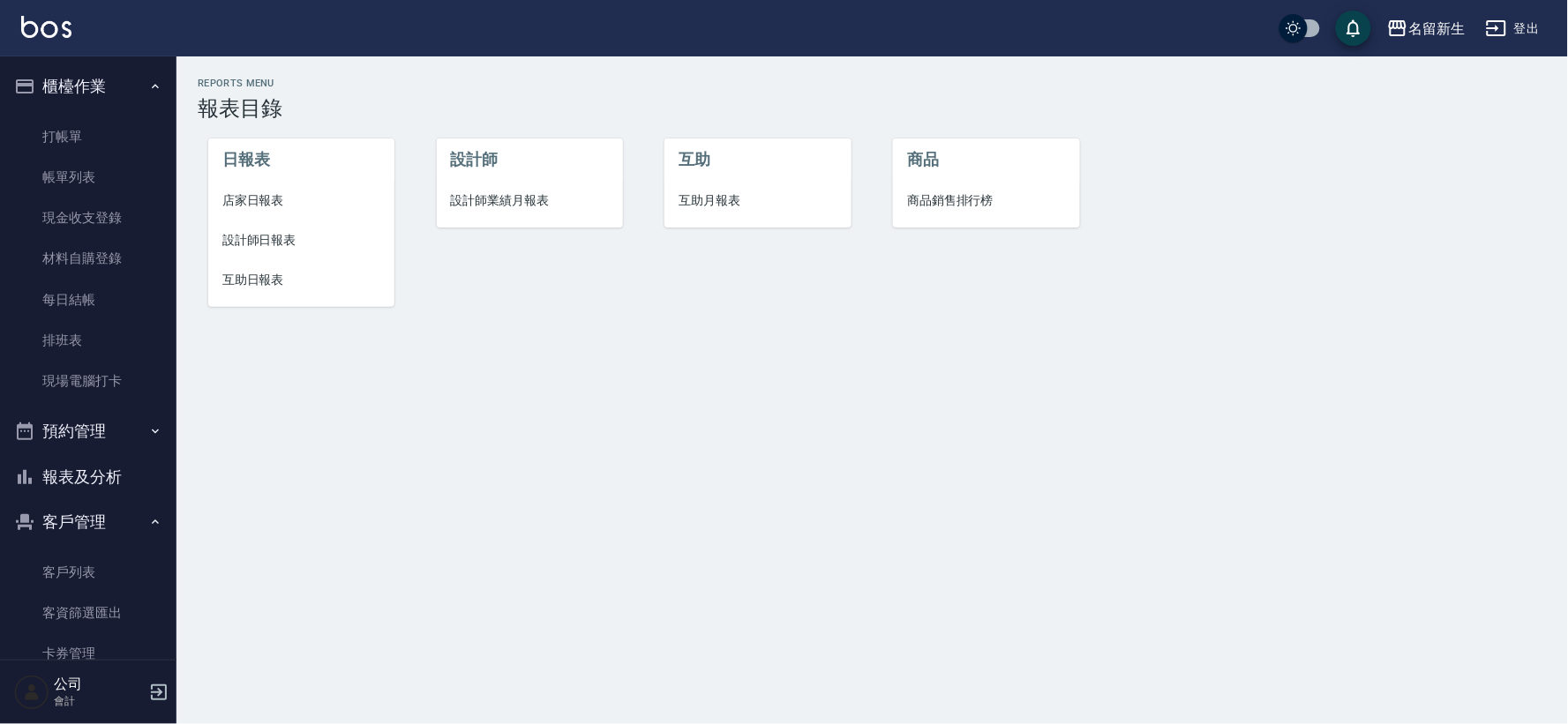
click at [542, 207] on span "設計師業績月報表" at bounding box center [530, 201] width 158 height 19
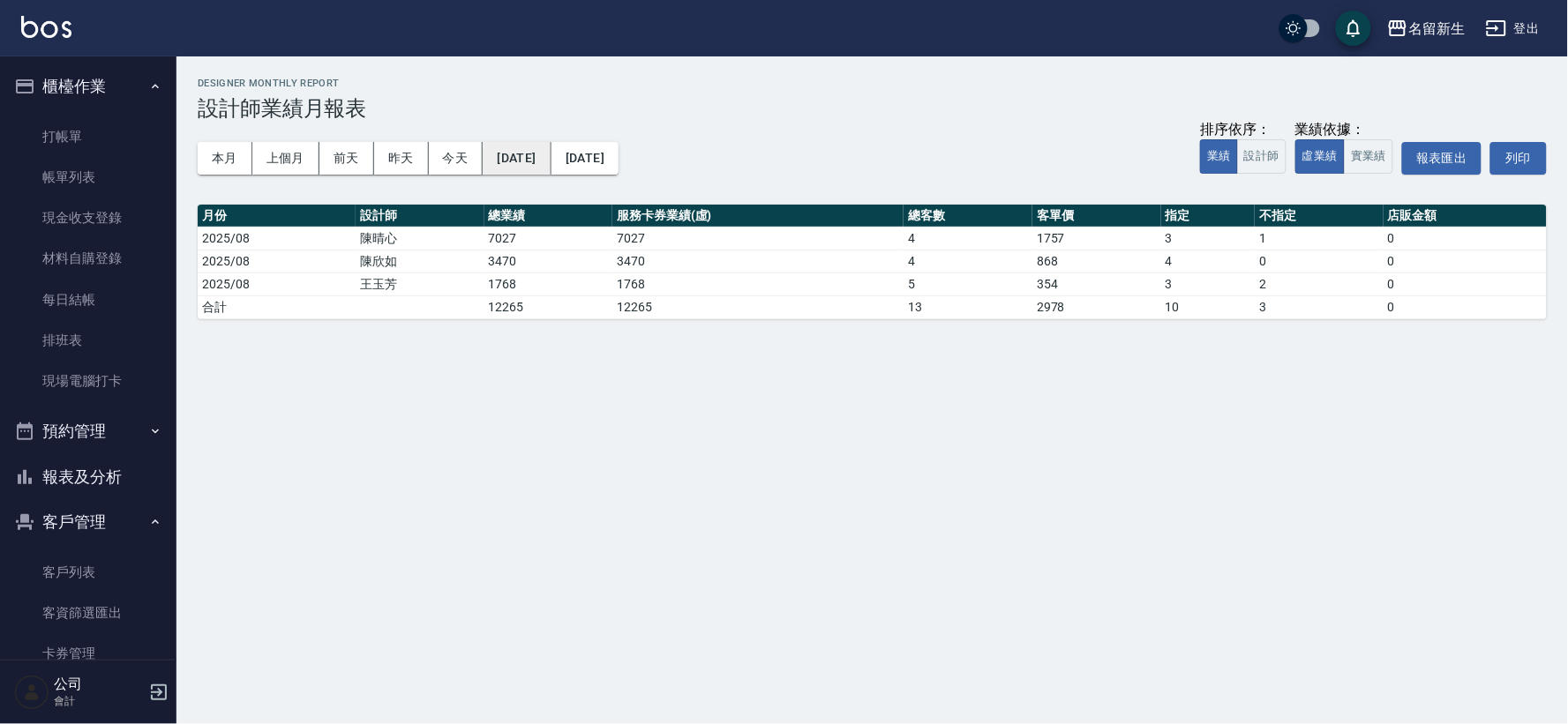
click at [538, 154] on button "[DATE]" at bounding box center [516, 158] width 68 height 33
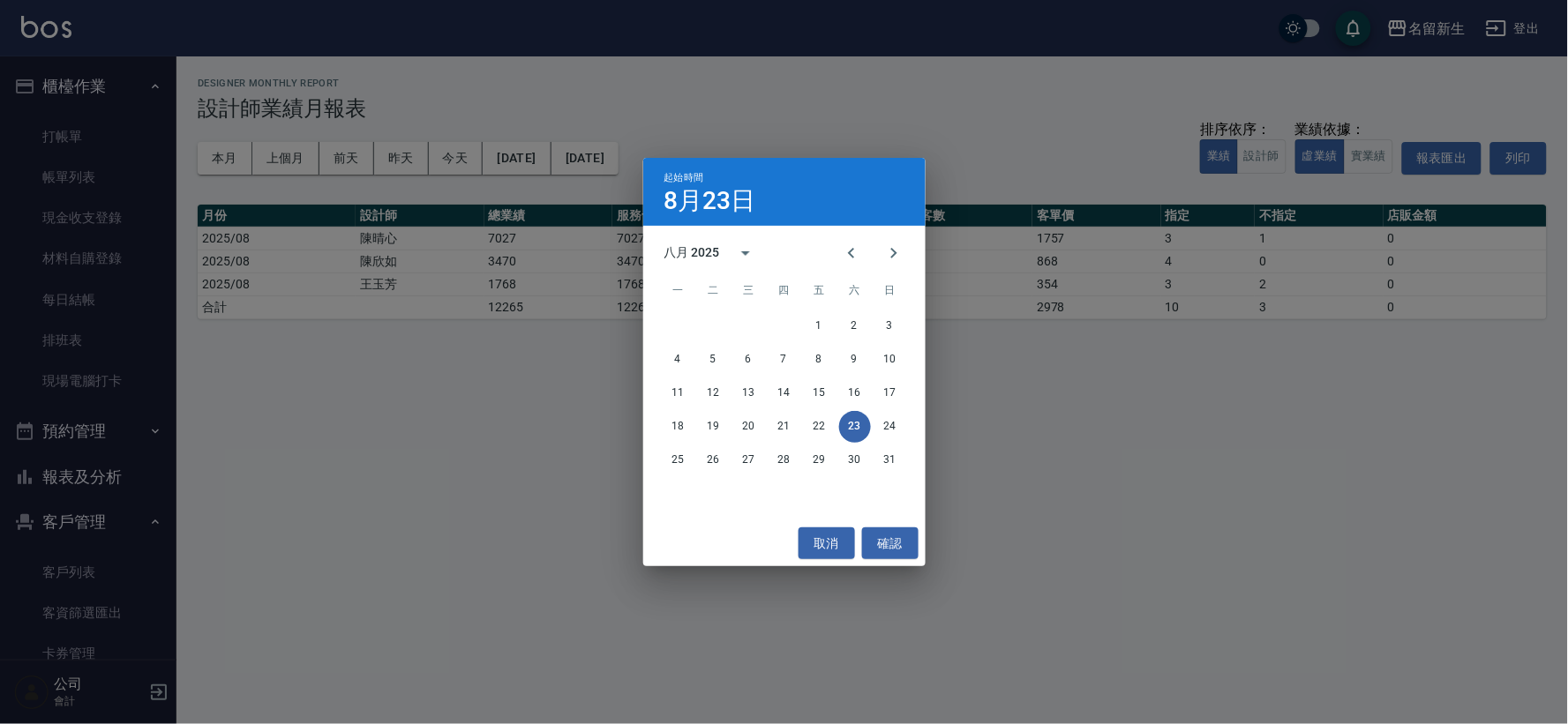
click at [697, 245] on div "八月 2025" at bounding box center [691, 253] width 56 height 19
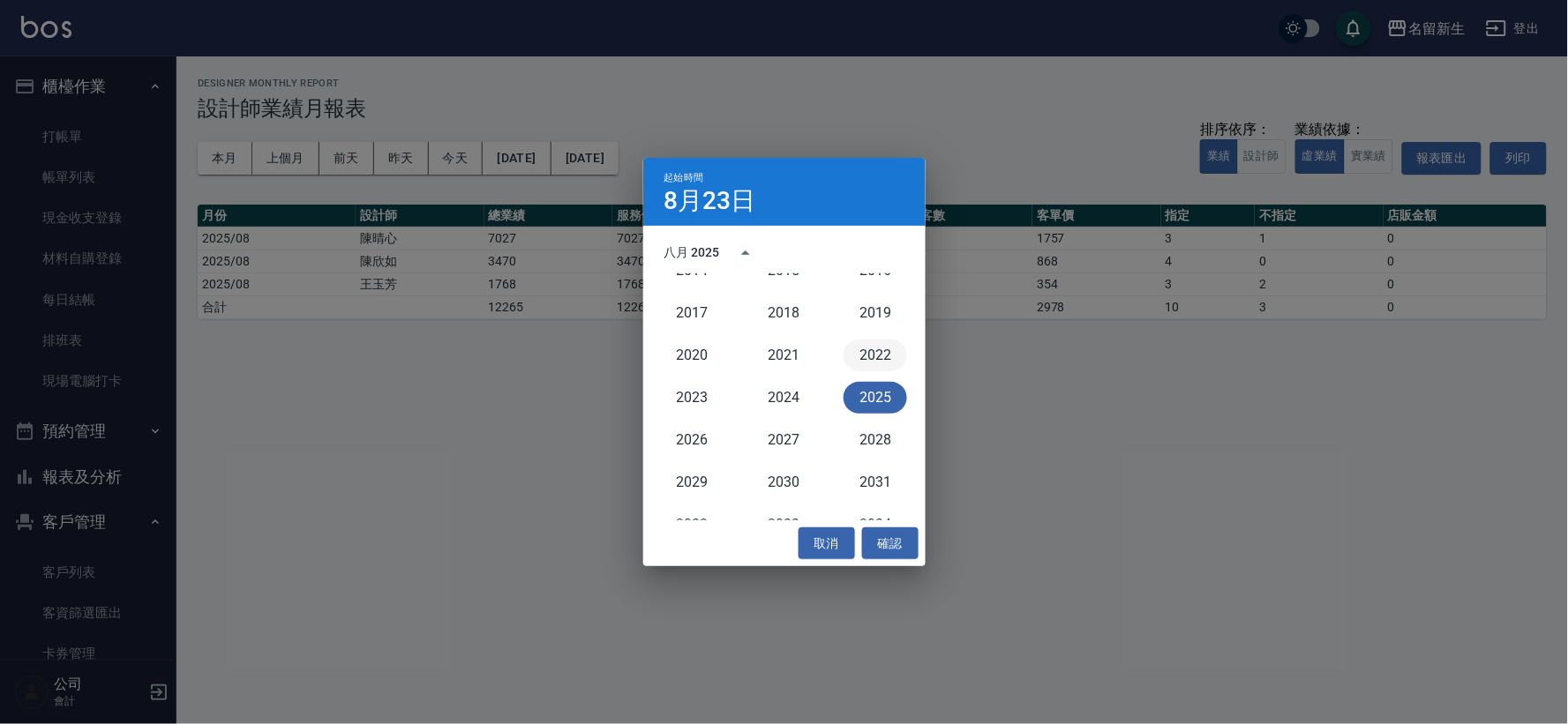
click at [861, 347] on button "2022" at bounding box center [875, 356] width 63 height 32
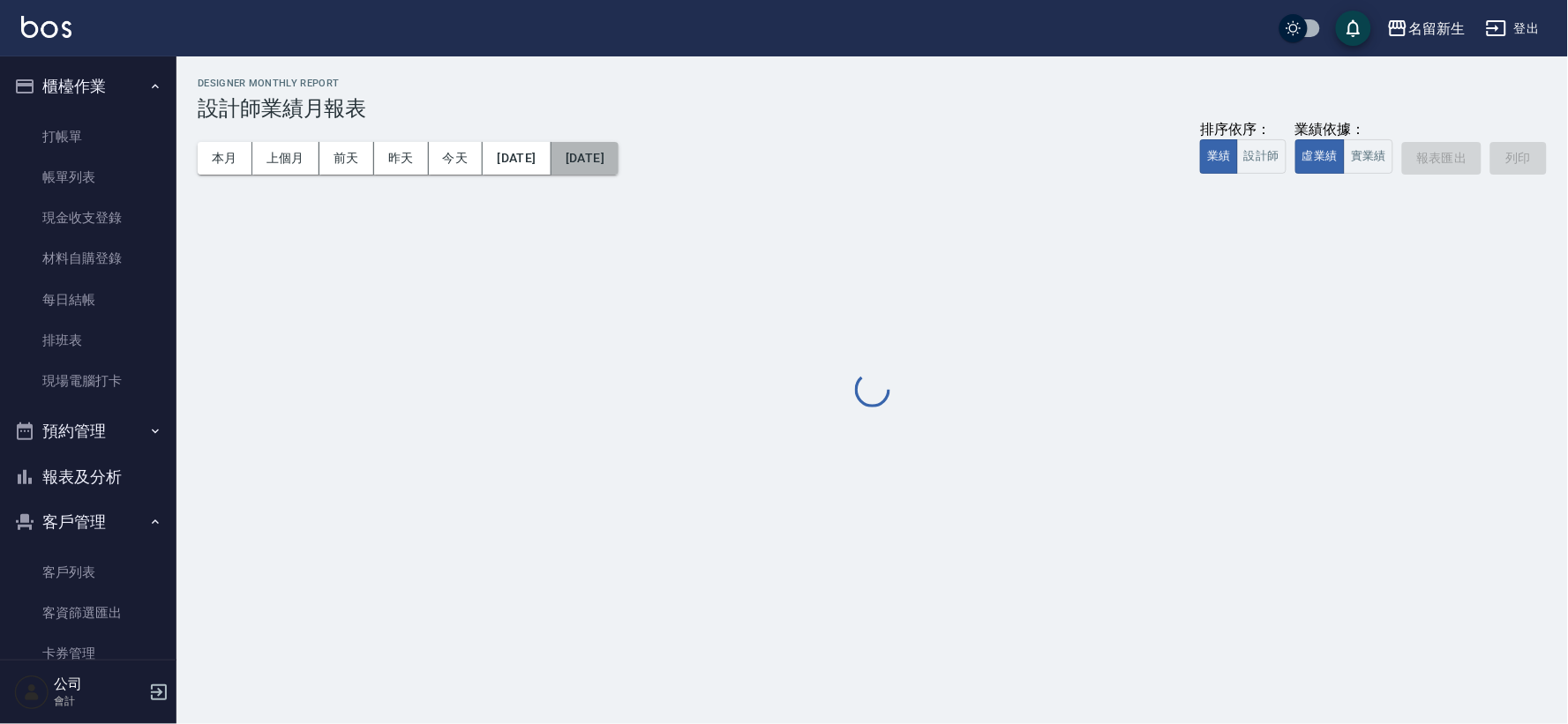
click at [619, 162] on button "[DATE]" at bounding box center [585, 158] width 67 height 33
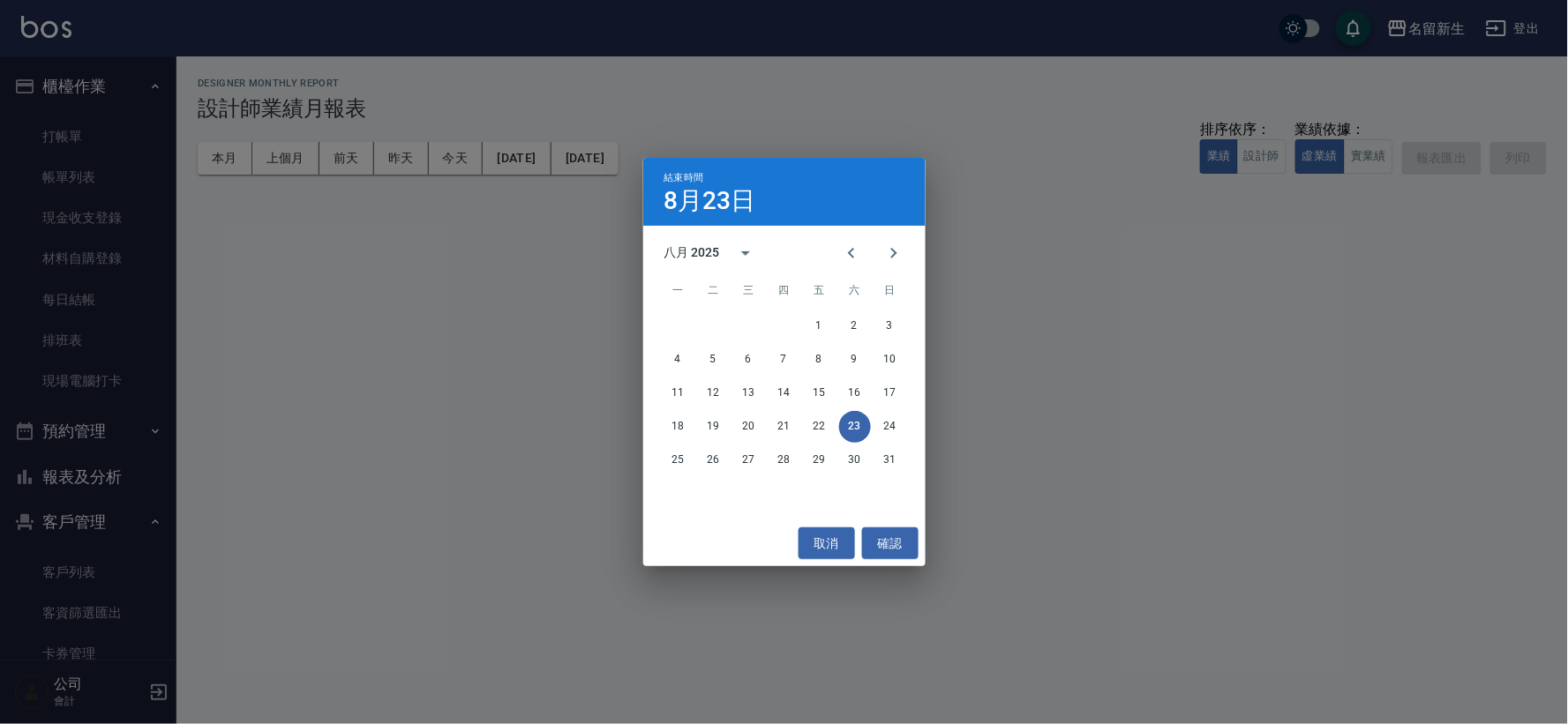
click at [711, 254] on div "八月 2025" at bounding box center [691, 253] width 56 height 19
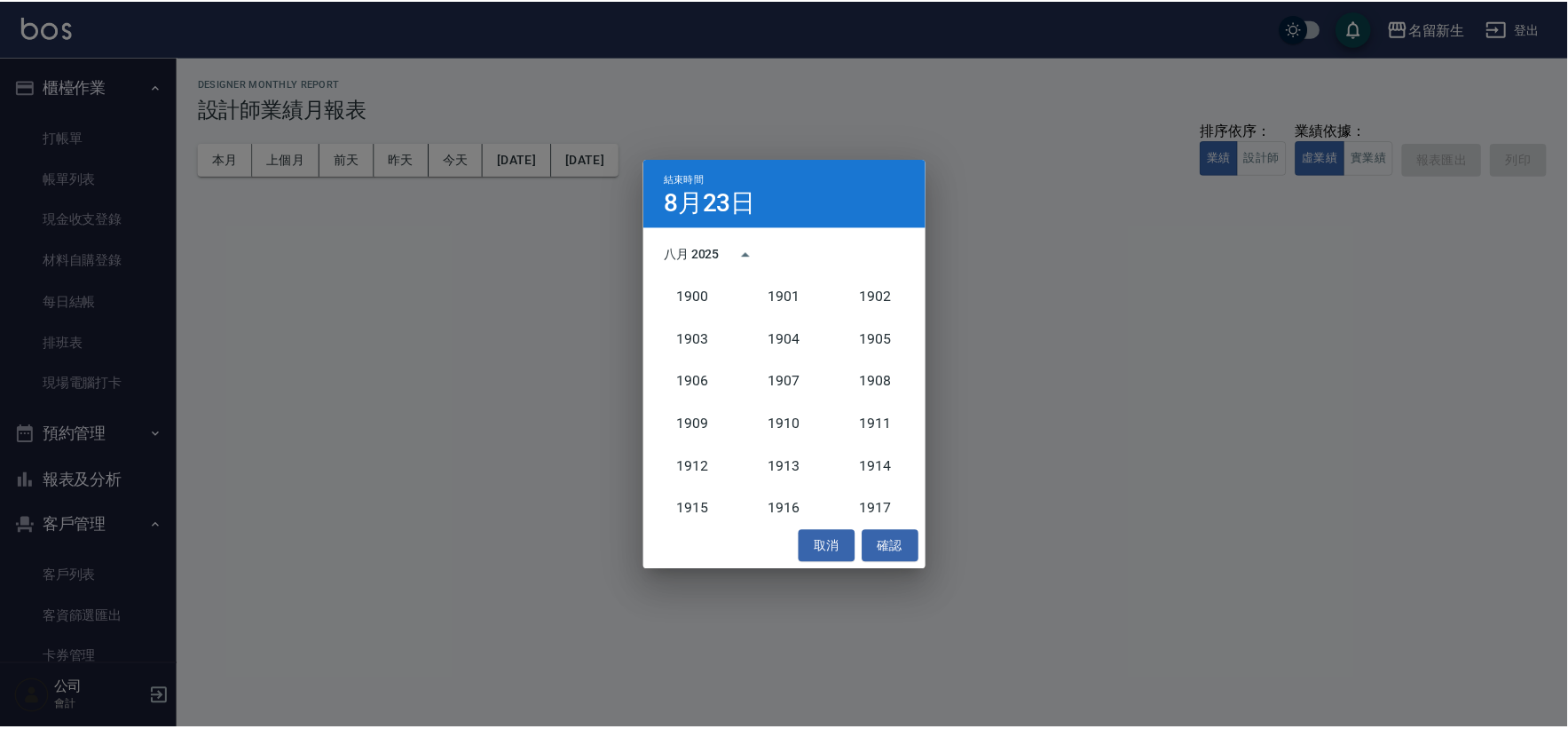
scroll to position [1644, 0]
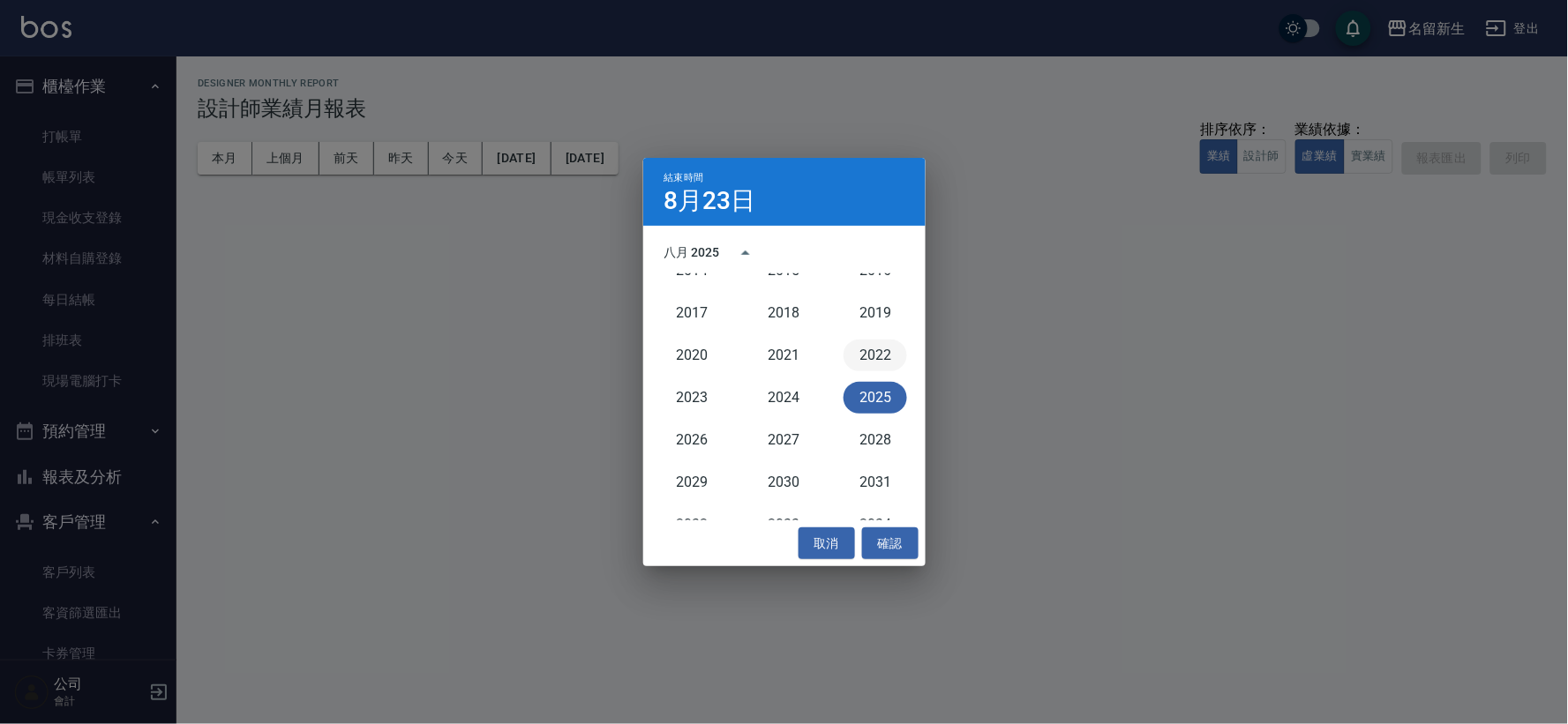
click at [876, 362] on button "2022" at bounding box center [875, 356] width 63 height 32
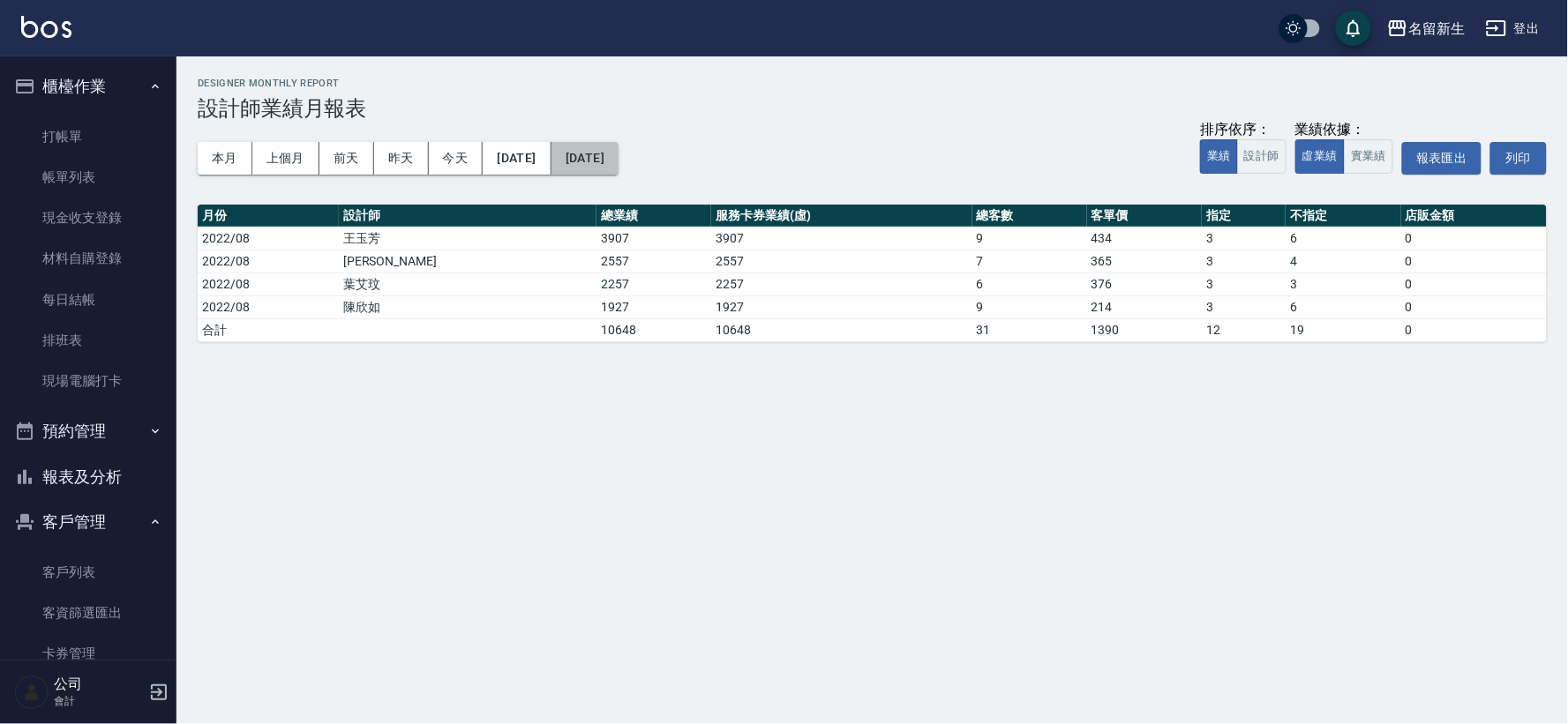
click at [618, 166] on button "[DATE]" at bounding box center [585, 158] width 67 height 33
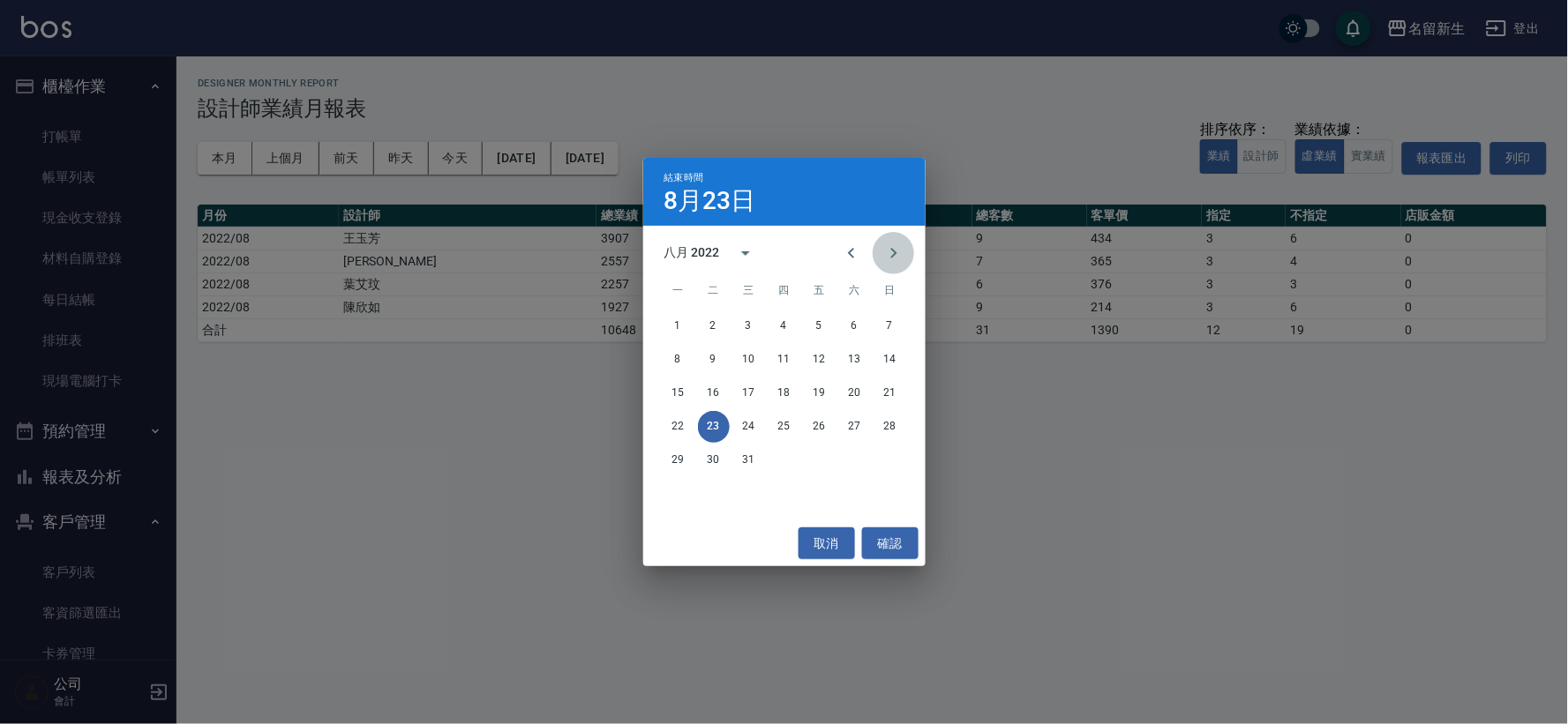
click at [902, 257] on icon "Next month" at bounding box center [894, 253] width 21 height 21
click at [854, 455] on button "31" at bounding box center [855, 460] width 32 height 32
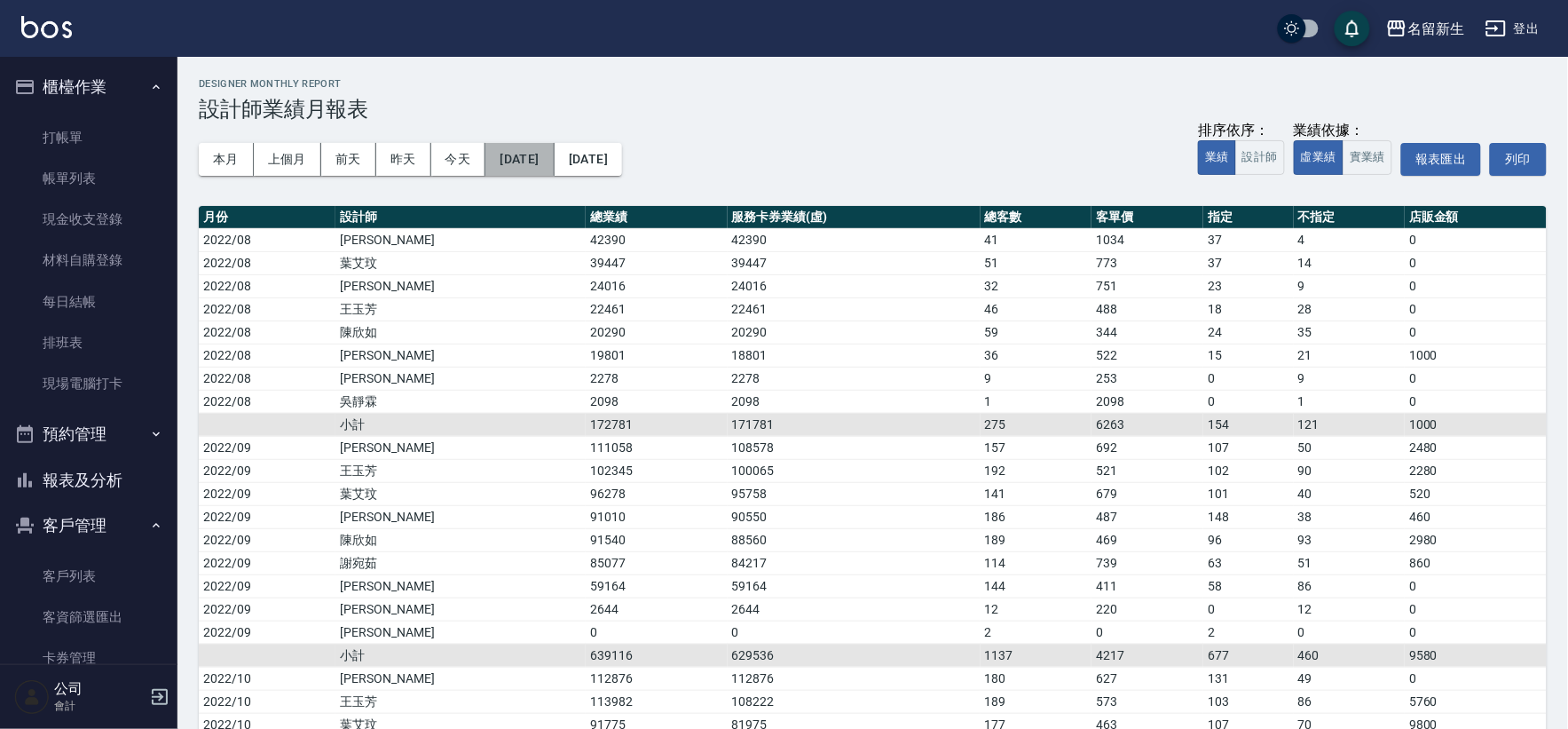
click at [554, 163] on button "[DATE]" at bounding box center [519, 159] width 68 height 33
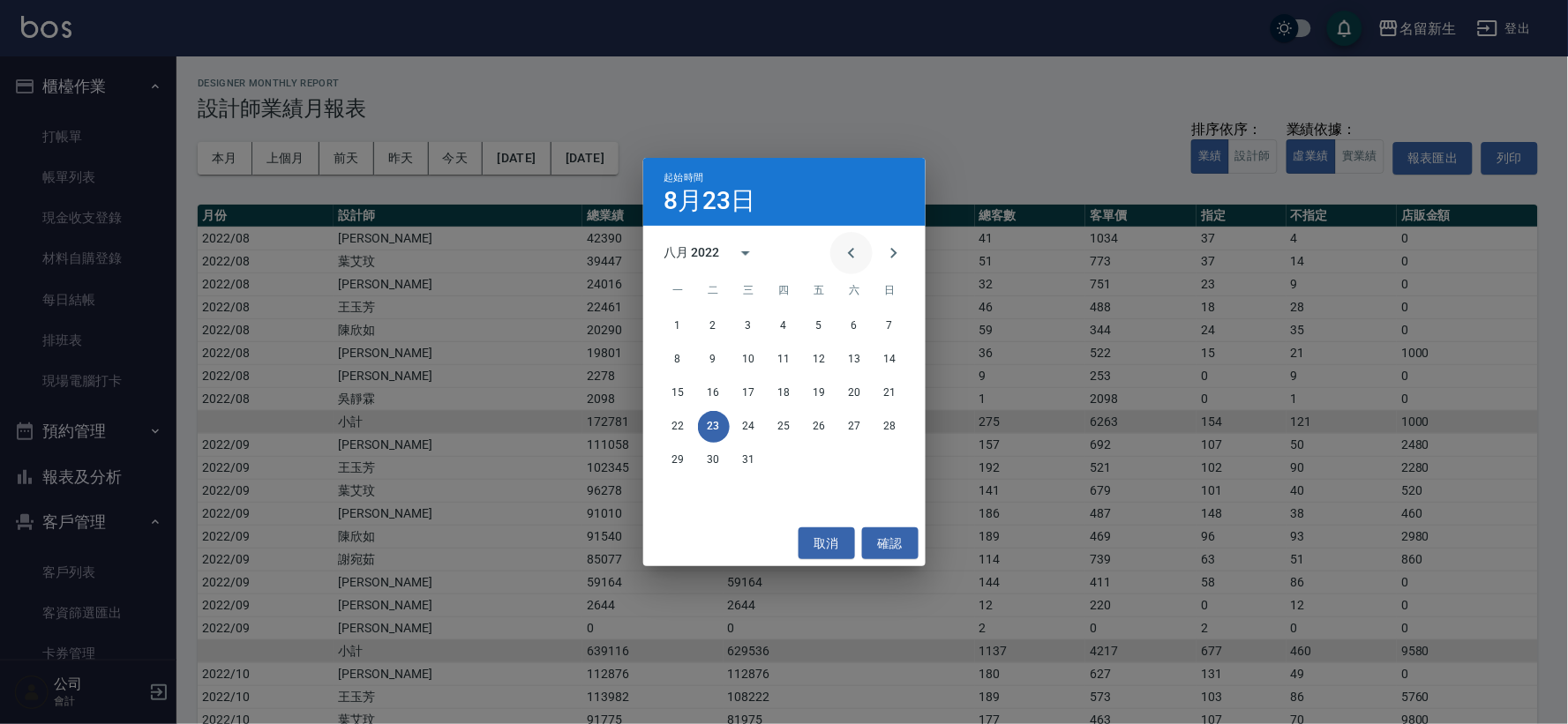
click at [849, 249] on icon "Previous month" at bounding box center [851, 253] width 21 height 21
click at [825, 250] on div "七月 2022" at bounding box center [784, 253] width 283 height 26
click at [848, 249] on icon "Previous month" at bounding box center [851, 253] width 21 height 21
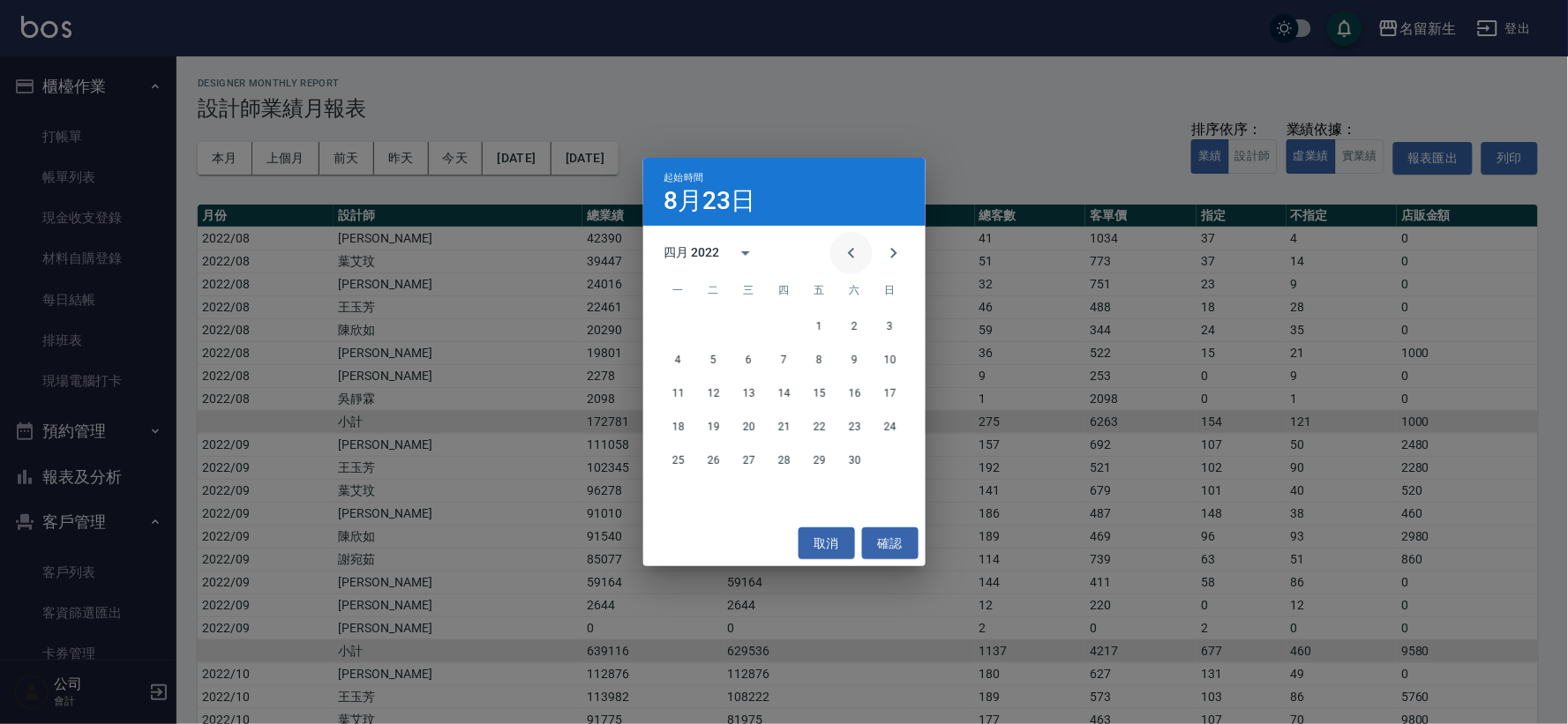
click at [848, 249] on icon "Previous month" at bounding box center [851, 253] width 21 height 21
click at [861, 330] on button "1" at bounding box center [855, 327] width 32 height 32
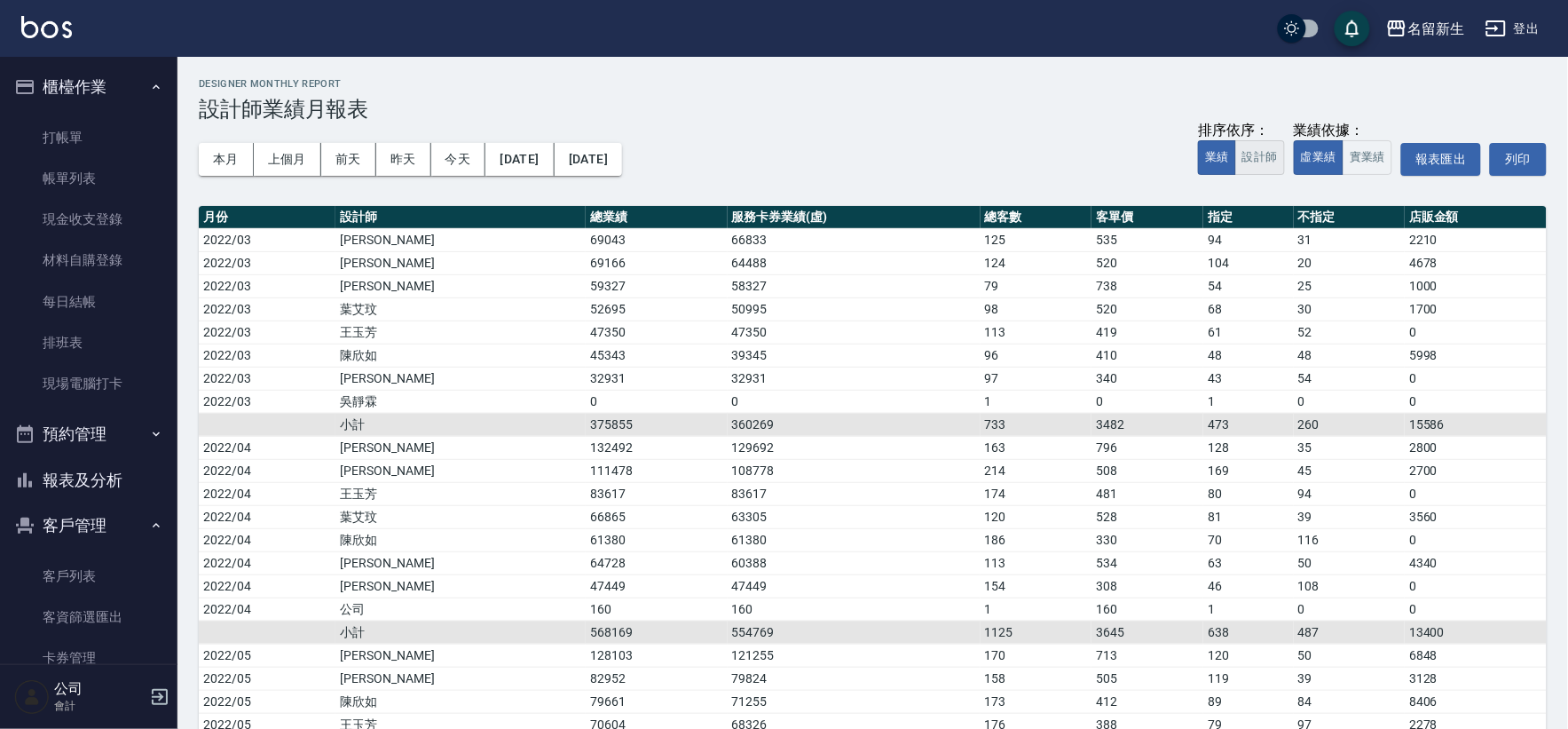
click at [1265, 166] on button "設計師" at bounding box center [1260, 157] width 49 height 35
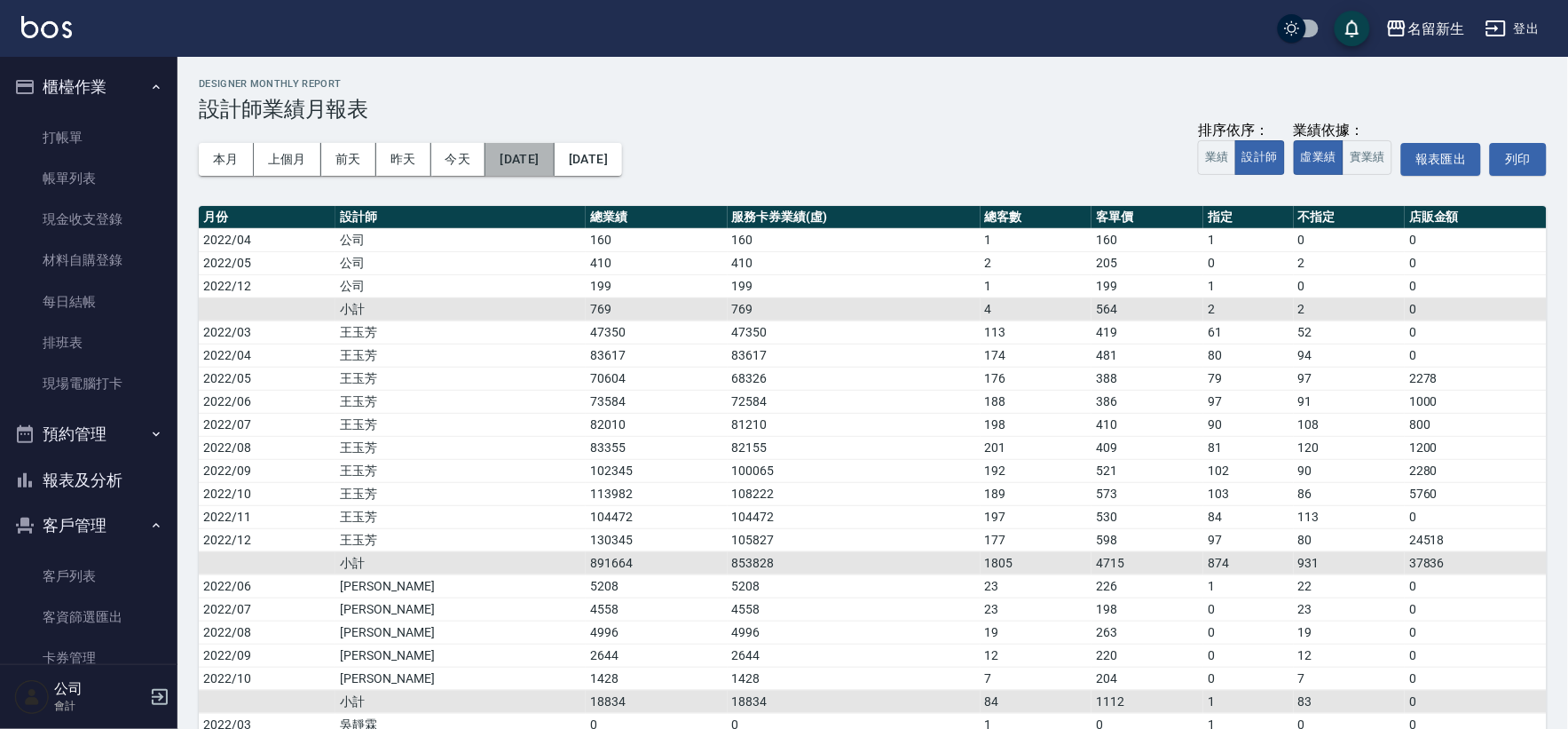
click at [524, 161] on button "[DATE]" at bounding box center [519, 159] width 68 height 33
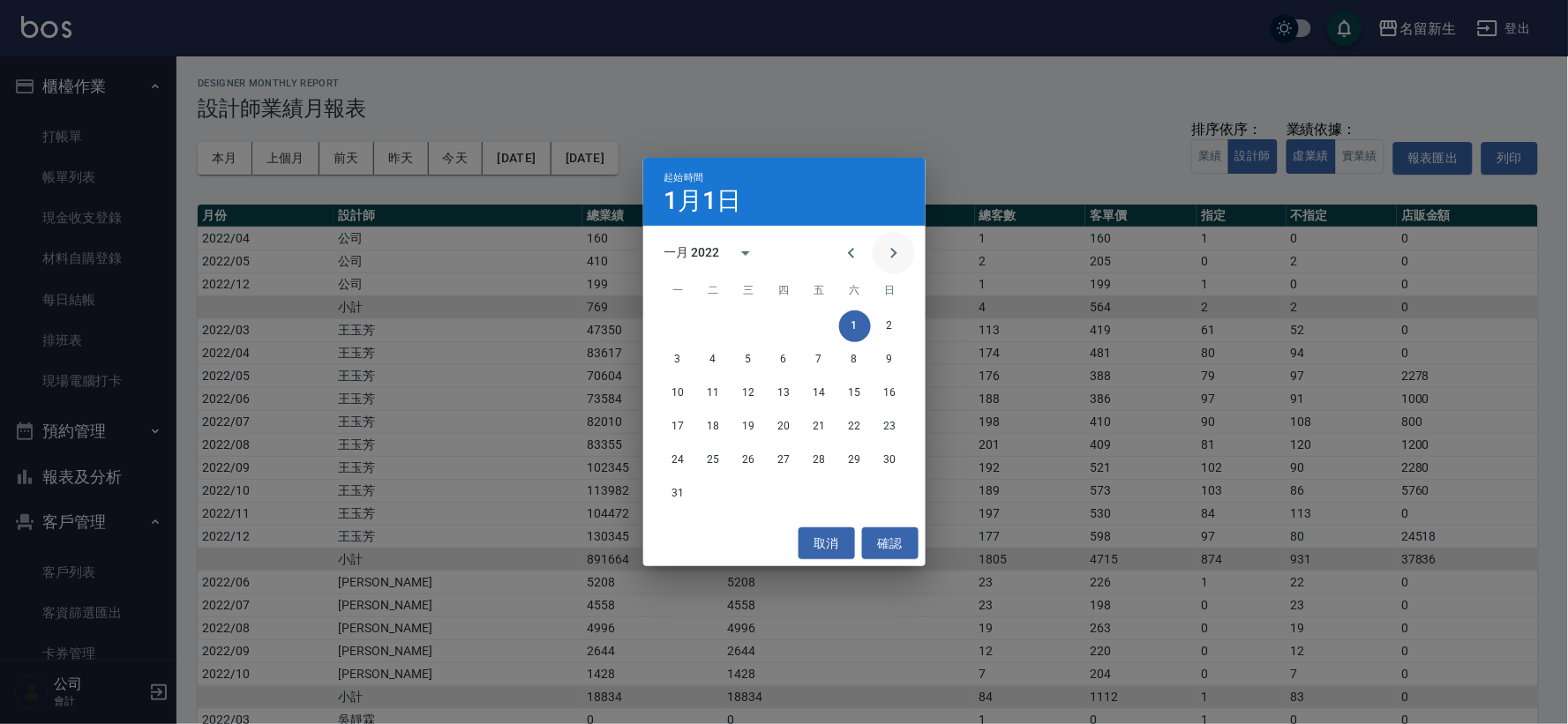
click at [883, 248] on icon "Next month" at bounding box center [894, 253] width 21 height 21
click at [683, 250] on div "二月 2022" at bounding box center [691, 253] width 56 height 19
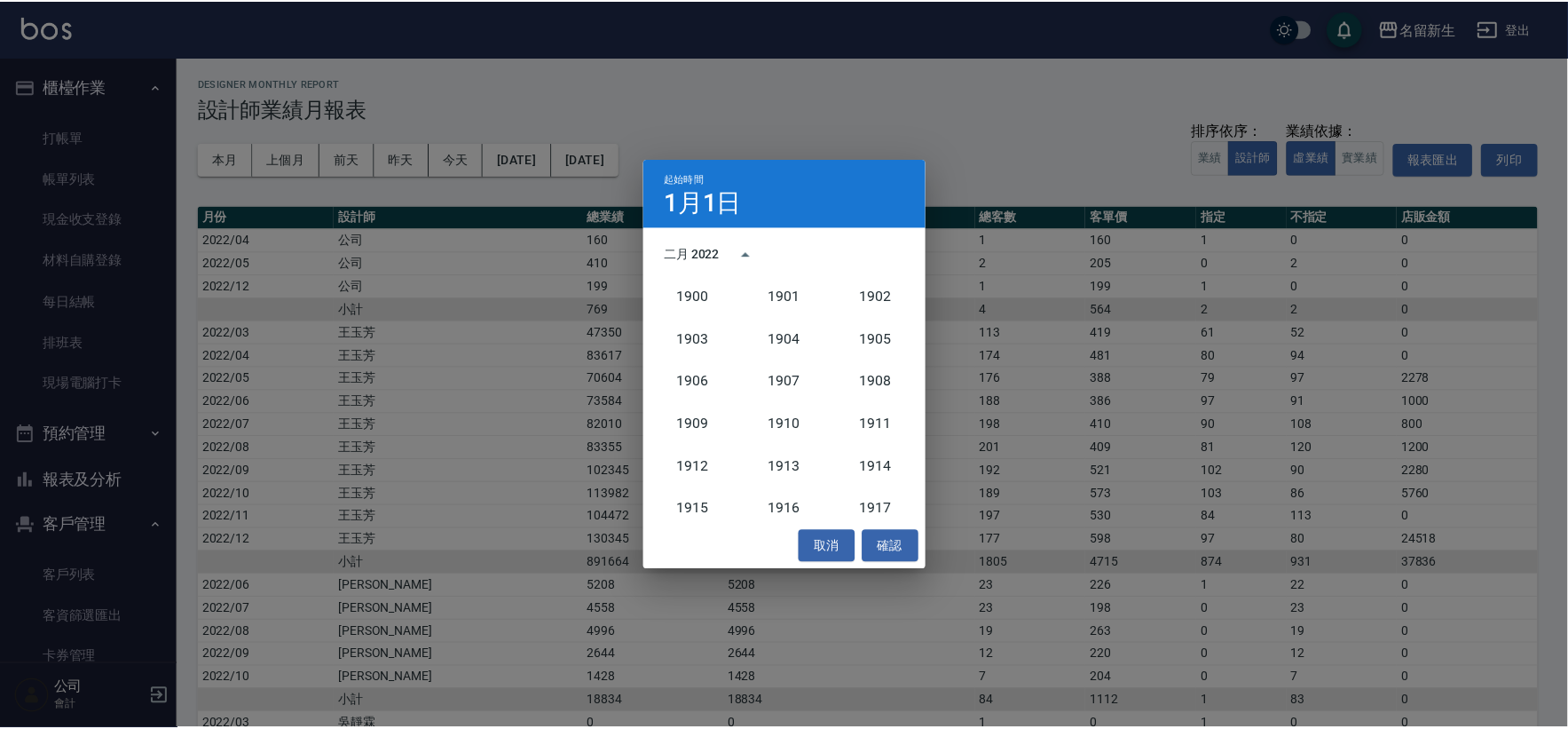
scroll to position [1601, 0]
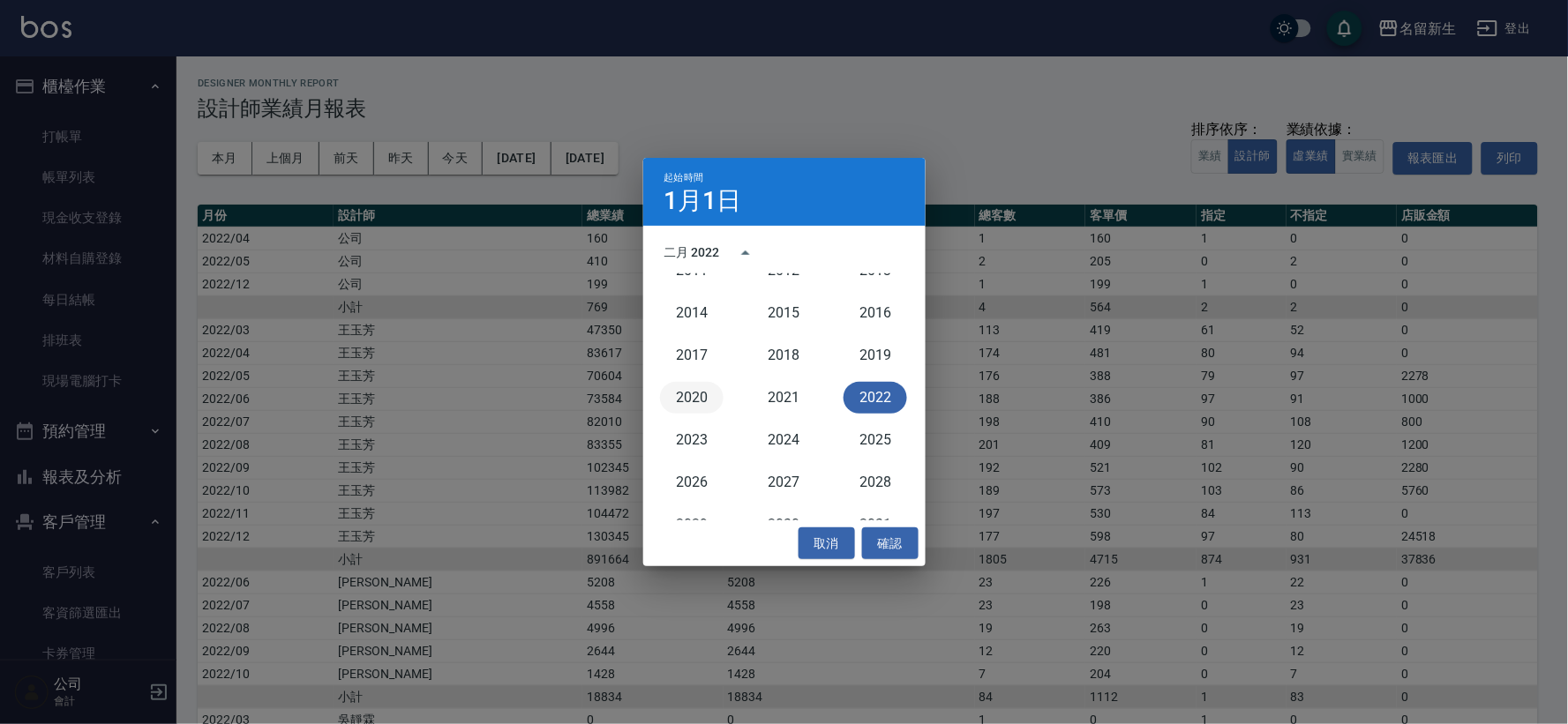
click at [682, 398] on button "2020" at bounding box center [691, 398] width 63 height 32
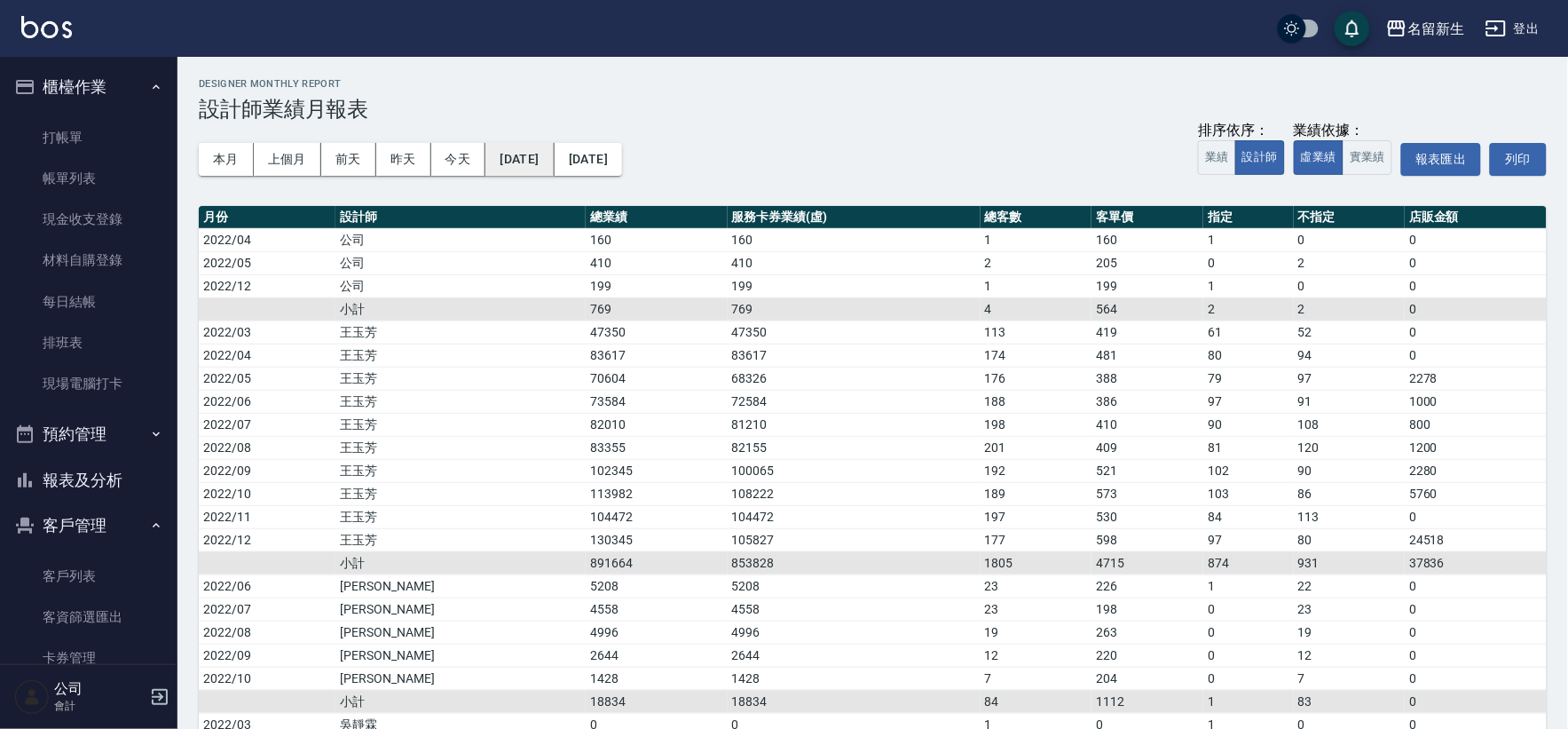
click at [543, 162] on button "[DATE]" at bounding box center [519, 159] width 68 height 33
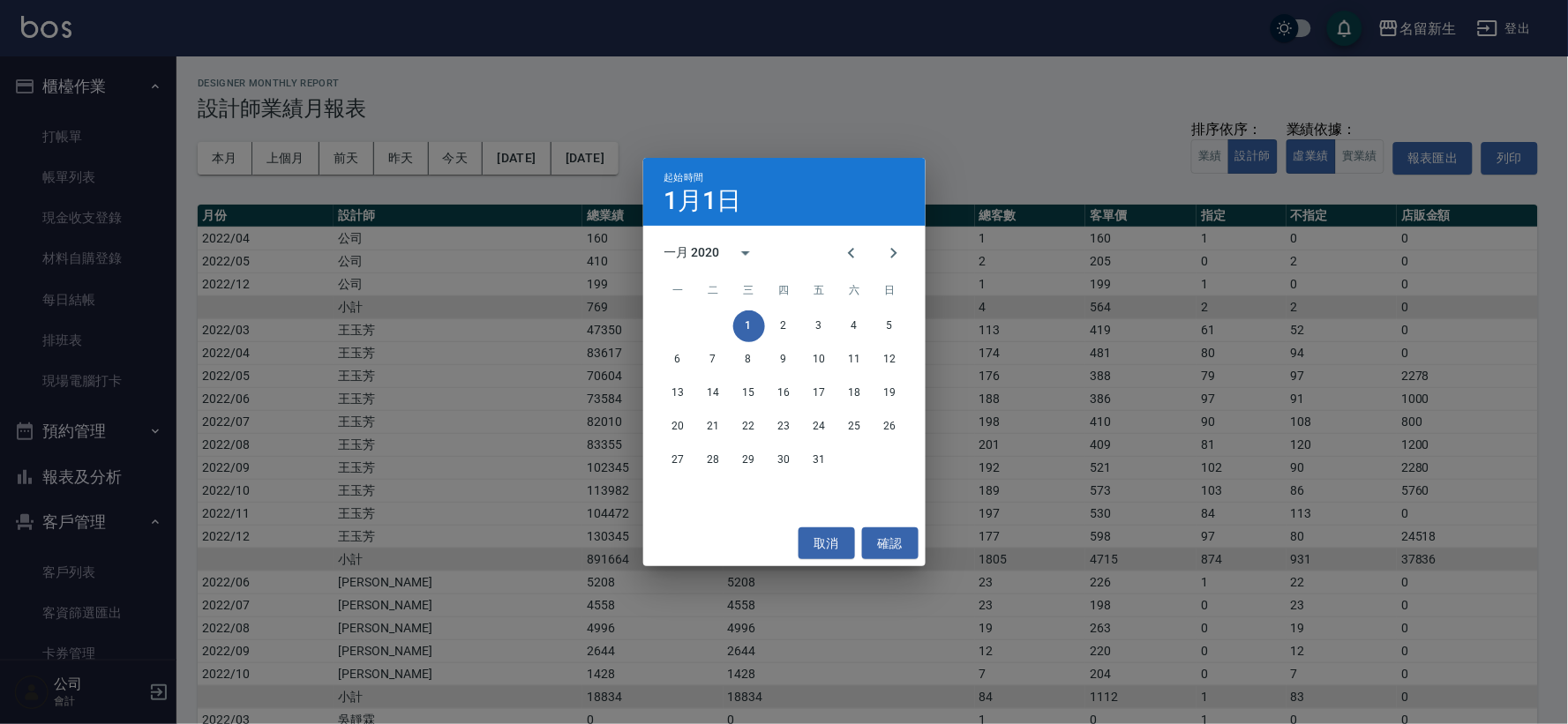
click at [701, 250] on div "一月 2020" at bounding box center [691, 253] width 56 height 19
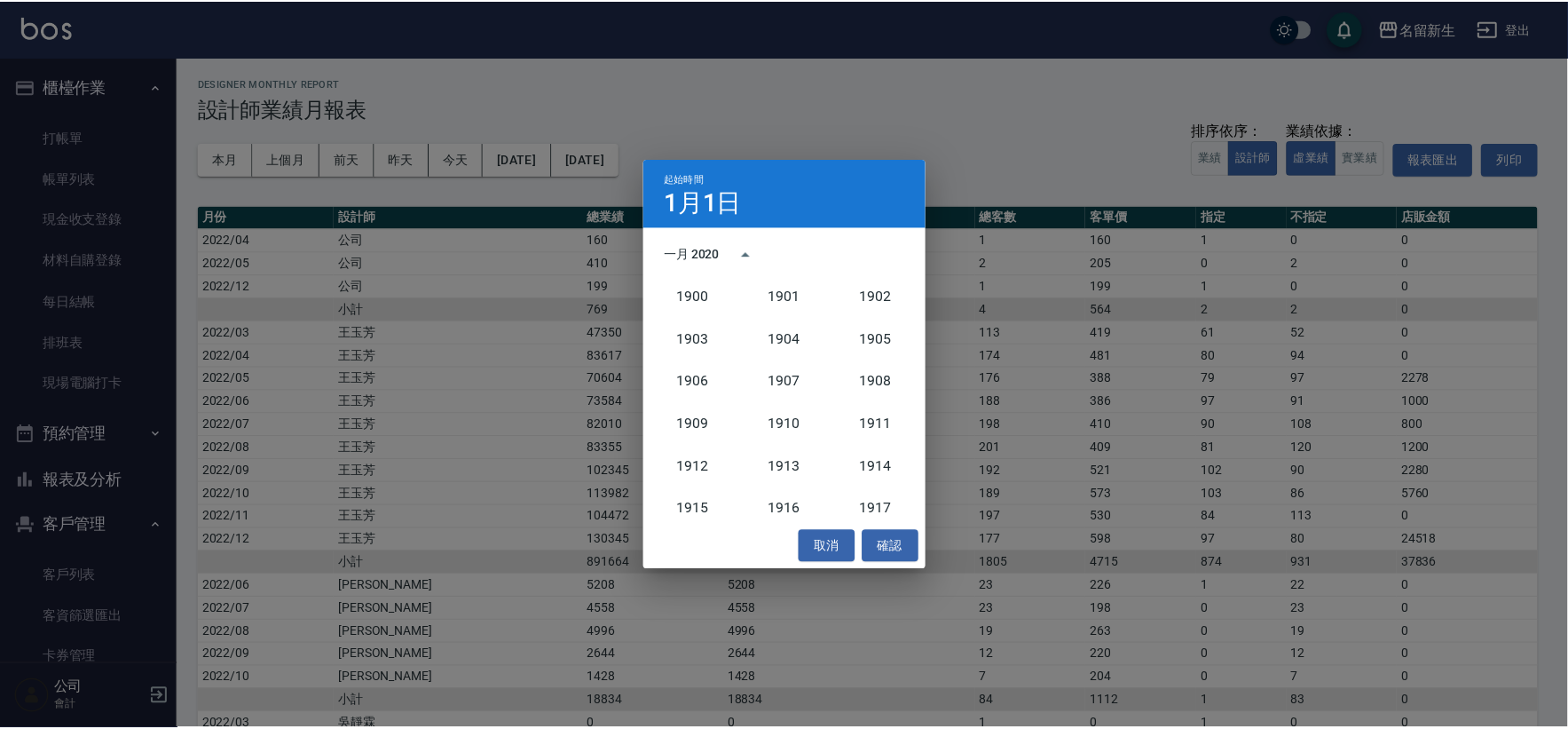
scroll to position [1601, 0]
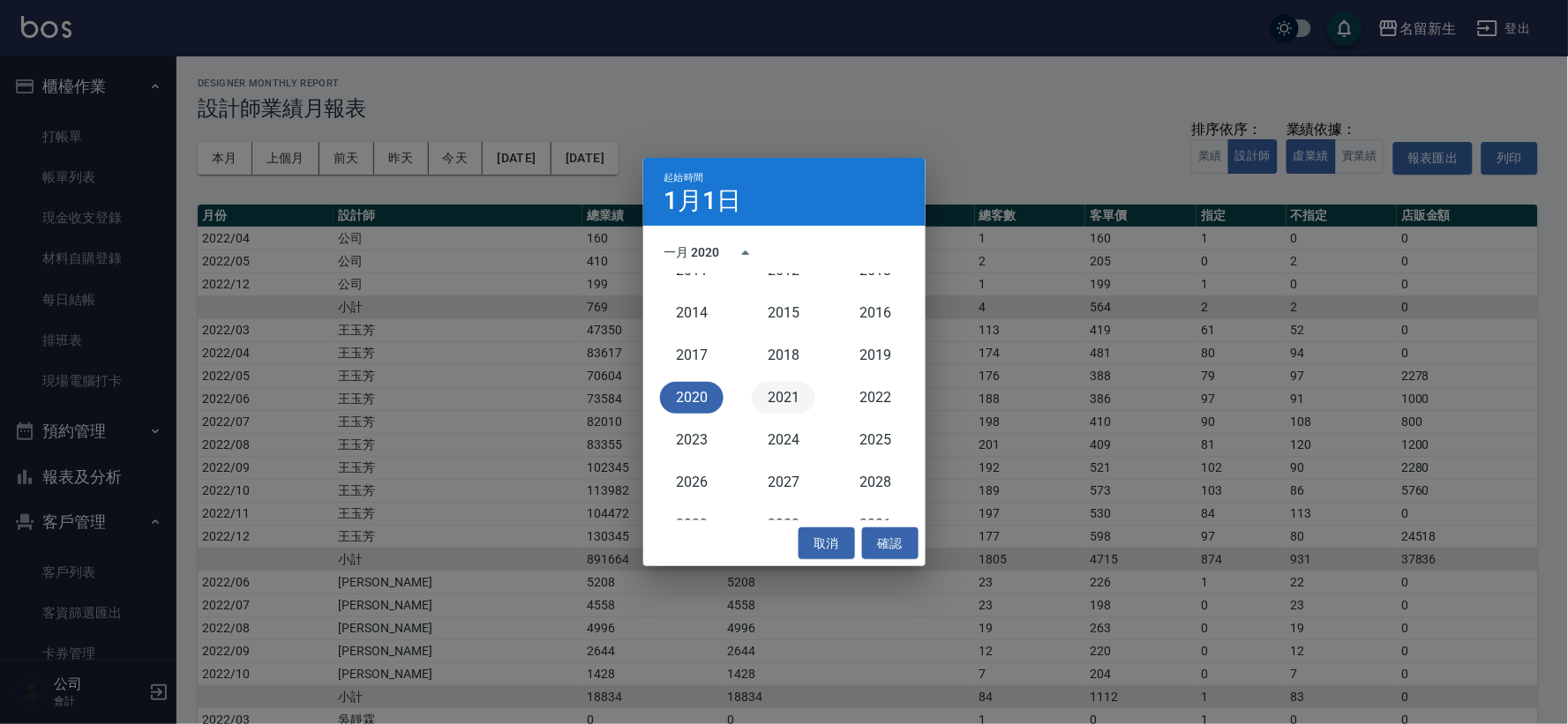
click at [779, 399] on button "2021" at bounding box center [783, 398] width 63 height 32
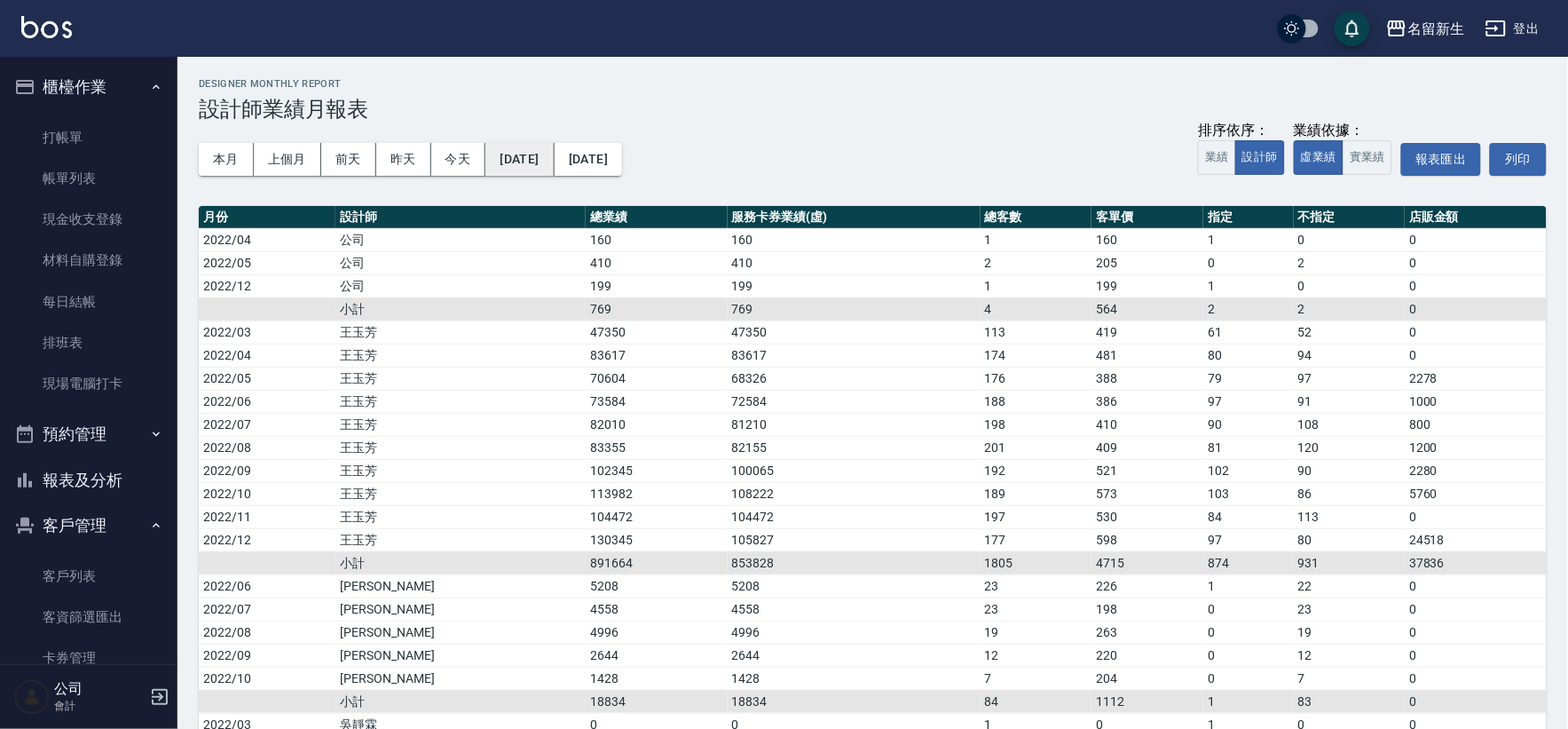
click at [554, 164] on button "[DATE]" at bounding box center [519, 159] width 68 height 33
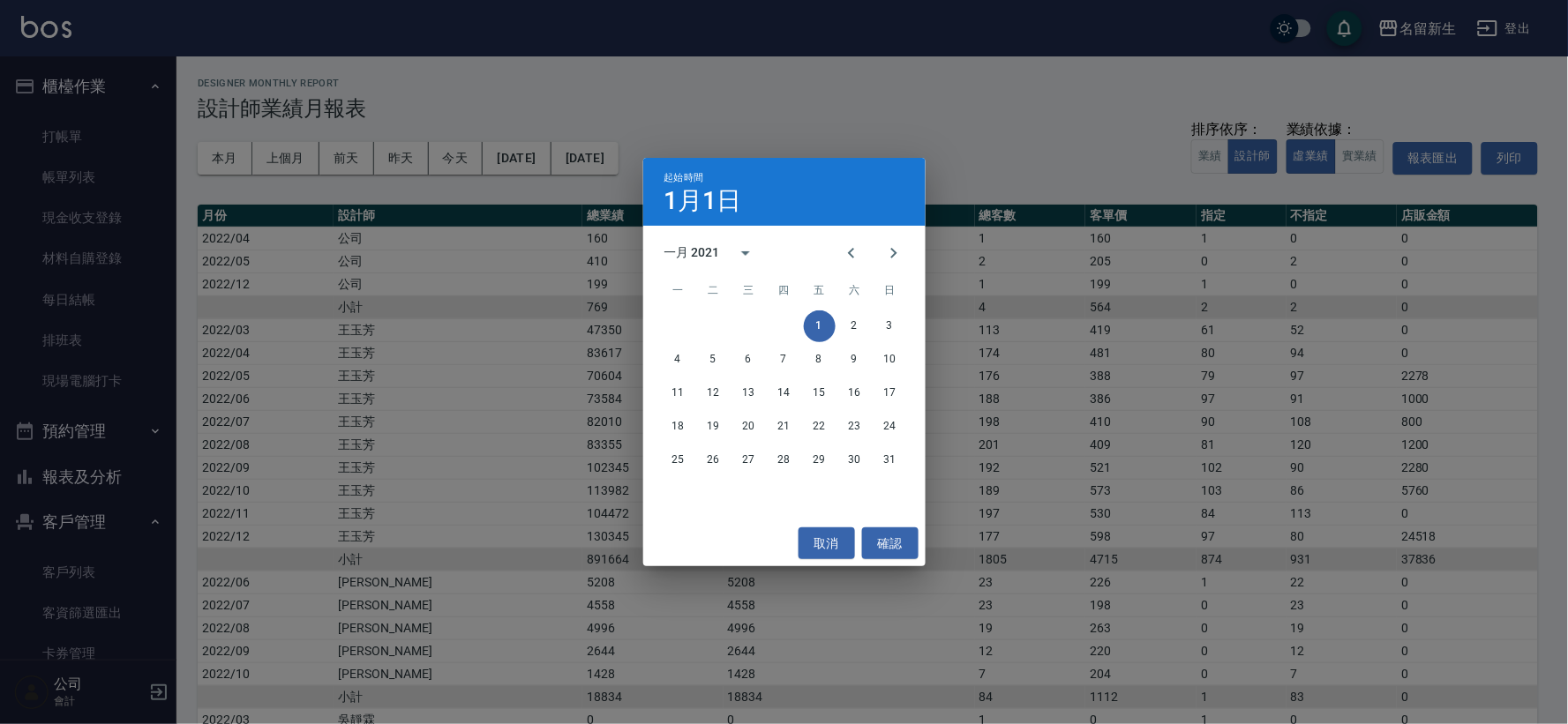
click at [701, 110] on div "起始時間 [DATE] 一月 2021 一 二 三 四 五 六 日 1 2 3 4 5 6 7 8 9 10 11 12 13 14 15 16 17 18 …" at bounding box center [784, 362] width 1568 height 724
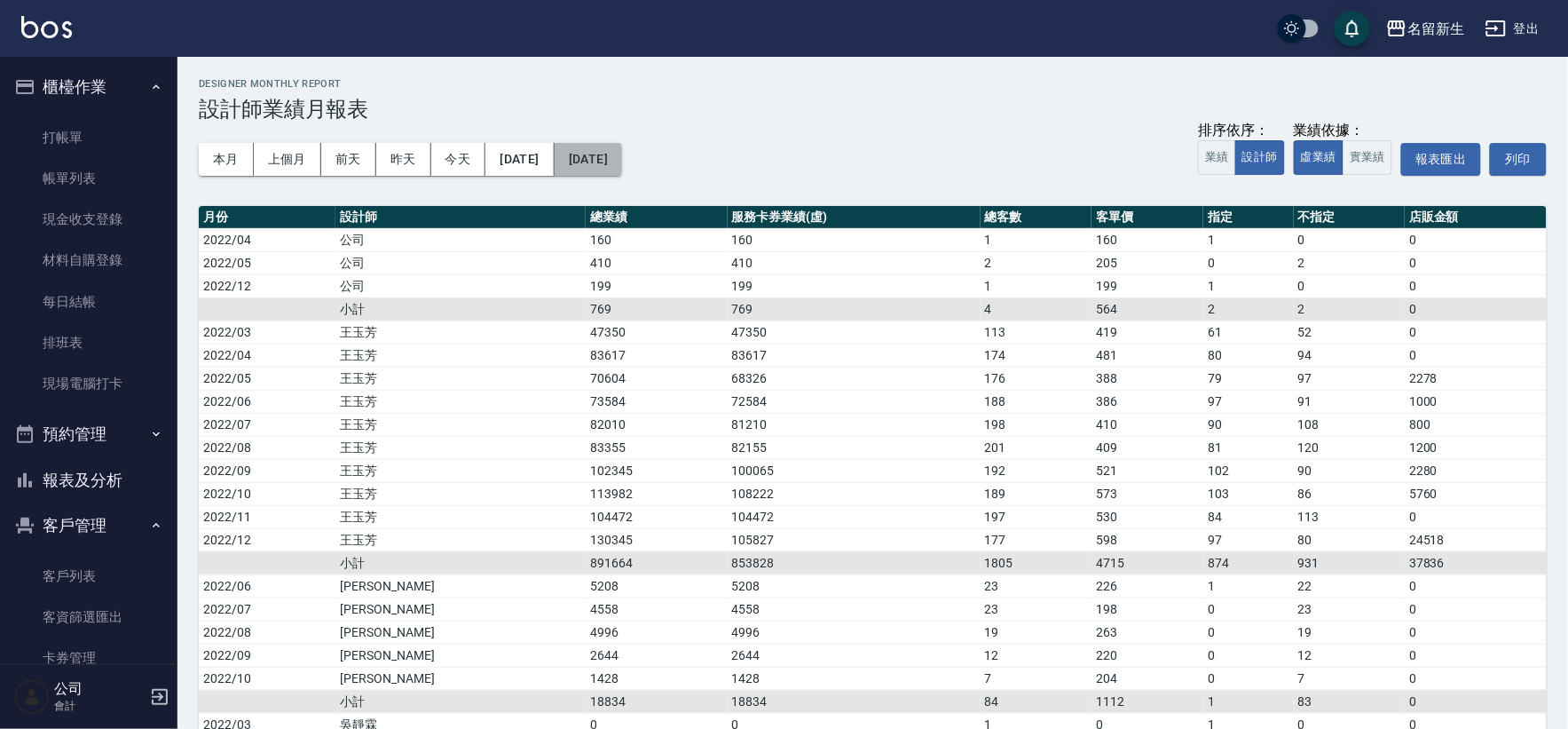
click at [616, 156] on button "[DATE]" at bounding box center [588, 159] width 67 height 33
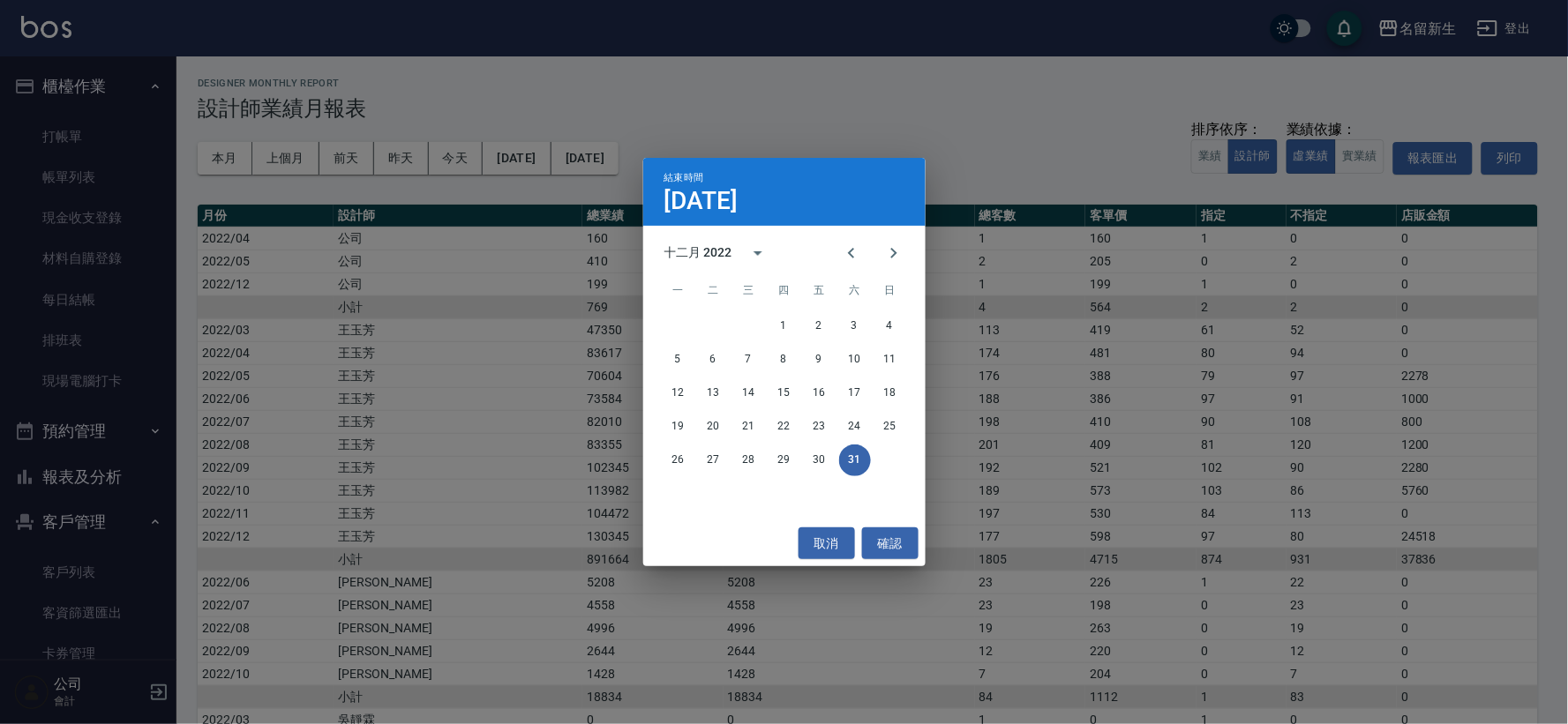
click at [558, 146] on div "結束時間 [DATE] 十二月 2022 一 二 三 四 五 六 日 1 2 3 4 5 6 7 8 9 10 11 12 13 14 15 16 17 18…" at bounding box center [784, 362] width 1568 height 724
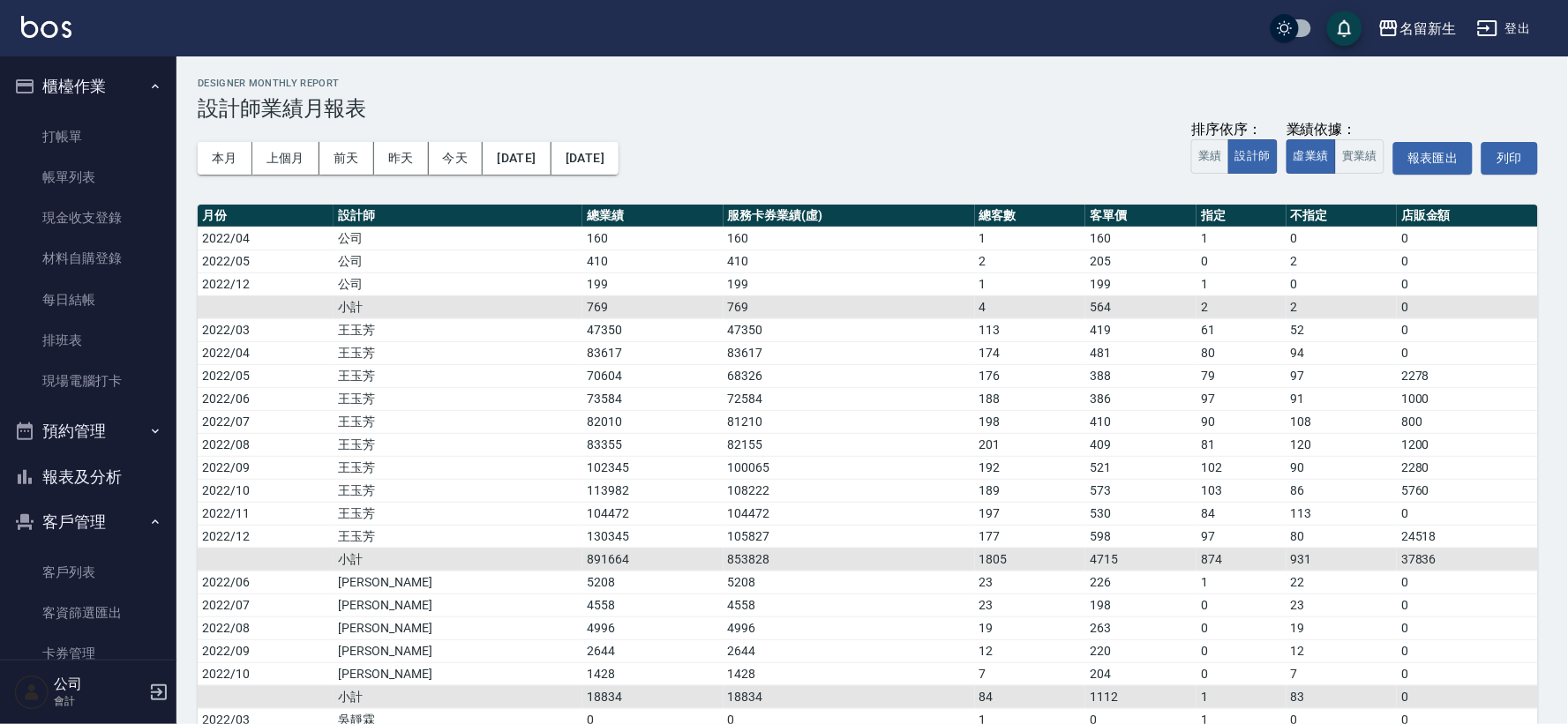
click at [535, 172] on button "[DATE]" at bounding box center [516, 158] width 68 height 33
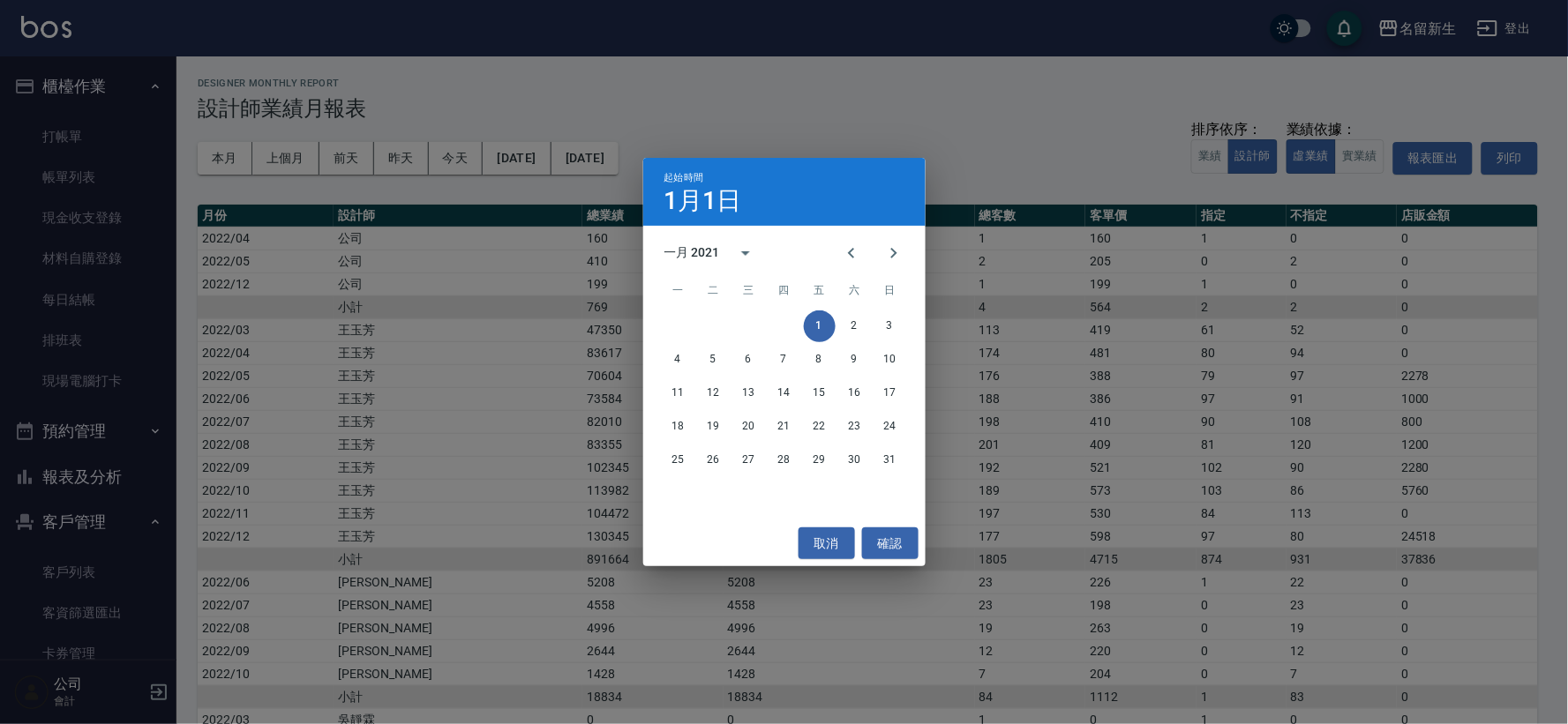
click at [683, 248] on div "一月 2021" at bounding box center [691, 253] width 56 height 19
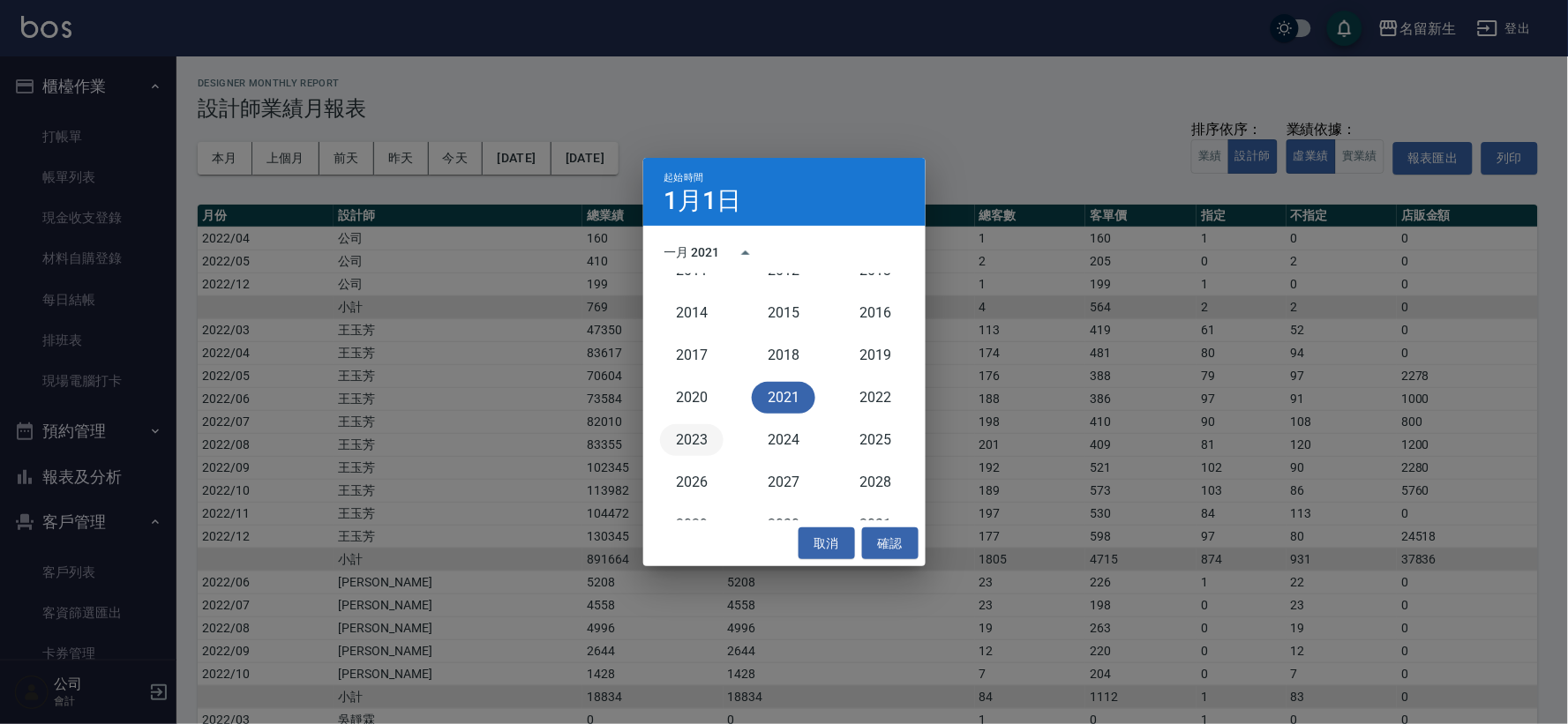
click at [708, 443] on button "2023" at bounding box center [691, 441] width 63 height 32
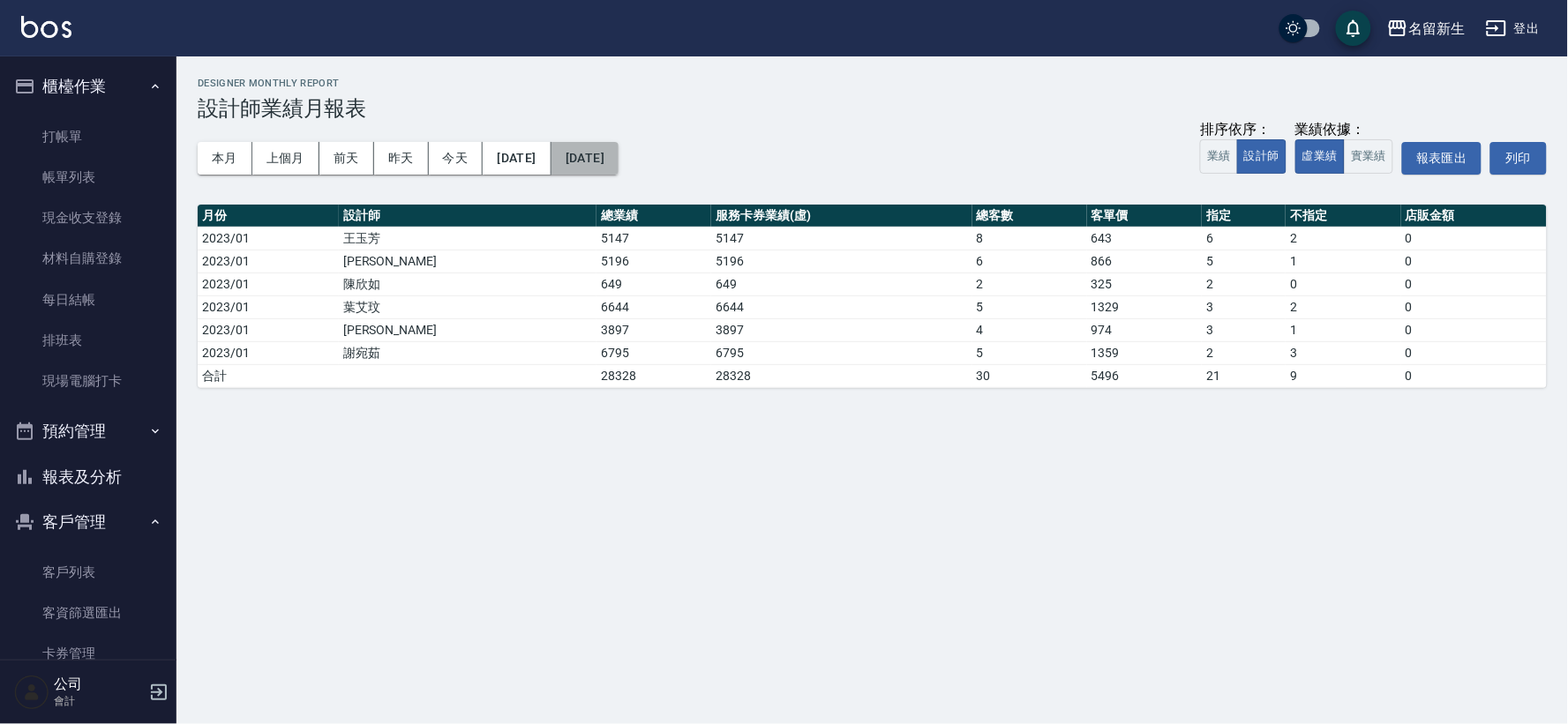
click at [614, 157] on button "[DATE]" at bounding box center [585, 158] width 67 height 33
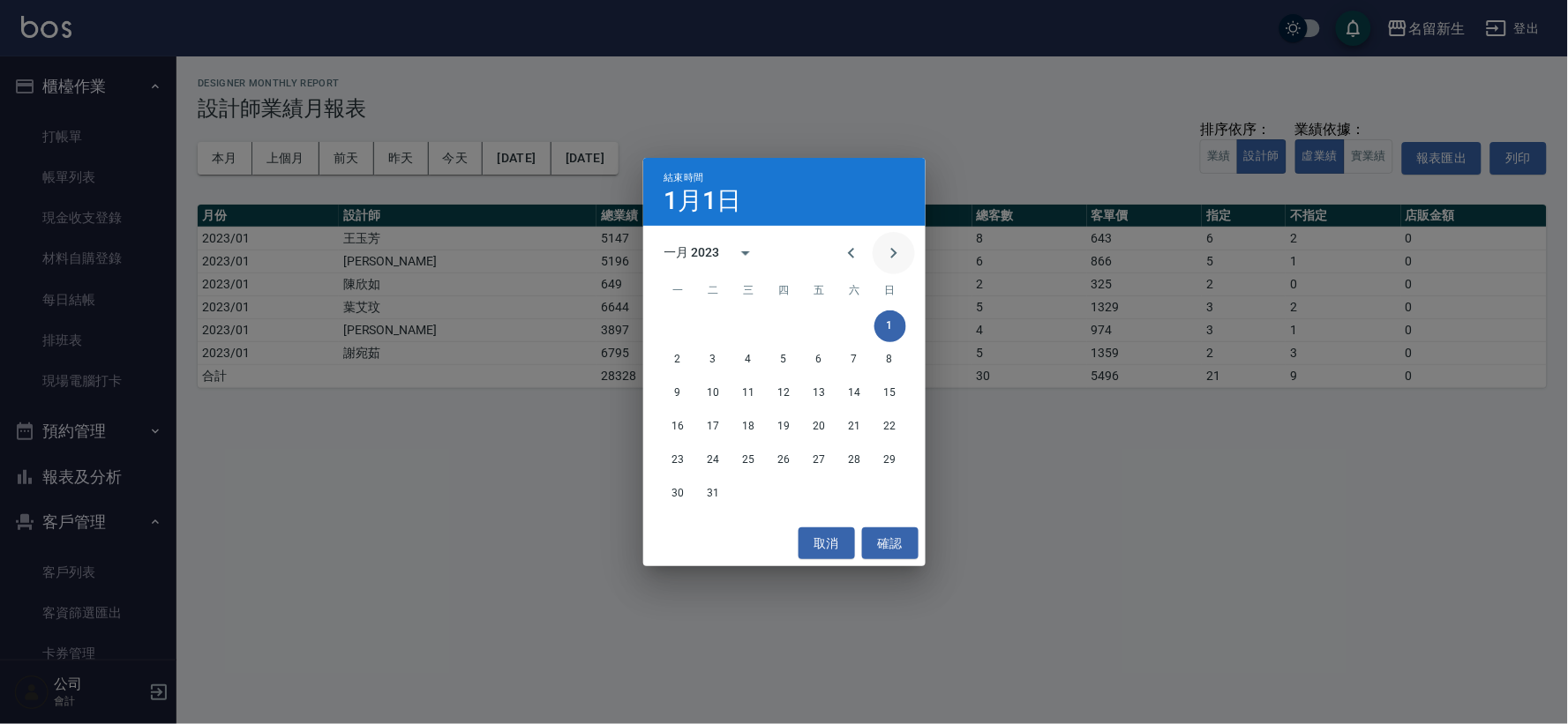
click at [903, 243] on icon "Next month" at bounding box center [894, 253] width 21 height 21
click at [694, 258] on div "二月 2023" at bounding box center [691, 253] width 56 height 19
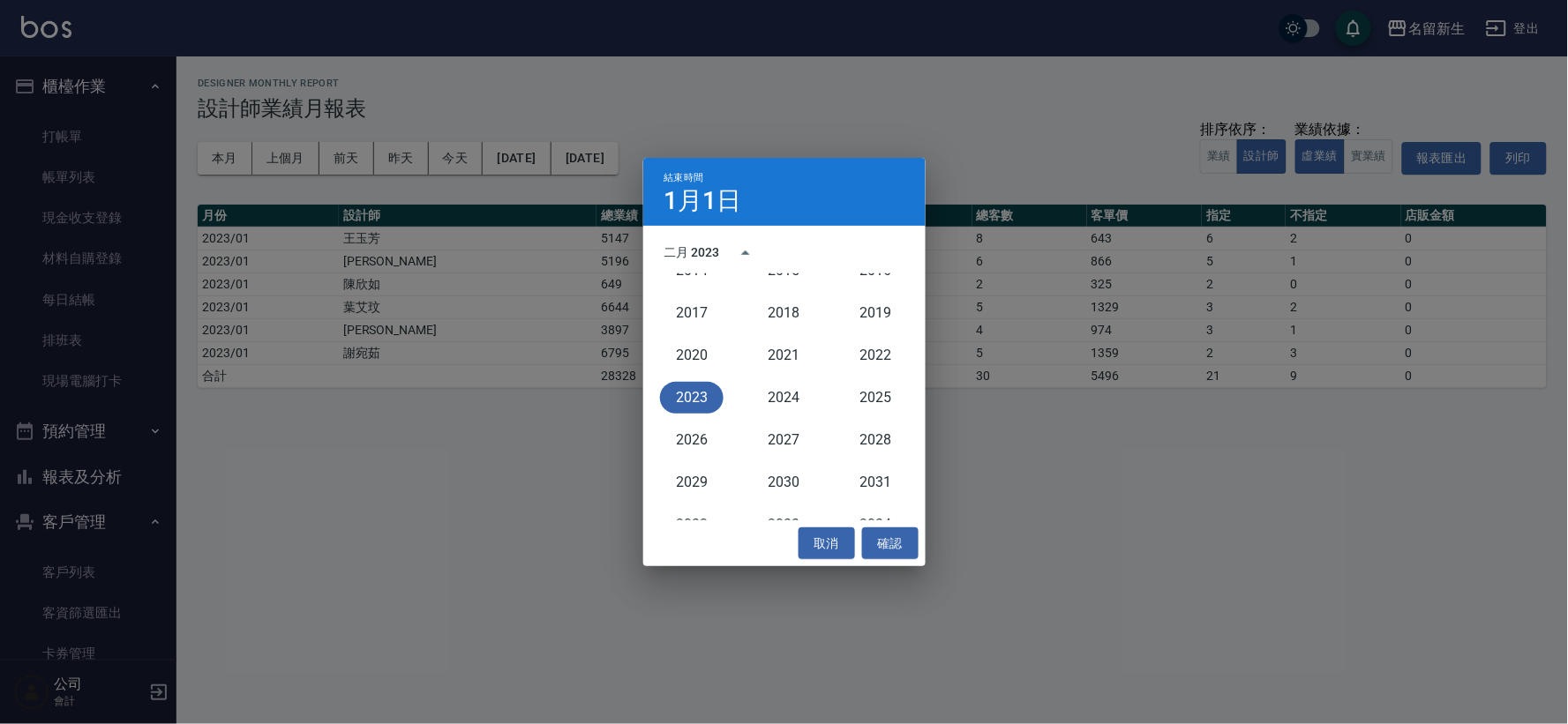
click at [688, 252] on div "二月 2023" at bounding box center [691, 253] width 56 height 19
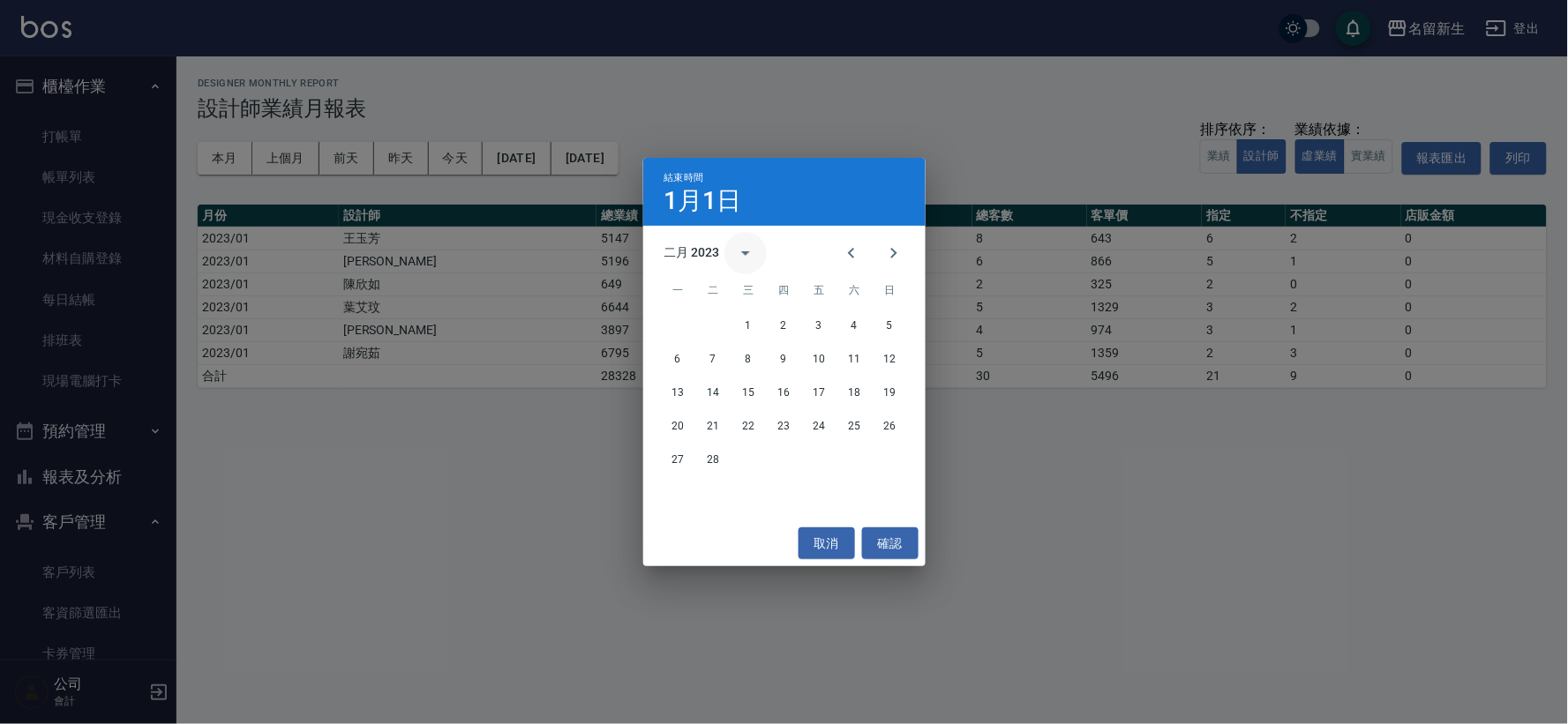
click at [751, 258] on icon "calendar view is open, switch to year view" at bounding box center [745, 253] width 21 height 21
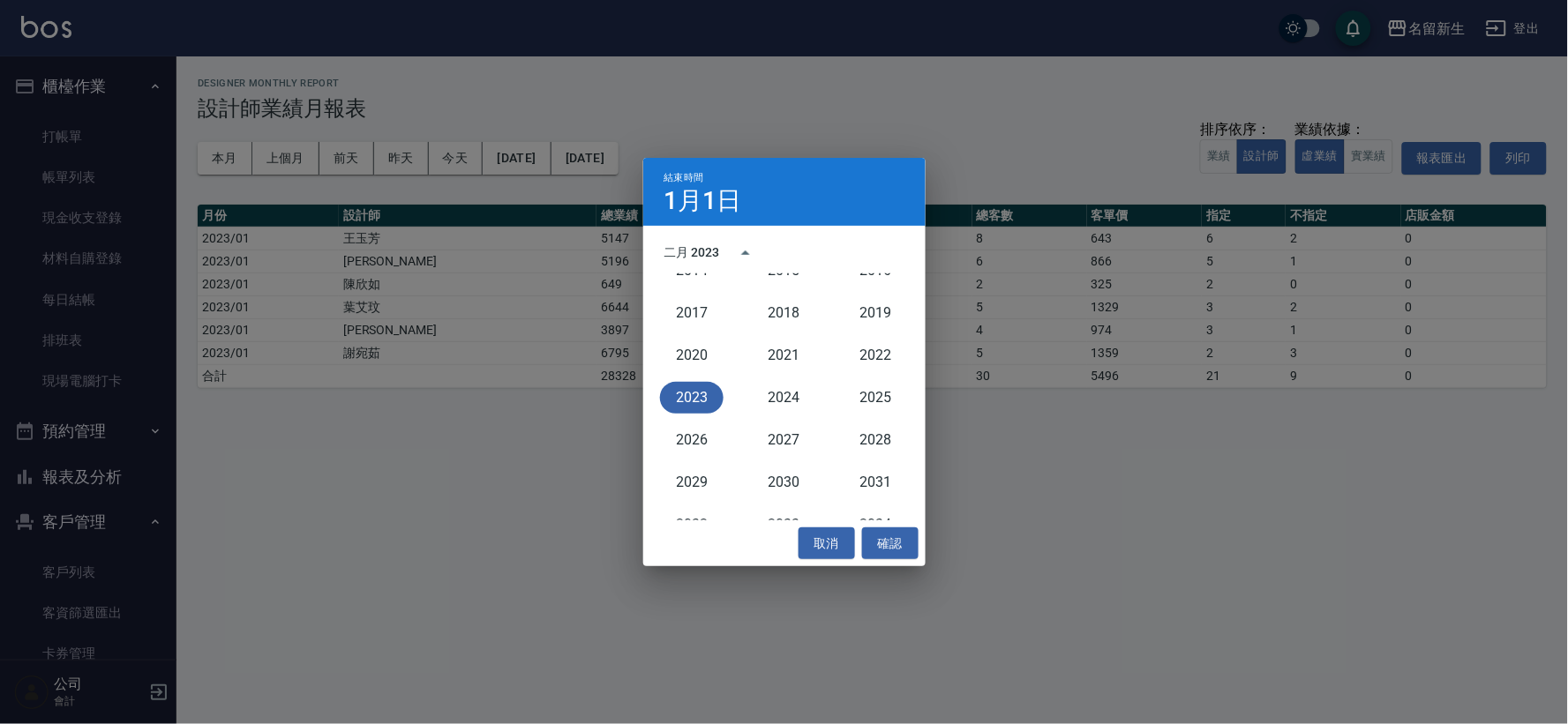
click at [688, 245] on div "二月 2023" at bounding box center [691, 253] width 56 height 19
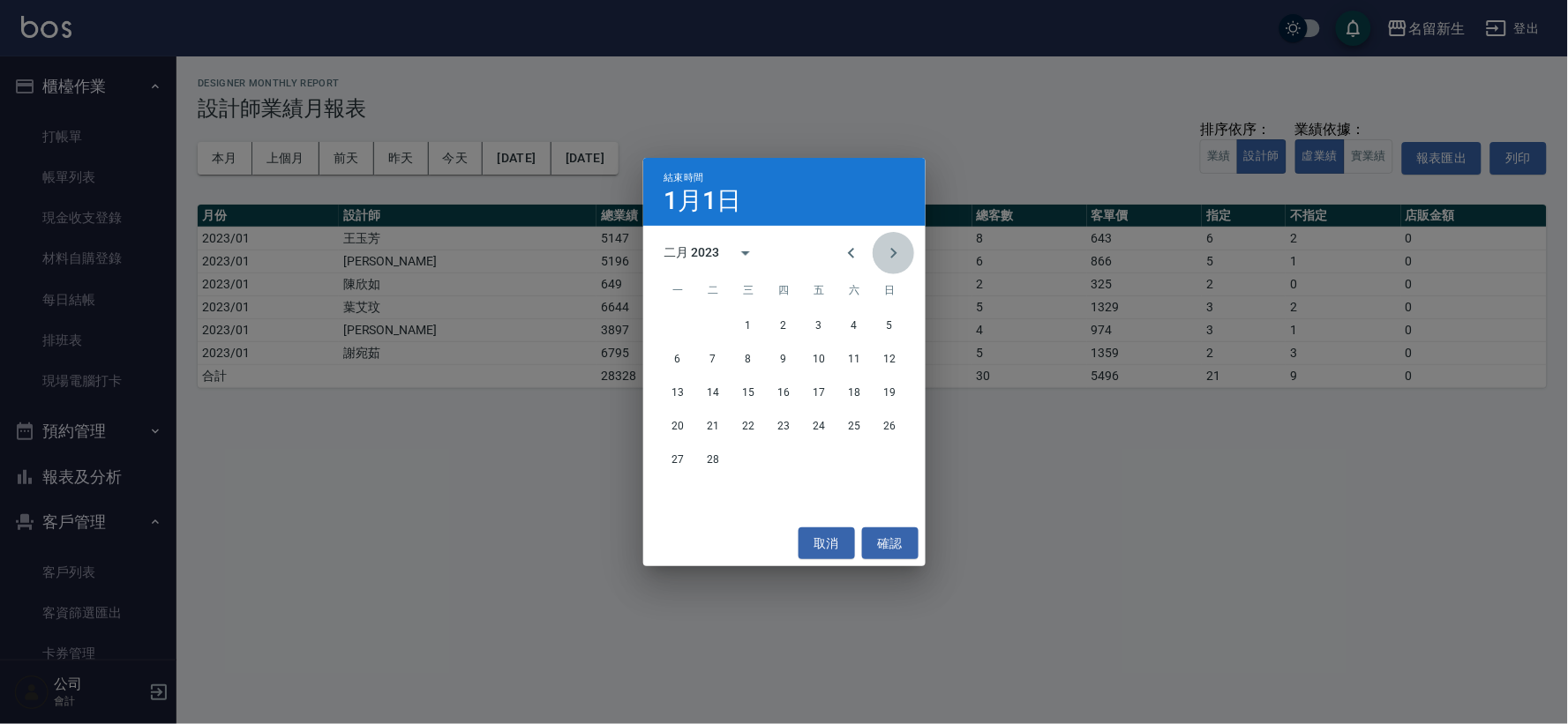
click at [892, 251] on icon "Next month" at bounding box center [894, 253] width 21 height 21
click at [892, 250] on icon "Next month" at bounding box center [894, 253] width 21 height 21
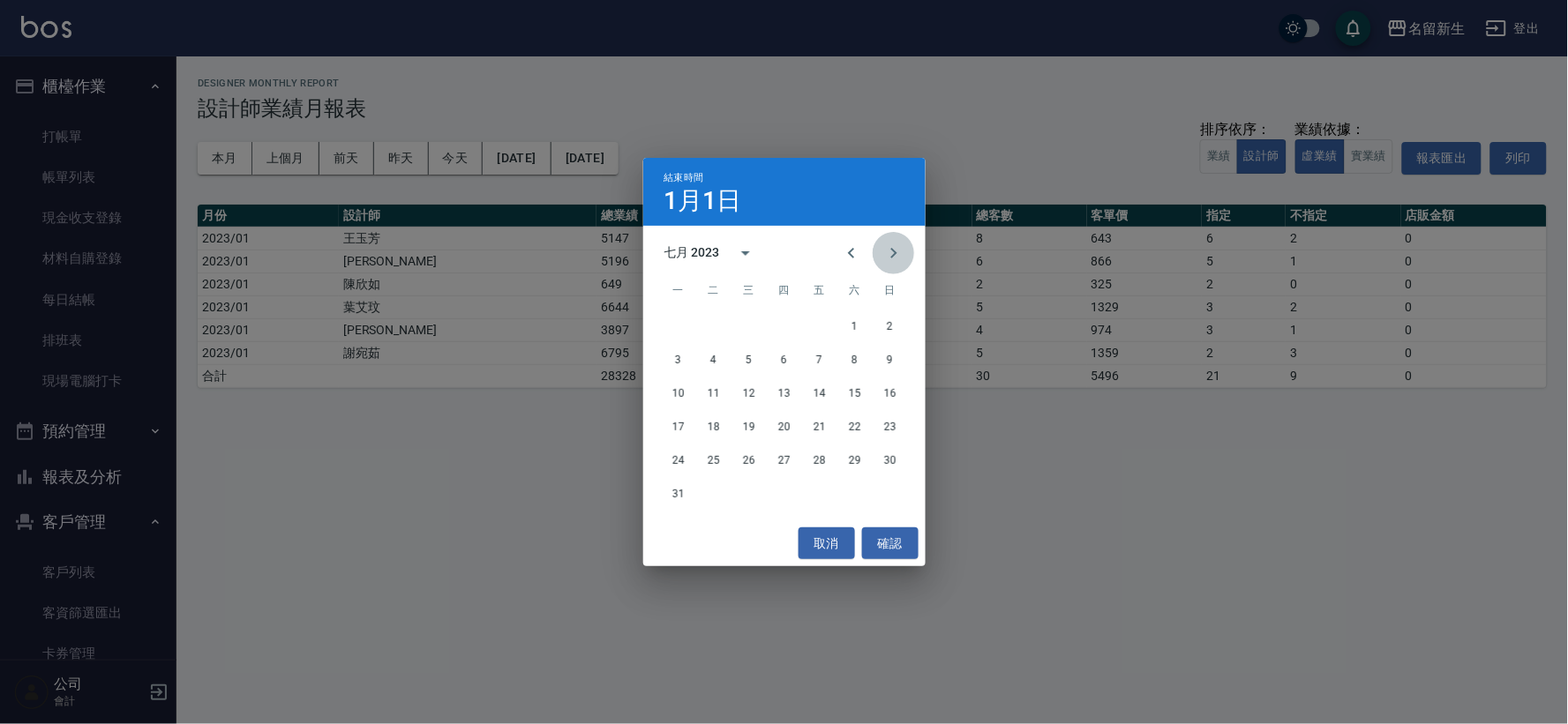
click at [892, 250] on icon "Next month" at bounding box center [894, 253] width 21 height 21
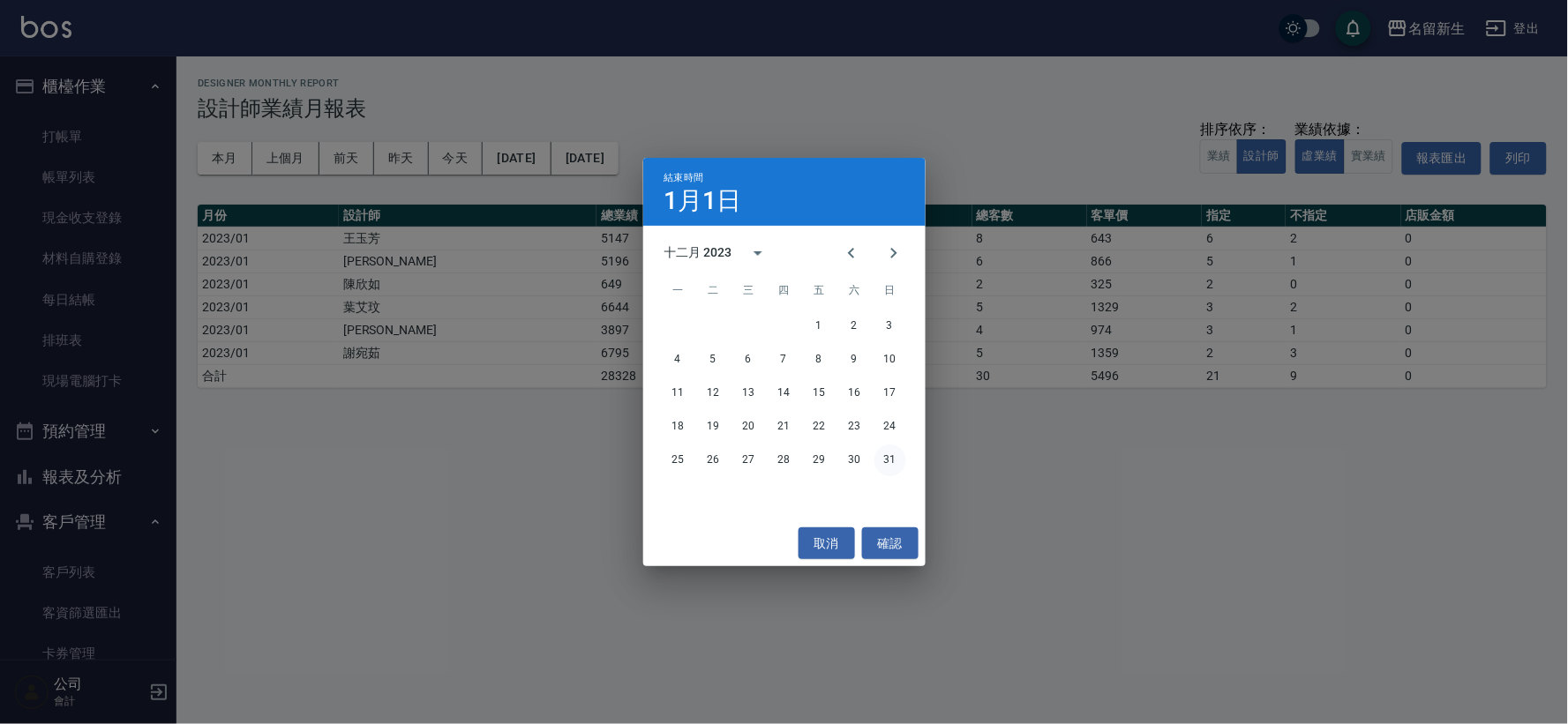
click at [887, 455] on button "31" at bounding box center [890, 460] width 32 height 32
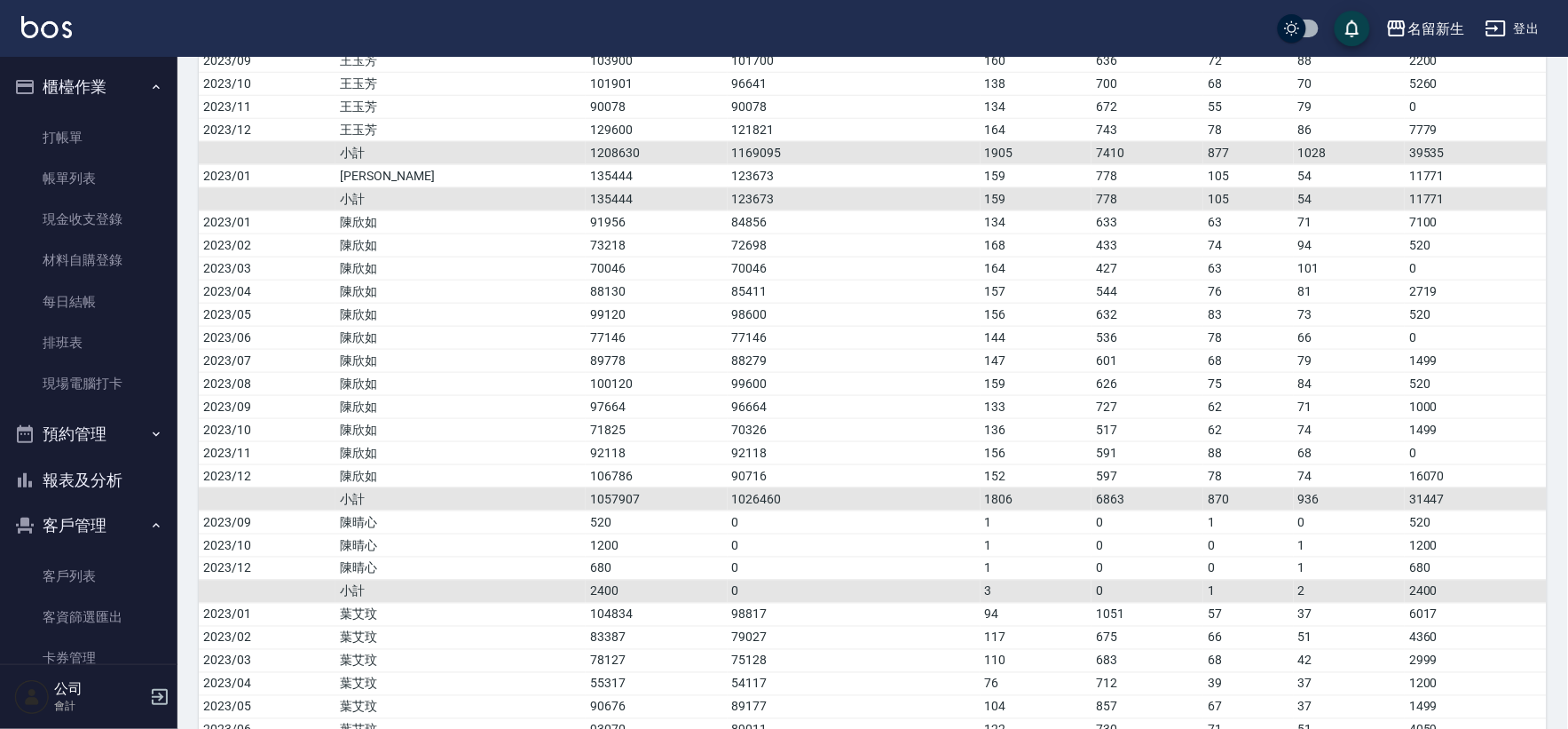
scroll to position [493, 0]
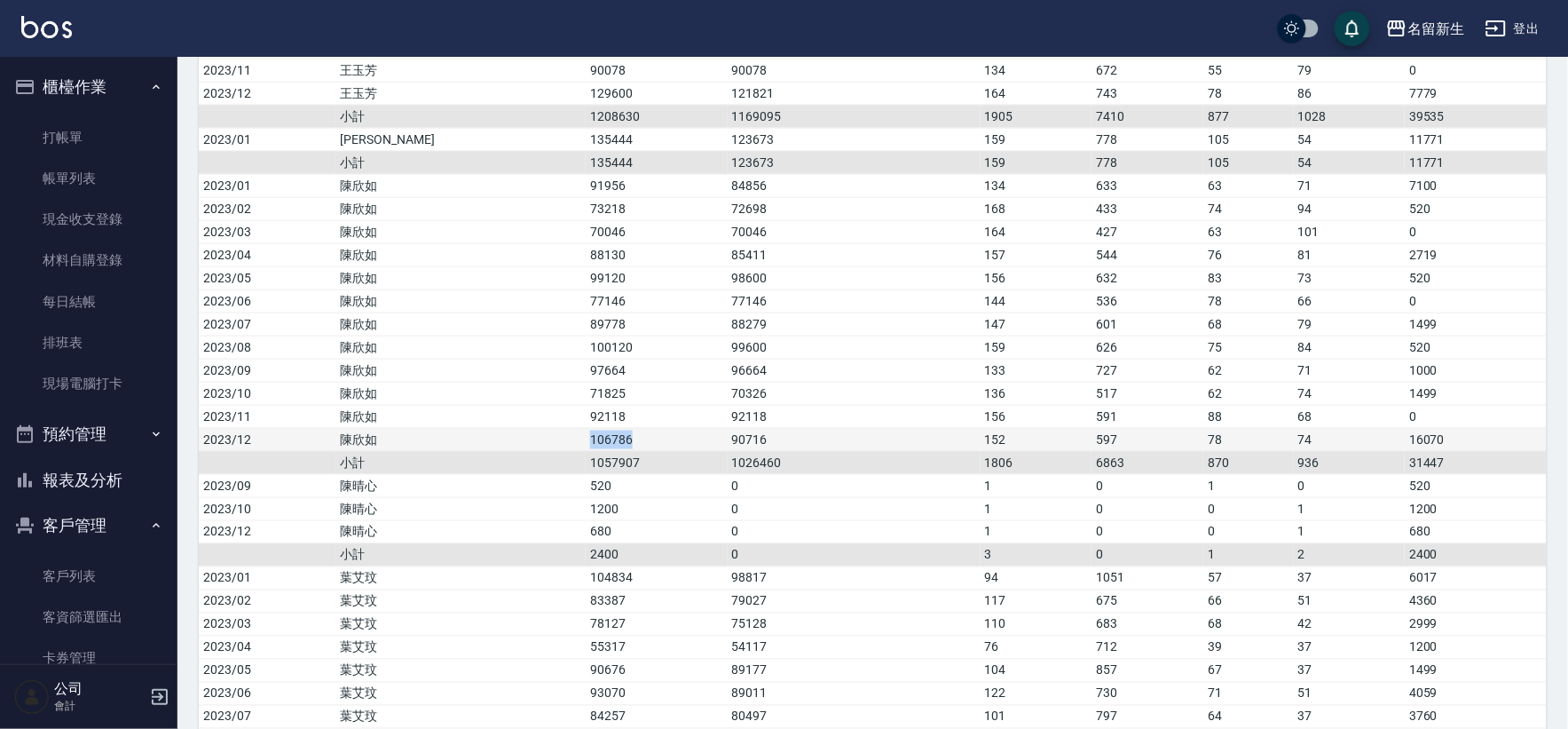
drag, startPoint x: 464, startPoint y: 436, endPoint x: 591, endPoint y: 437, distance: 127.0
click at [591, 437] on tr "2023/12 [PERSON_NAME]106786 90716 152 597 78 74 16070" at bounding box center [873, 440] width 1348 height 23
click at [592, 437] on td "106786" at bounding box center [656, 440] width 141 height 23
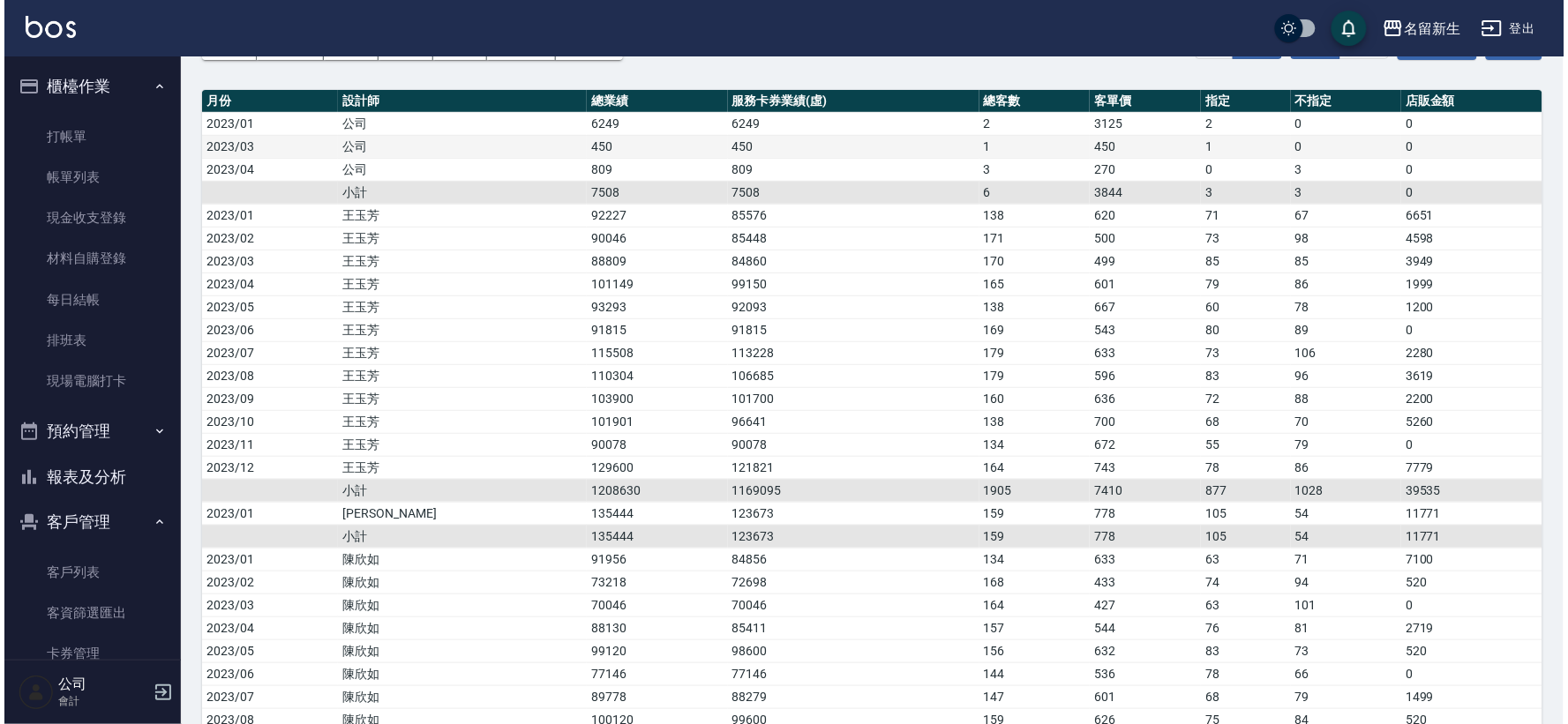
scroll to position [0, 0]
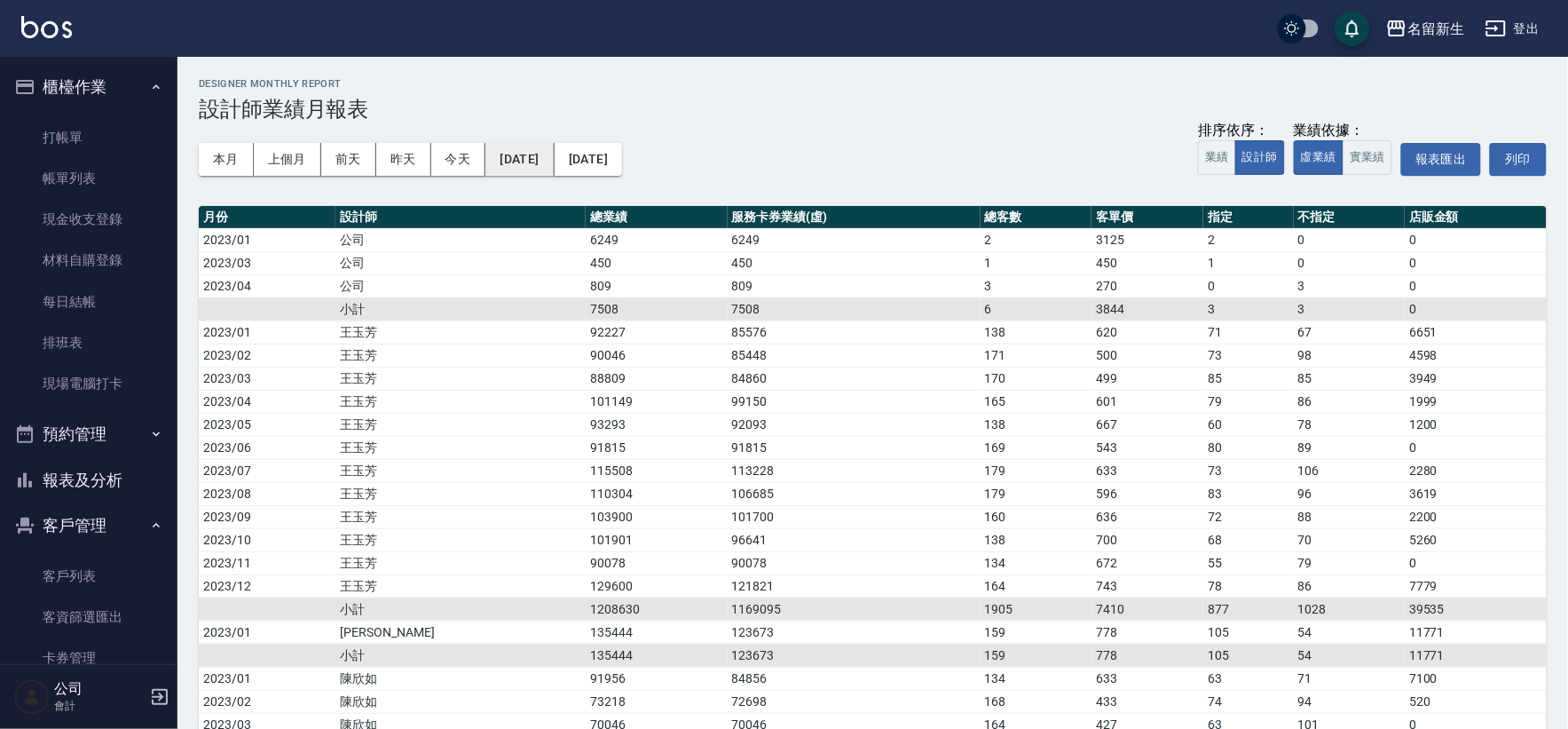
click at [515, 147] on button "[DATE]" at bounding box center [519, 159] width 68 height 33
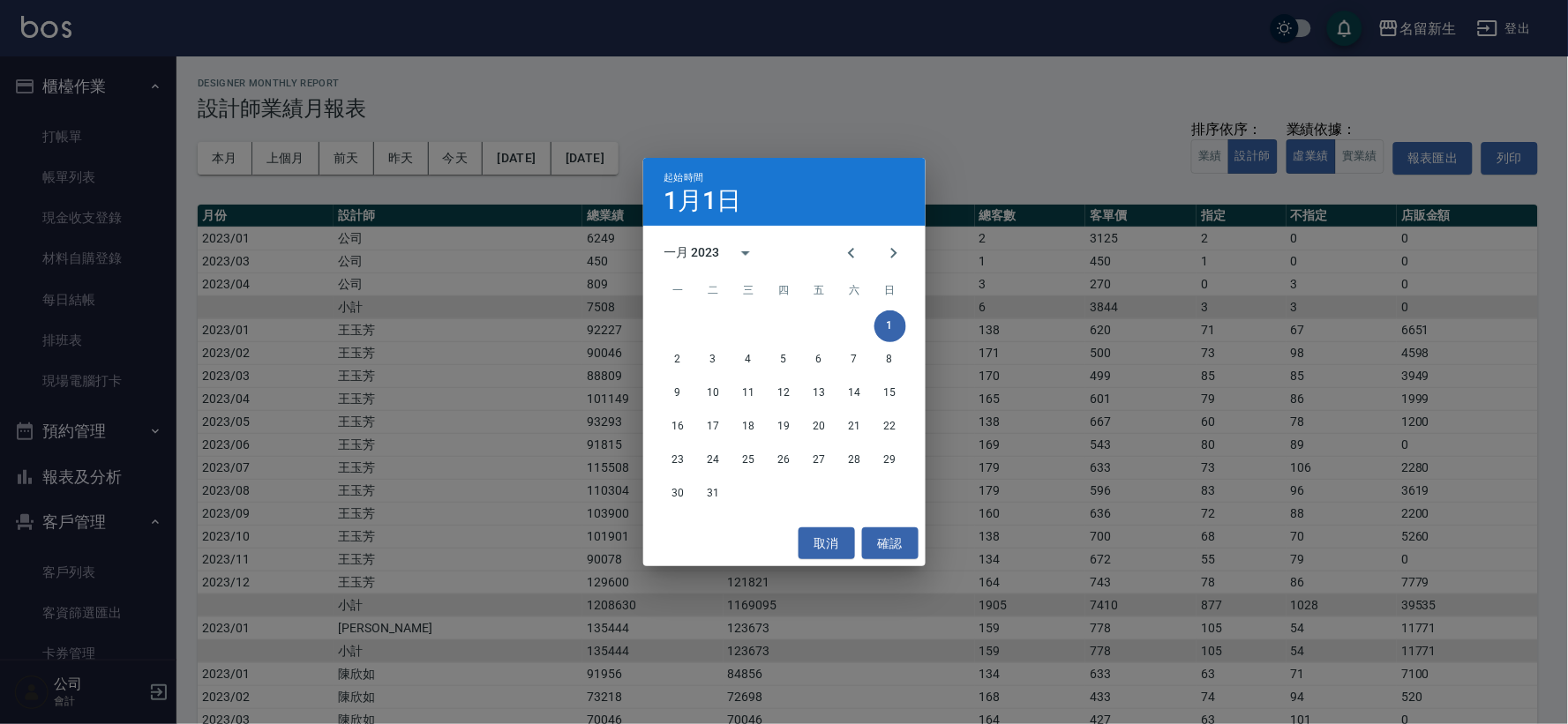
click at [685, 245] on div "一月 2023" at bounding box center [691, 253] width 56 height 19
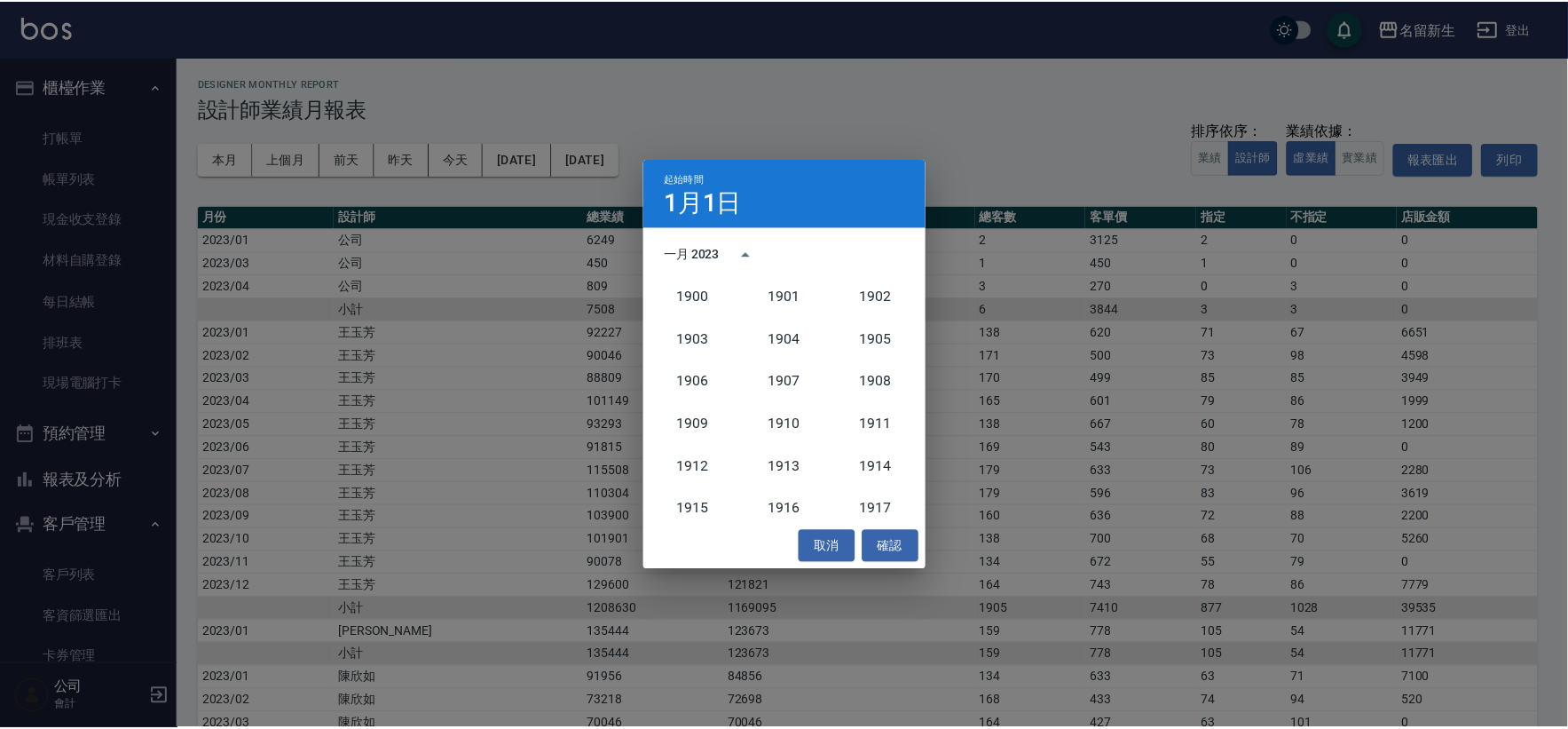
scroll to position [1644, 0]
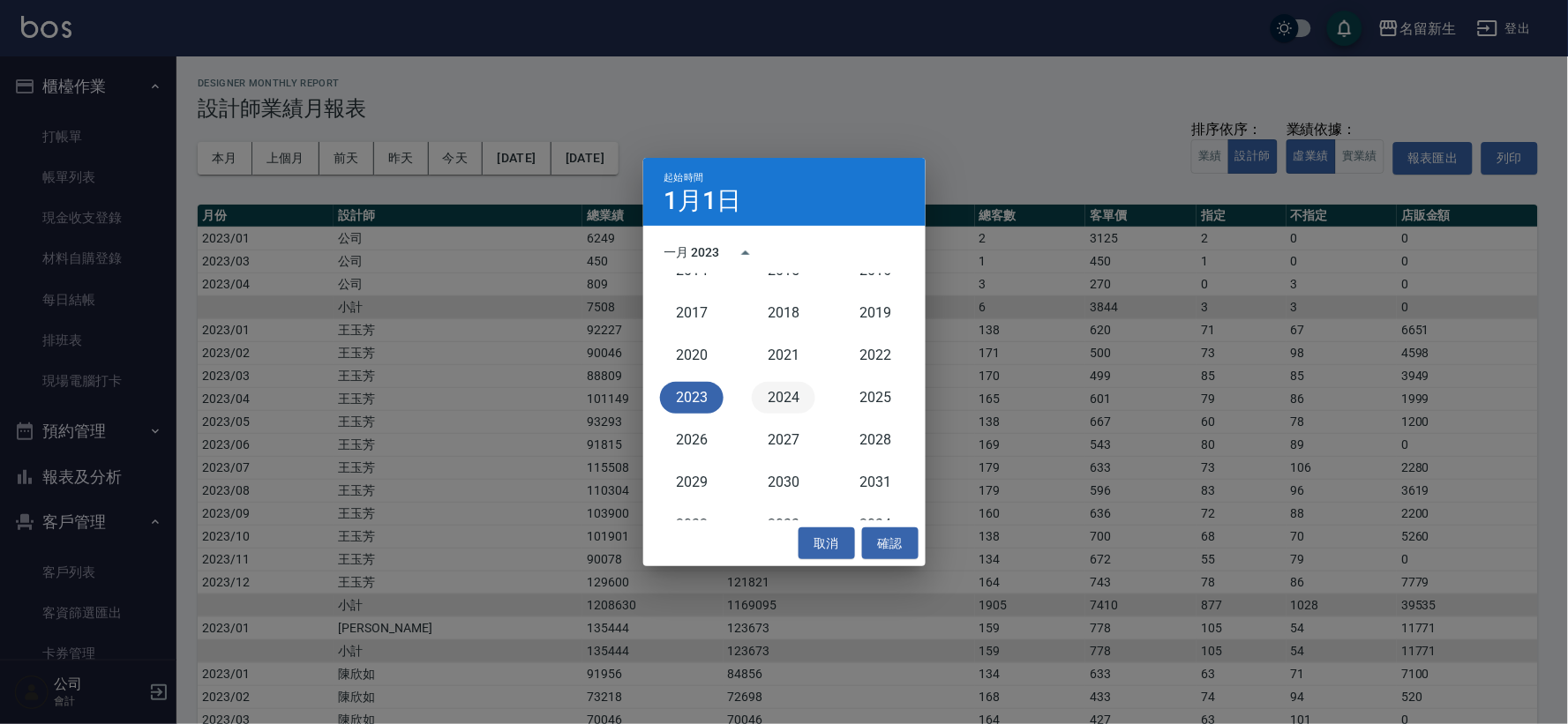
click at [780, 392] on button "2024" at bounding box center [783, 398] width 63 height 32
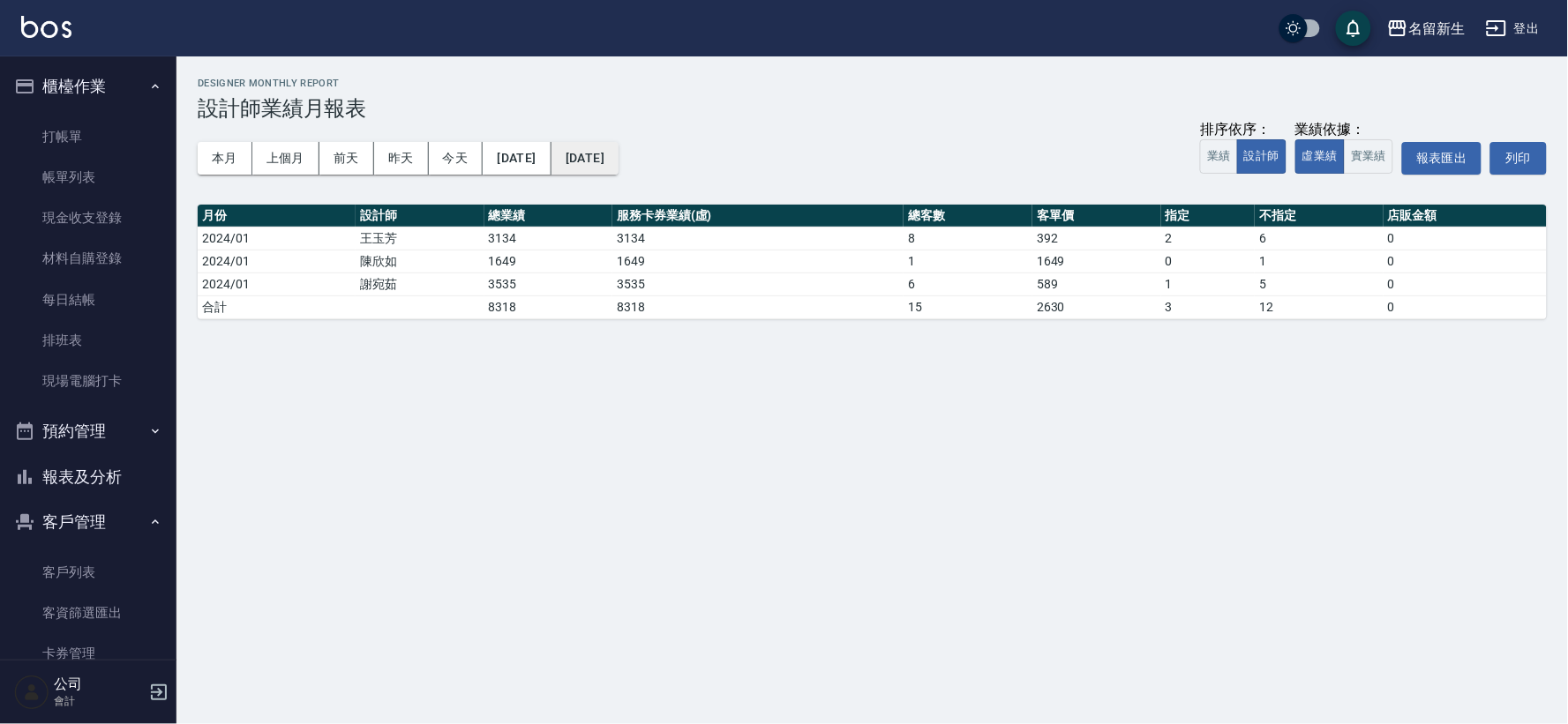
click at [604, 156] on button "[DATE]" at bounding box center [585, 158] width 67 height 33
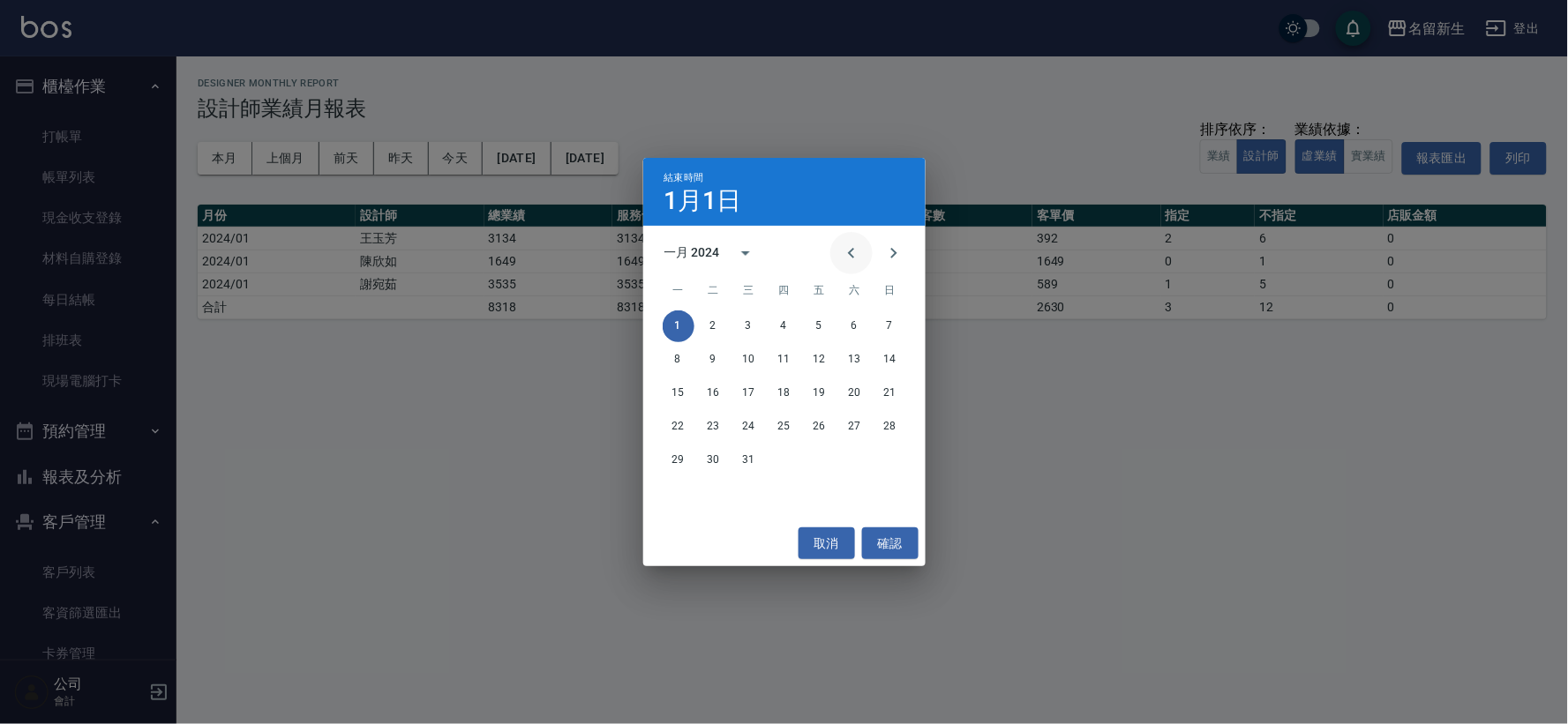
click at [866, 249] on button "Previous month" at bounding box center [851, 252] width 42 height 42
click at [889, 247] on icon "Next month" at bounding box center [894, 253] width 21 height 21
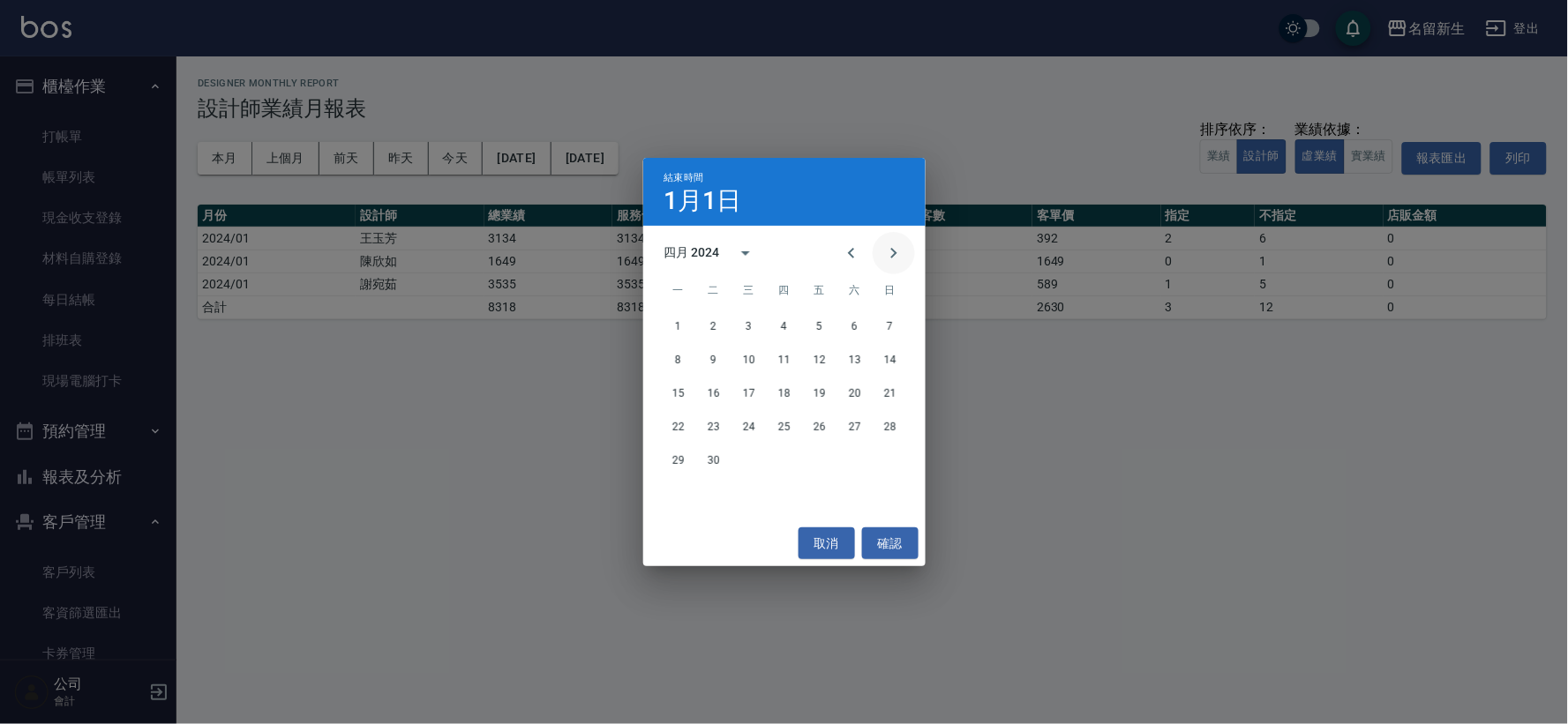
click at [889, 247] on icon "Next month" at bounding box center [894, 253] width 21 height 21
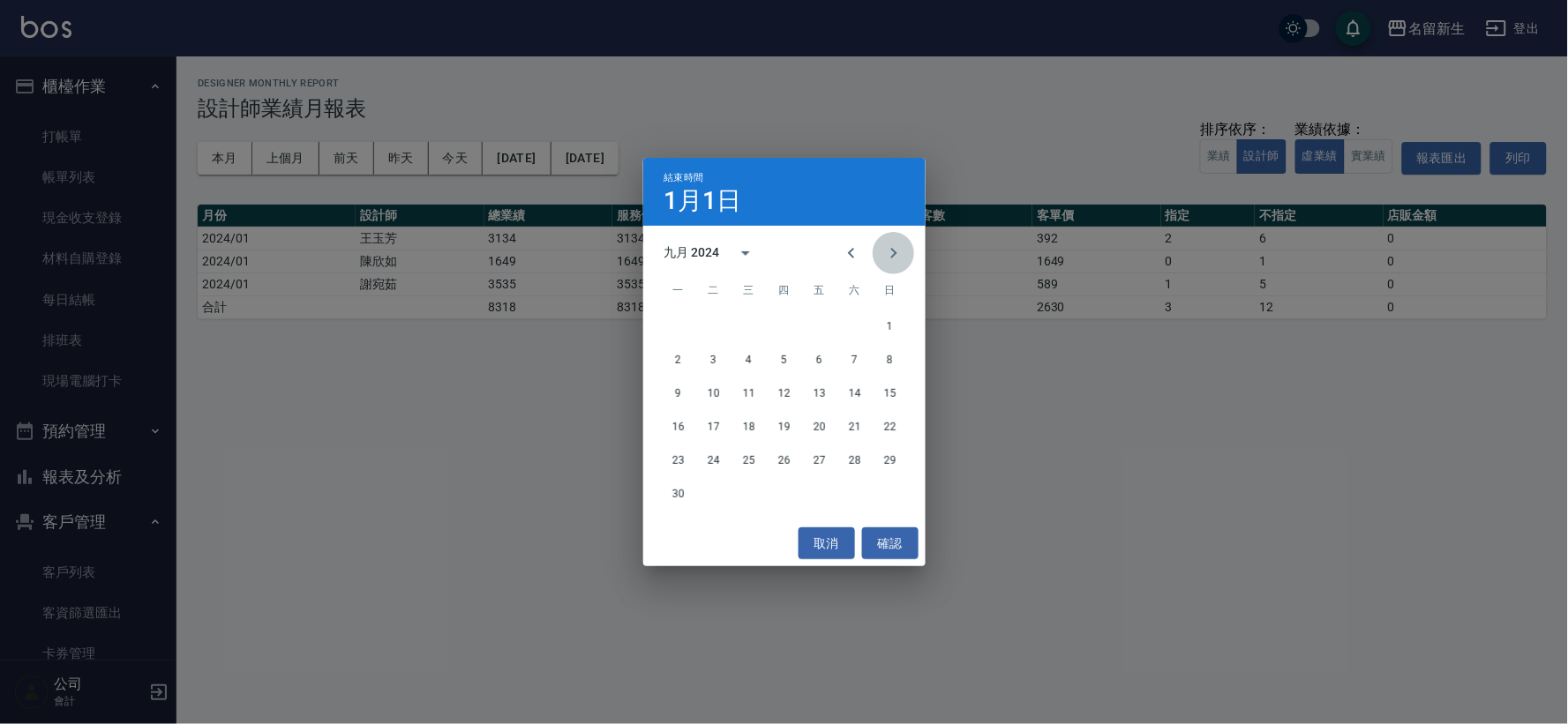
click at [889, 247] on icon "Next month" at bounding box center [894, 253] width 21 height 21
click at [718, 496] on button "31" at bounding box center [714, 494] width 32 height 32
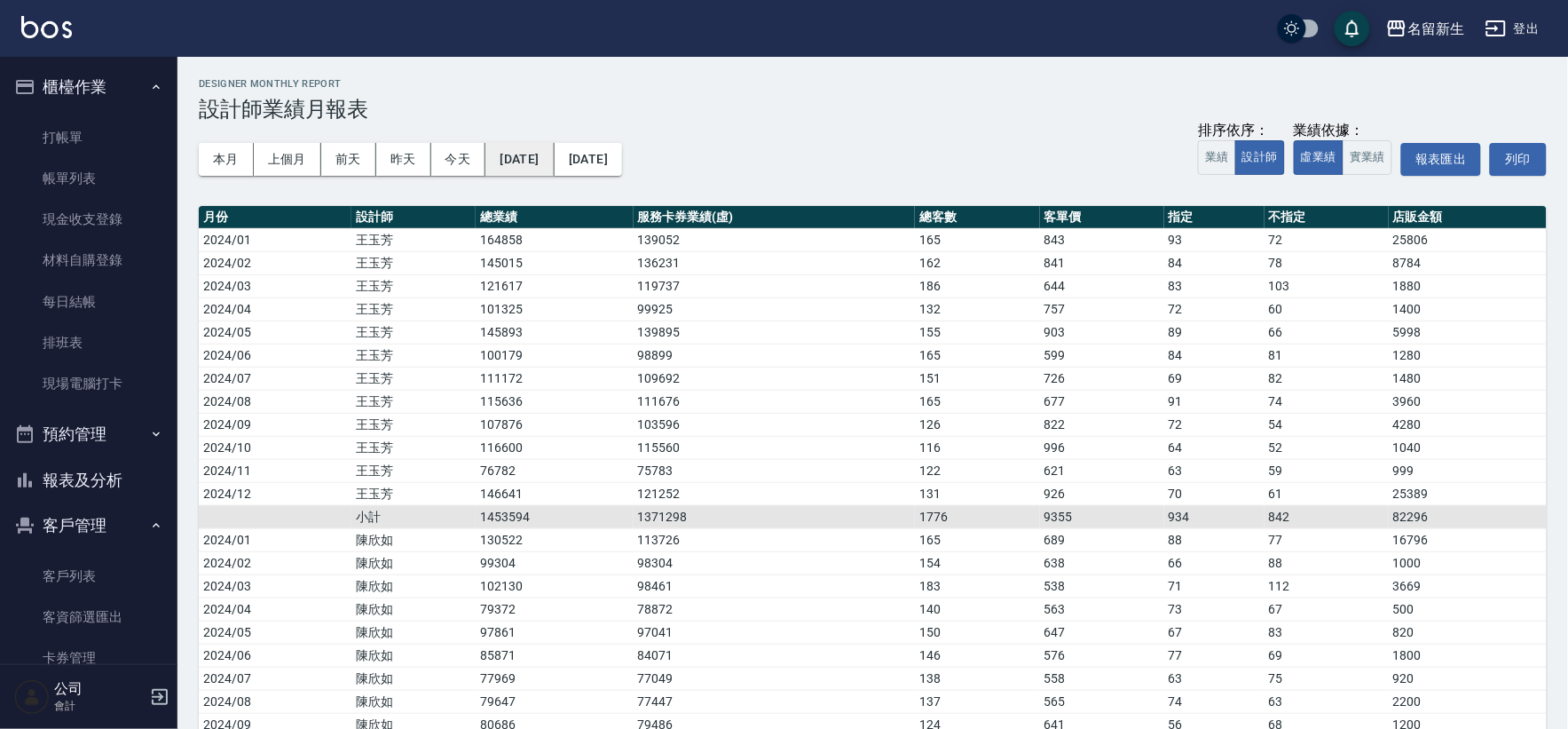
click at [554, 167] on button "[DATE]" at bounding box center [519, 159] width 68 height 33
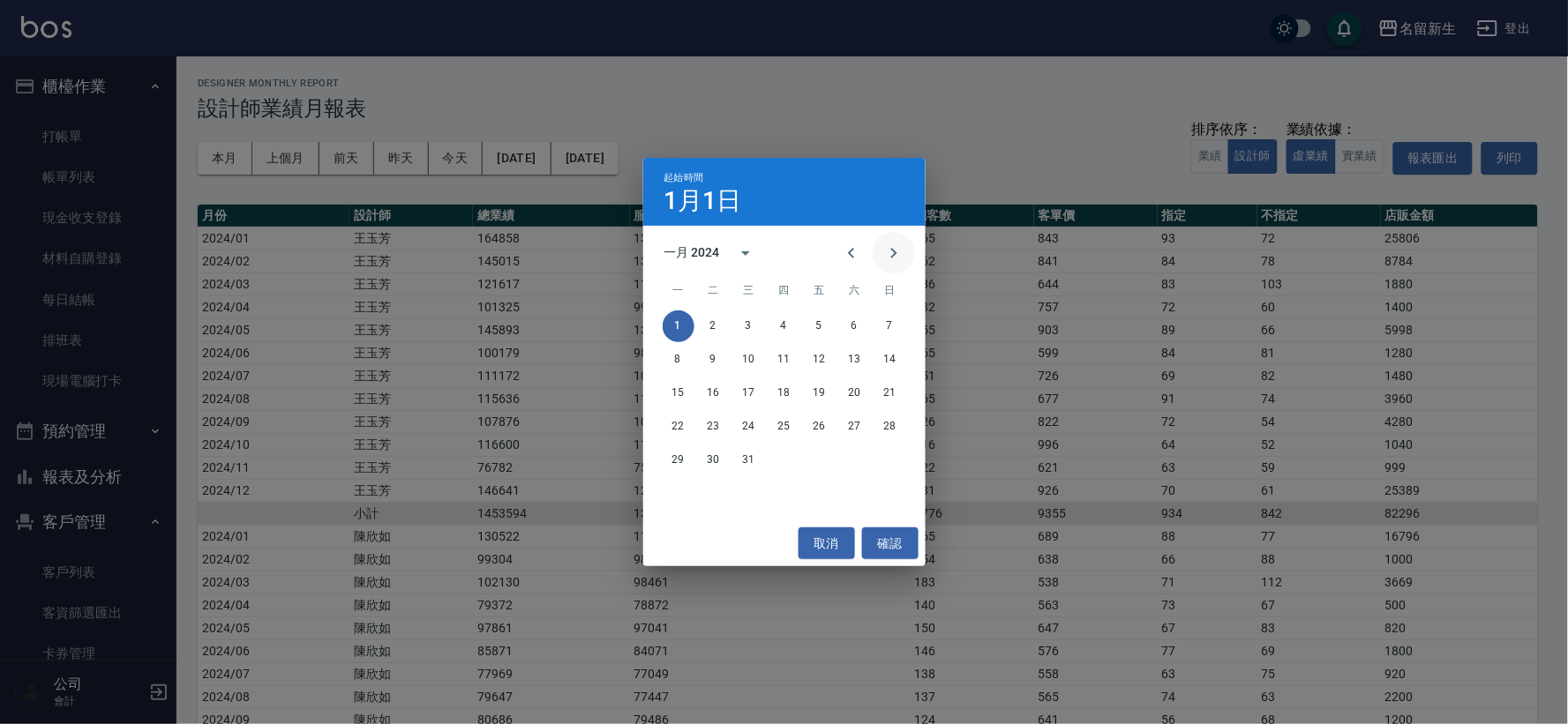
click at [887, 262] on icon "Next month" at bounding box center [894, 253] width 21 height 21
click at [671, 249] on div "二月 2024" at bounding box center [691, 253] width 56 height 19
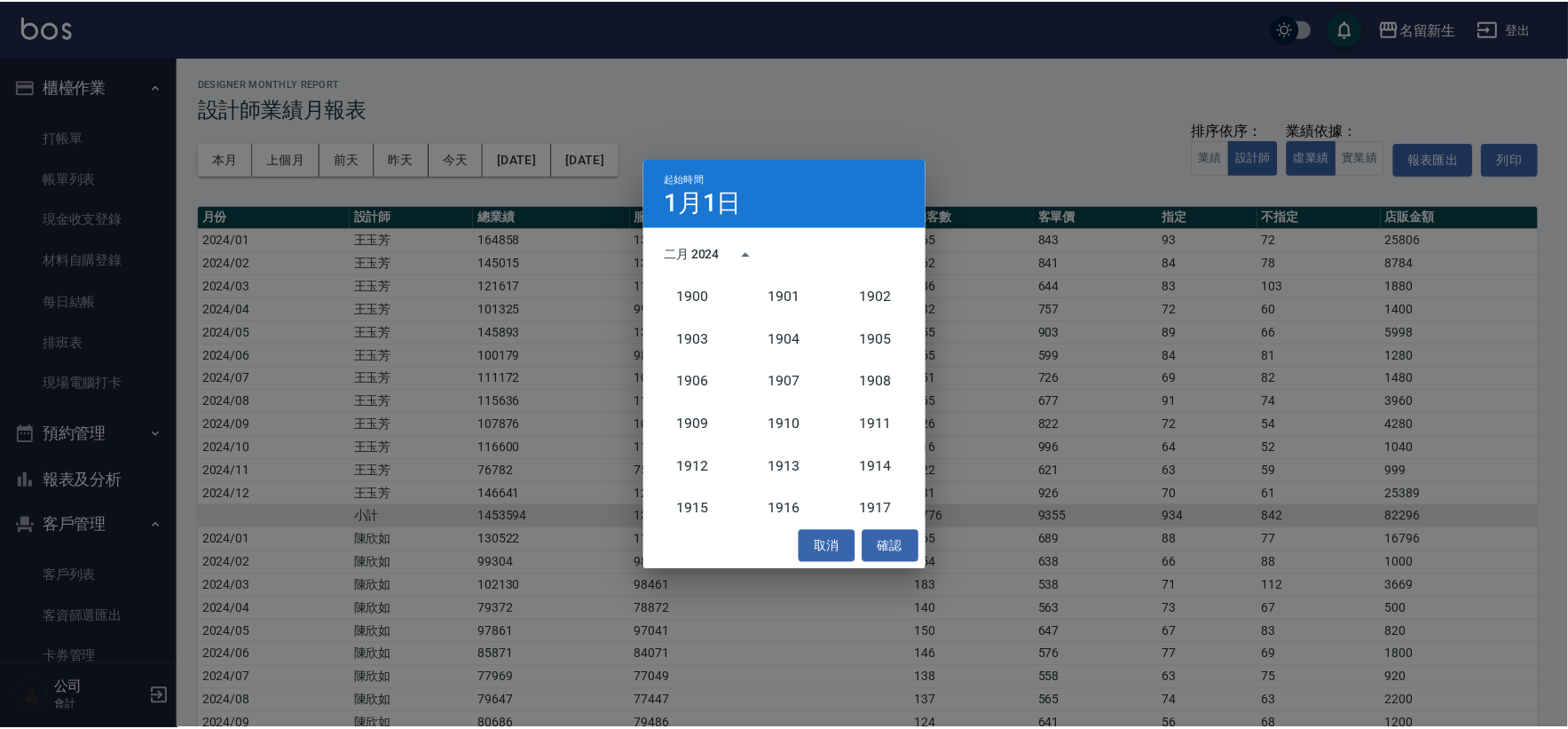
scroll to position [1644, 0]
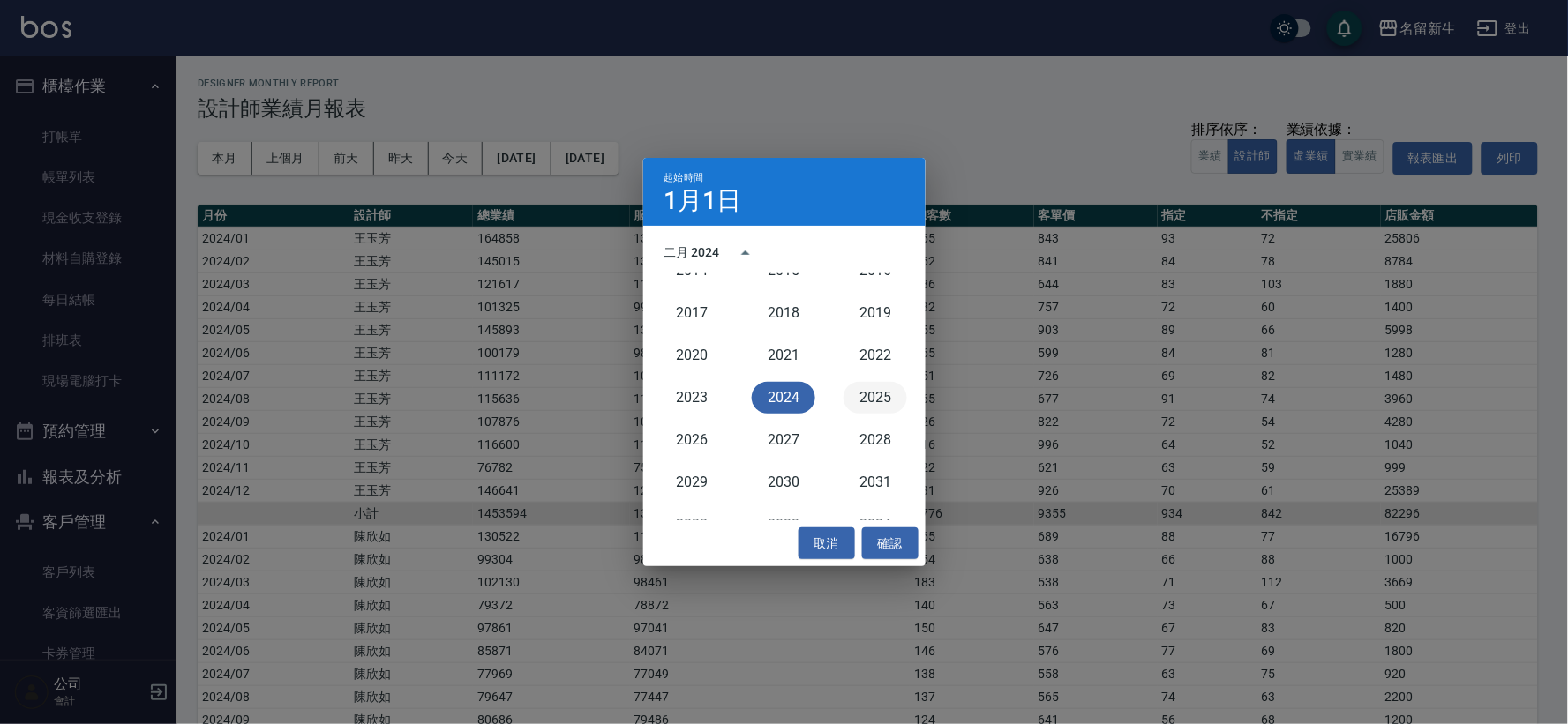
click at [886, 394] on button "2025" at bounding box center [875, 398] width 63 height 32
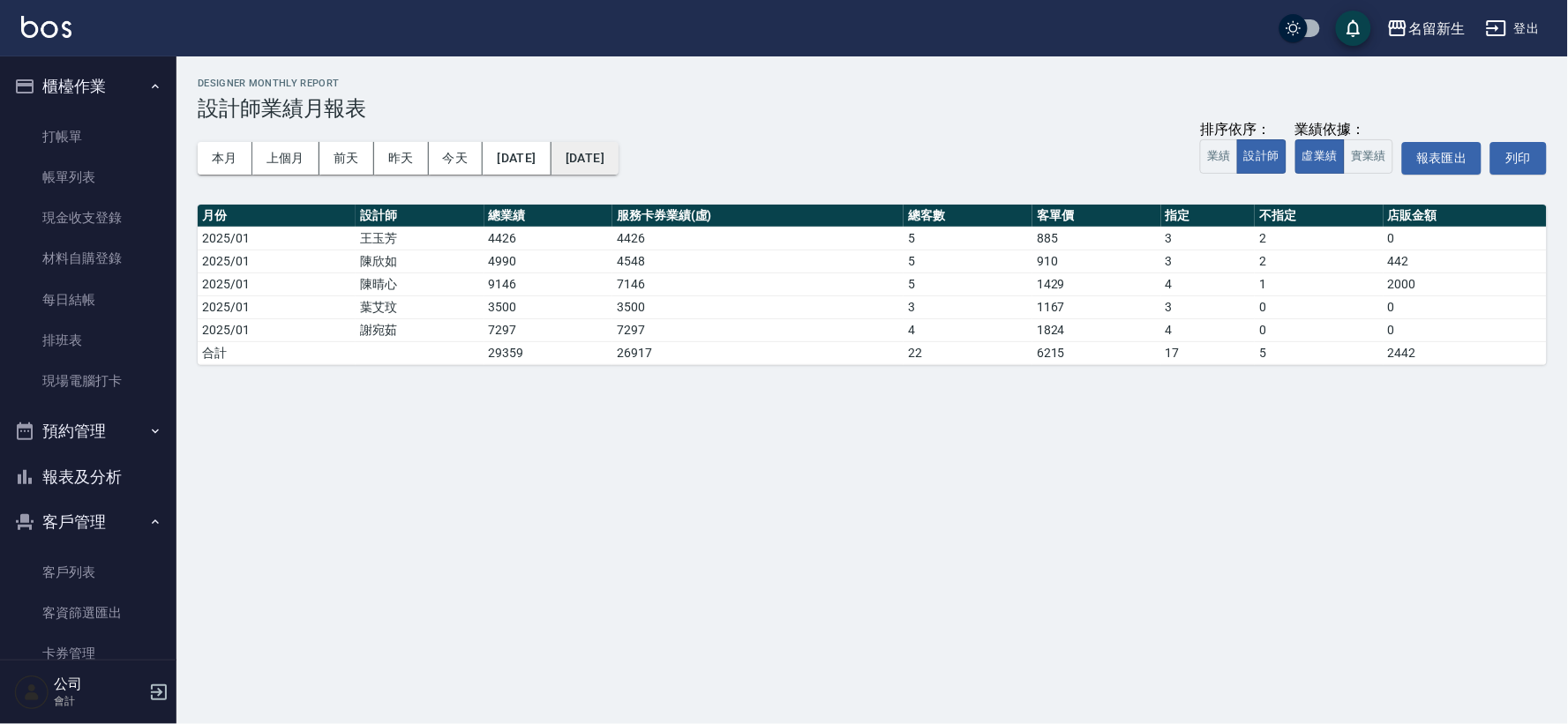
click at [619, 154] on button "[DATE]" at bounding box center [585, 158] width 67 height 33
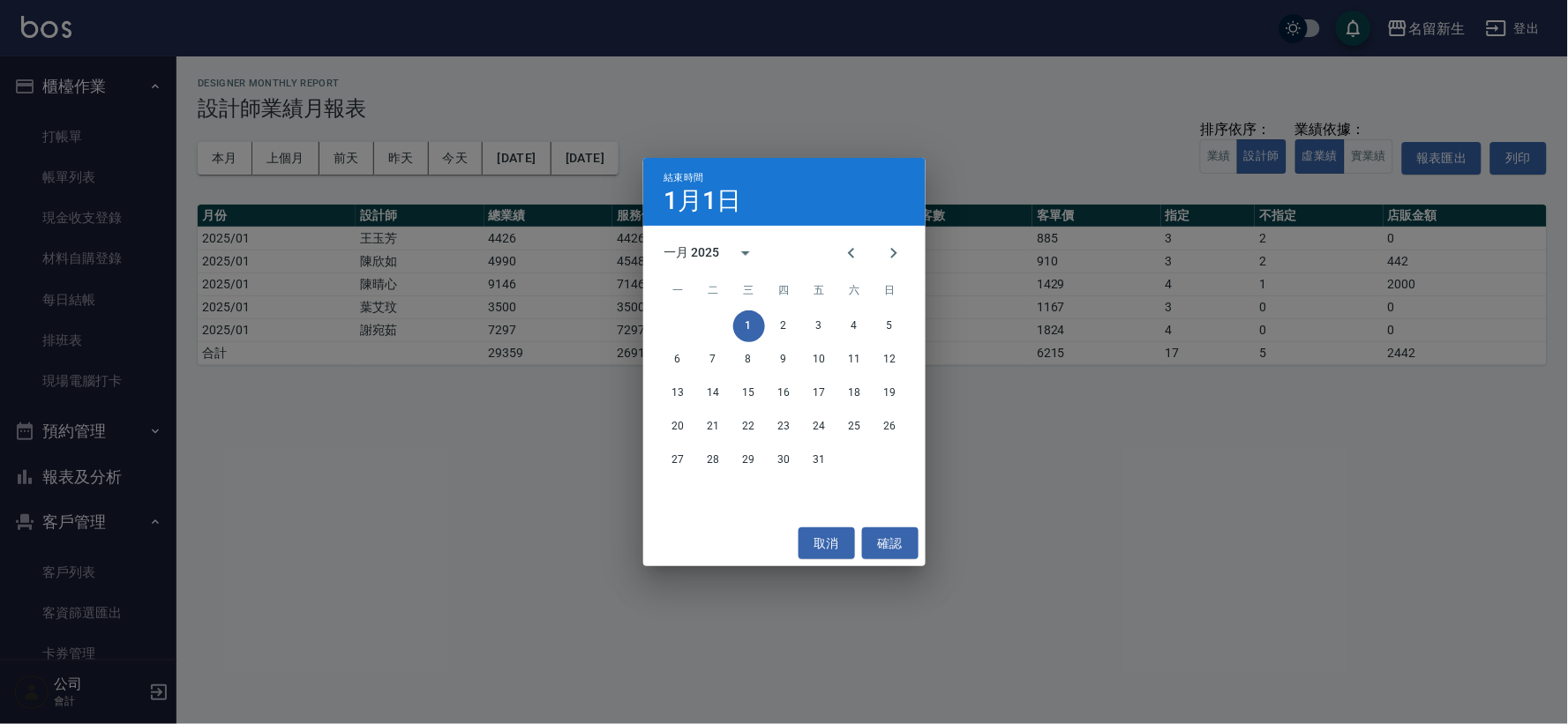
click at [909, 222] on div "結束時間 [DATE]" at bounding box center [784, 192] width 283 height 68
click at [903, 239] on button "Next month" at bounding box center [894, 252] width 42 height 42
click at [902, 240] on button "Next month" at bounding box center [894, 252] width 42 height 42
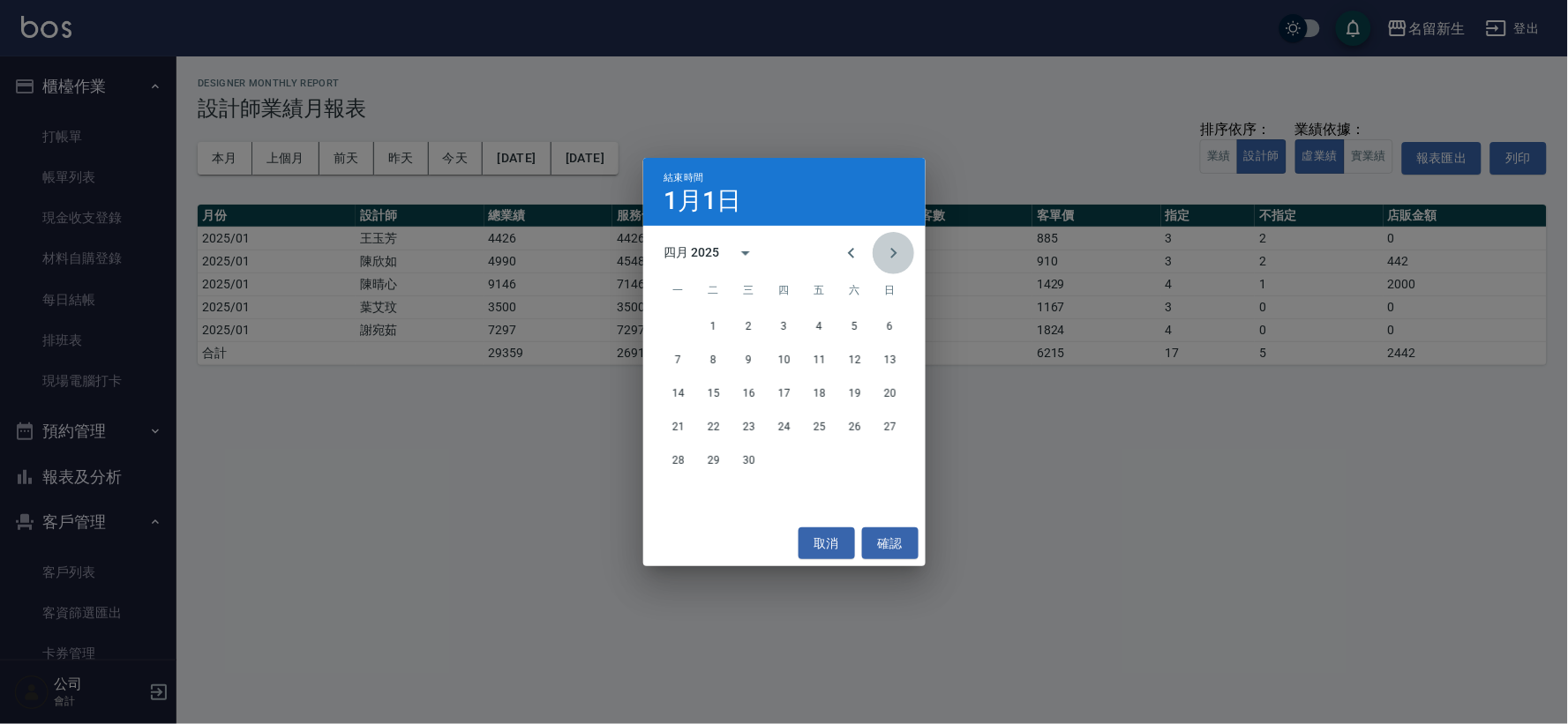
click at [902, 240] on button "Next month" at bounding box center [894, 252] width 42 height 42
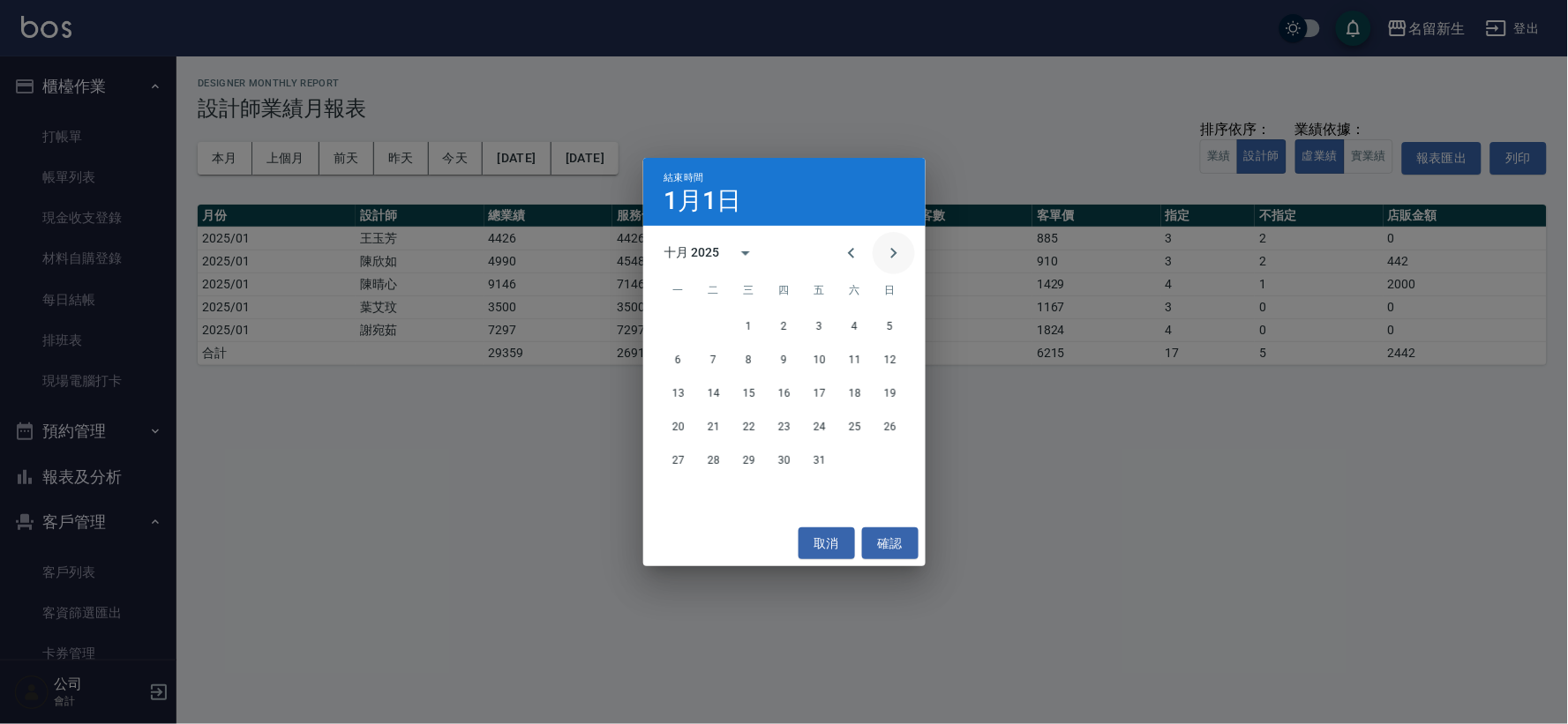
click at [902, 240] on button "Next month" at bounding box center [894, 252] width 42 height 42
click at [902, 460] on button "30" at bounding box center [890, 460] width 32 height 32
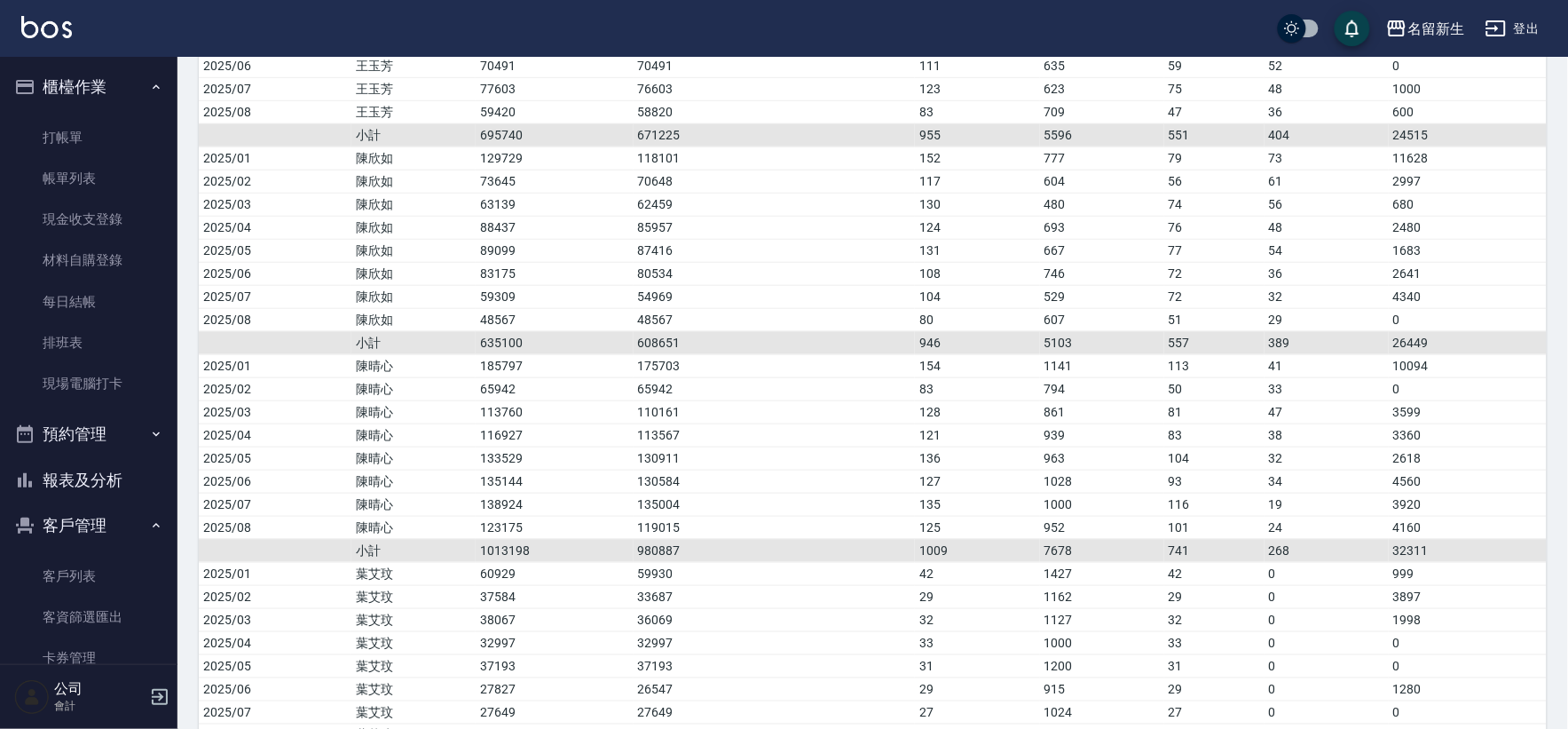
scroll to position [296, 0]
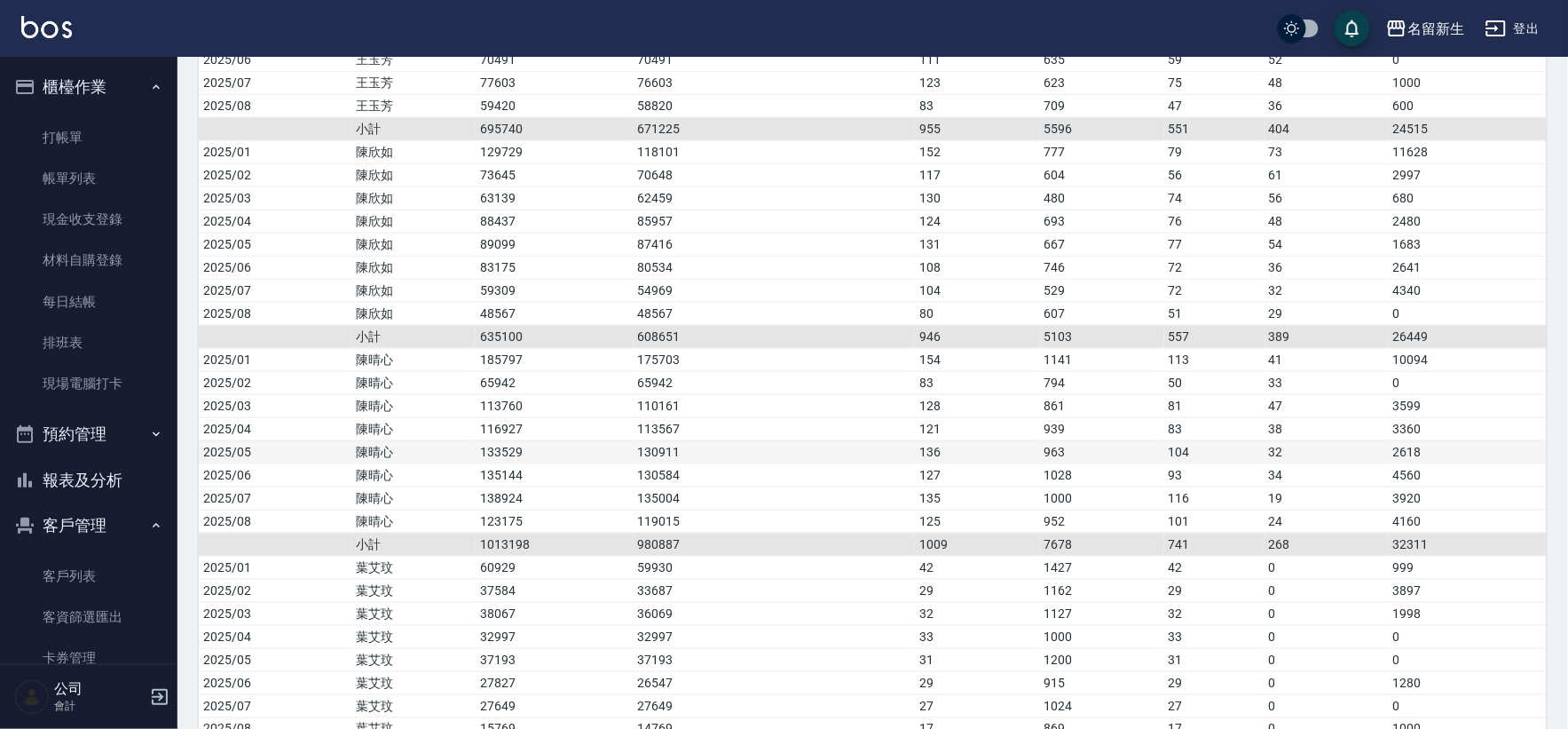
click at [935, 462] on td "136" at bounding box center [977, 452] width 124 height 23
click at [65, 464] on button "報表及分析" at bounding box center [88, 480] width 163 height 46
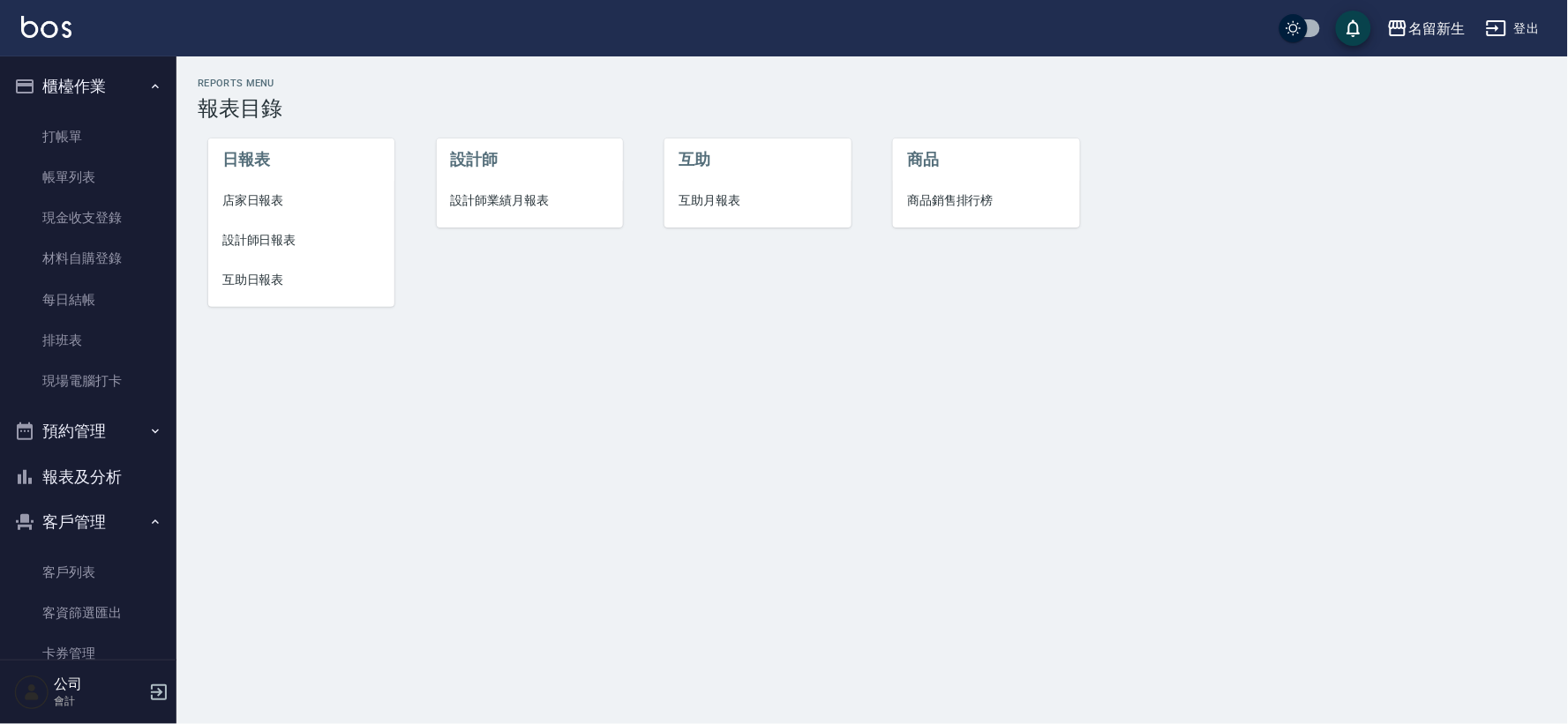
click at [244, 195] on span "店家日報表" at bounding box center [301, 201] width 158 height 19
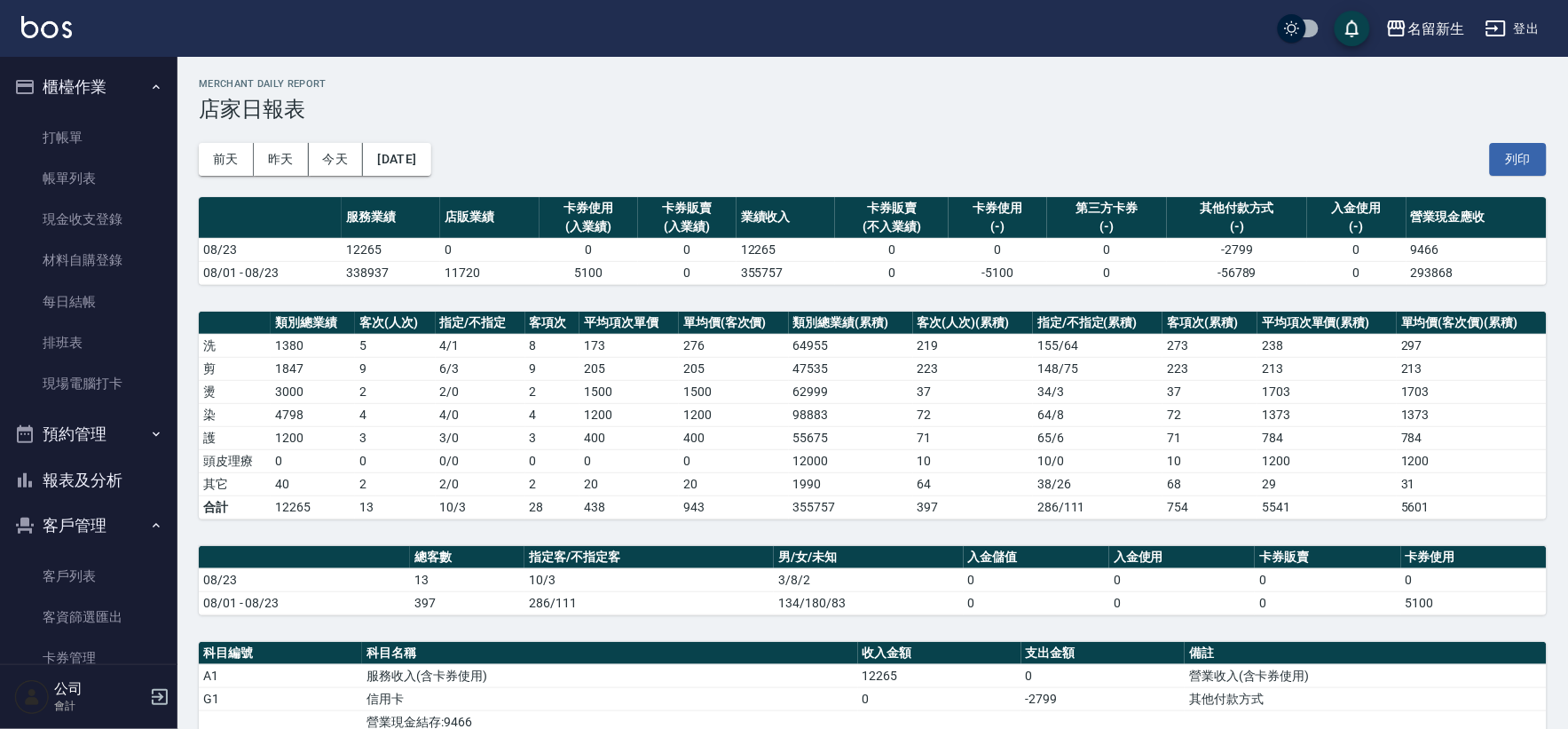
drag, startPoint x: 74, startPoint y: 472, endPoint x: 73, endPoint y: 460, distance: 12.0
click at [74, 471] on button "報表及分析" at bounding box center [88, 480] width 163 height 46
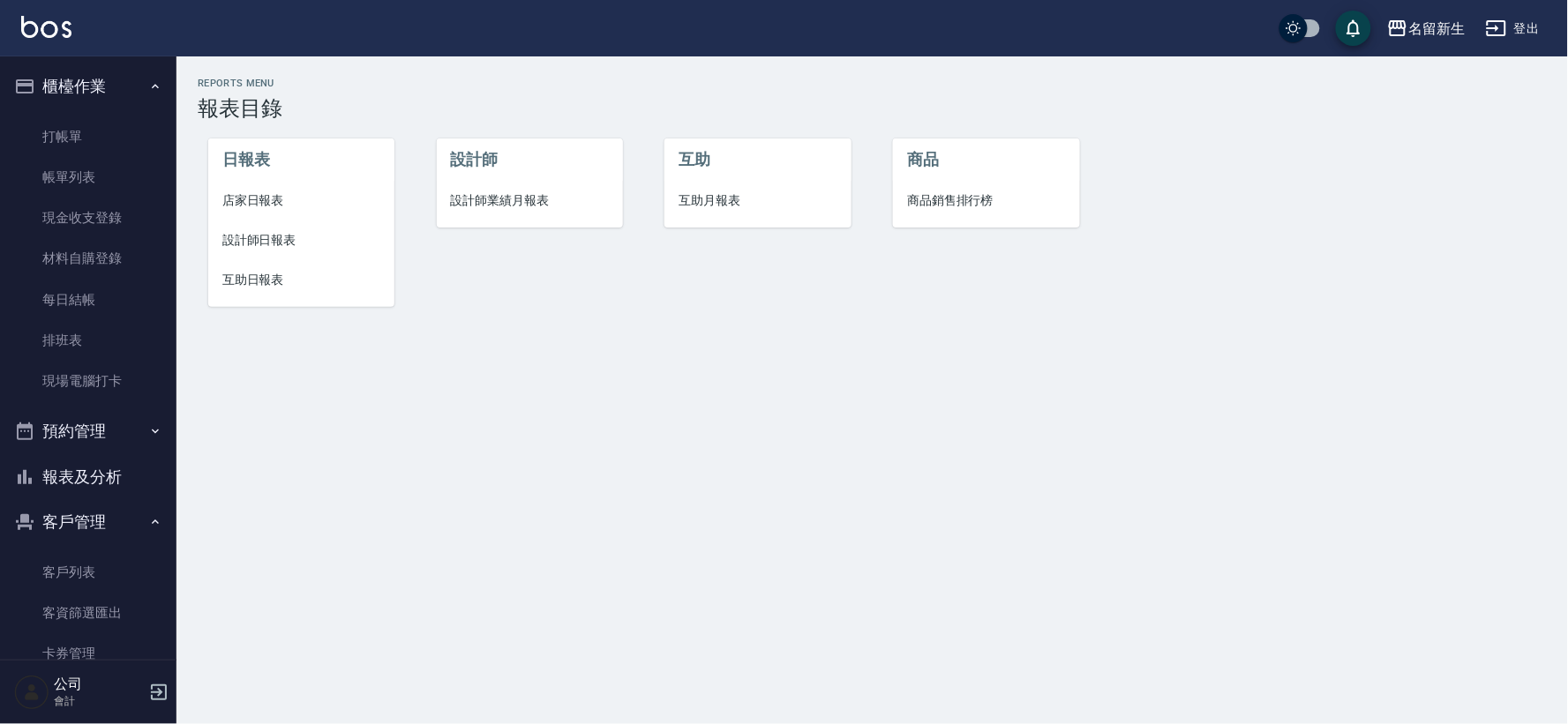
click at [320, 238] on span "設計師日報表" at bounding box center [301, 240] width 158 height 19
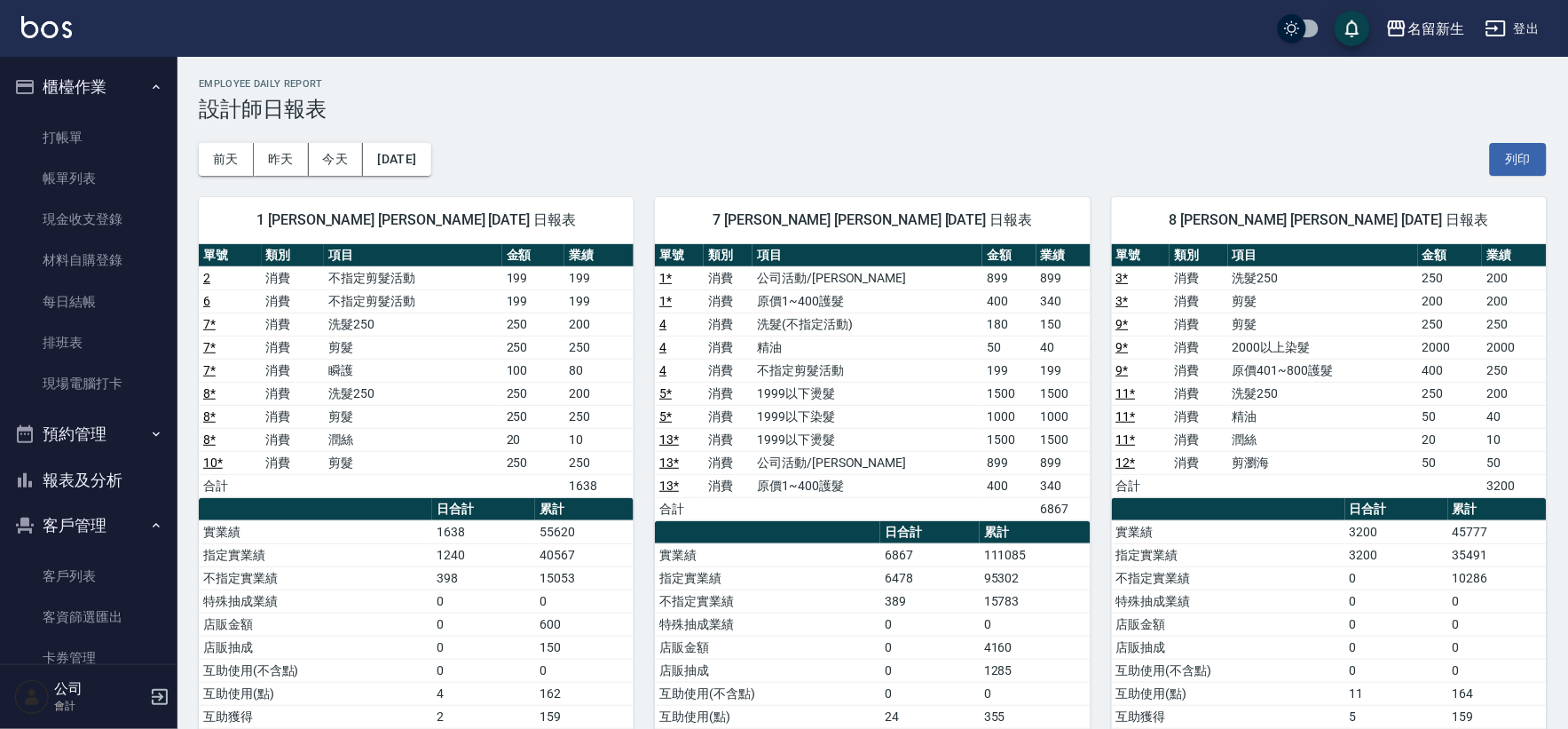
scroll to position [197, 0]
